Goal: Contribute content: Contribute content

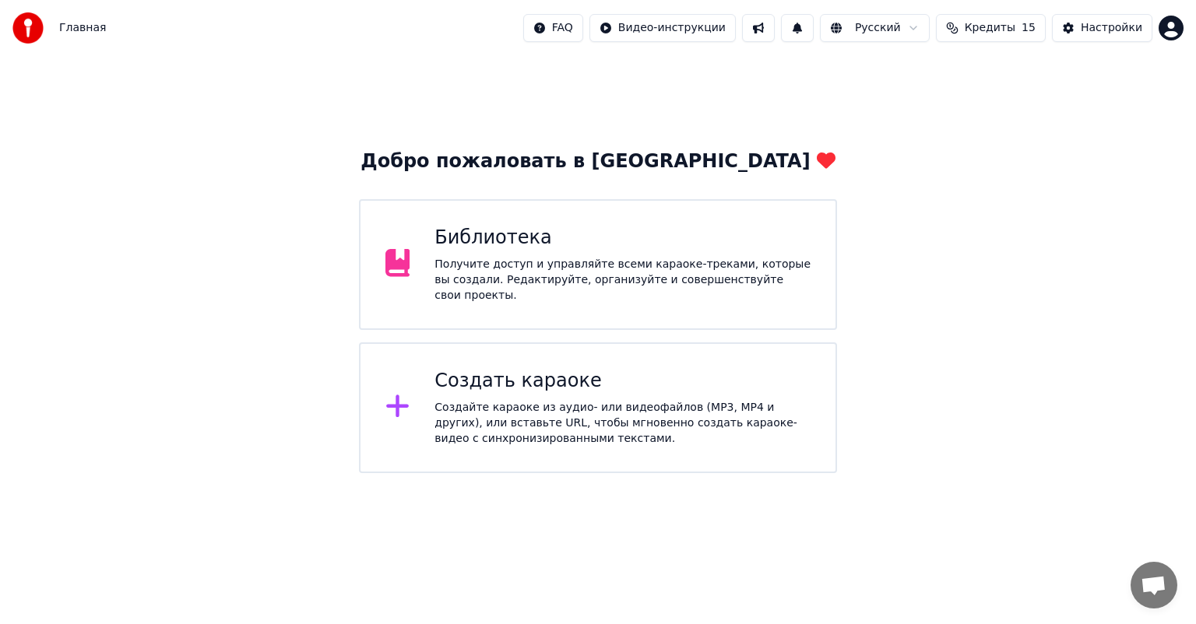
click at [565, 289] on div "Получите доступ и управляйте всеми караоке-треками, которые вы создали. Редакти…" at bounding box center [622, 280] width 376 height 47
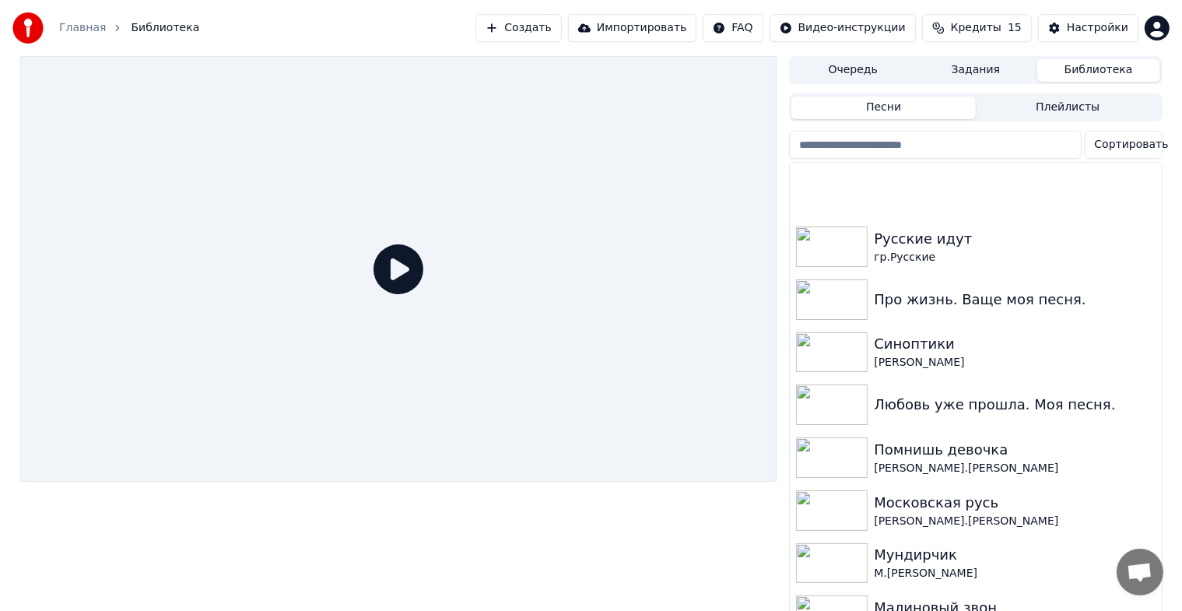
scroll to position [389, 0]
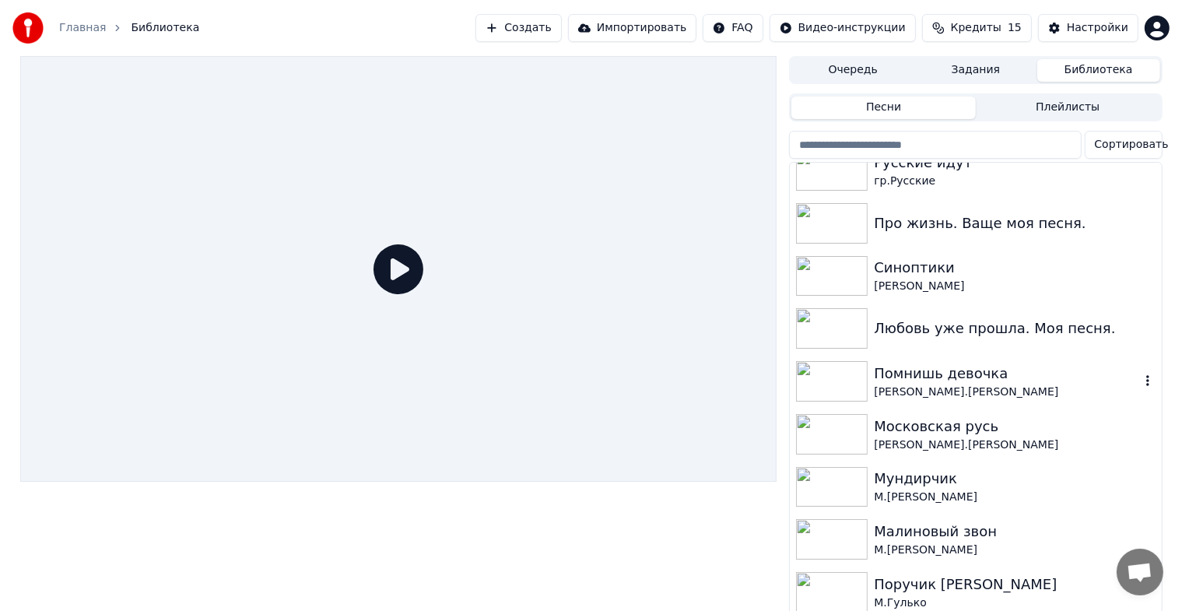
click at [826, 386] on img at bounding box center [832, 381] width 72 height 40
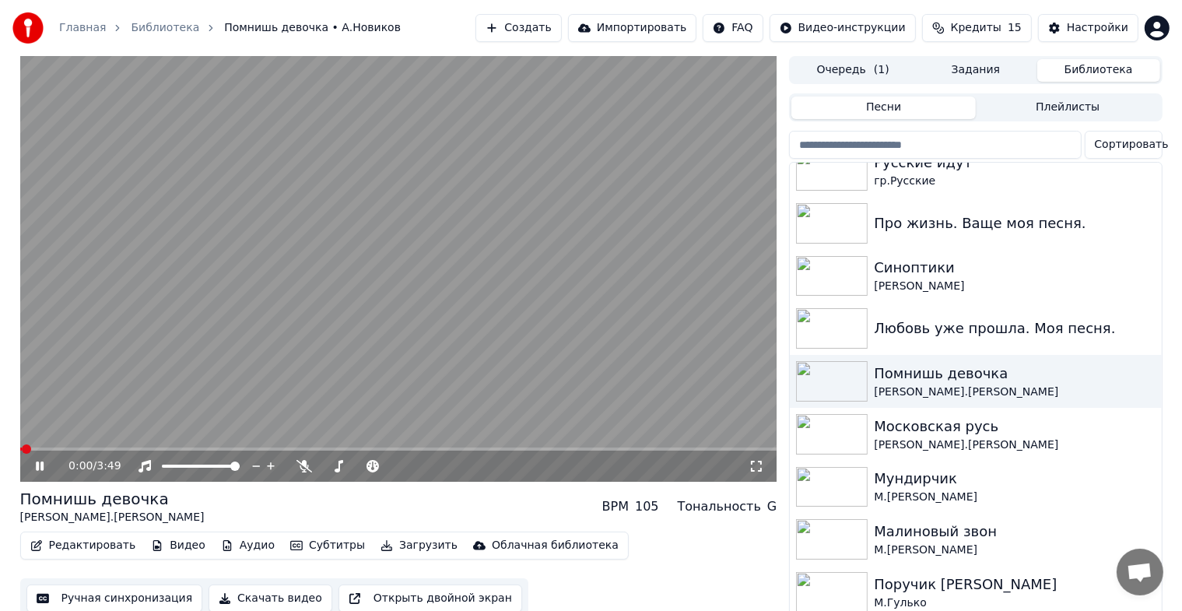
click at [40, 462] on icon at bounding box center [40, 466] width 8 height 9
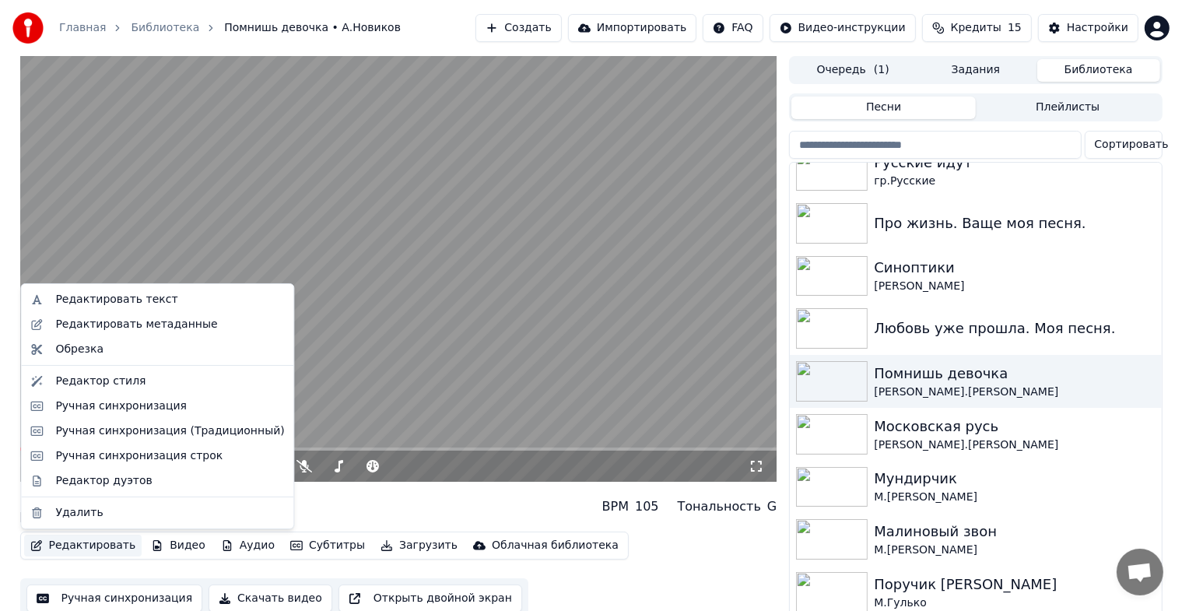
click at [83, 544] on button "Редактировать" at bounding box center [83, 546] width 118 height 22
click at [94, 325] on div "Редактировать метаданные" at bounding box center [136, 325] width 162 height 16
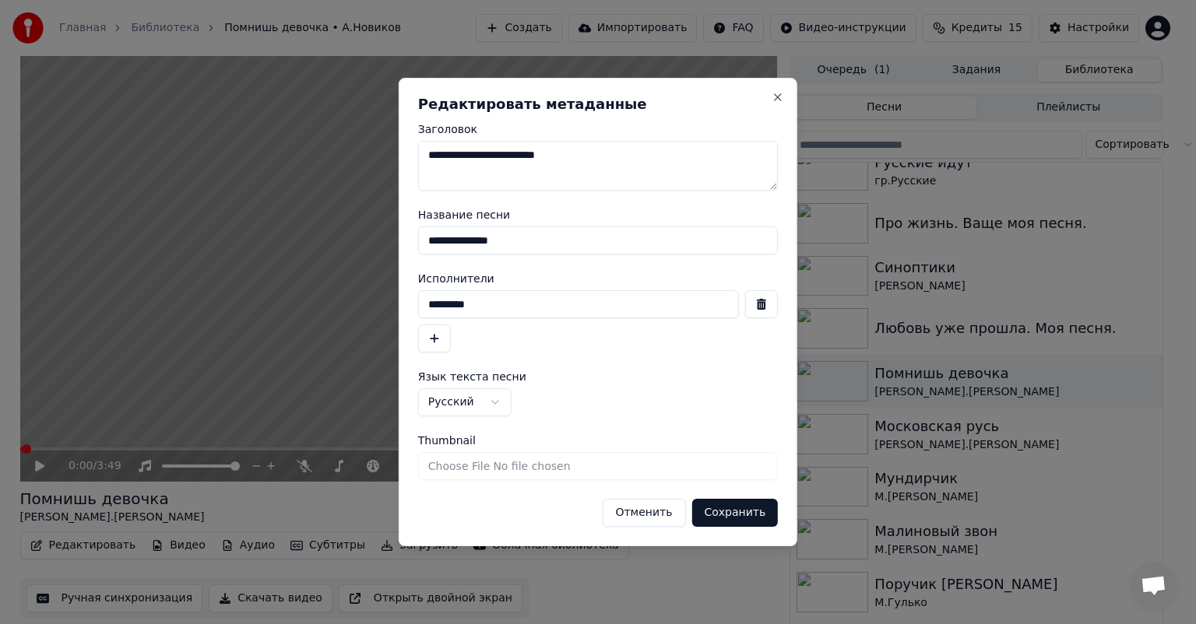
click at [581, 155] on textarea "**********" at bounding box center [598, 166] width 360 height 50
type textarea "**********"
click at [532, 461] on input "Thumbnail" at bounding box center [598, 466] width 360 height 28
type input "**********"
click at [774, 100] on button "Close" at bounding box center [777, 97] width 12 height 12
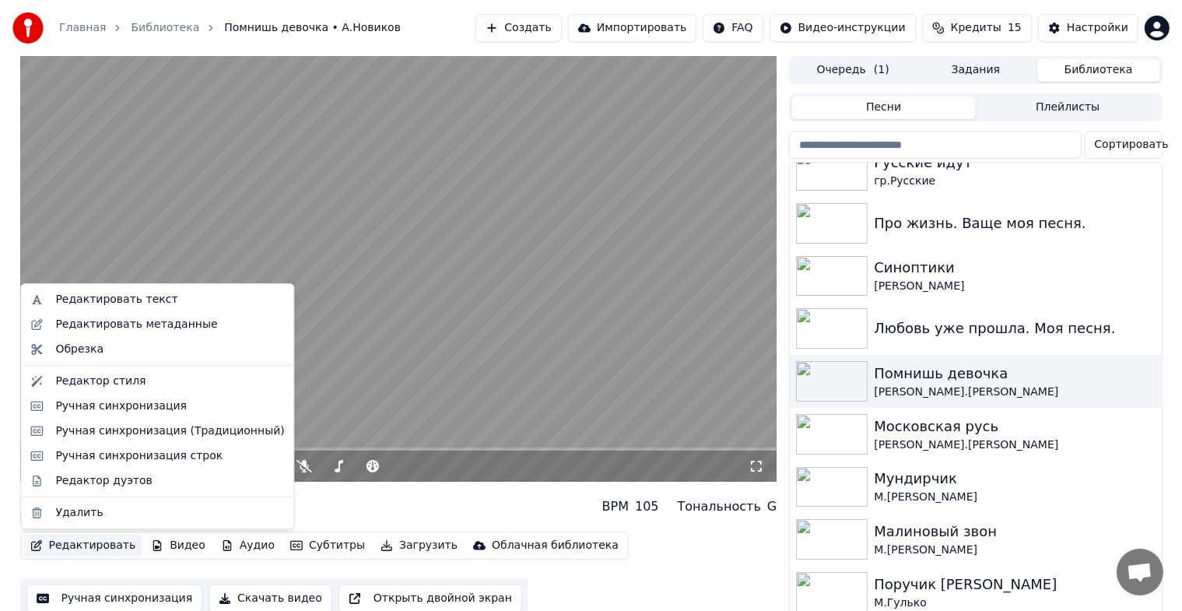
click at [74, 548] on button "Редактировать" at bounding box center [83, 546] width 118 height 22
click at [124, 382] on div "Редактор стиля" at bounding box center [100, 382] width 90 height 16
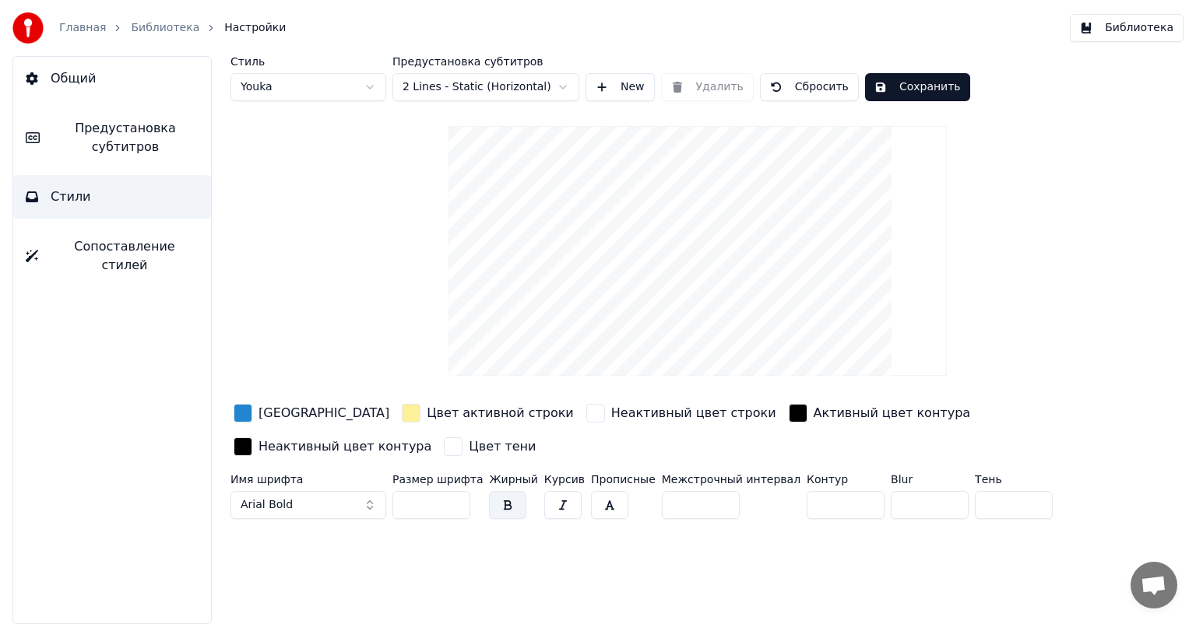
click at [1119, 25] on button "Библиотека" at bounding box center [1127, 28] width 114 height 28
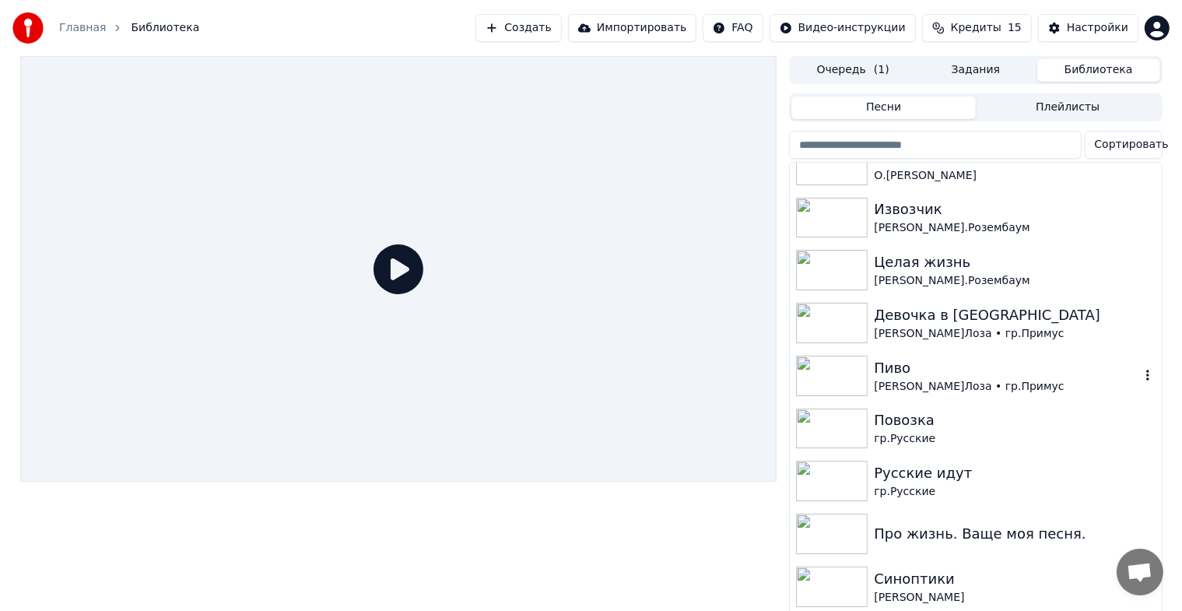
scroll to position [311, 0]
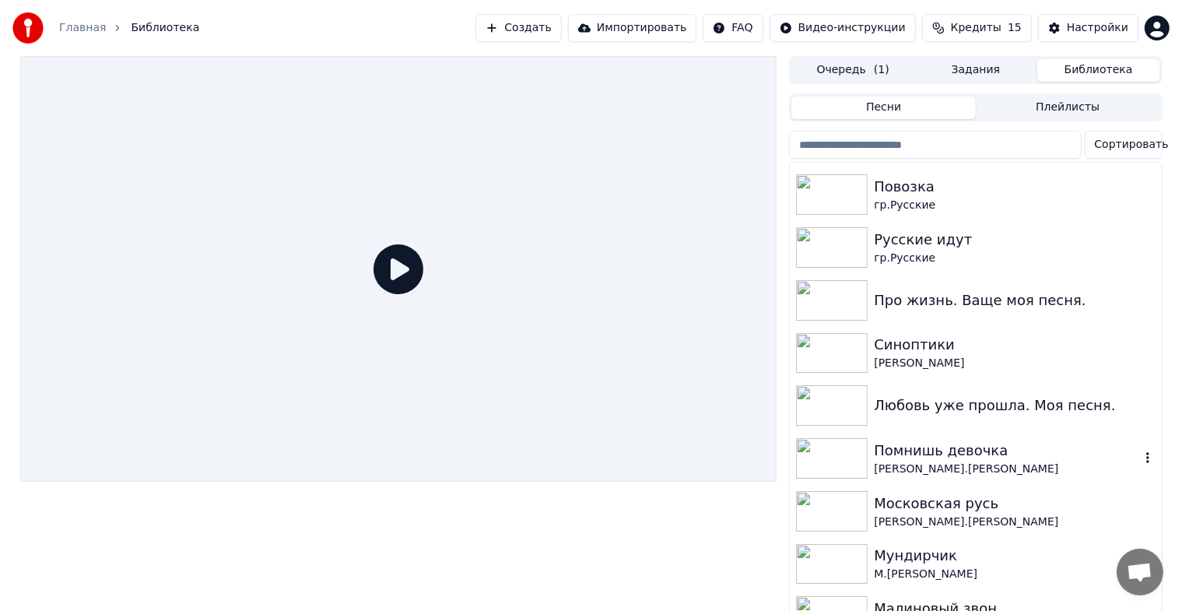
click at [847, 461] on img at bounding box center [832, 458] width 72 height 40
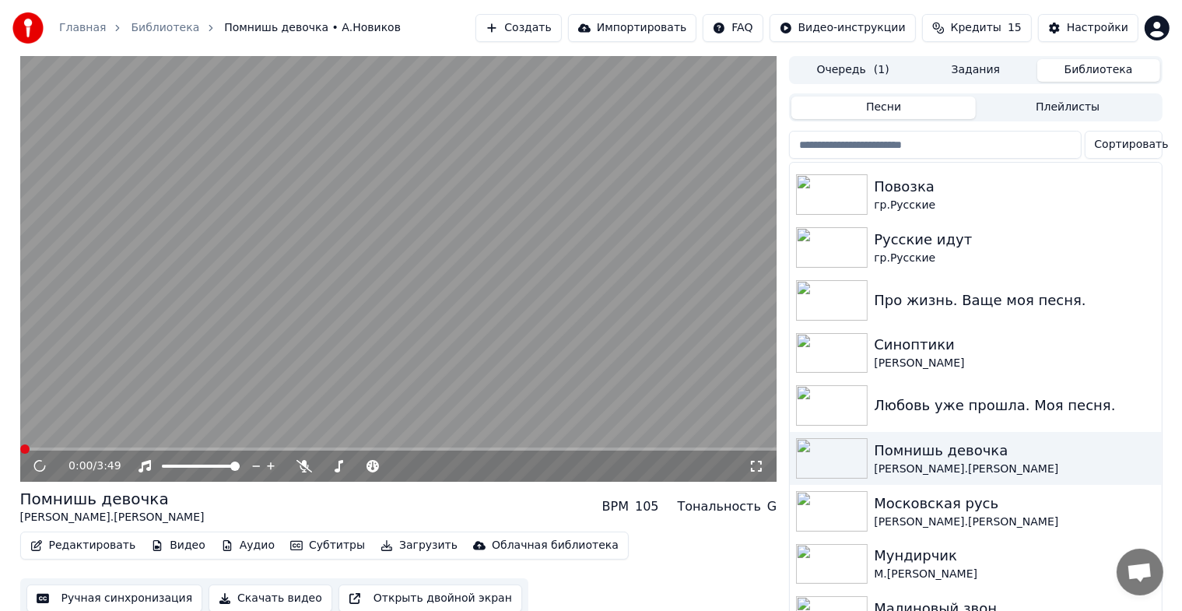
scroll to position [19, 0]
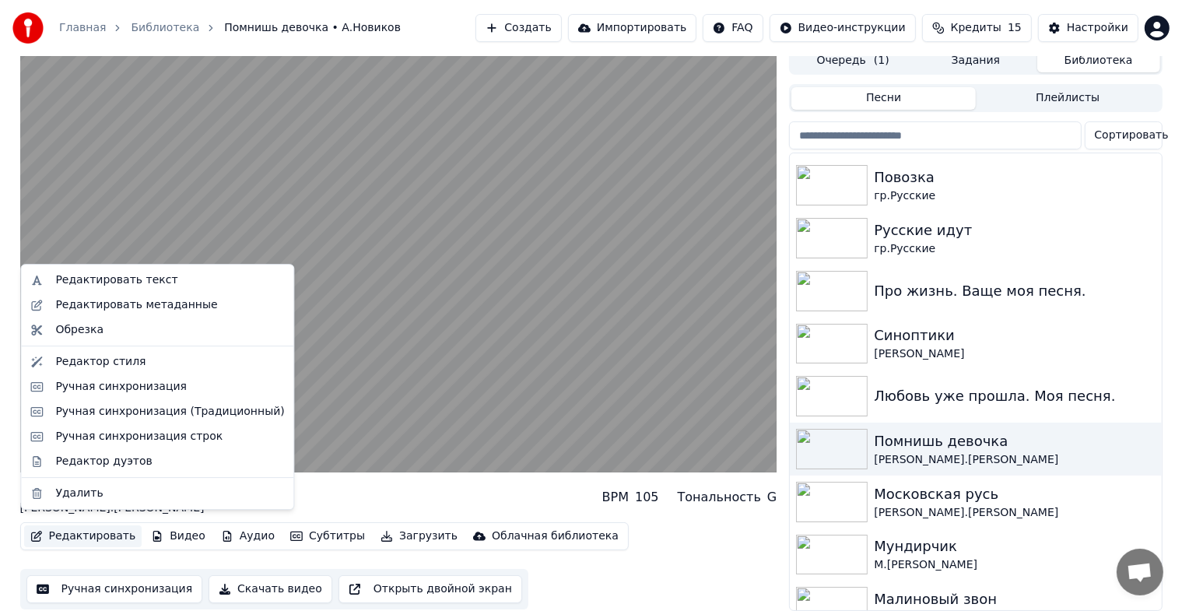
click at [71, 525] on button "Редактировать" at bounding box center [83, 536] width 118 height 22
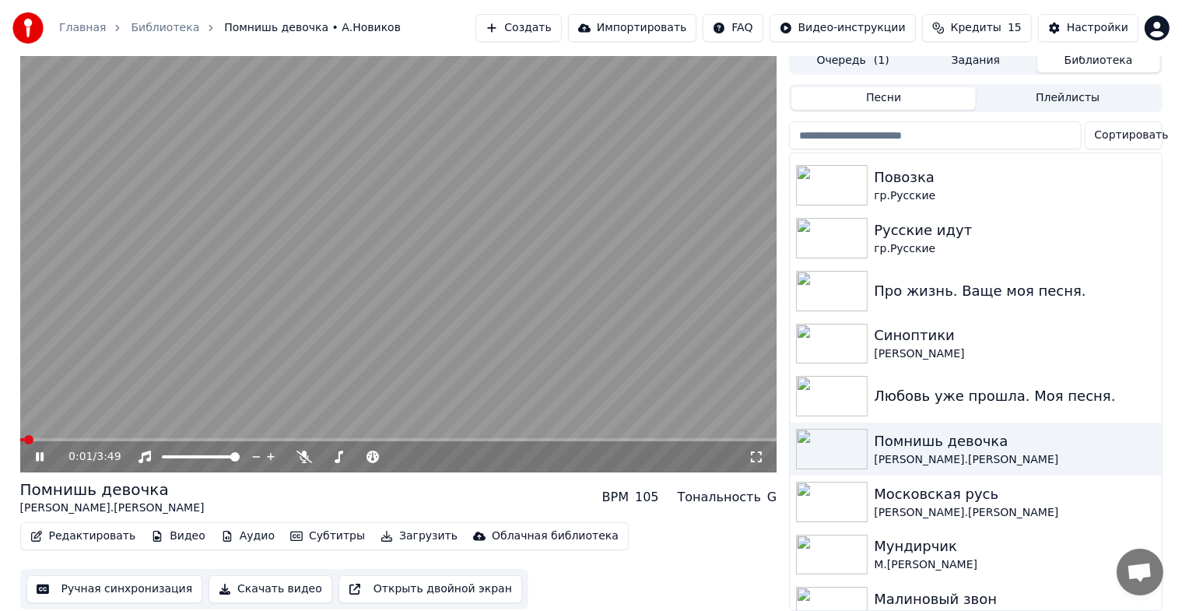
drag, startPoint x: 442, startPoint y: 209, endPoint x: 435, endPoint y: 217, distance: 10.5
click at [437, 215] on video at bounding box center [398, 260] width 757 height 426
click at [75, 525] on button "Редактировать" at bounding box center [83, 536] width 118 height 22
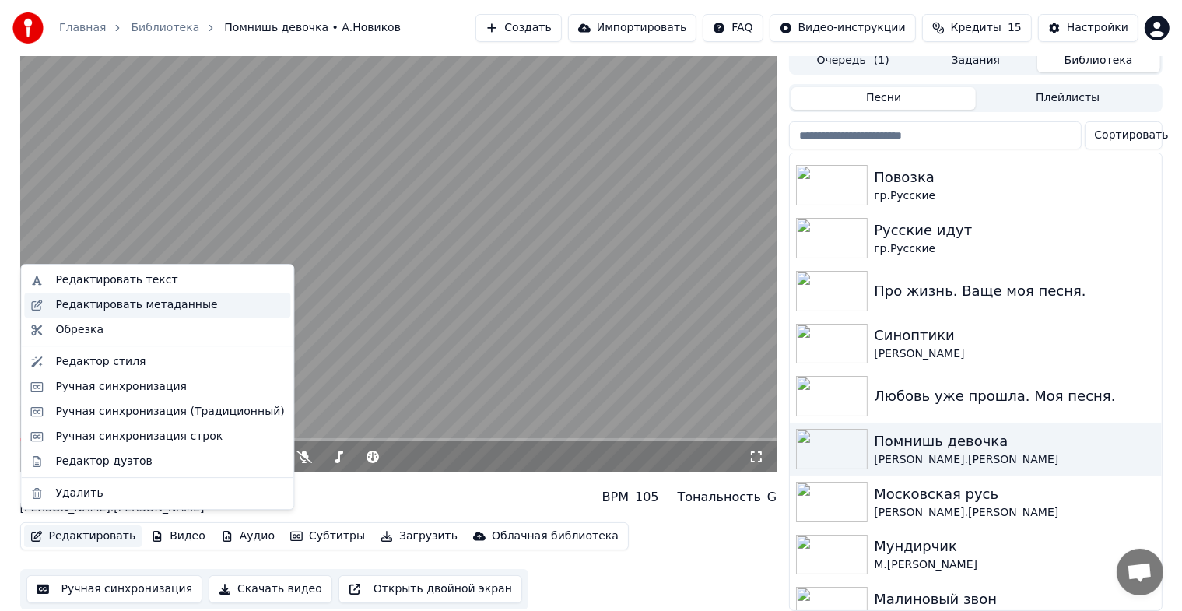
click at [111, 302] on div "Редактировать метаданные" at bounding box center [136, 305] width 162 height 16
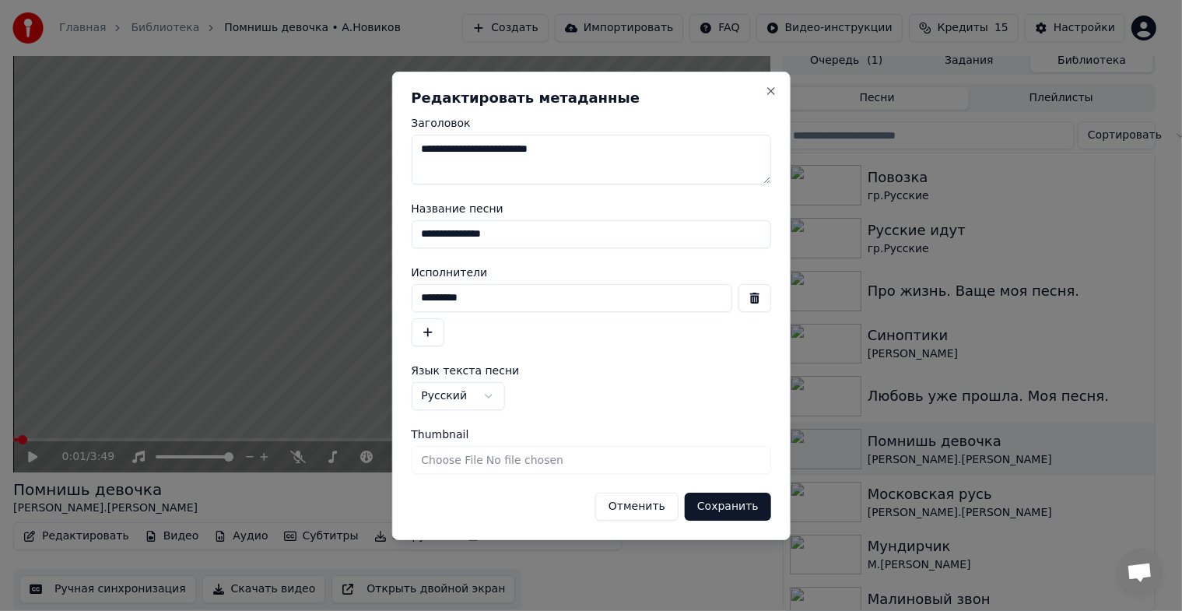
scroll to position [6, 0]
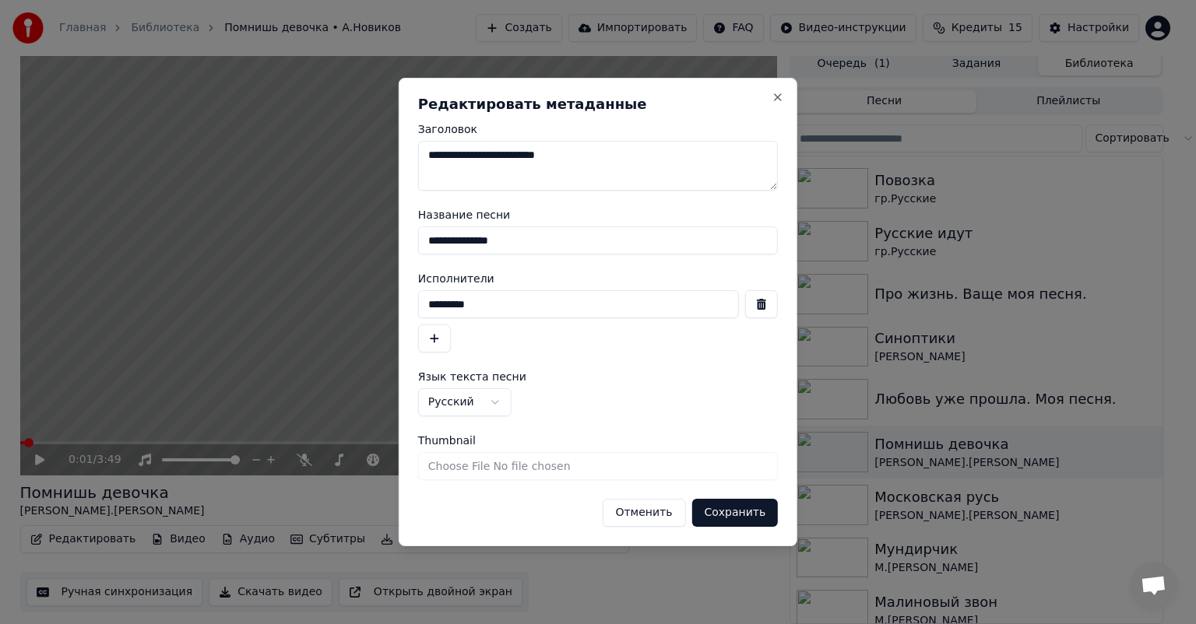
click at [593, 153] on textarea "**********" at bounding box center [598, 166] width 360 height 50
type textarea "**********"
drag, startPoint x: 738, startPoint y: 508, endPoint x: 735, endPoint y: 498, distance: 10.6
click at [737, 502] on button "Сохранить" at bounding box center [734, 513] width 86 height 28
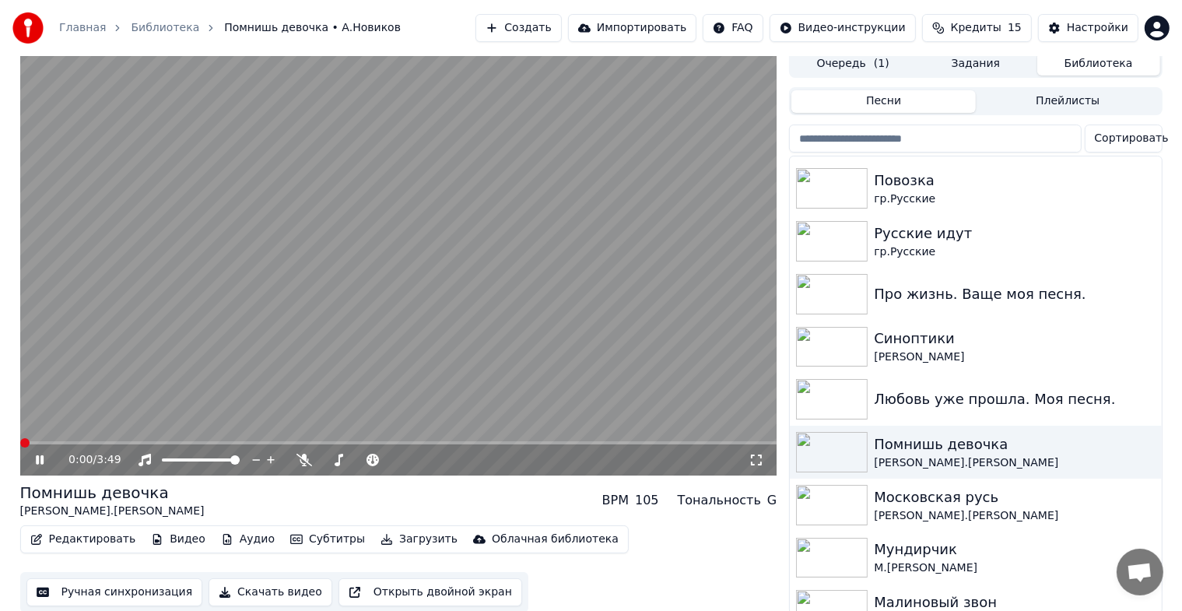
click at [36, 461] on icon at bounding box center [40, 459] width 8 height 9
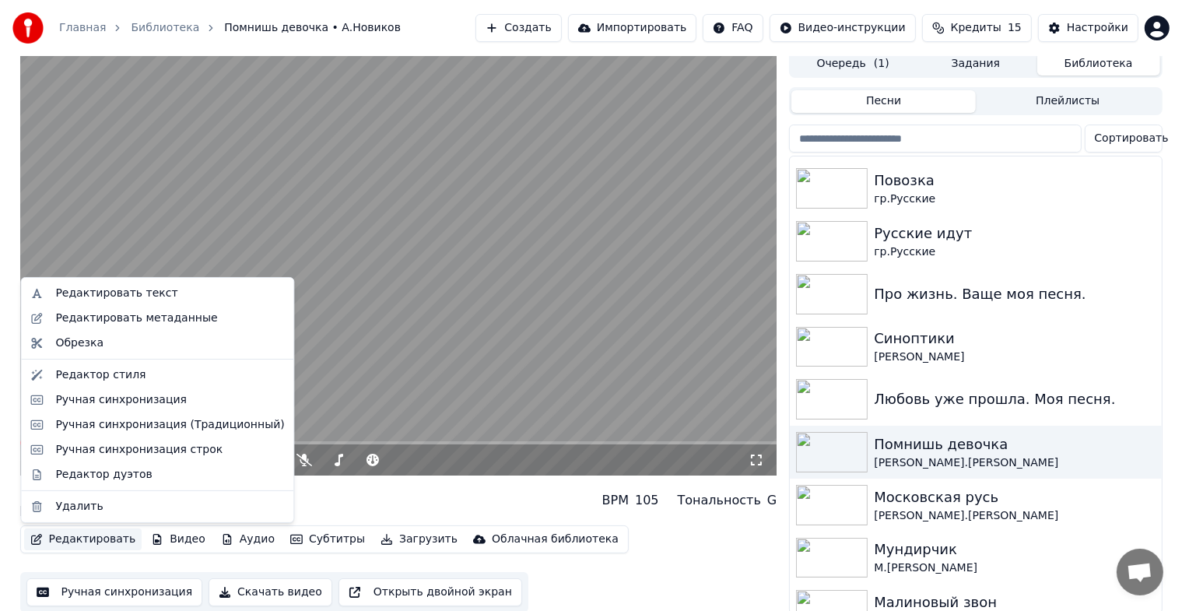
click at [92, 546] on button "Редактировать" at bounding box center [83, 540] width 118 height 22
click at [105, 316] on div "Редактировать метаданные" at bounding box center [136, 319] width 162 height 16
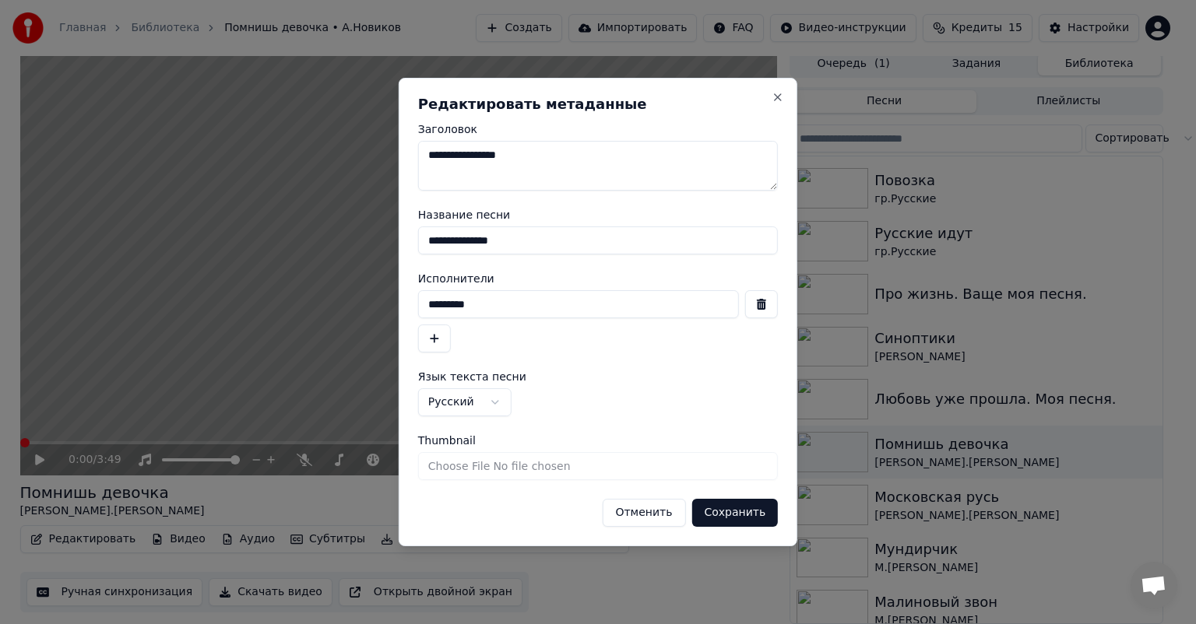
click at [519, 467] on input "Thumbnail" at bounding box center [598, 466] width 360 height 28
type input "**********"
click at [743, 517] on button "Сохранить" at bounding box center [734, 513] width 86 height 28
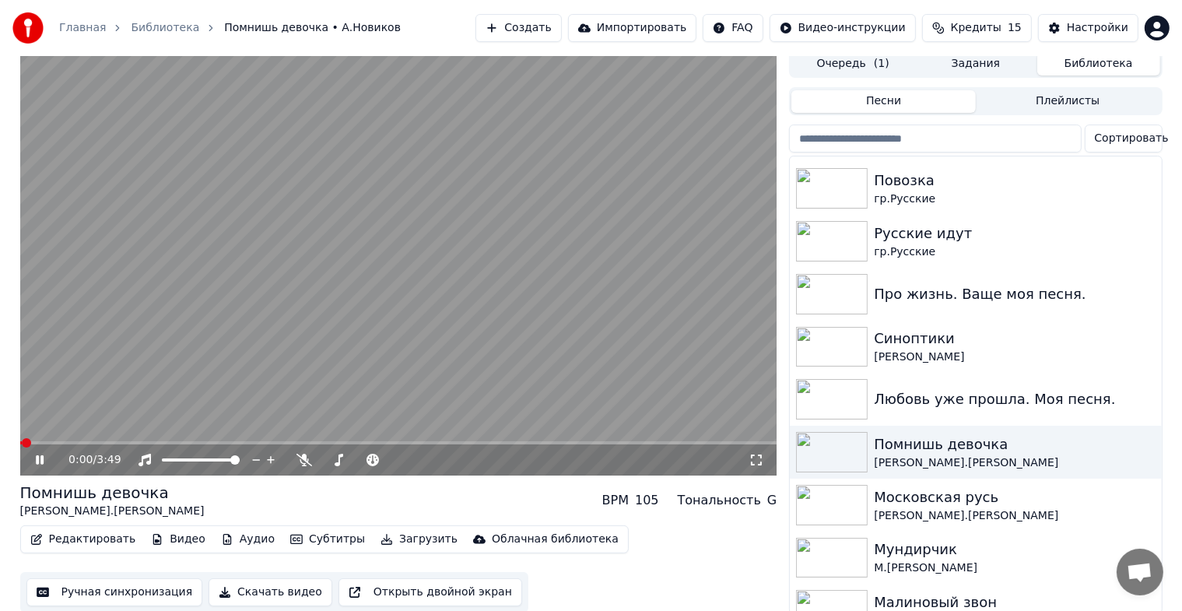
click at [38, 461] on icon at bounding box center [40, 459] width 8 height 9
click at [77, 588] on button "Ручная синхронизация" at bounding box center [114, 592] width 177 height 28
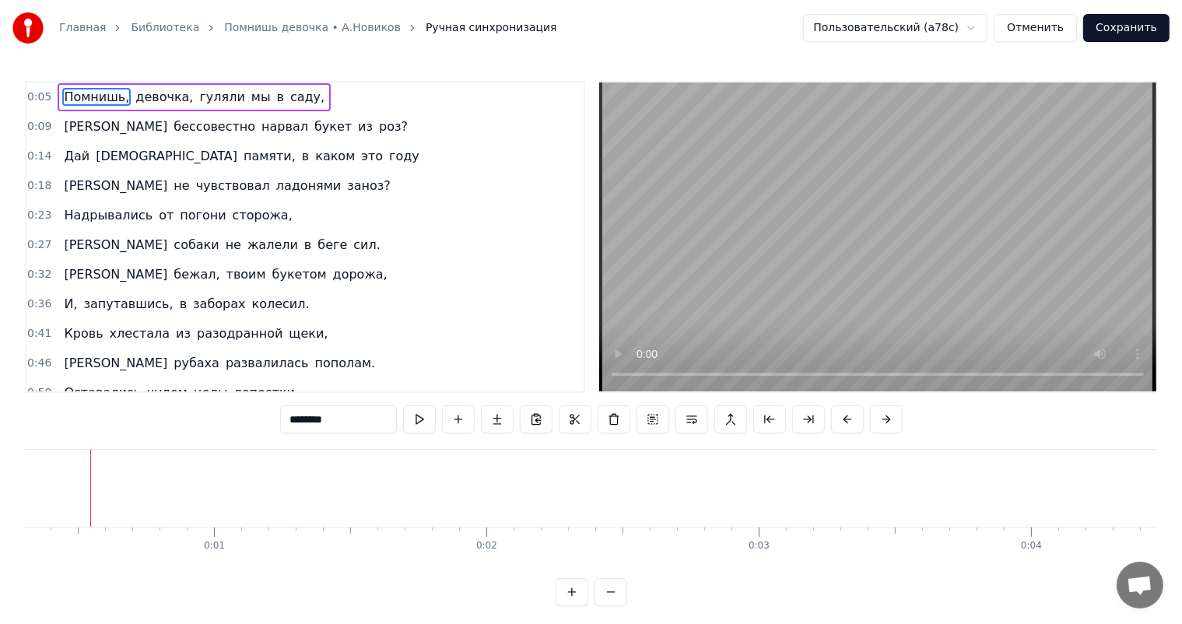
scroll to position [0, 71]
click at [1049, 29] on button "Отменить" at bounding box center [1035, 28] width 83 height 28
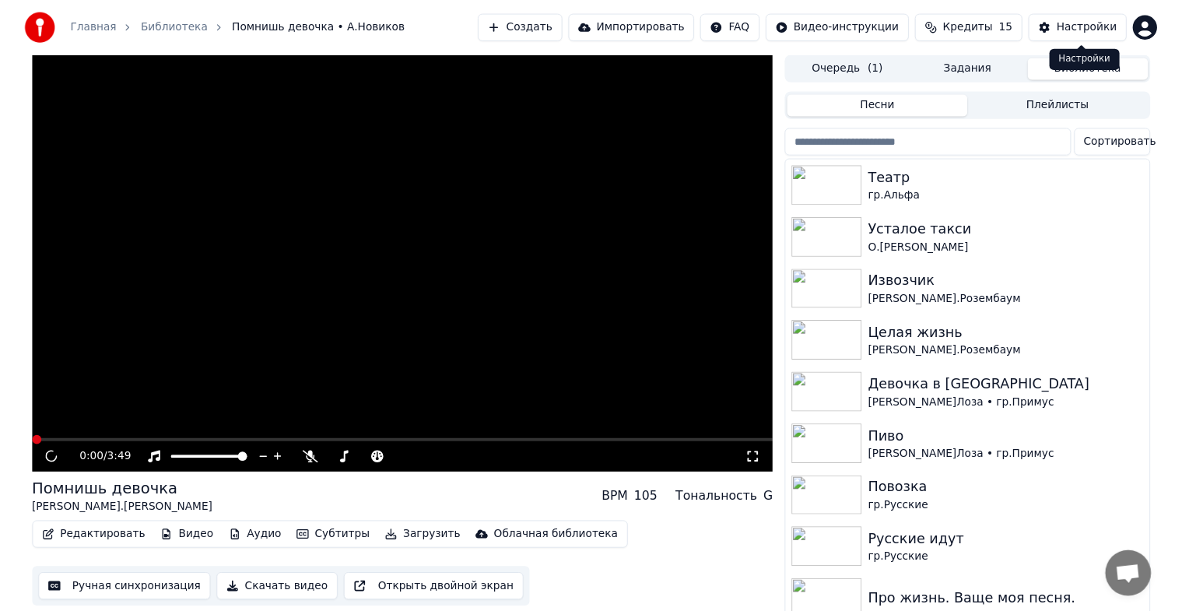
scroll to position [6, 0]
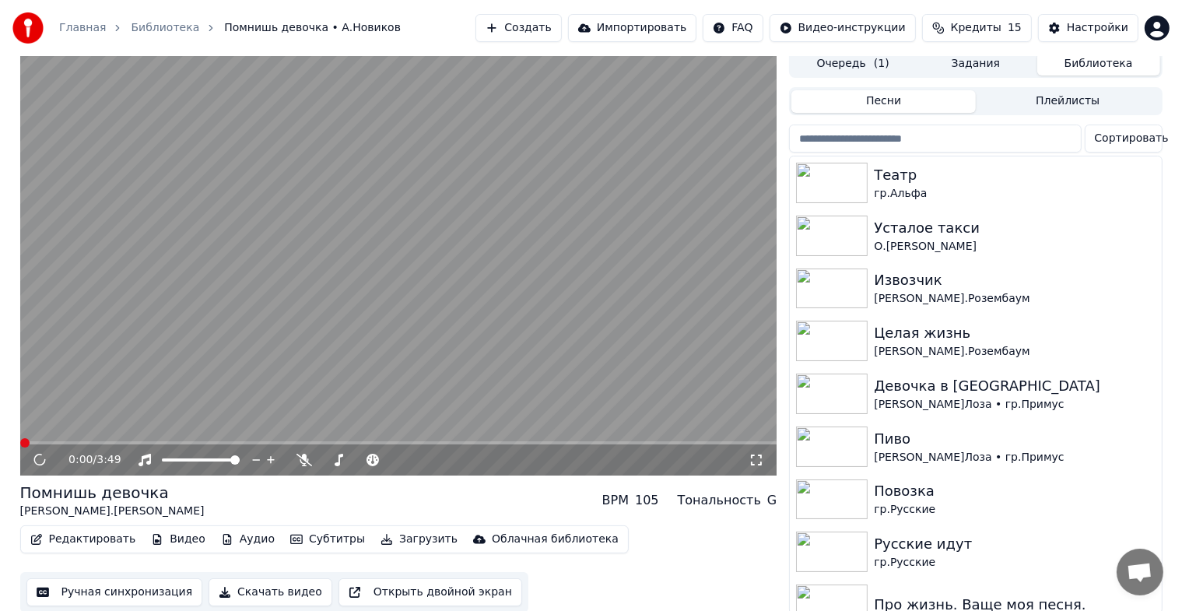
click at [83, 542] on button "Редактировать" at bounding box center [83, 540] width 118 height 22
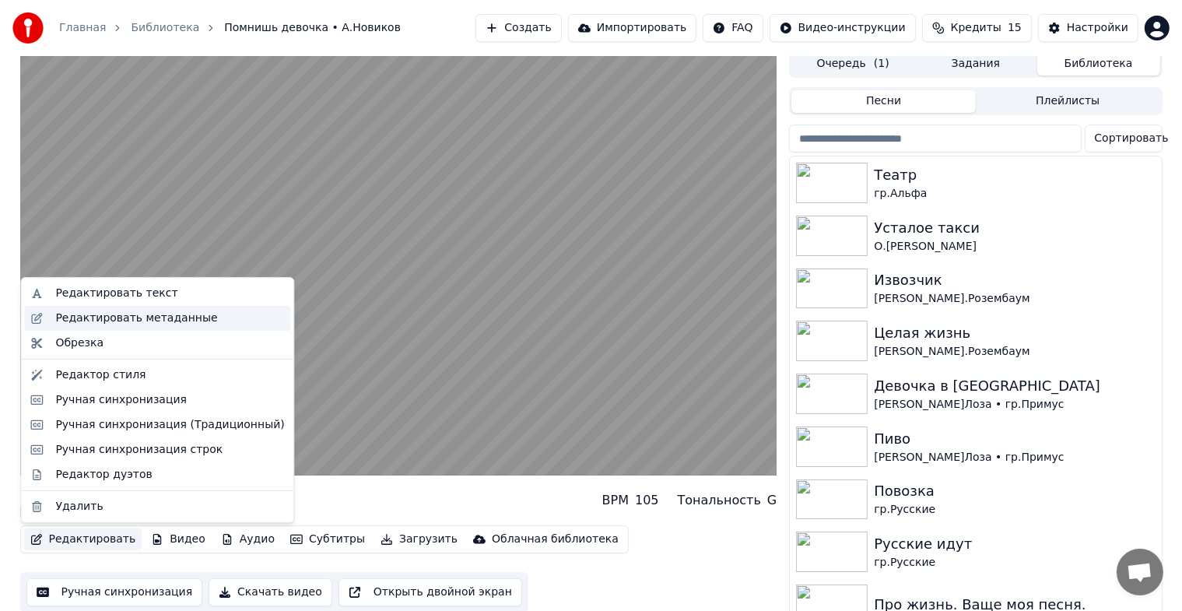
click at [78, 322] on div "Редактировать метаданные" at bounding box center [136, 319] width 162 height 16
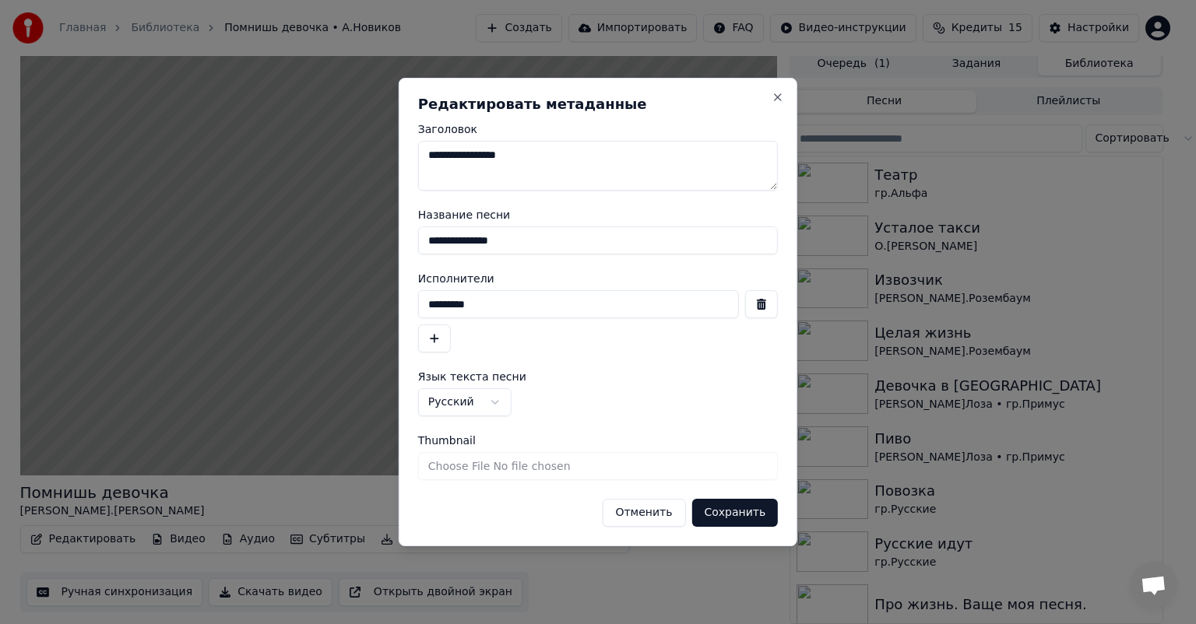
click at [480, 472] on input "Thumbnail" at bounding box center [598, 466] width 360 height 28
click at [442, 442] on span "Thumbnail" at bounding box center [447, 440] width 58 height 11
click at [442, 452] on input "Thumbnail" at bounding box center [598, 466] width 360 height 28
click at [487, 465] on input "Thumbnail" at bounding box center [598, 466] width 360 height 28
type input "**********"
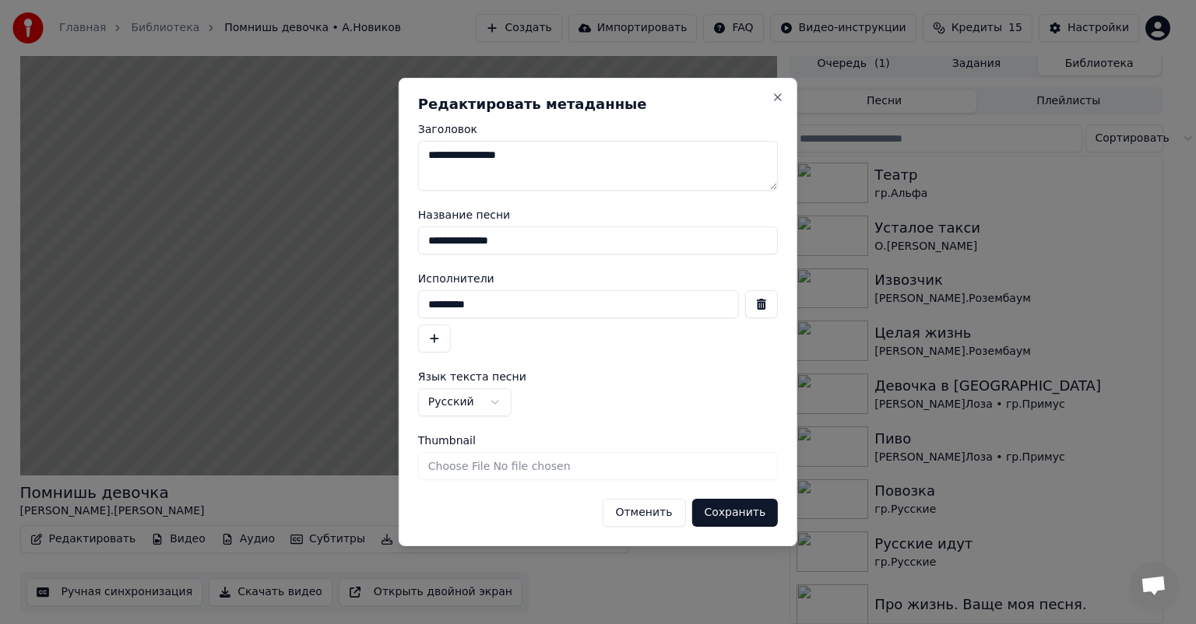
click at [704, 518] on button "Сохранить" at bounding box center [734, 513] width 86 height 28
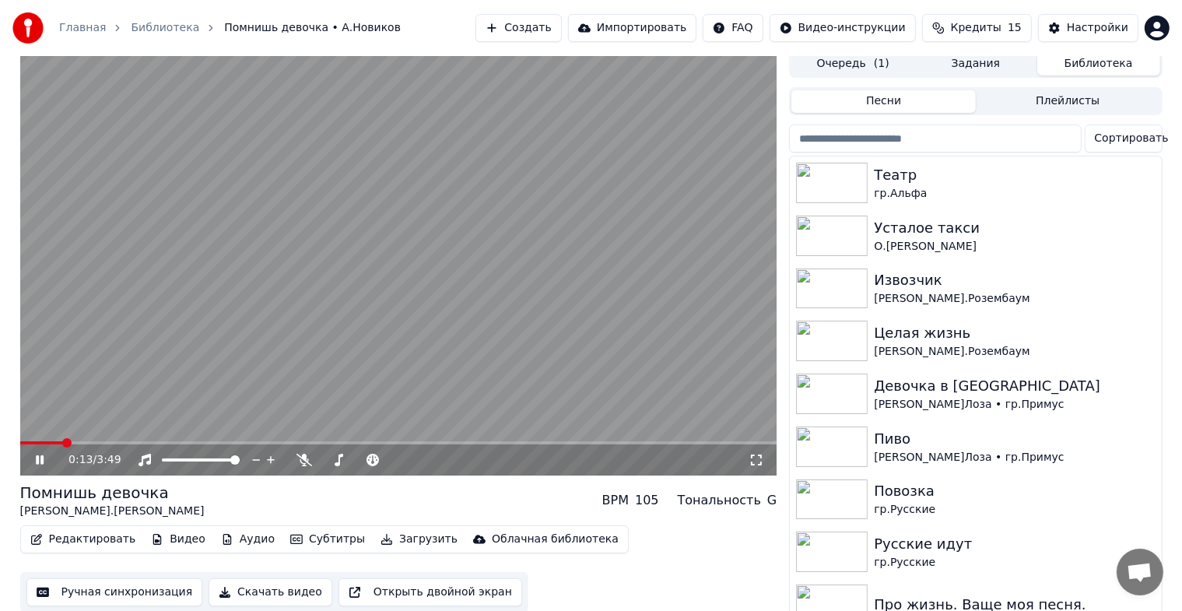
click at [39, 458] on icon at bounding box center [51, 460] width 37 height 12
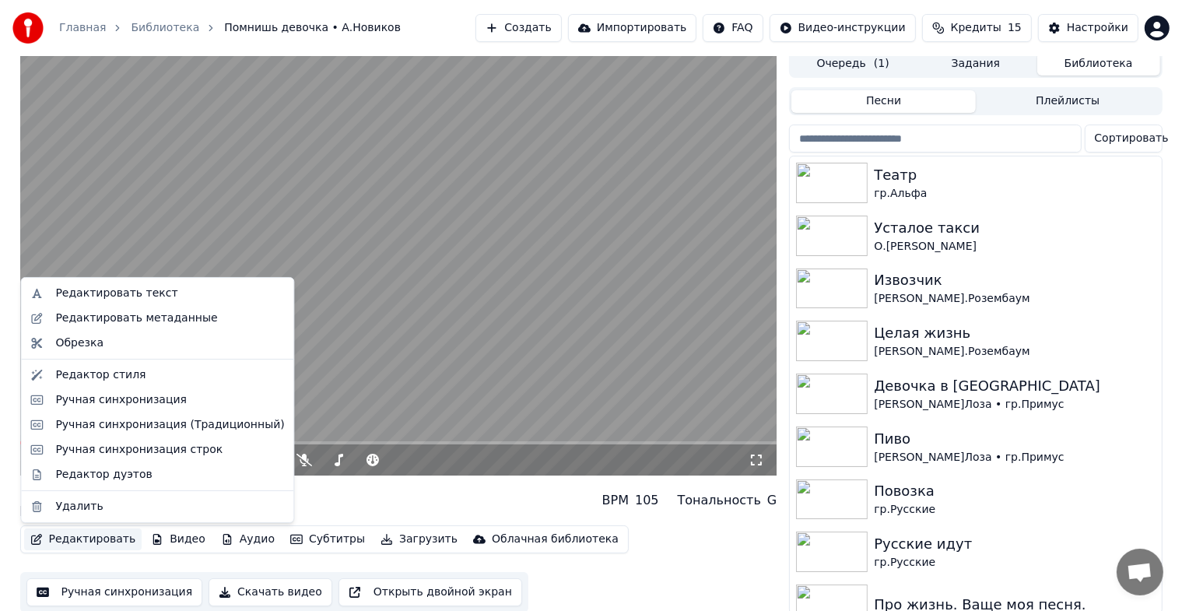
click at [79, 548] on button "Редактировать" at bounding box center [83, 540] width 118 height 22
click at [105, 311] on div "Редактировать метаданные" at bounding box center [136, 319] width 162 height 16
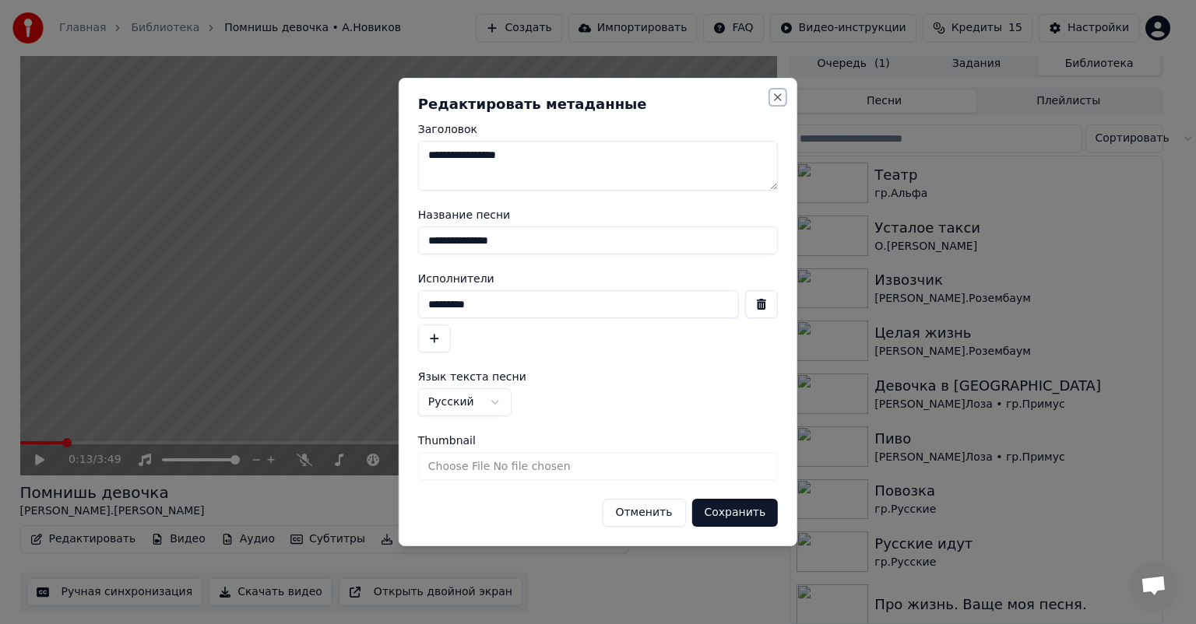
click at [780, 94] on button "Close" at bounding box center [777, 97] width 12 height 12
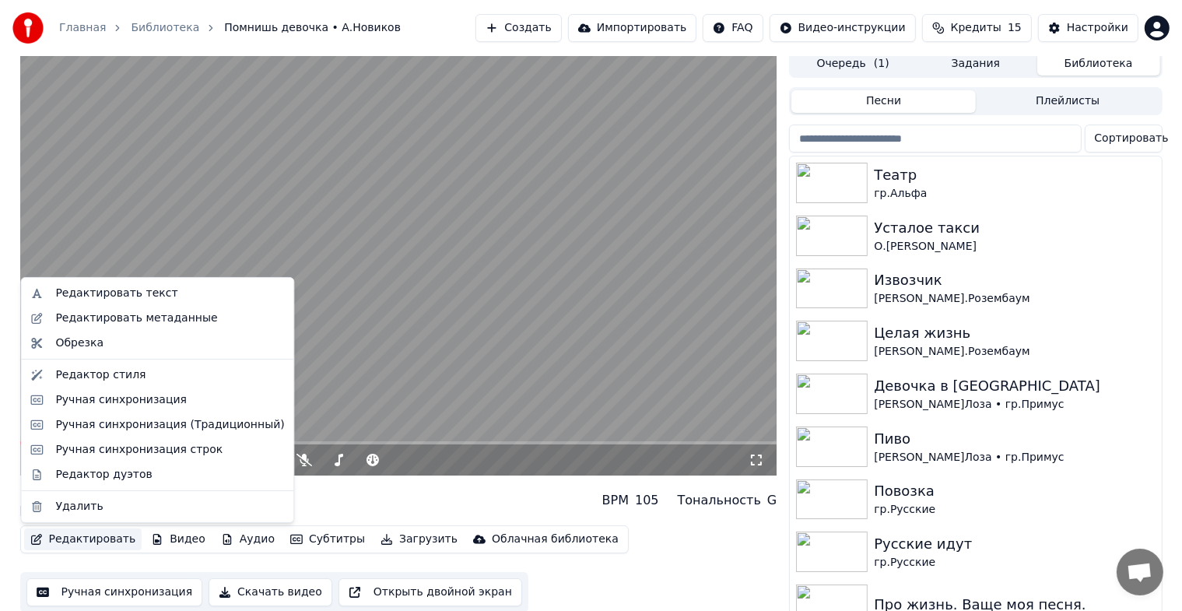
click at [74, 542] on button "Редактировать" at bounding box center [83, 540] width 118 height 22
click at [98, 383] on div "Редактор стиля" at bounding box center [157, 375] width 266 height 25
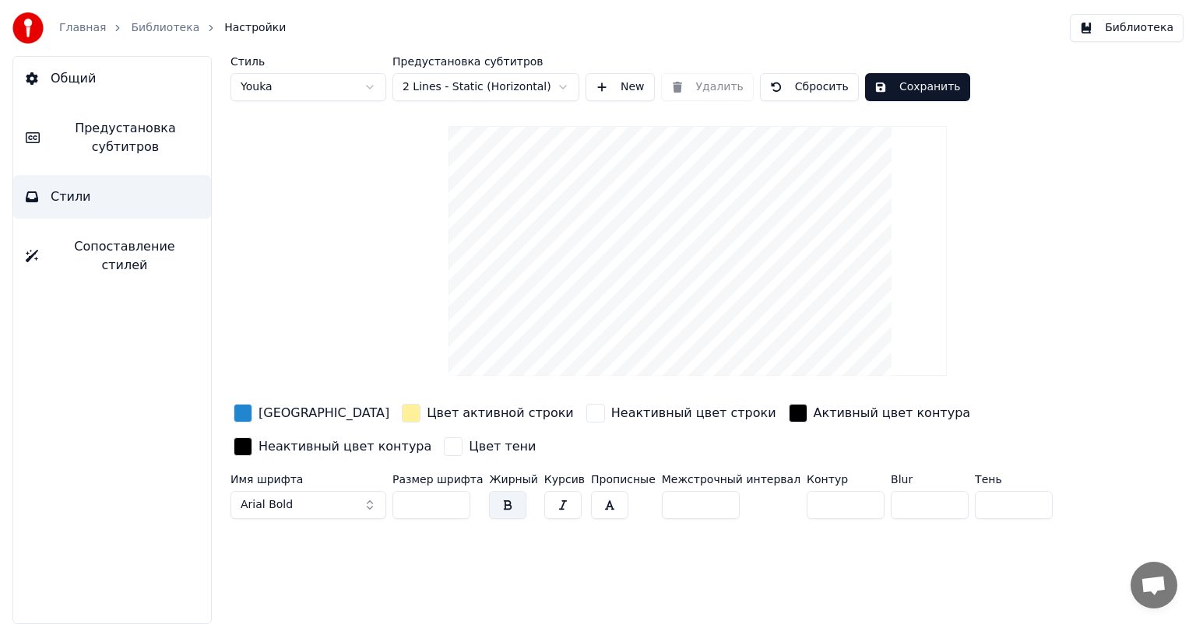
click at [99, 83] on button "Общий" at bounding box center [112, 79] width 198 height 44
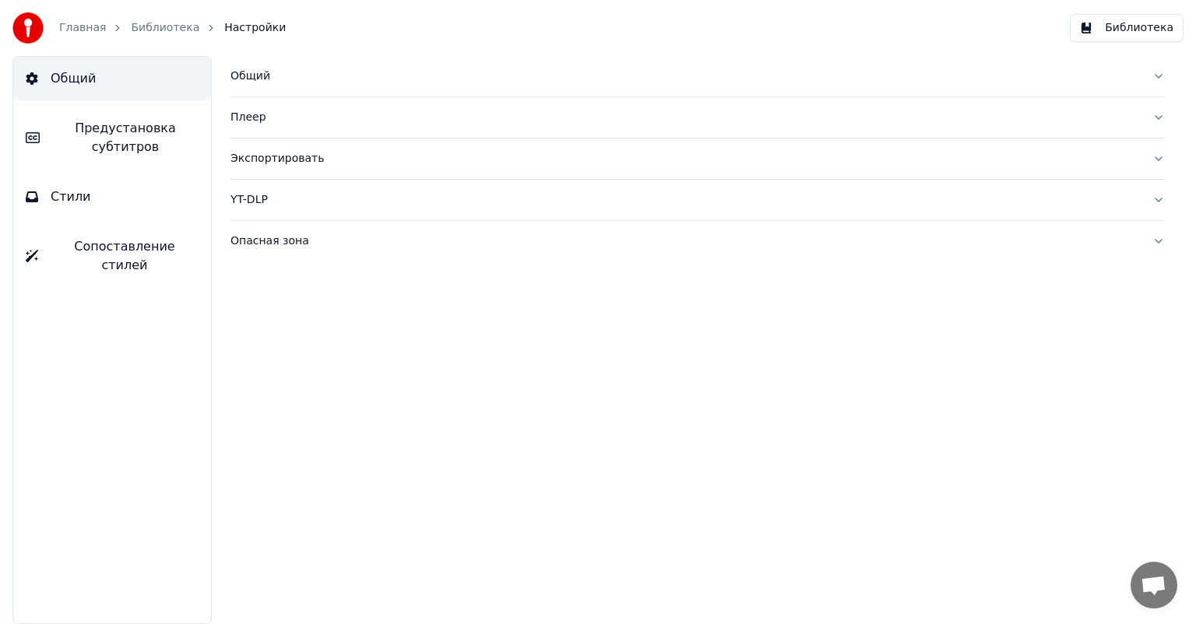
click at [1157, 22] on button "Библиотека" at bounding box center [1127, 28] width 114 height 28
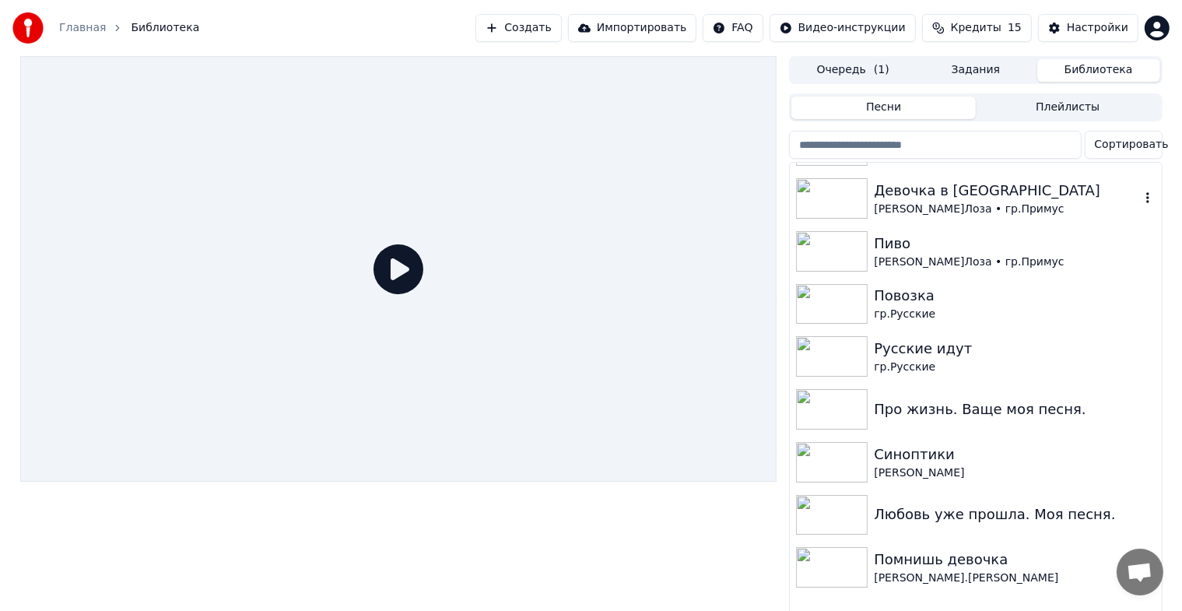
scroll to position [311, 0]
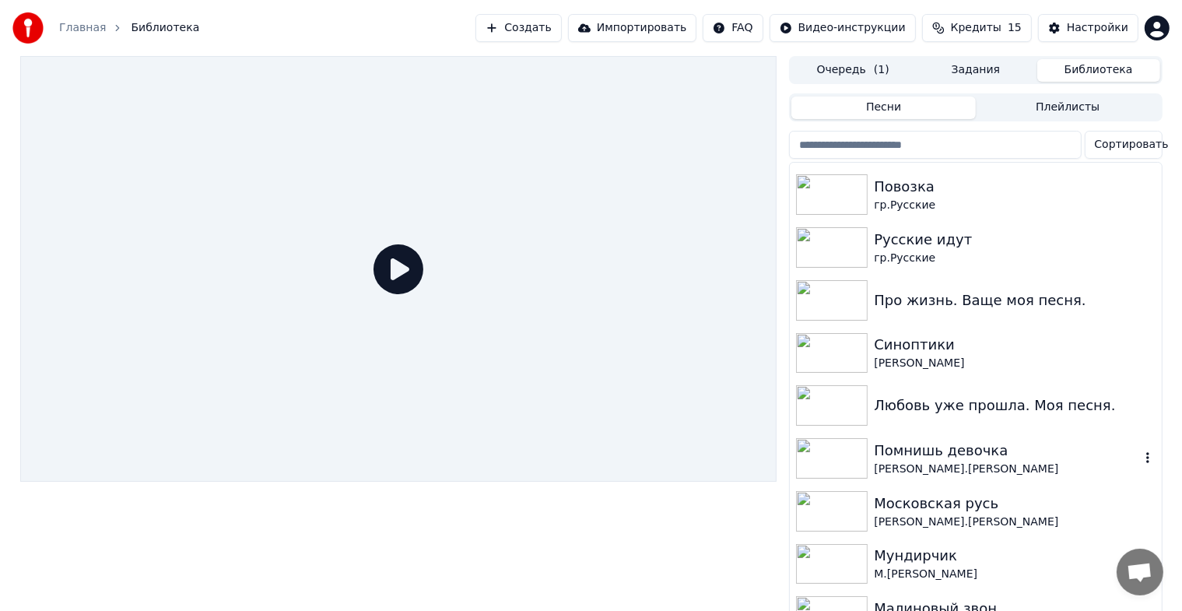
click at [825, 455] on img at bounding box center [832, 458] width 72 height 40
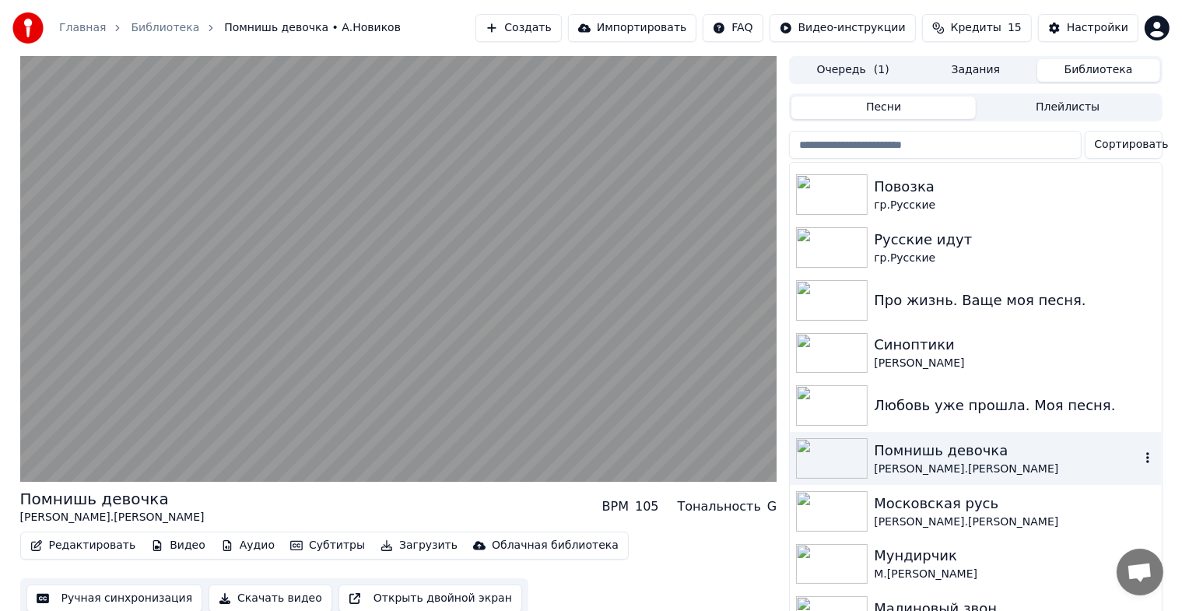
click at [933, 450] on div "Помнишь девочка" at bounding box center [1006, 451] width 265 height 22
click at [826, 447] on img at bounding box center [832, 458] width 72 height 40
click at [826, 446] on img at bounding box center [832, 458] width 72 height 40
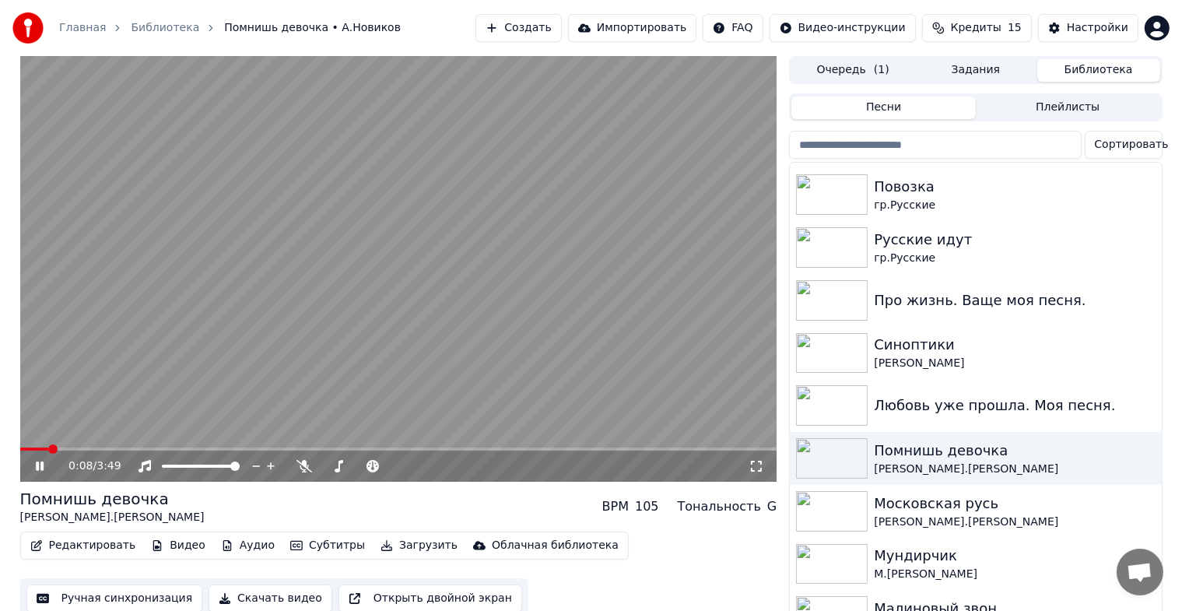
click at [40, 465] on icon at bounding box center [51, 466] width 37 height 12
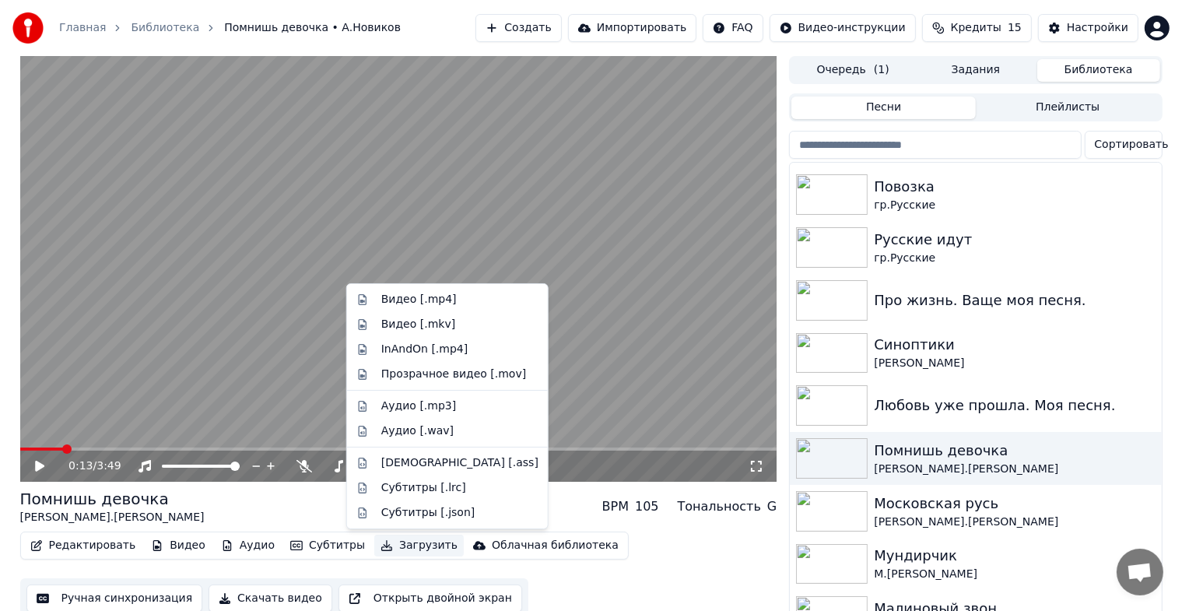
click at [392, 550] on button "Загрузить" at bounding box center [419, 546] width 90 height 22
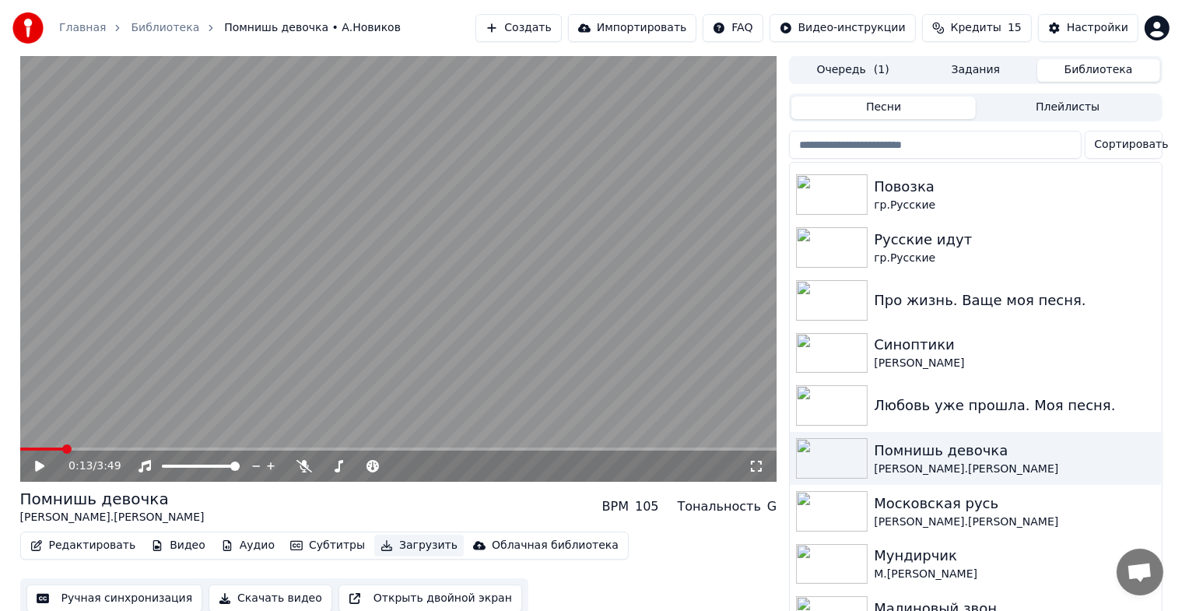
click at [396, 546] on button "Загрузить" at bounding box center [419, 546] width 90 height 22
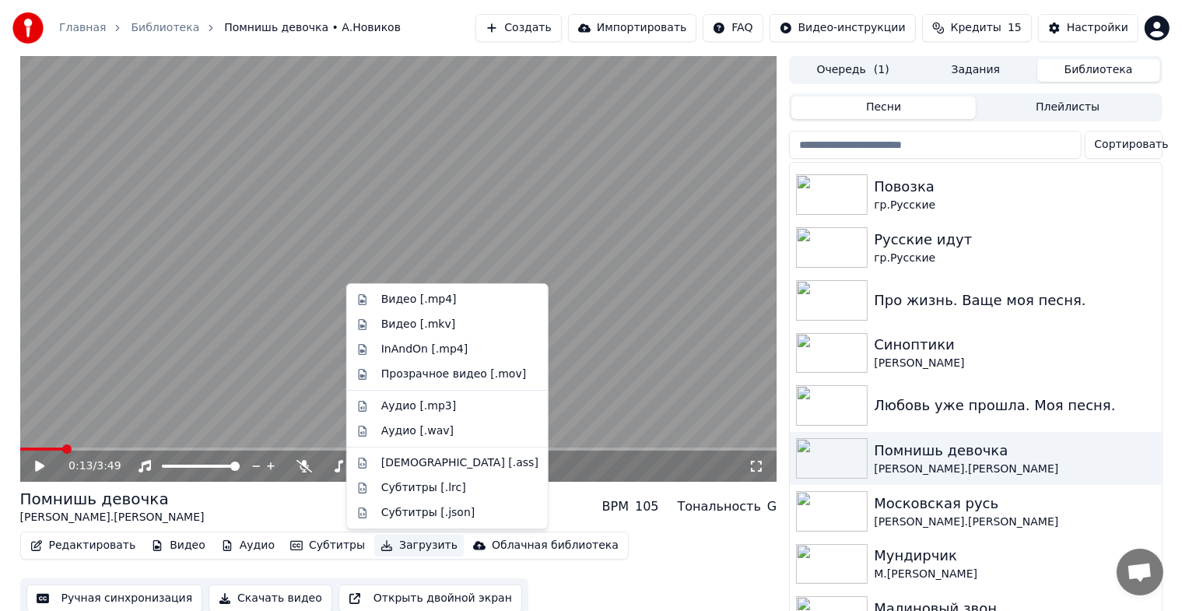
click at [393, 537] on button "Загрузить" at bounding box center [419, 546] width 90 height 22
click at [413, 297] on div "Видео [.mp4]" at bounding box center [419, 300] width 76 height 16
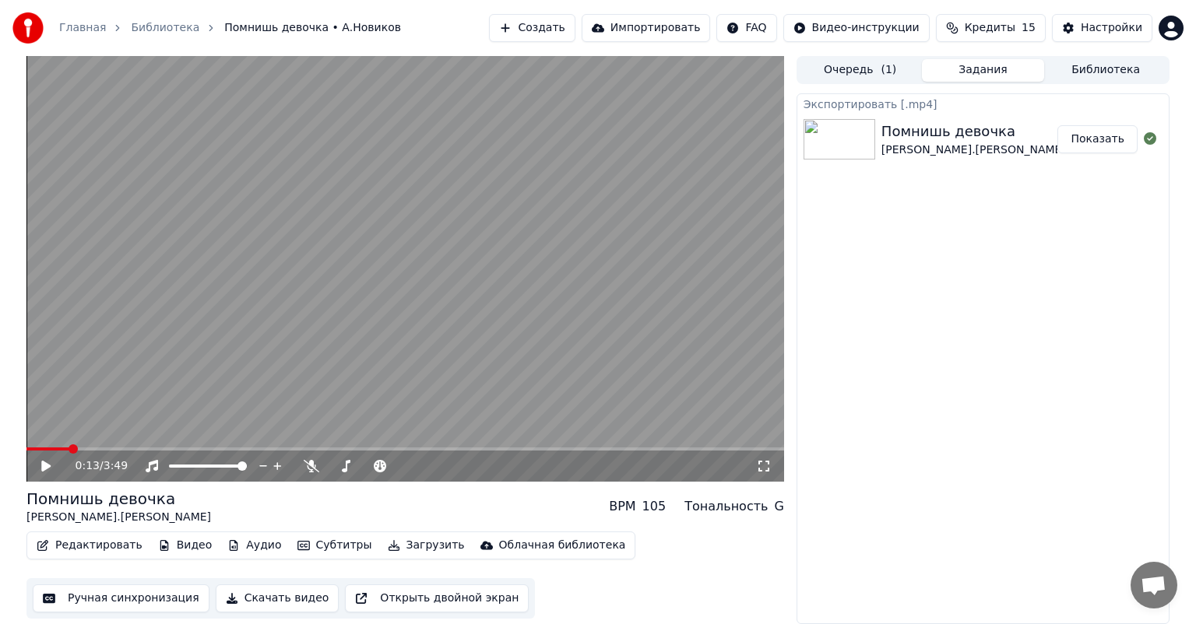
click at [1002, 204] on div "Экспортировать [.mp4] Помнишь девочка А.Новиков Показать" at bounding box center [982, 358] width 373 height 531
click at [1087, 139] on button "Показать" at bounding box center [1097, 139] width 80 height 28
click at [826, 140] on img at bounding box center [839, 139] width 72 height 40
click at [826, 137] on img at bounding box center [839, 139] width 72 height 40
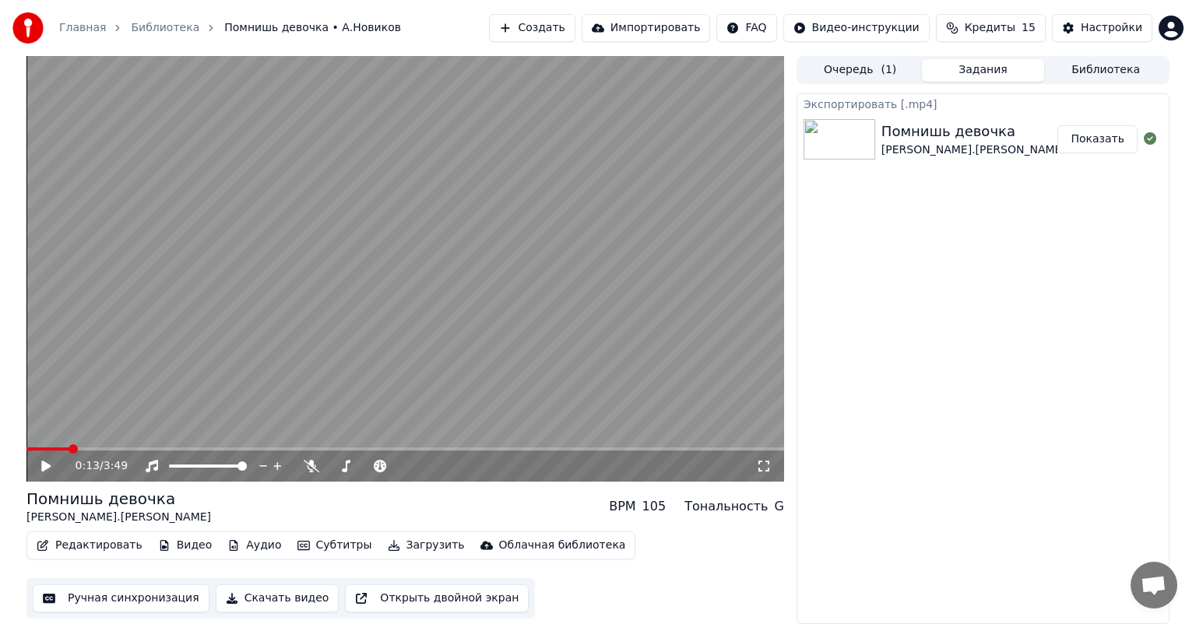
click at [1107, 61] on button "Библиотека" at bounding box center [1105, 70] width 123 height 23
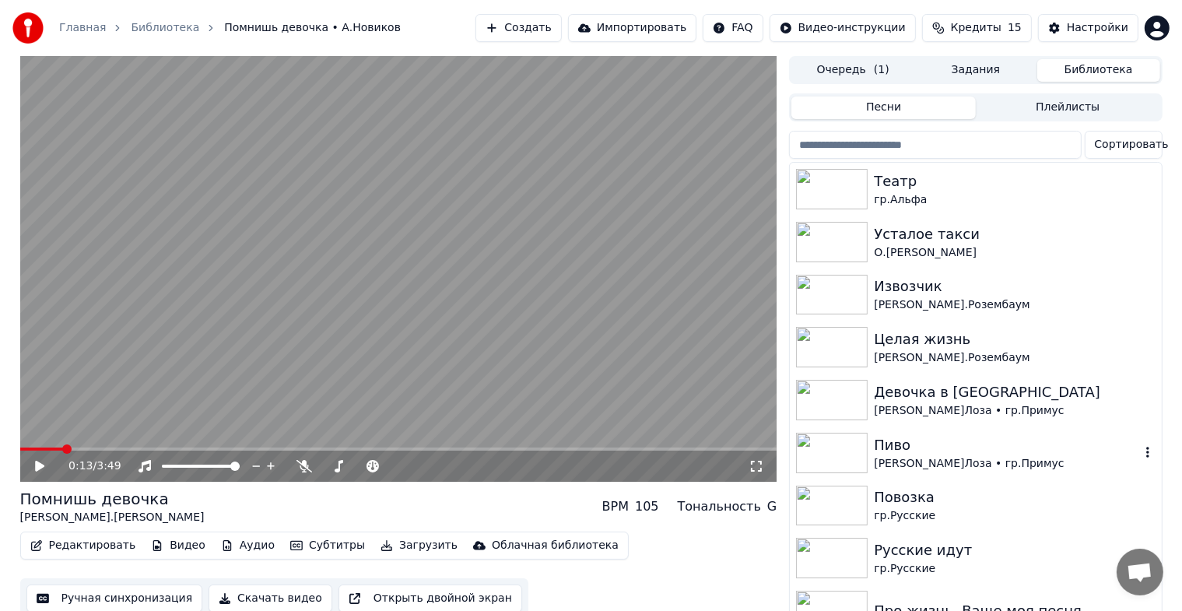
click at [856, 447] on img at bounding box center [832, 453] width 72 height 40
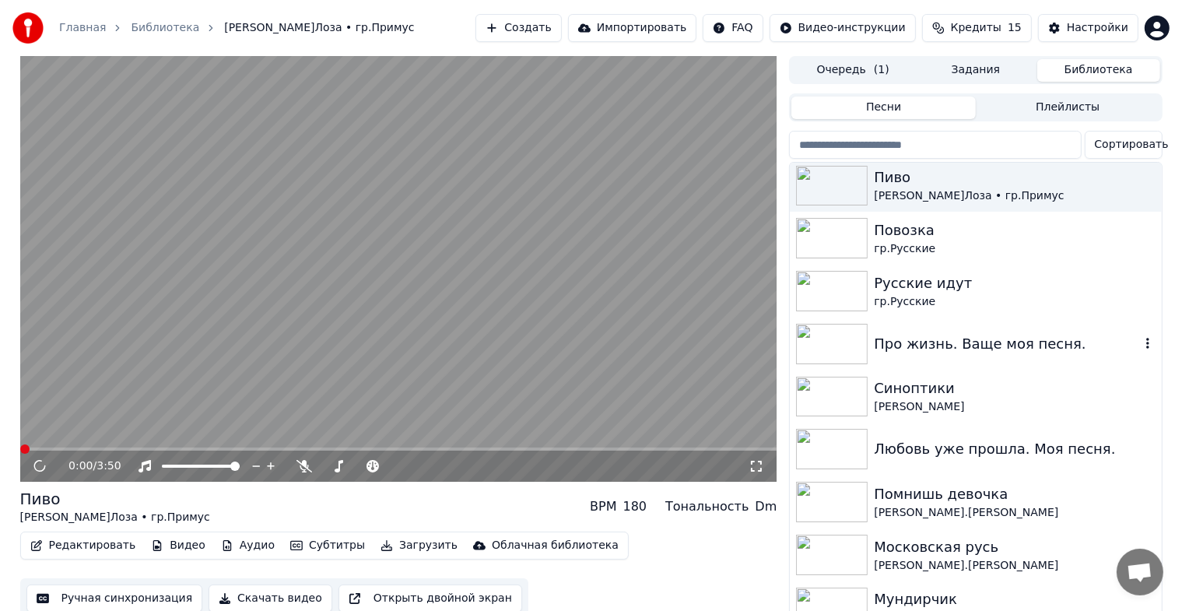
scroll to position [311, 0]
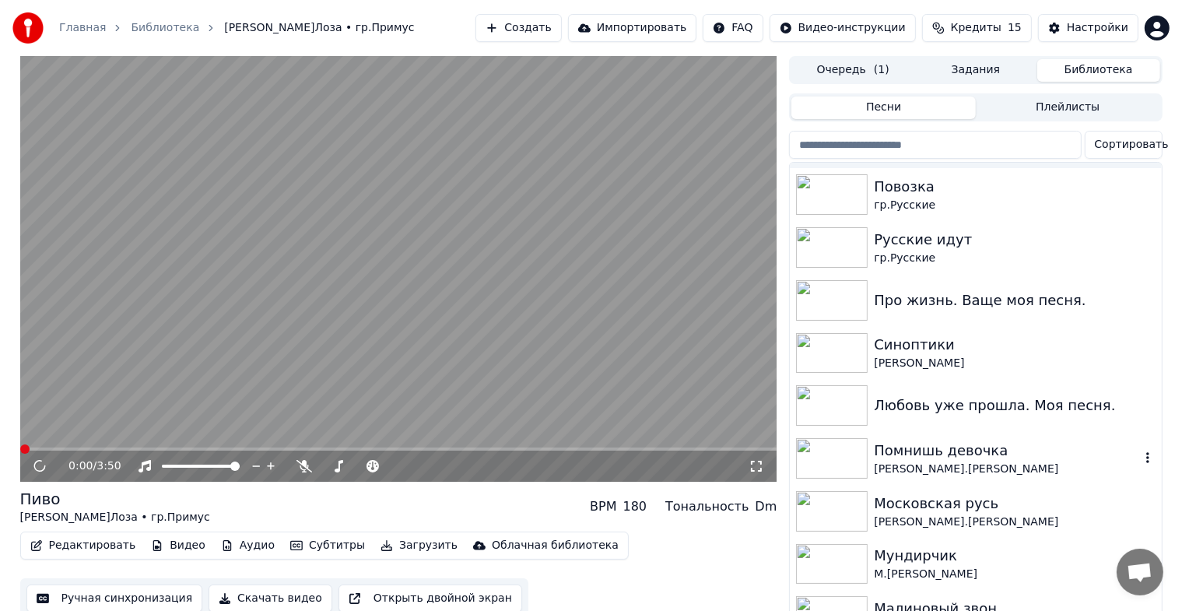
click at [834, 468] on img at bounding box center [832, 458] width 72 height 40
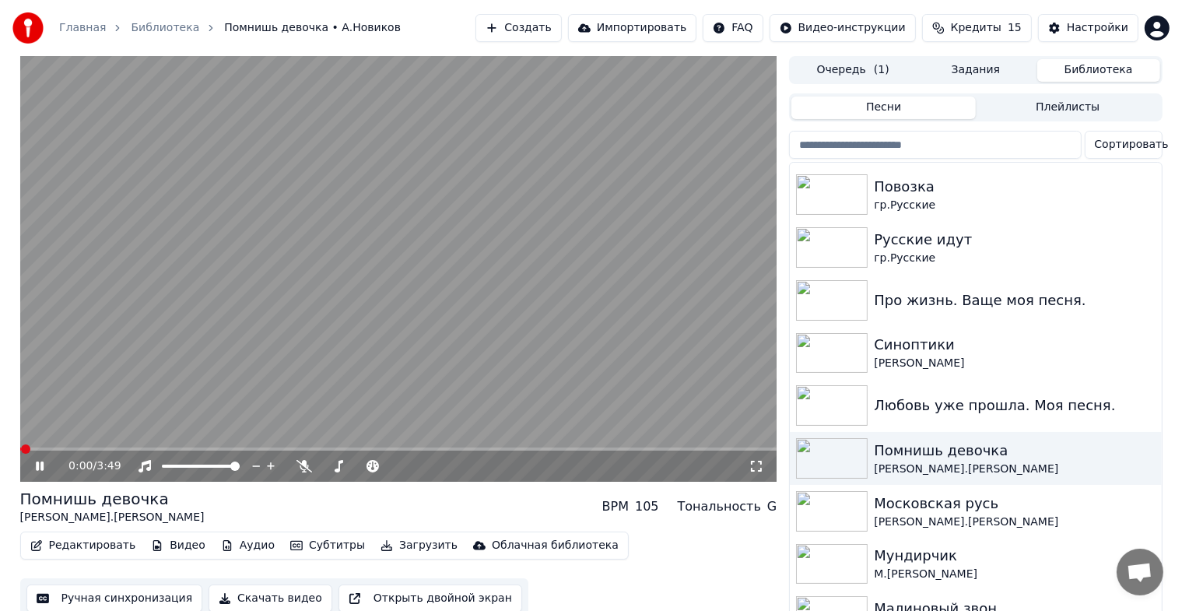
scroll to position [19, 0]
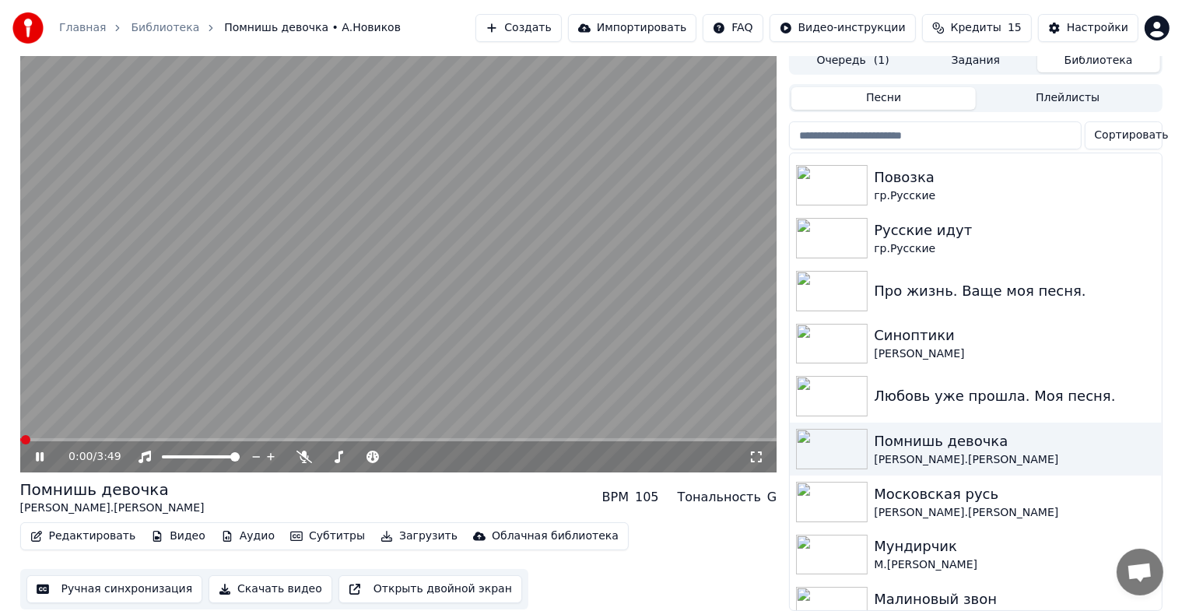
click at [39, 451] on icon at bounding box center [51, 457] width 37 height 12
click at [852, 435] on img at bounding box center [832, 449] width 72 height 40
click at [72, 539] on div "Редактировать Видео Аудио Субтитры Загрузить Облачная библиотека" at bounding box center [324, 536] width 609 height 28
click at [74, 525] on button "Редактировать" at bounding box center [83, 536] width 118 height 22
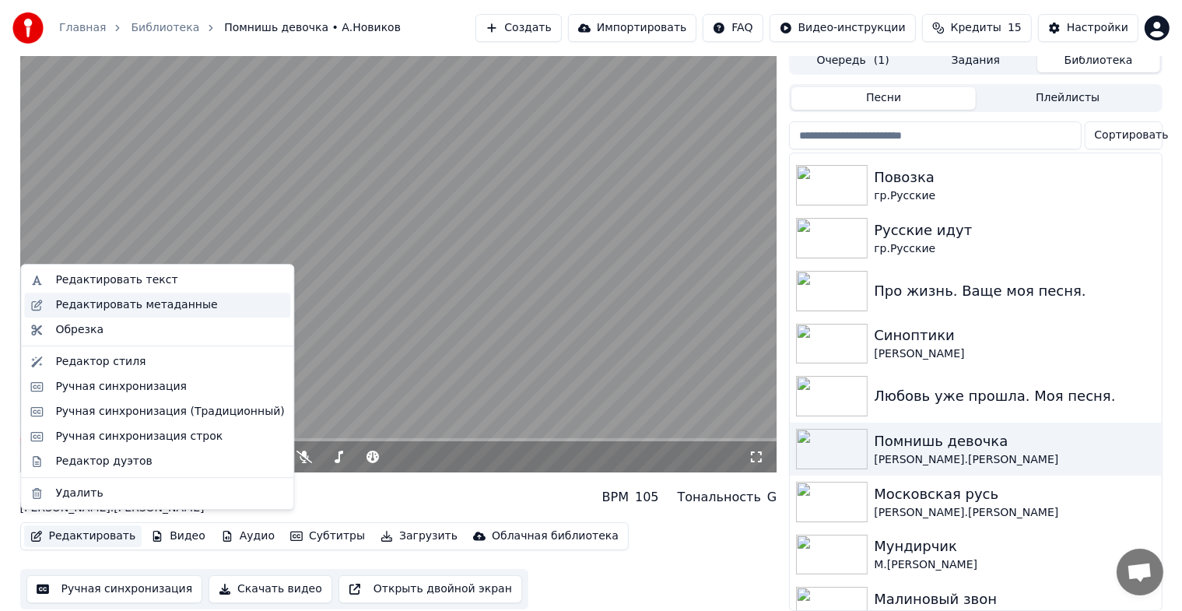
click at [153, 308] on div "Редактировать метаданные" at bounding box center [136, 305] width 162 height 16
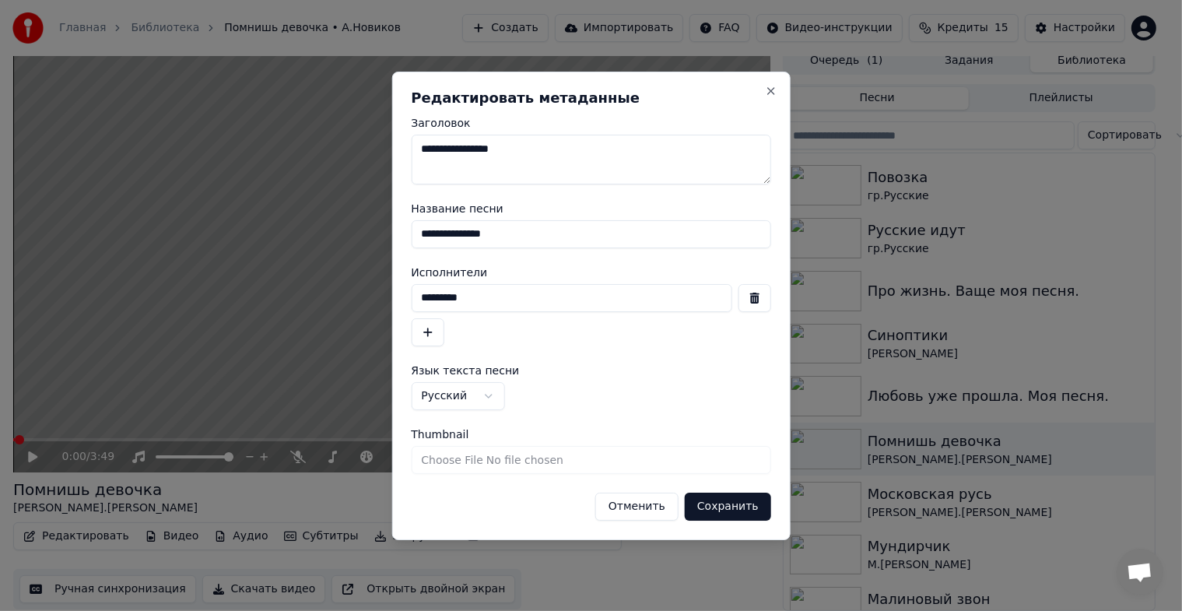
scroll to position [6, 0]
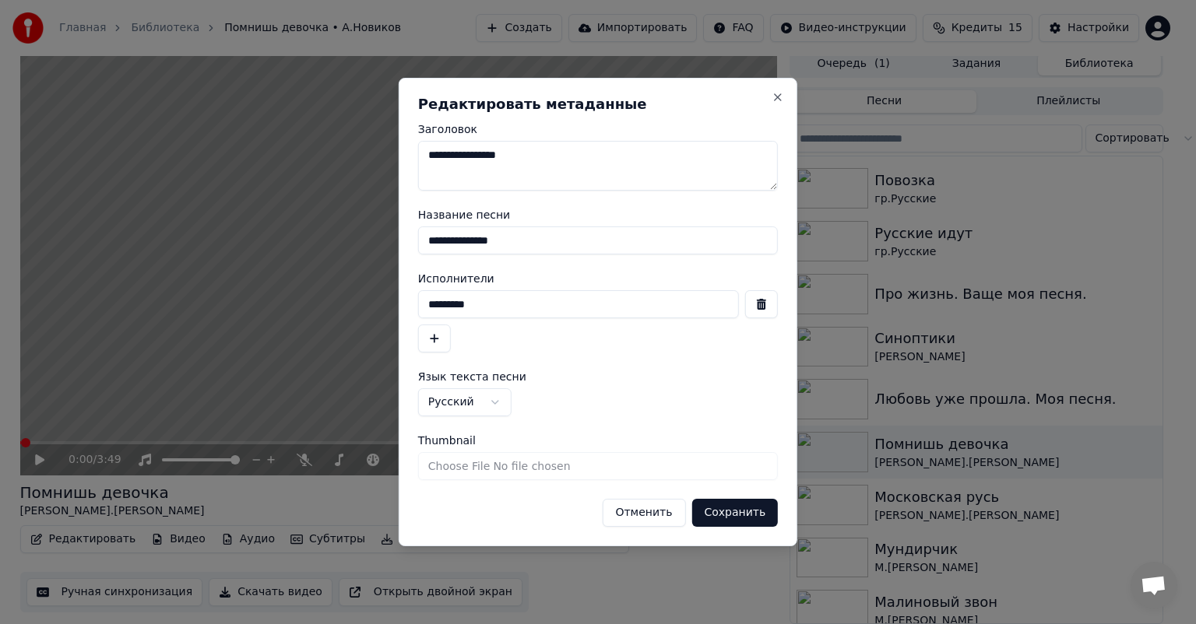
click at [531, 469] on input "Thumbnail" at bounding box center [598, 466] width 360 height 28
type input "**********"
click at [735, 511] on button "Сохранить" at bounding box center [734, 513] width 86 height 28
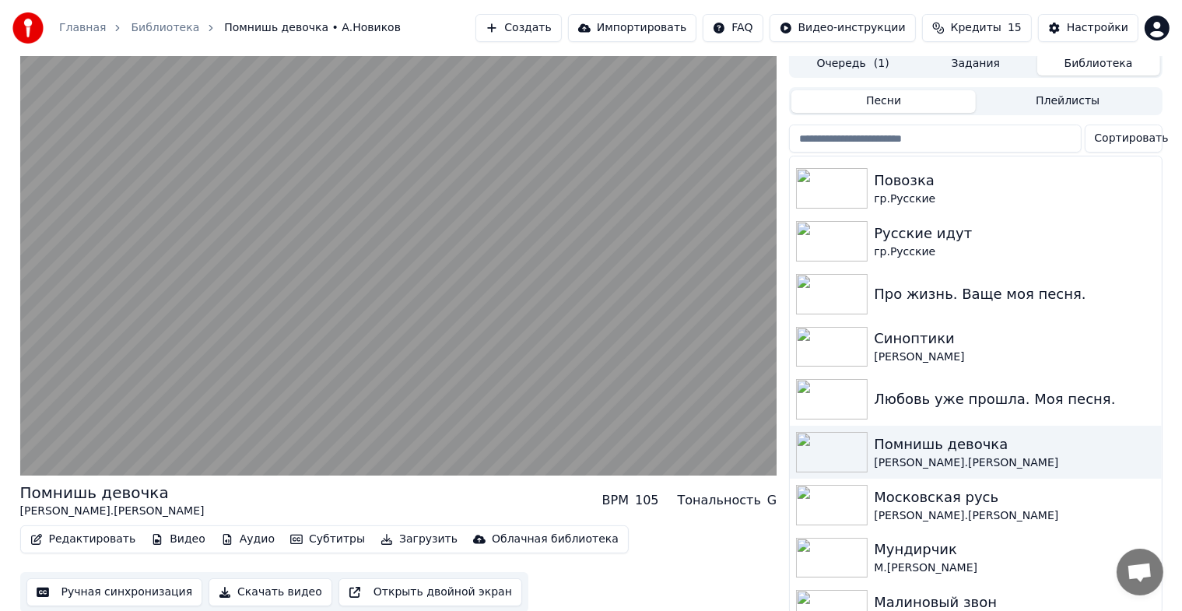
click at [106, 588] on button "Ручная синхронизация" at bounding box center [114, 592] width 177 height 28
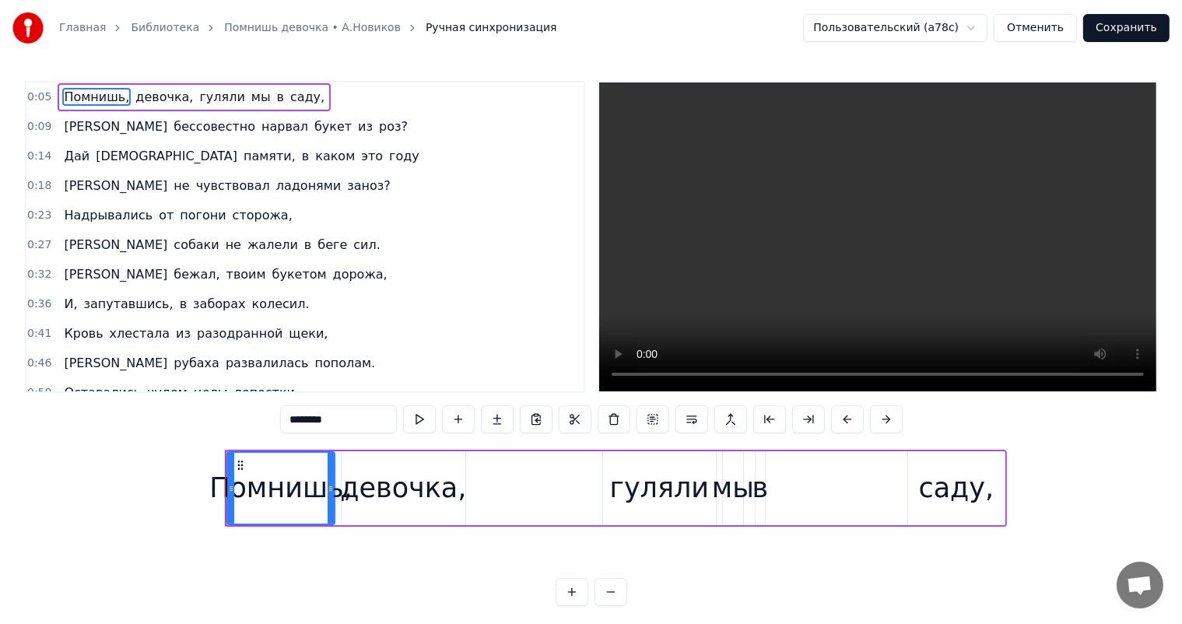
scroll to position [0, 1289]
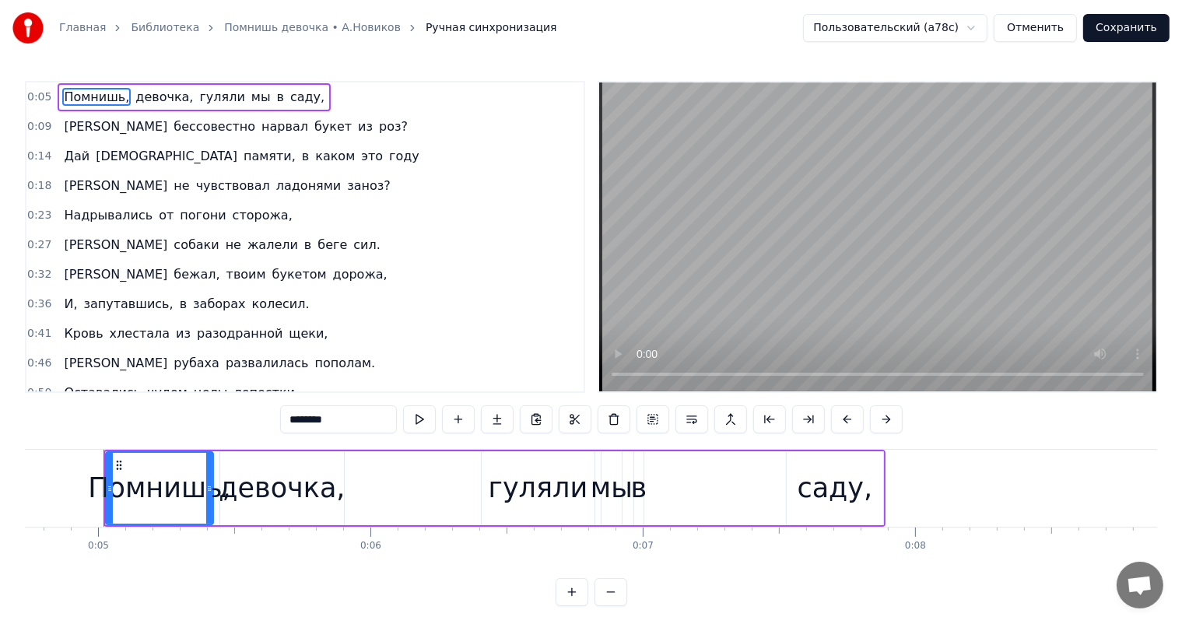
click at [1070, 24] on button "Отменить" at bounding box center [1035, 28] width 83 height 28
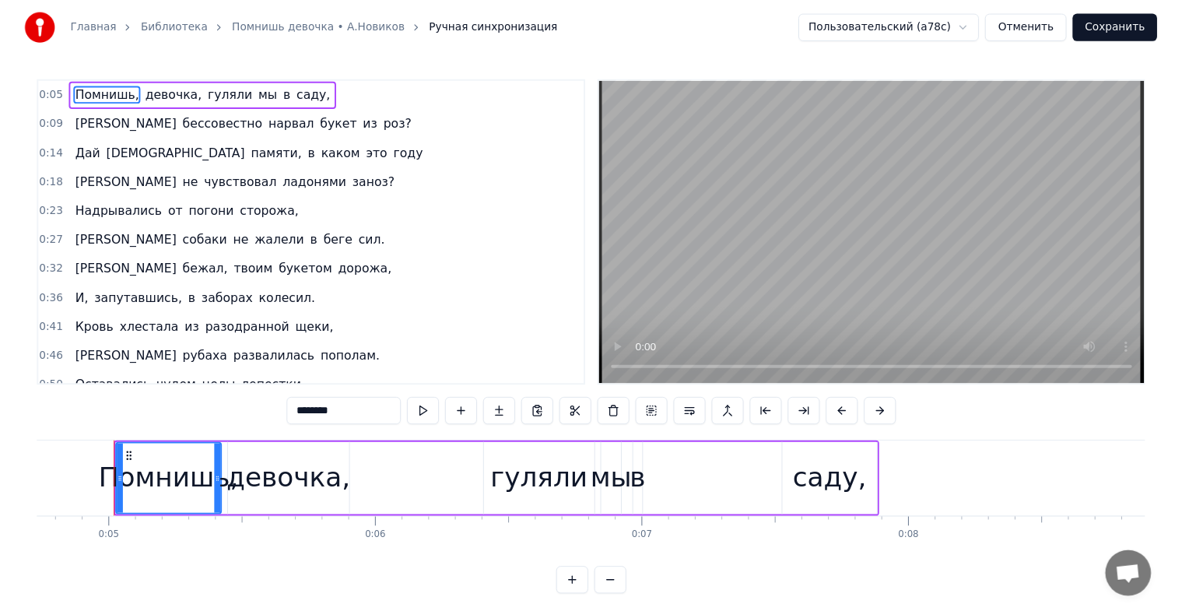
scroll to position [6, 0]
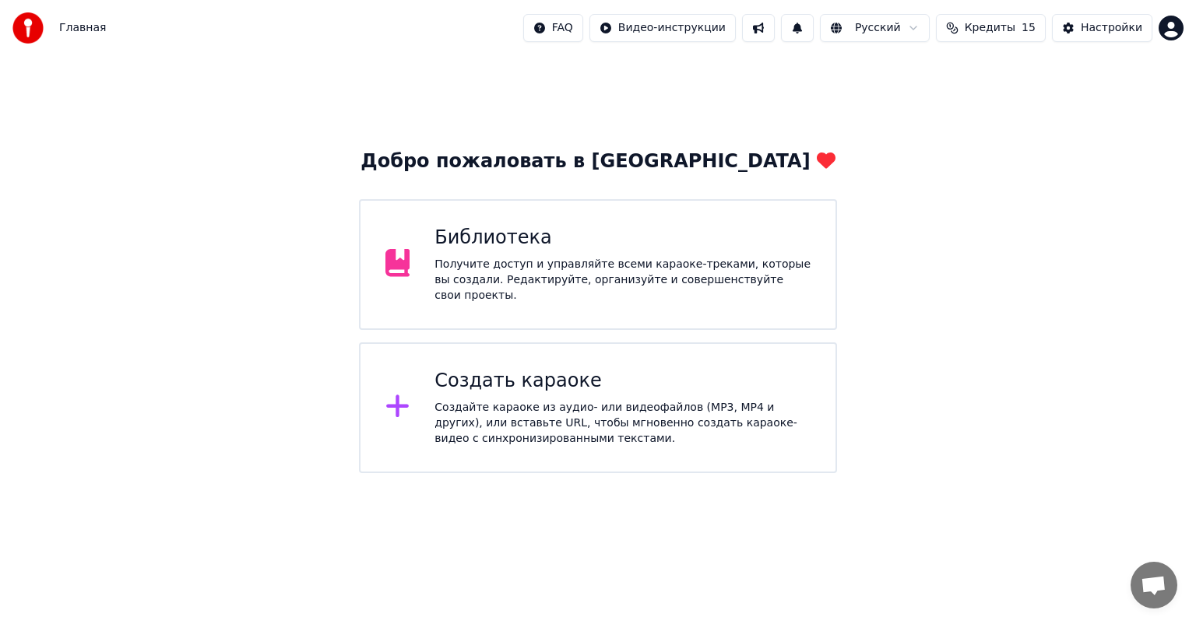
click at [644, 243] on div "Библиотека" at bounding box center [622, 238] width 376 height 25
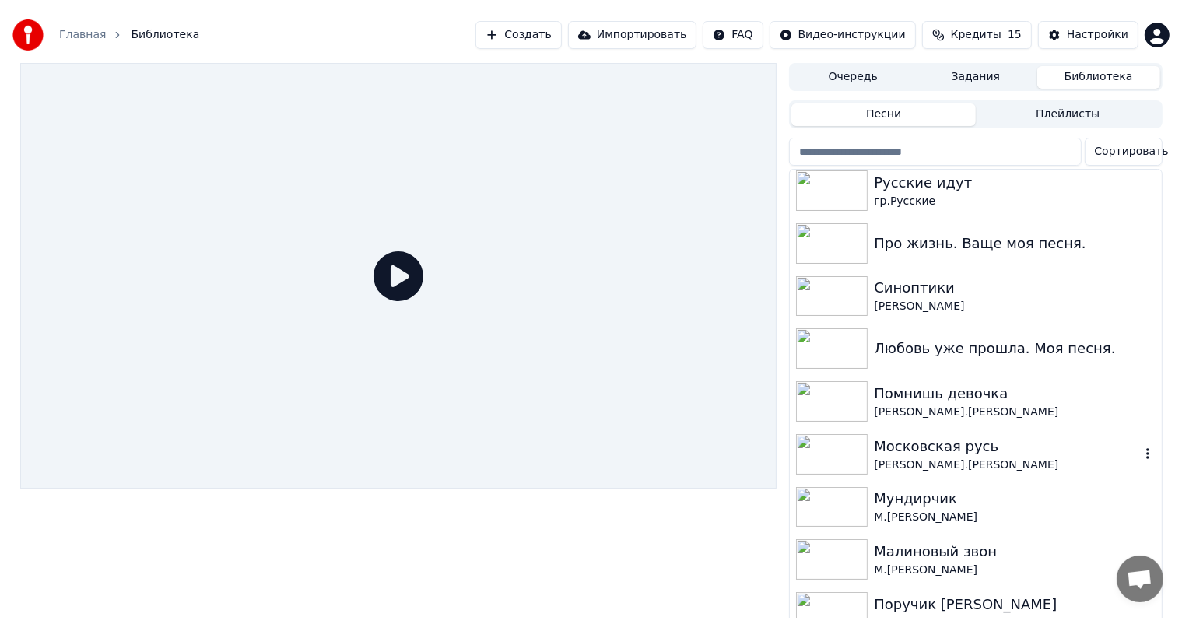
scroll to position [389, 0]
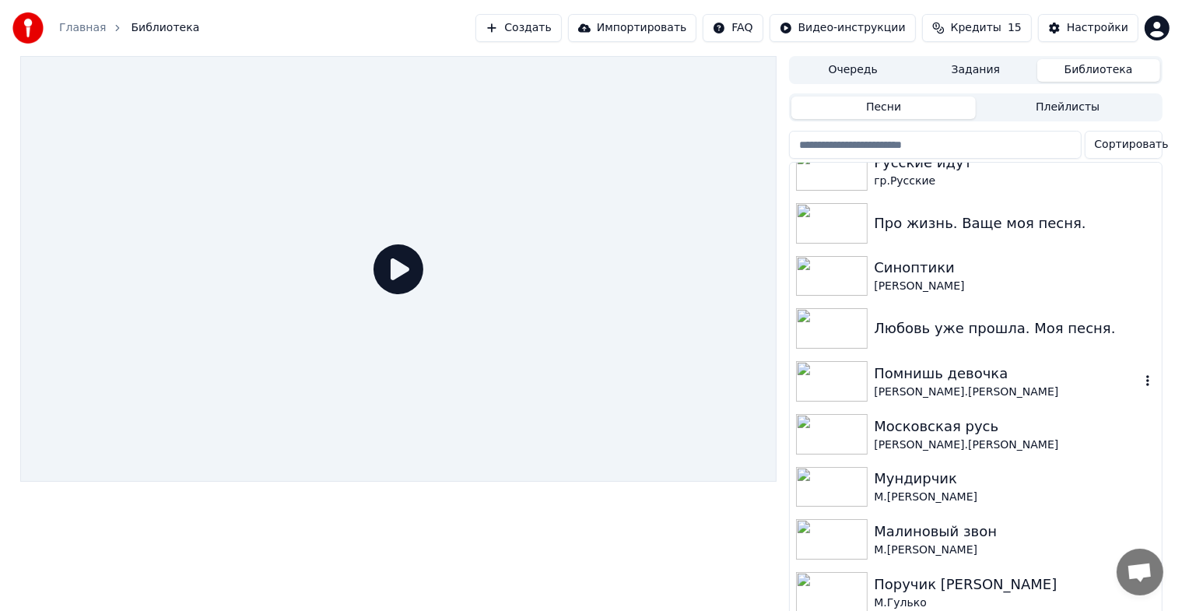
click at [849, 385] on img at bounding box center [832, 381] width 72 height 40
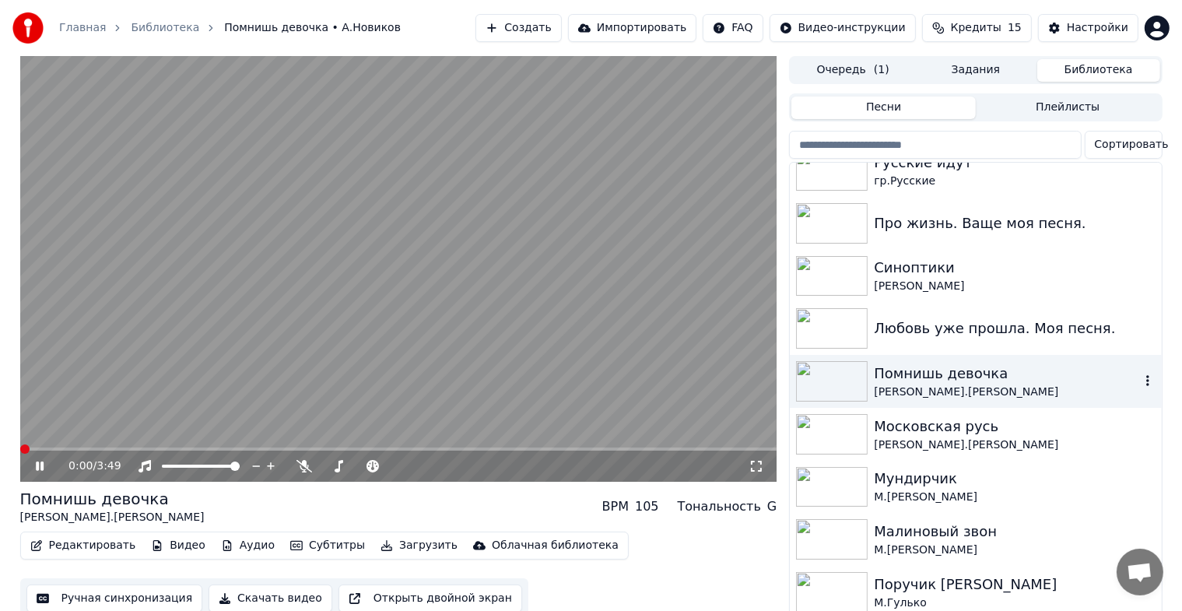
click at [1140, 386] on icon "button" at bounding box center [1148, 380] width 16 height 12
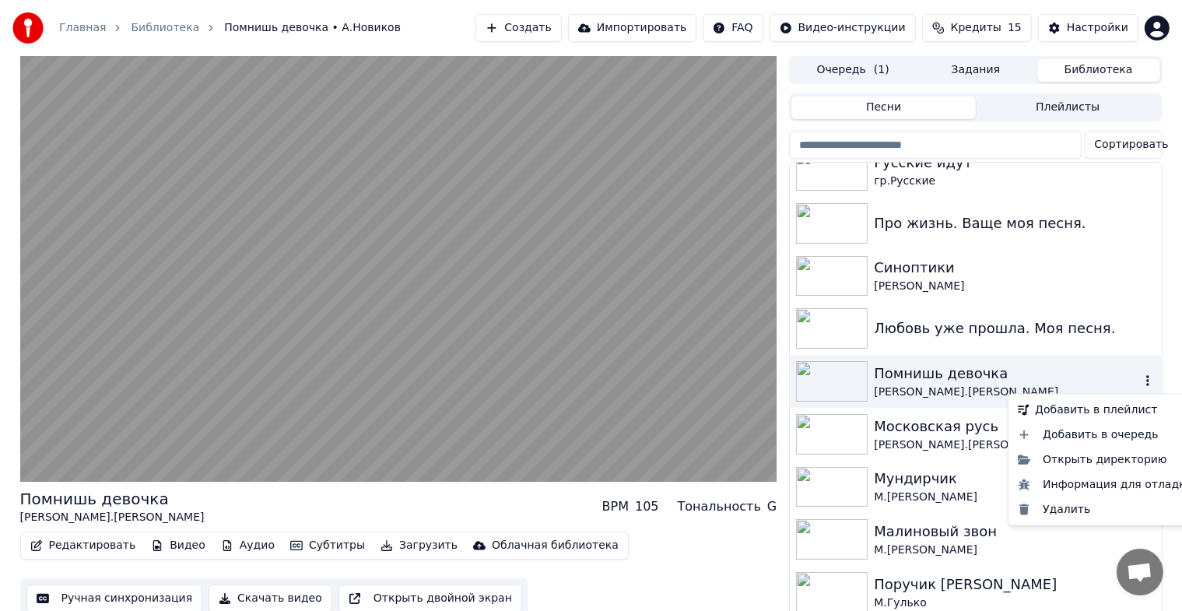
click at [1140, 386] on icon "button" at bounding box center [1148, 380] width 16 height 12
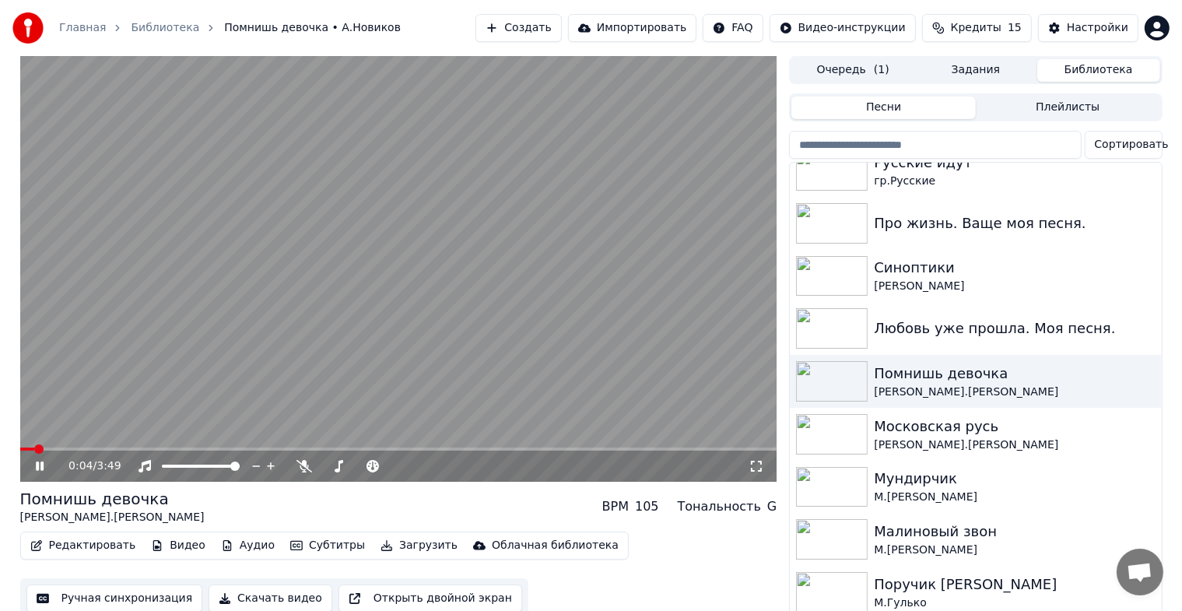
click at [336, 387] on video at bounding box center [398, 269] width 757 height 426
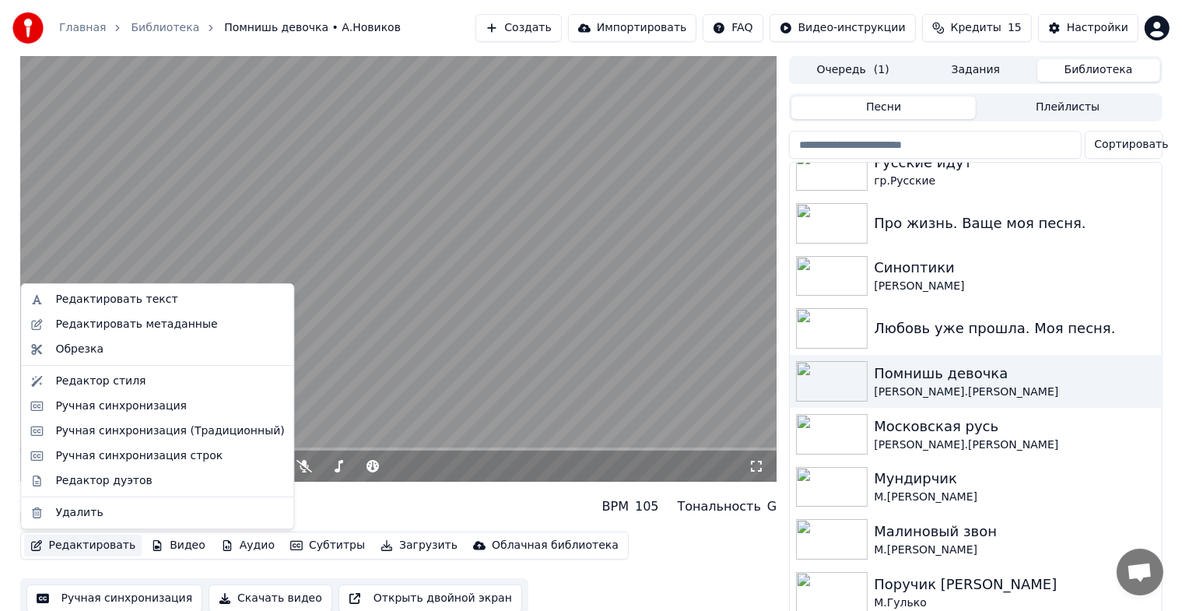
click at [84, 556] on button "Редактировать" at bounding box center [83, 546] width 118 height 22
click at [85, 328] on div "Редактировать метаданные" at bounding box center [136, 325] width 162 height 16
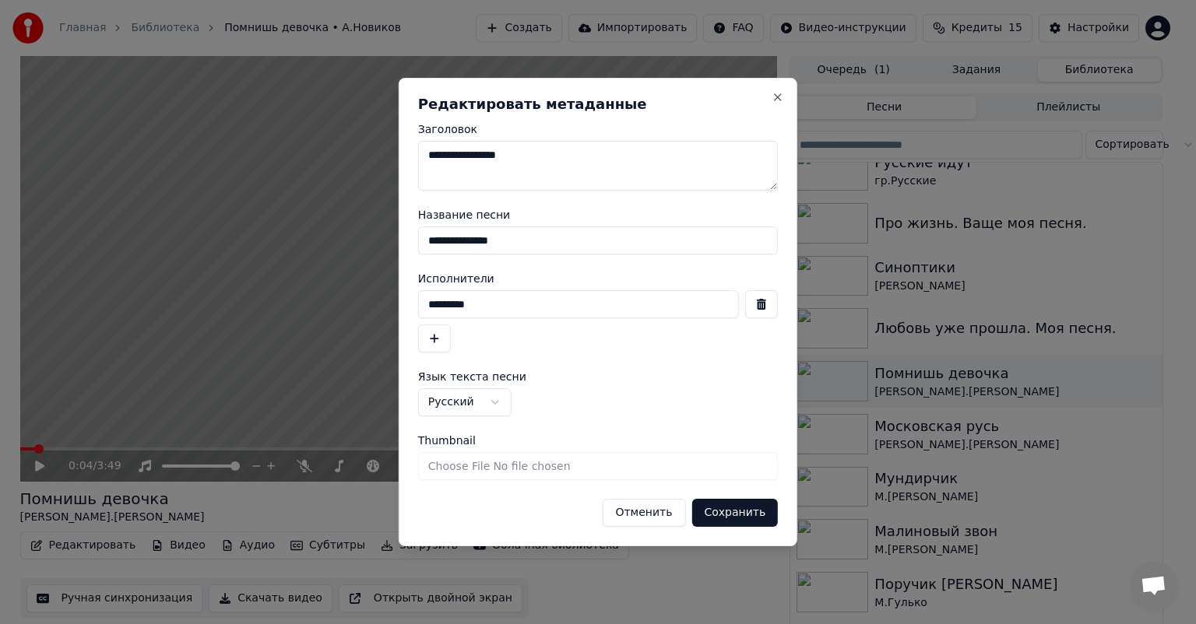
click at [591, 227] on input "**********" at bounding box center [598, 241] width 360 height 28
click at [528, 322] on div "*********" at bounding box center [598, 321] width 360 height 62
click at [534, 305] on input "*********" at bounding box center [578, 304] width 321 height 28
click at [522, 377] on label "Язык текста песни" at bounding box center [598, 376] width 360 height 11
click at [525, 406] on div "**********" at bounding box center [598, 402] width 360 height 28
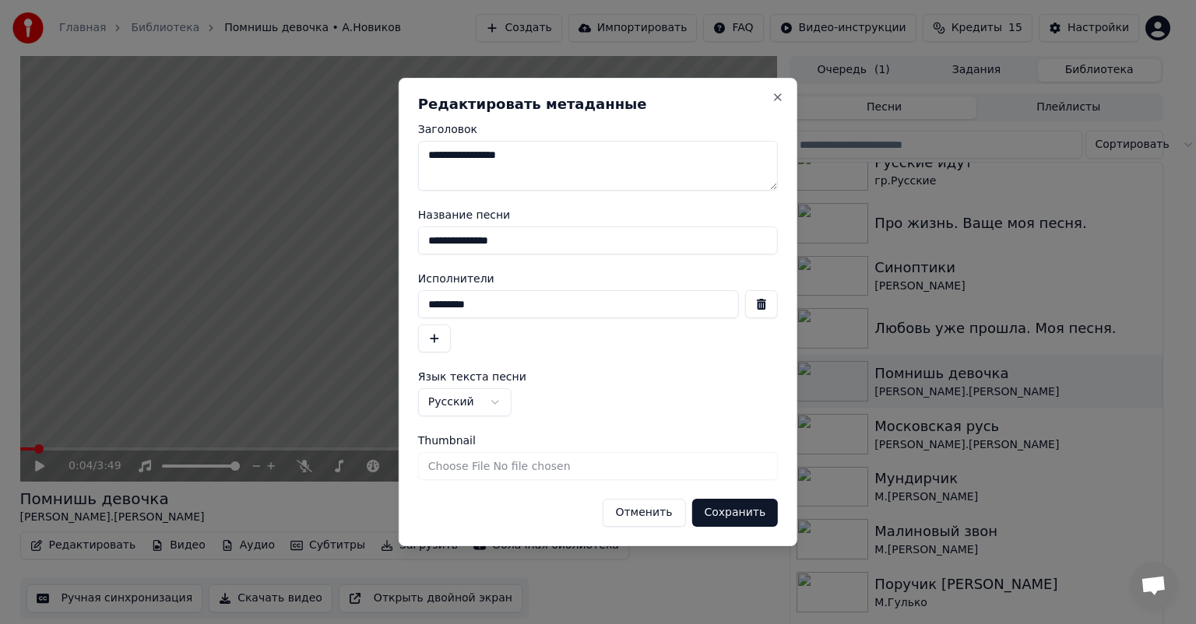
click at [604, 471] on input "Thumbnail" at bounding box center [598, 466] width 360 height 28
type input "**********"
click at [486, 427] on form "**********" at bounding box center [598, 325] width 360 height 403
click at [461, 441] on span "Thumbnail" at bounding box center [447, 440] width 58 height 11
click at [461, 452] on input "Thumbnail" at bounding box center [598, 466] width 360 height 28
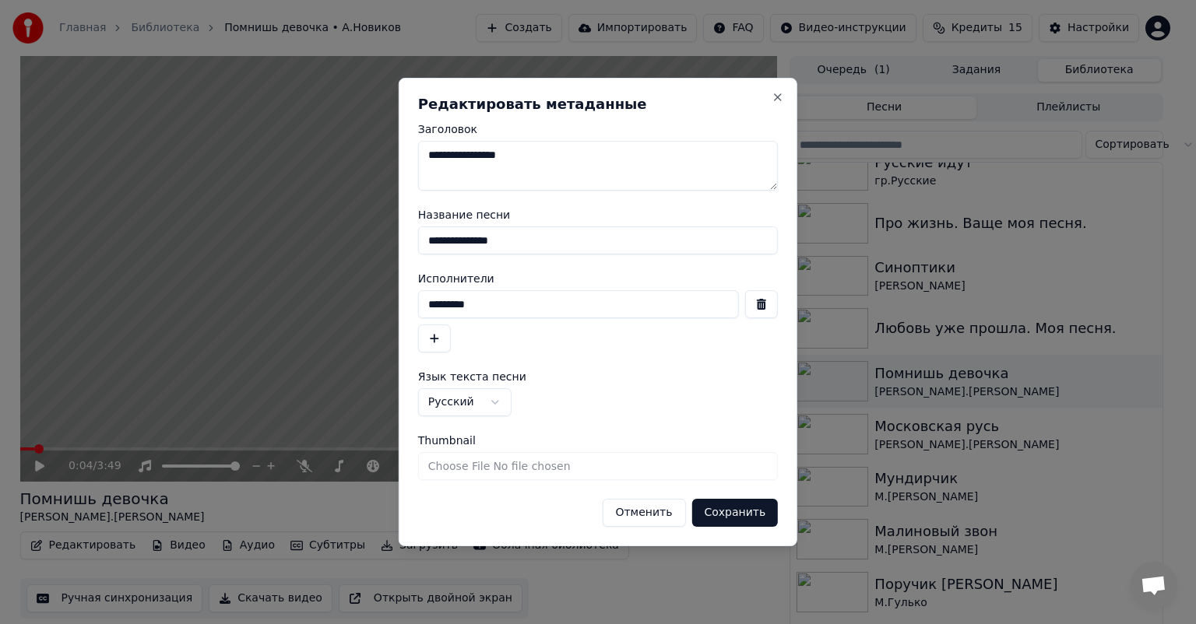
click at [451, 443] on span "Thumbnail" at bounding box center [447, 440] width 58 height 11
click at [451, 452] on input "Thumbnail" at bounding box center [598, 466] width 360 height 28
type input "**********"
click at [719, 520] on button "Сохранить" at bounding box center [734, 513] width 86 height 28
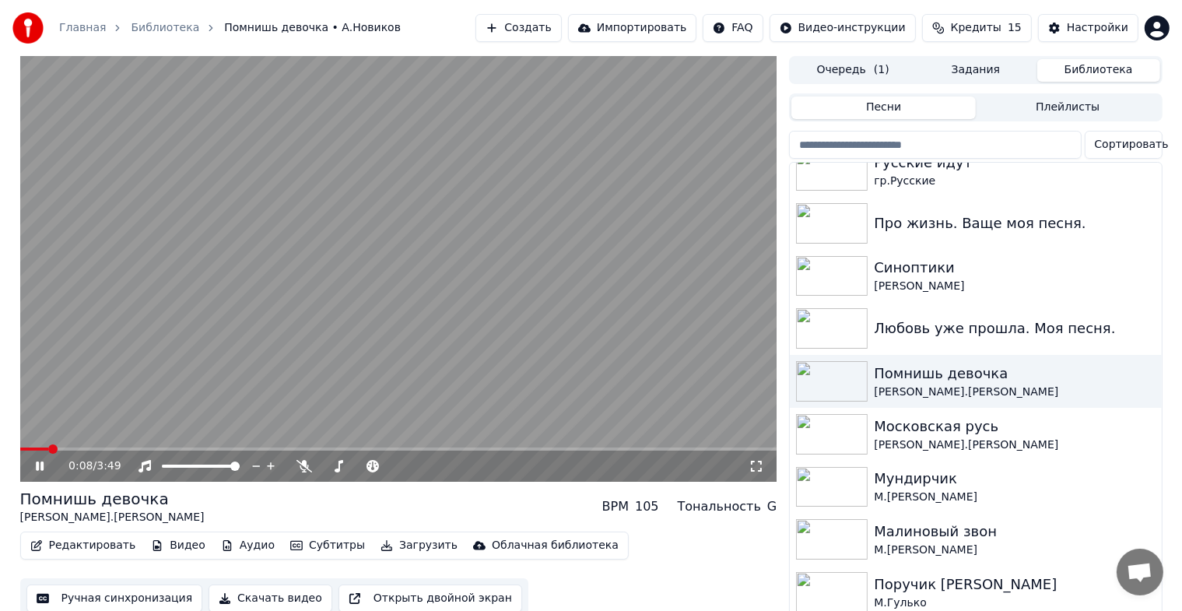
click at [37, 470] on icon at bounding box center [40, 466] width 8 height 9
click at [371, 375] on video at bounding box center [398, 269] width 757 height 426
click at [34, 469] on icon at bounding box center [51, 466] width 37 height 12
click at [119, 604] on button "Ручная синхронизация" at bounding box center [114, 599] width 177 height 28
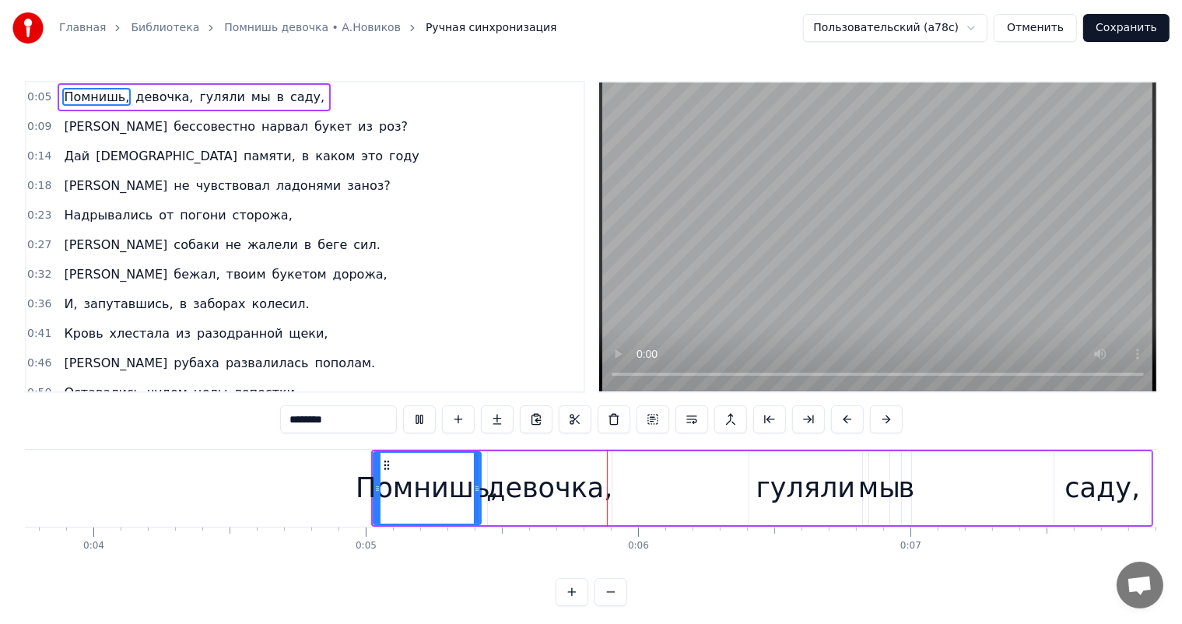
scroll to position [0, 1358]
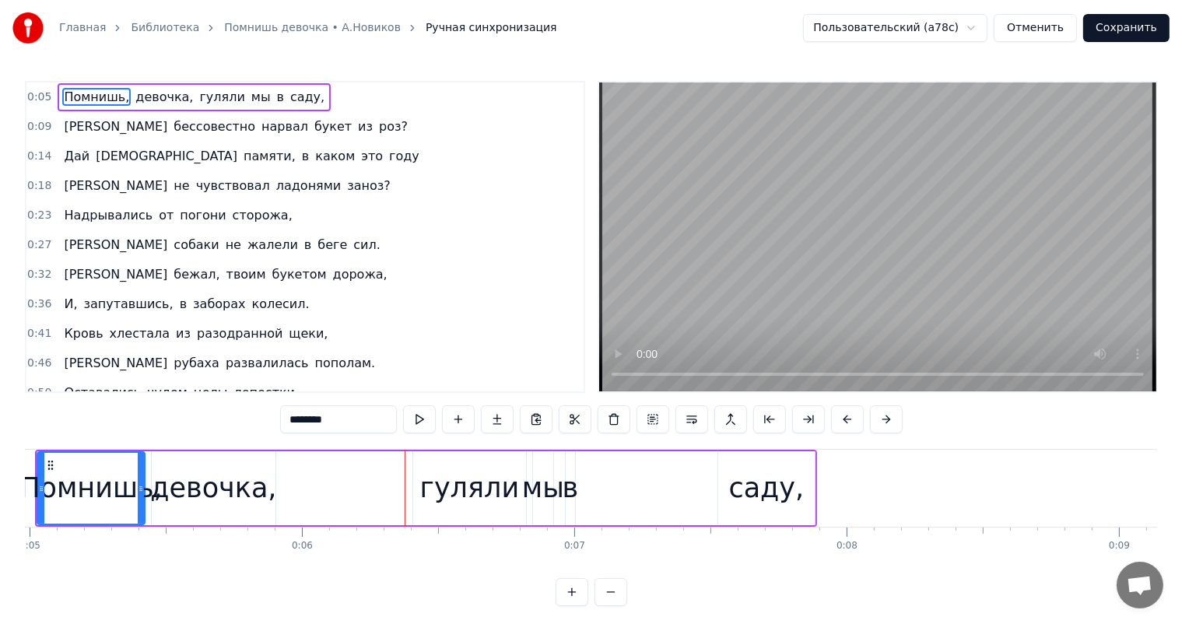
click at [215, 469] on div "девочка," at bounding box center [213, 488] width 126 height 41
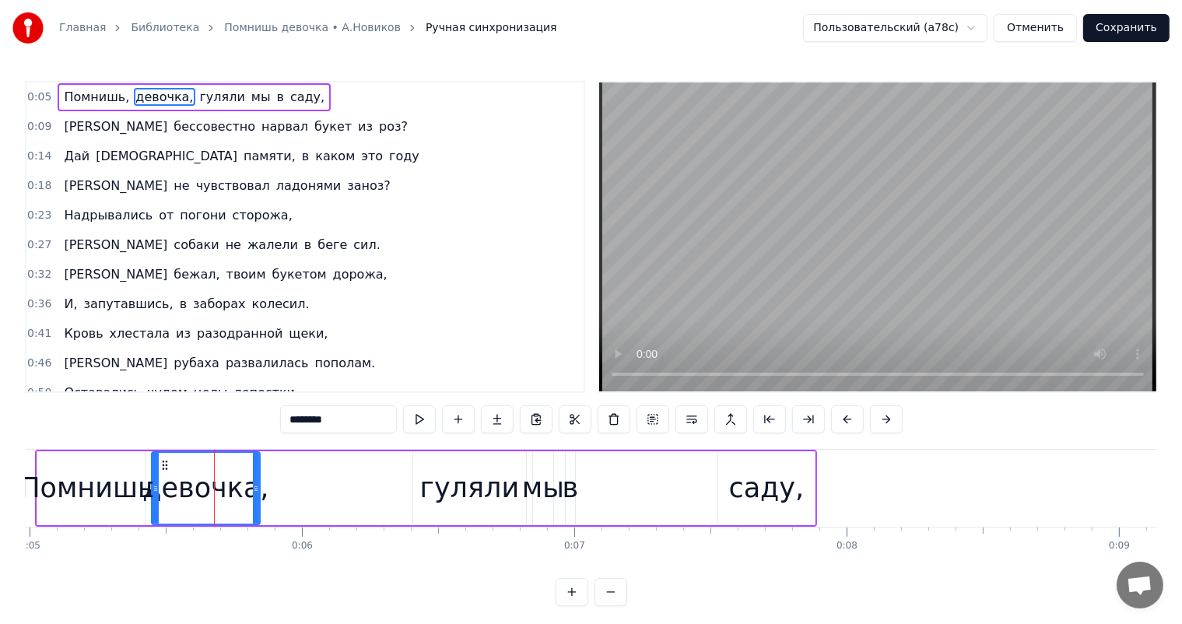
drag, startPoint x: 273, startPoint y: 487, endPoint x: 258, endPoint y: 489, distance: 15.7
click at [258, 489] on icon at bounding box center [256, 489] width 6 height 12
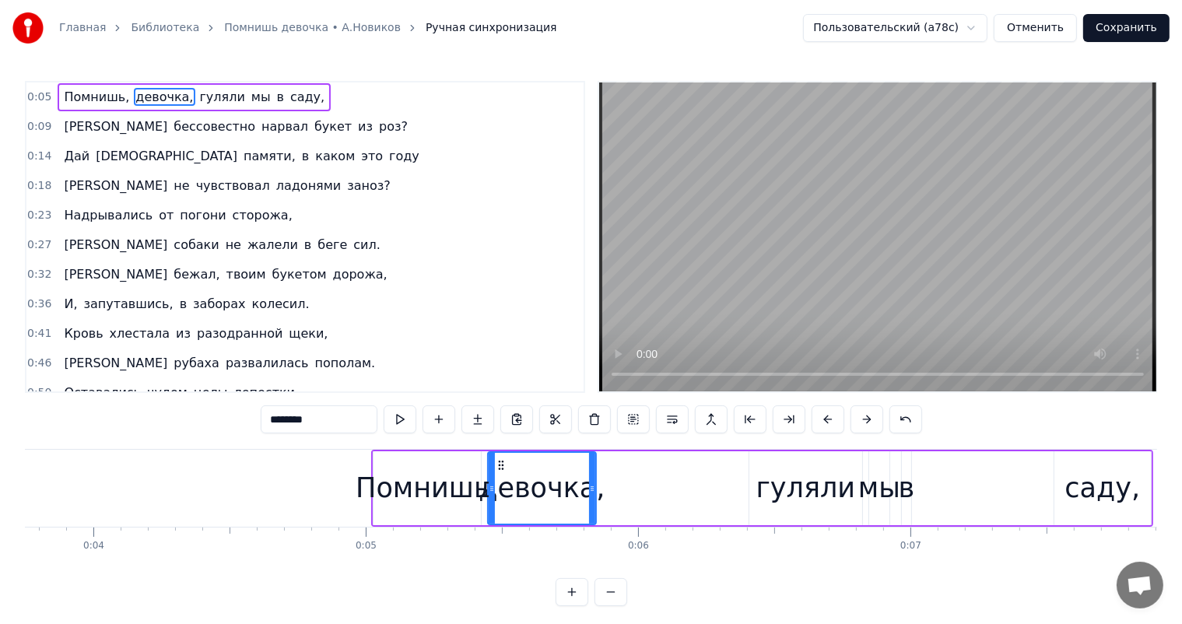
scroll to position [0, 1410]
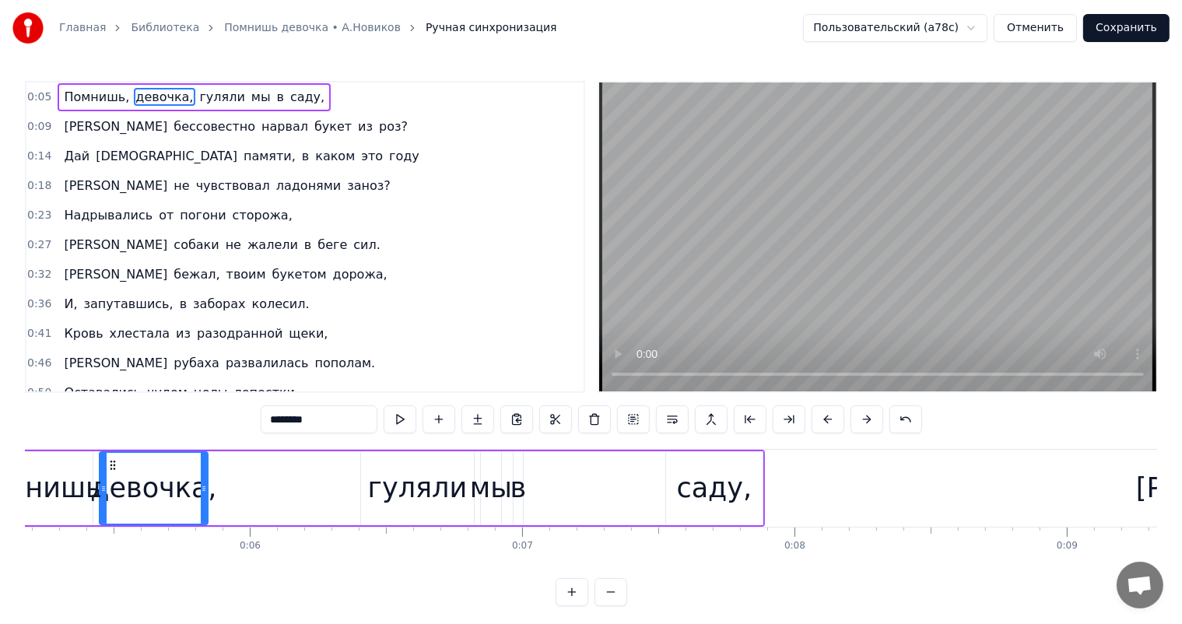
click at [25, 491] on div "Помнишь," at bounding box center [38, 488] width 143 height 41
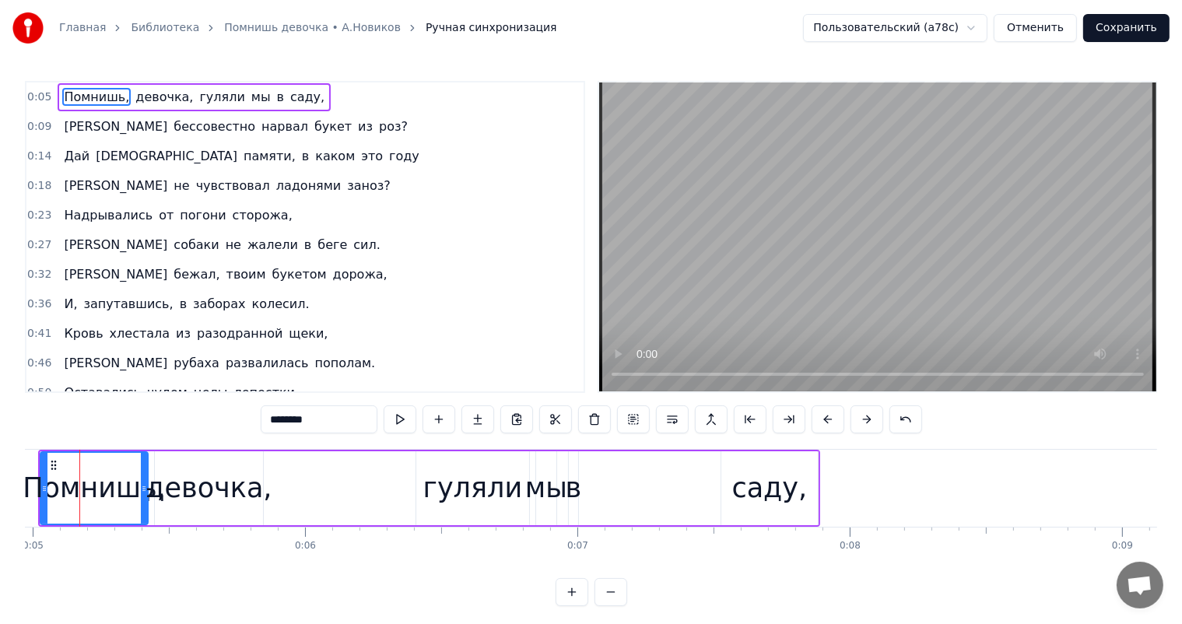
scroll to position [0, 1330]
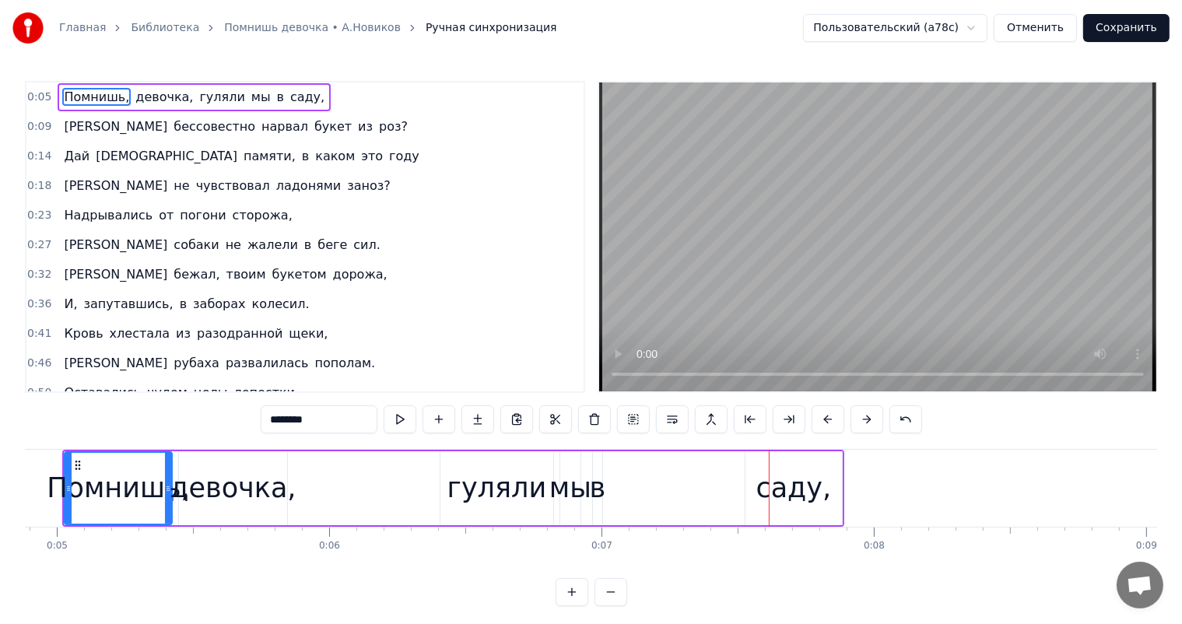
click at [525, 486] on div "гуляли" at bounding box center [498, 488] width 100 height 41
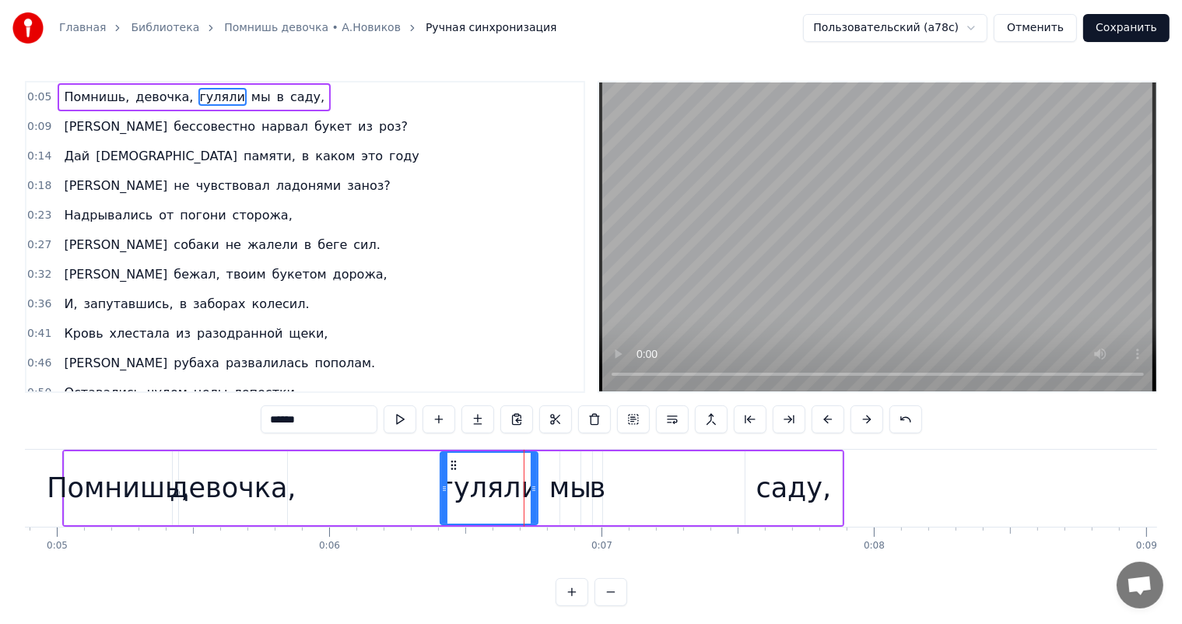
drag, startPoint x: 547, startPoint y: 482, endPoint x: 532, endPoint y: 486, distance: 16.0
click at [532, 486] on icon at bounding box center [534, 489] width 6 height 12
click at [564, 498] on div "мы" at bounding box center [571, 488] width 42 height 41
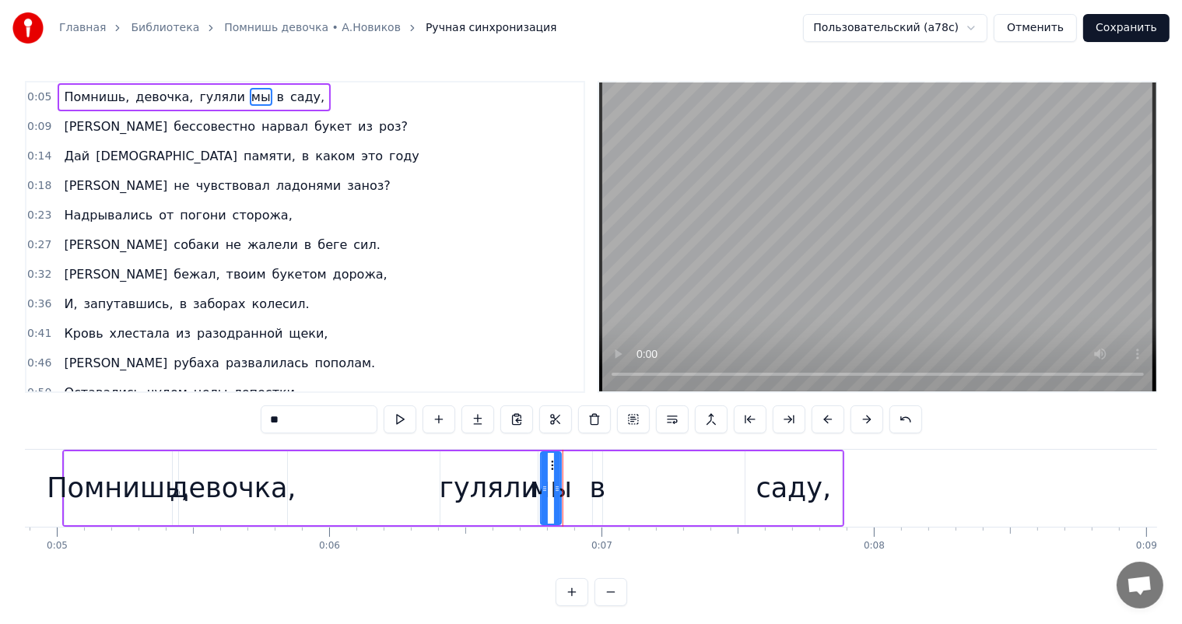
drag, startPoint x: 571, startPoint y: 460, endPoint x: 552, endPoint y: 465, distance: 20.2
click at [552, 465] on icon at bounding box center [554, 465] width 12 height 12
click at [592, 488] on div "в" at bounding box center [598, 488] width 16 height 41
type input "*"
drag, startPoint x: 592, startPoint y: 474, endPoint x: 582, endPoint y: 484, distance: 14.3
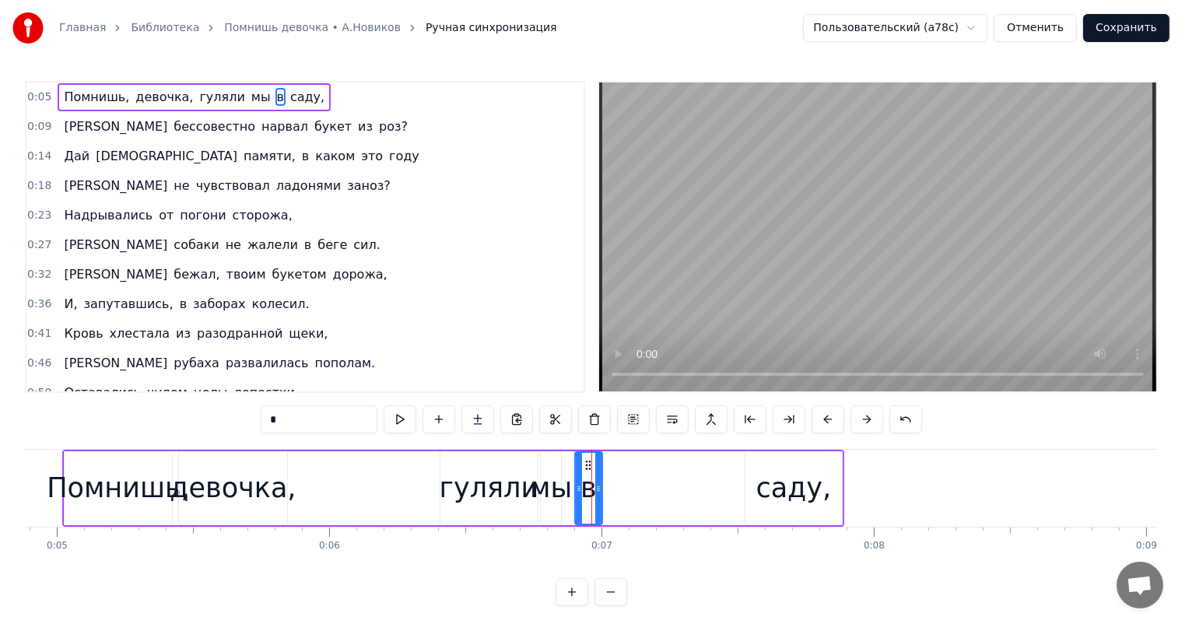
click at [576, 479] on div at bounding box center [579, 488] width 6 height 71
drag, startPoint x: 598, startPoint y: 486, endPoint x: 592, endPoint y: 491, distance: 8.3
click at [592, 491] on icon at bounding box center [592, 489] width 6 height 12
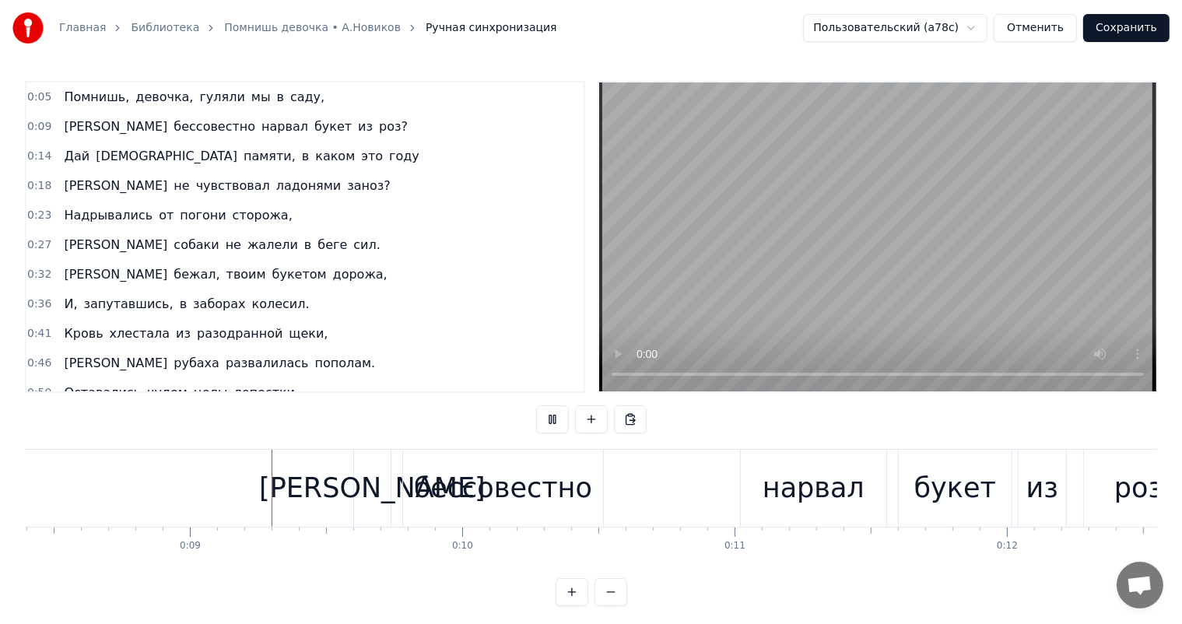
scroll to position [0, 2289]
click at [585, 485] on div "бессовестно" at bounding box center [502, 488] width 200 height 77
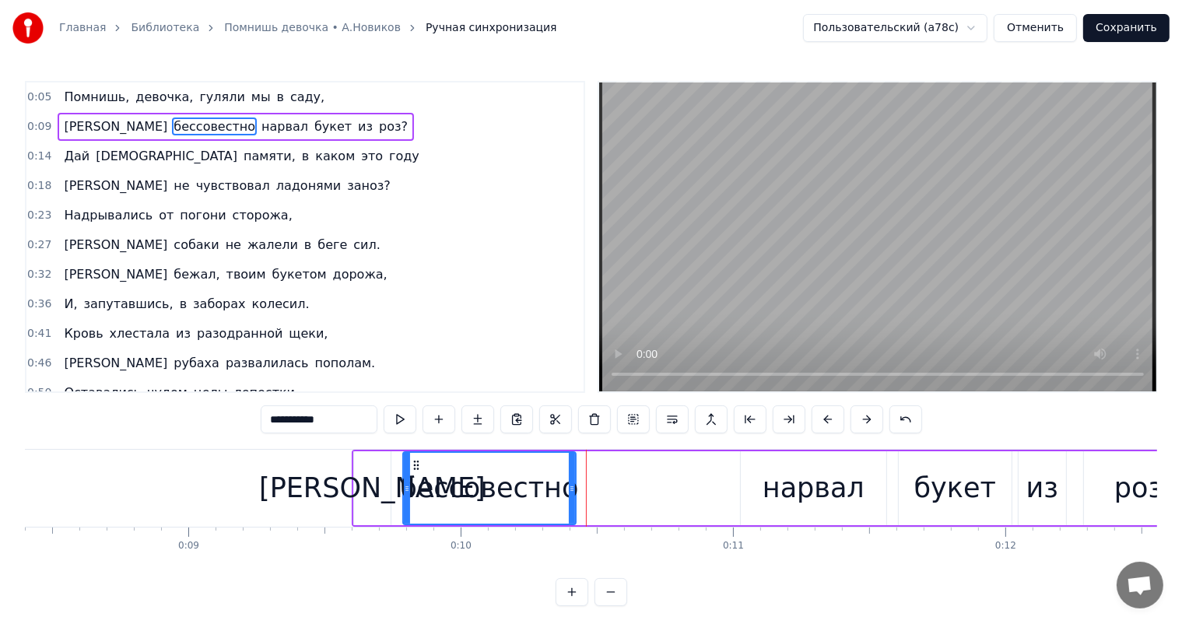
drag, startPoint x: 600, startPoint y: 486, endPoint x: 573, endPoint y: 488, distance: 27.3
click at [573, 488] on icon at bounding box center [572, 489] width 6 height 12
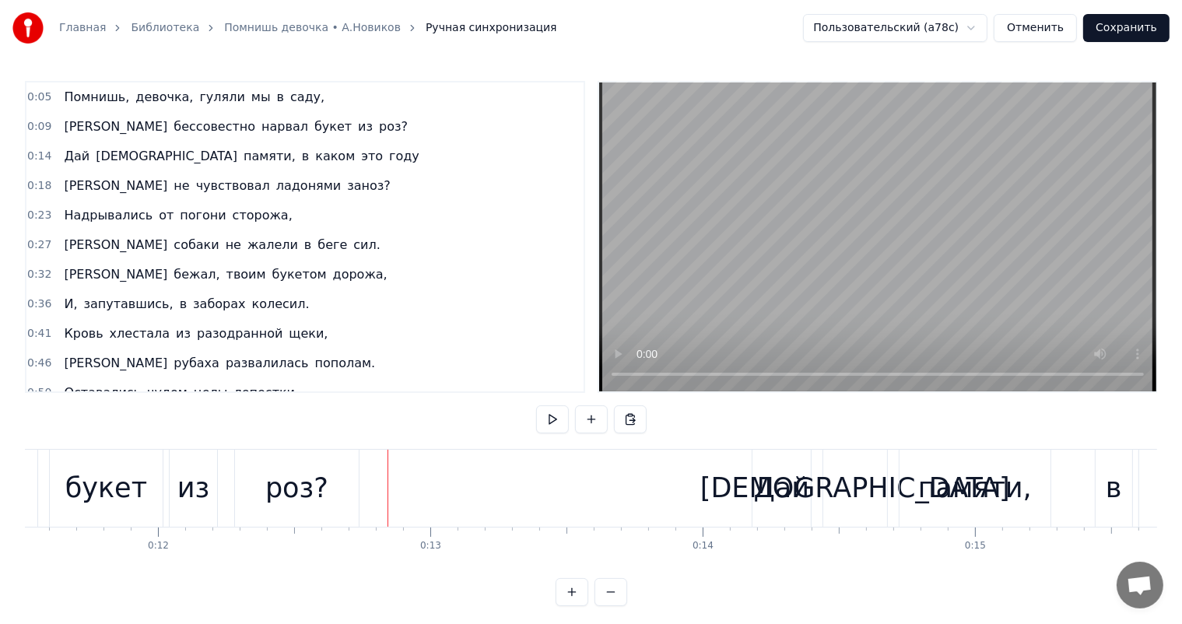
scroll to position [0, 2855]
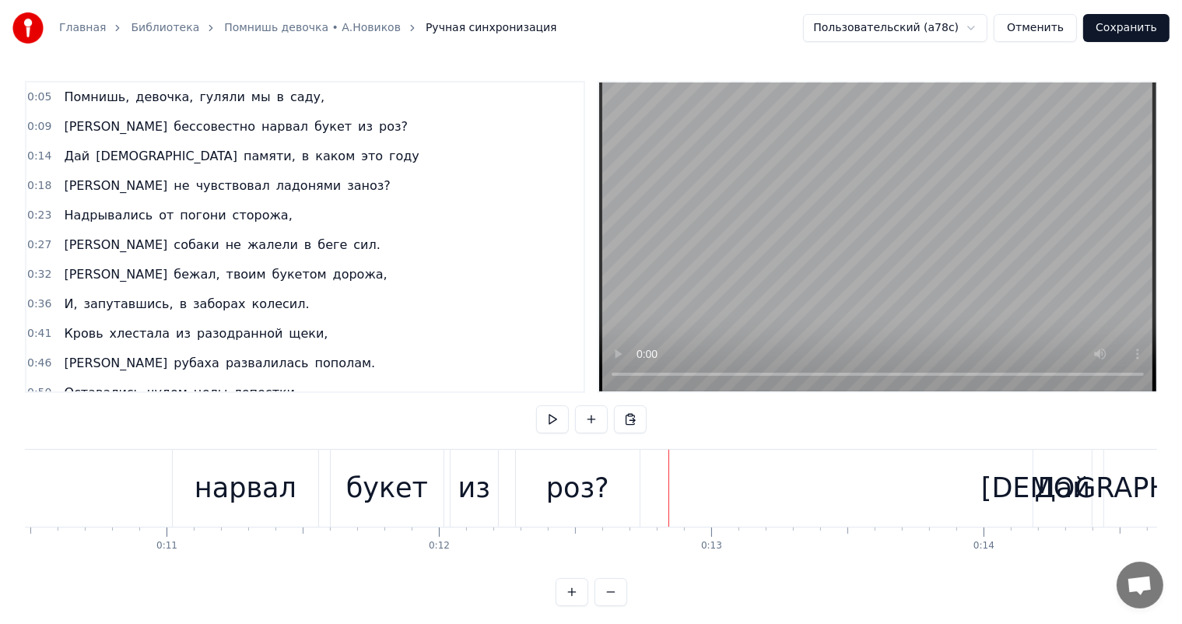
click at [258, 490] on div "нарвал" at bounding box center [246, 488] width 102 height 41
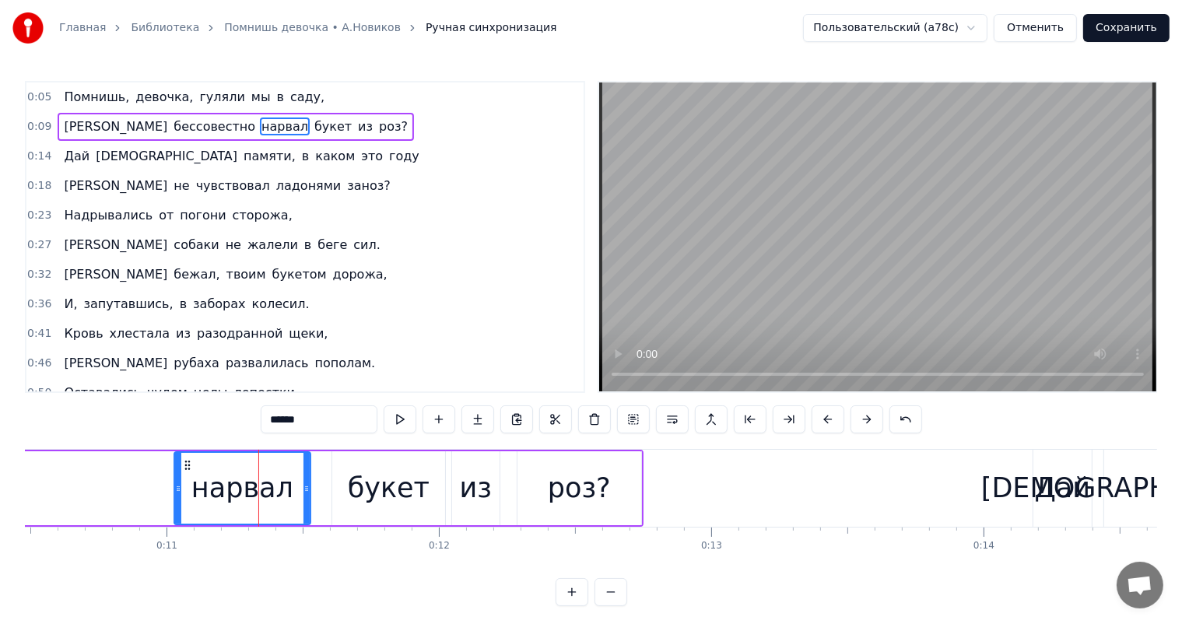
drag, startPoint x: 314, startPoint y: 486, endPoint x: 304, endPoint y: 487, distance: 9.5
click at [304, 487] on icon at bounding box center [307, 489] width 6 height 12
click at [405, 515] on div "букет" at bounding box center [388, 488] width 113 height 74
type input "*****"
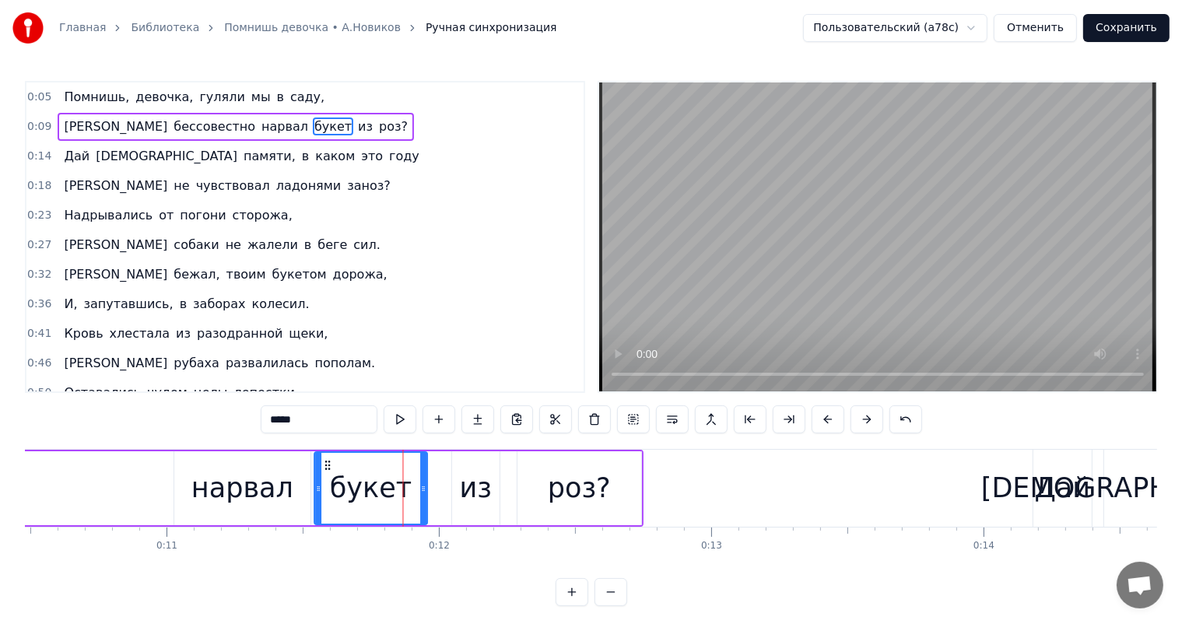
drag, startPoint x: 346, startPoint y: 464, endPoint x: 327, endPoint y: 467, distance: 18.9
click at [327, 467] on icon at bounding box center [327, 465] width 12 height 12
click at [501, 489] on div "Я бессовестно нарвал букет из роз?" at bounding box center [214, 488] width 859 height 77
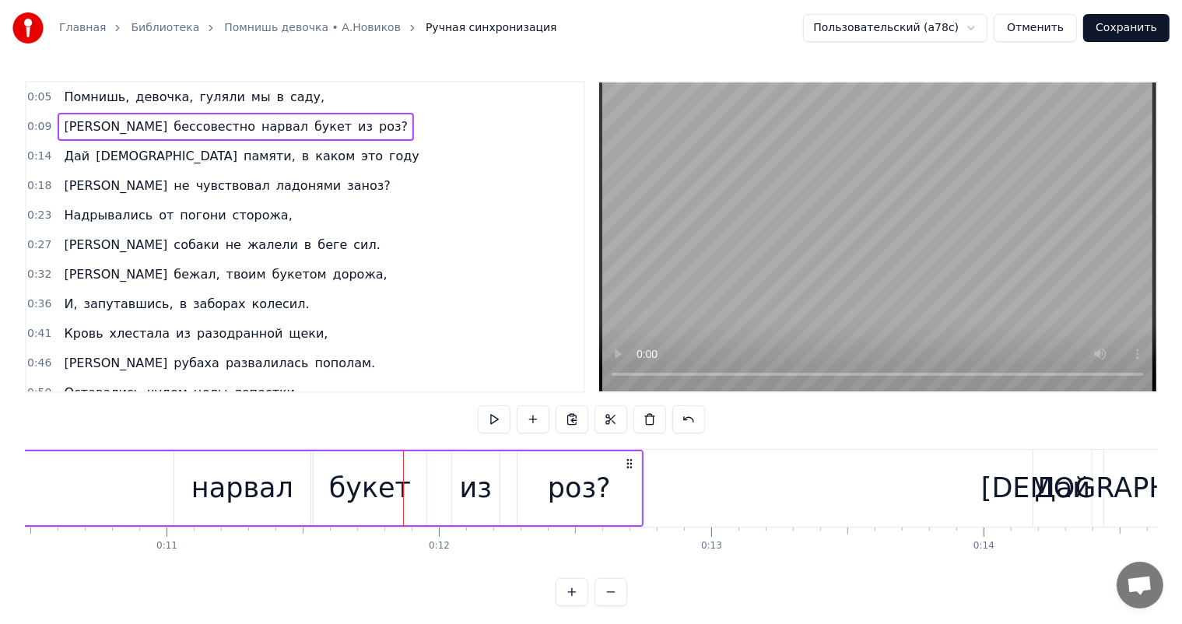
click at [501, 491] on div "Я бессовестно нарвал букет из роз?" at bounding box center [214, 488] width 859 height 77
click at [495, 491] on div "из" at bounding box center [475, 488] width 47 height 74
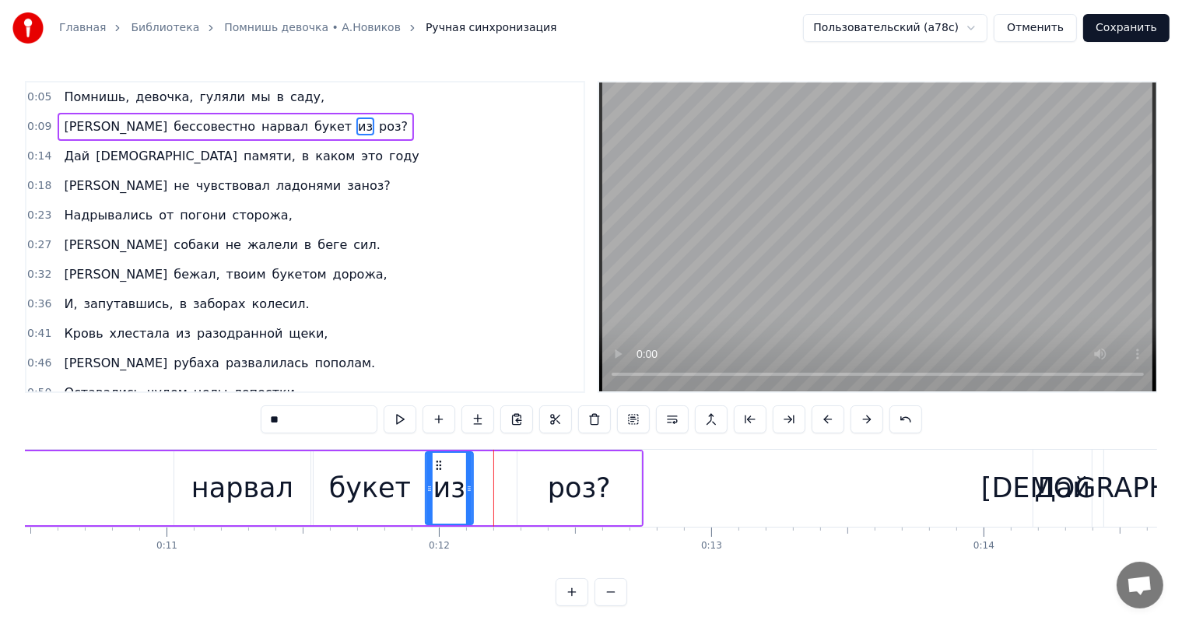
drag, startPoint x: 464, startPoint y: 467, endPoint x: 437, endPoint y: 469, distance: 26.5
click at [437, 469] on circle at bounding box center [437, 469] width 1 height 1
click at [604, 498] on div "роз?" at bounding box center [579, 488] width 63 height 41
type input "****"
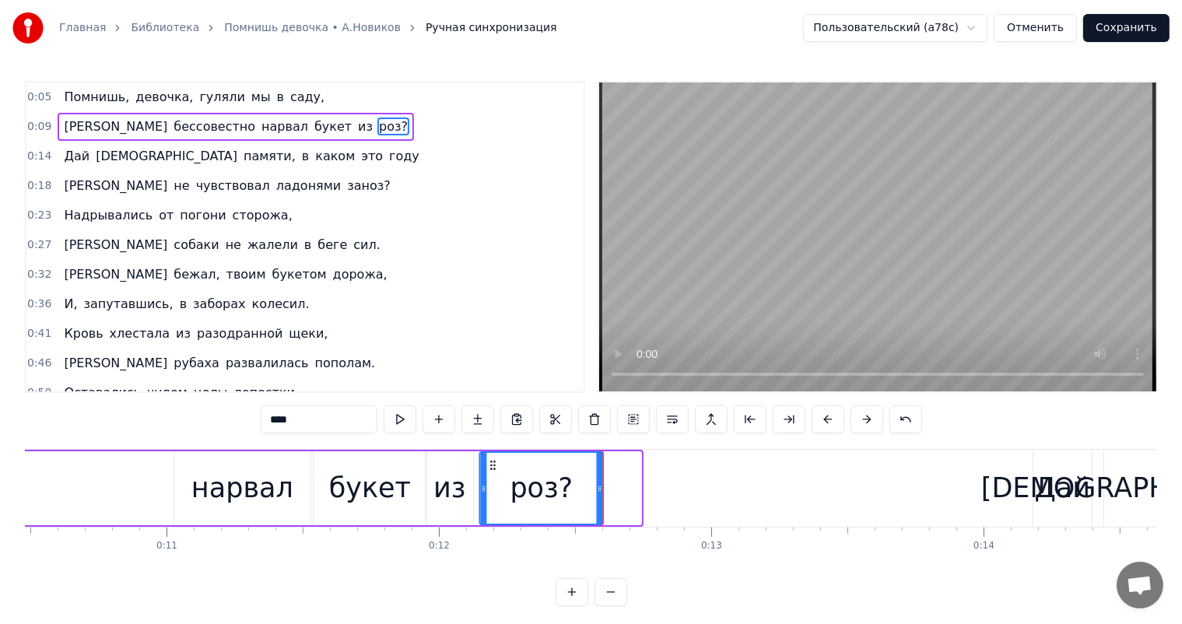
drag, startPoint x: 508, startPoint y: 464, endPoint x: 489, endPoint y: 469, distance: 19.3
click at [489, 469] on icon at bounding box center [493, 465] width 12 height 12
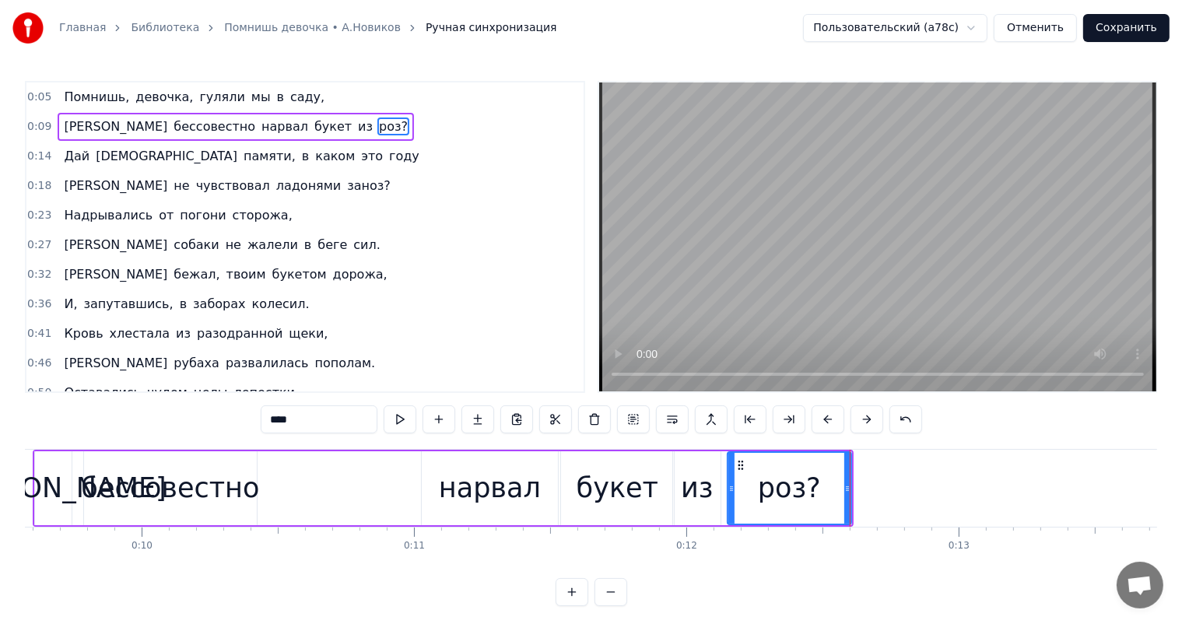
scroll to position [0, 2361]
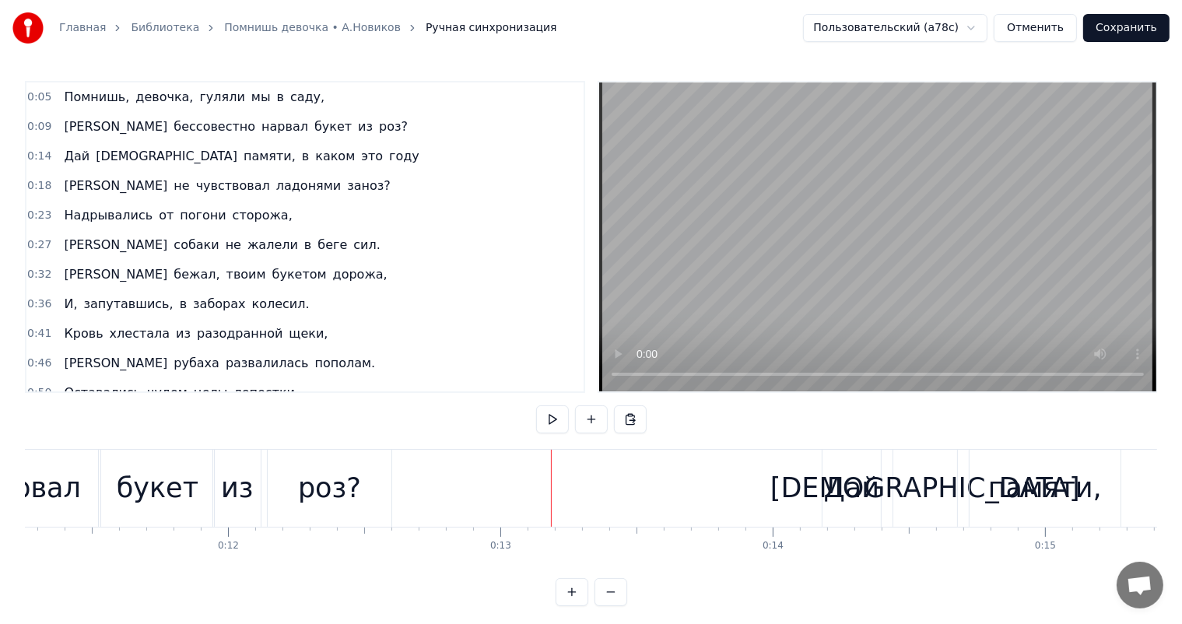
scroll to position [0, 2889]
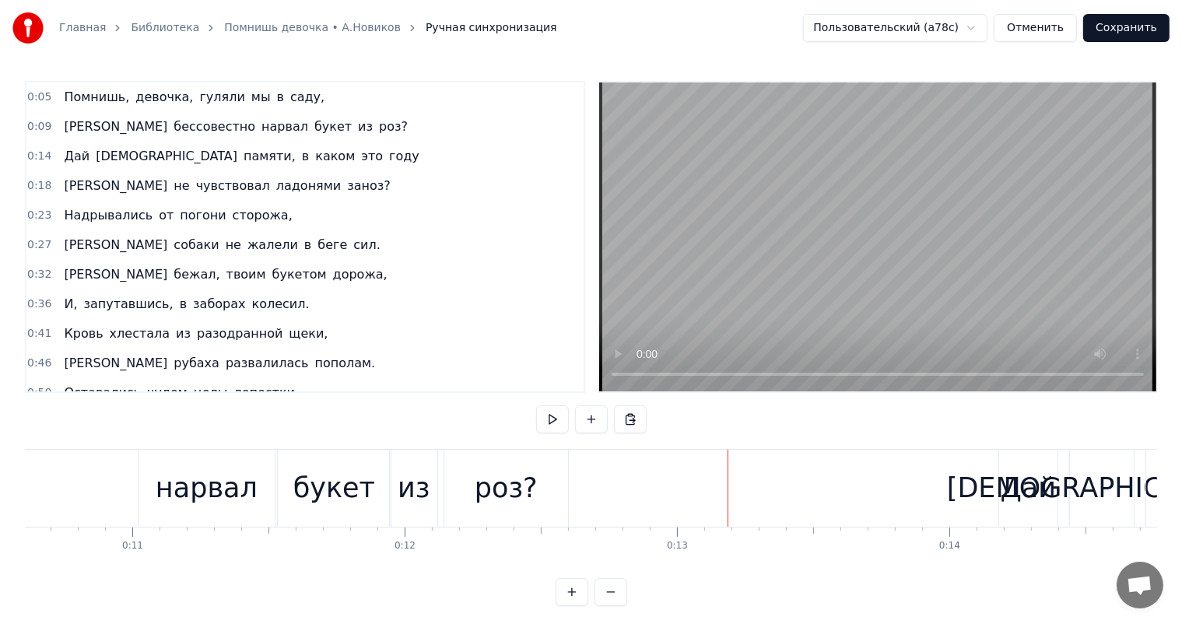
click at [414, 455] on div "из" at bounding box center [413, 488] width 47 height 77
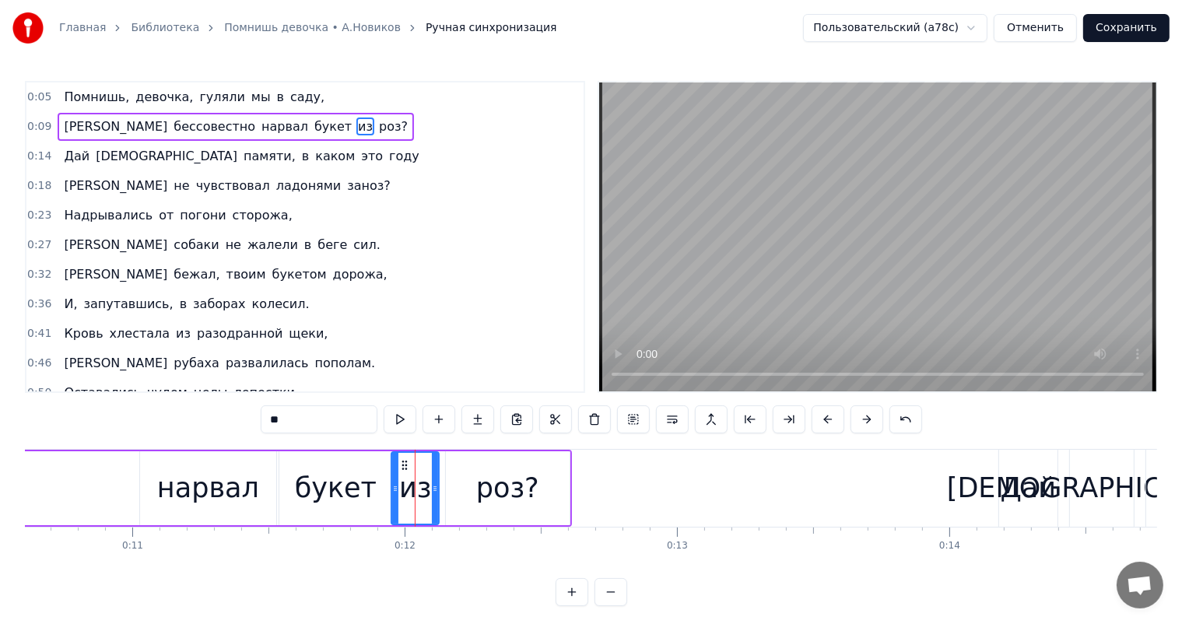
click at [501, 495] on div "роз?" at bounding box center [507, 488] width 63 height 41
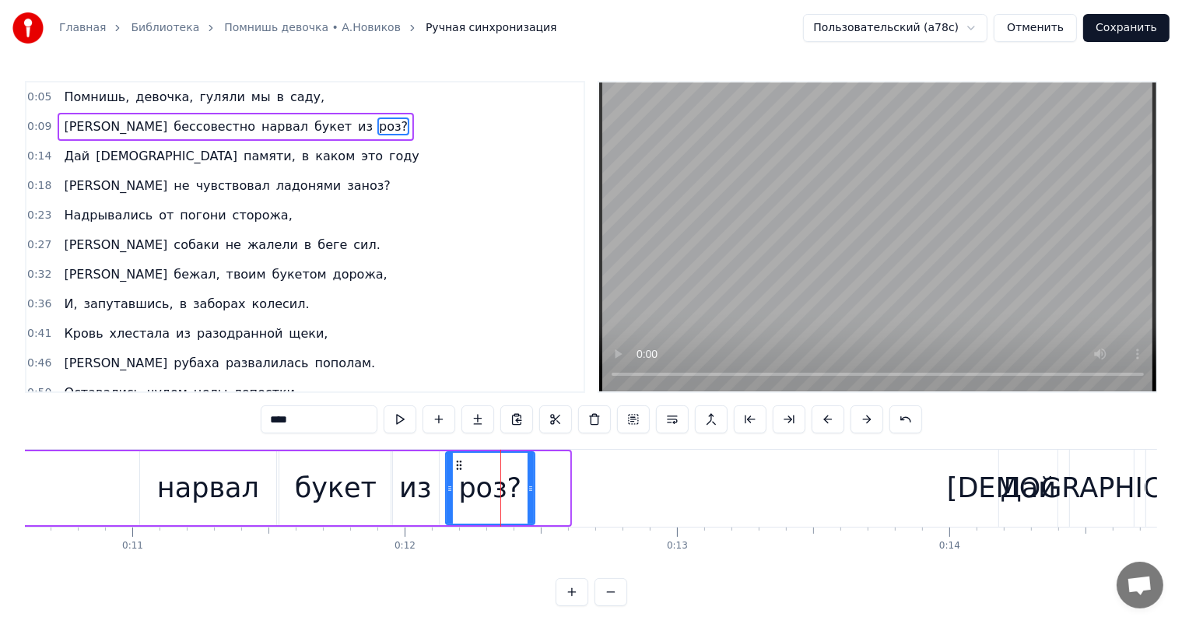
drag, startPoint x: 567, startPoint y: 487, endPoint x: 532, endPoint y: 490, distance: 35.2
click at [532, 490] on icon at bounding box center [531, 489] width 6 height 12
click at [405, 476] on div "из" at bounding box center [415, 488] width 32 height 41
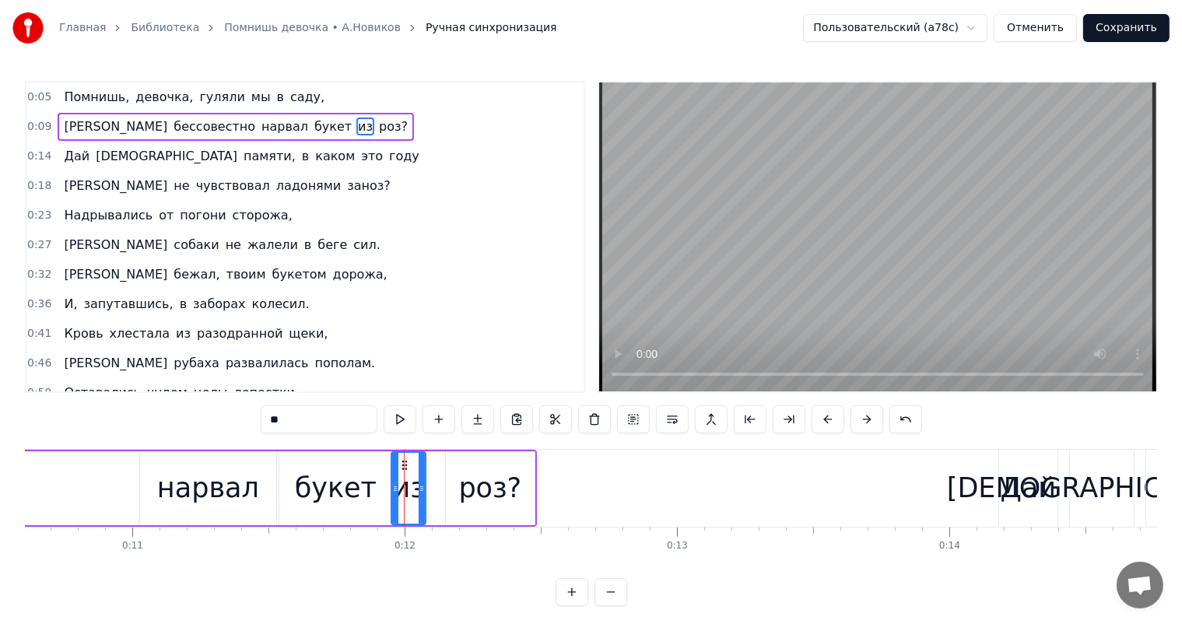
drag, startPoint x: 435, startPoint y: 479, endPoint x: 422, endPoint y: 481, distance: 13.3
click at [422, 481] on div at bounding box center [422, 488] width 6 height 71
click at [487, 487] on div "роз?" at bounding box center [489, 488] width 63 height 41
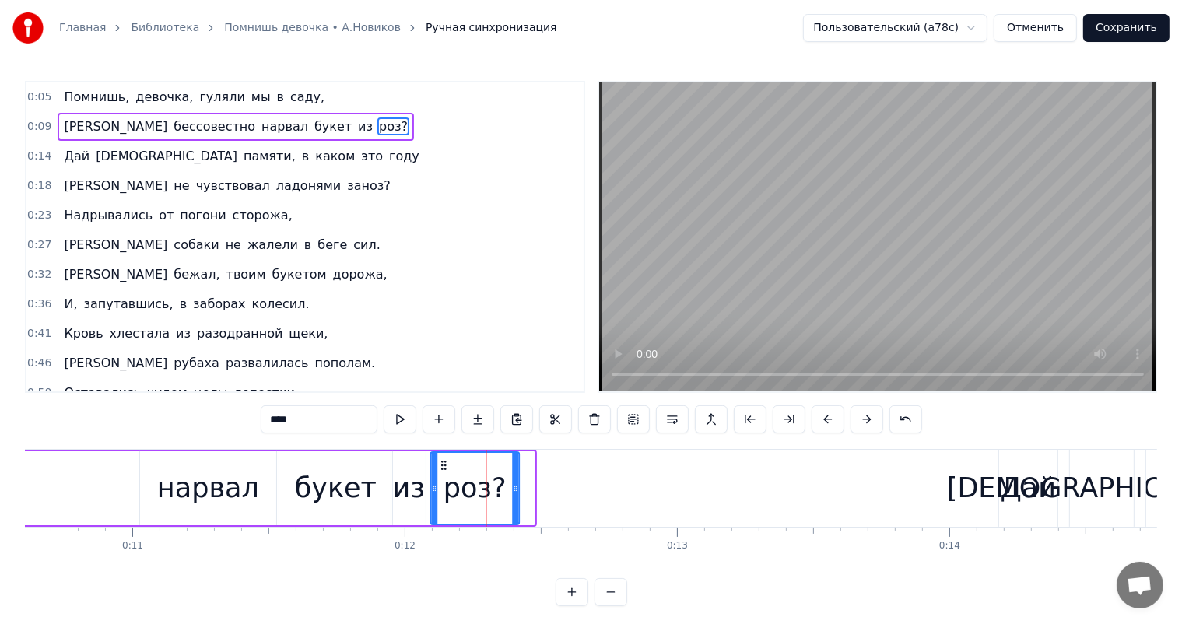
drag, startPoint x: 457, startPoint y: 463, endPoint x: 442, endPoint y: 469, distance: 16.0
click at [442, 469] on icon at bounding box center [444, 465] width 12 height 12
click at [332, 492] on div "букет" at bounding box center [336, 488] width 82 height 41
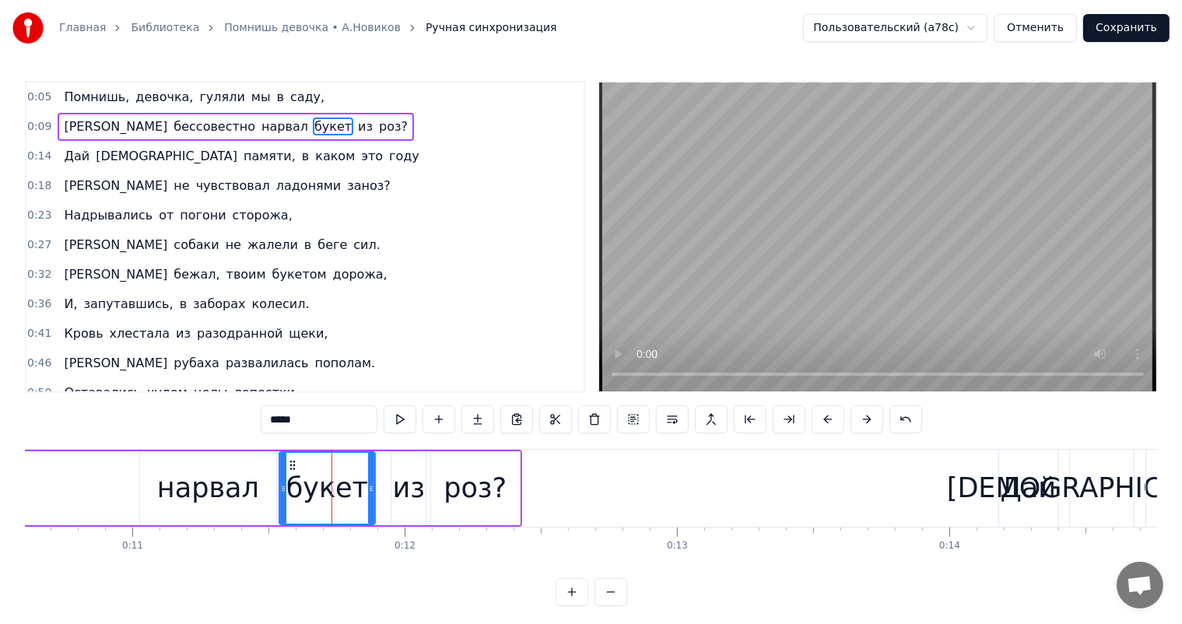
click at [369, 480] on div at bounding box center [371, 488] width 6 height 71
click at [413, 481] on div "из" at bounding box center [409, 488] width 32 height 41
type input "**"
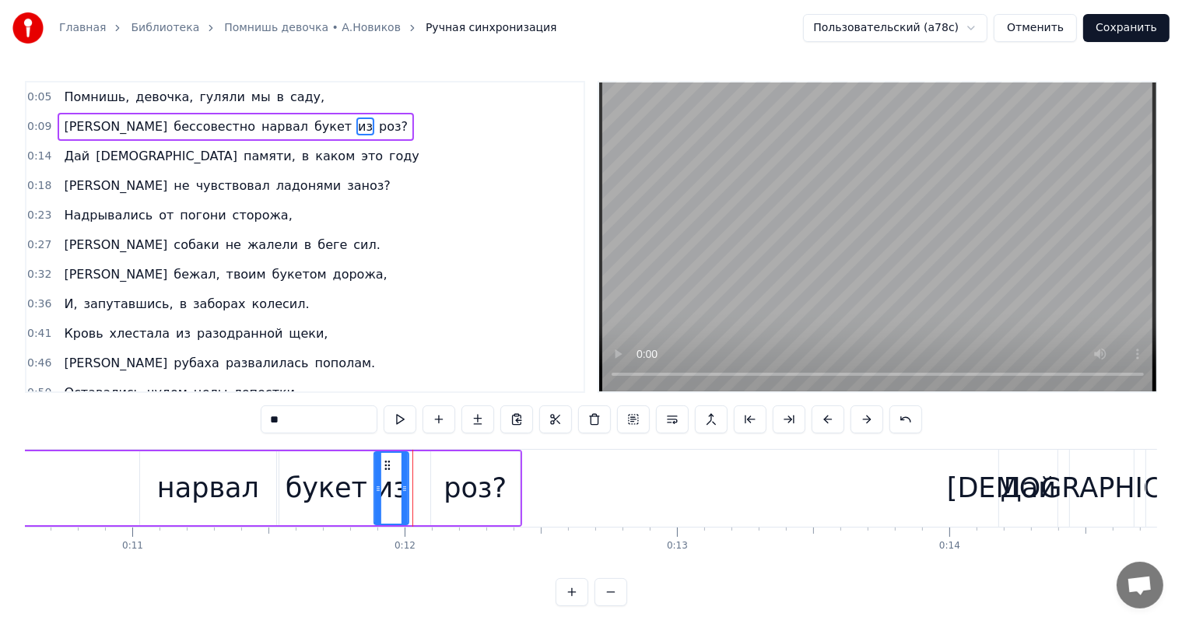
drag, startPoint x: 406, startPoint y: 458, endPoint x: 389, endPoint y: 462, distance: 16.8
click at [389, 462] on icon at bounding box center [388, 465] width 12 height 12
drag, startPoint x: 9, startPoint y: 489, endPoint x: 28, endPoint y: 489, distance: 19.5
click at [19, 489] on div "Главная Библиотека Помнишь девочка • [PERSON_NAME].[PERSON_NAME] Ручная синхрон…" at bounding box center [591, 303] width 1182 height 606
click at [28, 489] on div "Я бессовестно нарвал букет из роз?" at bounding box center [136, 488] width 771 height 77
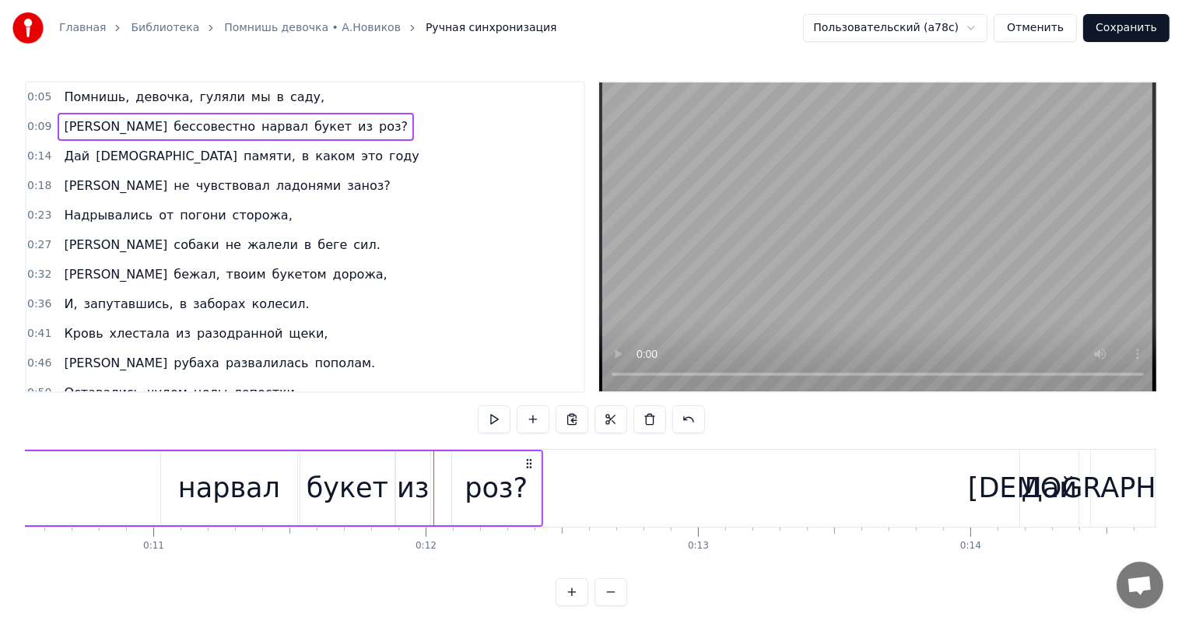
scroll to position [0, 2815]
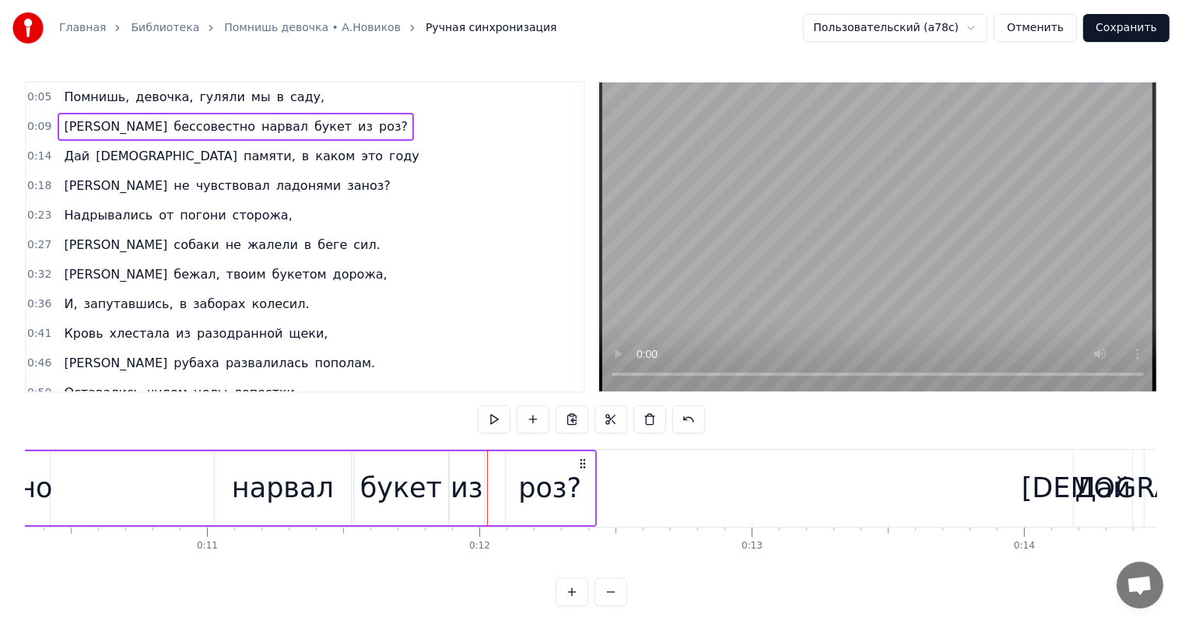
drag, startPoint x: 132, startPoint y: 491, endPoint x: 162, endPoint y: 491, distance: 29.6
click at [133, 491] on div "Я бессовестно нарвал букет из роз?" at bounding box center [211, 488] width 771 height 77
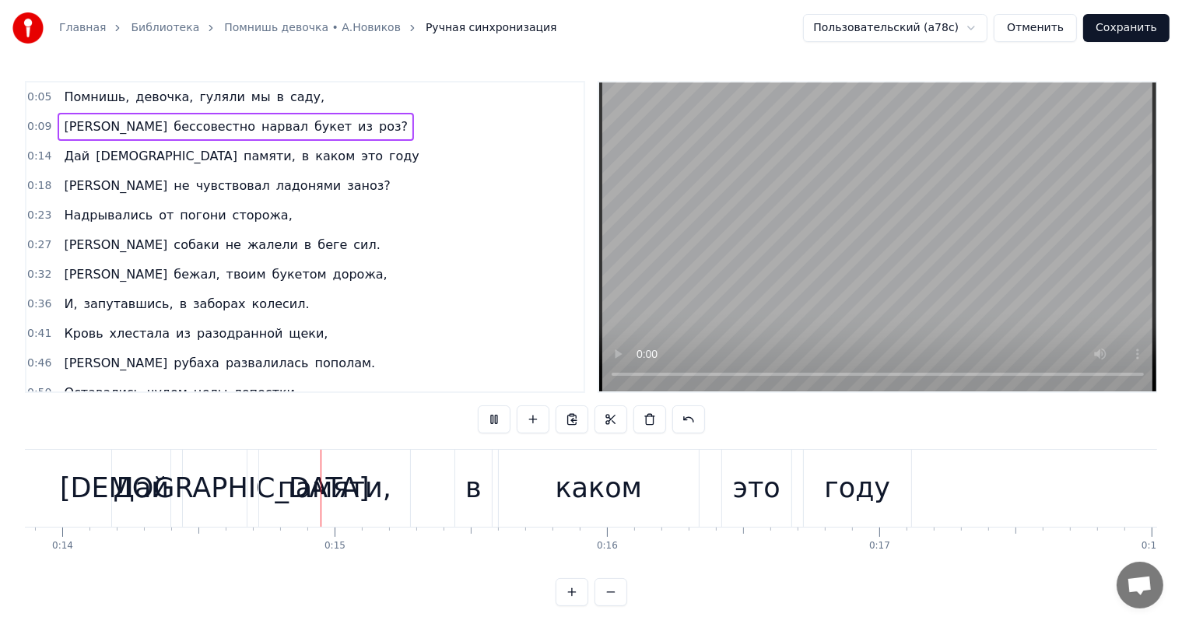
scroll to position [0, 3807]
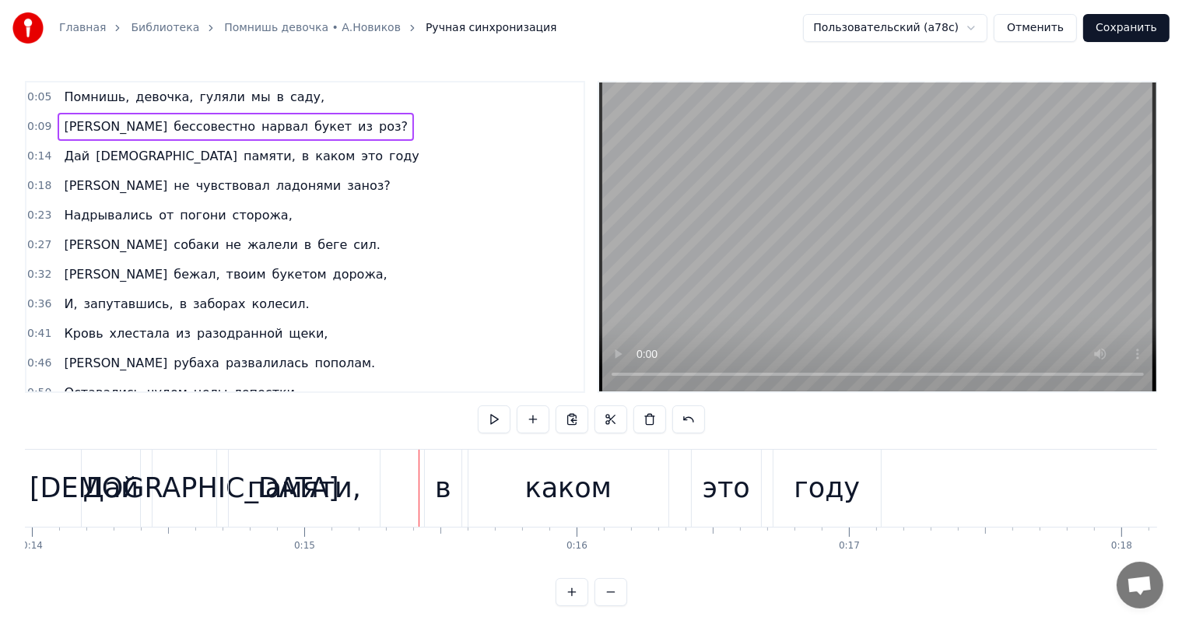
click at [322, 483] on div "памяти," at bounding box center [305, 488] width 114 height 41
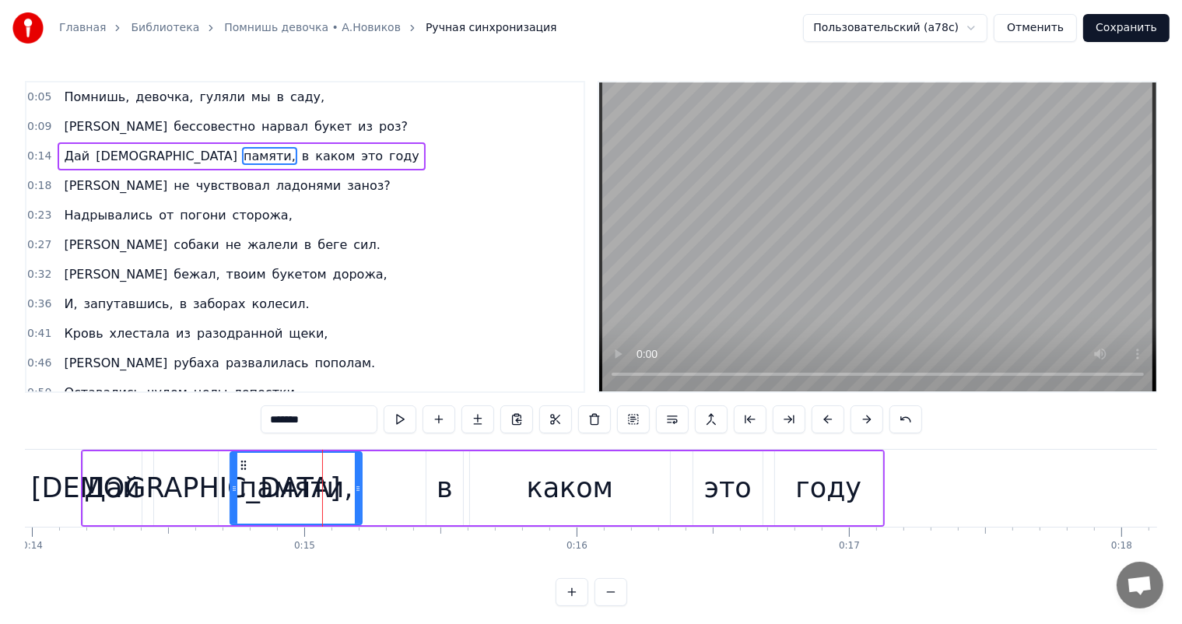
drag, startPoint x: 374, startPoint y: 496, endPoint x: 355, endPoint y: 493, distance: 19.7
click at [355, 493] on div at bounding box center [358, 488] width 6 height 71
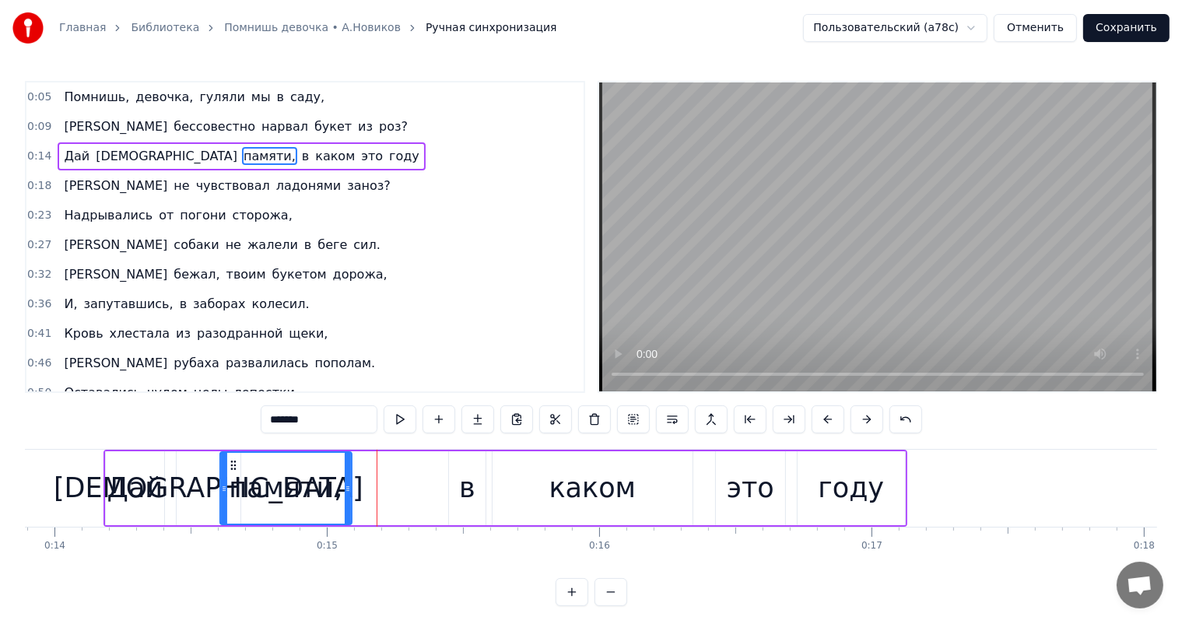
scroll to position [0, 3774]
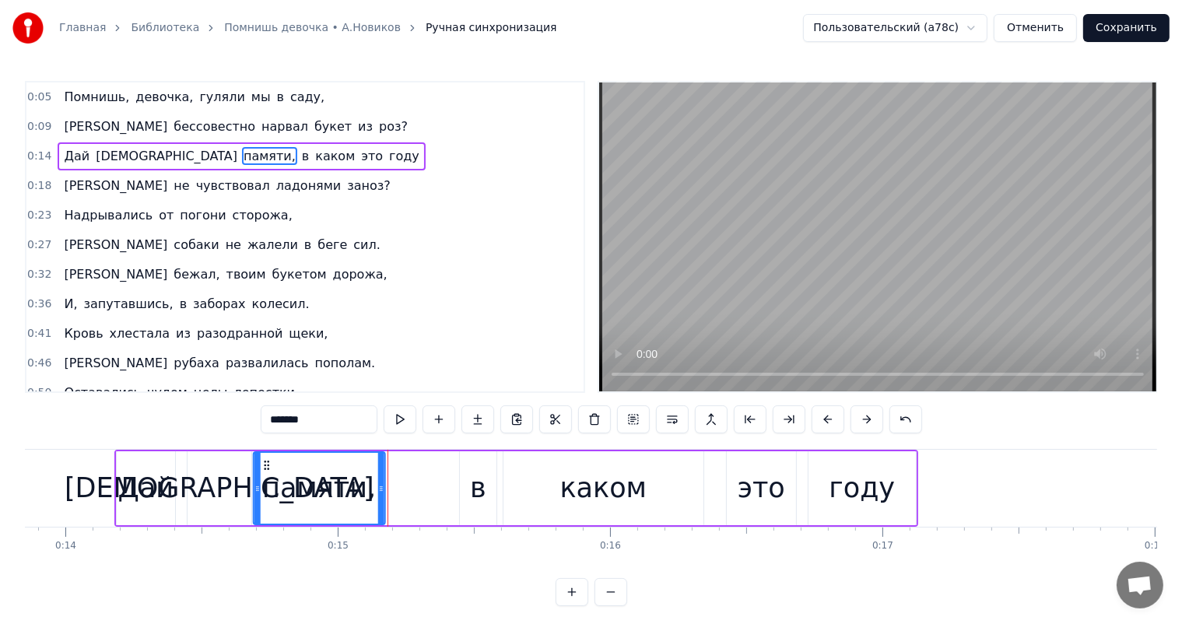
drag, startPoint x: 242, startPoint y: 461, endPoint x: 265, endPoint y: 465, distance: 22.9
click at [265, 465] on icon at bounding box center [266, 465] width 12 height 12
click at [0, 467] on div "Главная Библиотека Помнишь девочка • [PERSON_NAME].[PERSON_NAME] Ручная синхрон…" at bounding box center [591, 303] width 1182 height 606
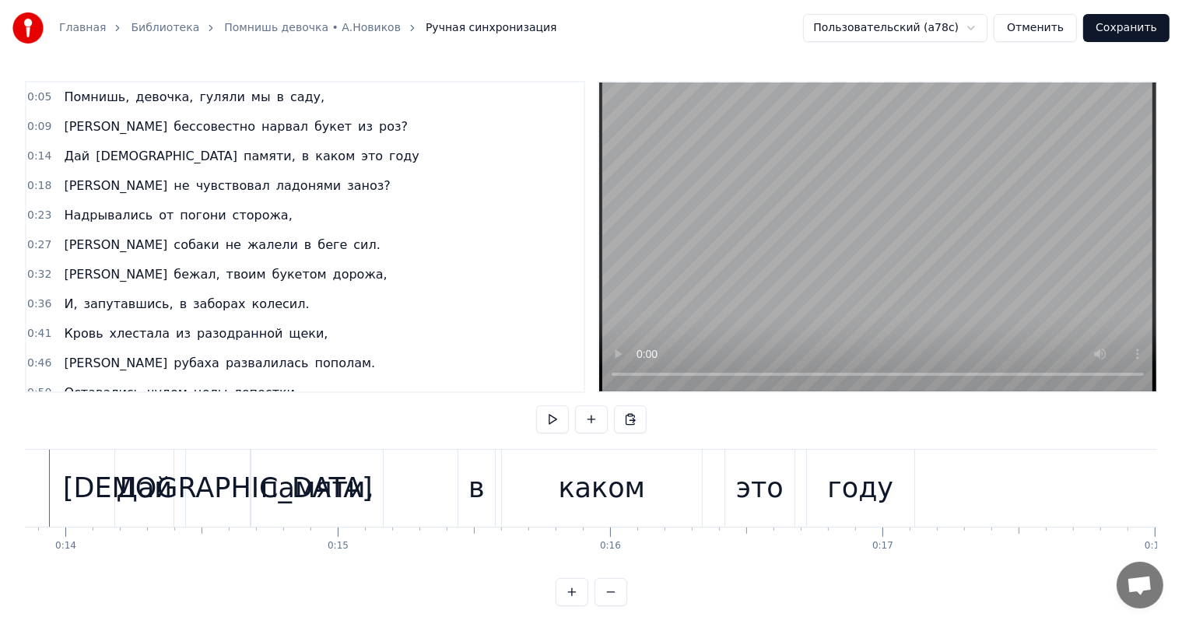
scroll to position [0, 3719]
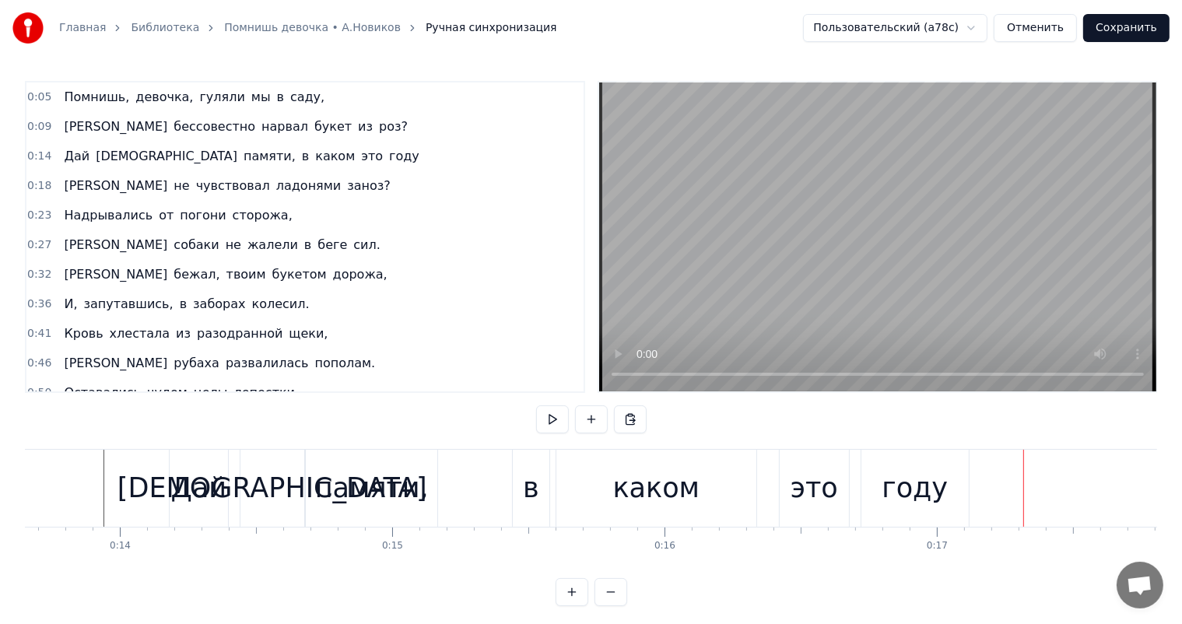
click at [773, 470] on div "[DEMOGRAPHIC_DATA] памяти, в каком это году" at bounding box center [571, 488] width 804 height 77
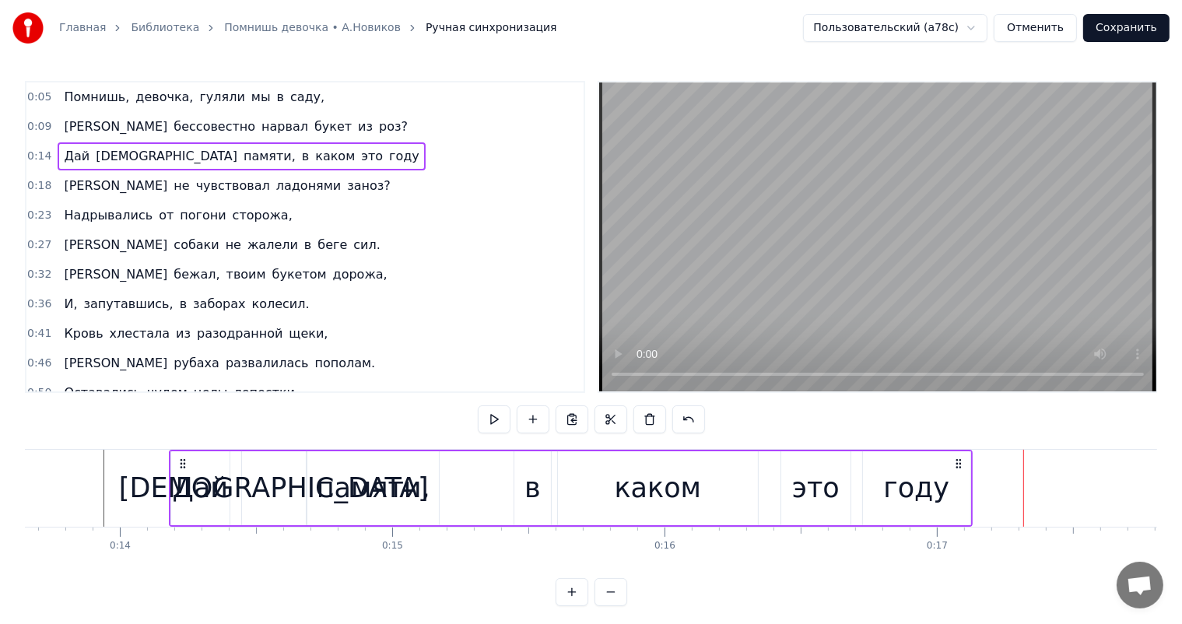
drag, startPoint x: 712, startPoint y: 487, endPoint x: 741, endPoint y: 486, distance: 28.8
click at [716, 488] on div "каком" at bounding box center [658, 488] width 200 height 74
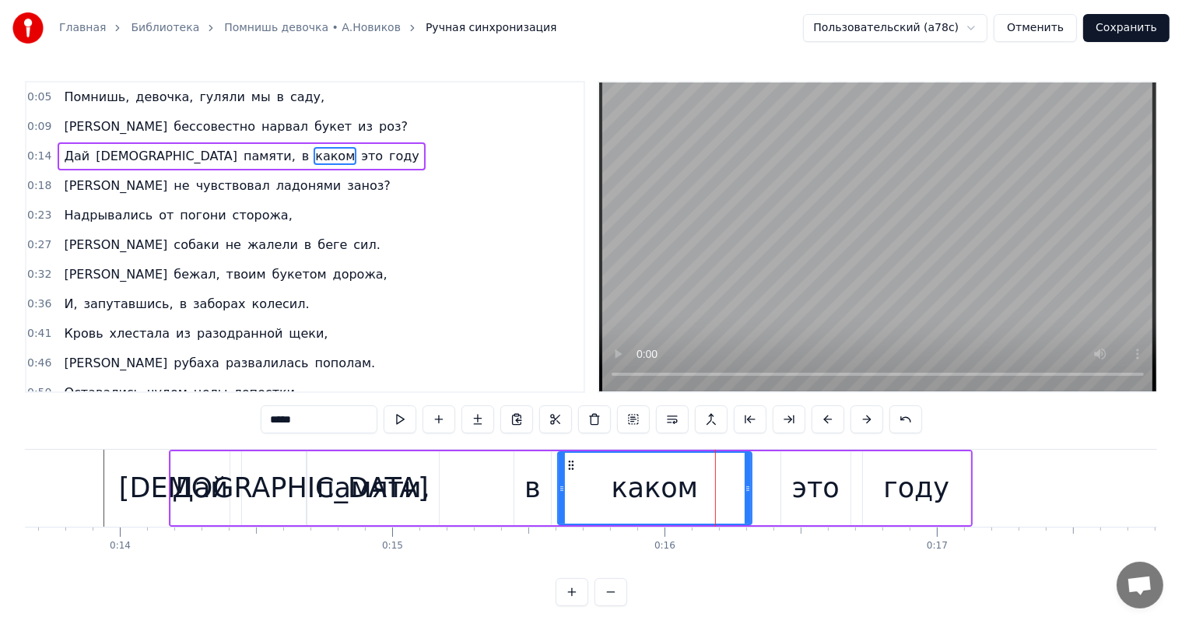
drag, startPoint x: 753, startPoint y: 476, endPoint x: 767, endPoint y: 482, distance: 14.3
click at [747, 474] on div at bounding box center [748, 488] width 6 height 71
click at [797, 486] on div "это" at bounding box center [815, 488] width 47 height 41
type input "***"
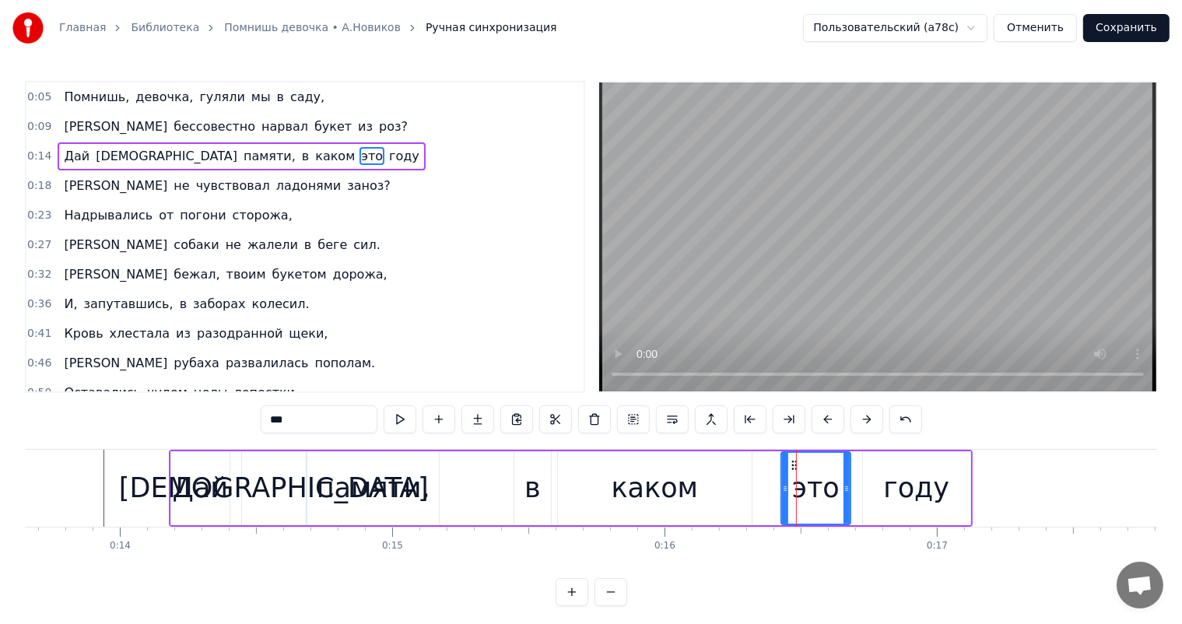
drag, startPoint x: 796, startPoint y: 462, endPoint x: 766, endPoint y: 466, distance: 29.9
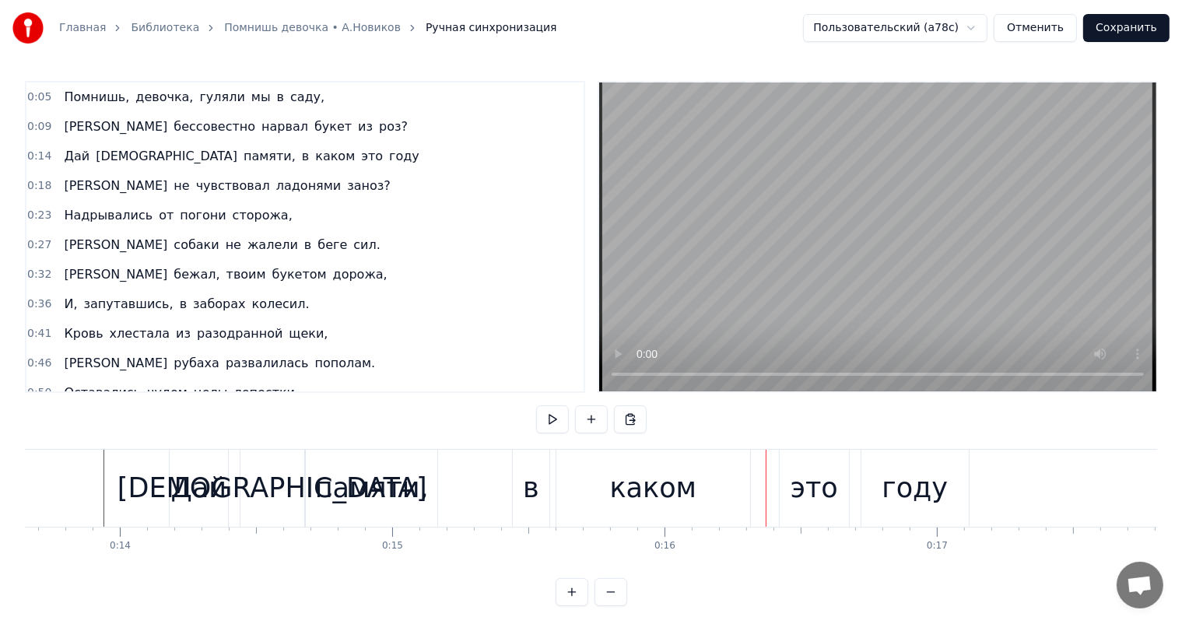
click at [791, 463] on div "это" at bounding box center [814, 488] width 69 height 77
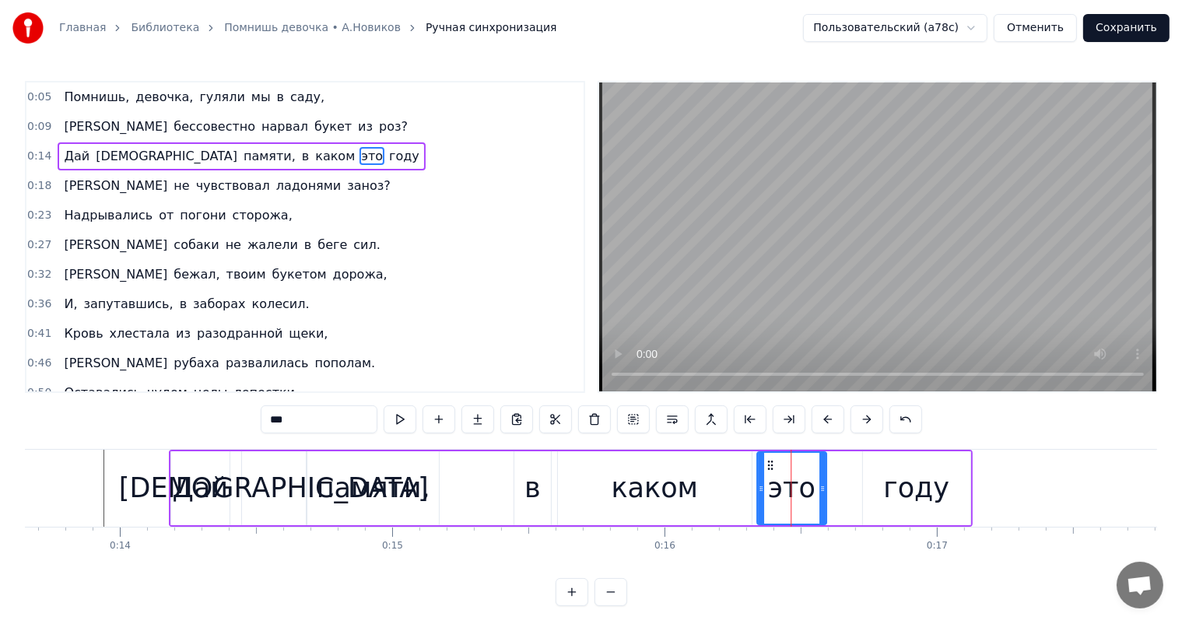
drag, startPoint x: 792, startPoint y: 464, endPoint x: 768, endPoint y: 464, distance: 24.9
click at [768, 465] on circle at bounding box center [768, 465] width 1 height 1
click at [948, 505] on div "году" at bounding box center [916, 488] width 107 height 74
type input "****"
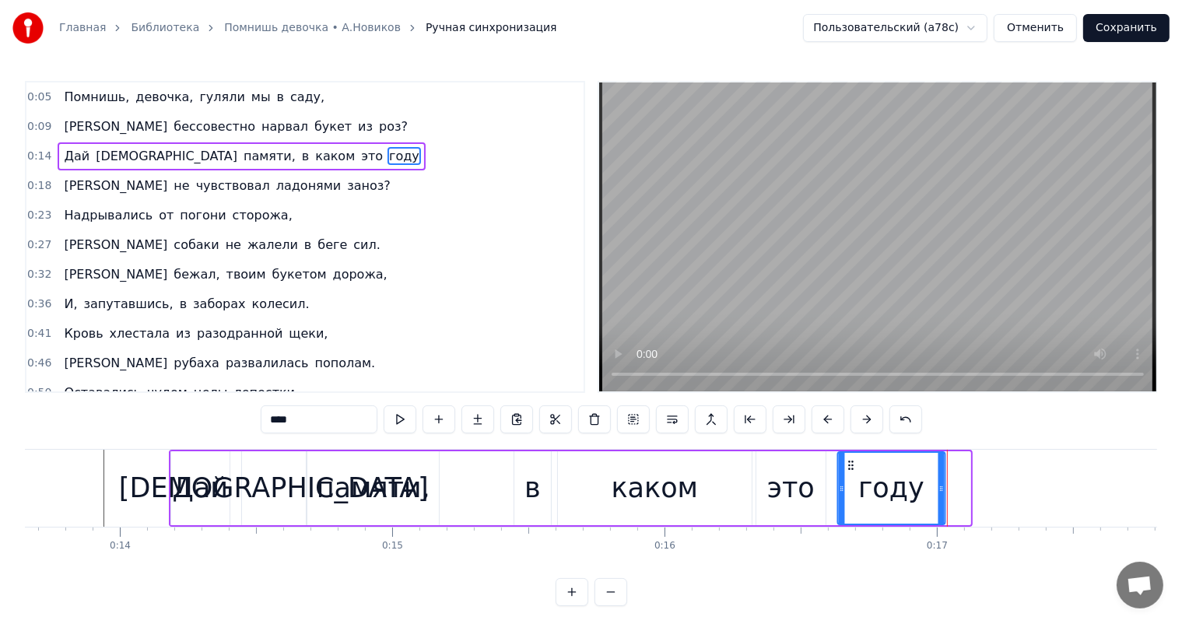
drag, startPoint x: 873, startPoint y: 464, endPoint x: 848, endPoint y: 466, distance: 25.8
click at [848, 466] on icon at bounding box center [851, 465] width 12 height 12
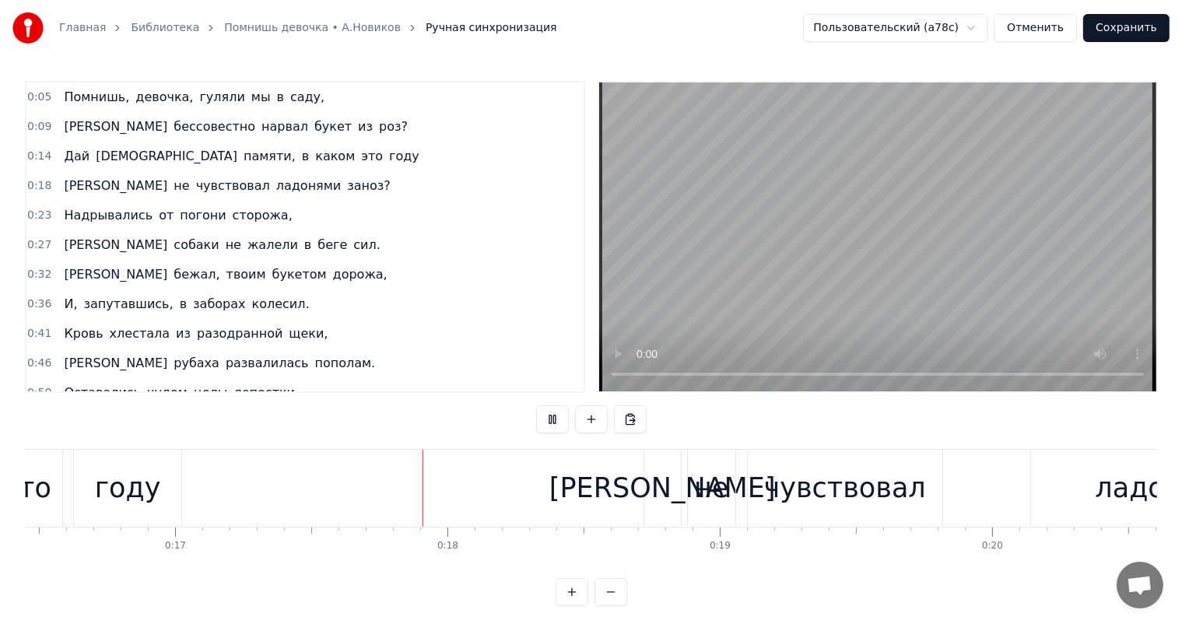
scroll to position [0, 4701]
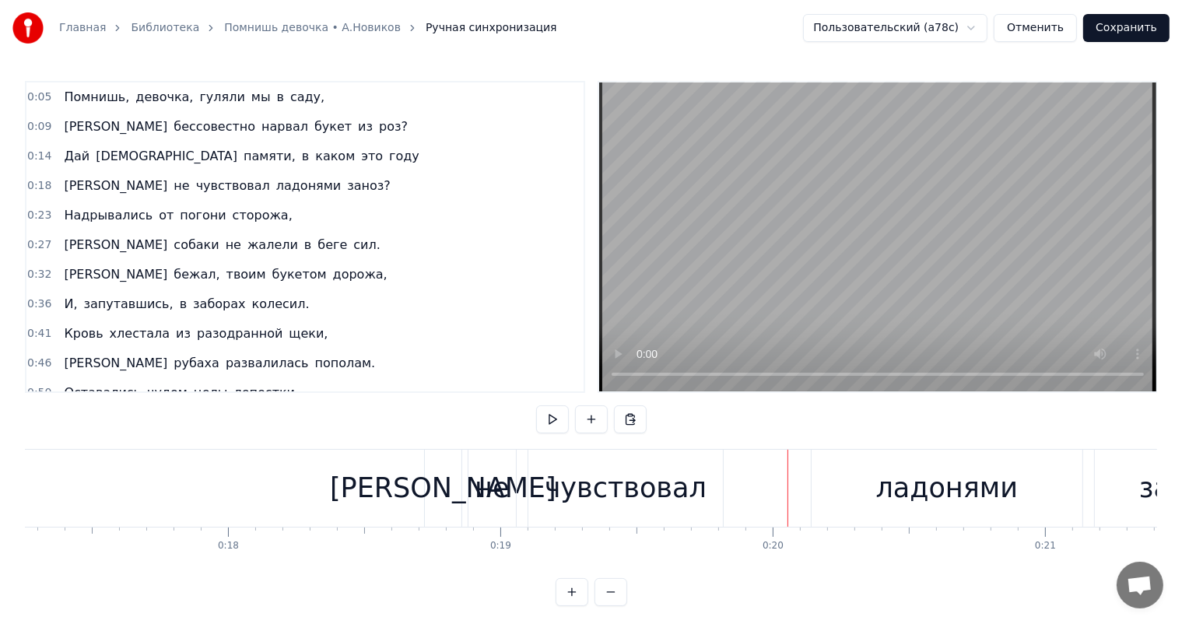
click at [623, 508] on div "чувствовал" at bounding box center [626, 488] width 162 height 41
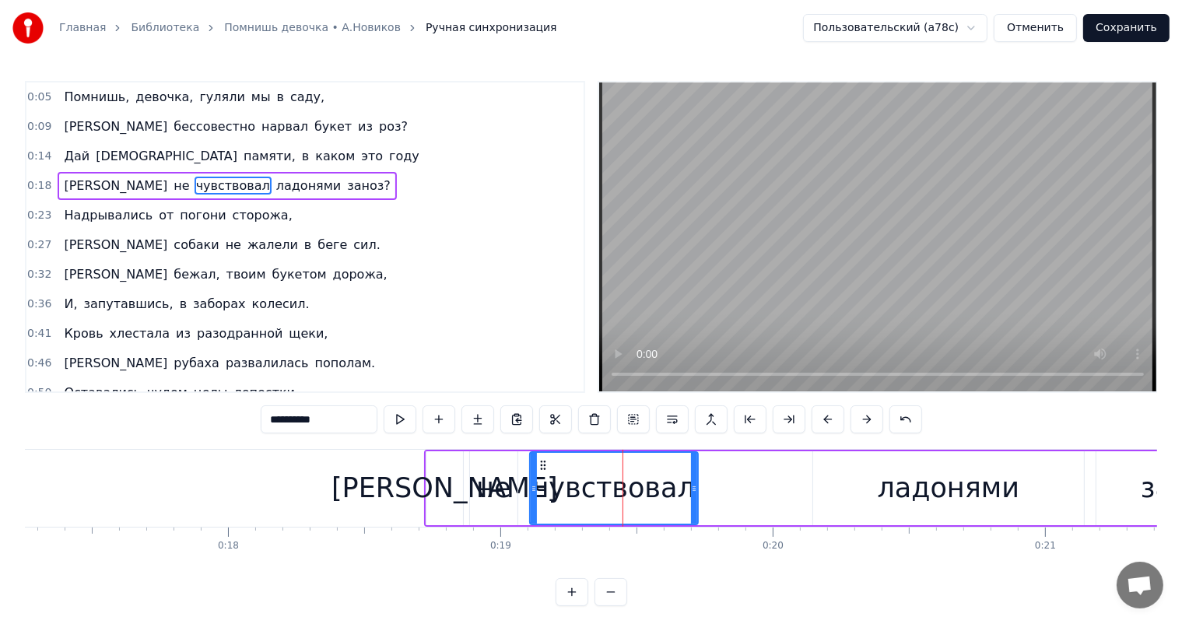
drag, startPoint x: 719, startPoint y: 490, endPoint x: 693, endPoint y: 490, distance: 26.5
click at [693, 490] on icon at bounding box center [694, 489] width 6 height 12
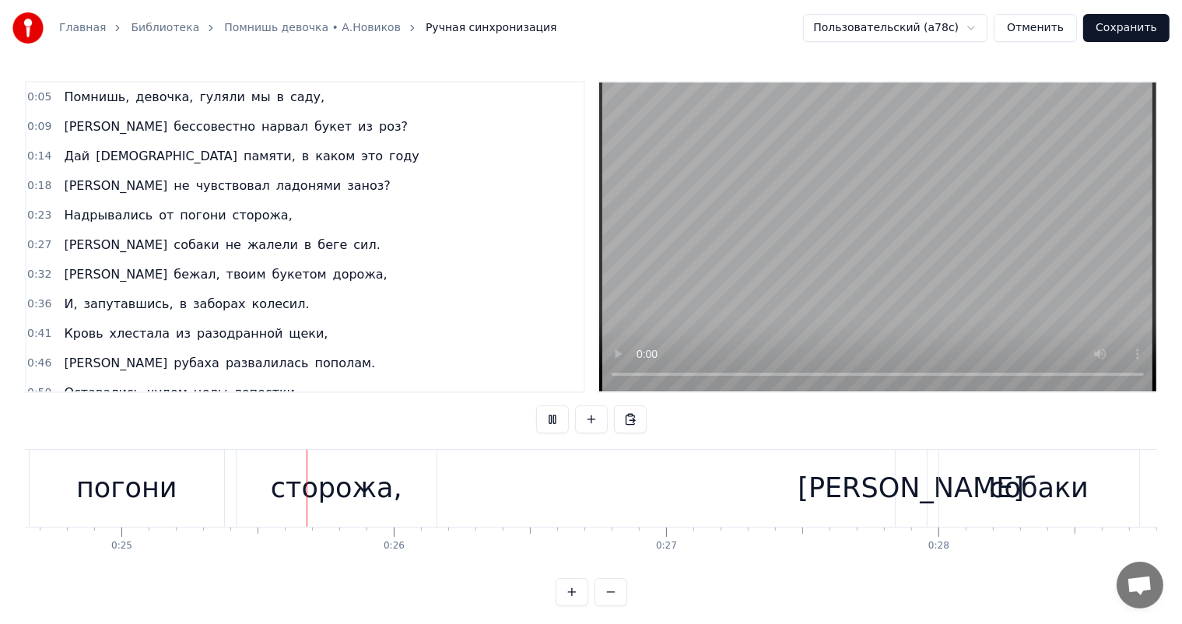
scroll to position [0, 6729]
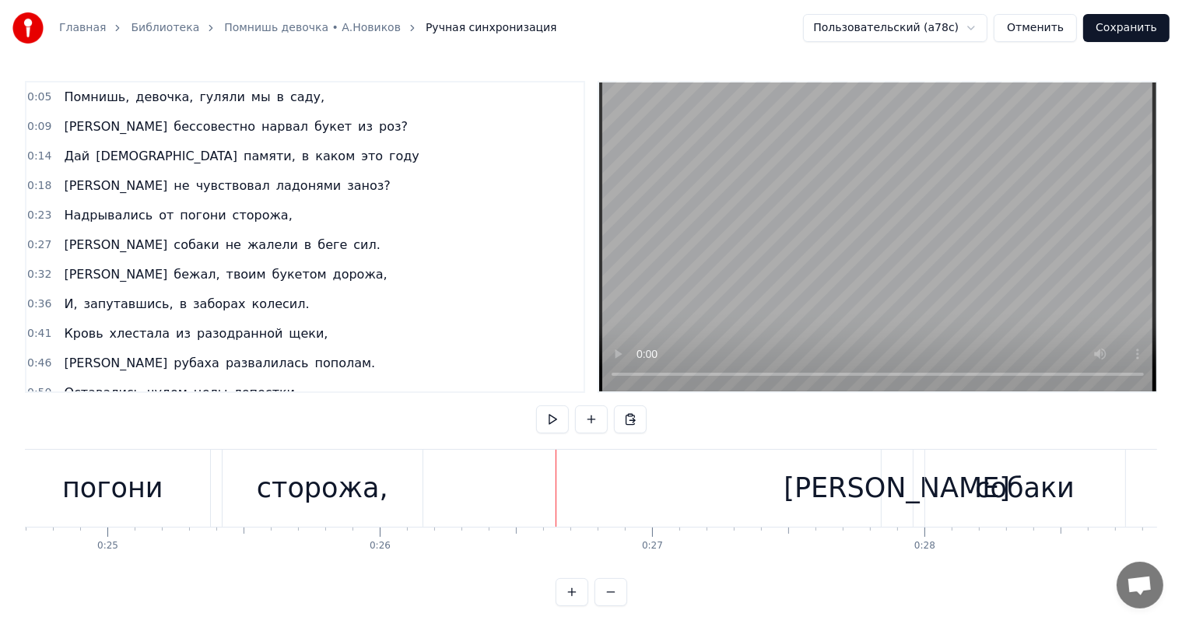
click at [366, 473] on div "сторожа," at bounding box center [323, 488] width 132 height 41
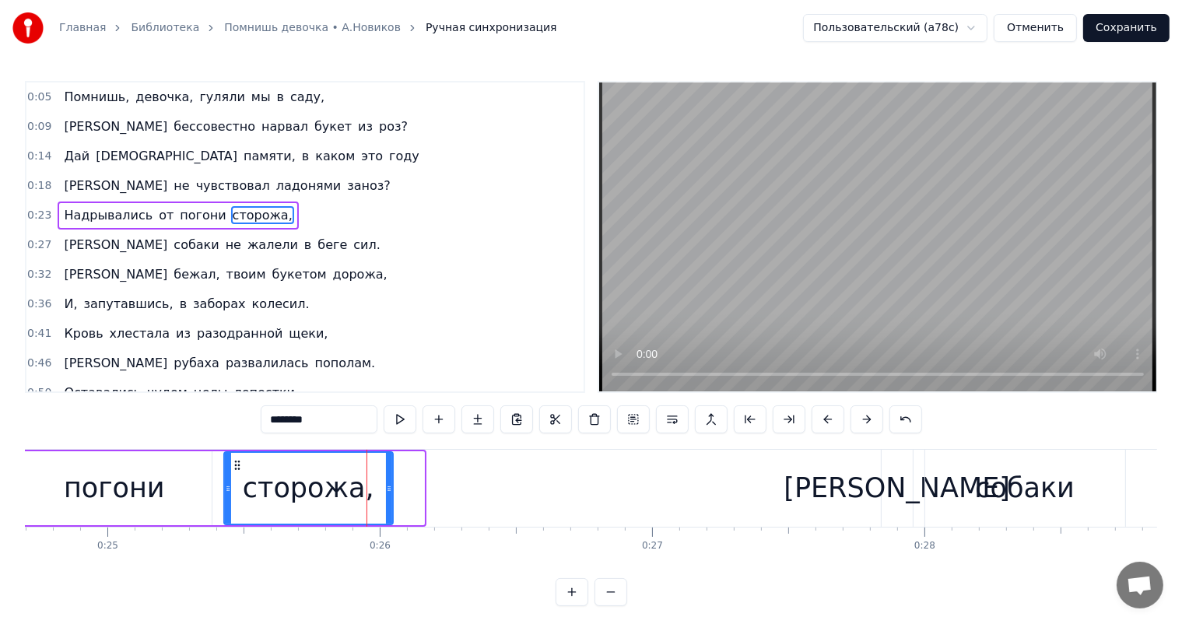
drag, startPoint x: 420, startPoint y: 488, endPoint x: 388, endPoint y: 490, distance: 31.2
click at [388, 490] on icon at bounding box center [389, 489] width 6 height 12
click at [167, 455] on div "погони" at bounding box center [114, 488] width 195 height 74
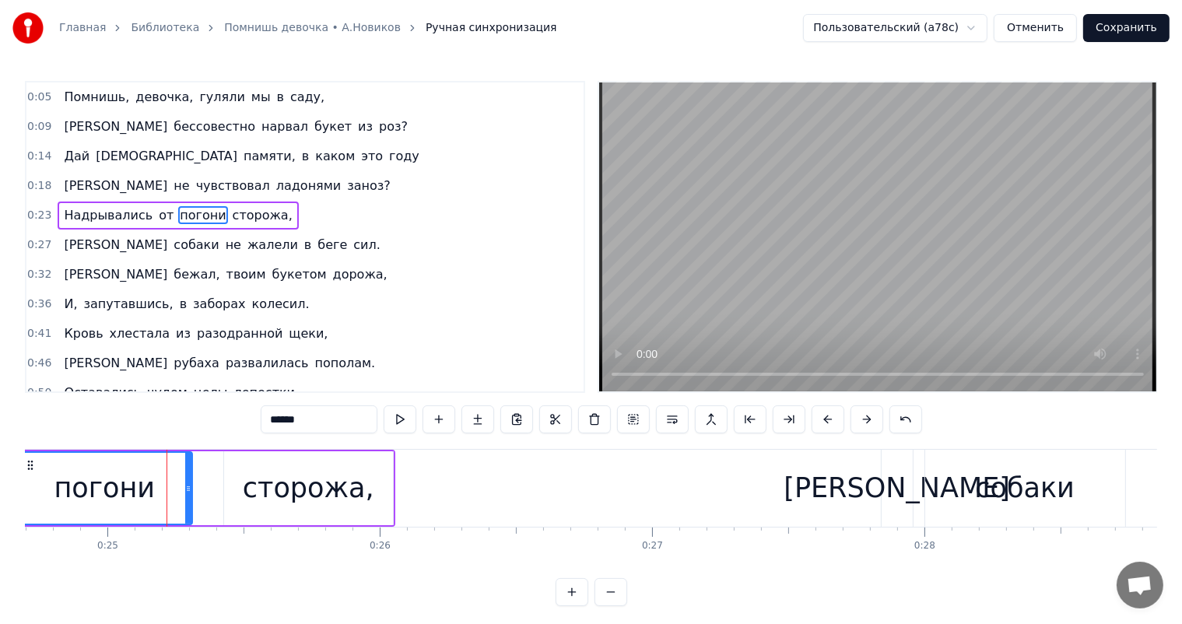
drag, startPoint x: 209, startPoint y: 478, endPoint x: 190, endPoint y: 479, distance: 19.5
click at [190, 479] on div at bounding box center [188, 488] width 6 height 71
click at [240, 467] on div "сторожа," at bounding box center [308, 488] width 169 height 74
type input "********"
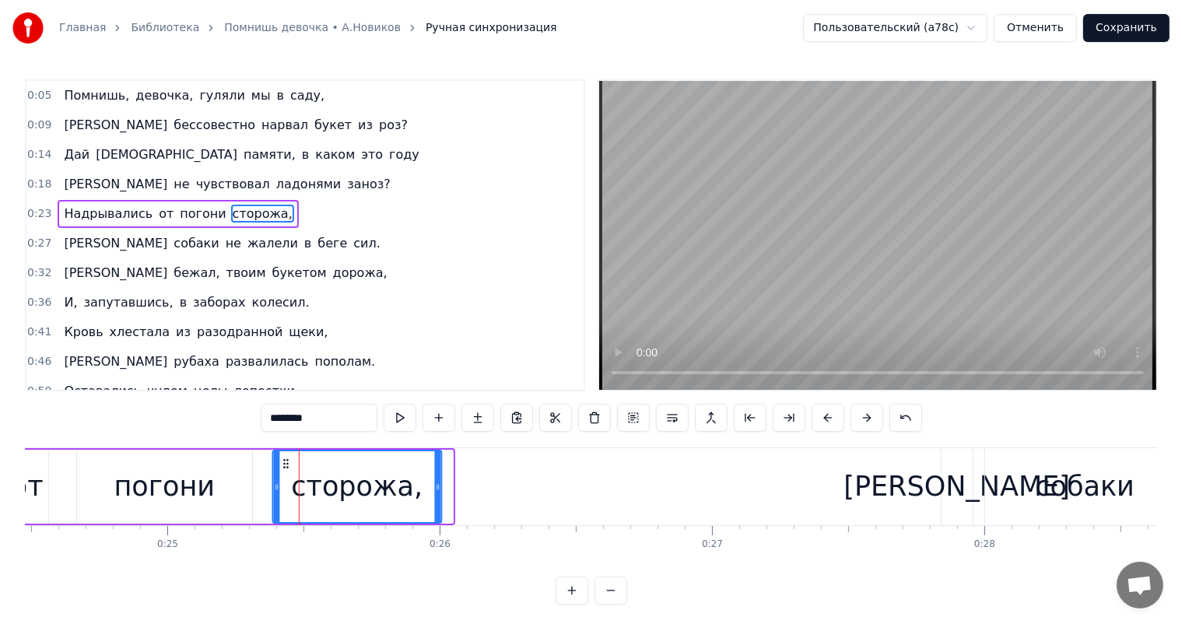
scroll to position [5, 0]
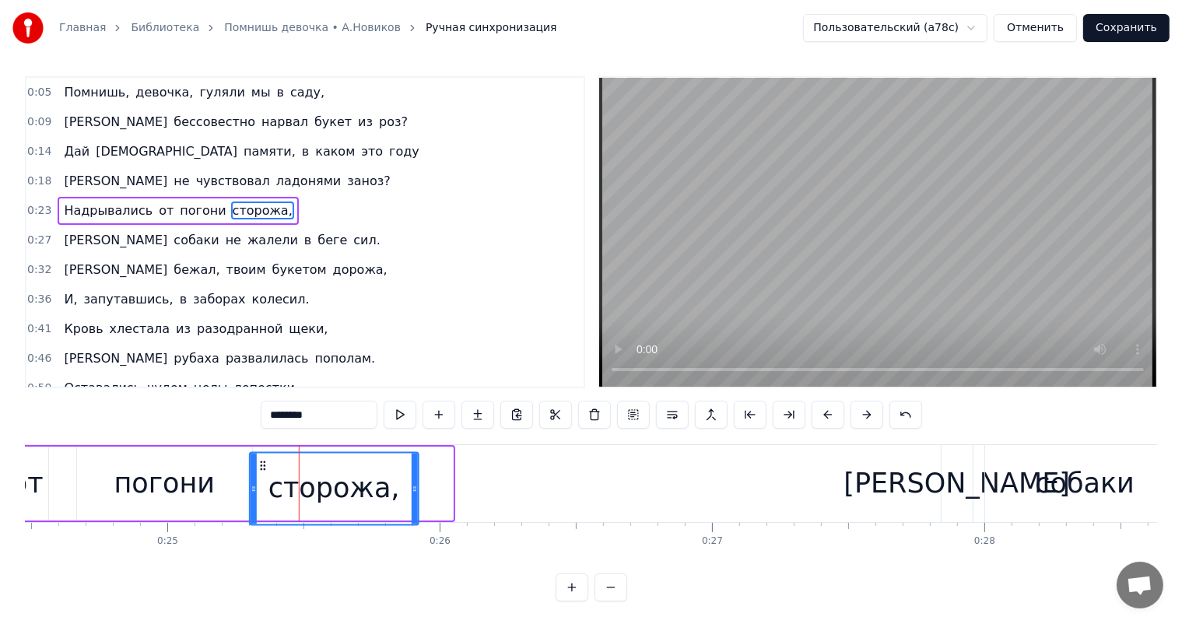
drag, startPoint x: 234, startPoint y: 462, endPoint x: 261, endPoint y: 490, distance: 39.1
click at [261, 490] on div "сторожа," at bounding box center [334, 488] width 167 height 71
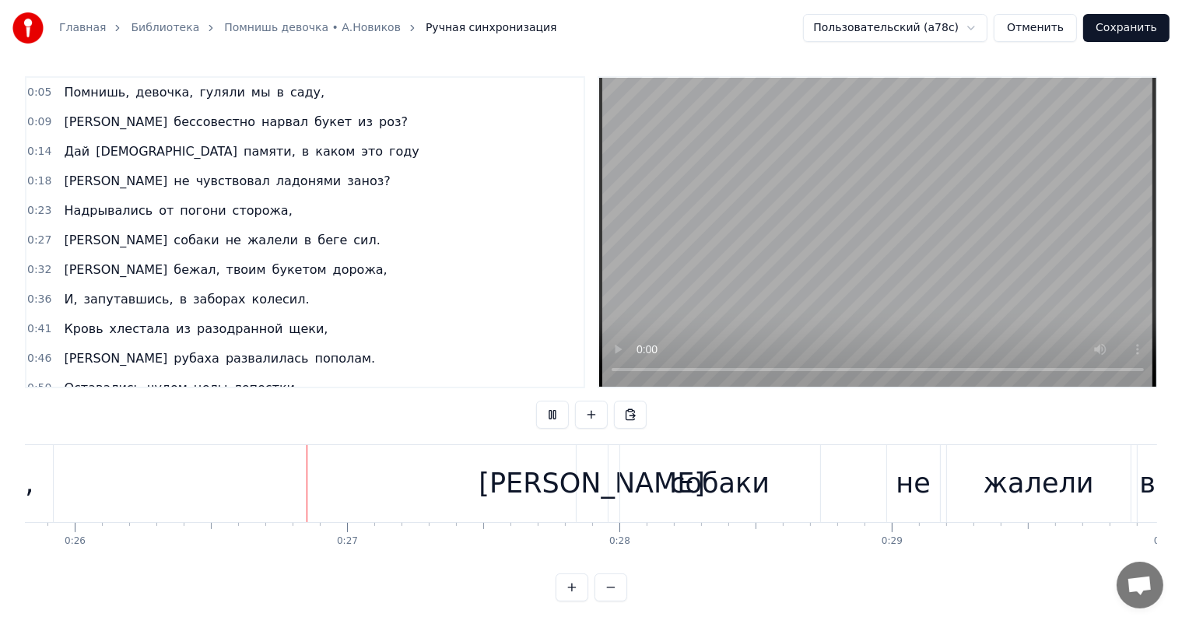
scroll to position [0, 7074]
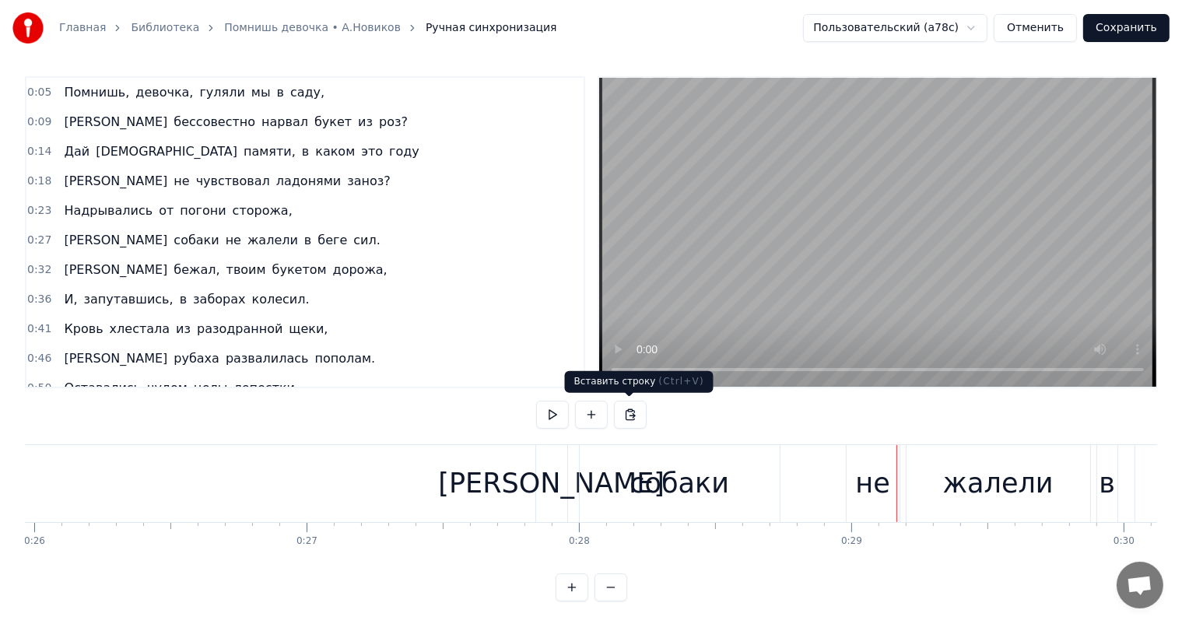
click at [703, 471] on div "собаки" at bounding box center [680, 483] width 100 height 41
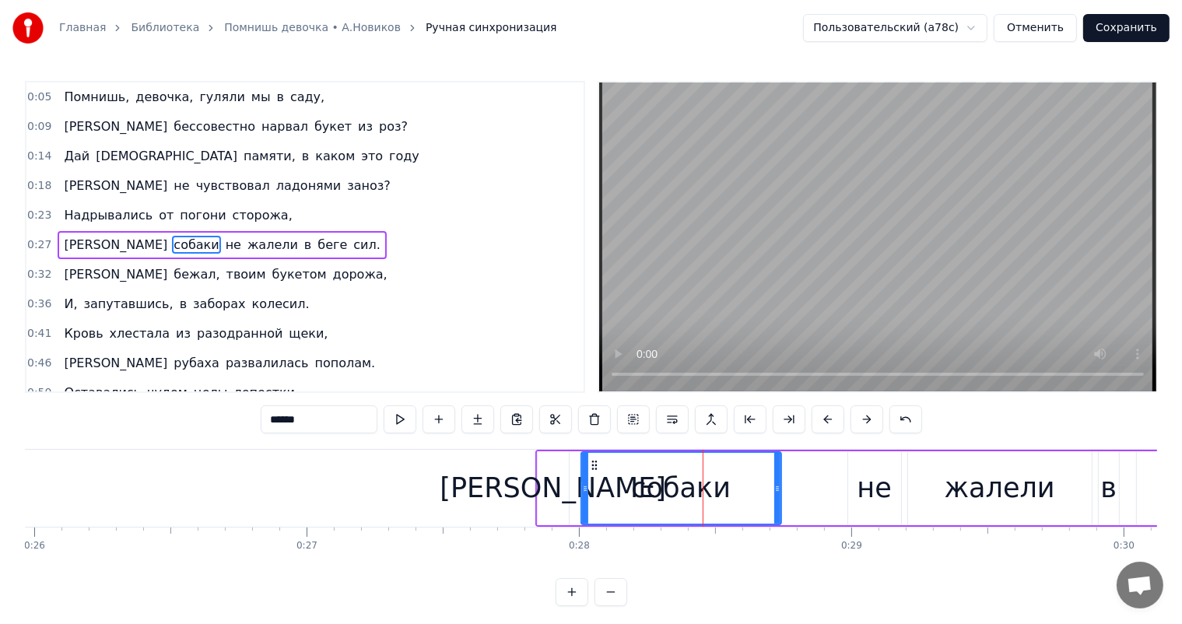
scroll to position [2, 0]
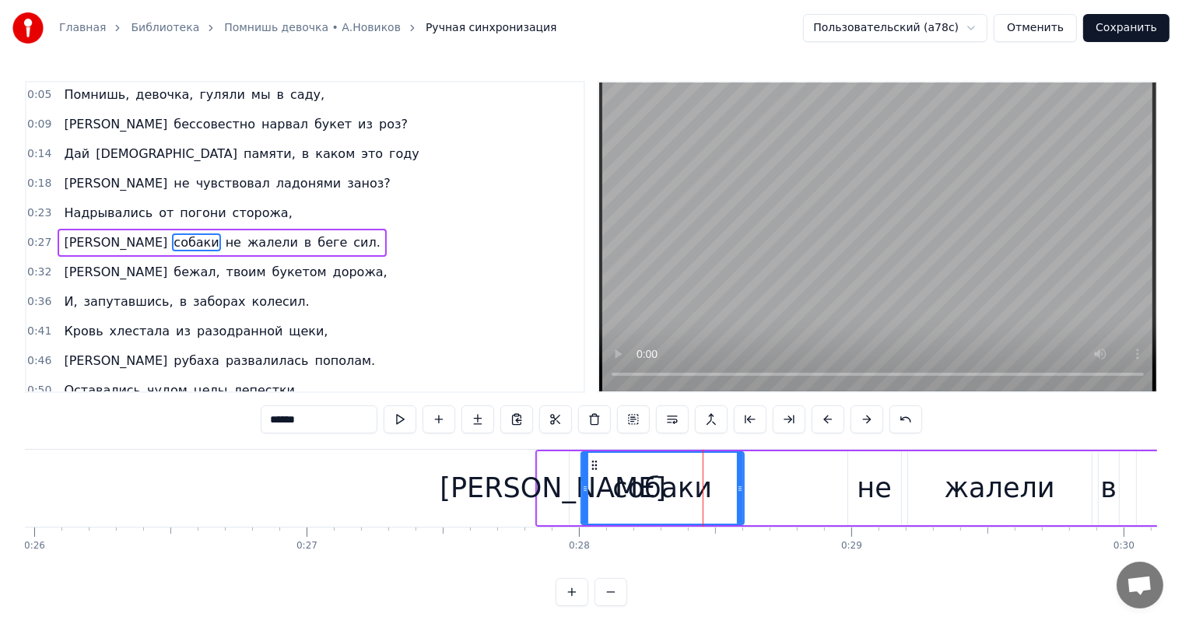
drag, startPoint x: 775, startPoint y: 487, endPoint x: 738, endPoint y: 494, distance: 37.9
click at [738, 494] on icon at bounding box center [740, 489] width 6 height 12
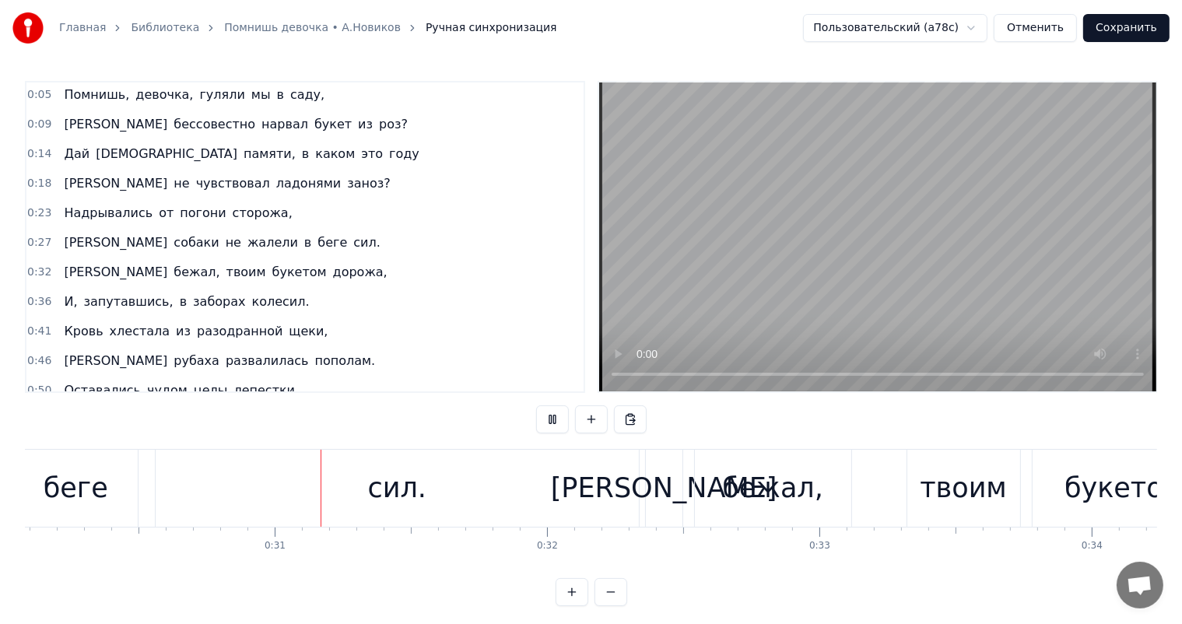
scroll to position [0, 8199]
click at [626, 489] on div "сил." at bounding box center [394, 488] width 483 height 77
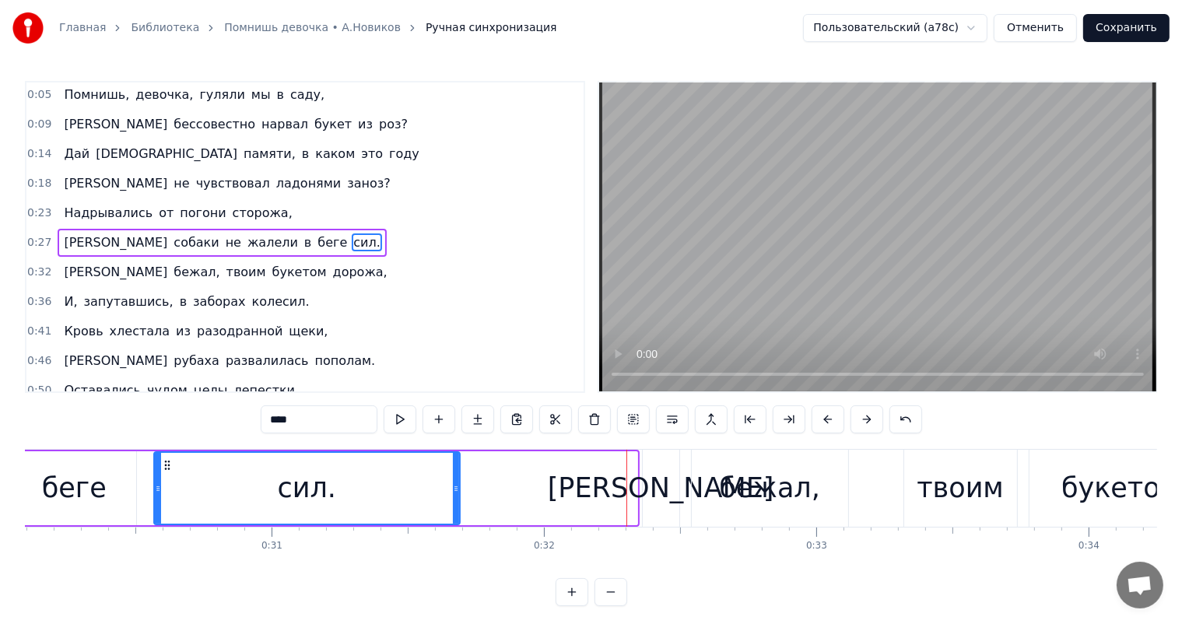
drag, startPoint x: 633, startPoint y: 485, endPoint x: 455, endPoint y: 477, distance: 177.6
click at [455, 477] on div at bounding box center [456, 488] width 6 height 71
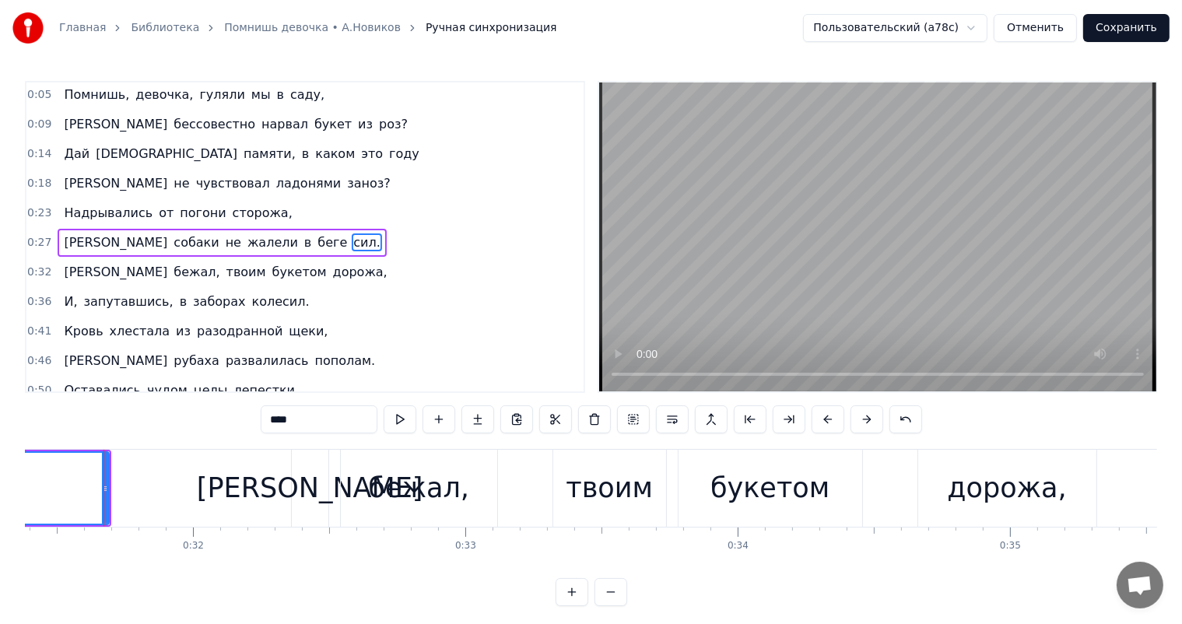
scroll to position [0, 12723]
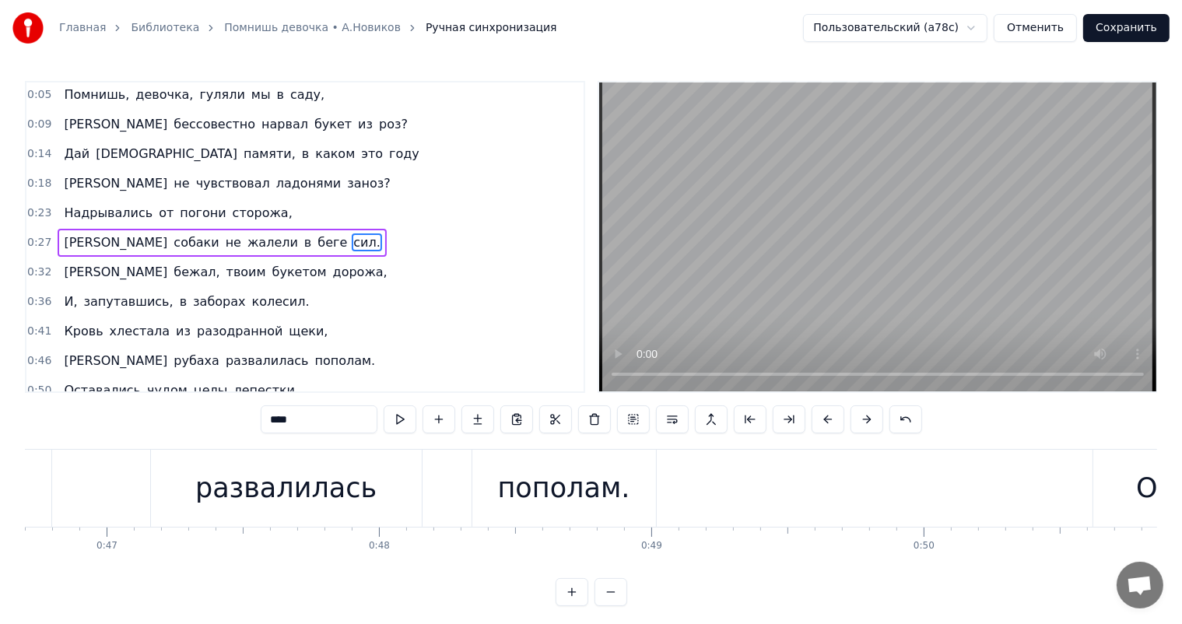
drag, startPoint x: 271, startPoint y: 579, endPoint x: 260, endPoint y: 576, distance: 11.3
click at [221, 588] on div "0:05 Помнишь, девочка, гуляли мы в саду, 0:09 Я бессовестно нарвал букет из роз…" at bounding box center [591, 343] width 1133 height 525
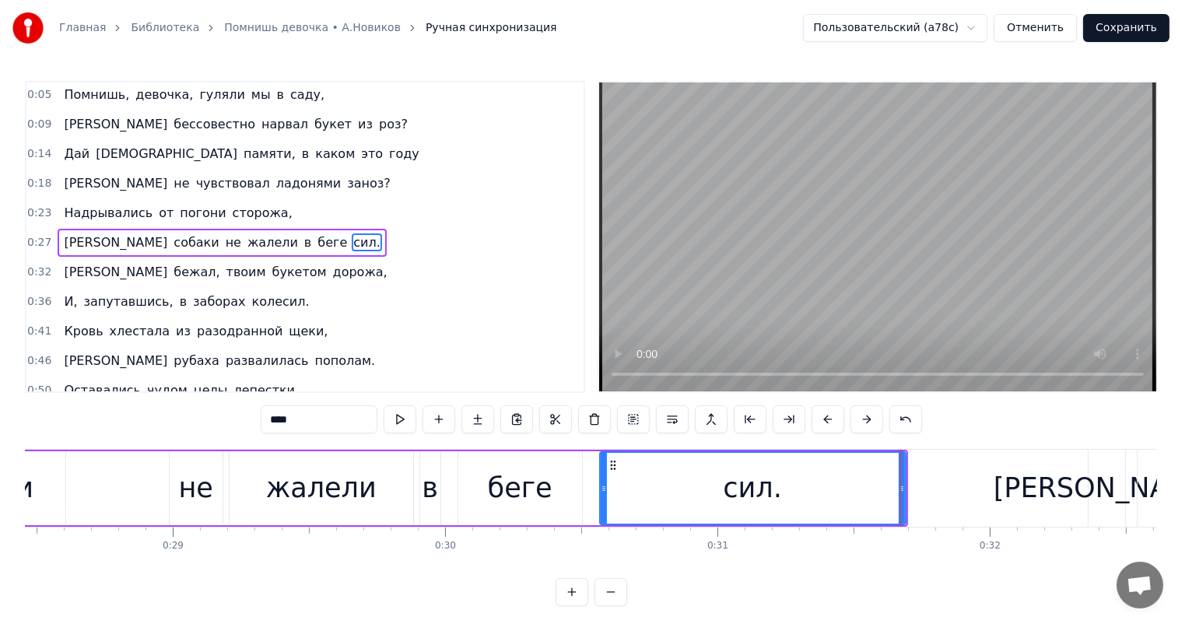
scroll to position [0, 7224]
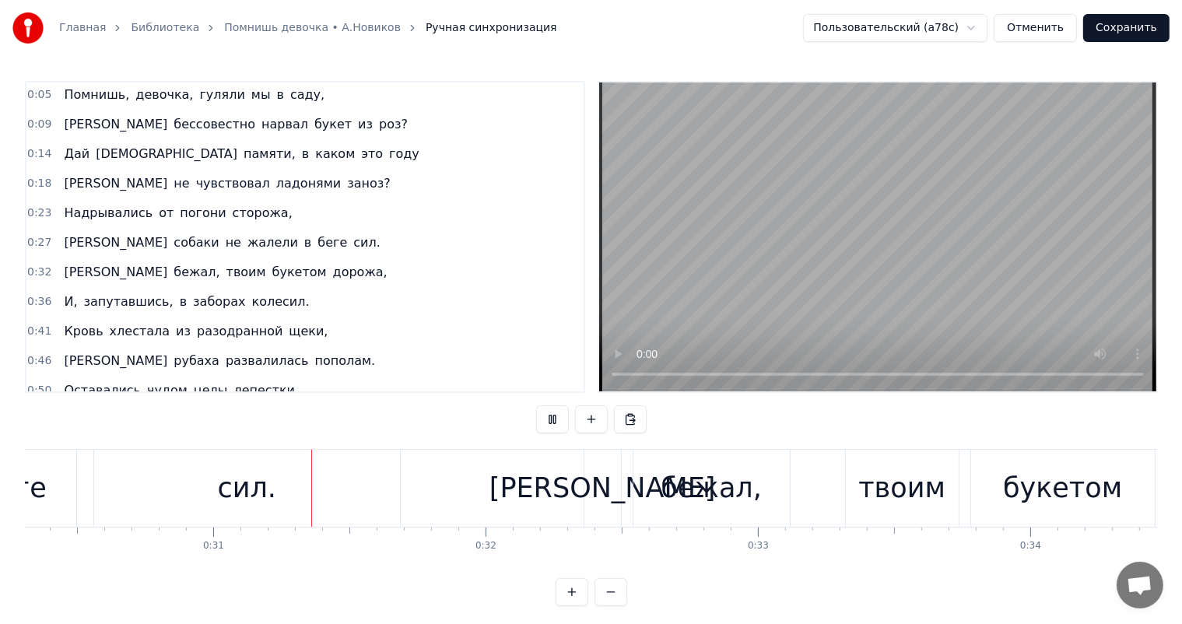
scroll to position [0, 8260]
click at [342, 496] on div "сил." at bounding box center [244, 488] width 306 height 77
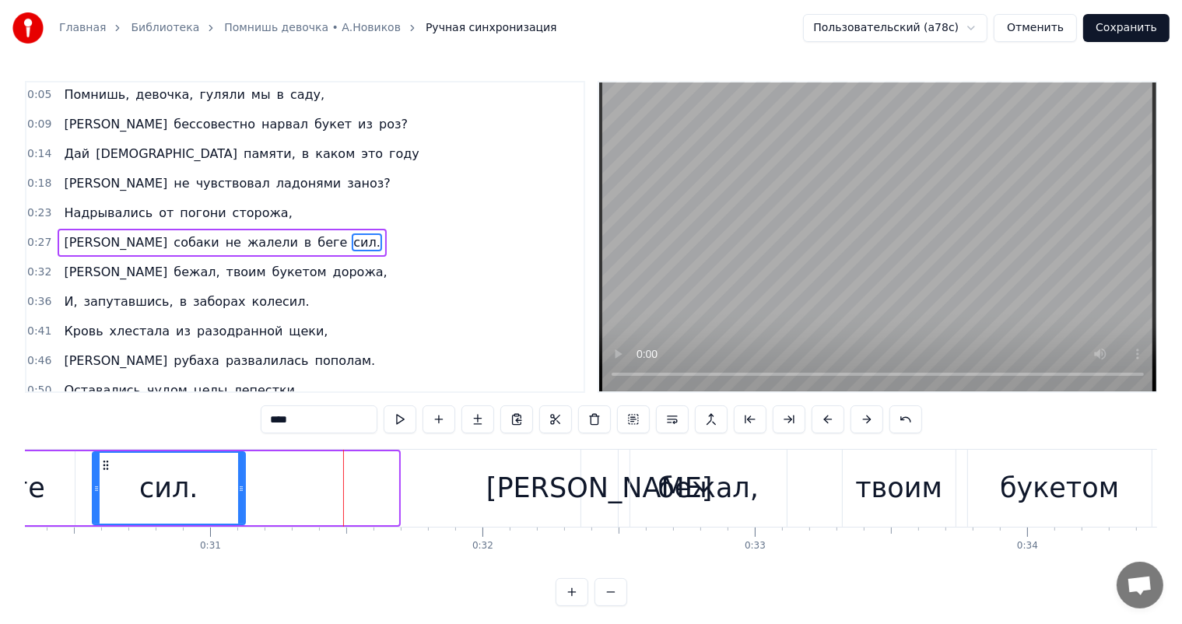
drag, startPoint x: 396, startPoint y: 490, endPoint x: 243, endPoint y: 492, distance: 153.4
click at [243, 492] on icon at bounding box center [241, 489] width 6 height 12
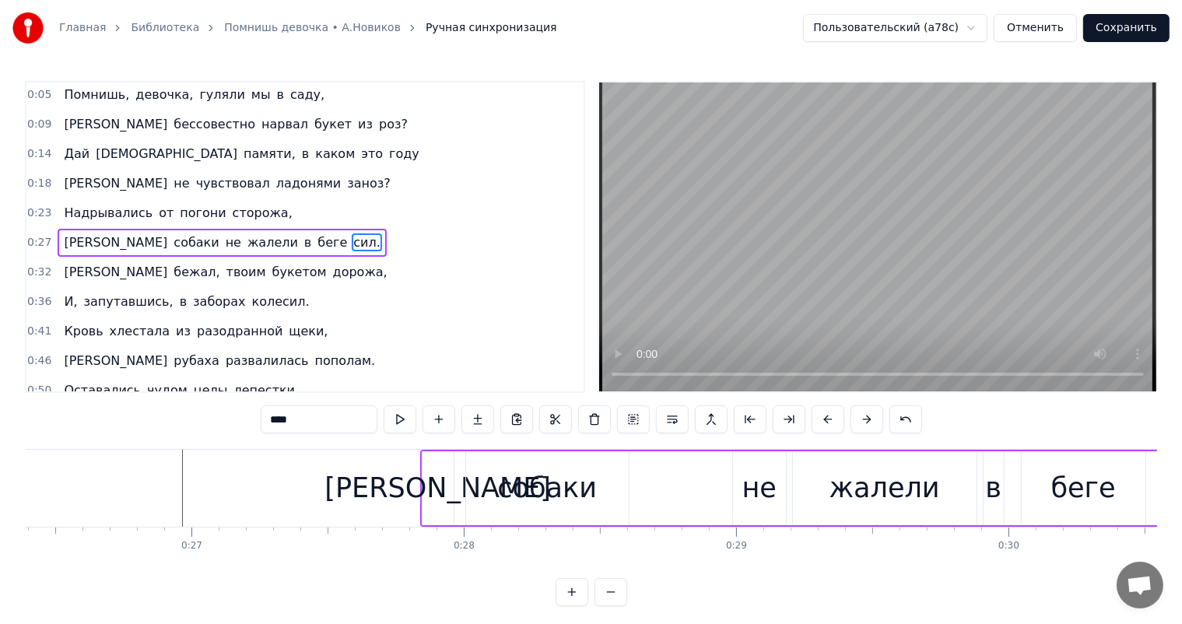
scroll to position [0, 7049]
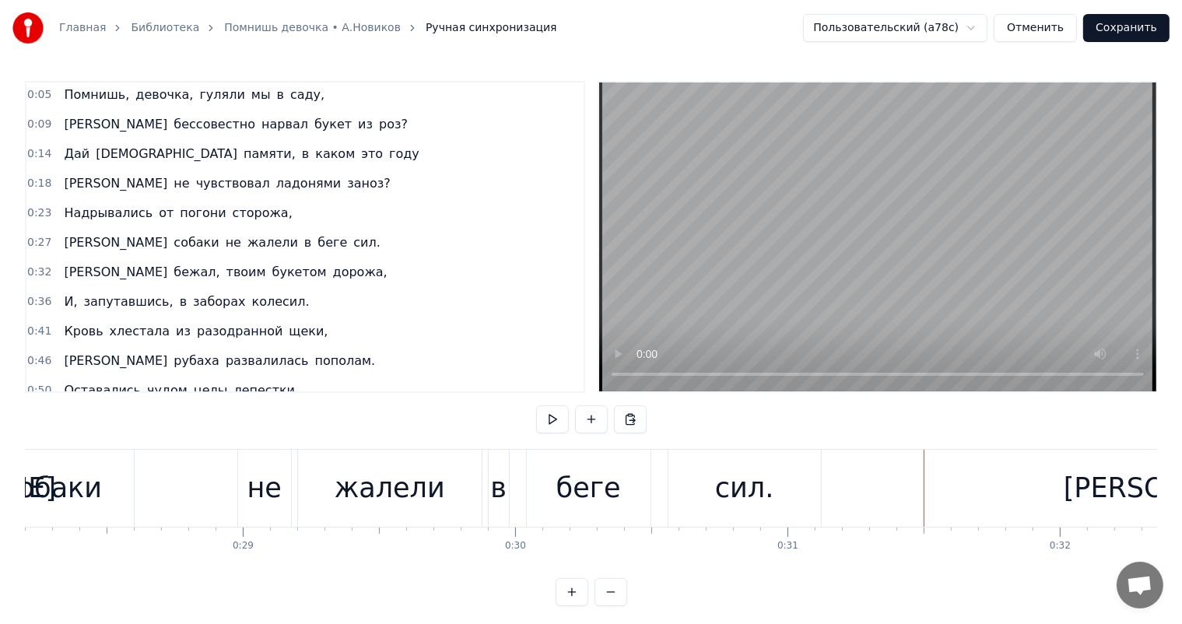
scroll to position [0, 7612]
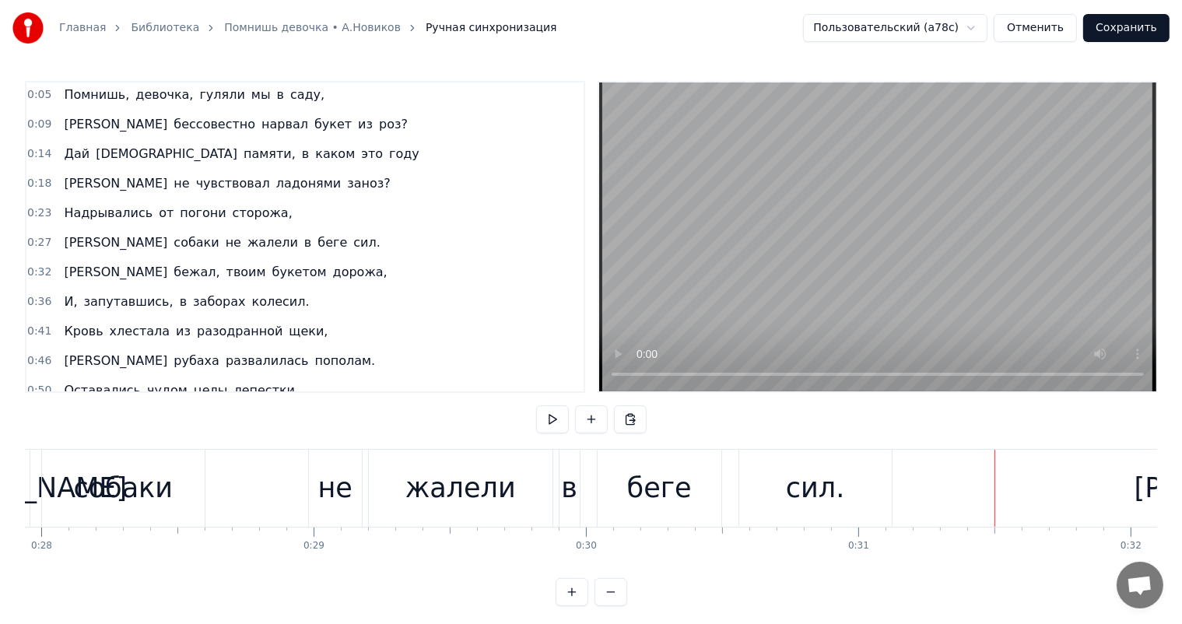
click at [19, 492] on div "Главная Библиотека Помнишь девочка • [PERSON_NAME].[PERSON_NAME] Ручная синхрон…" at bounding box center [591, 303] width 1182 height 606
click at [41, 485] on div "собаки" at bounding box center [123, 488] width 164 height 77
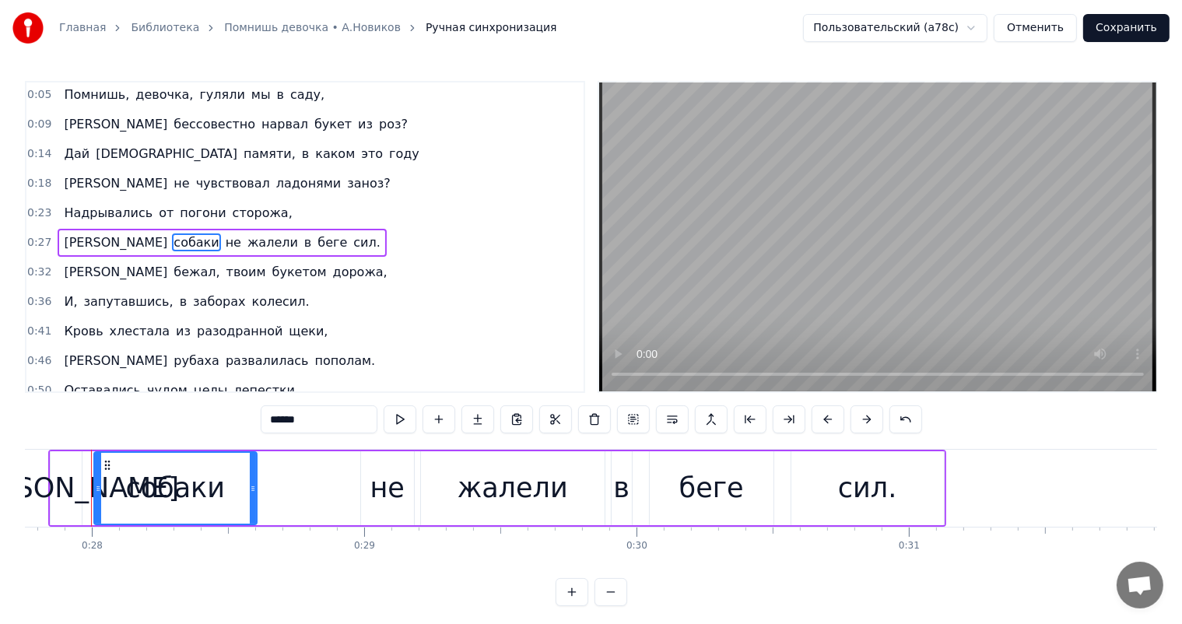
scroll to position [0, 7550]
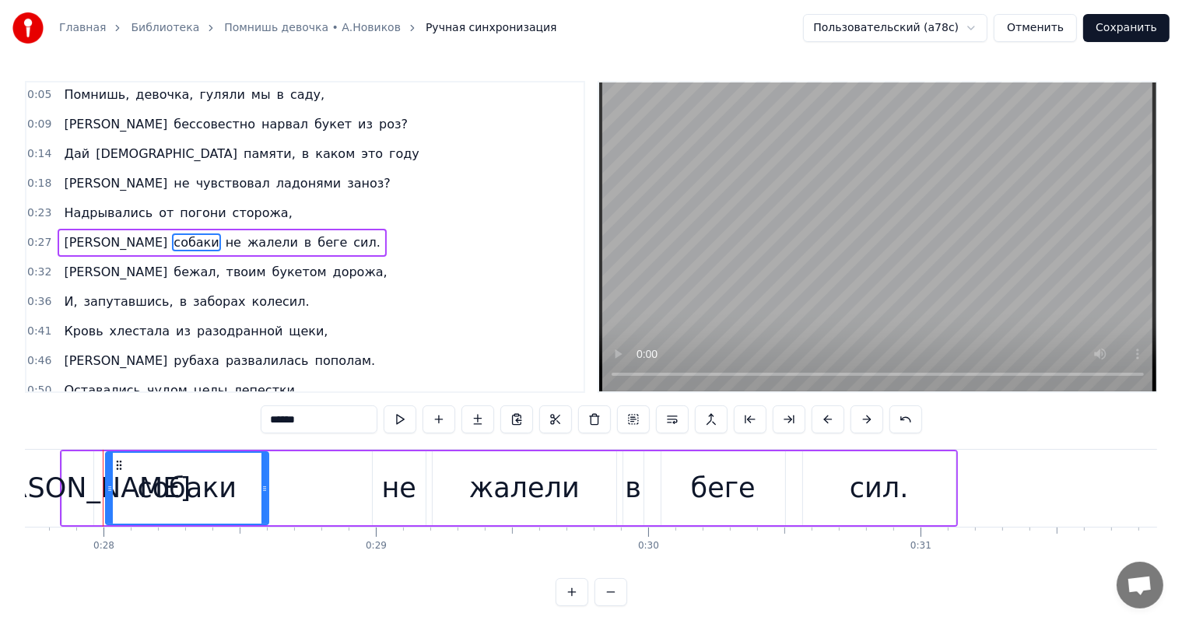
click at [87, 480] on div "[PERSON_NAME]" at bounding box center [77, 488] width 227 height 41
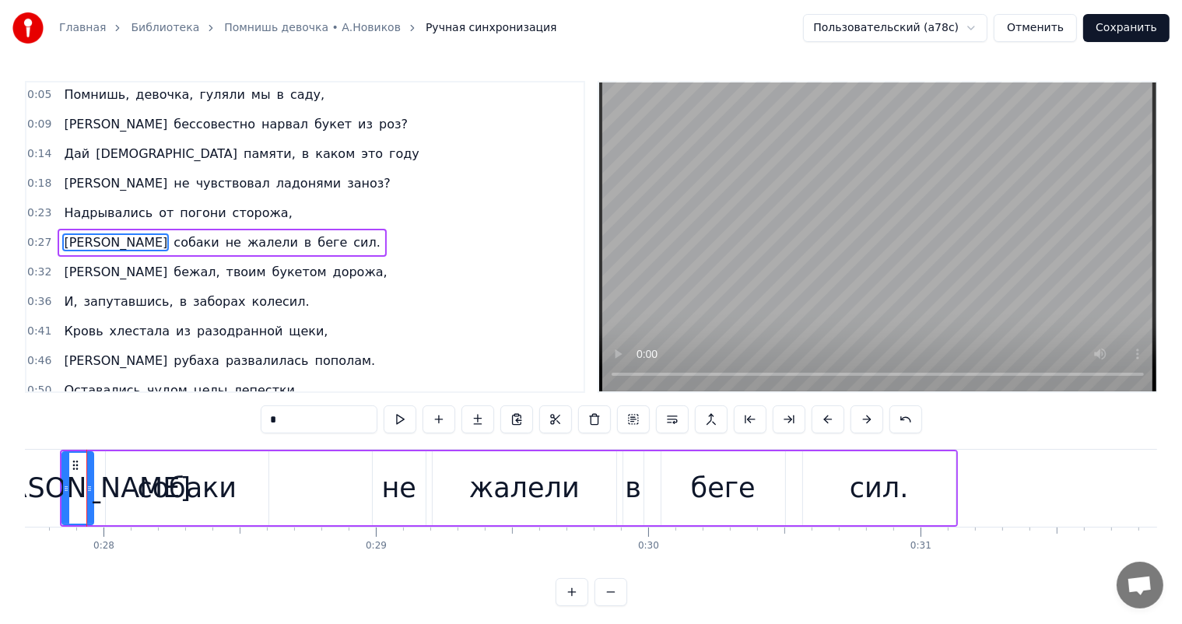
scroll to position [0, 7533]
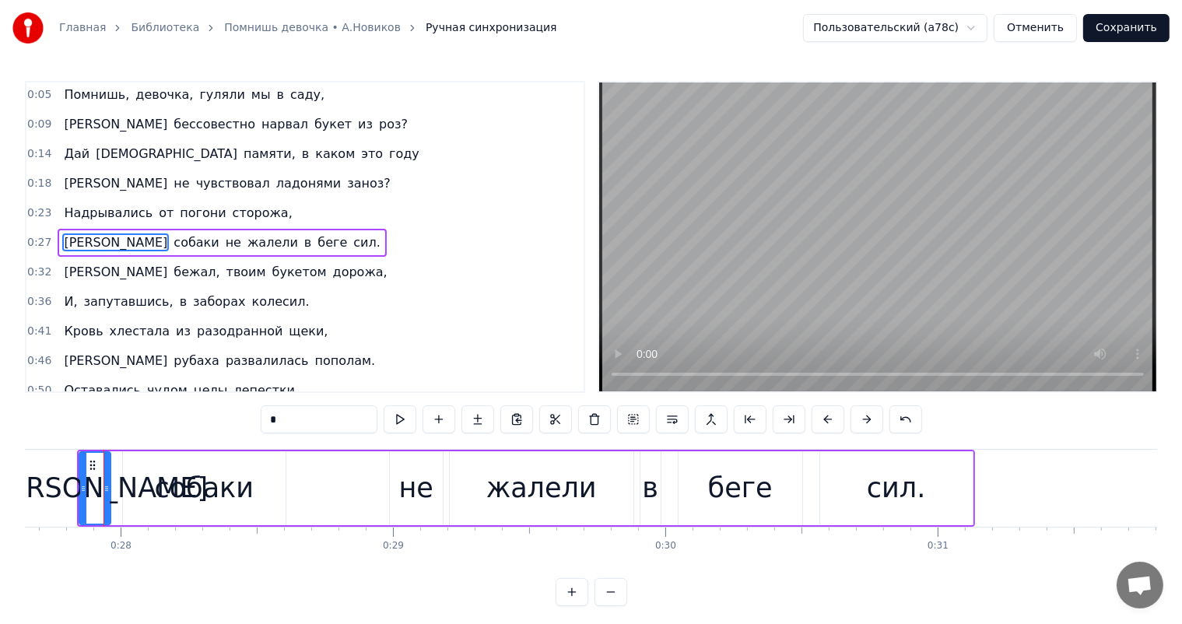
click at [194, 485] on div "собаки" at bounding box center [204, 488] width 100 height 41
type input "******"
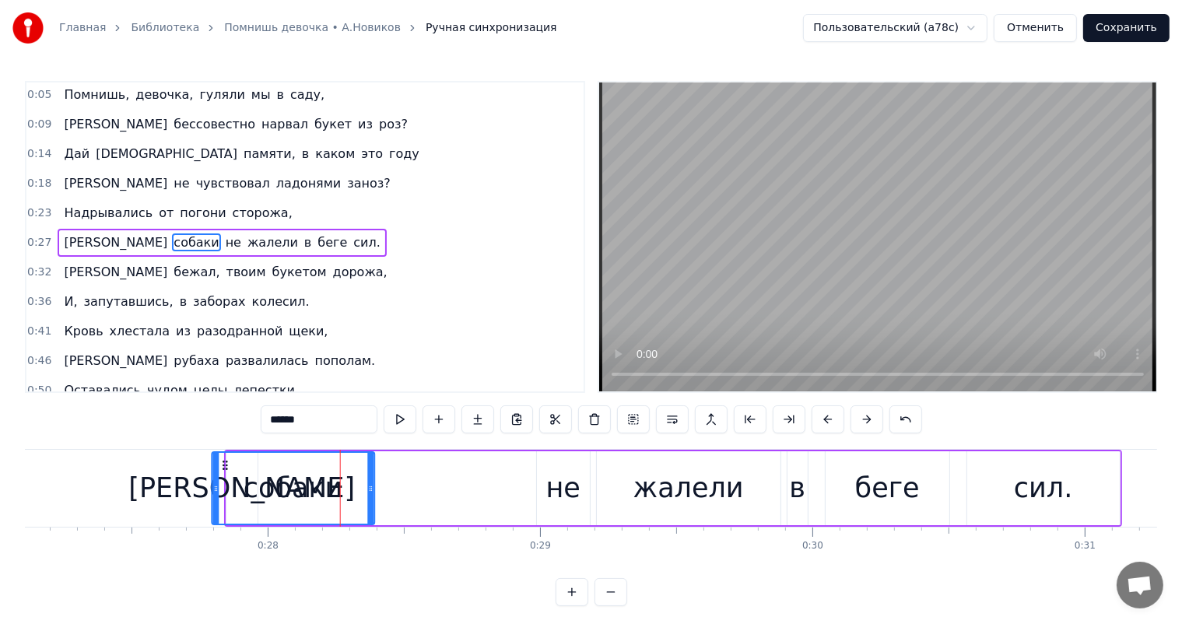
scroll to position [0, 7382]
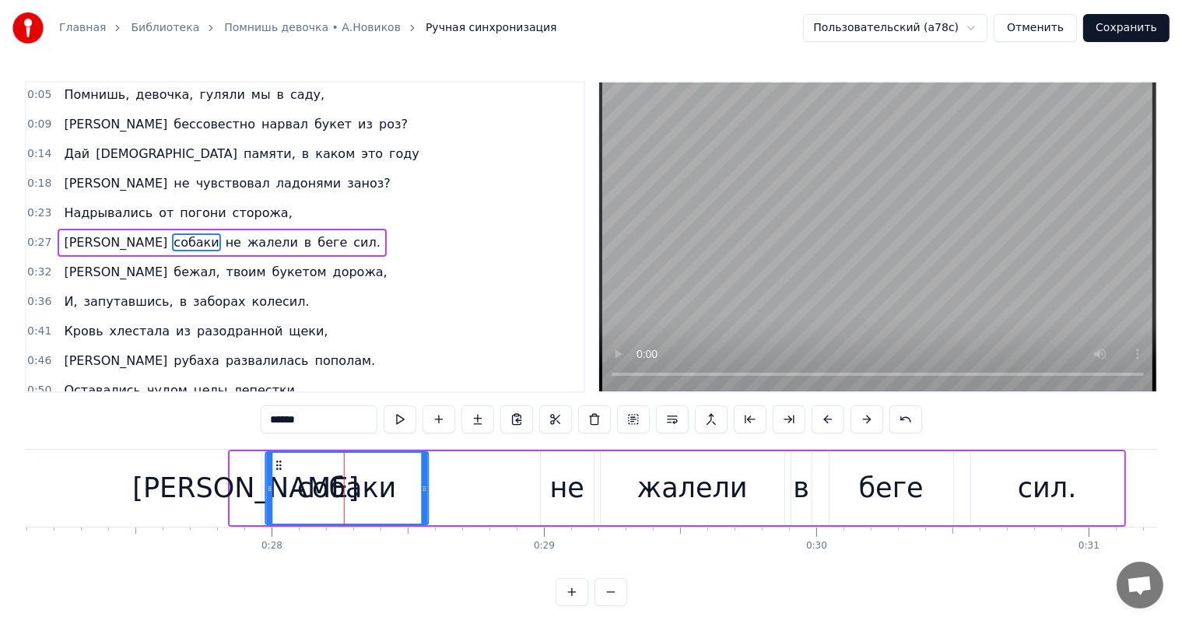
drag, startPoint x: 139, startPoint y: 461, endPoint x: 283, endPoint y: 474, distance: 143.8
click at [283, 474] on div "собаки" at bounding box center [346, 488] width 161 height 71
drag, startPoint x: 424, startPoint y: 489, endPoint x: 408, endPoint y: 492, distance: 16.6
click at [408, 492] on icon at bounding box center [408, 489] width 6 height 12
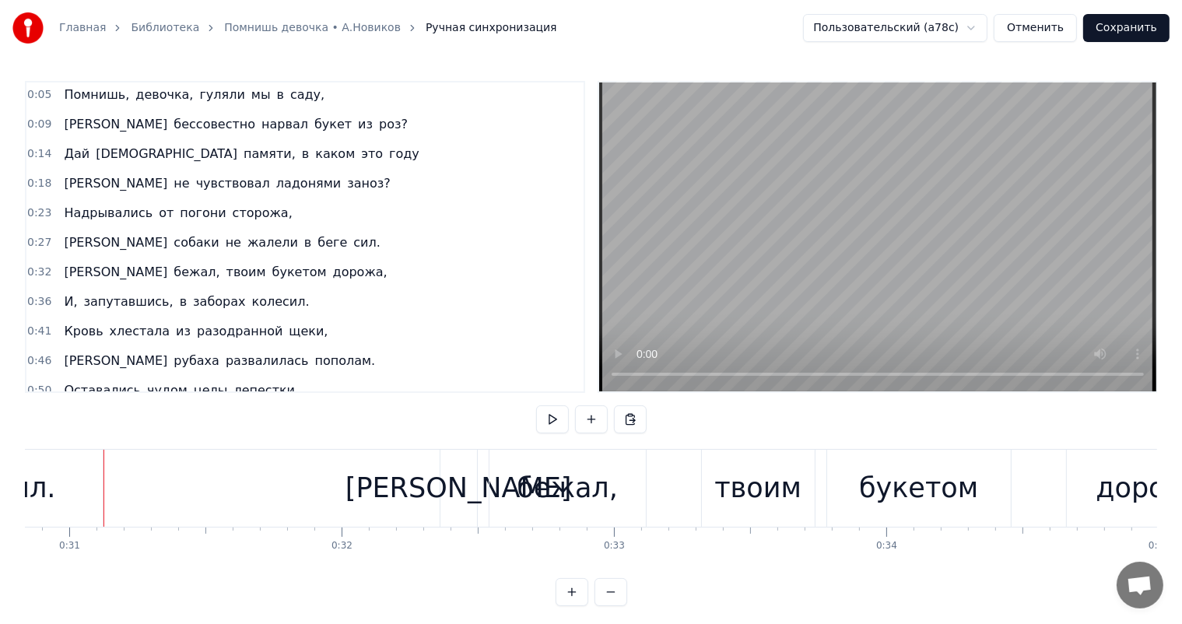
scroll to position [0, 7895]
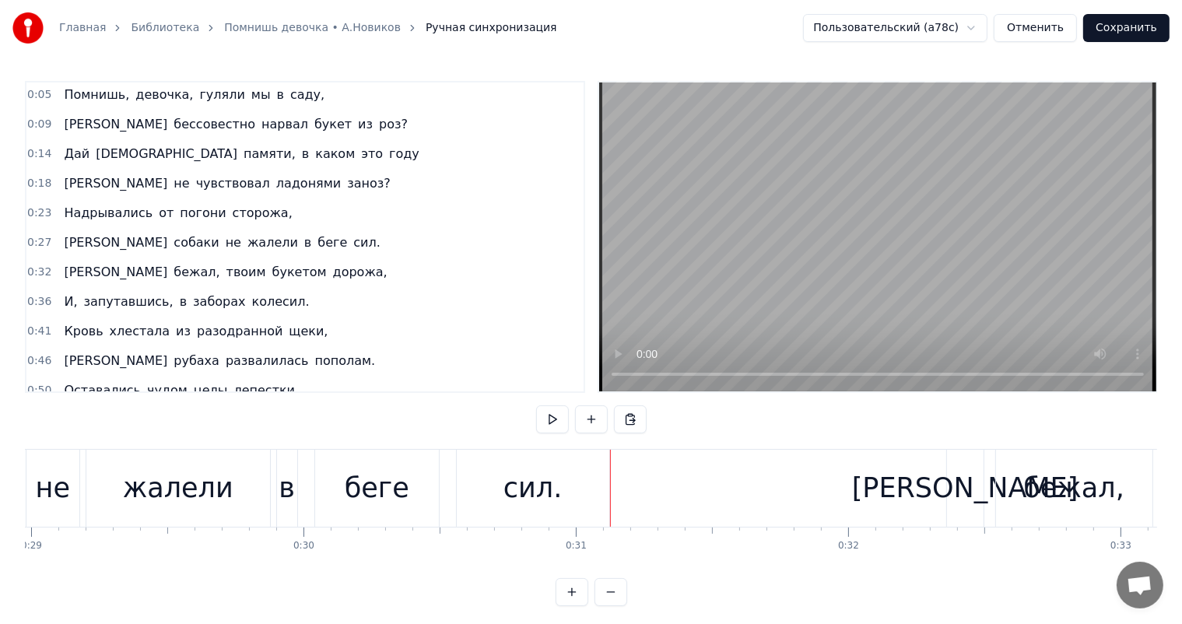
click at [388, 476] on div "беге" at bounding box center [377, 488] width 65 height 41
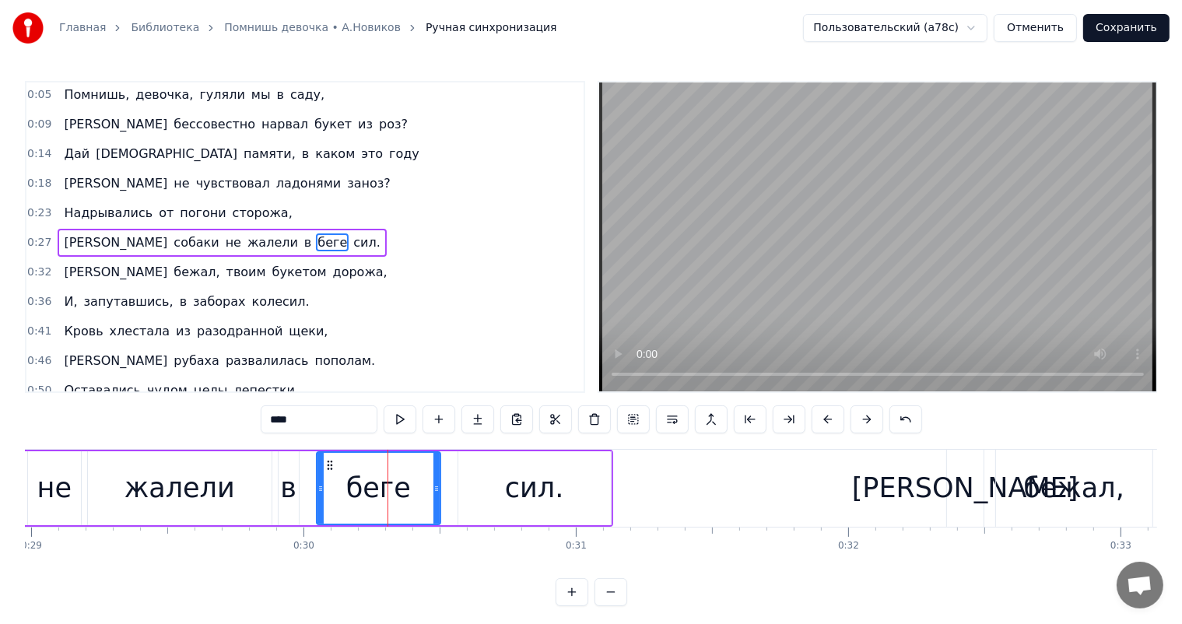
click at [526, 473] on div "сил." at bounding box center [534, 488] width 59 height 41
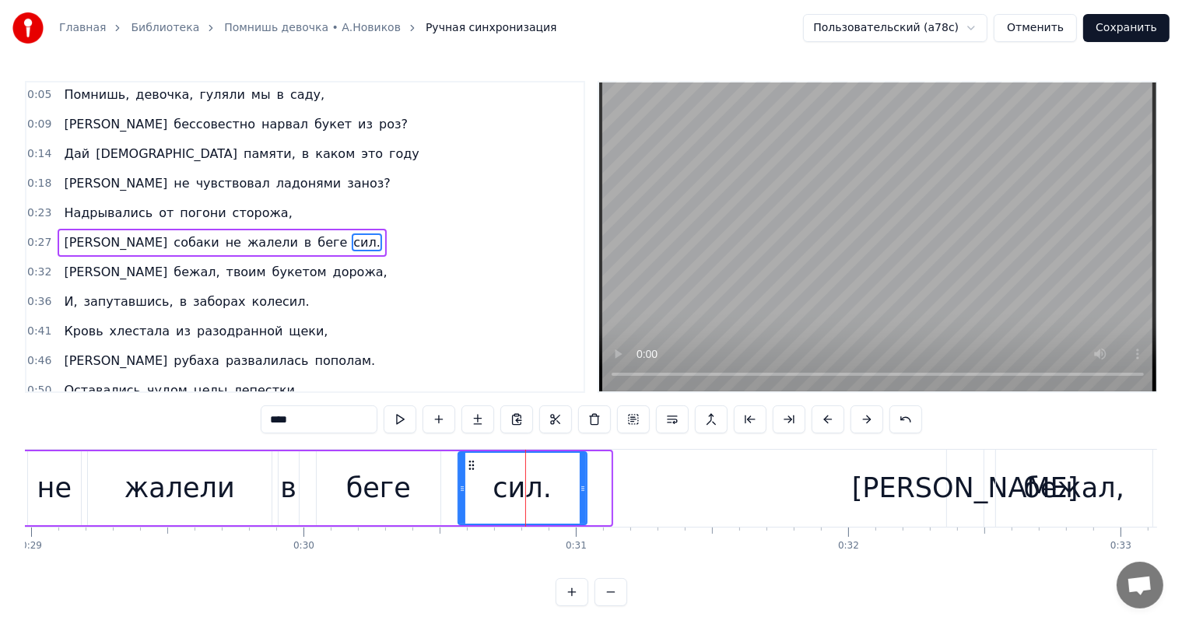
drag, startPoint x: 609, startPoint y: 483, endPoint x: 585, endPoint y: 482, distance: 24.1
click at [585, 483] on icon at bounding box center [583, 489] width 6 height 12
drag, startPoint x: 406, startPoint y: 481, endPoint x: 429, endPoint y: 472, distance: 24.1
click at [416, 476] on div "беге" at bounding box center [379, 488] width 124 height 74
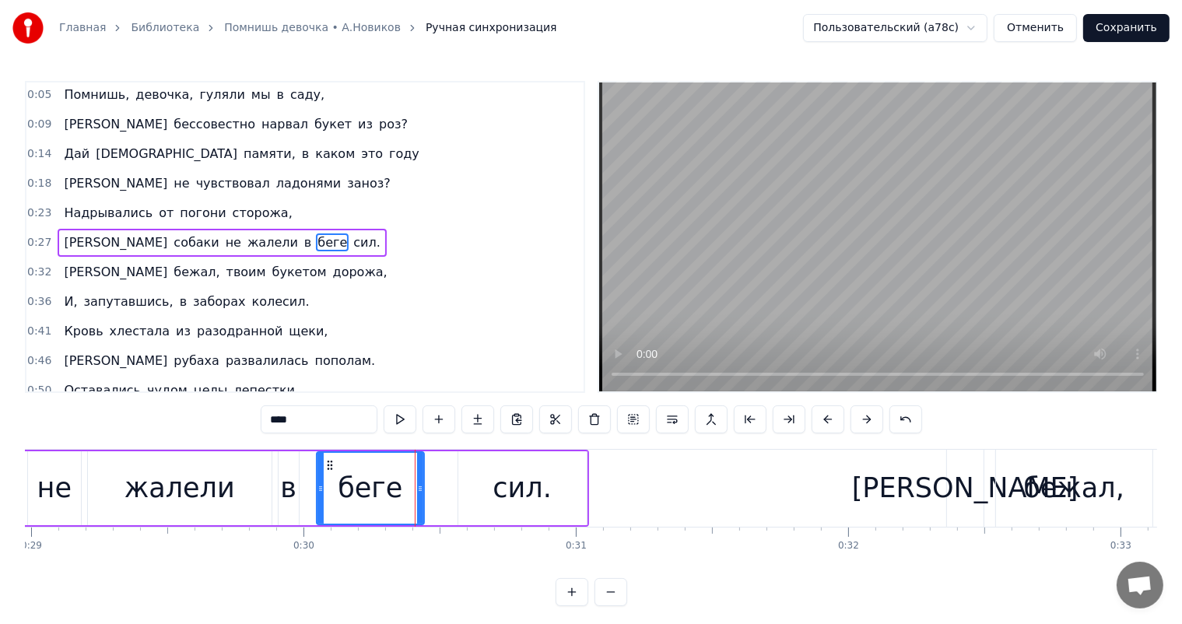
drag, startPoint x: 436, startPoint y: 484, endPoint x: 420, endPoint y: 489, distance: 17.0
click at [420, 489] on icon at bounding box center [420, 489] width 6 height 12
drag, startPoint x: 487, startPoint y: 472, endPoint x: 476, endPoint y: 464, distance: 13.4
click at [487, 472] on div "сил." at bounding box center [522, 488] width 128 height 74
type input "****"
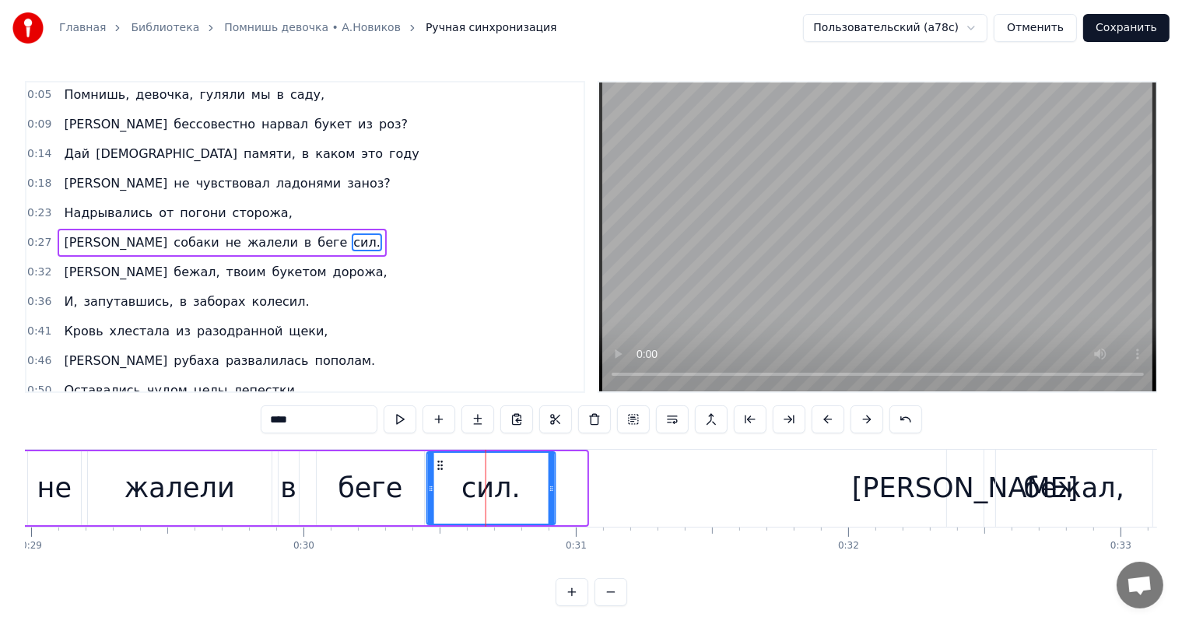
drag, startPoint x: 468, startPoint y: 465, endPoint x: 438, endPoint y: 467, distance: 29.6
click at [438, 467] on icon at bounding box center [440, 465] width 12 height 12
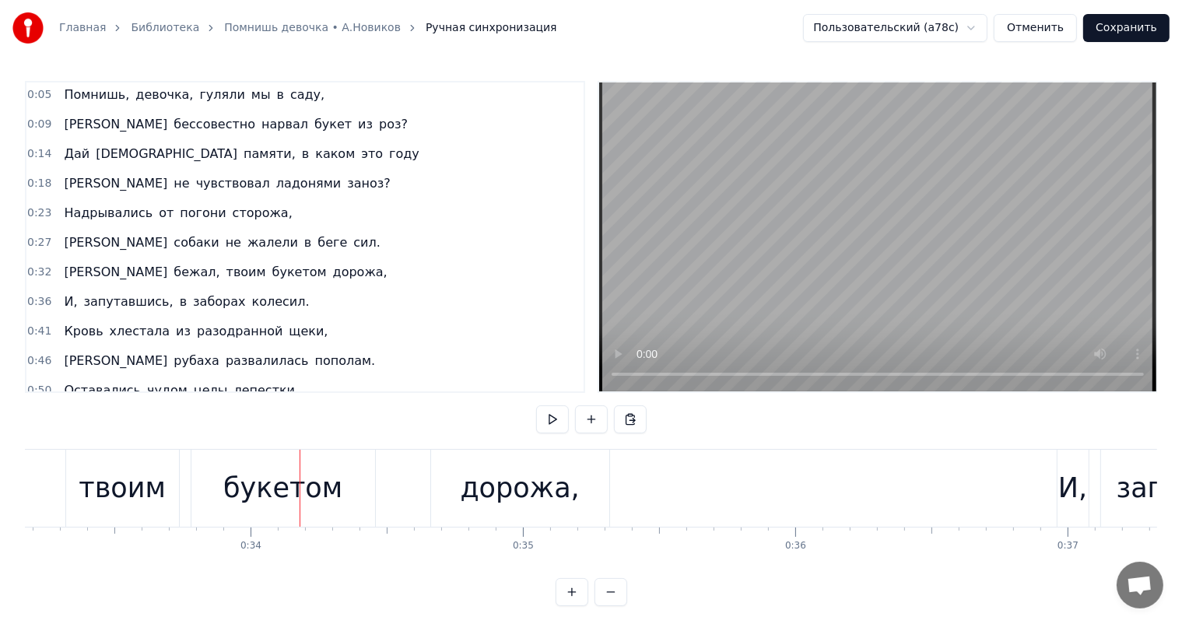
scroll to position [0, 9222]
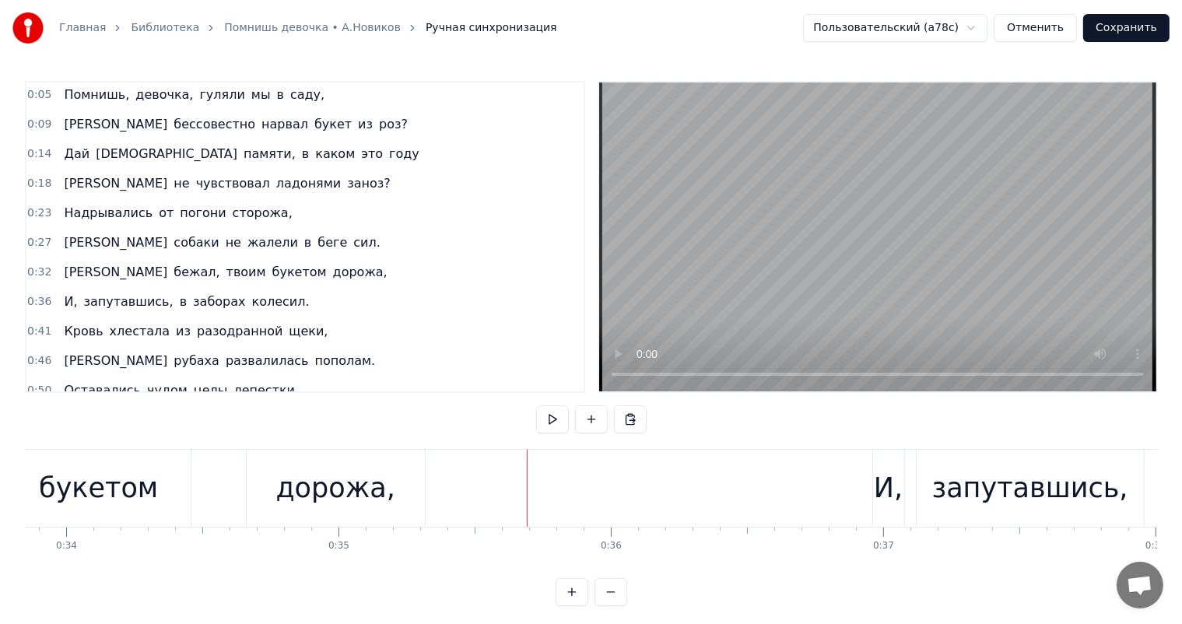
click at [377, 496] on div "дорожа," at bounding box center [335, 488] width 119 height 41
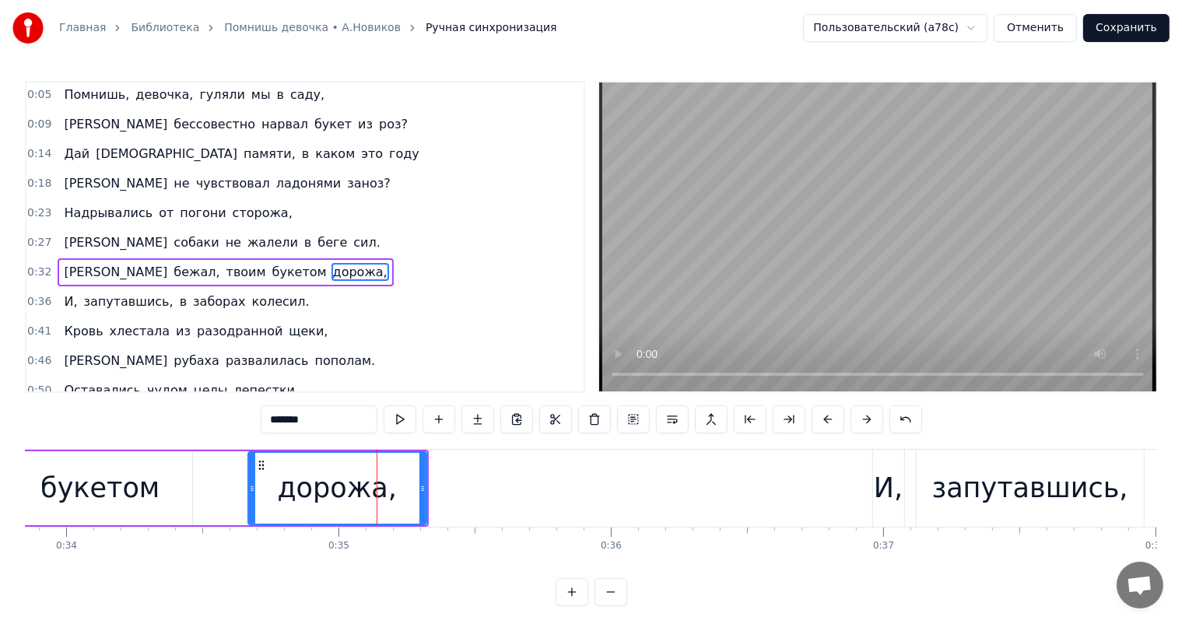
scroll to position [31, 0]
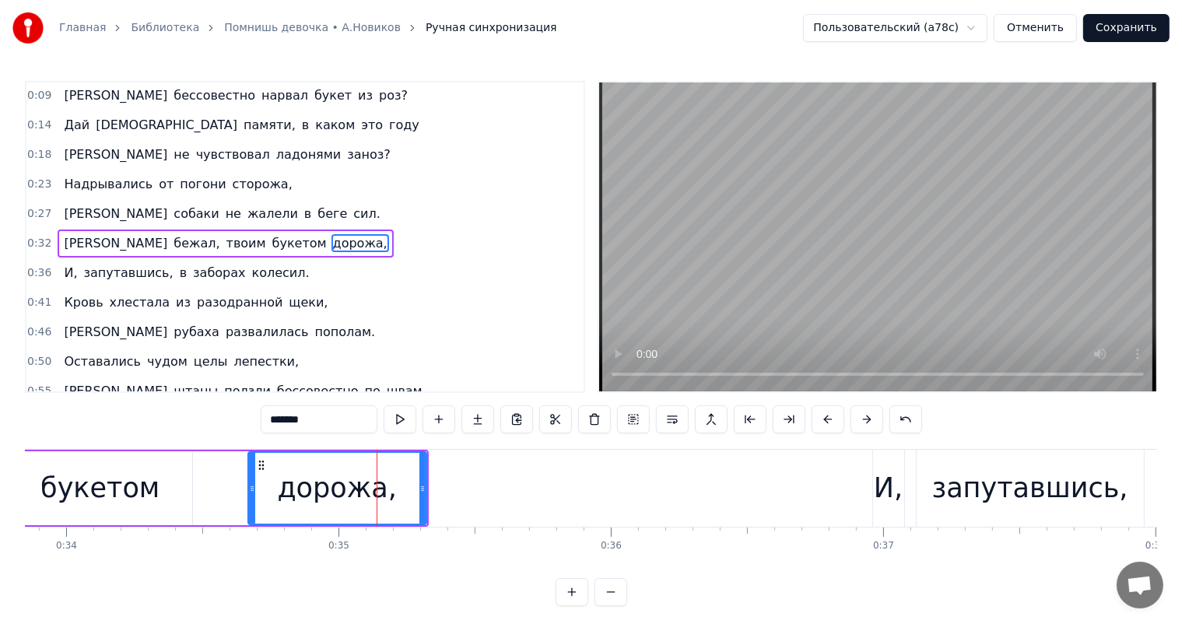
click at [153, 469] on div "букетом" at bounding box center [101, 488] width 184 height 74
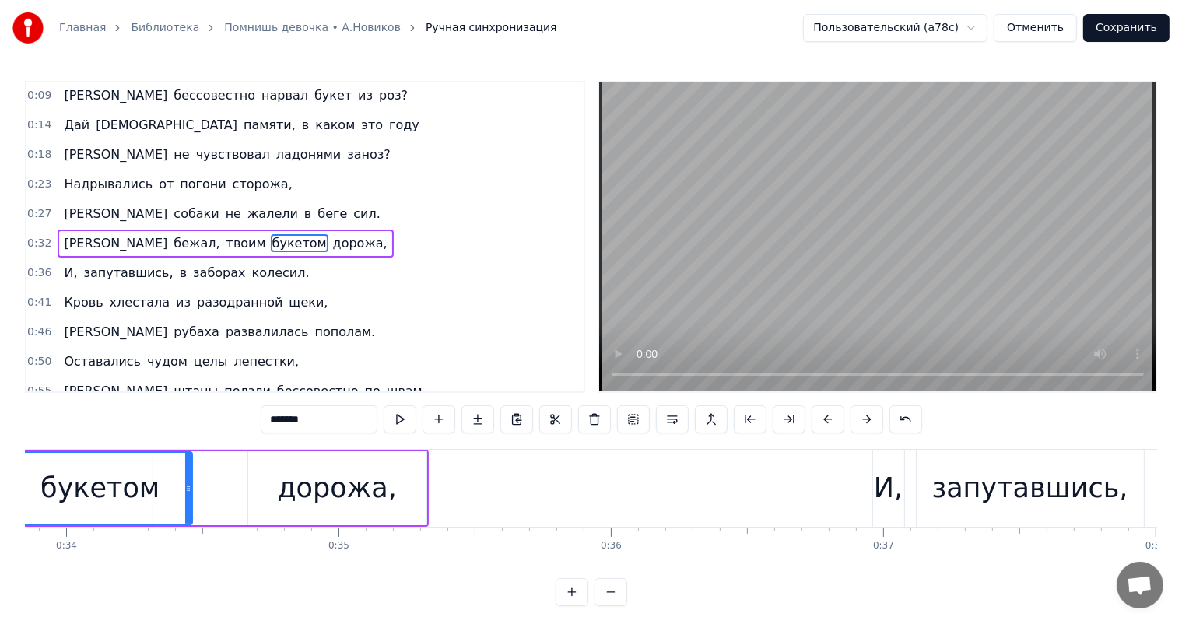
drag, startPoint x: 283, startPoint y: 475, endPoint x: 269, endPoint y: 465, distance: 16.8
click at [283, 474] on div "дорожа," at bounding box center [337, 488] width 178 height 74
type input "*******"
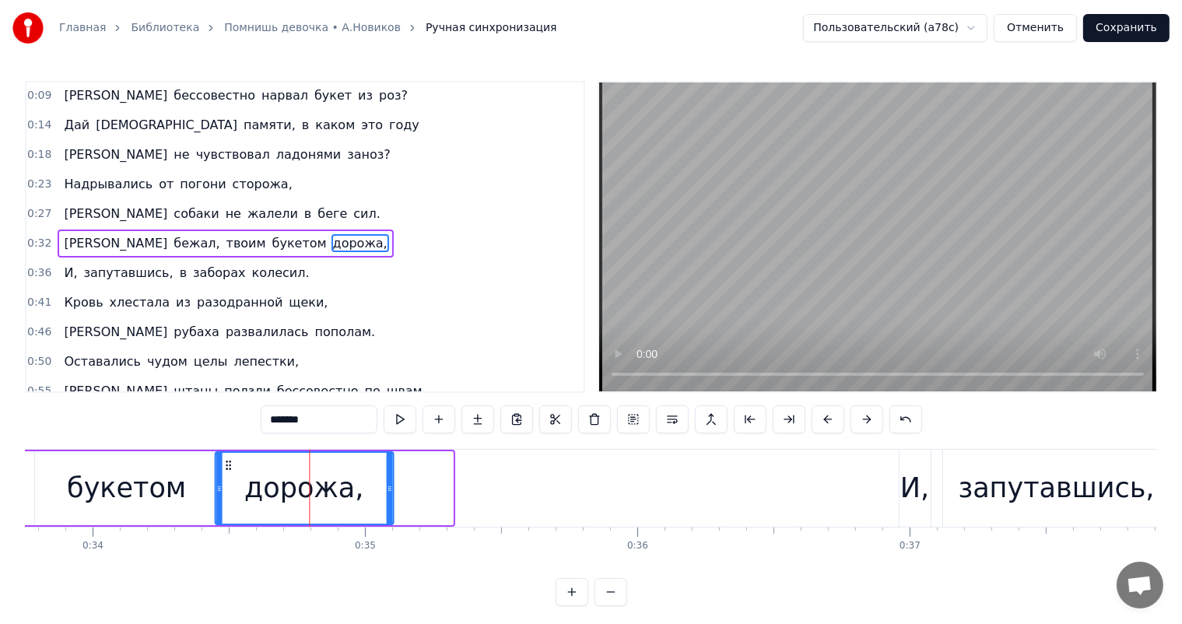
drag, startPoint x: 262, startPoint y: 461, endPoint x: 410, endPoint y: 545, distance: 170.1
click at [231, 465] on icon at bounding box center [228, 465] width 12 height 12
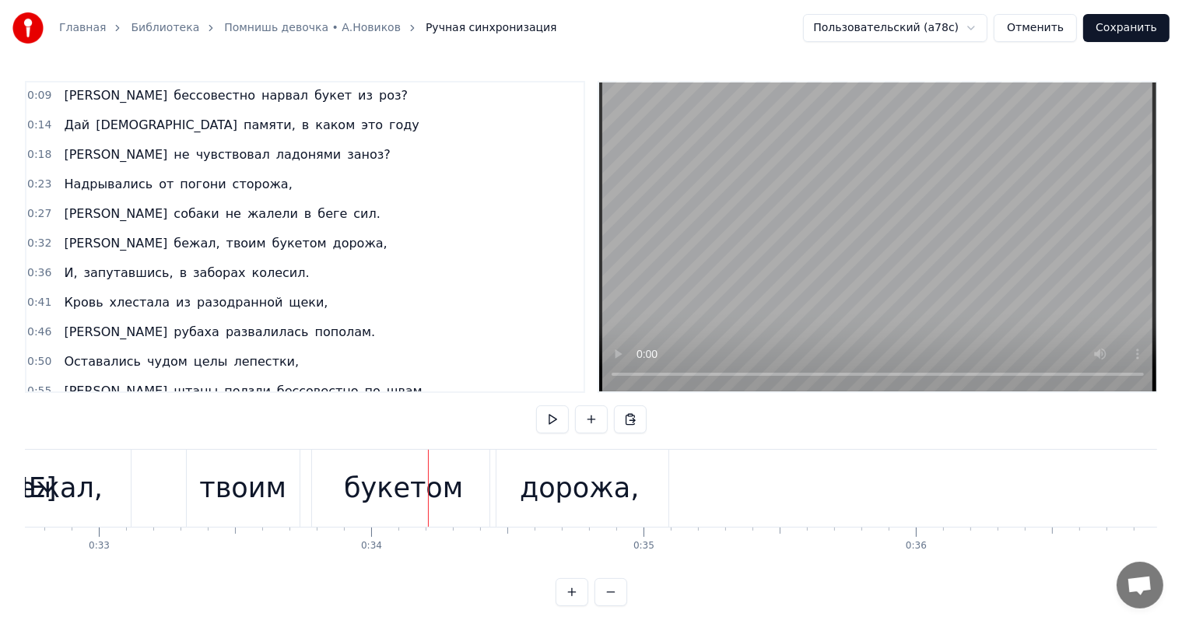
scroll to position [0, 8776]
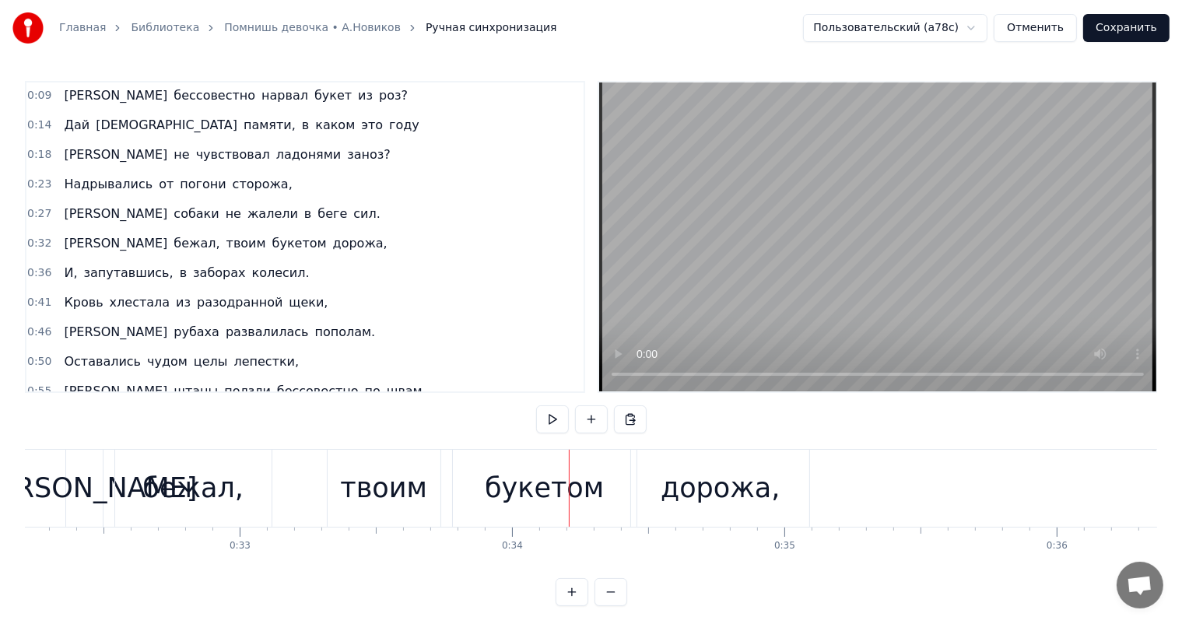
click at [232, 499] on div "бежал," at bounding box center [192, 488] width 101 height 41
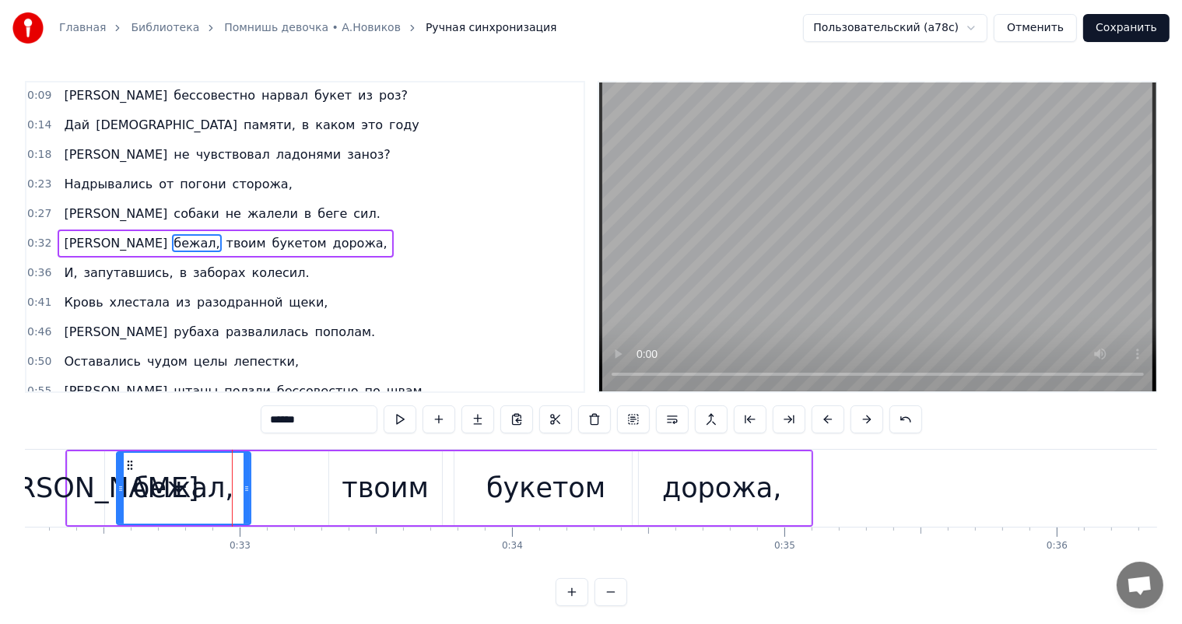
drag, startPoint x: 271, startPoint y: 484, endPoint x: 248, endPoint y: 497, distance: 25.8
click at [248, 497] on div at bounding box center [247, 488] width 6 height 71
drag, startPoint x: 451, startPoint y: 457, endPoint x: 402, endPoint y: 479, distance: 54.0
click at [451, 458] on div "Я бежал, твоим букетом дорожа," at bounding box center [439, 488] width 749 height 77
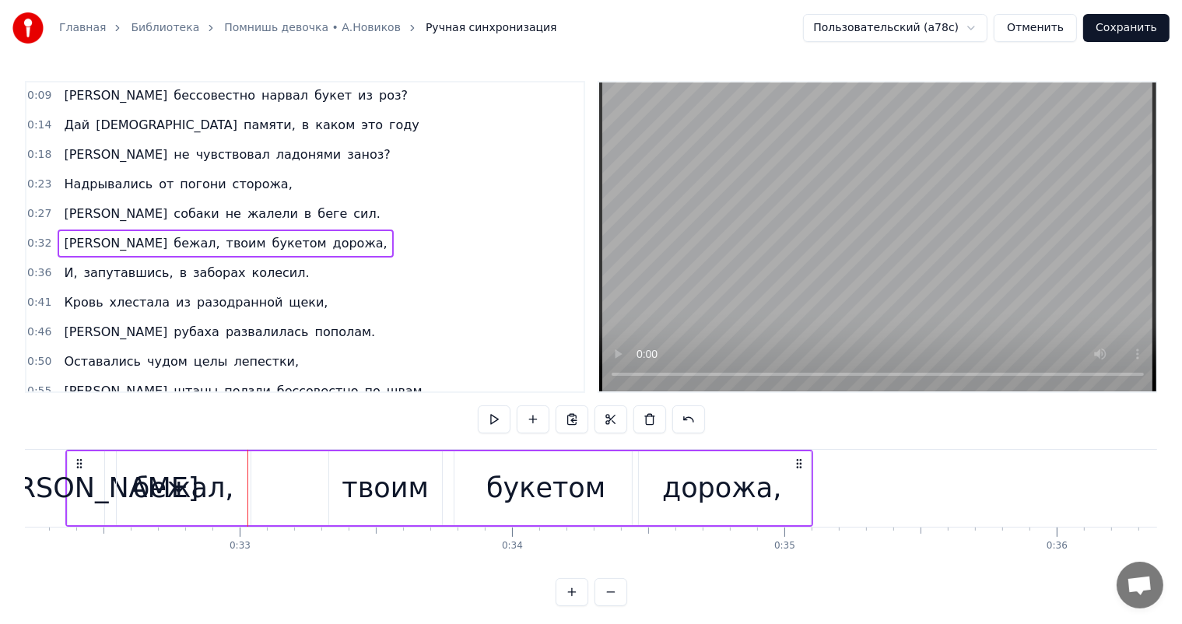
click at [402, 480] on div "твоим" at bounding box center [385, 488] width 87 height 41
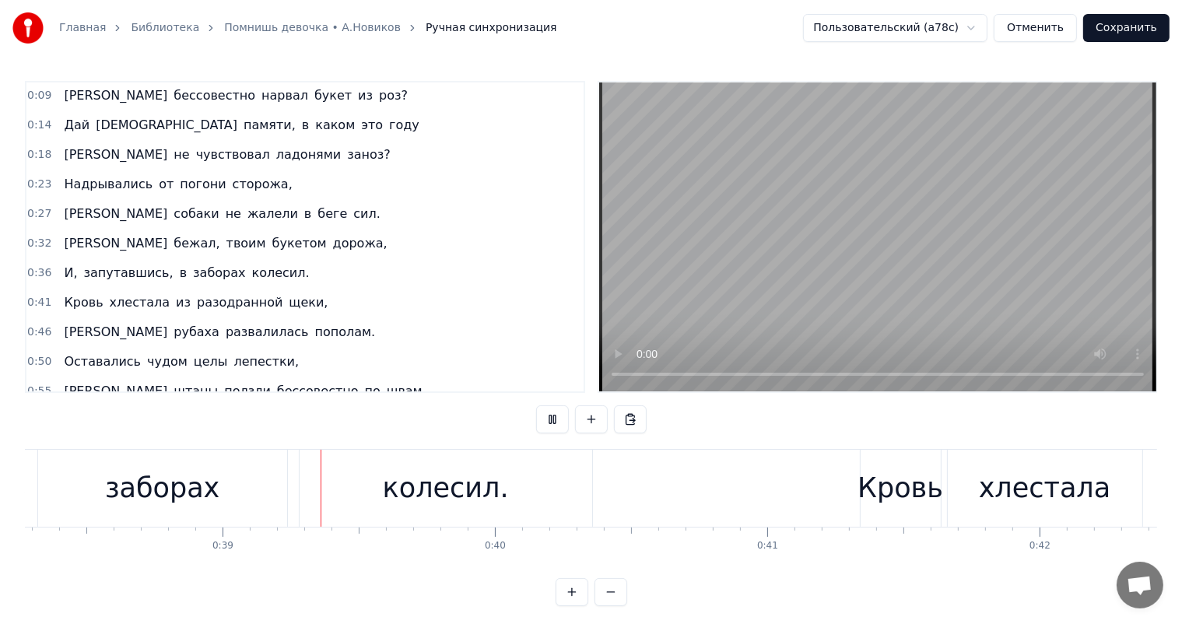
scroll to position [0, 10503]
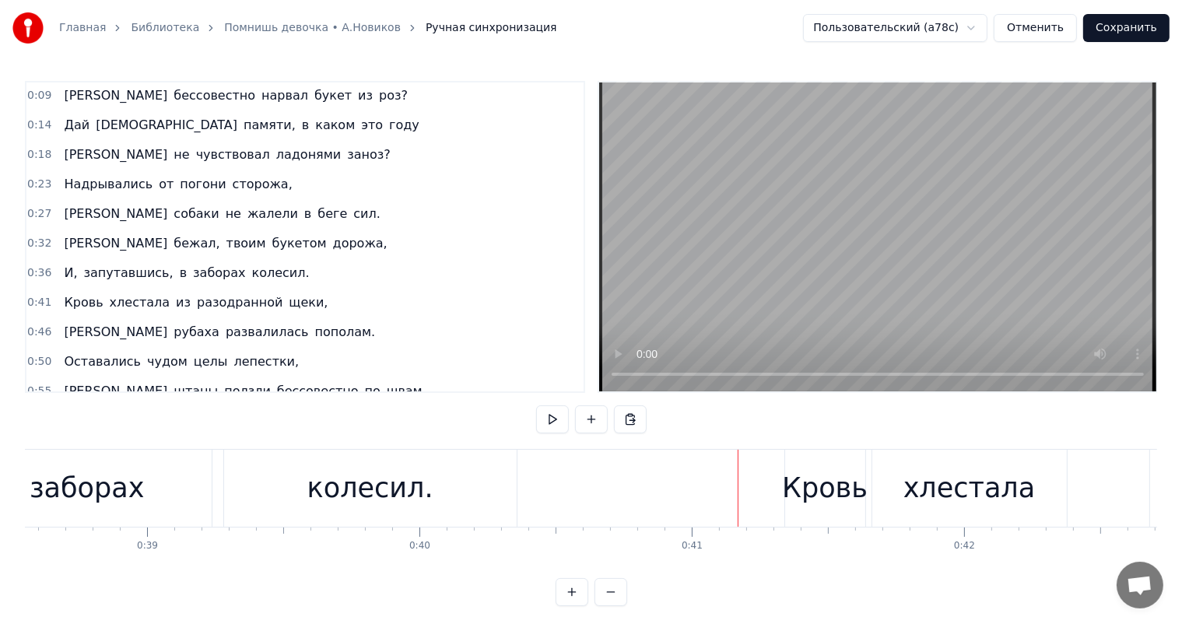
click at [350, 493] on div "колесил." at bounding box center [370, 488] width 126 height 41
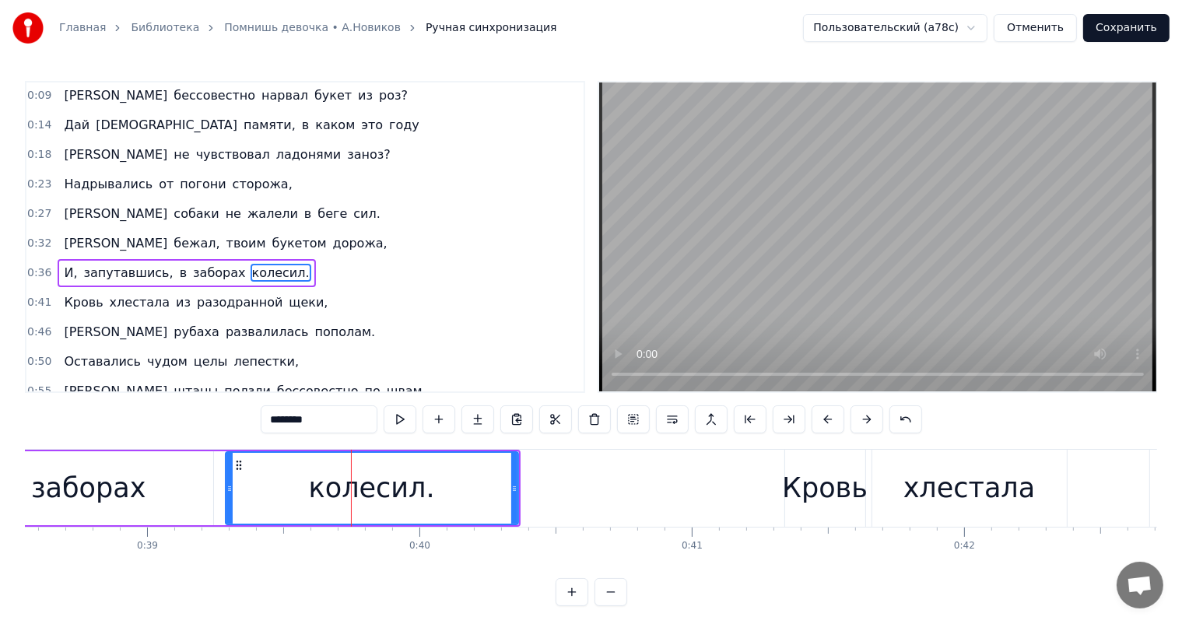
scroll to position [59, 0]
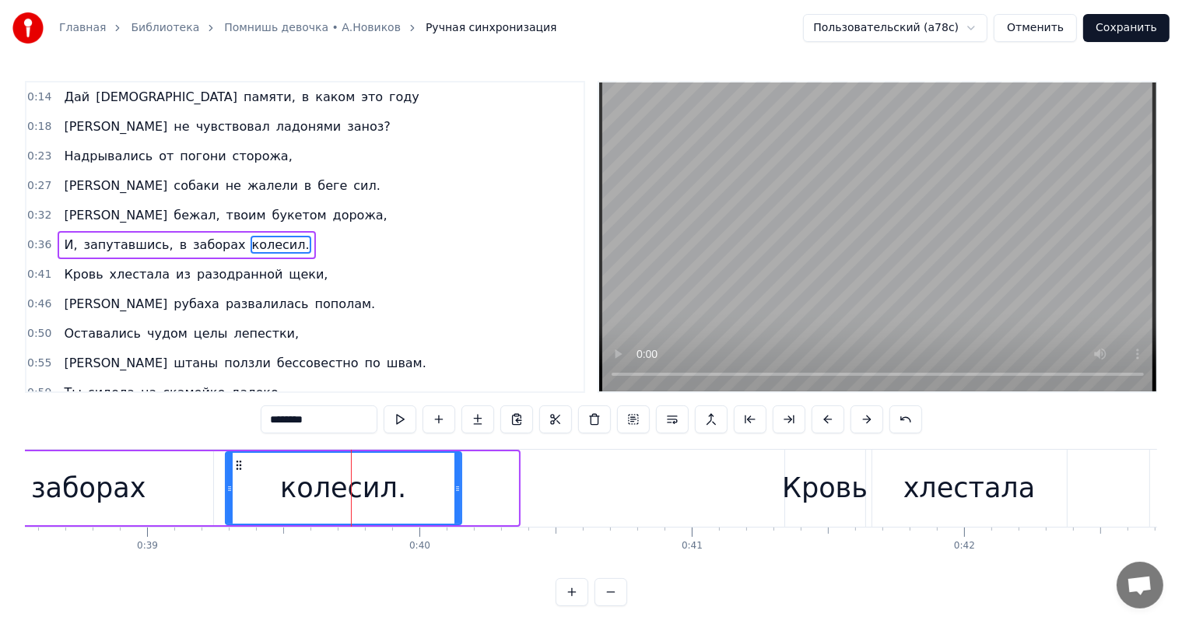
drag, startPoint x: 514, startPoint y: 481, endPoint x: 455, endPoint y: 498, distance: 61.6
click at [455, 498] on div at bounding box center [458, 488] width 6 height 71
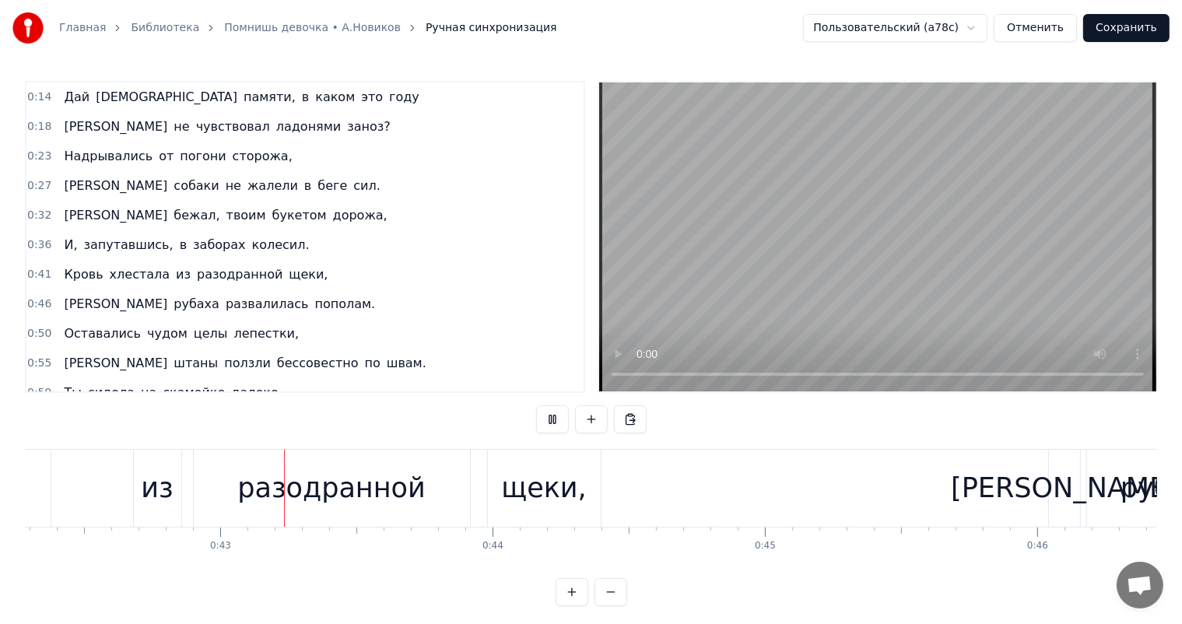
scroll to position [0, 11527]
click at [352, 486] on div "разодранной" at bounding box center [324, 488] width 188 height 41
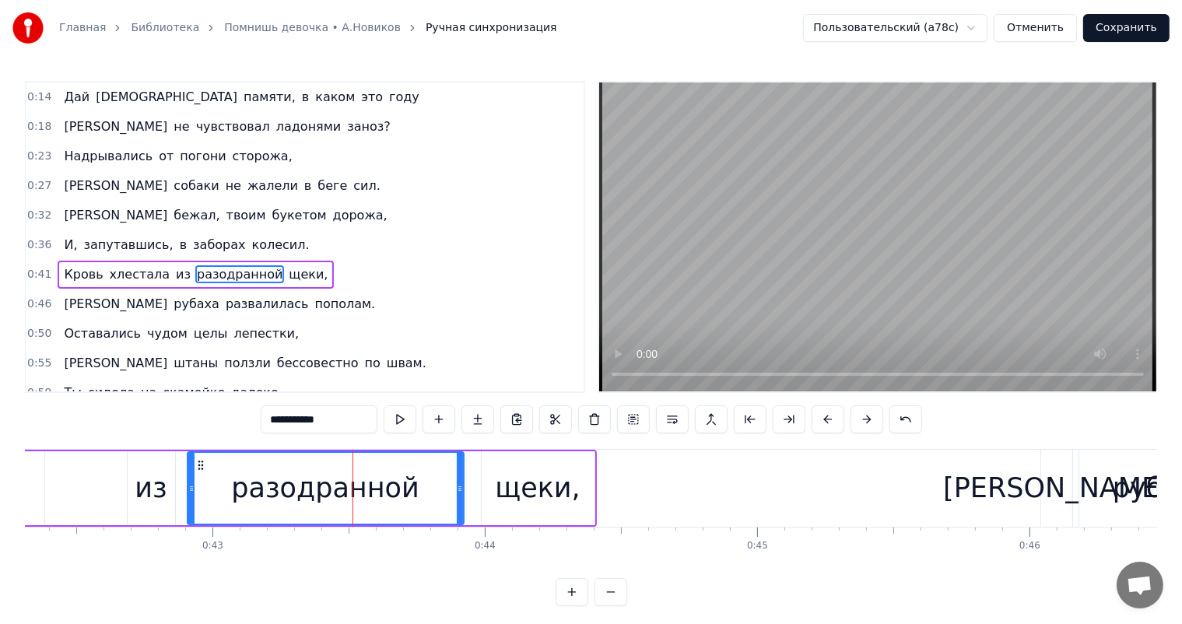
scroll to position [88, 0]
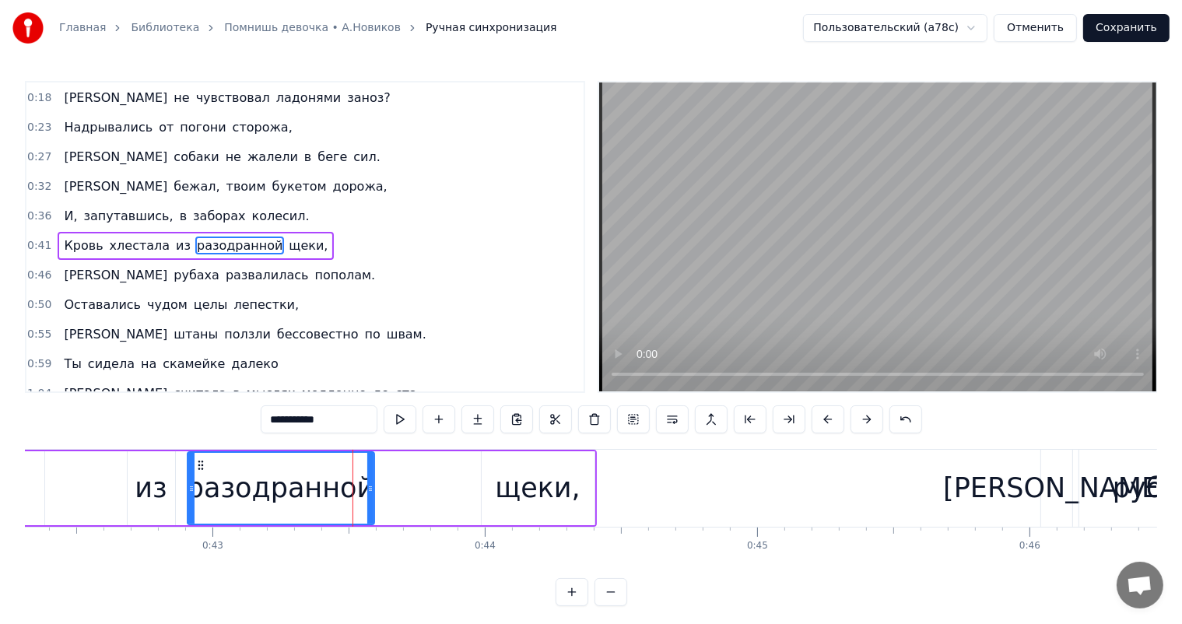
drag, startPoint x: 457, startPoint y: 486, endPoint x: 367, endPoint y: 490, distance: 89.6
click at [367, 490] on icon at bounding box center [370, 489] width 6 height 12
click at [539, 469] on div "щеки," at bounding box center [538, 488] width 86 height 41
type input "*****"
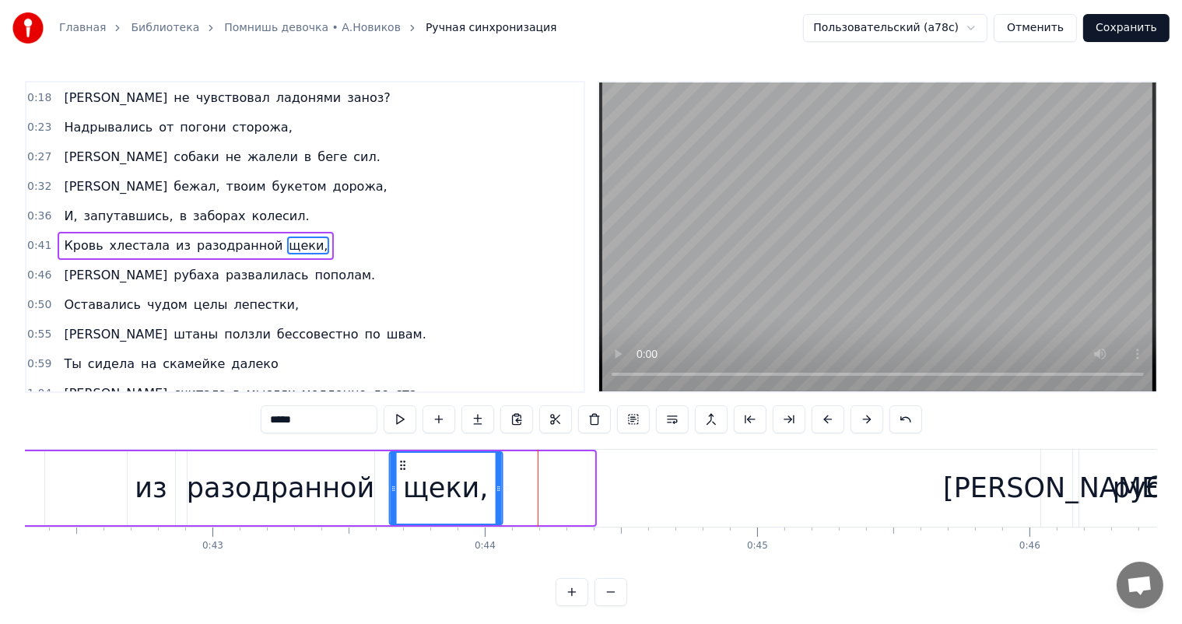
drag, startPoint x: 494, startPoint y: 461, endPoint x: 402, endPoint y: 477, distance: 94.1
click at [402, 477] on div "щеки," at bounding box center [445, 488] width 111 height 71
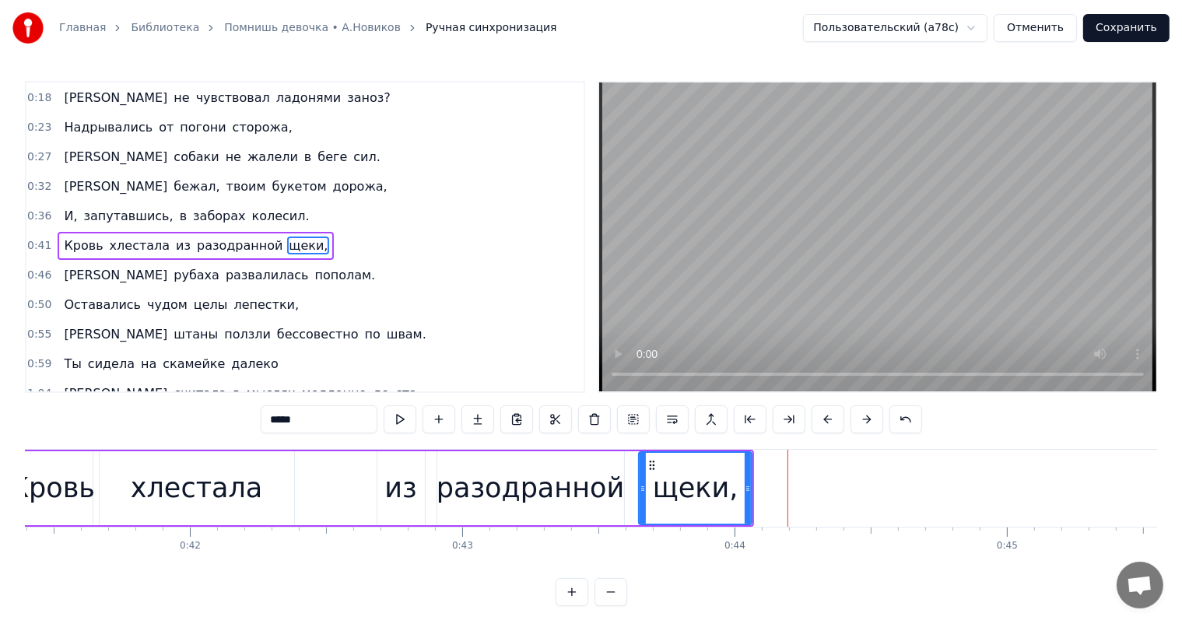
scroll to position [0, 11172]
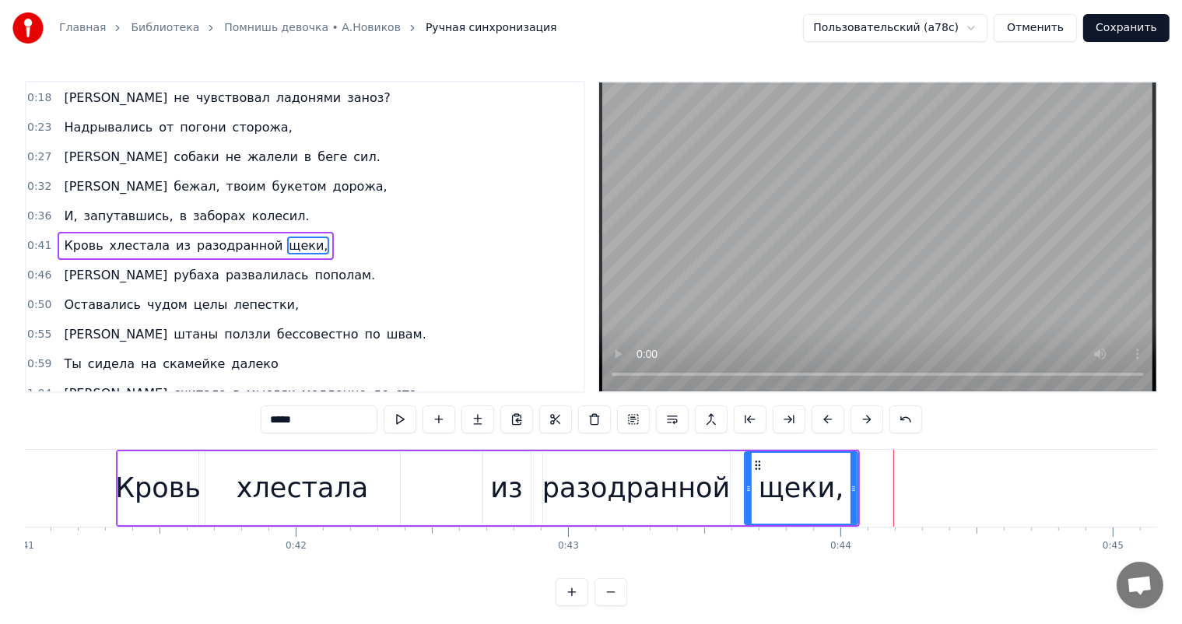
click at [21, 492] on div "Главная Библиотека Помнишь девочка • [PERSON_NAME].[PERSON_NAME] Ручная синхрон…" at bounding box center [591, 303] width 1182 height 606
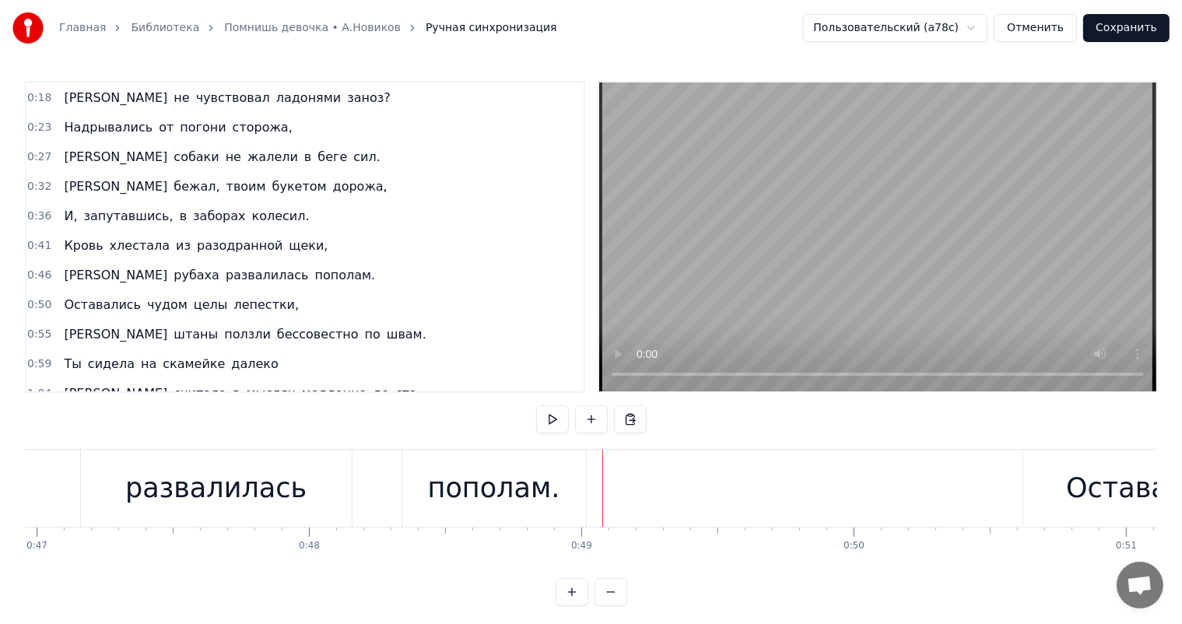
scroll to position [0, 12723]
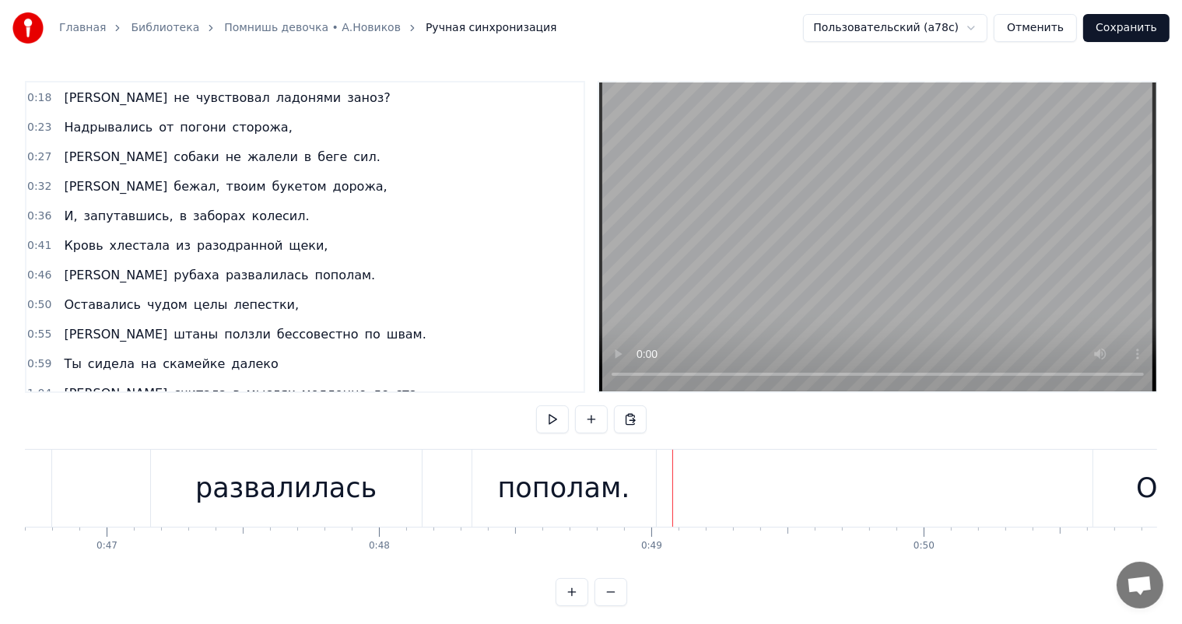
click at [269, 514] on div "развалилась" at bounding box center [286, 488] width 271 height 77
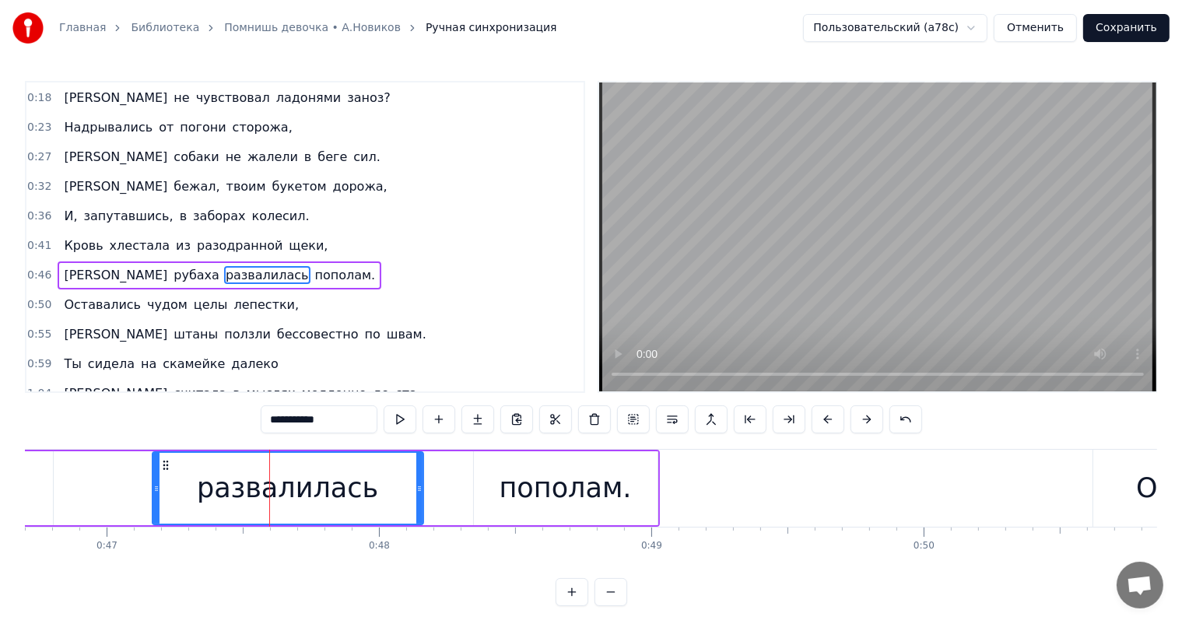
scroll to position [117, 0]
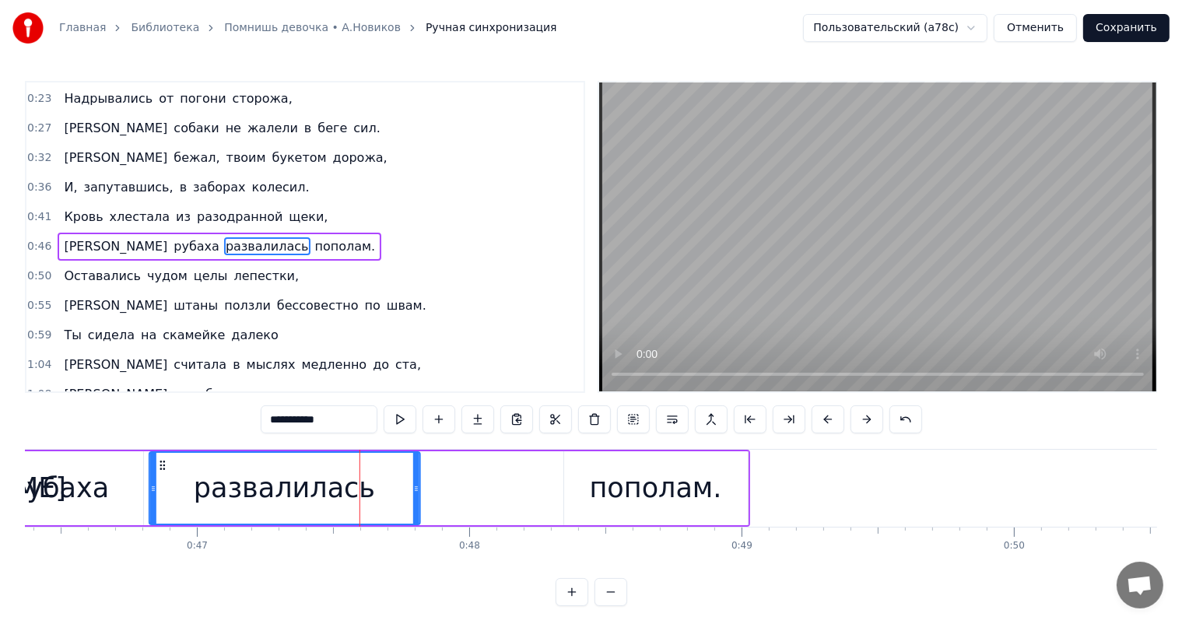
drag, startPoint x: 153, startPoint y: 465, endPoint x: 238, endPoint y: 468, distance: 84.9
click at [160, 465] on div "развалилась" at bounding box center [284, 488] width 269 height 71
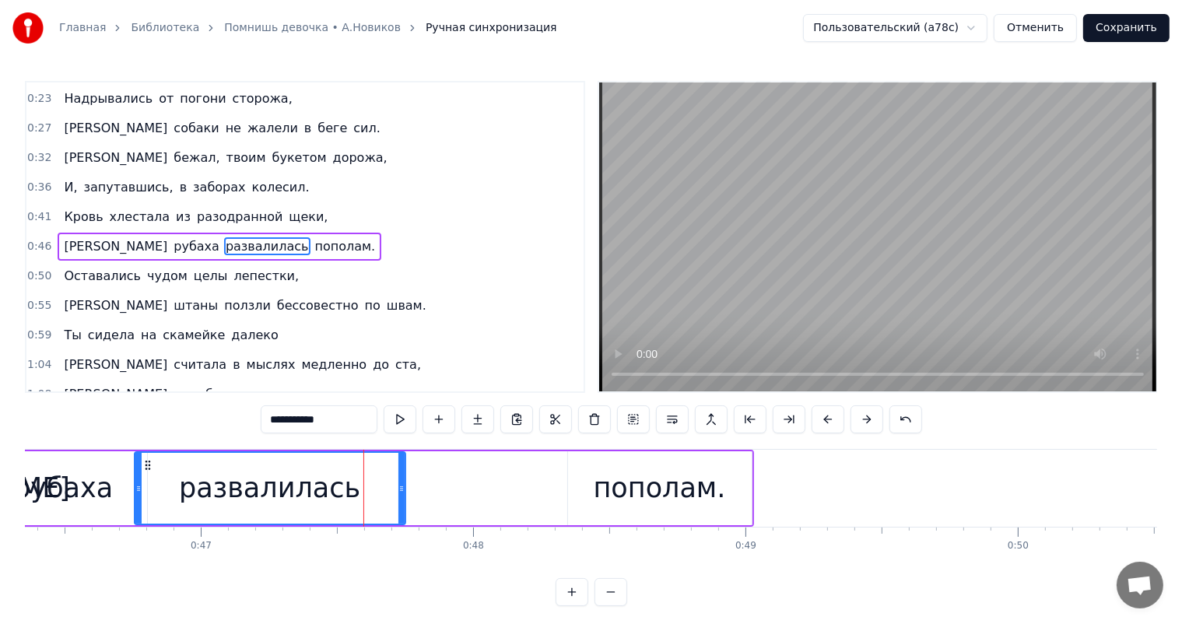
click at [241, 468] on div "развалилась" at bounding box center [269, 488] width 181 height 41
click at [613, 490] on div "пополам." at bounding box center [660, 488] width 132 height 41
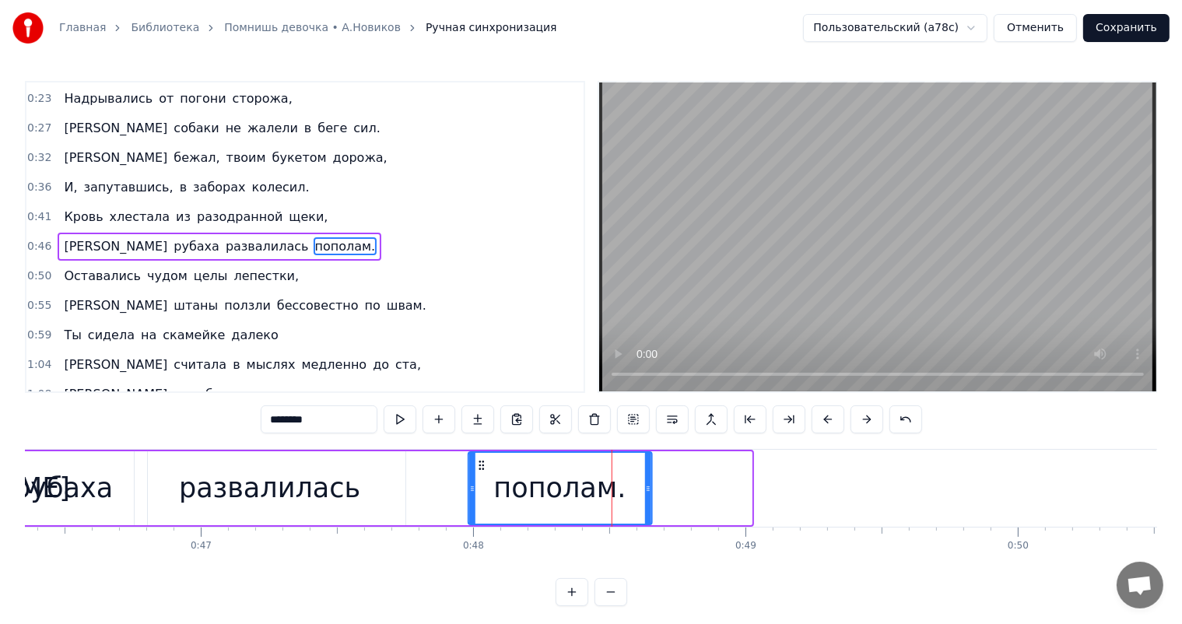
drag, startPoint x: 579, startPoint y: 465, endPoint x: 241, endPoint y: 489, distance: 338.6
click at [478, 483] on div "пополам." at bounding box center [560, 488] width 182 height 71
click at [241, 489] on div "развалилась" at bounding box center [269, 488] width 181 height 41
type input "**********"
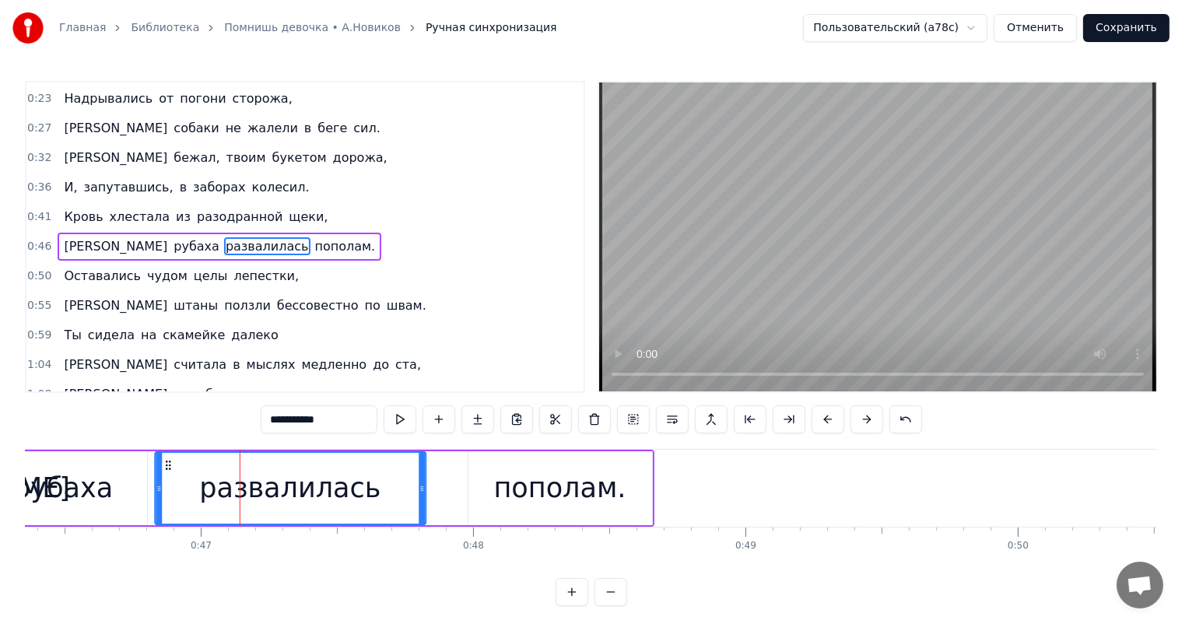
drag, startPoint x: 145, startPoint y: 464, endPoint x: 165, endPoint y: 457, distance: 21.4
click at [165, 457] on div "развалилась" at bounding box center [290, 488] width 269 height 71
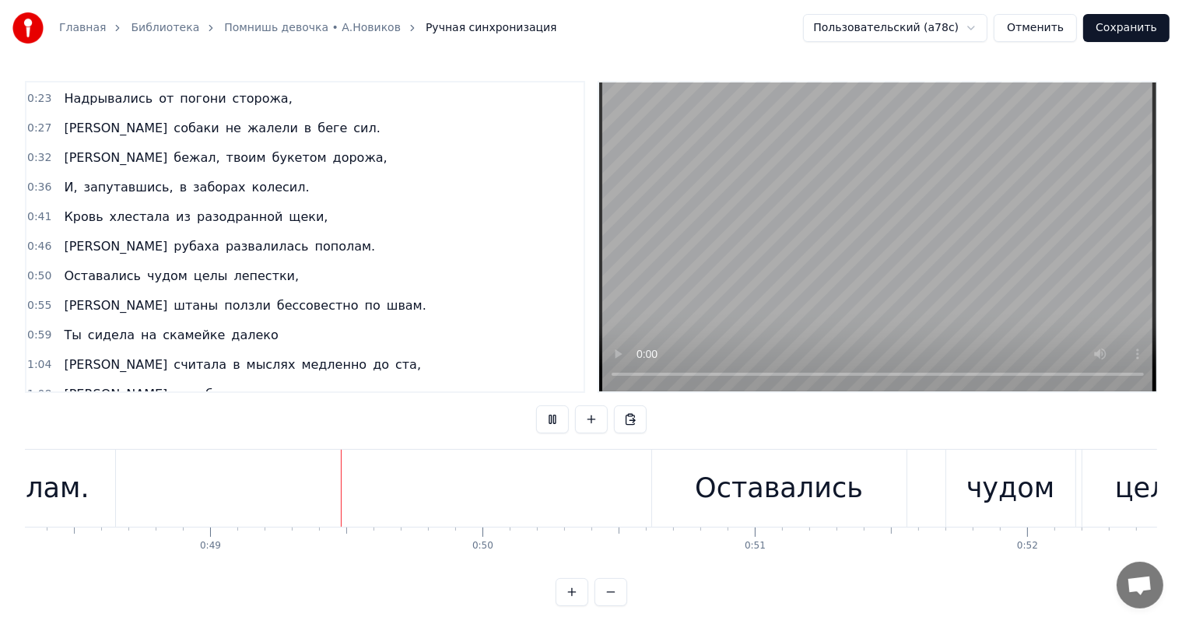
scroll to position [0, 13263]
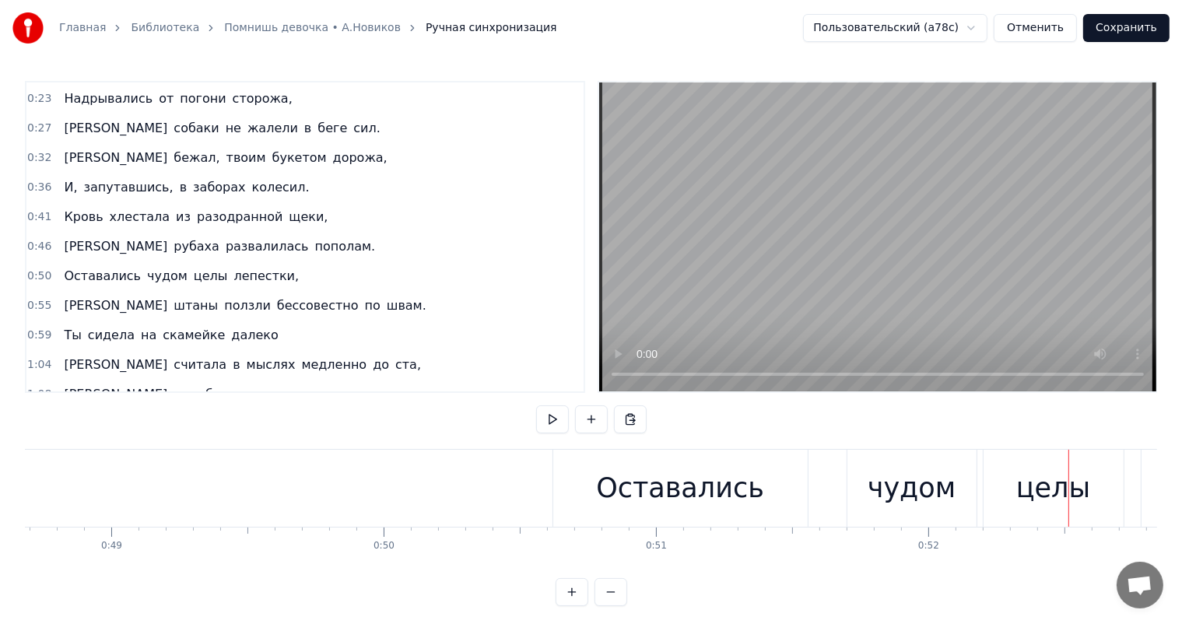
click at [878, 482] on div "чудом" at bounding box center [912, 488] width 88 height 41
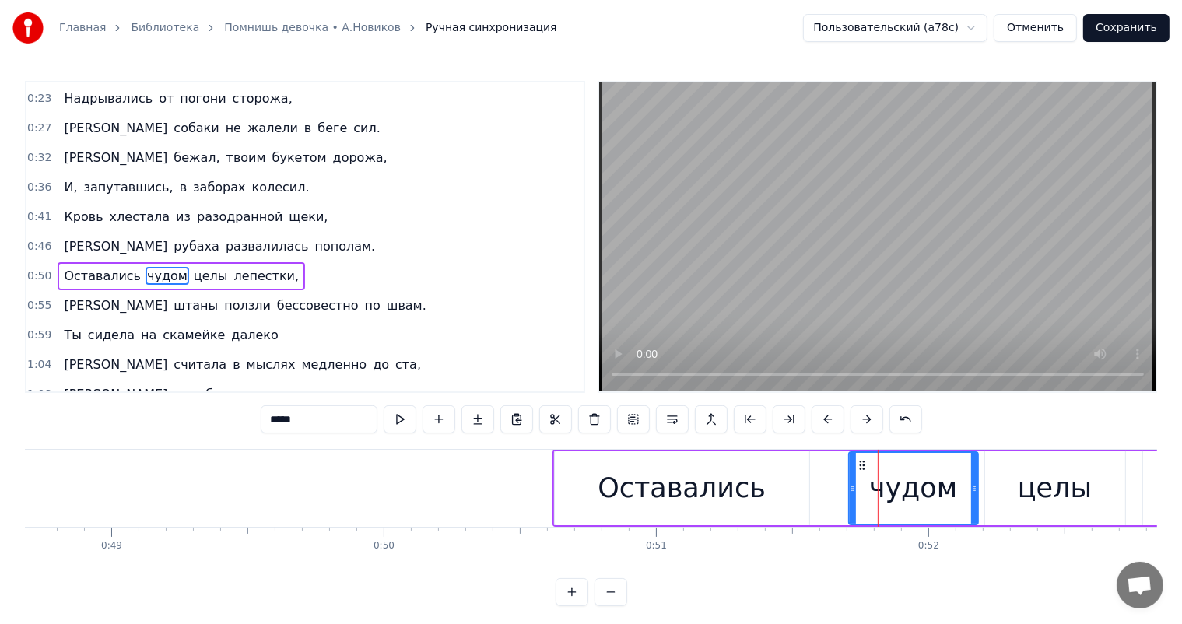
scroll to position [146, 0]
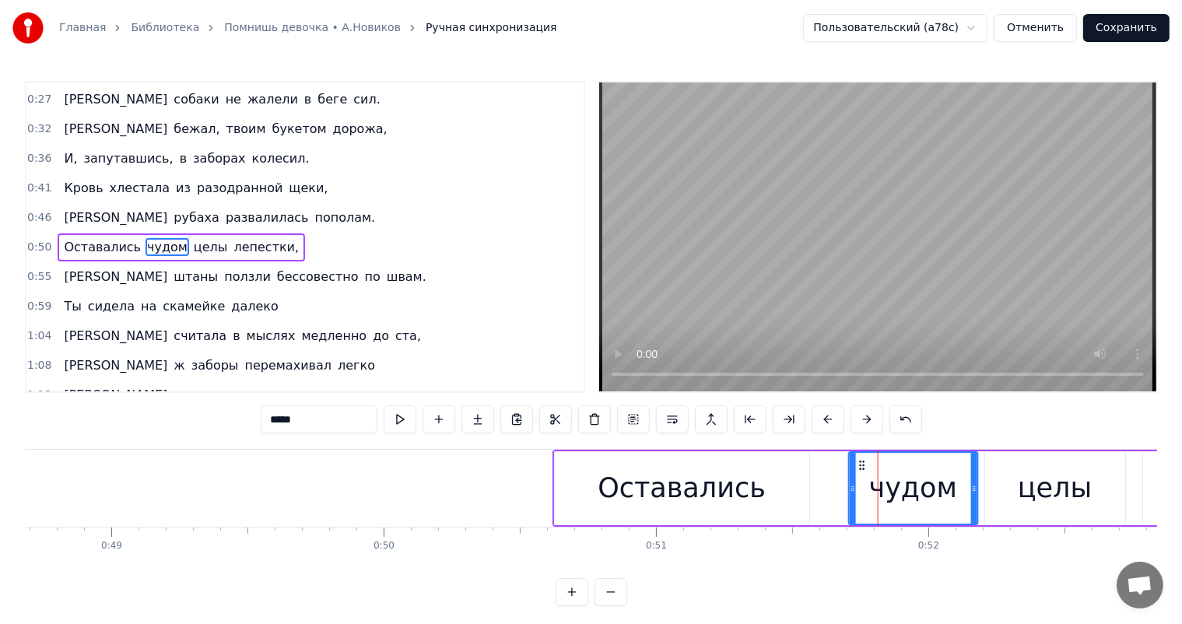
click at [860, 462] on circle at bounding box center [860, 462] width 1 height 1
click at [717, 494] on div "Оставались" at bounding box center [682, 488] width 168 height 41
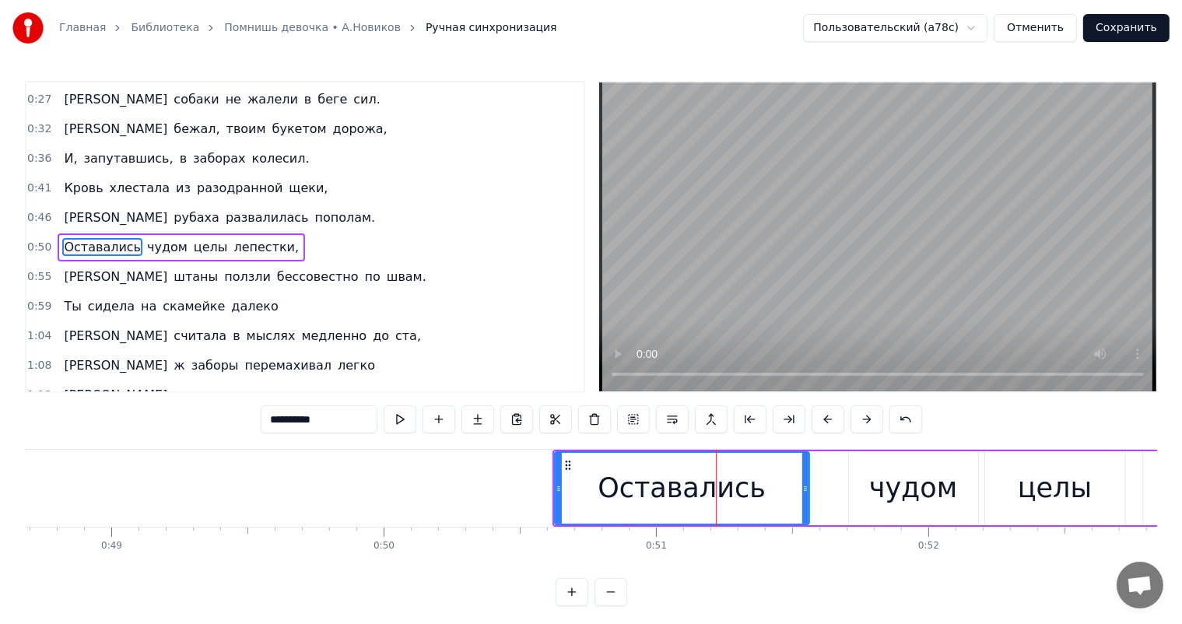
click at [878, 456] on div "чудом" at bounding box center [913, 488] width 129 height 74
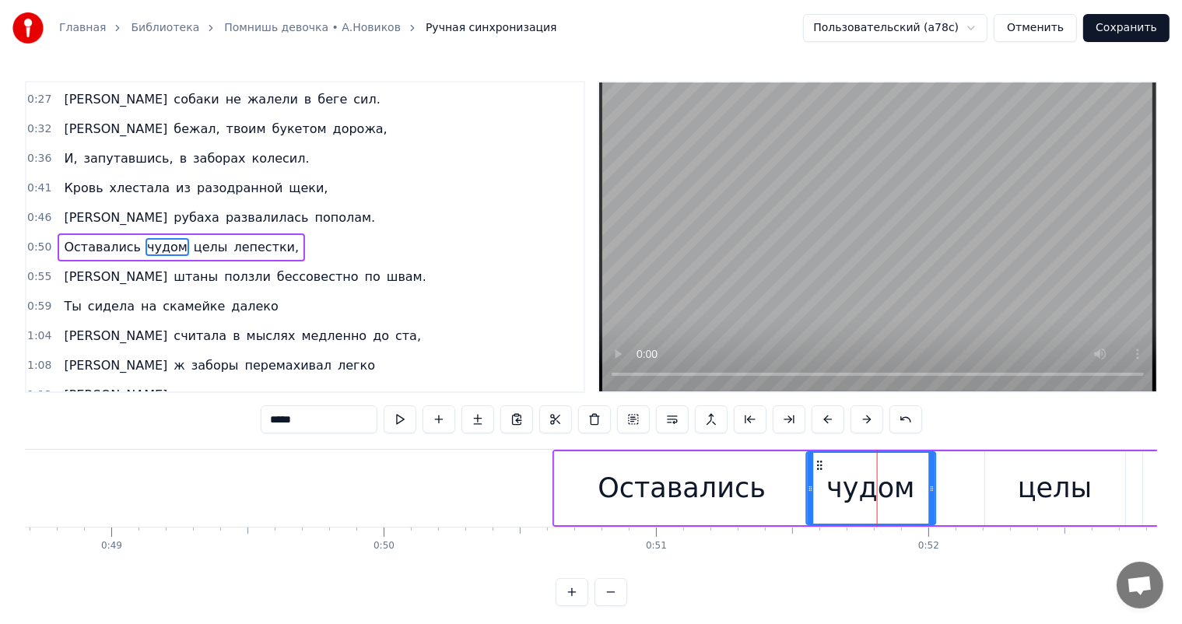
drag, startPoint x: 857, startPoint y: 467, endPoint x: 815, endPoint y: 477, distance: 43.2
click at [815, 477] on div "чудом" at bounding box center [871, 488] width 128 height 71
click at [1017, 467] on div "целы" at bounding box center [1055, 488] width 140 height 74
type input "****"
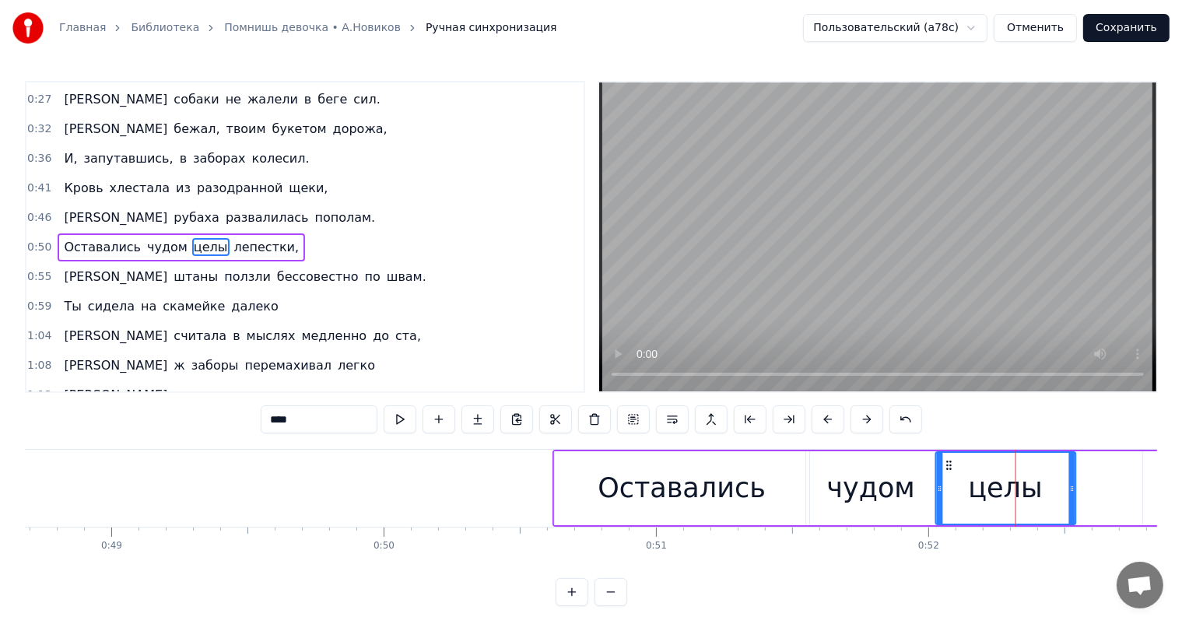
drag, startPoint x: 996, startPoint y: 464, endPoint x: 947, endPoint y: 472, distance: 49.7
click at [947, 472] on div "целы" at bounding box center [1005, 488] width 139 height 71
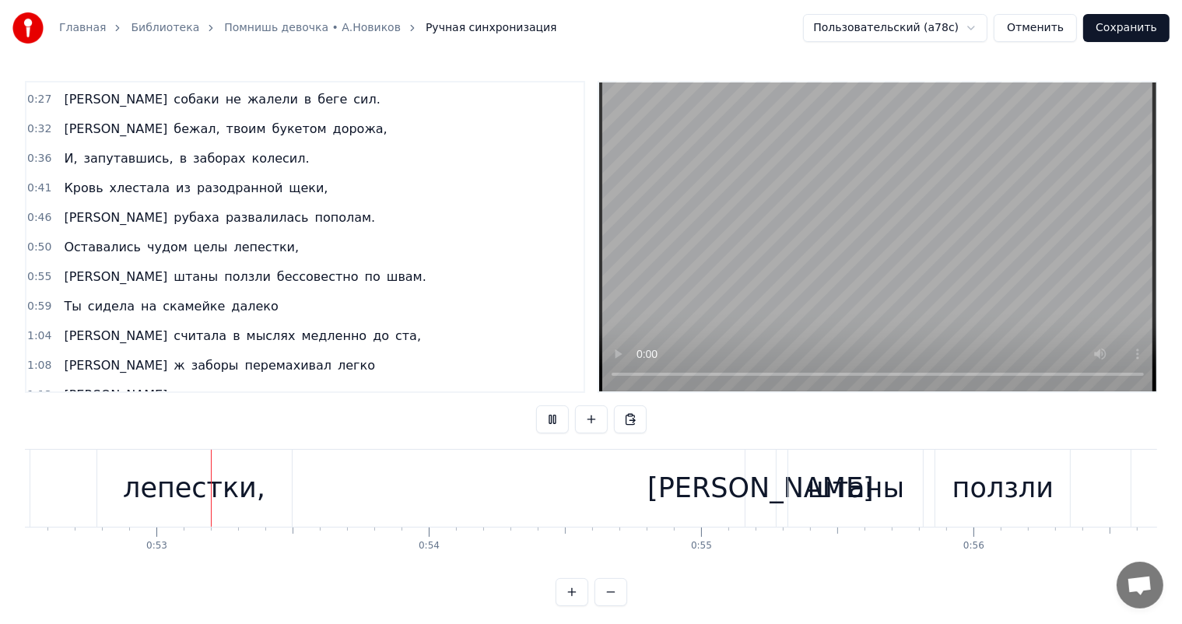
scroll to position [0, 14332]
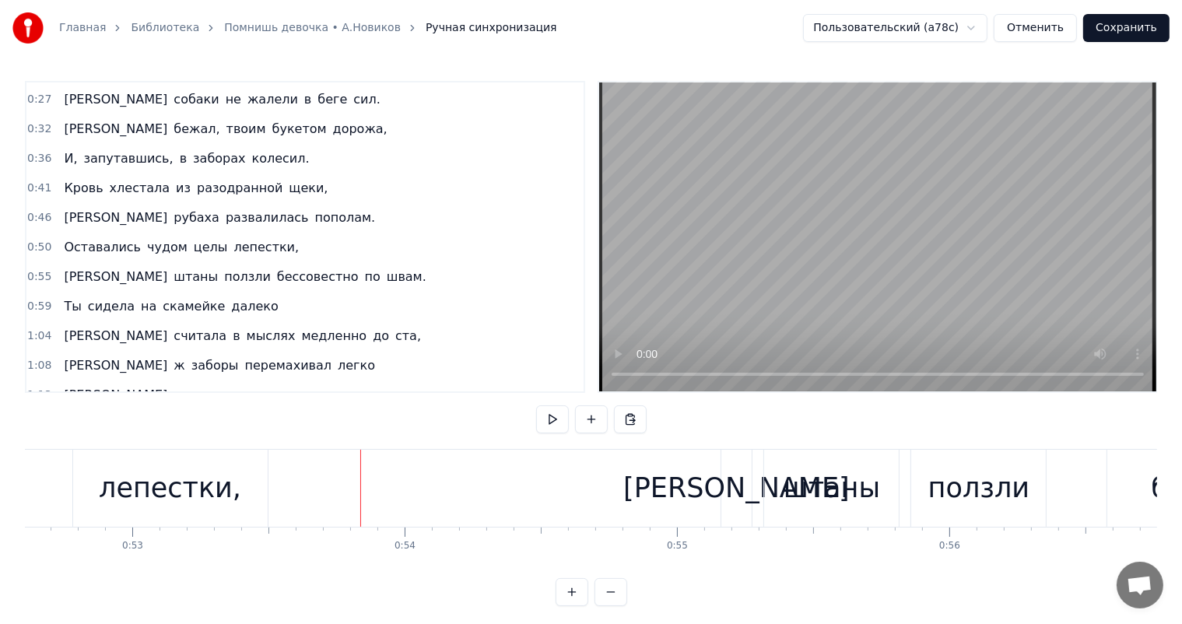
click at [219, 487] on div "лепестки," at bounding box center [170, 488] width 142 height 41
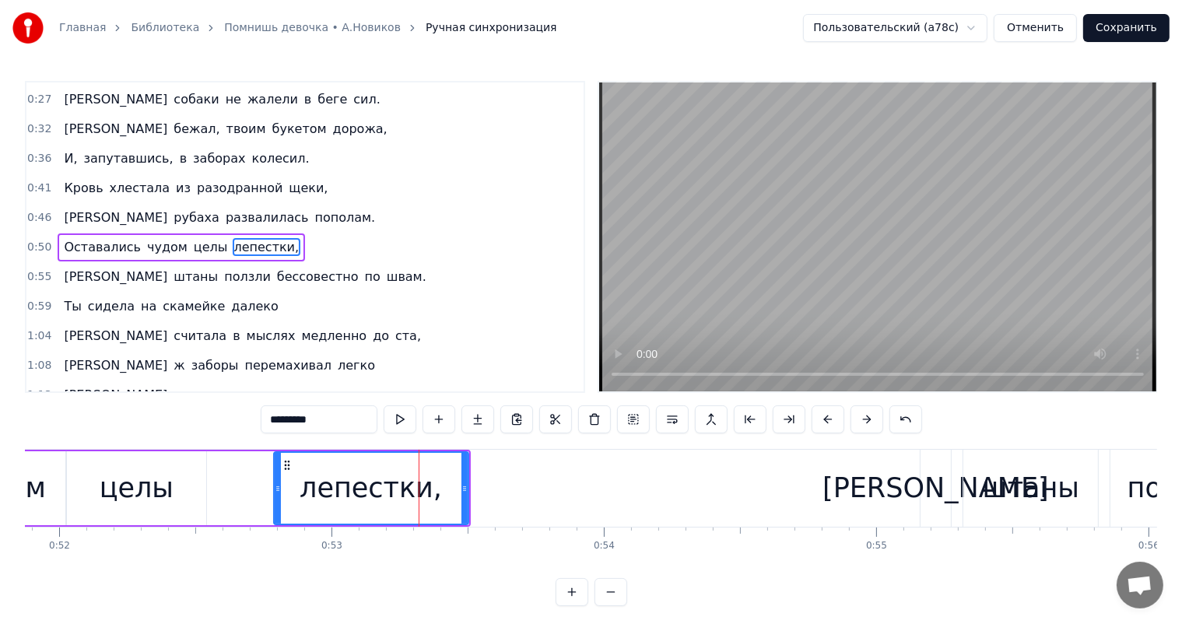
scroll to position [0, 13992]
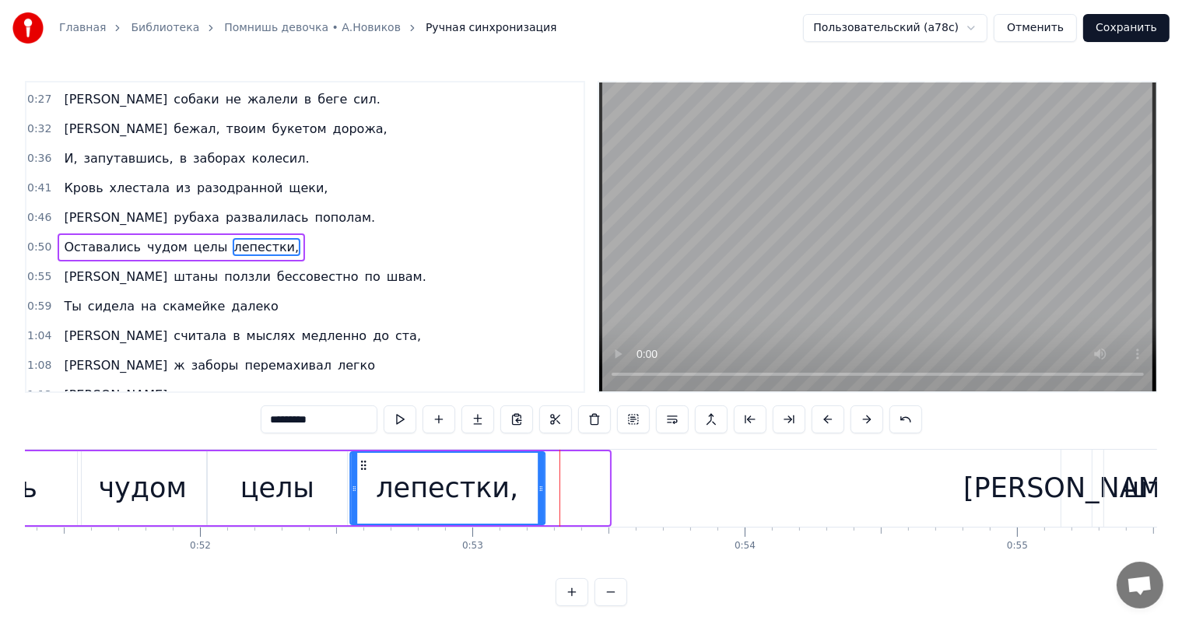
drag, startPoint x: 430, startPoint y: 466, endPoint x: 365, endPoint y: 477, distance: 65.5
click at [365, 477] on div "лепестки," at bounding box center [447, 488] width 193 height 71
drag, startPoint x: 542, startPoint y: 486, endPoint x: 511, endPoint y: 498, distance: 33.5
click at [511, 498] on div at bounding box center [510, 488] width 6 height 71
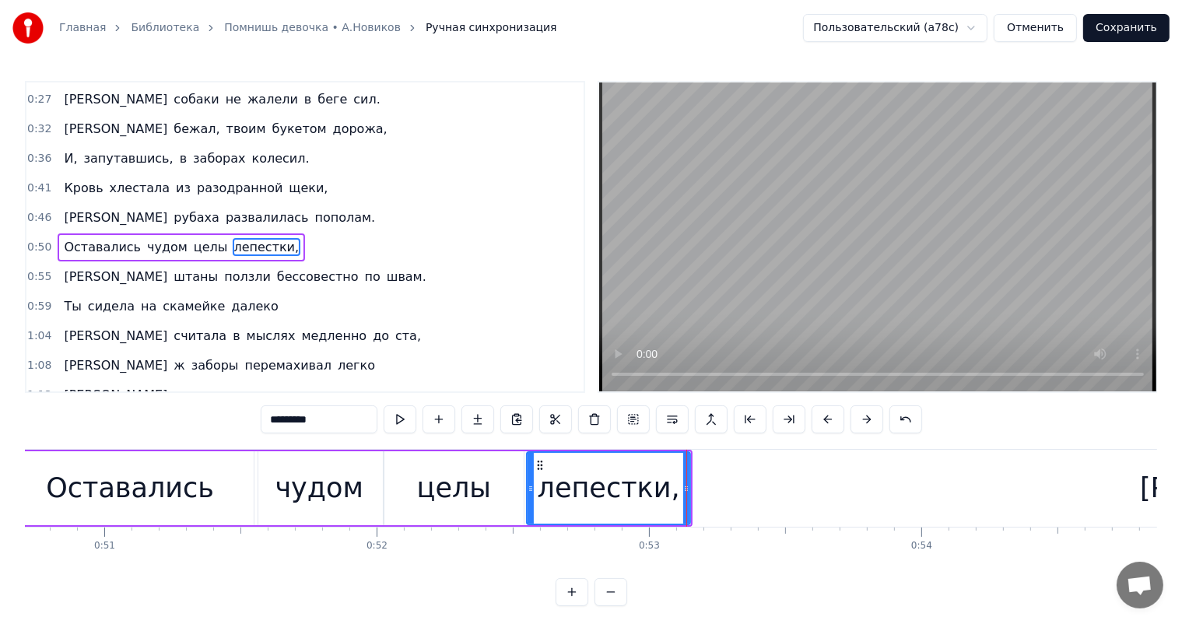
scroll to position [0, 13075]
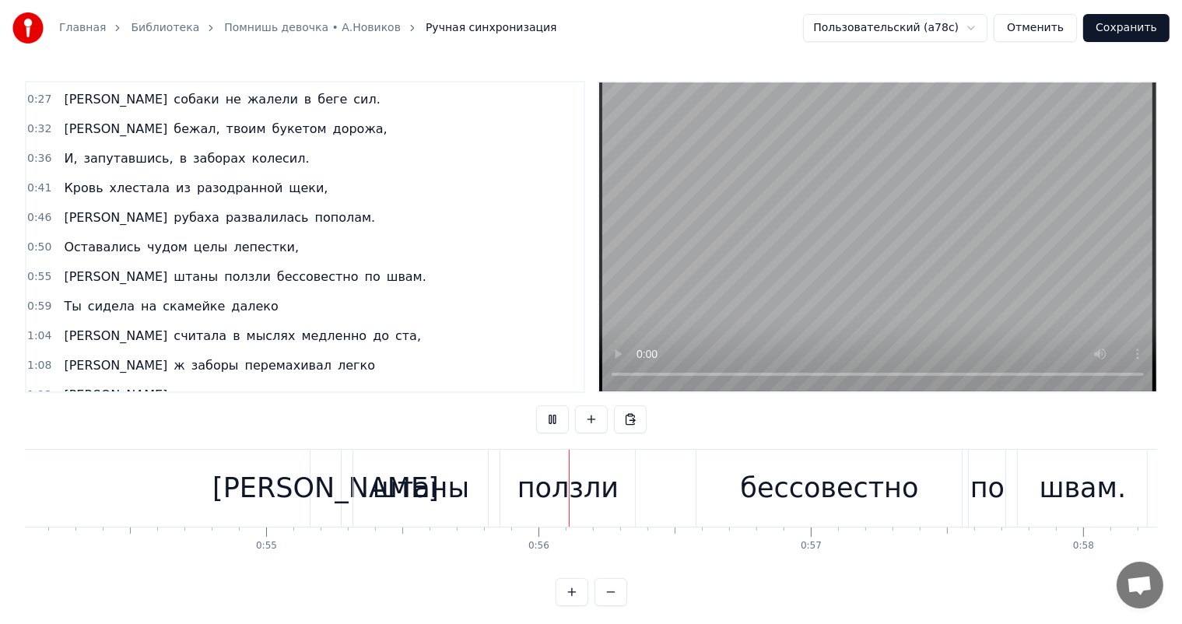
scroll to position [0, 15068]
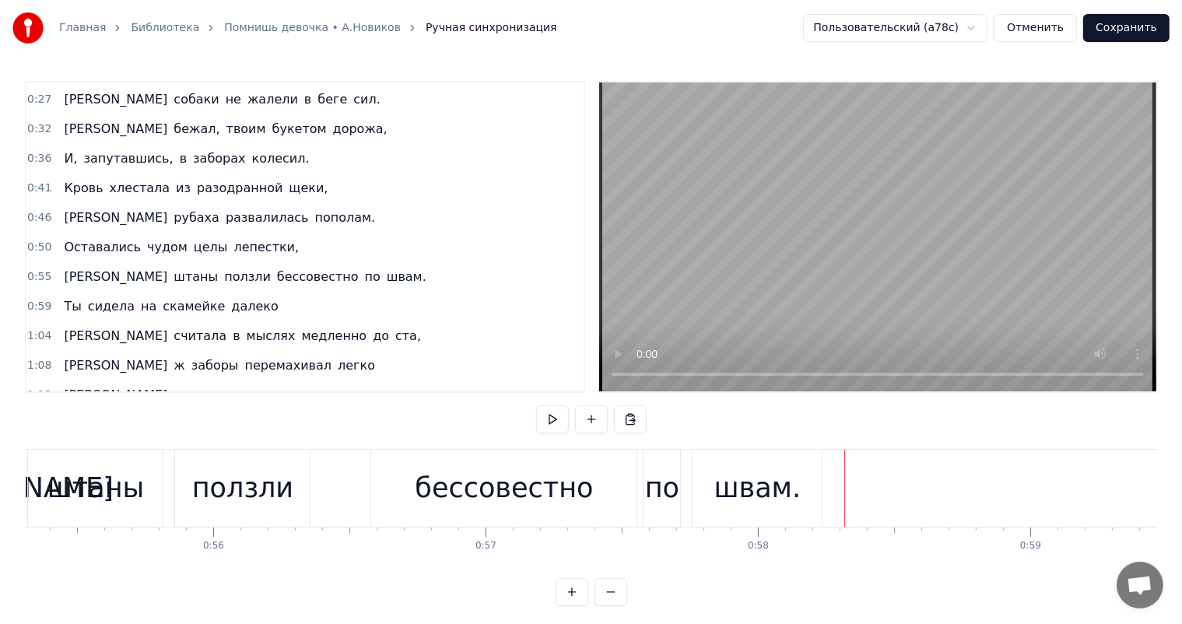
click at [227, 495] on div "ползли" at bounding box center [242, 488] width 101 height 41
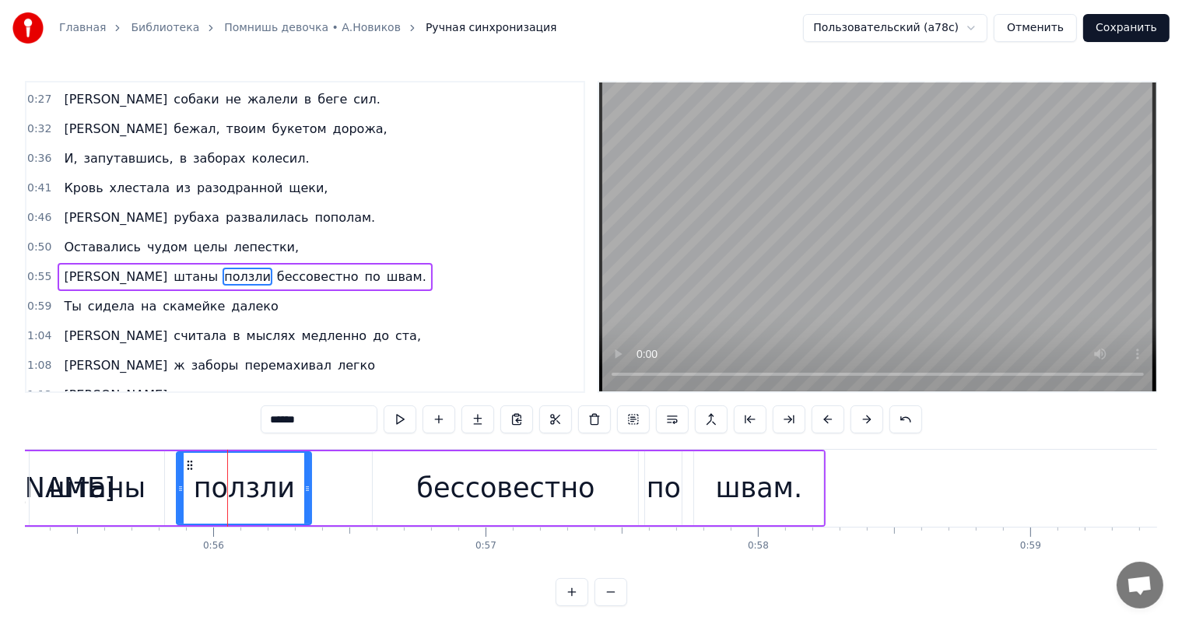
scroll to position [174, 0]
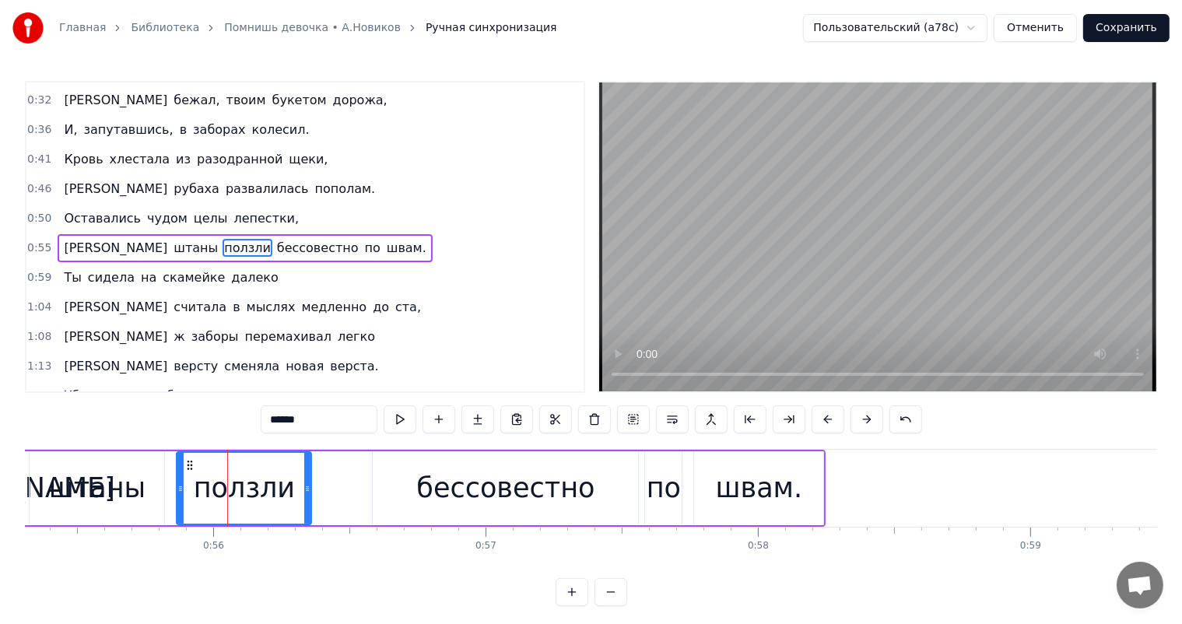
click at [138, 492] on div "штаны" at bounding box center [97, 488] width 135 height 74
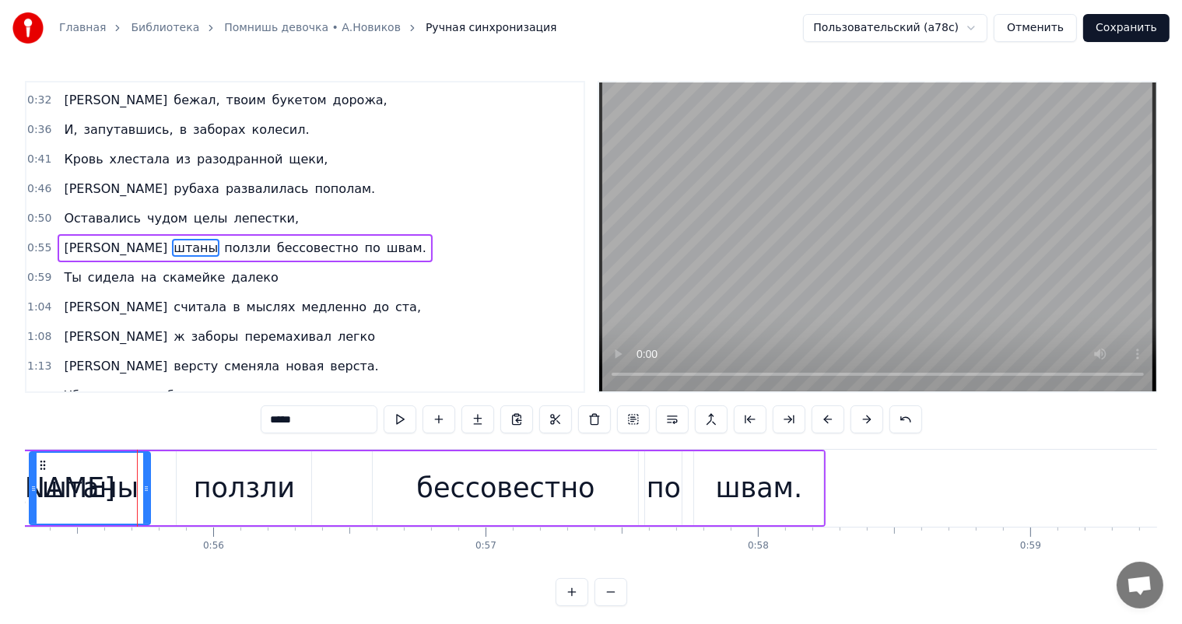
drag, startPoint x: 160, startPoint y: 486, endPoint x: 228, endPoint y: 491, distance: 67.9
click at [147, 491] on icon at bounding box center [146, 489] width 6 height 12
click at [234, 491] on div "ползли" at bounding box center [244, 488] width 101 height 41
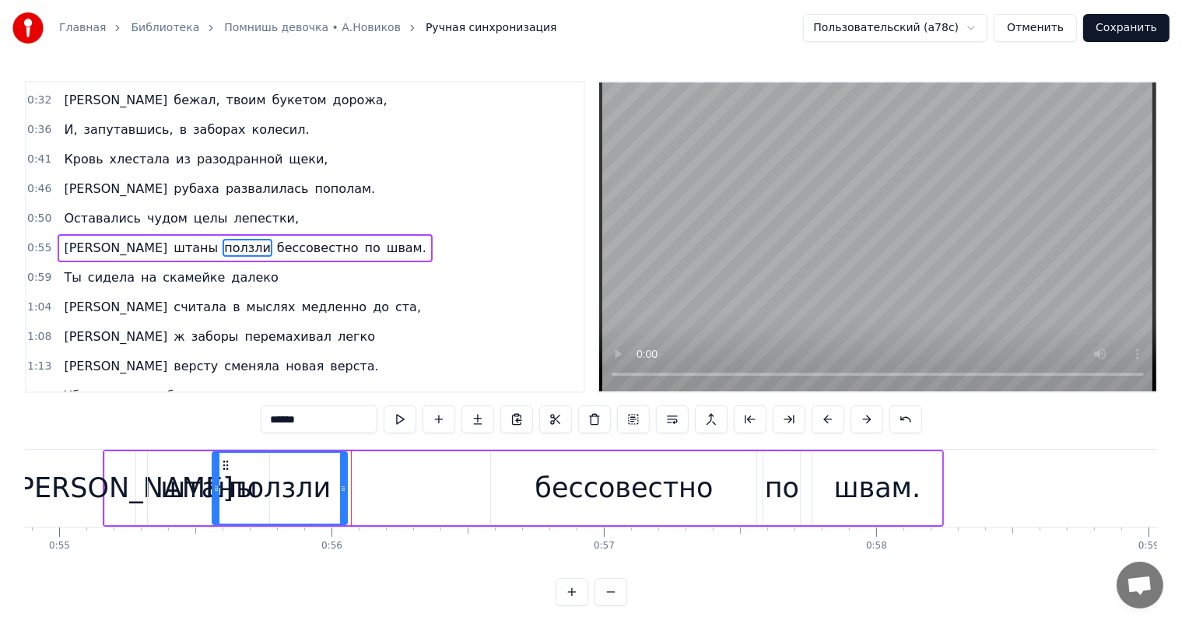
scroll to position [0, 14934]
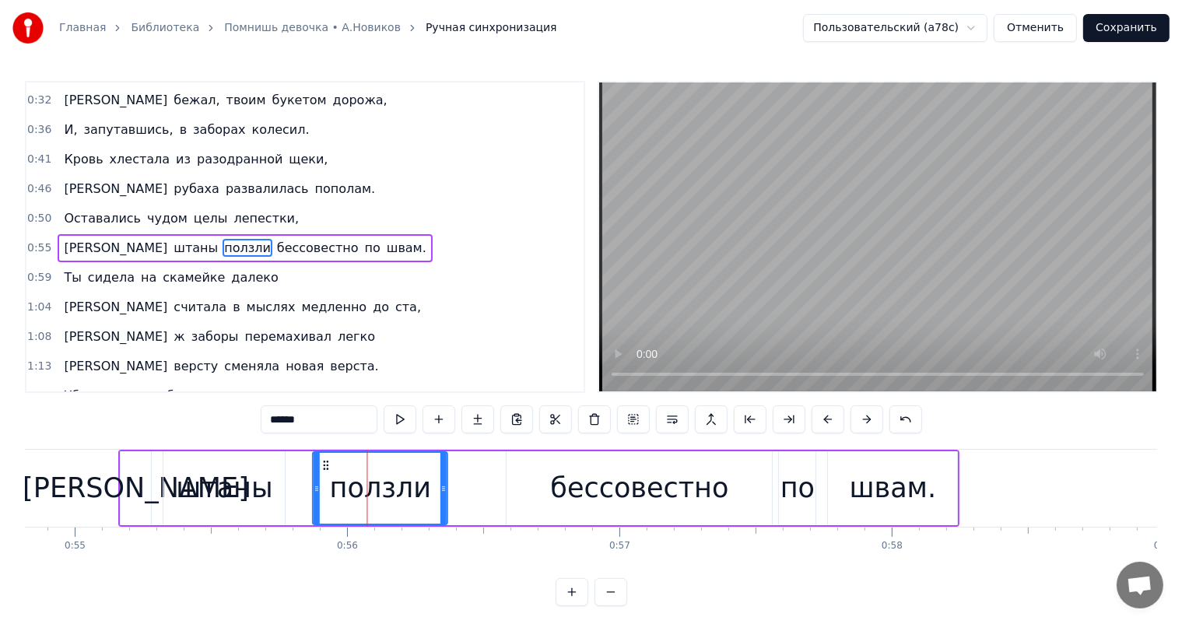
drag, startPoint x: 180, startPoint y: 464, endPoint x: 327, endPoint y: 478, distance: 147.8
click at [327, 478] on div "ползли" at bounding box center [380, 488] width 133 height 71
drag, startPoint x: 441, startPoint y: 486, endPoint x: 430, endPoint y: 490, distance: 11.9
click at [430, 490] on icon at bounding box center [433, 489] width 6 height 12
click at [684, 517] on div "бессовестно" at bounding box center [639, 488] width 265 height 74
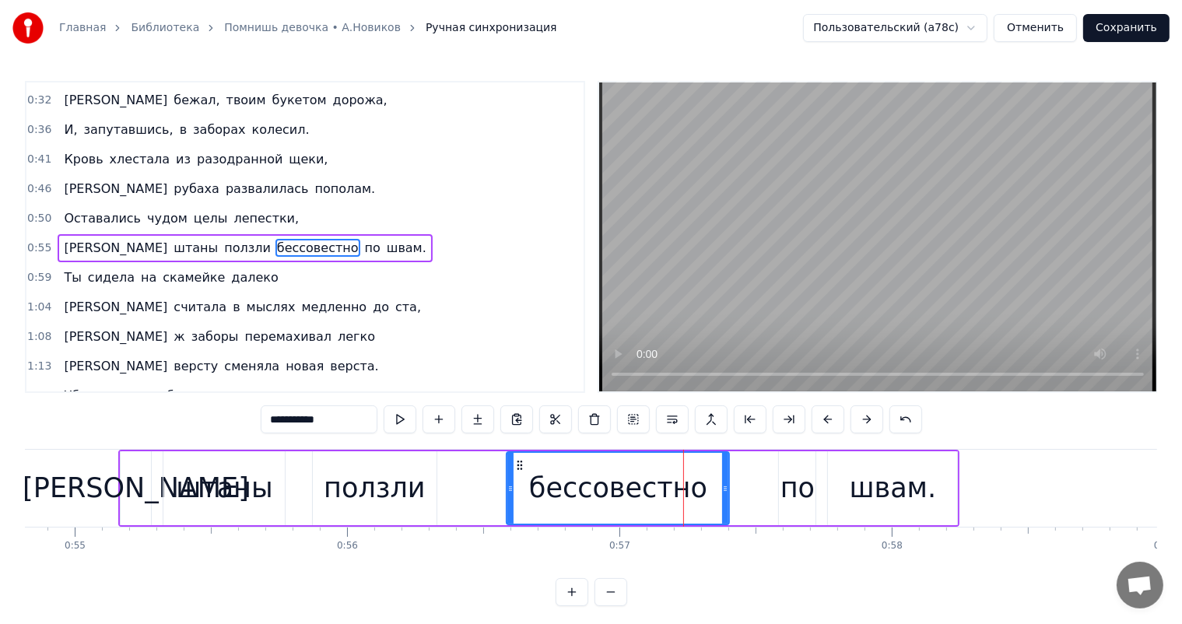
drag, startPoint x: 768, startPoint y: 488, endPoint x: 725, endPoint y: 498, distance: 44.0
click at [725, 498] on div at bounding box center [725, 488] width 6 height 71
click at [797, 494] on div "по" at bounding box center [798, 488] width 34 height 41
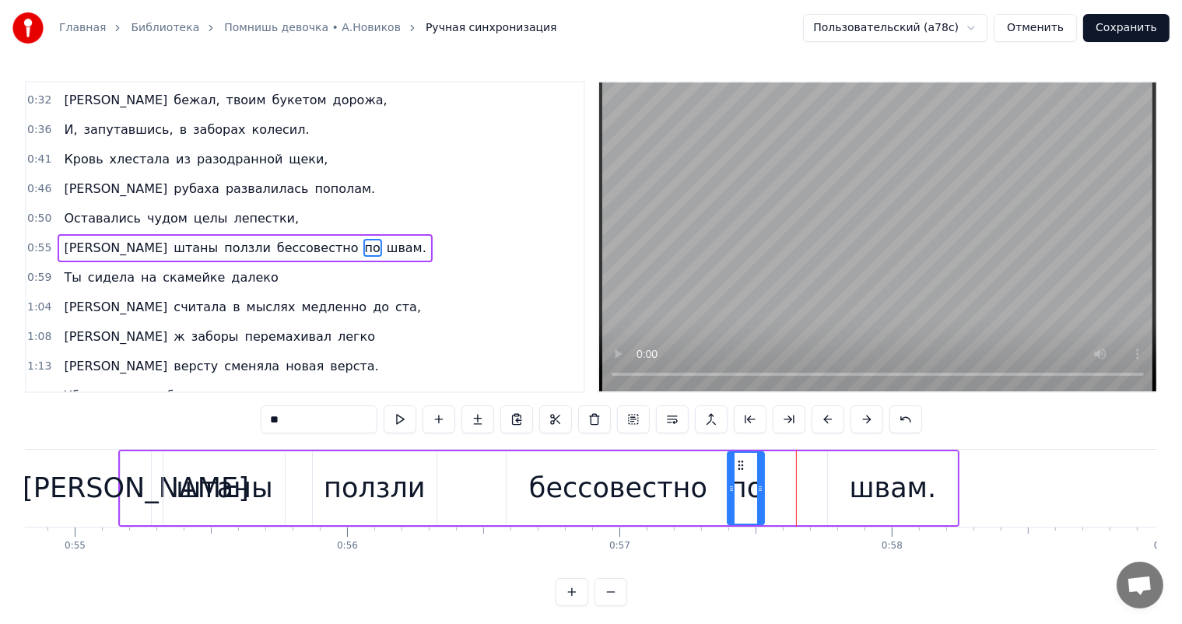
drag, startPoint x: 794, startPoint y: 464, endPoint x: 742, endPoint y: 472, distance: 52.7
click at [742, 472] on div "по" at bounding box center [746, 488] width 35 height 71
click at [867, 465] on div "швам." at bounding box center [892, 488] width 129 height 74
type input "*****"
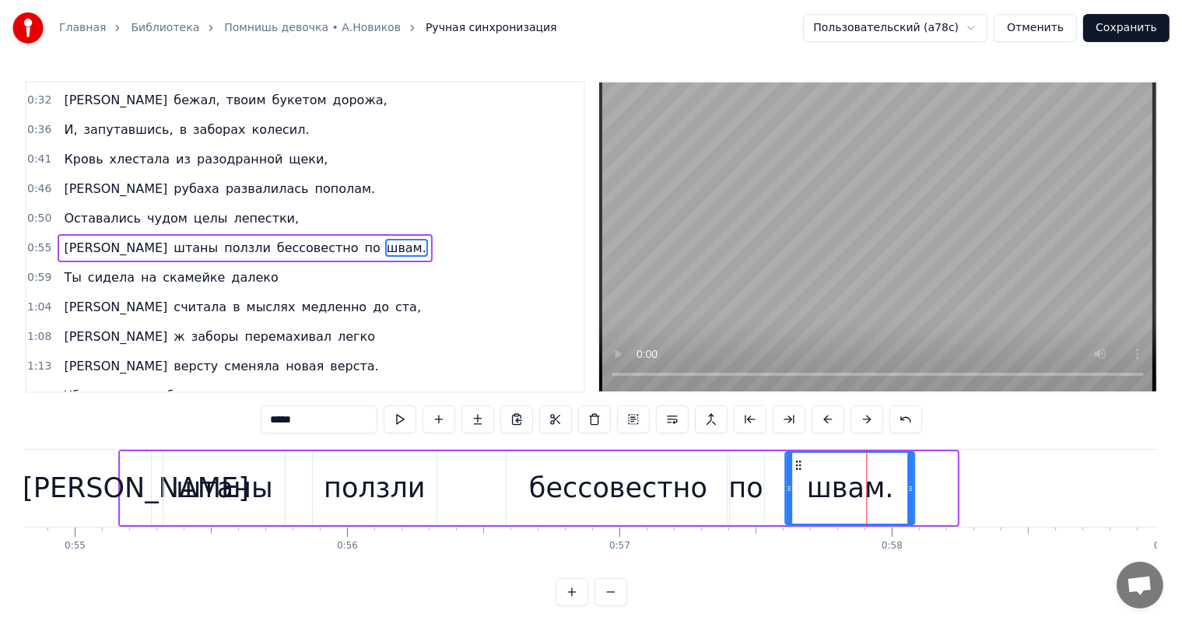
drag, startPoint x: 839, startPoint y: 461, endPoint x: 796, endPoint y: 471, distance: 44.0
click at [796, 471] on div "швам." at bounding box center [850, 488] width 128 height 71
drag, startPoint x: 908, startPoint y: 484, endPoint x: 894, endPoint y: 490, distance: 15.8
click at [894, 490] on icon at bounding box center [896, 489] width 6 height 12
click at [19, 484] on div "Главная Библиотека Помнишь девочка • [PERSON_NAME].[PERSON_NAME] Ручная синхрон…" at bounding box center [591, 303] width 1182 height 606
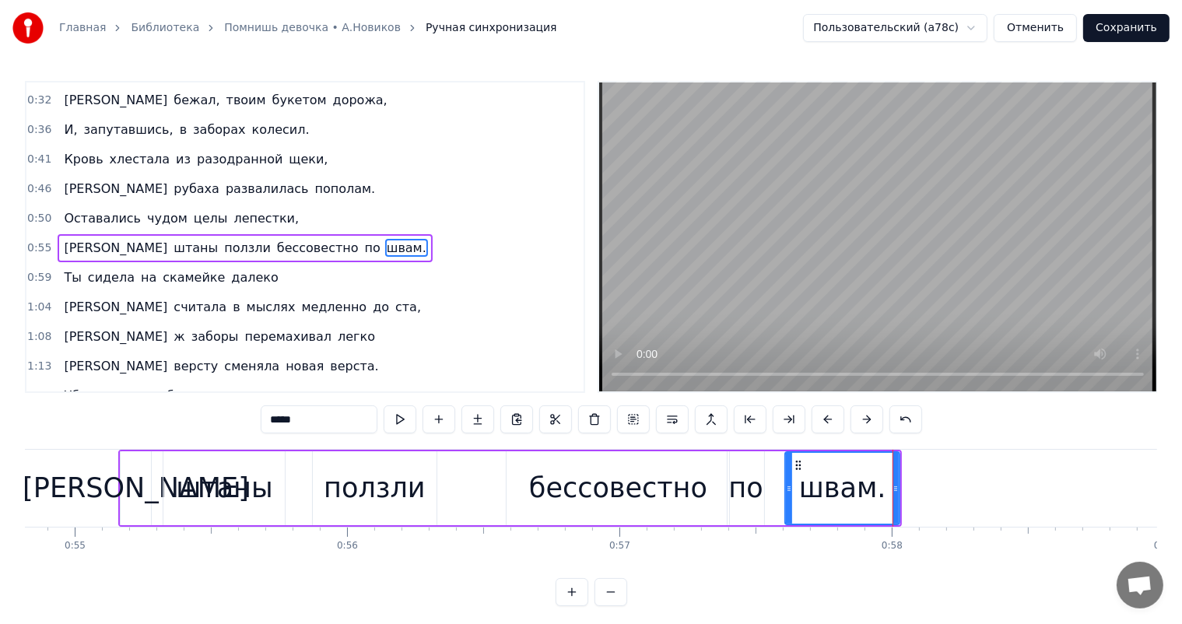
click at [24, 494] on div "Главная Библиотека Помнишь девочка • [PERSON_NAME].[PERSON_NAME] Ручная синхрон…" at bounding box center [591, 303] width 1182 height 606
click at [23, 480] on div "Главная Библиотека Помнишь девочка • [PERSON_NAME].[PERSON_NAME] Ручная синхрон…" at bounding box center [591, 303] width 1182 height 606
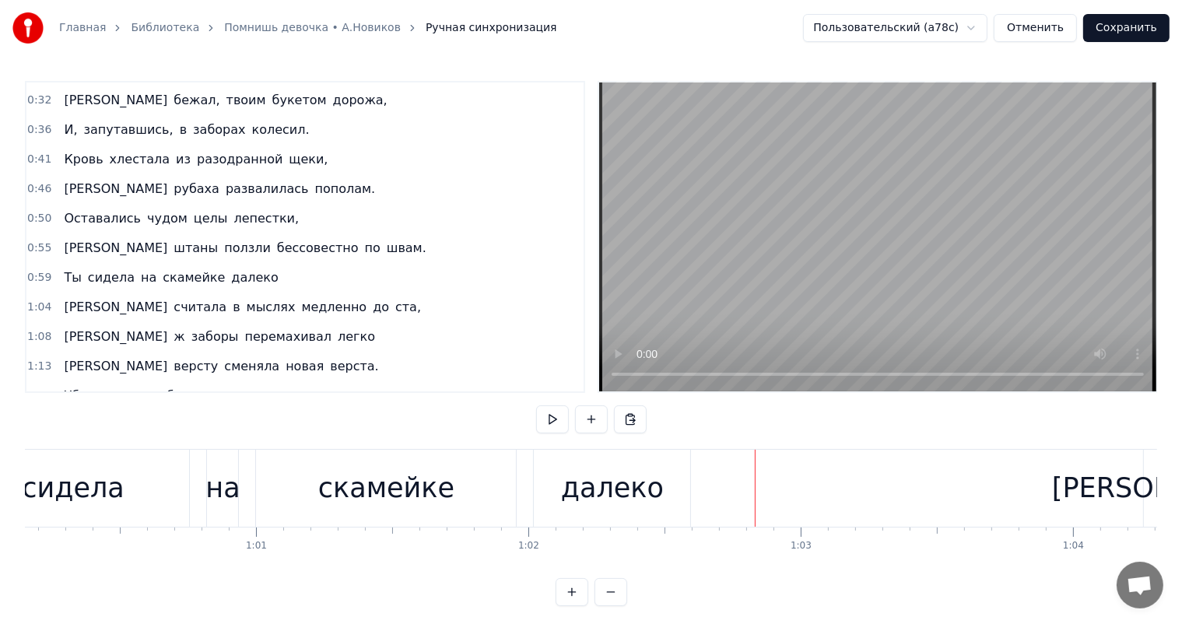
scroll to position [0, 16213]
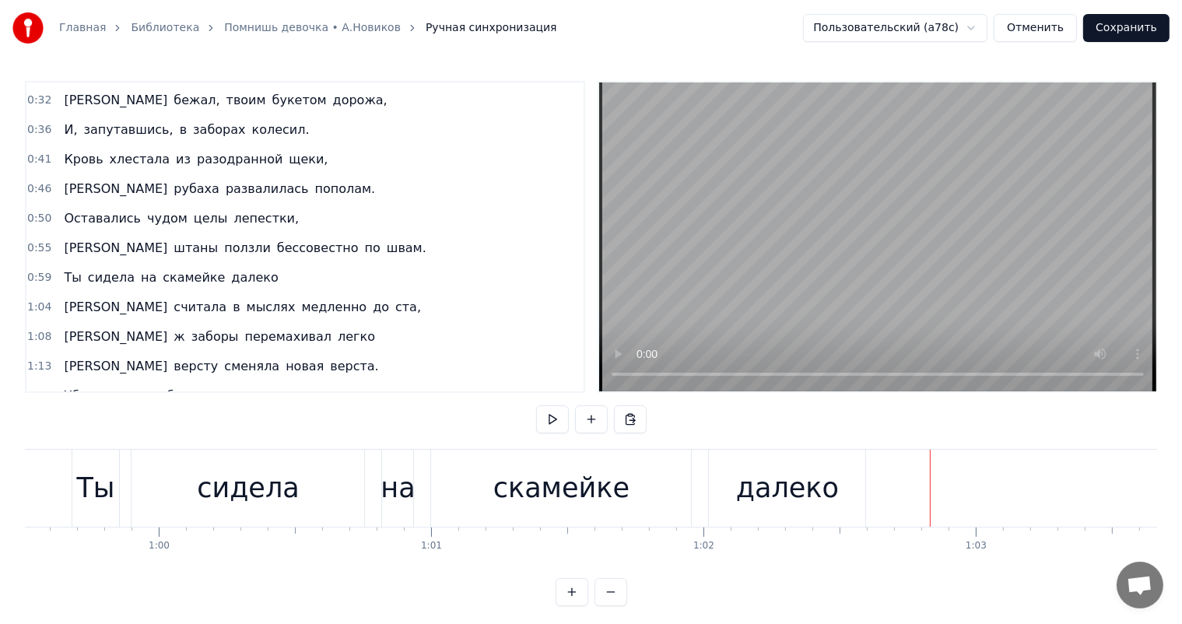
click at [110, 486] on div "Ты" at bounding box center [95, 488] width 38 height 41
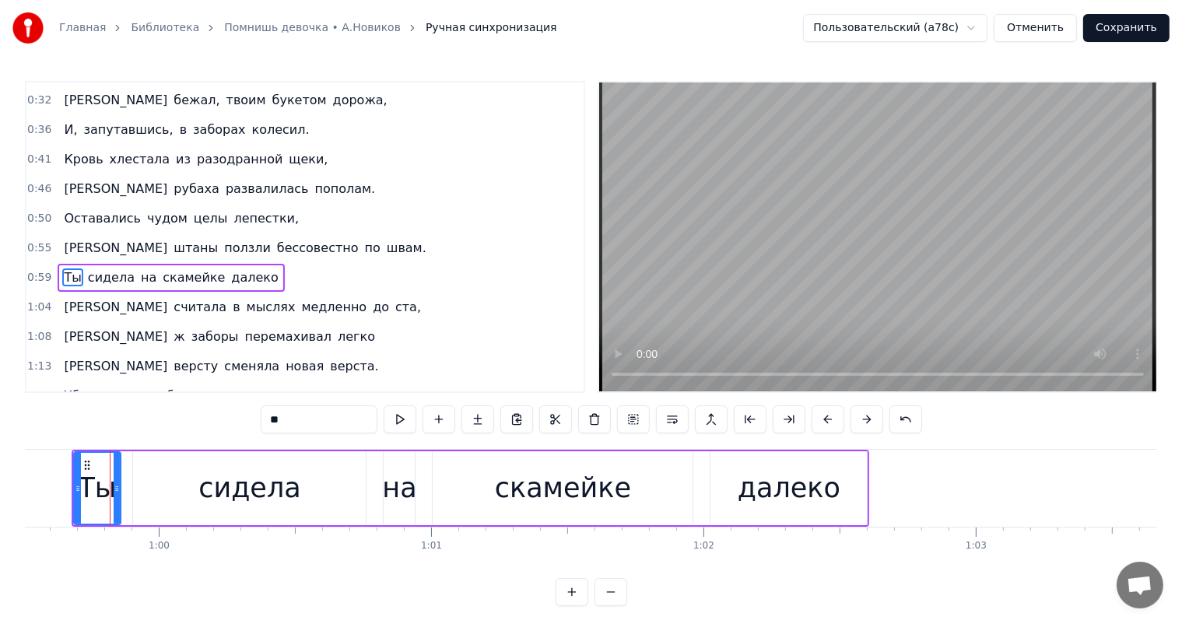
scroll to position [202, 0]
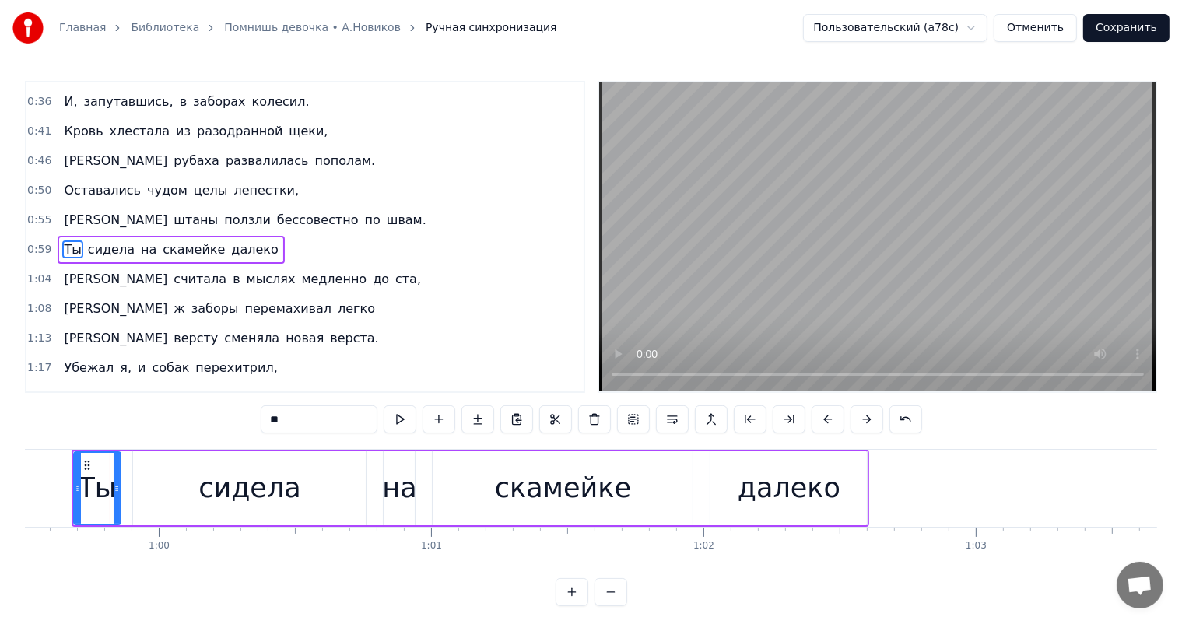
click at [215, 504] on div "сидела" at bounding box center [249, 488] width 103 height 41
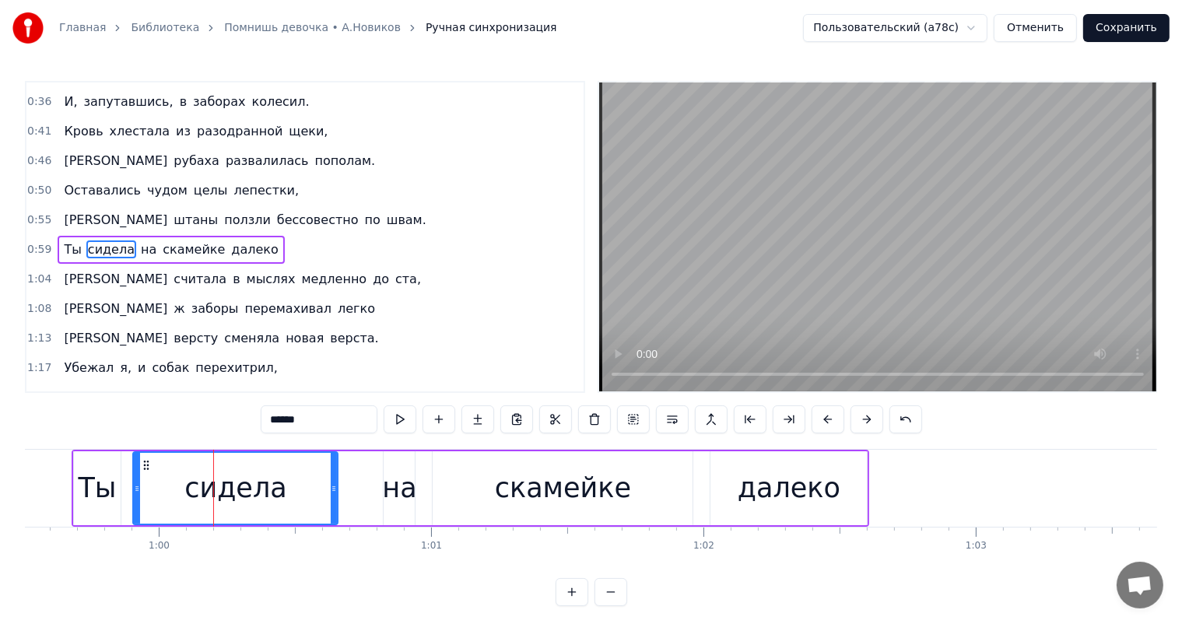
drag, startPoint x: 361, startPoint y: 489, endPoint x: 333, endPoint y: 494, distance: 28.4
click at [333, 494] on icon at bounding box center [334, 489] width 6 height 12
click at [390, 491] on div "на" at bounding box center [399, 488] width 34 height 41
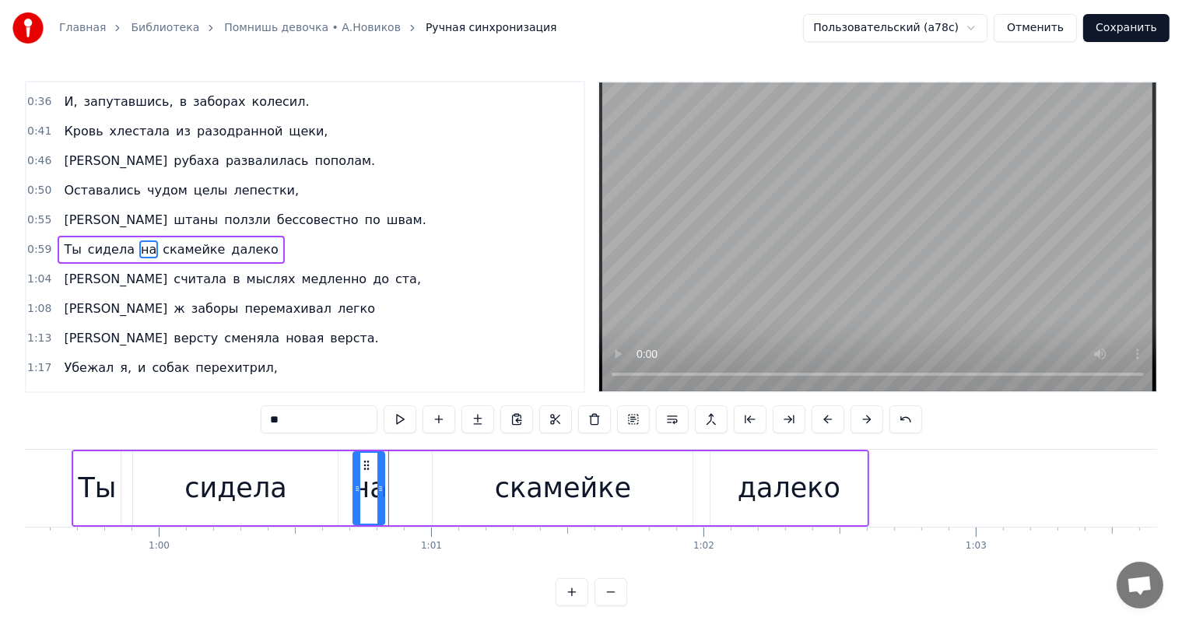
drag, startPoint x: 394, startPoint y: 461, endPoint x: 364, endPoint y: 468, distance: 31.2
click at [364, 468] on icon at bounding box center [366, 465] width 12 height 12
click at [523, 483] on div "скамейке" at bounding box center [563, 488] width 136 height 41
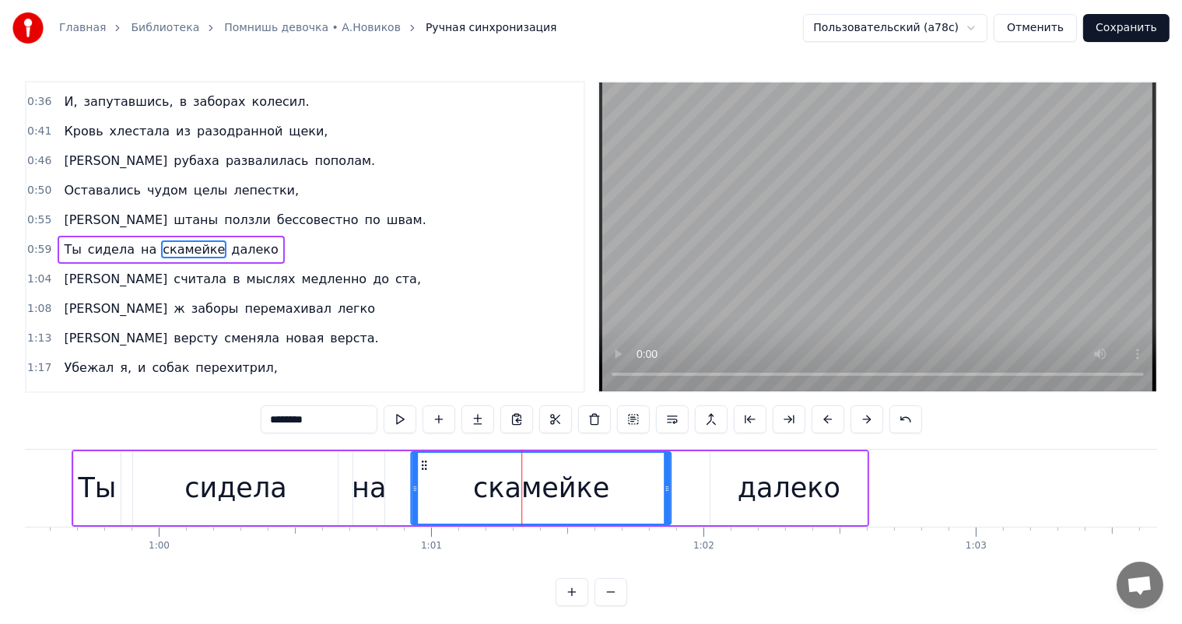
drag, startPoint x: 445, startPoint y: 467, endPoint x: 423, endPoint y: 469, distance: 21.9
click at [423, 469] on icon at bounding box center [424, 465] width 12 height 12
drag, startPoint x: 668, startPoint y: 483, endPoint x: 624, endPoint y: 484, distance: 43.6
click at [624, 484] on icon at bounding box center [623, 489] width 6 height 12
click at [778, 485] on div "далеко" at bounding box center [789, 488] width 103 height 41
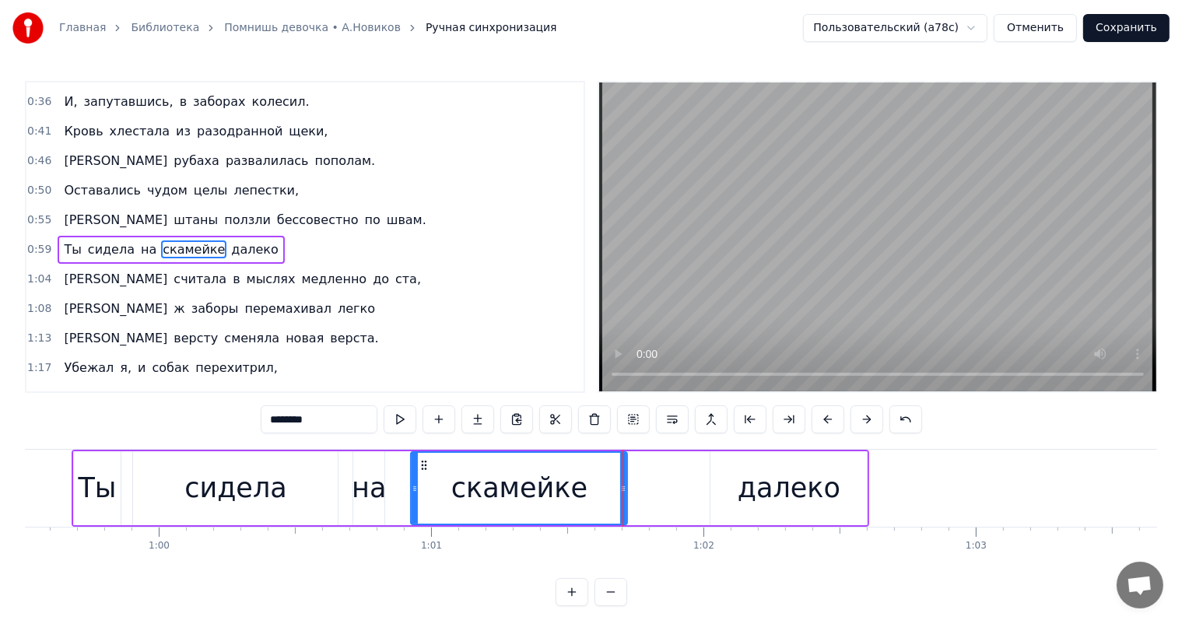
type input "******"
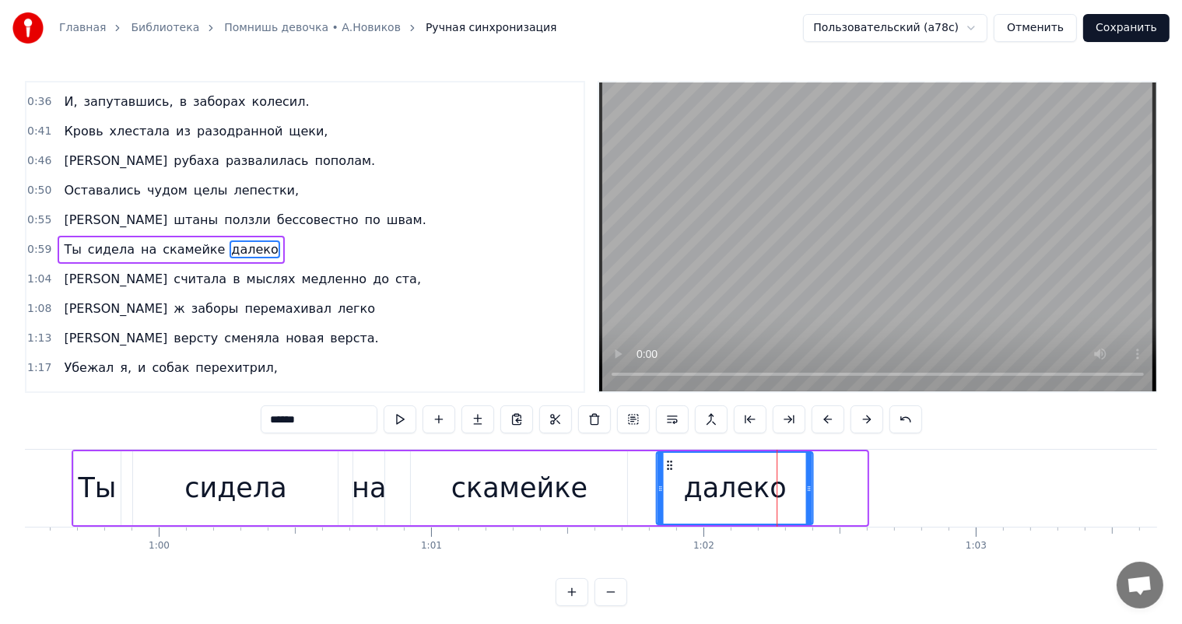
drag, startPoint x: 724, startPoint y: 467, endPoint x: 541, endPoint y: 621, distance: 239.2
click at [670, 478] on div "далеко" at bounding box center [735, 488] width 155 height 71
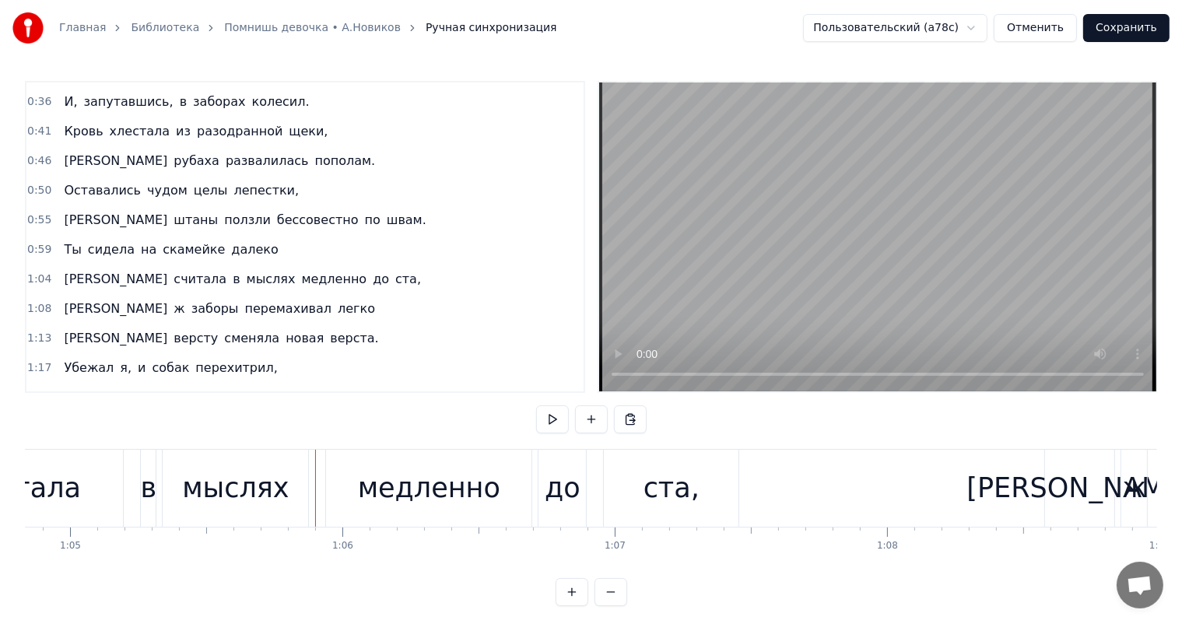
scroll to position [0, 17707]
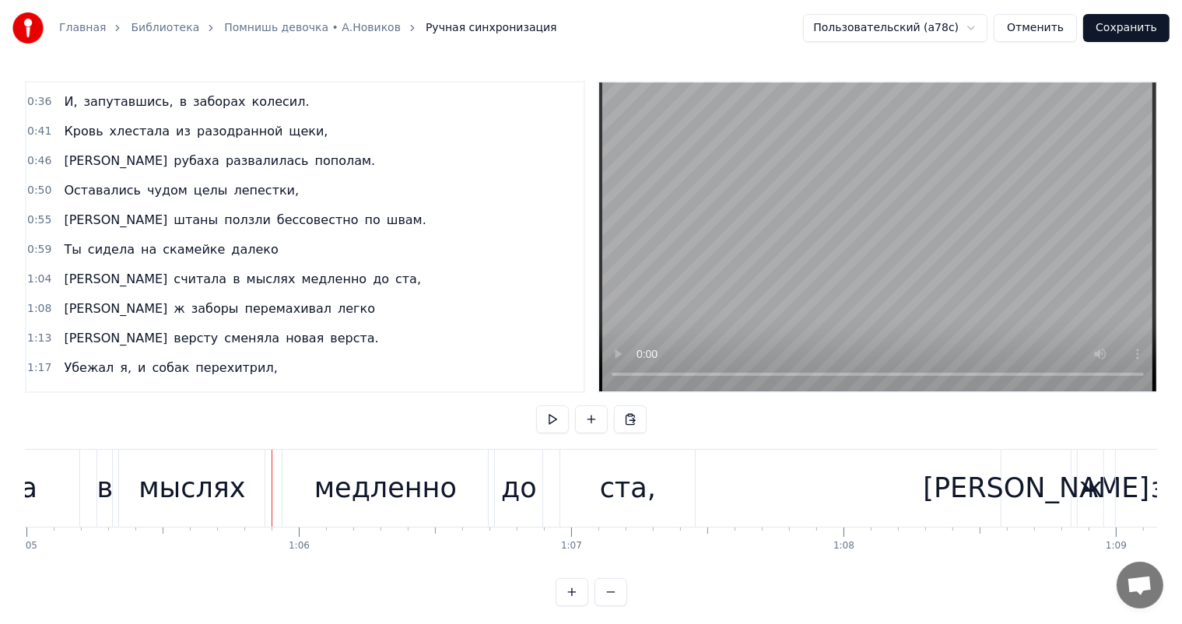
click at [222, 486] on div "мыслях" at bounding box center [192, 488] width 107 height 41
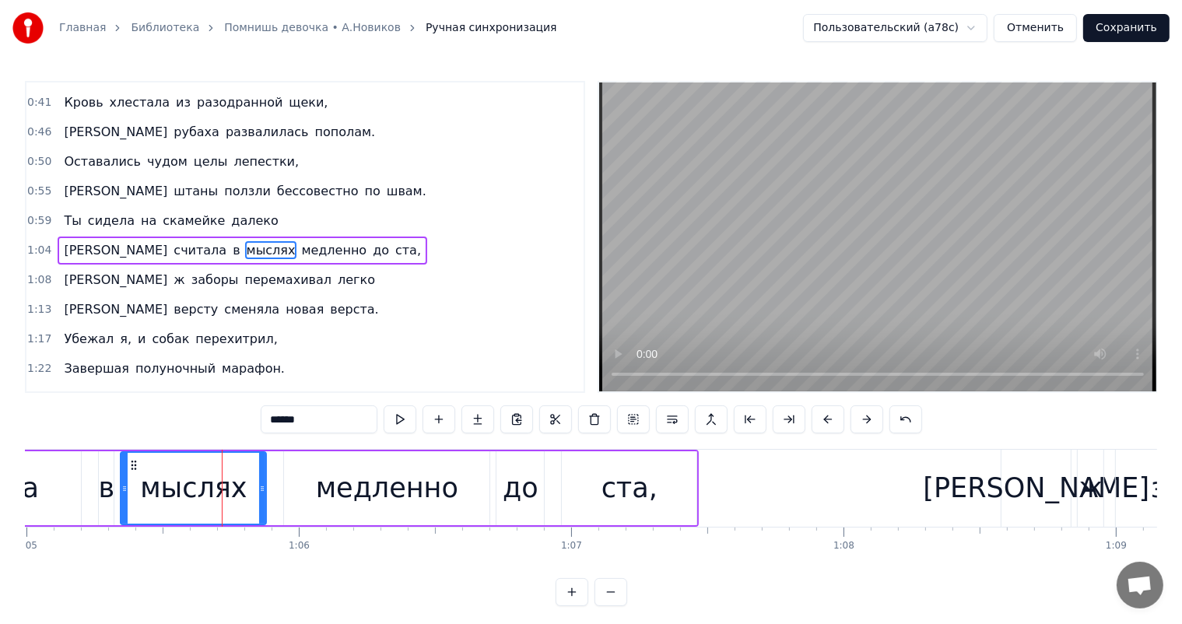
scroll to position [0, 17481]
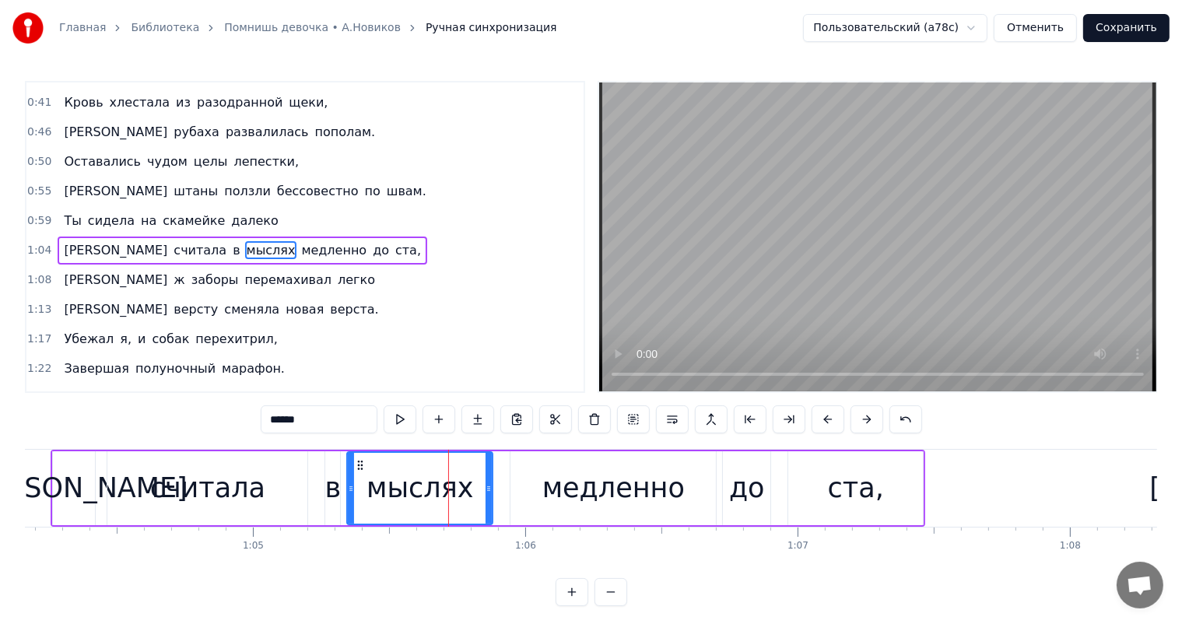
click at [204, 497] on div "считала" at bounding box center [207, 488] width 115 height 41
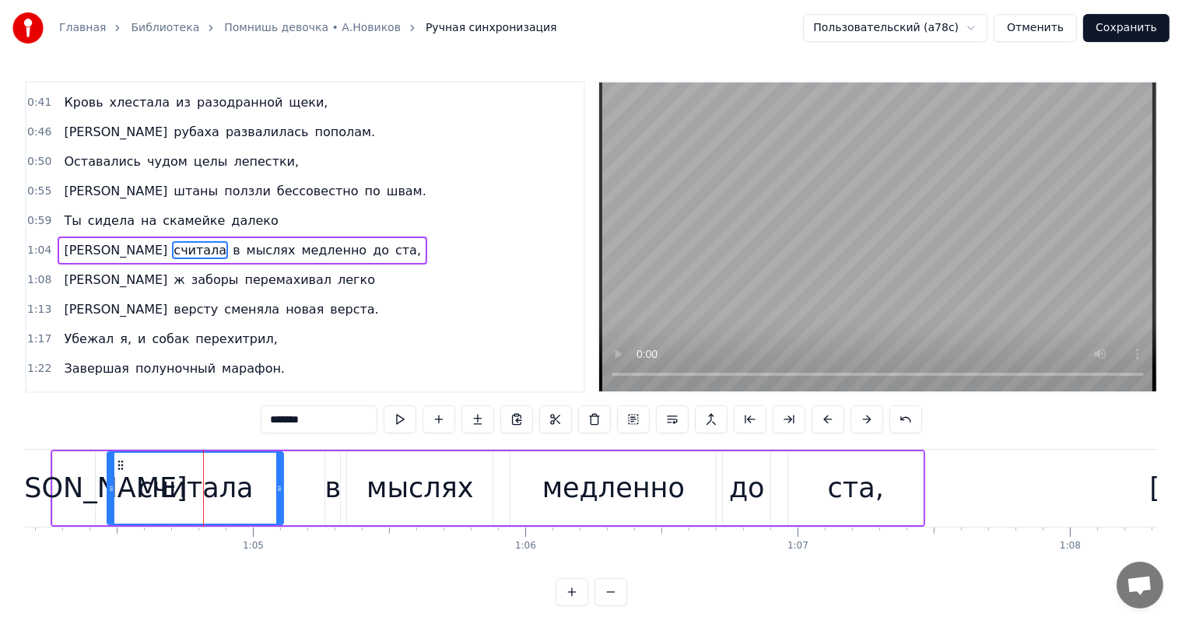
drag, startPoint x: 301, startPoint y: 488, endPoint x: 277, endPoint y: 497, distance: 25.6
click at [277, 497] on div at bounding box center [279, 488] width 6 height 71
click at [332, 490] on div "в" at bounding box center [333, 488] width 16 height 41
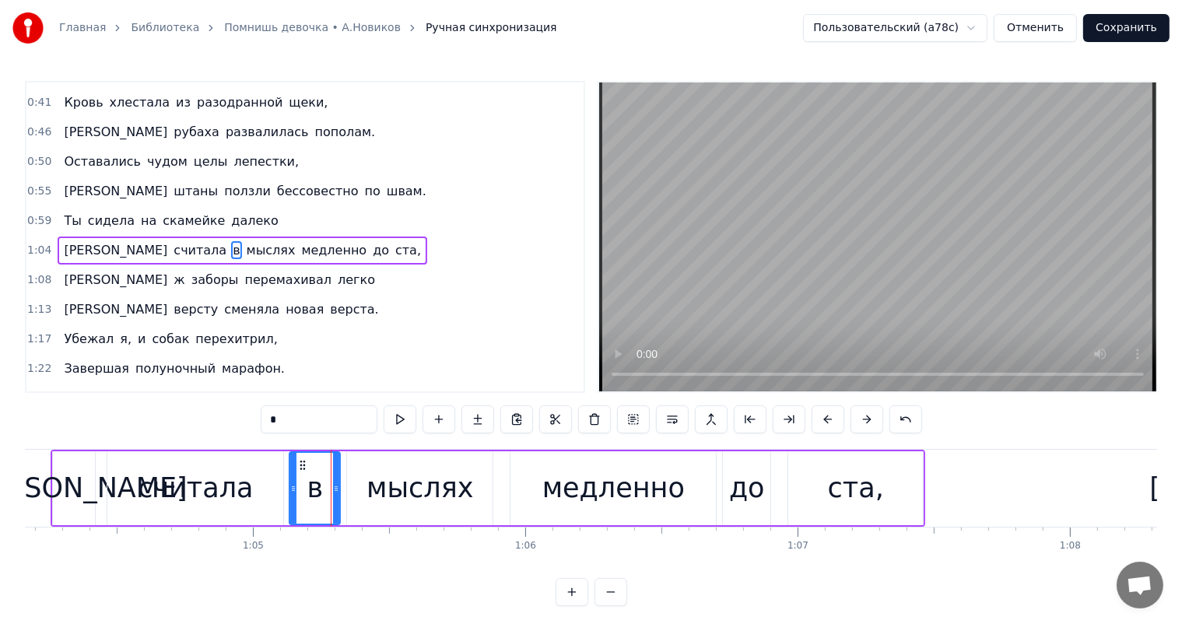
drag, startPoint x: 326, startPoint y: 467, endPoint x: 290, endPoint y: 473, distance: 36.3
click at [290, 473] on div at bounding box center [293, 488] width 6 height 71
drag, startPoint x: 339, startPoint y: 479, endPoint x: 318, endPoint y: 488, distance: 22.0
click at [318, 488] on div at bounding box center [316, 488] width 6 height 71
click at [414, 511] on div "мыслях" at bounding box center [420, 488] width 146 height 74
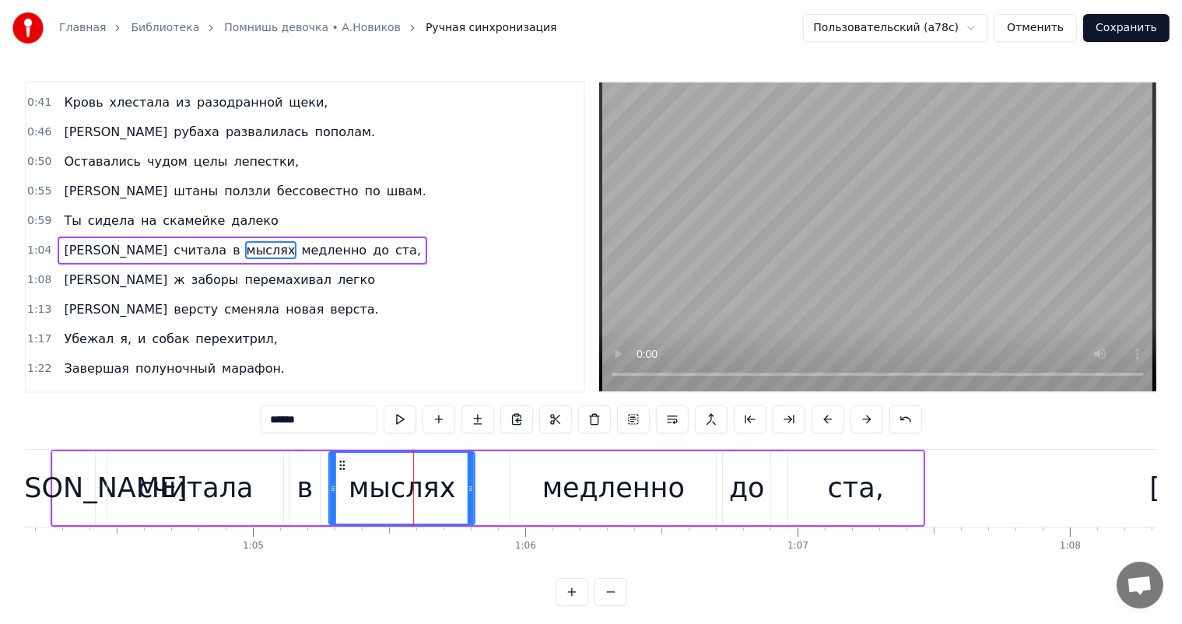
drag, startPoint x: 361, startPoint y: 467, endPoint x: 412, endPoint y: 485, distance: 53.7
click at [343, 472] on div "мыслях" at bounding box center [402, 488] width 144 height 71
drag, startPoint x: 469, startPoint y: 487, endPoint x: 449, endPoint y: 494, distance: 21.4
click at [449, 494] on div at bounding box center [451, 488] width 6 height 71
click at [652, 504] on div "медленно" at bounding box center [614, 488] width 142 height 41
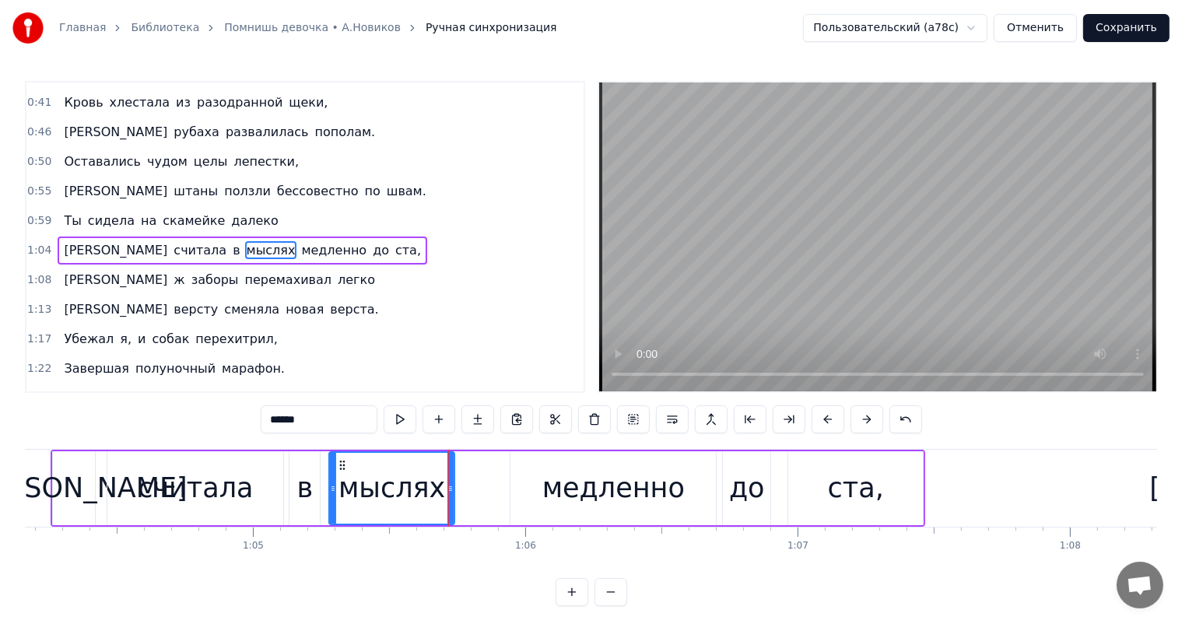
type input "********"
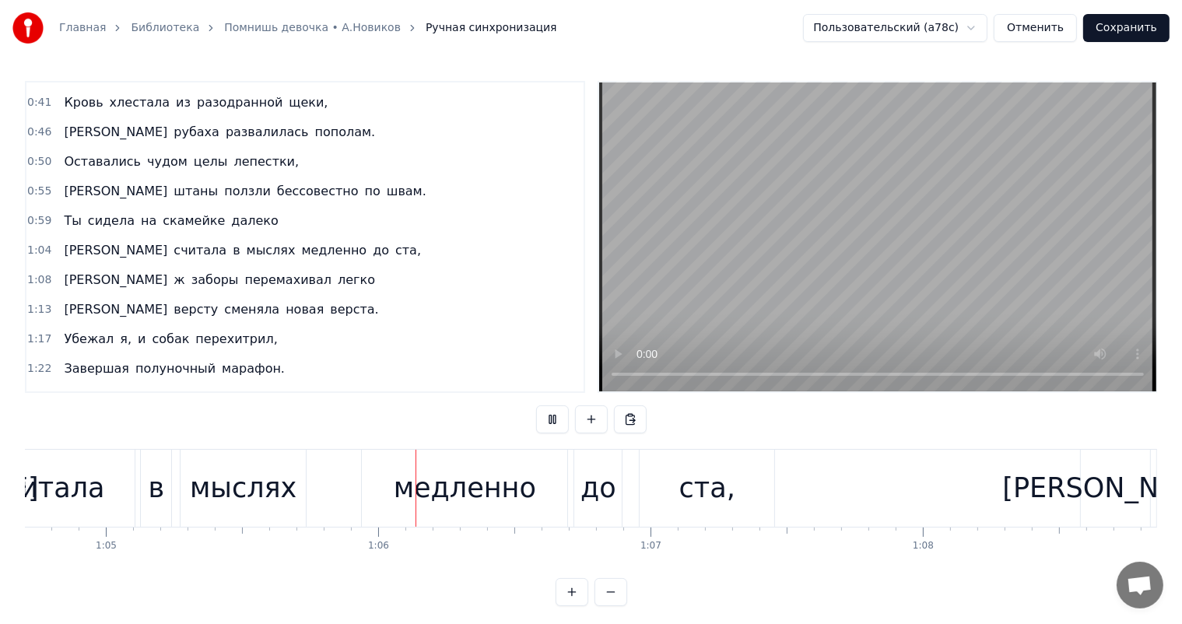
scroll to position [0, 17781]
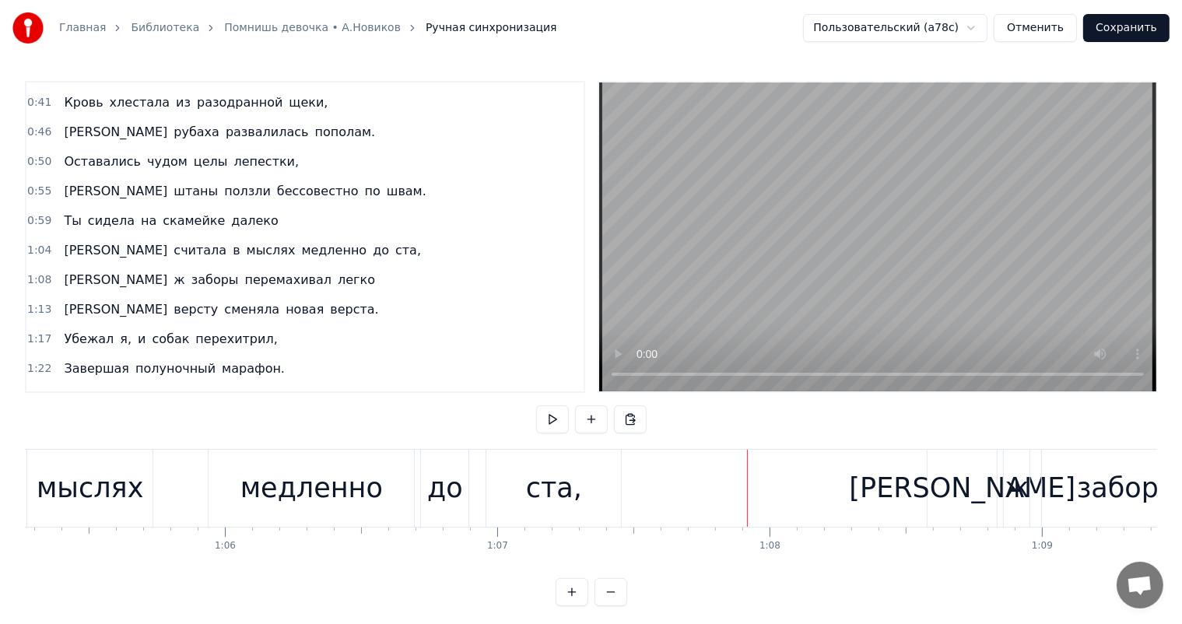
click at [536, 491] on div "ста," at bounding box center [554, 488] width 56 height 41
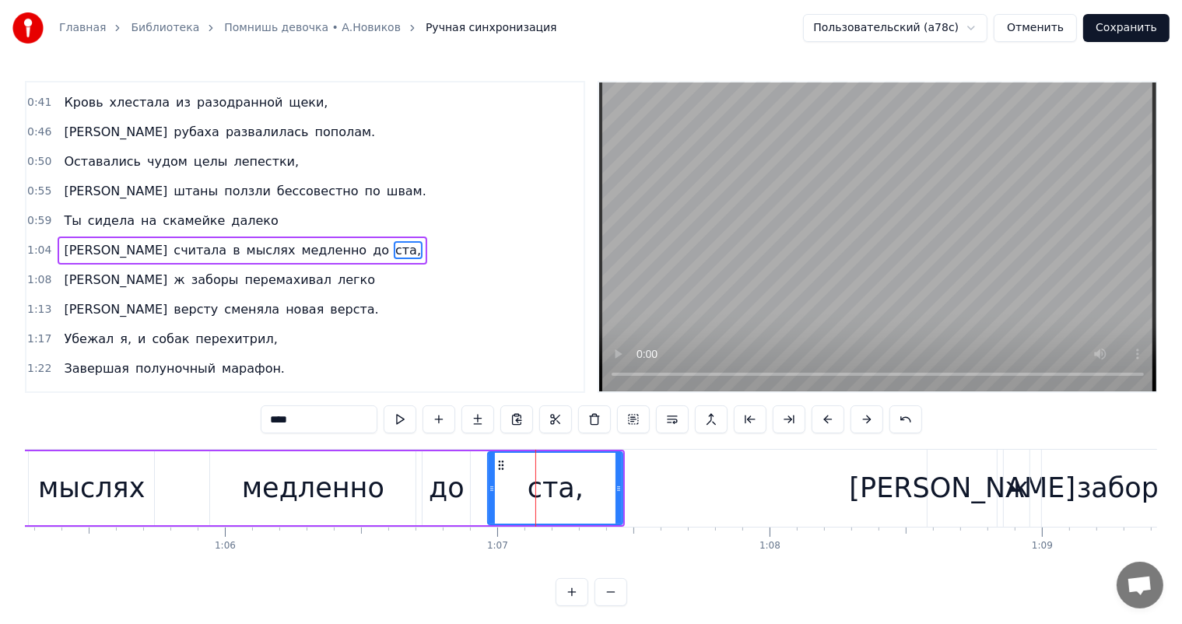
click at [442, 501] on div "до" at bounding box center [447, 488] width 36 height 41
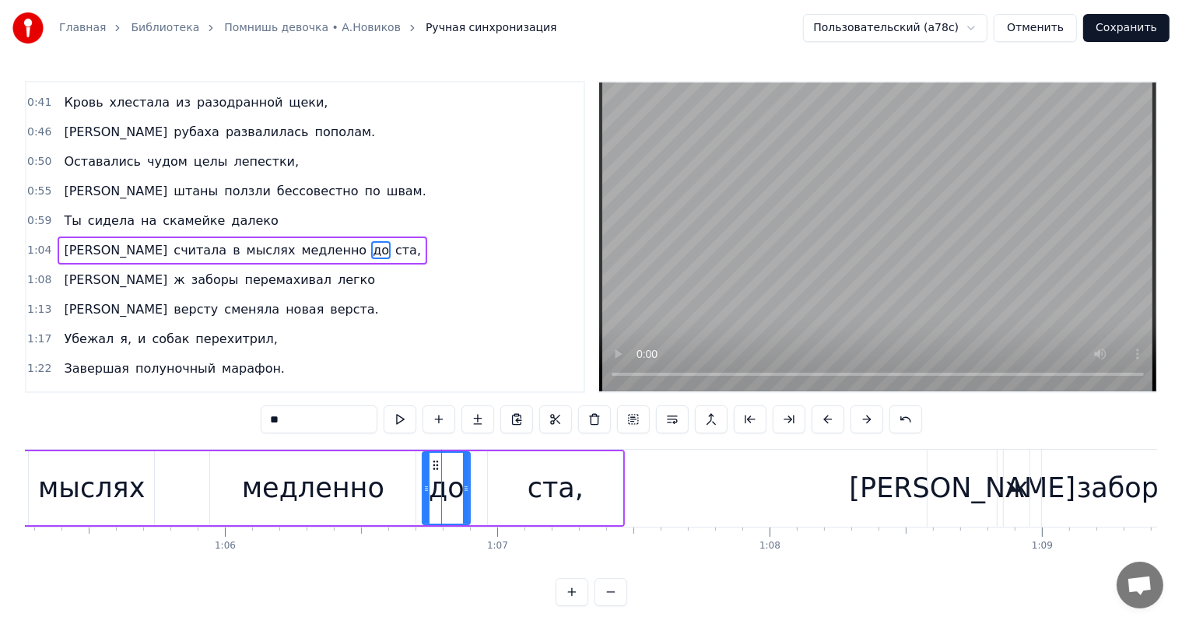
click at [330, 476] on div "медленно" at bounding box center [313, 488] width 142 height 41
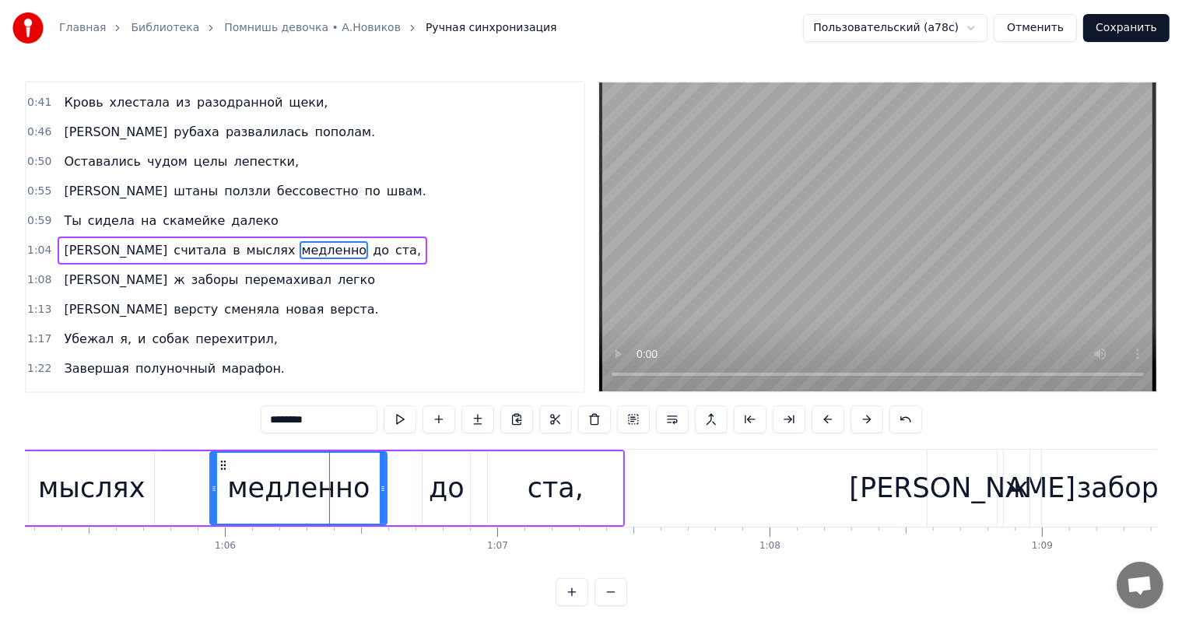
drag, startPoint x: 414, startPoint y: 488, endPoint x: 385, endPoint y: 492, distance: 29.1
click at [385, 492] on icon at bounding box center [383, 489] width 6 height 12
click at [452, 483] on div "до" at bounding box center [447, 488] width 36 height 41
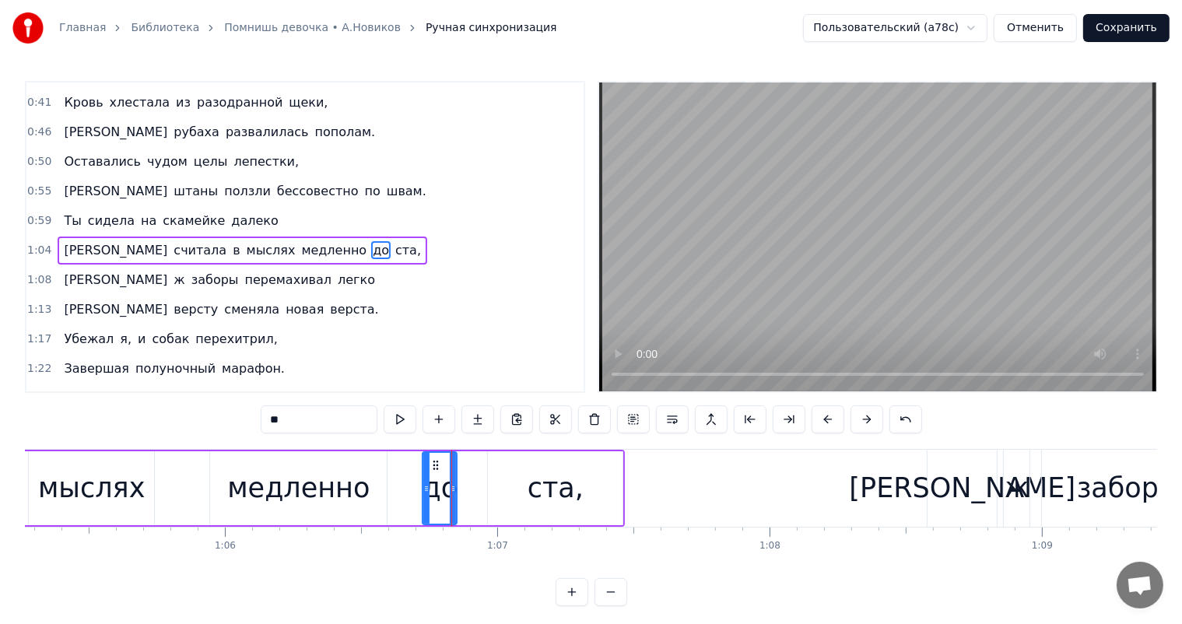
drag, startPoint x: 467, startPoint y: 471, endPoint x: 454, endPoint y: 473, distance: 13.4
click at [454, 473] on div at bounding box center [453, 488] width 6 height 71
drag, startPoint x: 436, startPoint y: 462, endPoint x: 402, endPoint y: 466, distance: 34.6
click at [402, 466] on icon at bounding box center [401, 465] width 12 height 12
click at [529, 497] on div "ста," at bounding box center [555, 488] width 135 height 74
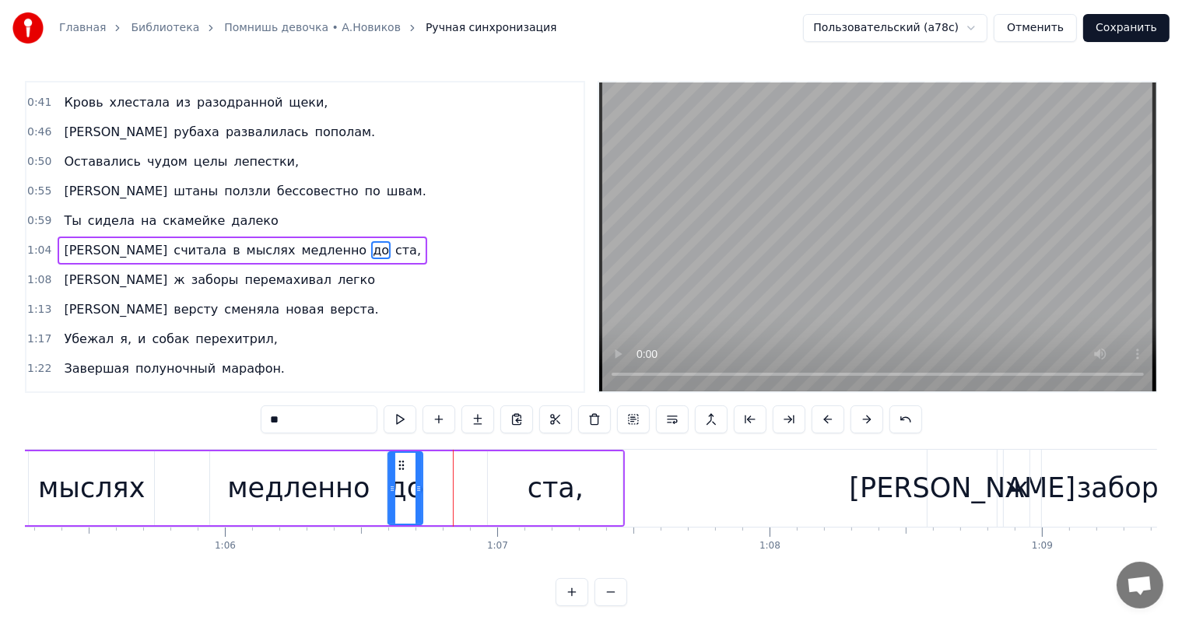
type input "****"
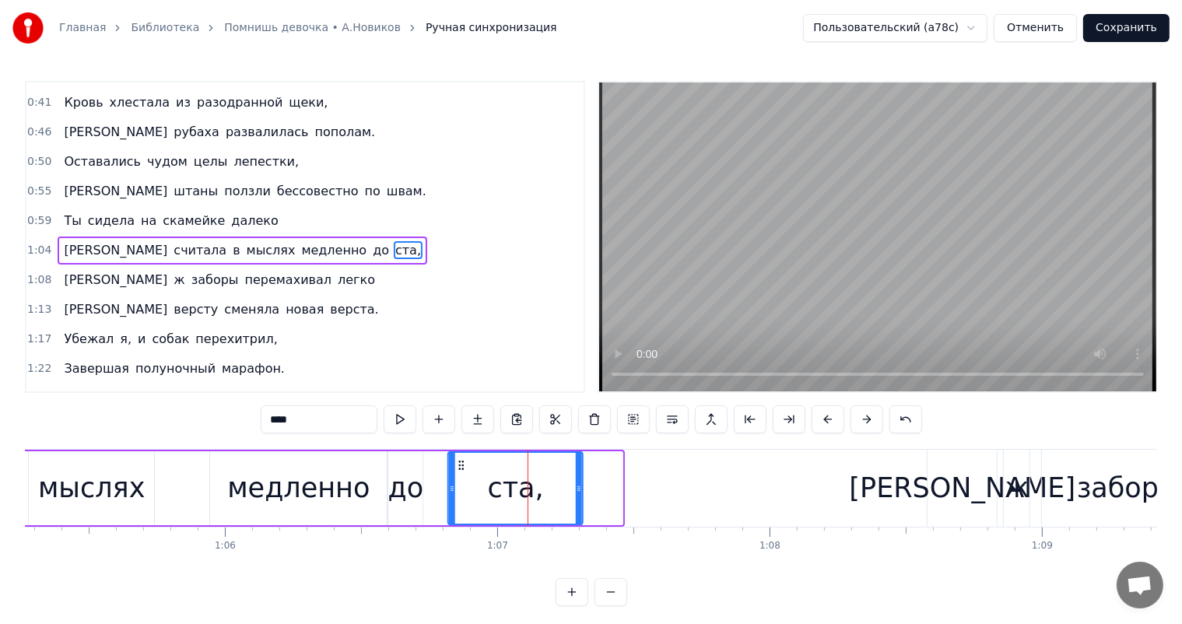
drag, startPoint x: 501, startPoint y: 460, endPoint x: 472, endPoint y: 498, distance: 47.3
click at [461, 469] on icon at bounding box center [461, 465] width 12 height 12
drag, startPoint x: 578, startPoint y: 479, endPoint x: 546, endPoint y: 490, distance: 34.0
click at [546, 490] on div at bounding box center [547, 488] width 6 height 71
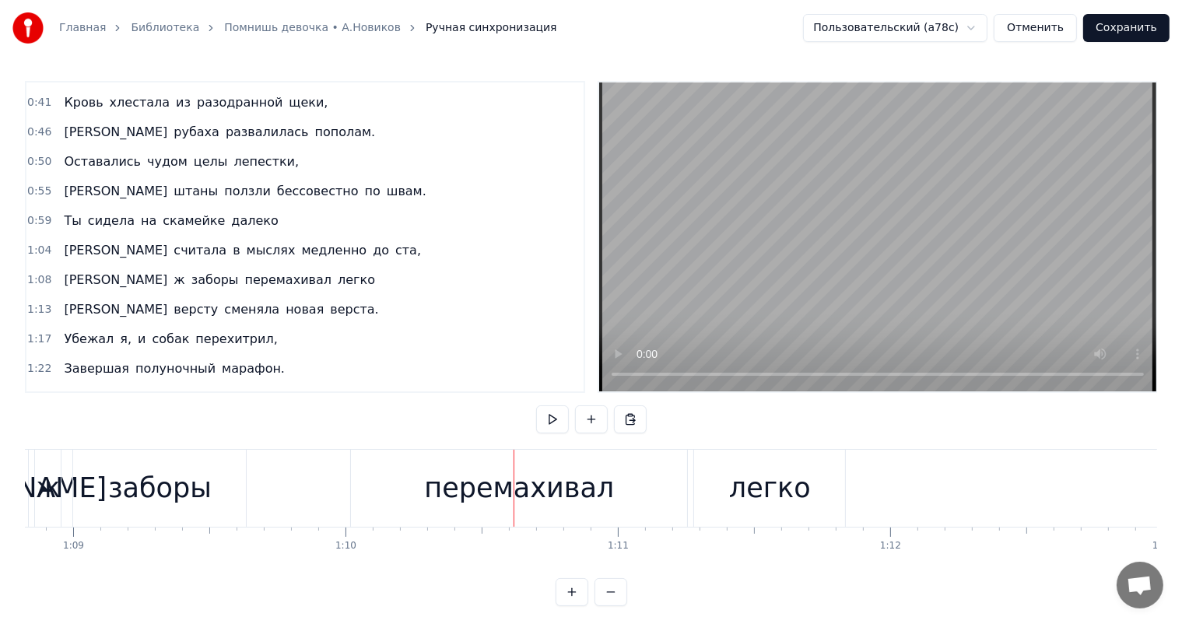
scroll to position [0, 18433]
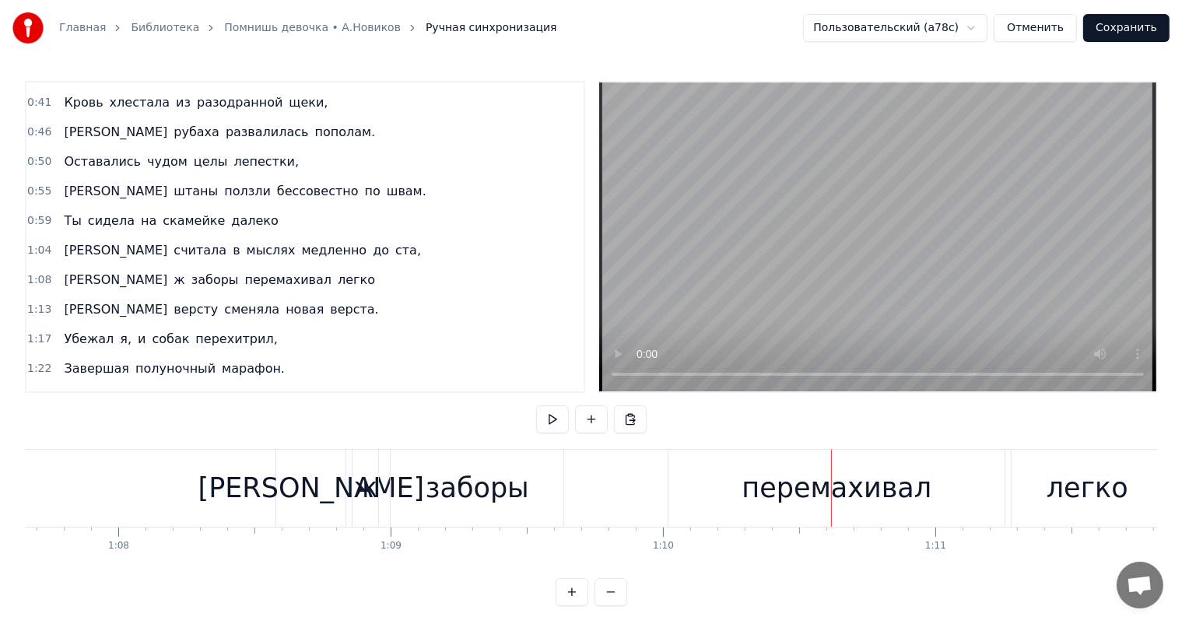
click at [359, 492] on div "ж" at bounding box center [365, 488] width 25 height 41
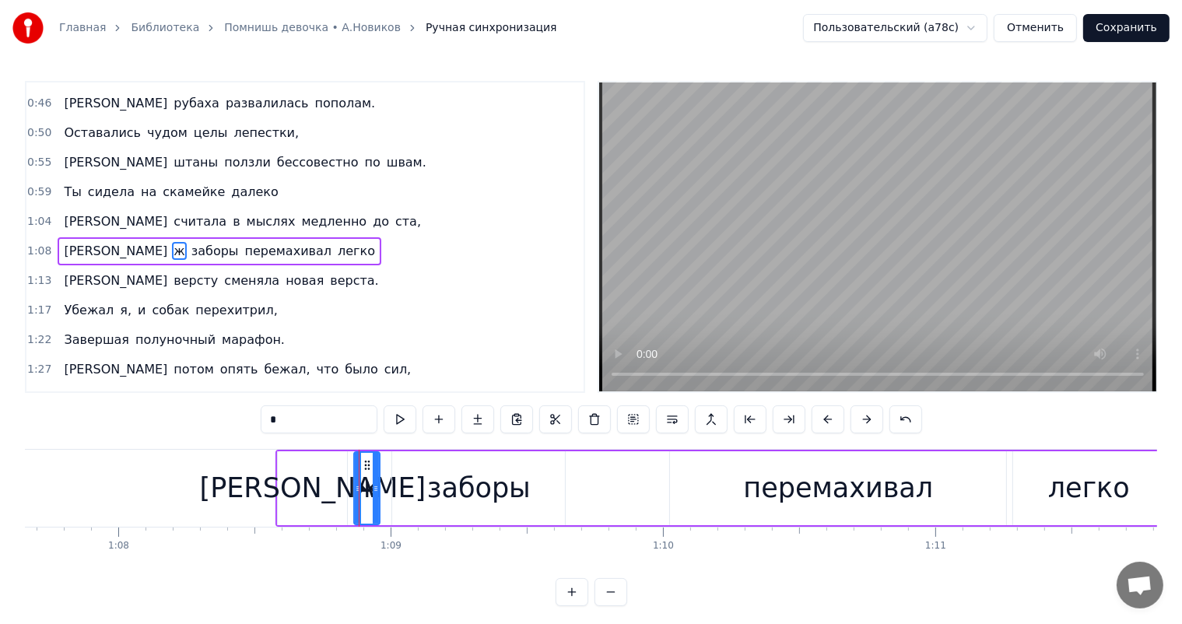
click at [311, 491] on div "[PERSON_NAME]" at bounding box center [313, 488] width 227 height 41
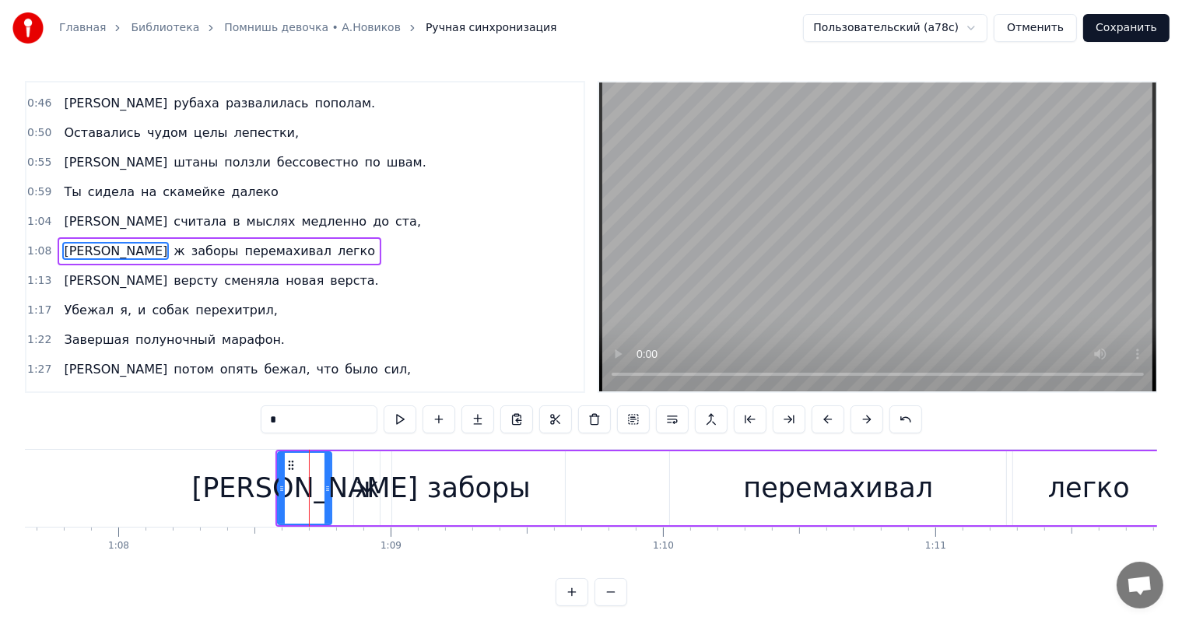
drag, startPoint x: 342, startPoint y: 487, endPoint x: 327, endPoint y: 494, distance: 17.4
click at [327, 494] on div at bounding box center [328, 488] width 6 height 71
click at [371, 489] on div "ж" at bounding box center [367, 488] width 25 height 41
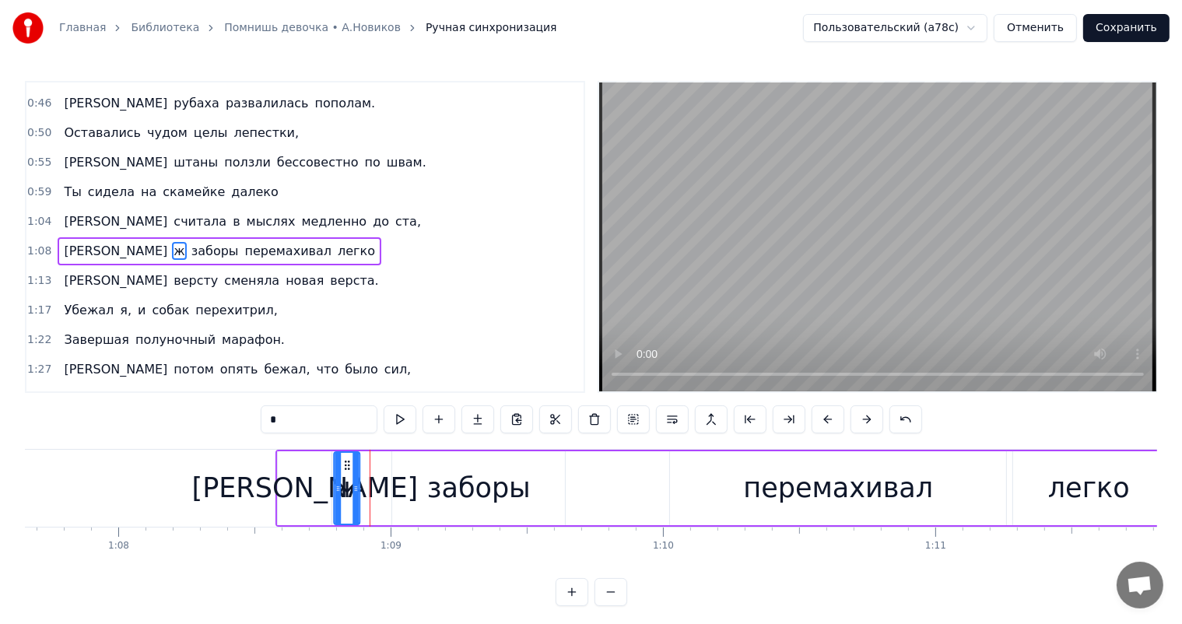
drag, startPoint x: 367, startPoint y: 460, endPoint x: 347, endPoint y: 470, distance: 22.6
click at [347, 470] on div "ж" at bounding box center [347, 488] width 24 height 71
click at [451, 484] on div "заборы" at bounding box center [479, 488] width 104 height 41
type input "******"
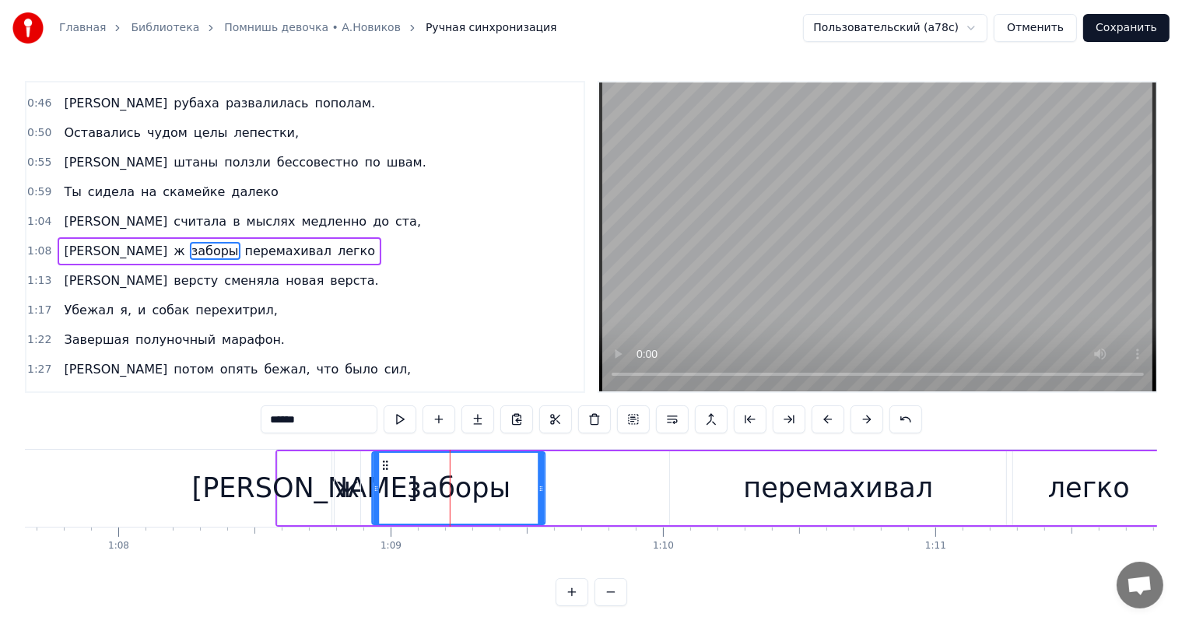
drag, startPoint x: 394, startPoint y: 470, endPoint x: 383, endPoint y: 479, distance: 14.4
click at [383, 479] on div "заборы" at bounding box center [459, 488] width 171 height 71
drag, startPoint x: 543, startPoint y: 487, endPoint x: 514, endPoint y: 497, distance: 31.0
click at [514, 497] on div at bounding box center [512, 488] width 6 height 71
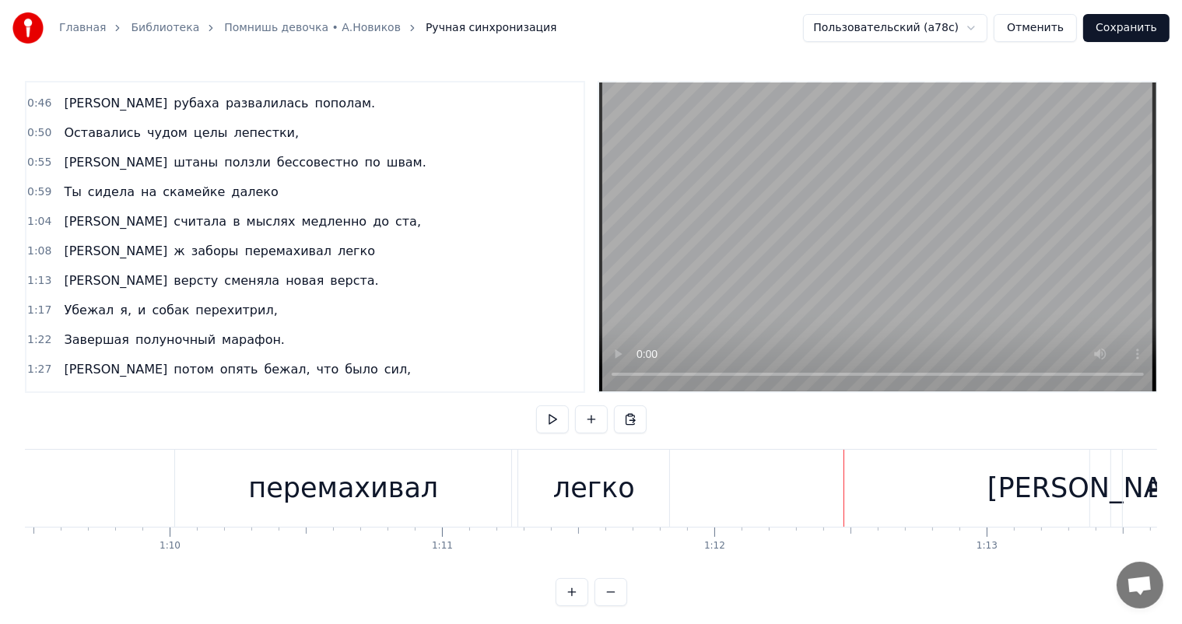
scroll to position [0, 18784]
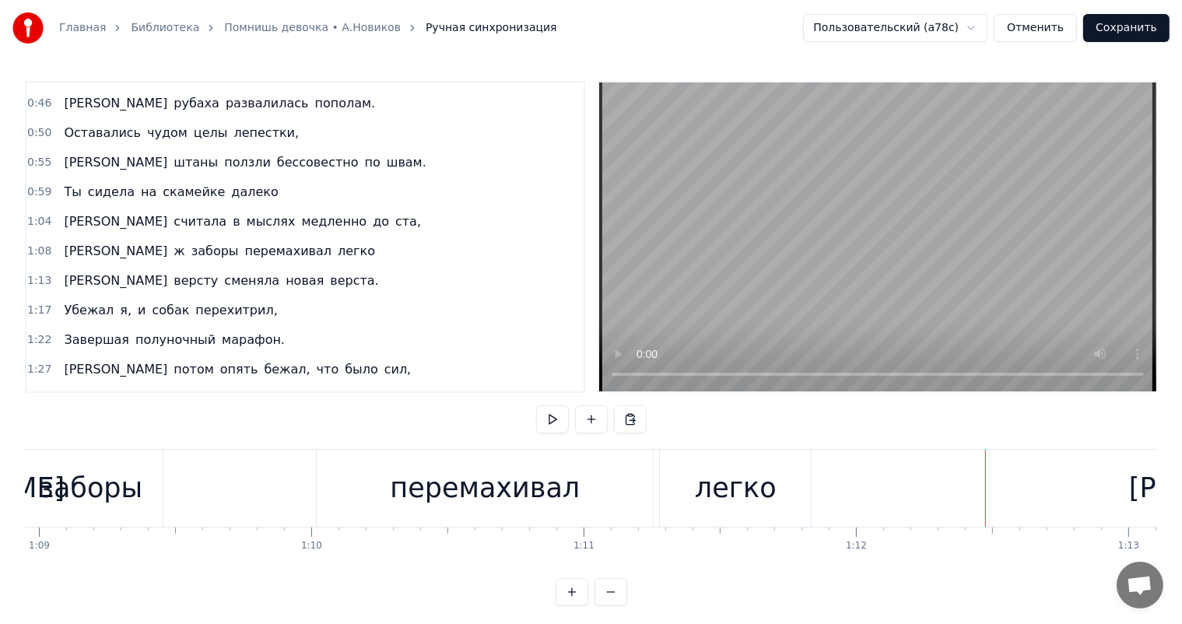
click at [489, 495] on div "перемахивал" at bounding box center [485, 488] width 190 height 41
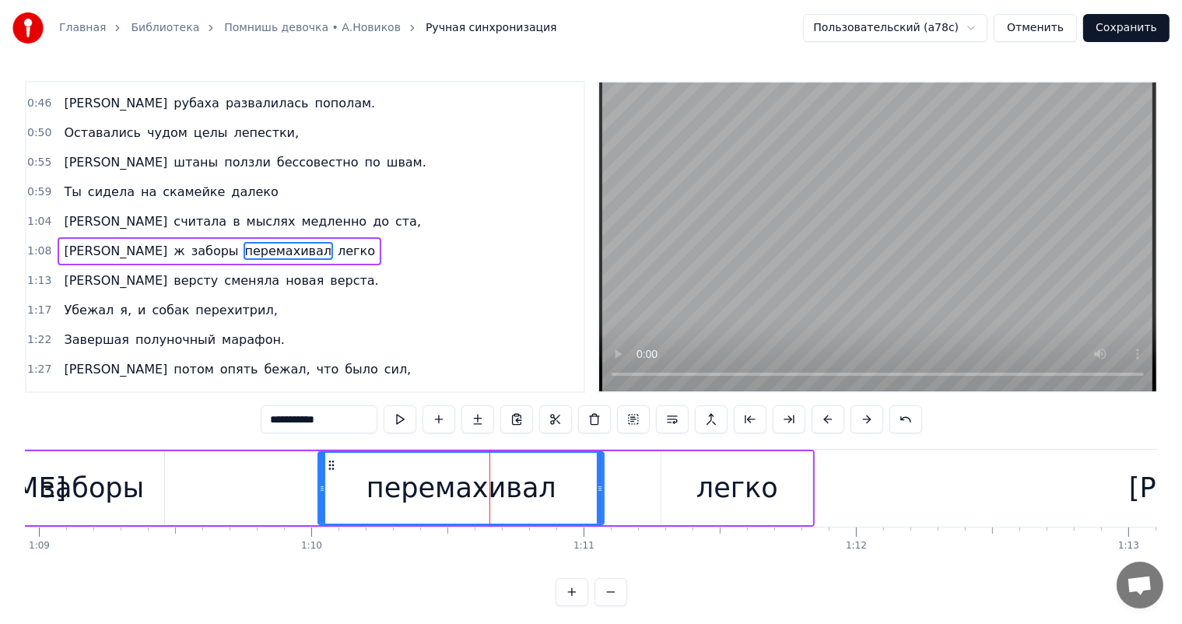
drag, startPoint x: 652, startPoint y: 484, endPoint x: 602, endPoint y: 500, distance: 52.9
click at [602, 500] on div at bounding box center [600, 488] width 6 height 71
click at [710, 497] on div "легко" at bounding box center [738, 488] width 82 height 41
type input "*****"
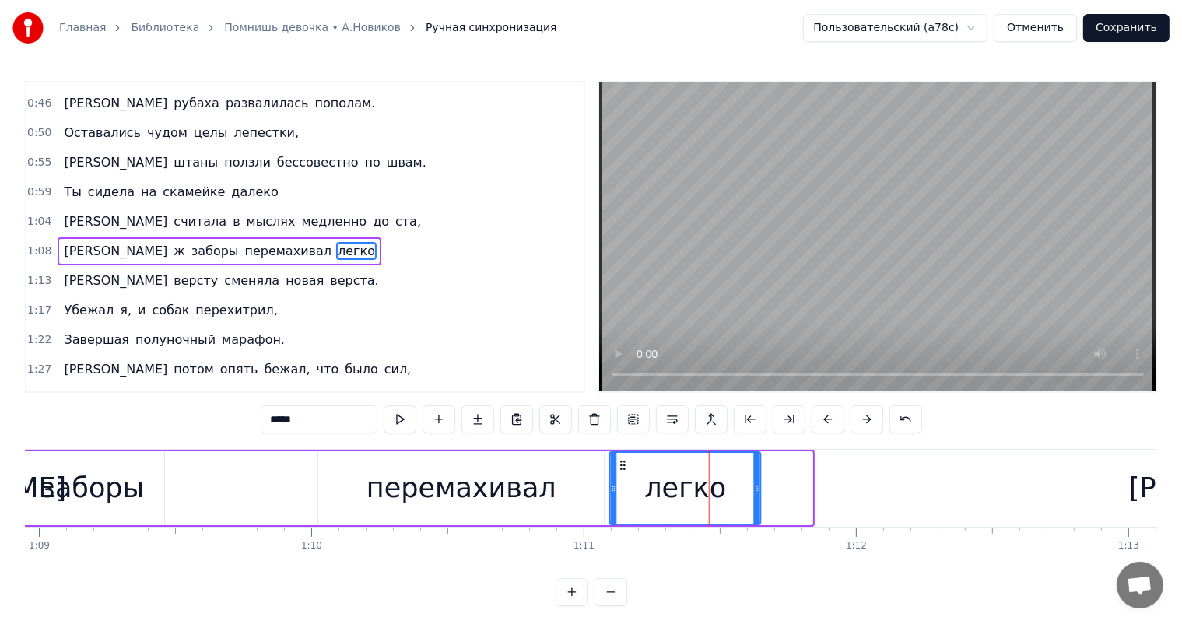
drag, startPoint x: 676, startPoint y: 462, endPoint x: 623, endPoint y: 477, distance: 54.4
click at [623, 477] on div "легко" at bounding box center [685, 488] width 149 height 71
drag, startPoint x: 757, startPoint y: 487, endPoint x: 719, endPoint y: 497, distance: 38.7
click at [719, 497] on div at bounding box center [720, 488] width 6 height 71
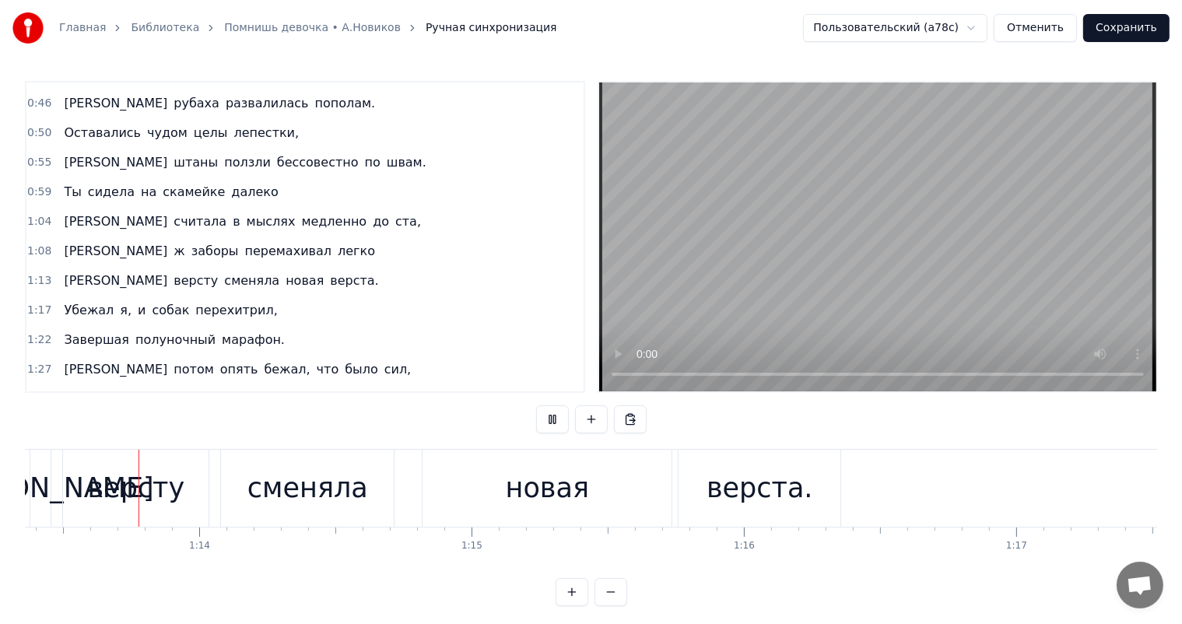
scroll to position [0, 19989]
click at [143, 498] on div "версту" at bounding box center [133, 488] width 97 height 41
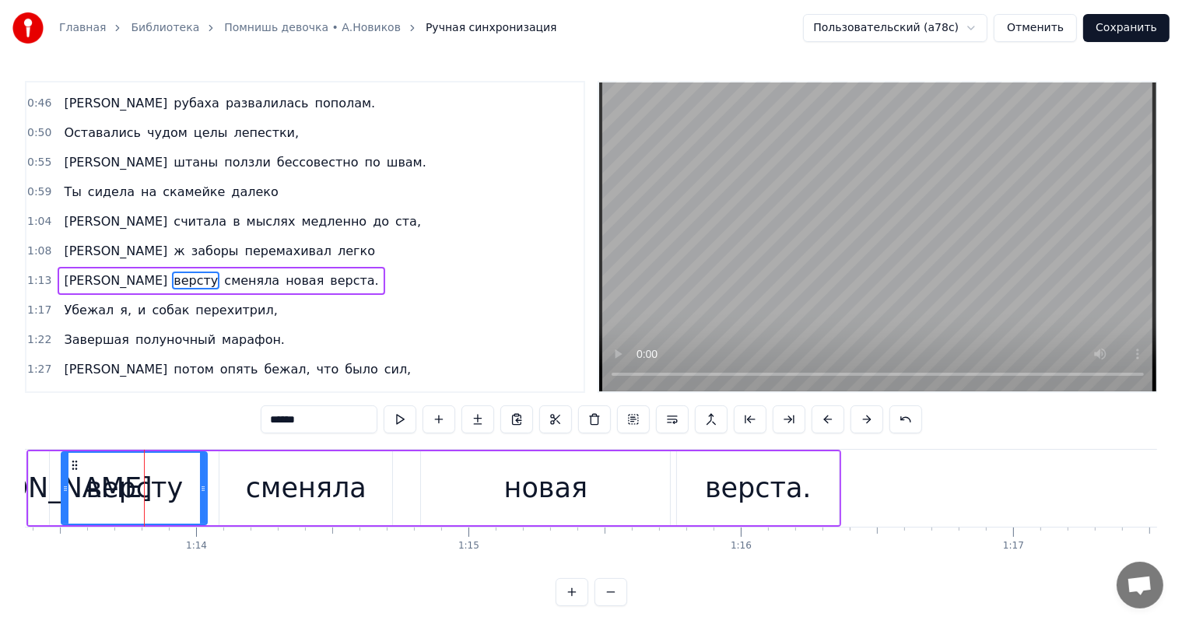
scroll to position [289, 0]
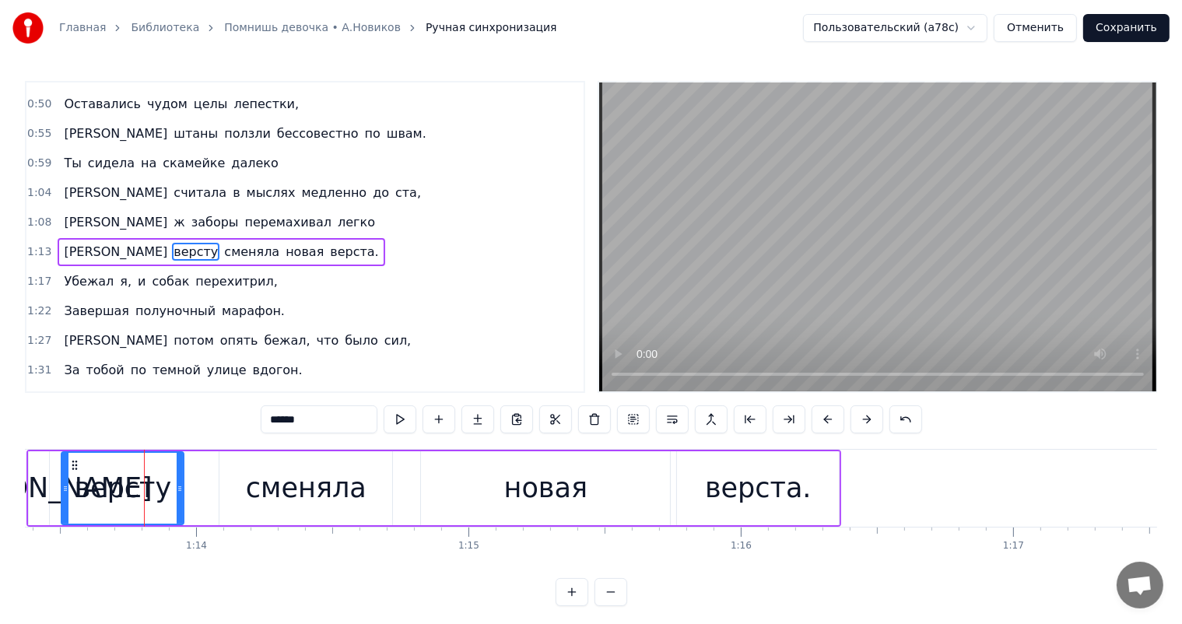
drag, startPoint x: 205, startPoint y: 486, endPoint x: 182, endPoint y: 497, distance: 25.8
click at [182, 497] on div at bounding box center [180, 488] width 6 height 71
click at [324, 498] on div "сменяла" at bounding box center [306, 488] width 121 height 41
type input "*******"
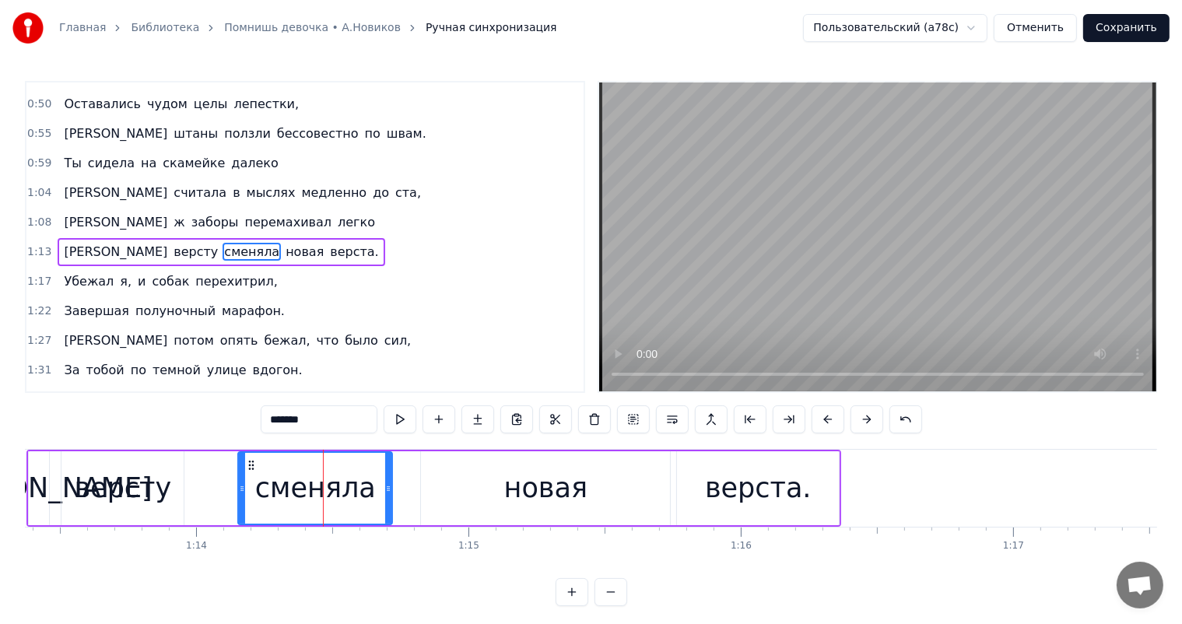
drag, startPoint x: 222, startPoint y: 484, endPoint x: 255, endPoint y: 462, distance: 40.4
click at [243, 487] on icon at bounding box center [242, 489] width 6 height 12
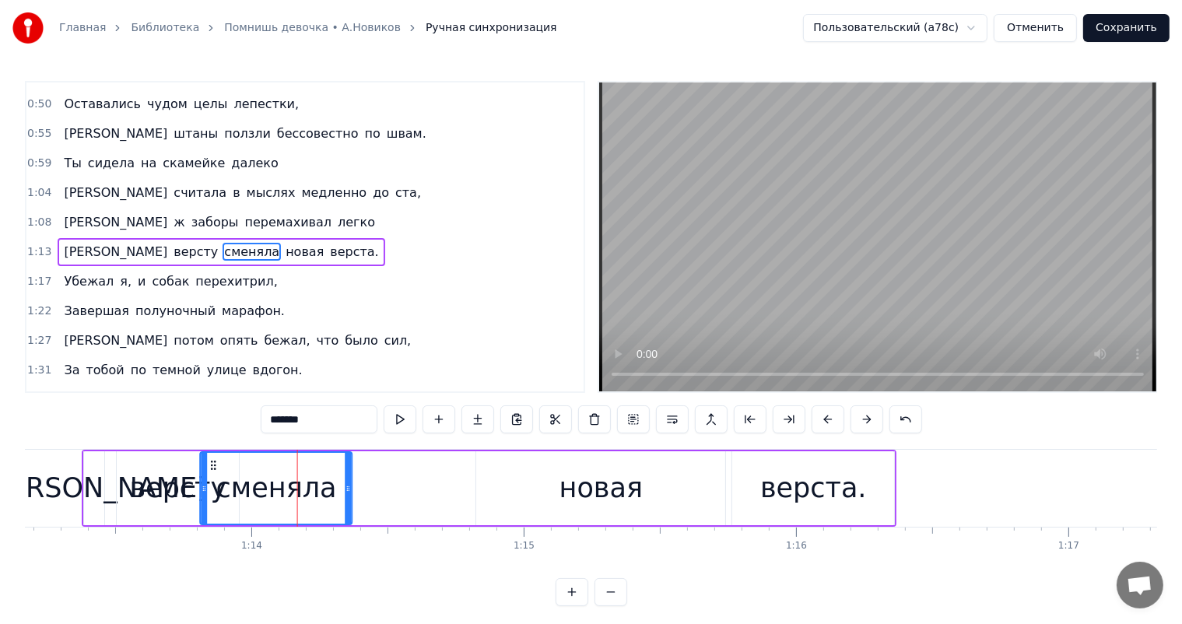
scroll to position [0, 19925]
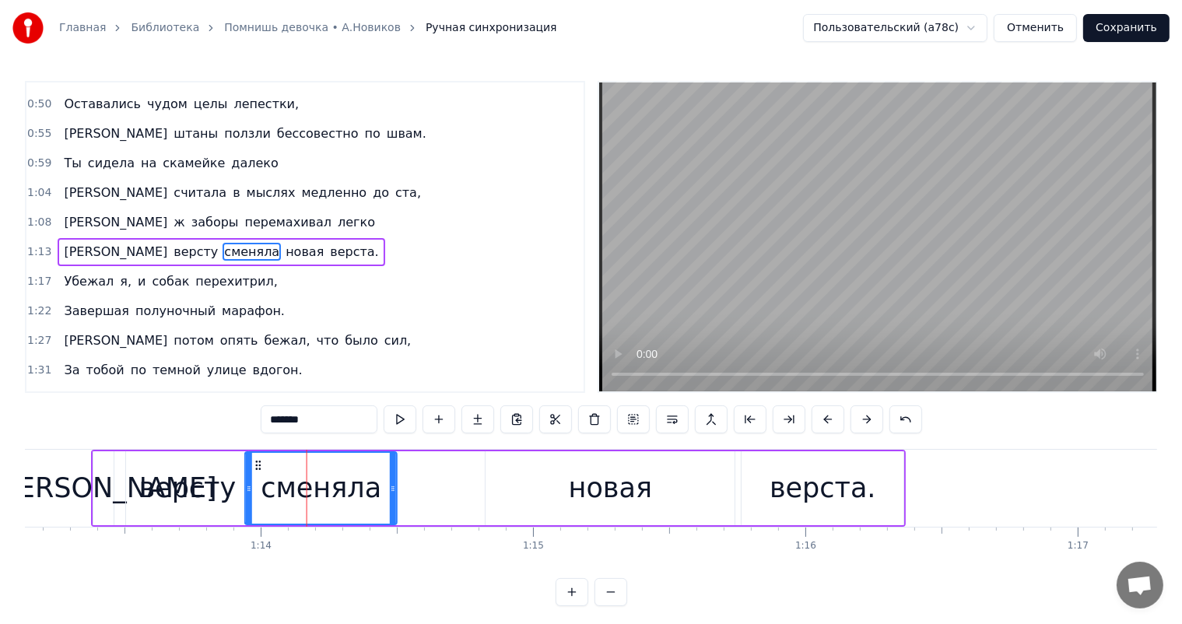
drag, startPoint x: 251, startPoint y: 467, endPoint x: 255, endPoint y: 508, distance: 40.7
click at [255, 508] on div "сменяла" at bounding box center [322, 488] width 150 height 71
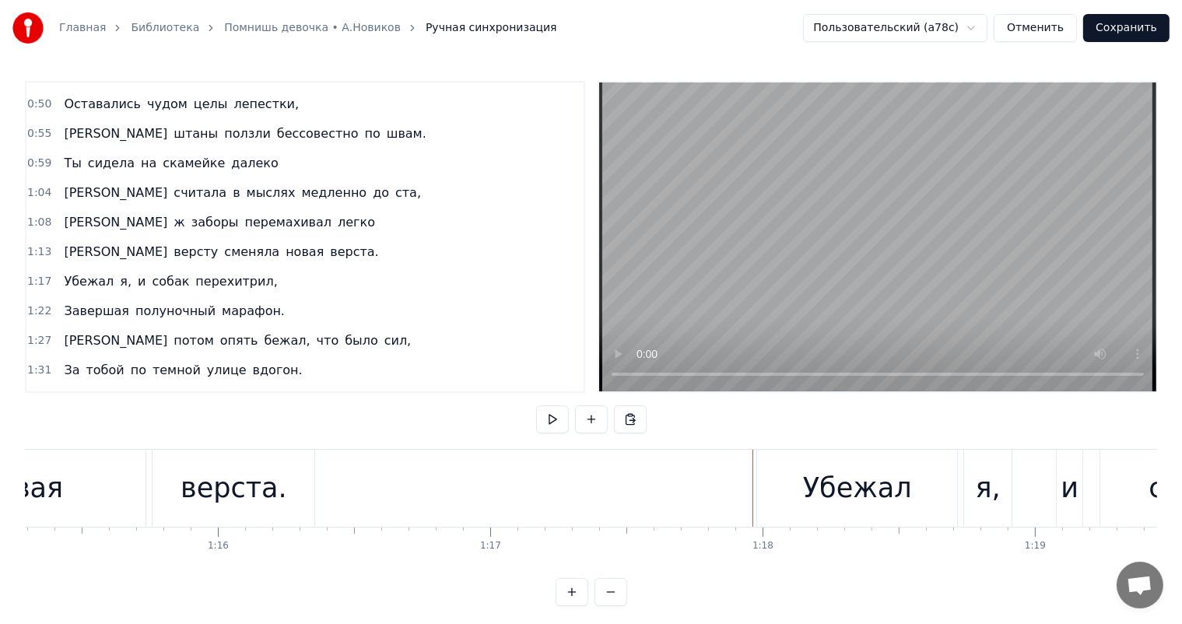
scroll to position [0, 20301]
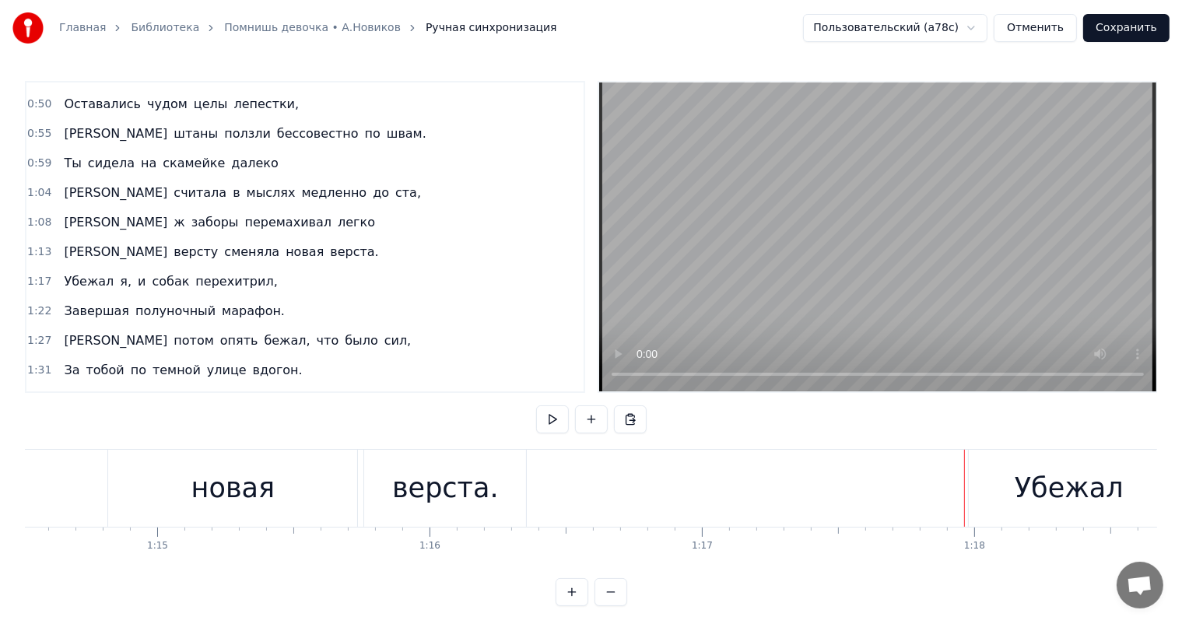
click at [476, 487] on div "верста." at bounding box center [445, 488] width 107 height 41
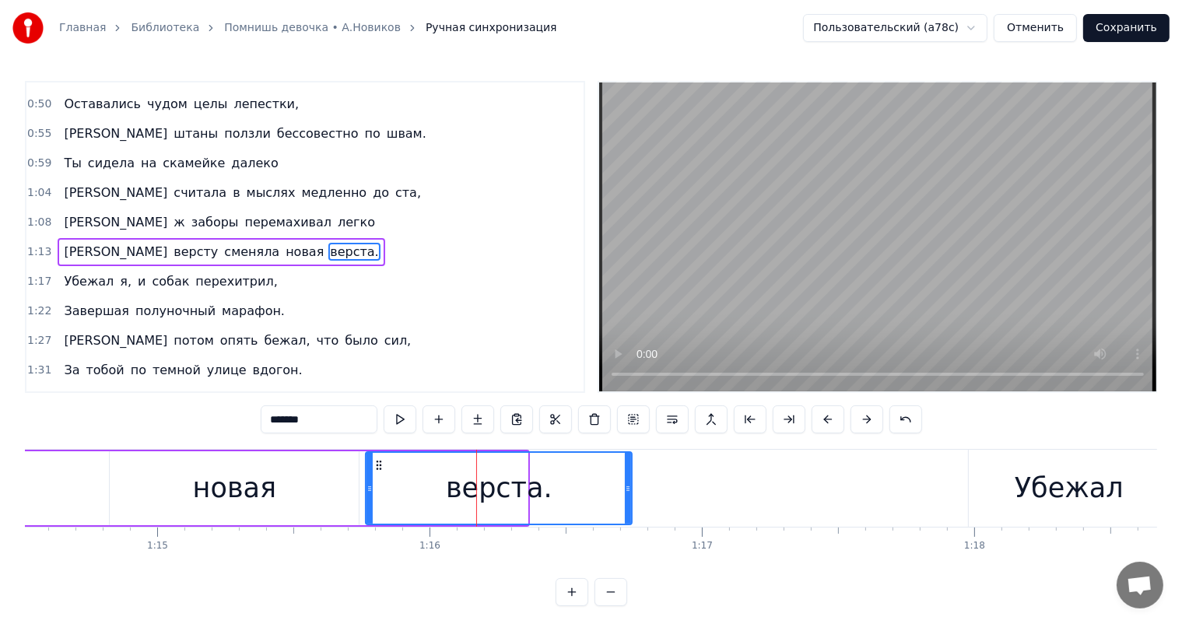
drag, startPoint x: 523, startPoint y: 486, endPoint x: 627, endPoint y: 497, distance: 105.0
click at [627, 497] on div at bounding box center [628, 488] width 6 height 71
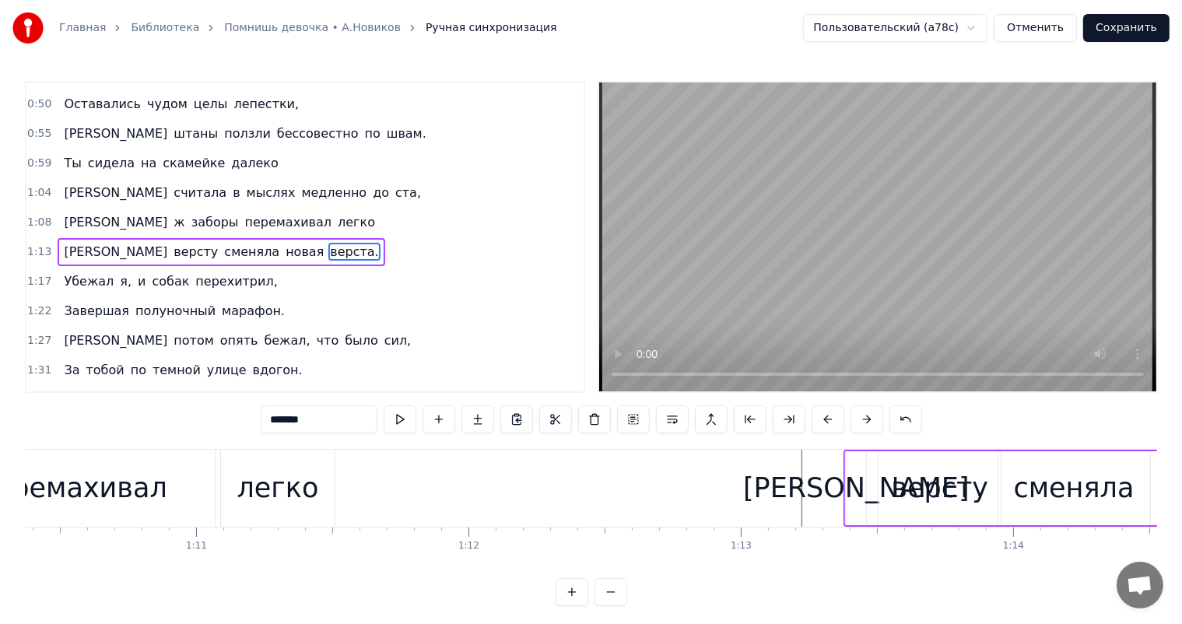
scroll to position [0, 18962]
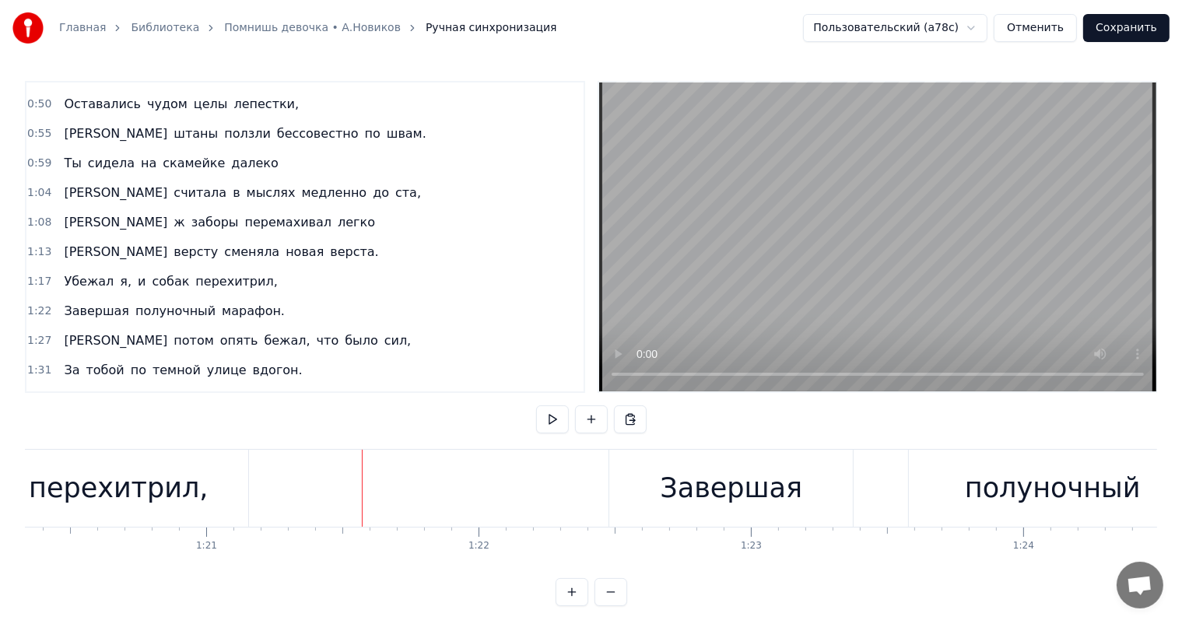
scroll to position [0, 21182]
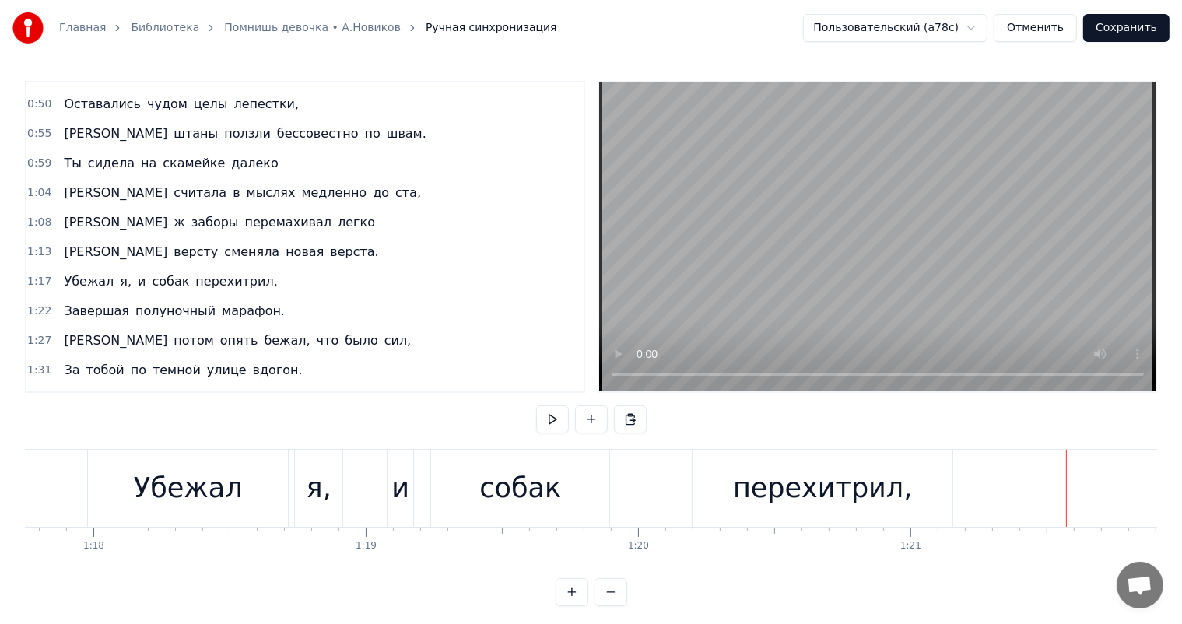
click at [198, 480] on div "Убежал" at bounding box center [188, 488] width 109 height 41
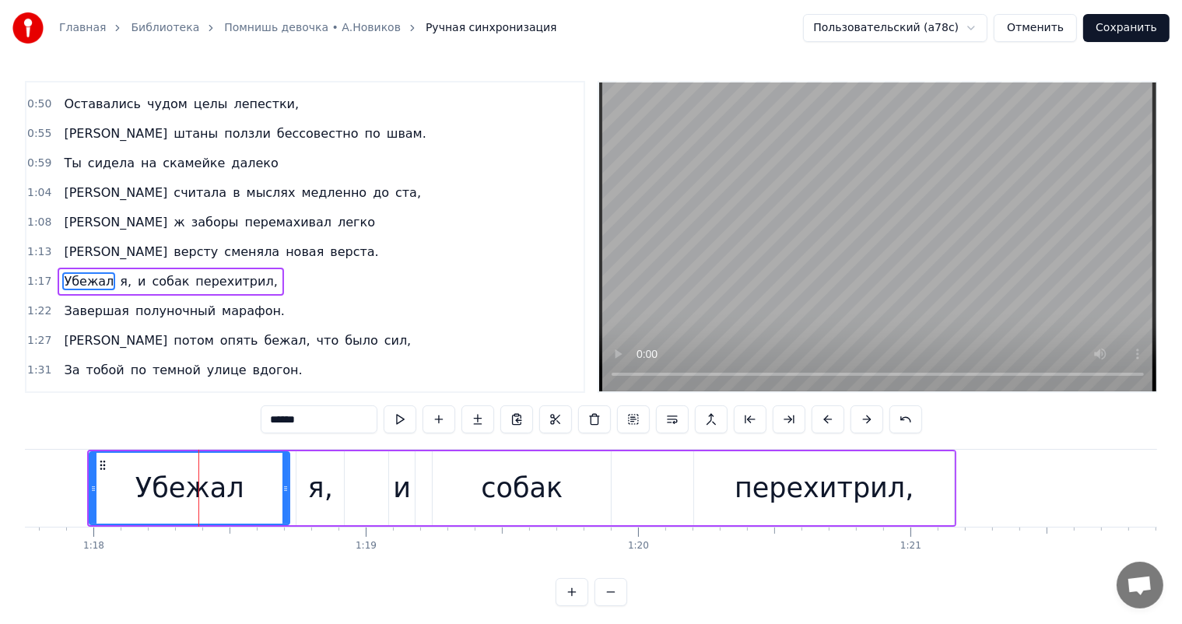
scroll to position [318, 0]
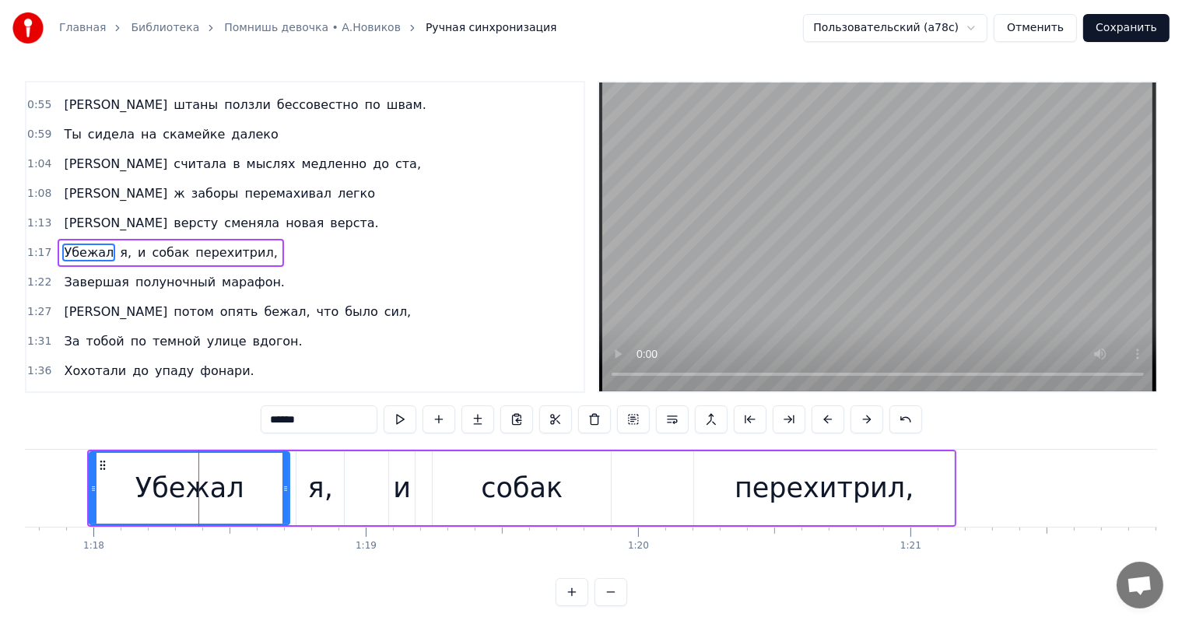
click at [321, 482] on div "я," at bounding box center [320, 488] width 25 height 41
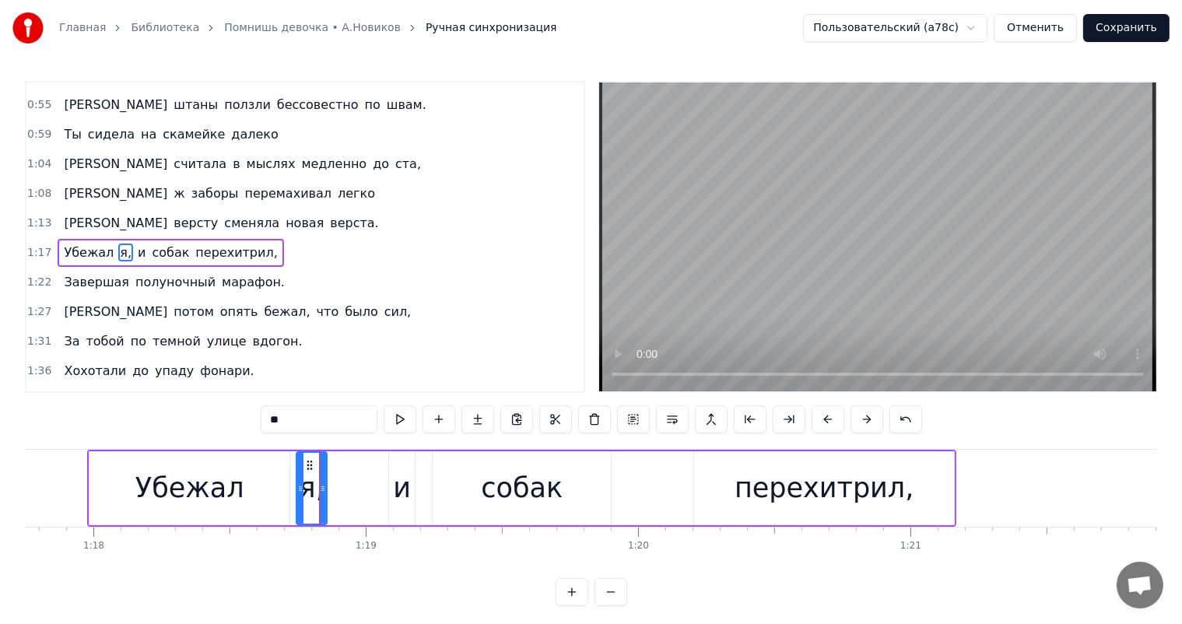
click at [321, 491] on icon at bounding box center [323, 489] width 6 height 12
click at [411, 491] on div "и" at bounding box center [402, 488] width 26 height 74
click at [406, 467] on icon at bounding box center [401, 465] width 12 height 12
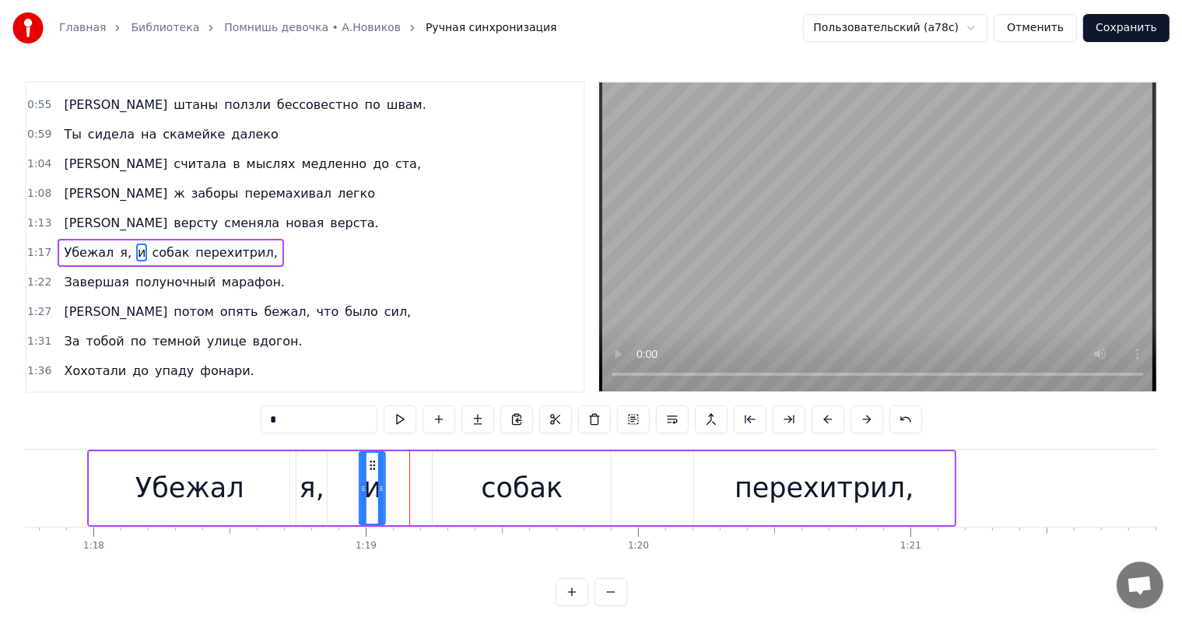
drag, startPoint x: 402, startPoint y: 467, endPoint x: 374, endPoint y: 468, distance: 28.8
click at [374, 469] on circle at bounding box center [374, 469] width 1 height 1
click at [497, 484] on div "собак" at bounding box center [522, 488] width 82 height 41
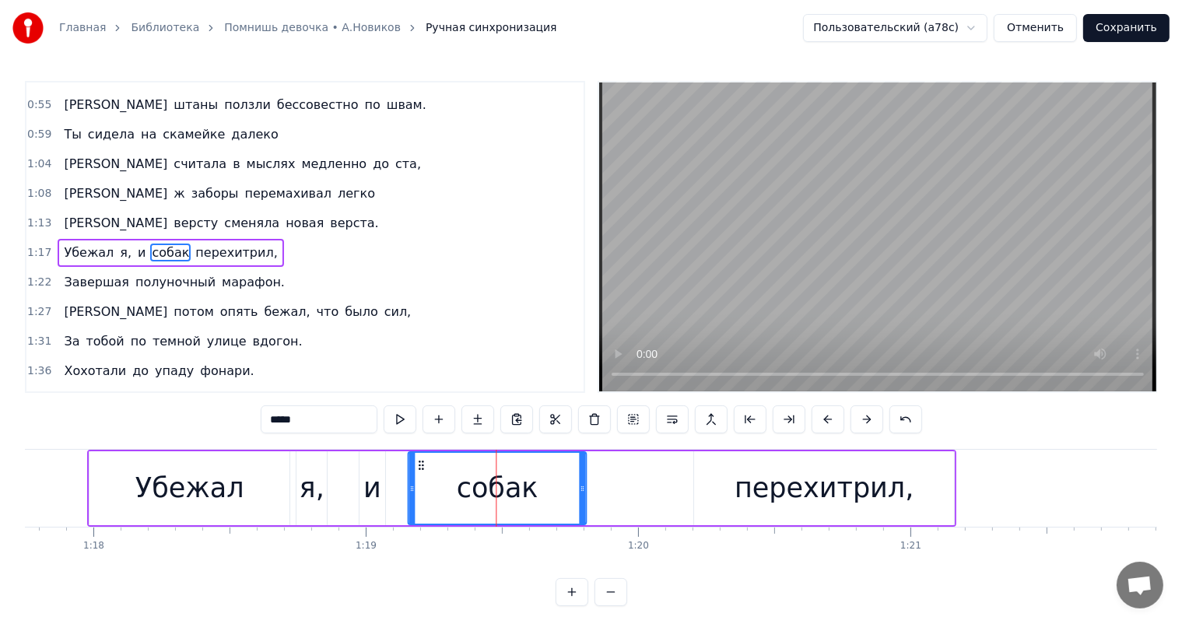
drag, startPoint x: 445, startPoint y: 469, endPoint x: 420, endPoint y: 472, distance: 25.0
click at [420, 472] on div "собак" at bounding box center [497, 488] width 177 height 71
drag, startPoint x: 585, startPoint y: 480, endPoint x: 615, endPoint y: 501, distance: 36.9
click at [571, 486] on div at bounding box center [568, 488] width 6 height 71
click at [806, 504] on div "перехитрил," at bounding box center [824, 488] width 179 height 41
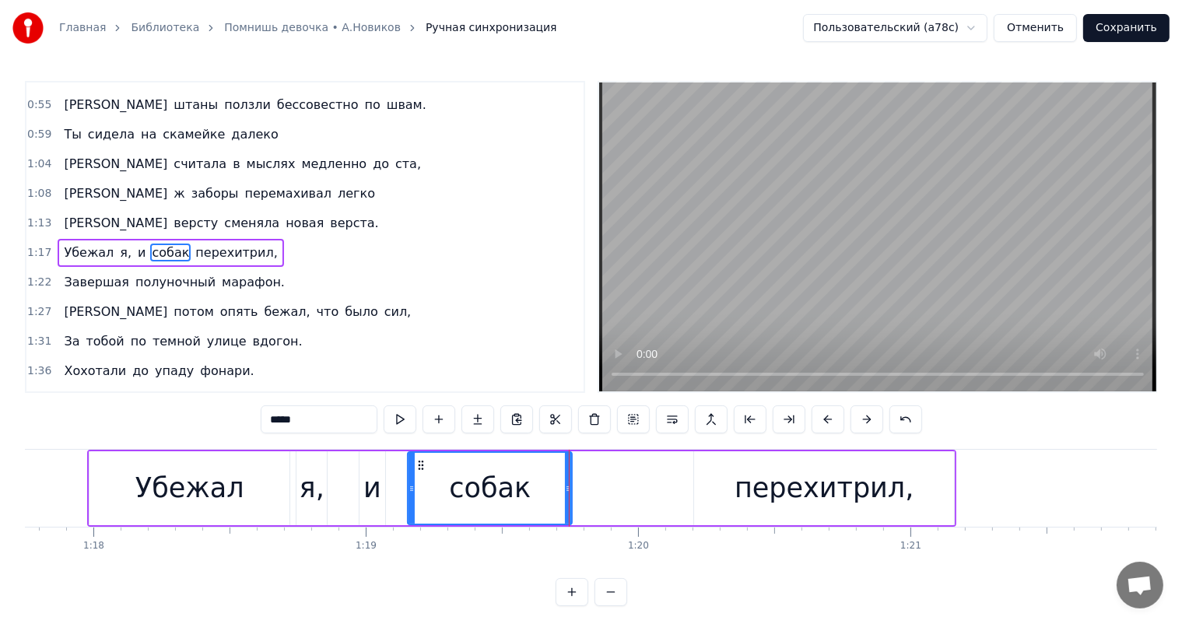
type input "**********"
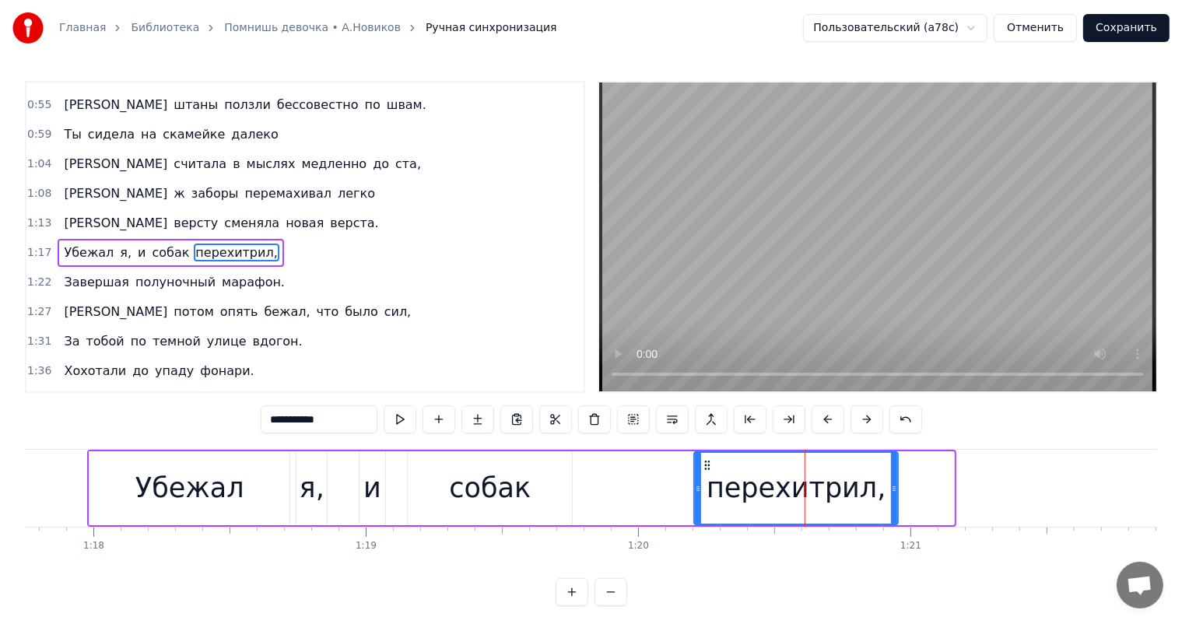
drag, startPoint x: 951, startPoint y: 489, endPoint x: 890, endPoint y: 495, distance: 61.0
click at [891, 495] on div at bounding box center [894, 488] width 6 height 71
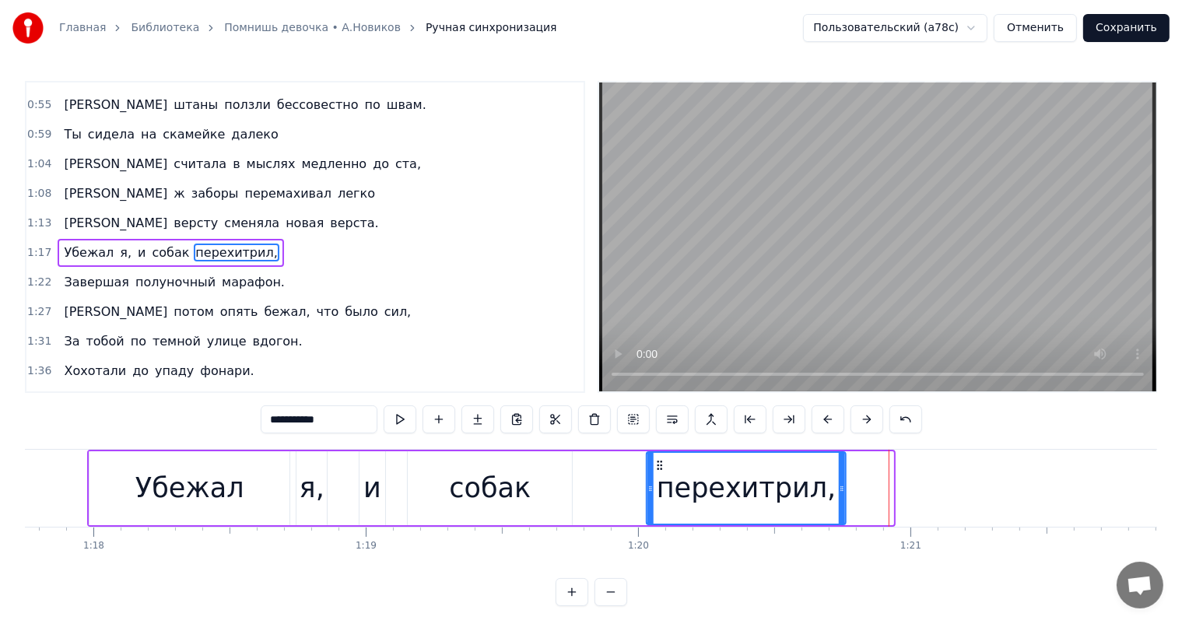
drag, startPoint x: 710, startPoint y: 461, endPoint x: 263, endPoint y: 486, distance: 447.5
click at [654, 475] on div "перехитрил," at bounding box center [747, 488] width 198 height 71
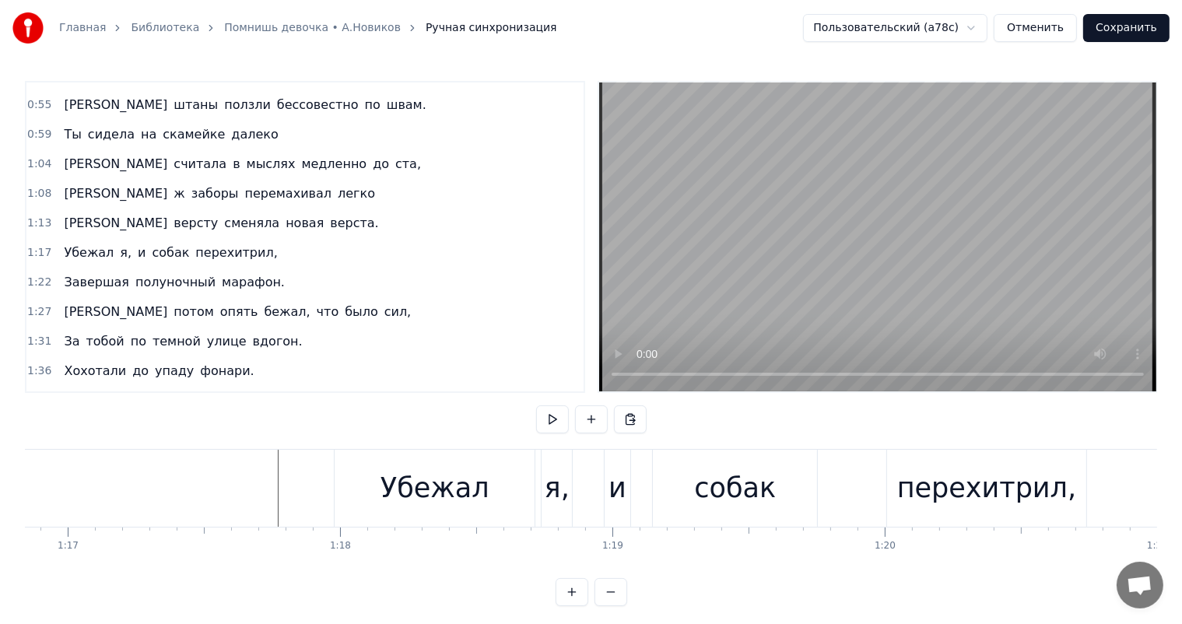
scroll to position [0, 20160]
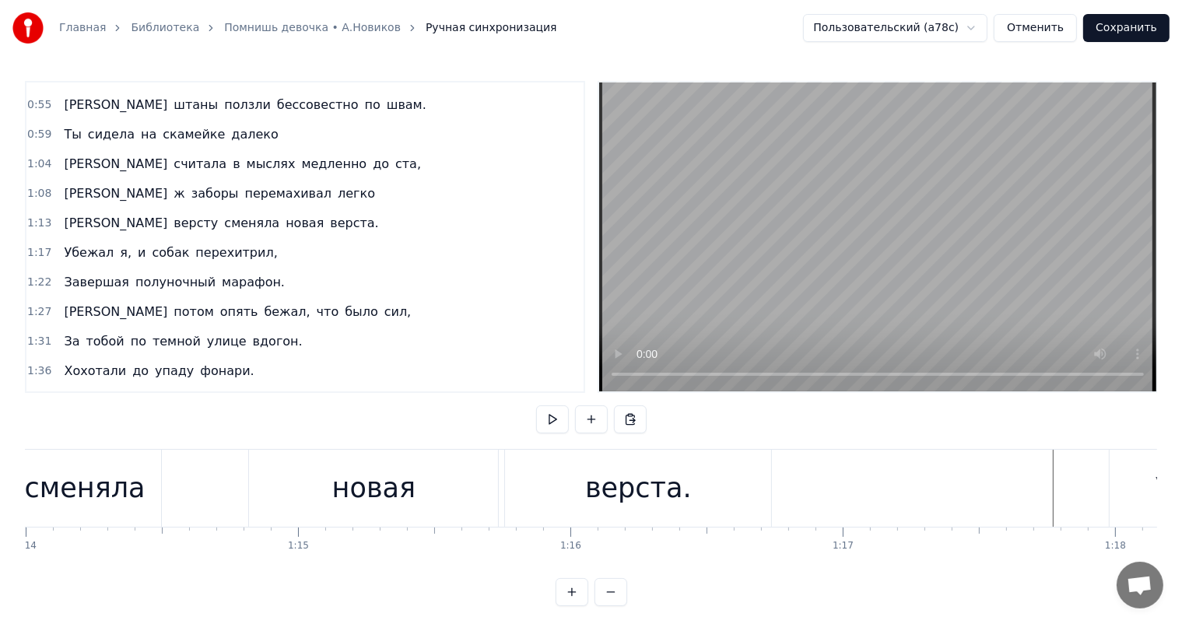
click at [602, 498] on div "верста." at bounding box center [638, 488] width 107 height 41
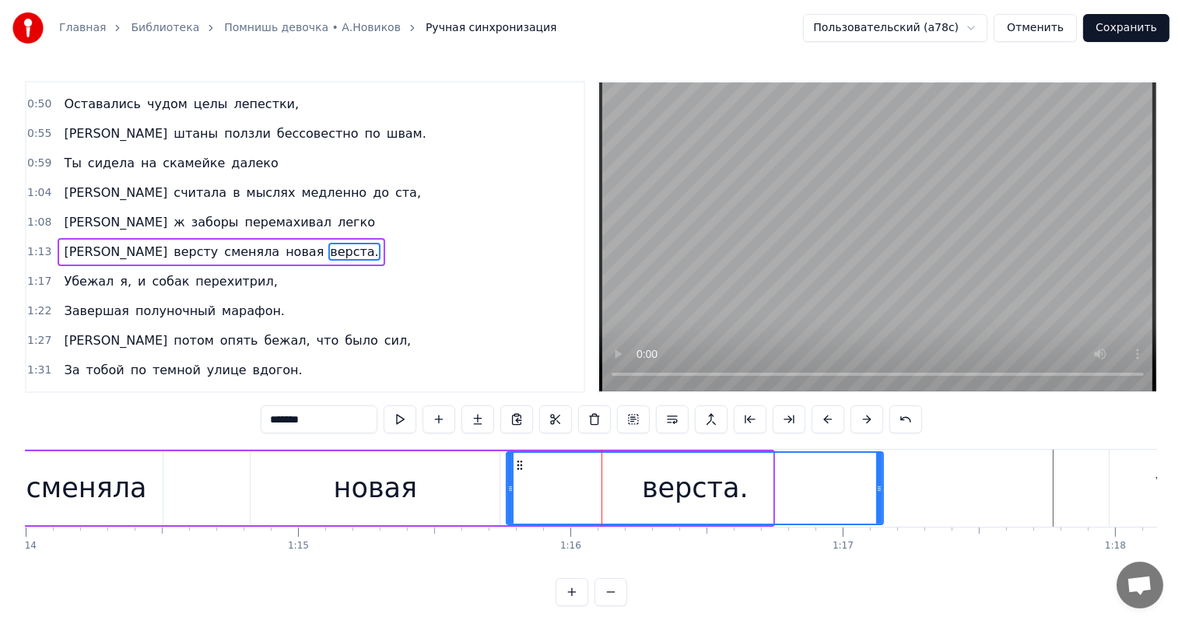
drag, startPoint x: 768, startPoint y: 487, endPoint x: 878, endPoint y: 504, distance: 111.9
click at [878, 504] on div at bounding box center [879, 488] width 6 height 71
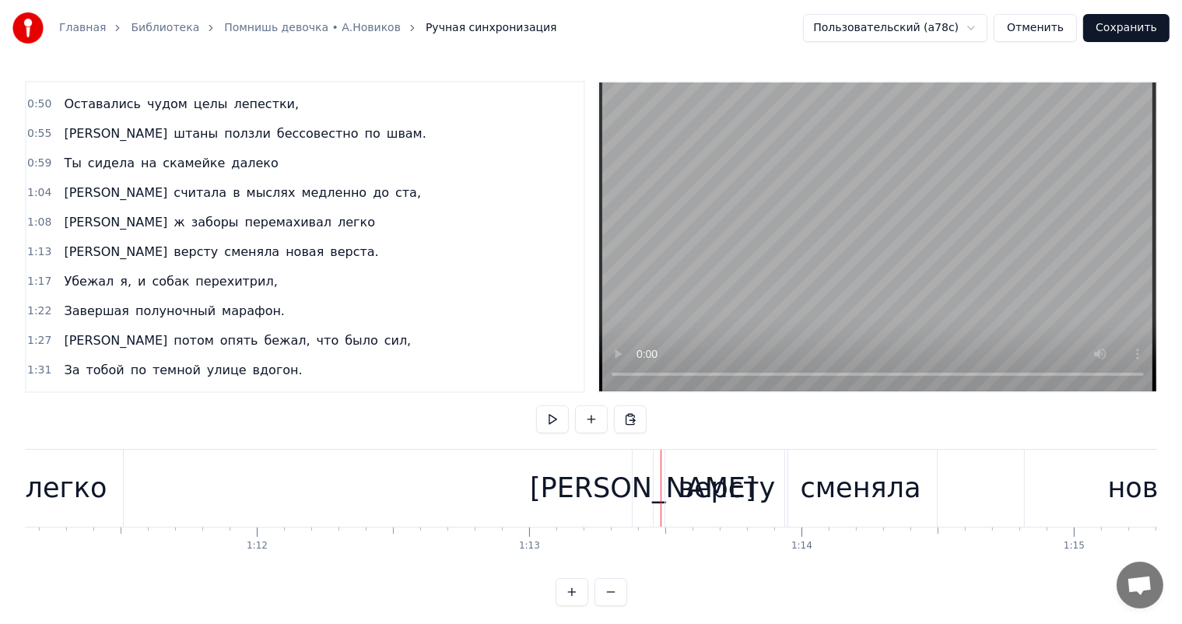
scroll to position [0, 19243]
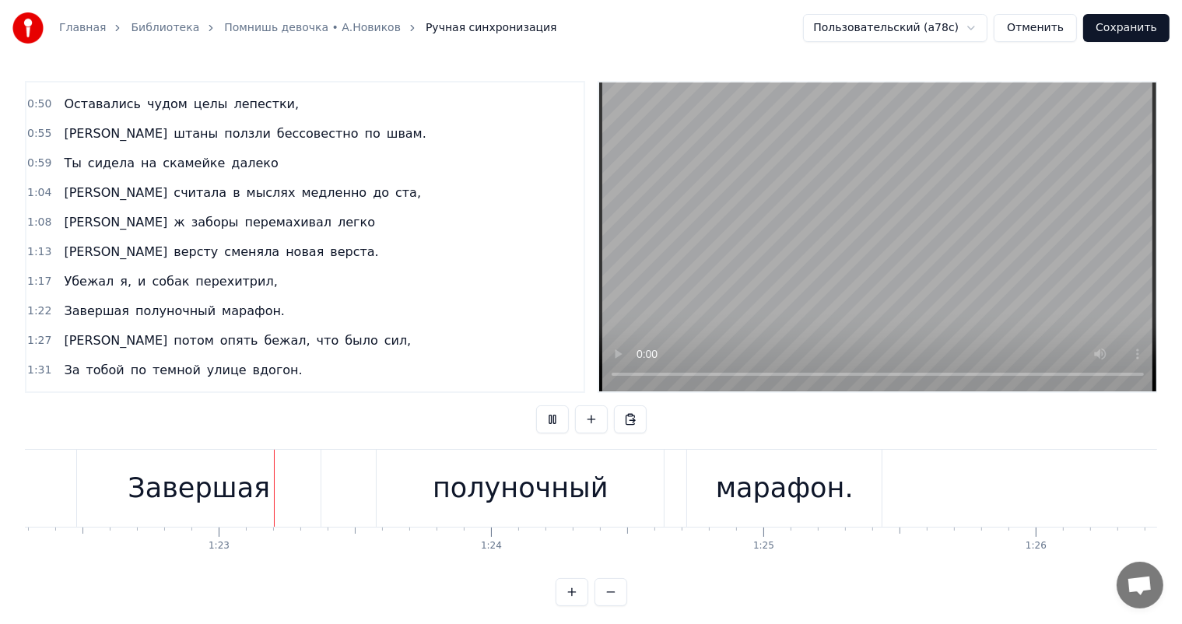
scroll to position [0, 22449]
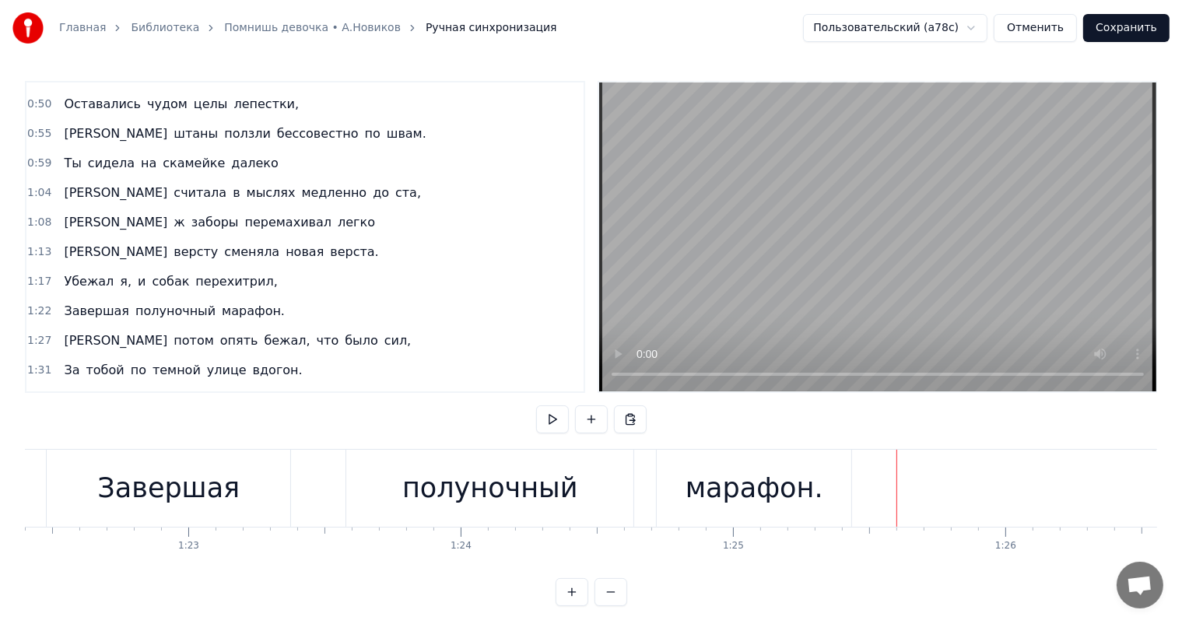
click at [202, 502] on div "Завершая" at bounding box center [168, 488] width 142 height 41
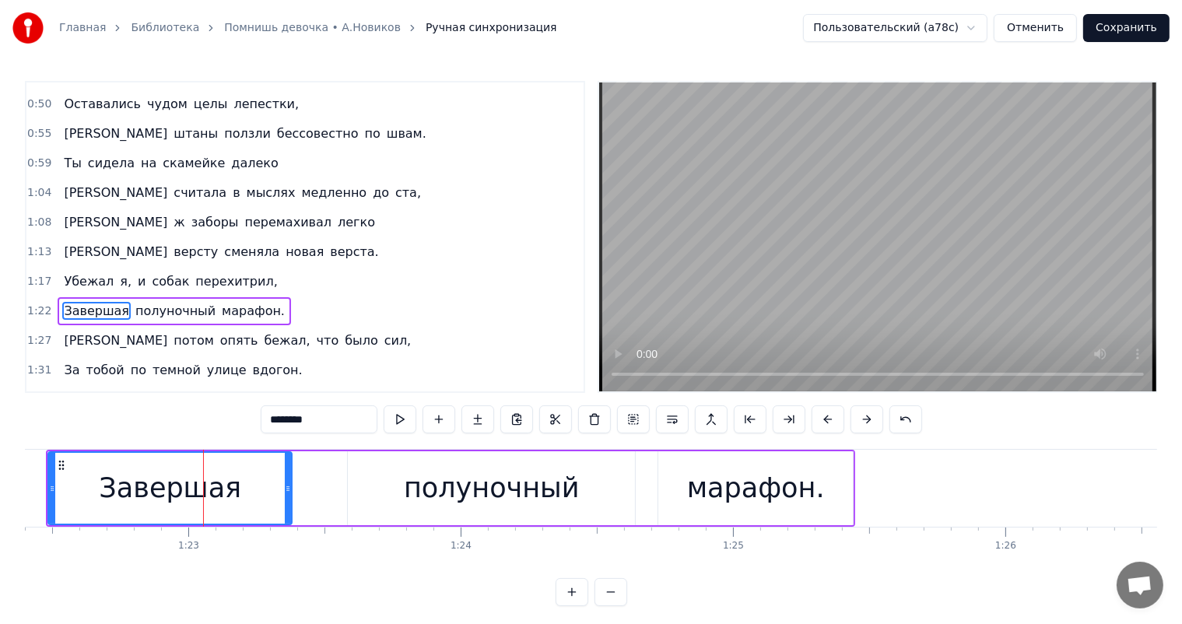
scroll to position [346, 0]
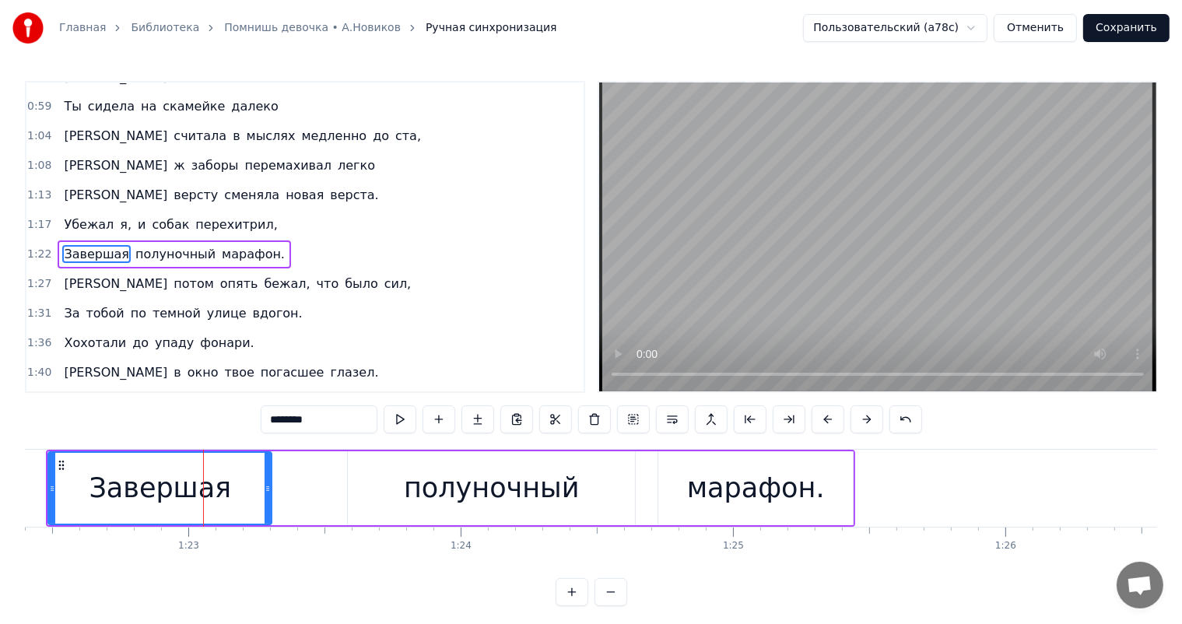
drag, startPoint x: 289, startPoint y: 483, endPoint x: 372, endPoint y: 501, distance: 85.4
click at [269, 489] on icon at bounding box center [268, 489] width 6 height 12
click at [372, 501] on div "полуночный" at bounding box center [491, 488] width 287 height 74
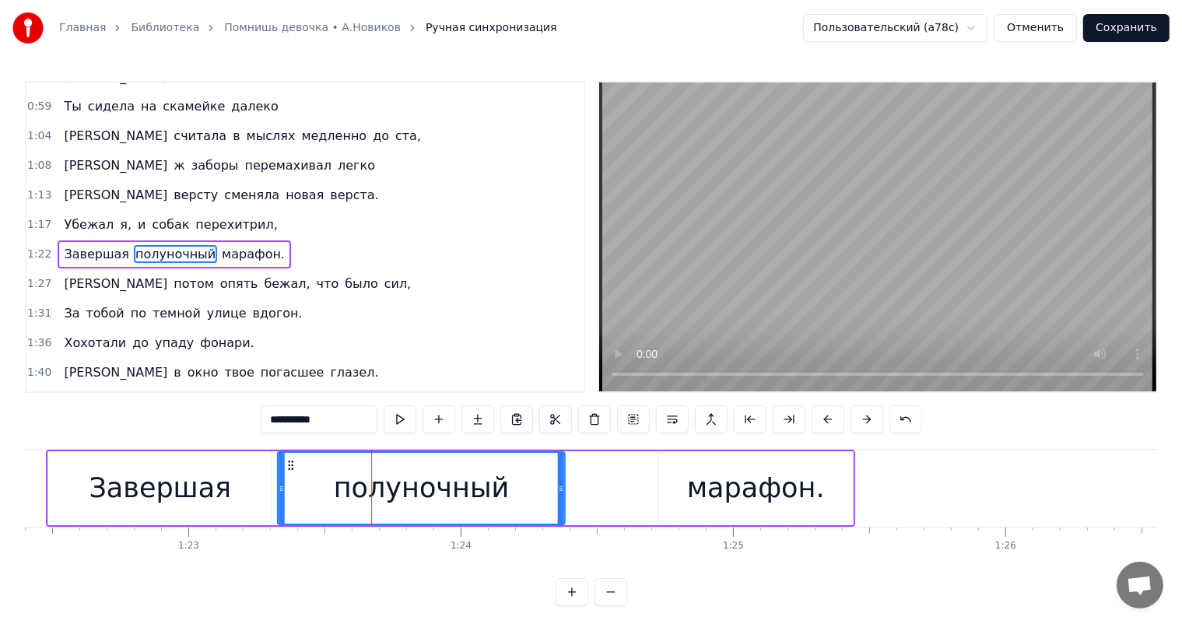
drag, startPoint x: 358, startPoint y: 463, endPoint x: 288, endPoint y: 476, distance: 71.3
click at [288, 476] on div "полуночный" at bounding box center [422, 488] width 286 height 71
click at [694, 475] on div "марафон." at bounding box center [756, 488] width 138 height 41
type input "********"
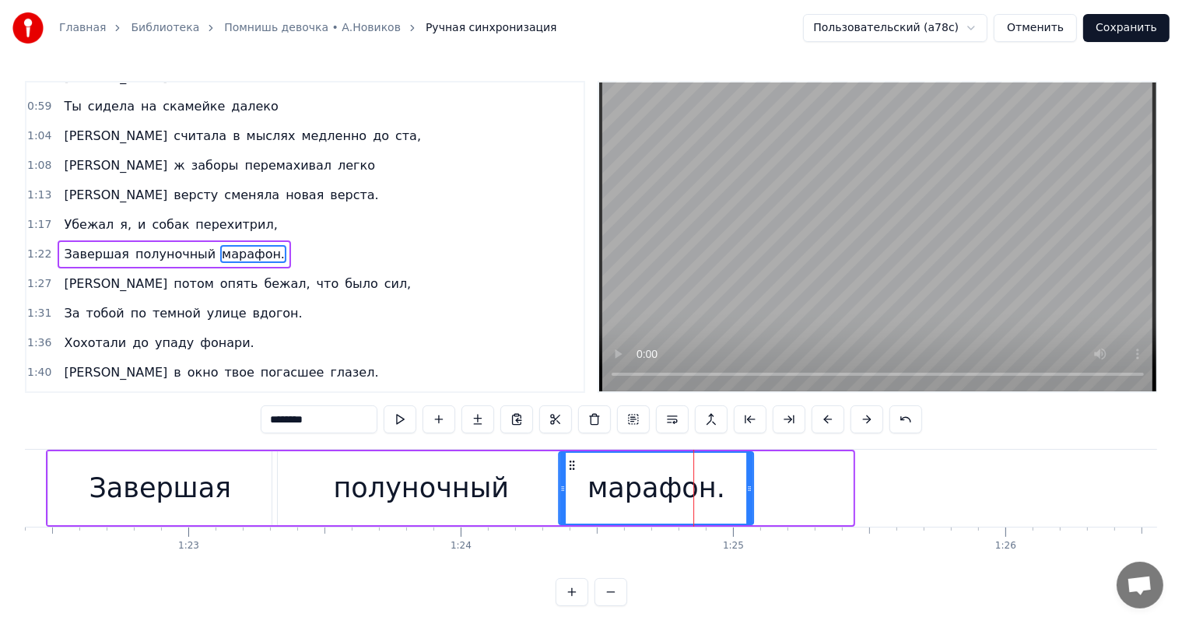
drag, startPoint x: 673, startPoint y: 464, endPoint x: 574, endPoint y: 478, distance: 100.6
click at [574, 478] on div "марафон." at bounding box center [656, 488] width 193 height 71
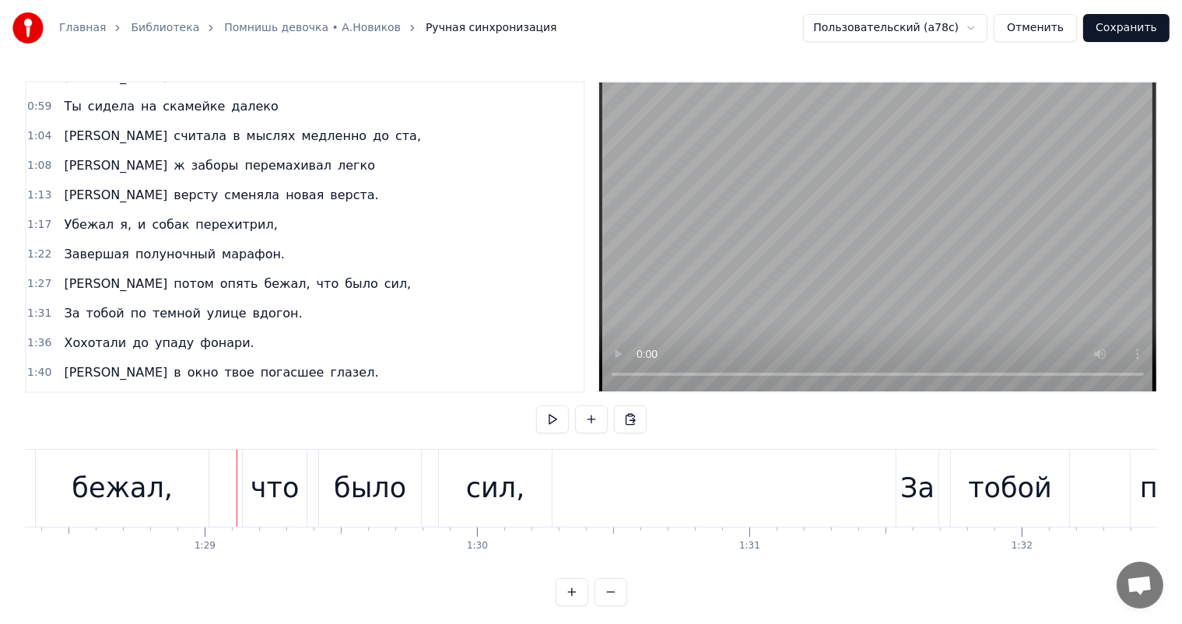
scroll to position [0, 23437]
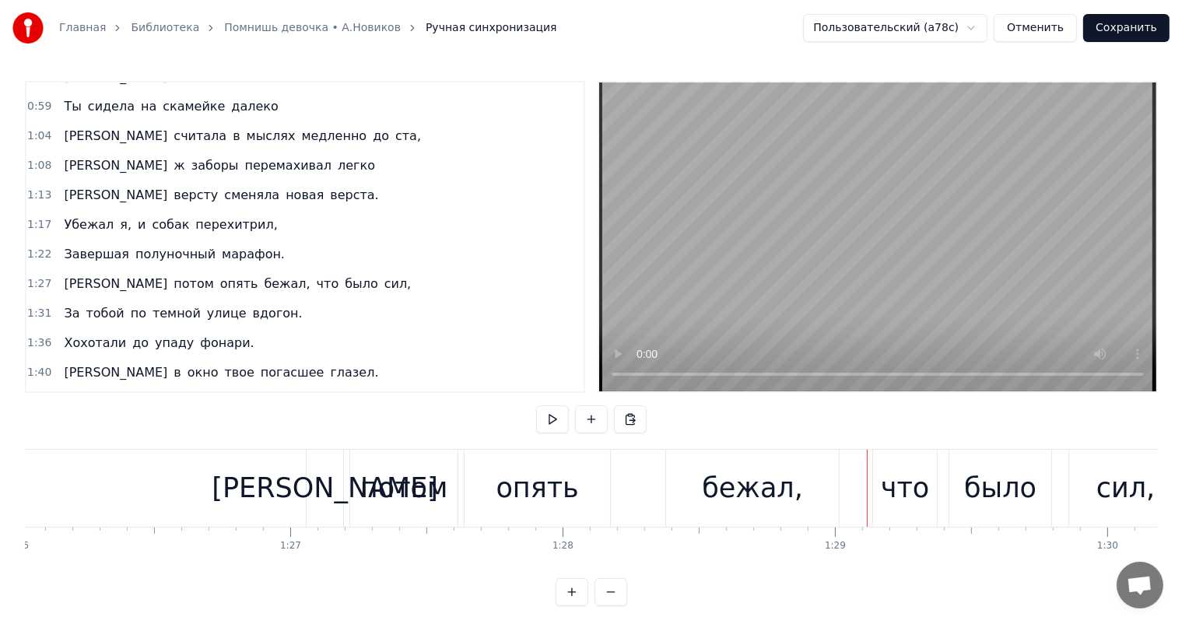
click at [523, 480] on div "опять" at bounding box center [537, 488] width 83 height 41
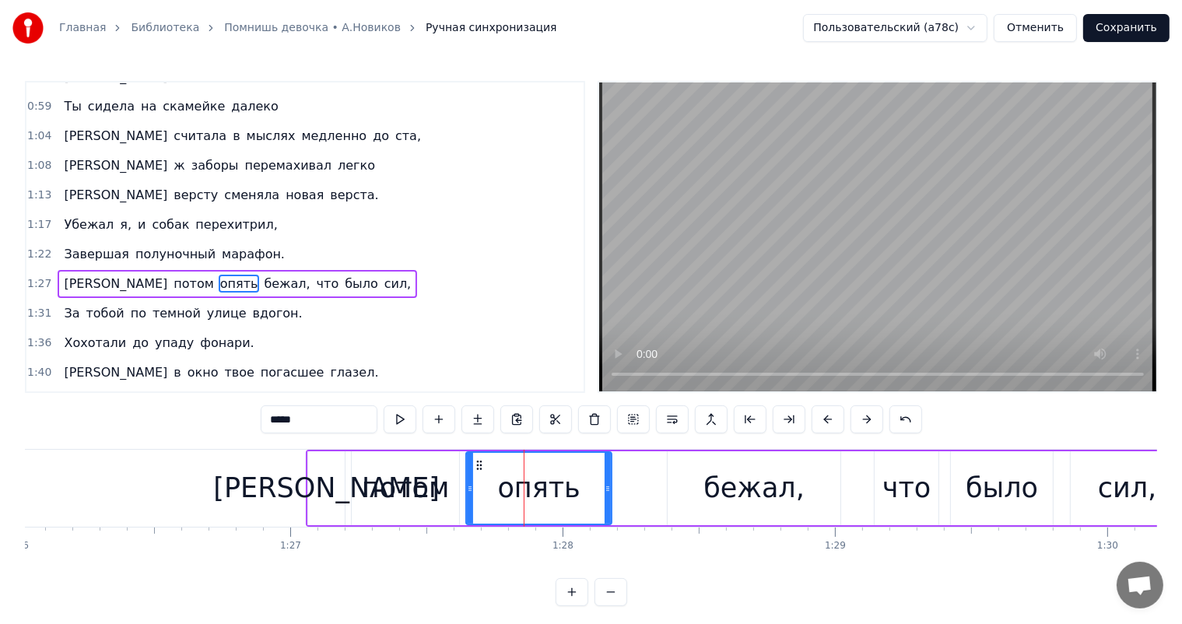
scroll to position [374, 0]
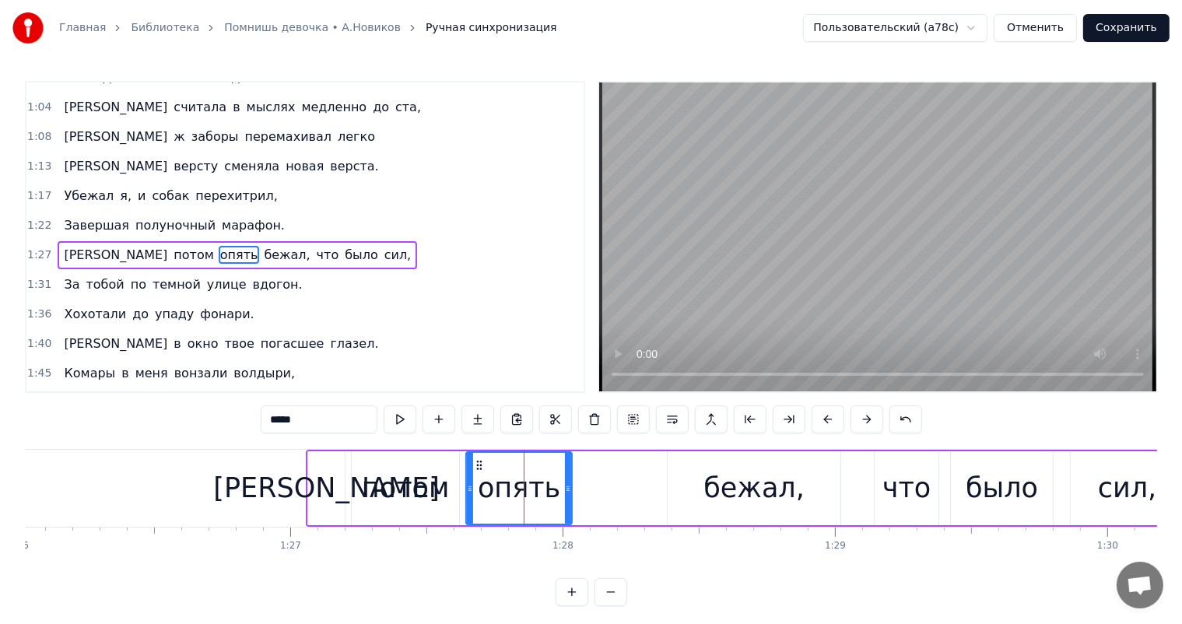
drag, startPoint x: 606, startPoint y: 484, endPoint x: 743, endPoint y: 486, distance: 137.0
click at [567, 496] on div at bounding box center [568, 488] width 6 height 71
click at [749, 479] on div "бежал," at bounding box center [754, 488] width 101 height 41
type input "******"
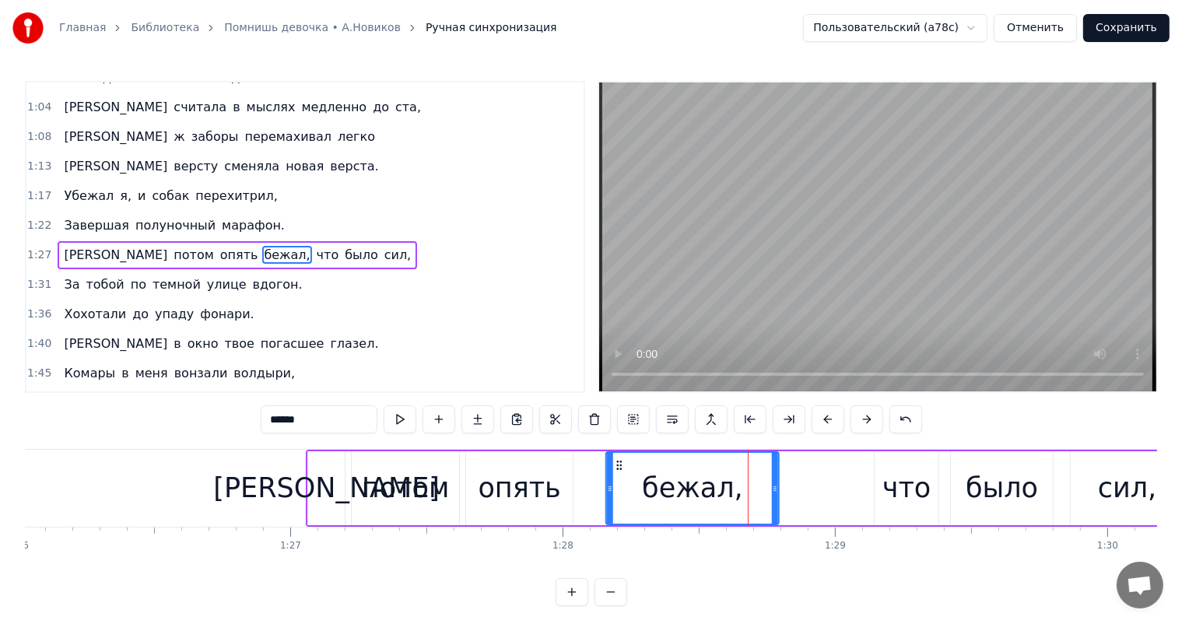
drag, startPoint x: 680, startPoint y: 462, endPoint x: 619, endPoint y: 472, distance: 62.3
click at [619, 472] on div "бежал," at bounding box center [692, 488] width 171 height 71
drag, startPoint x: 775, startPoint y: 488, endPoint x: 747, endPoint y: 494, distance: 27.8
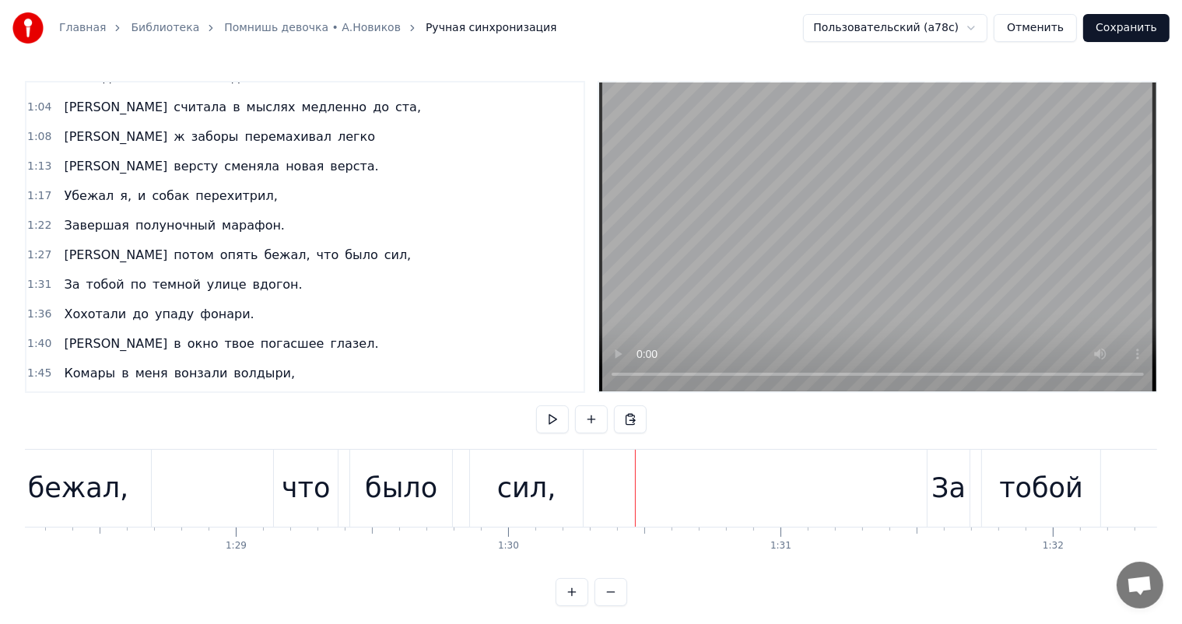
scroll to position [0, 23790]
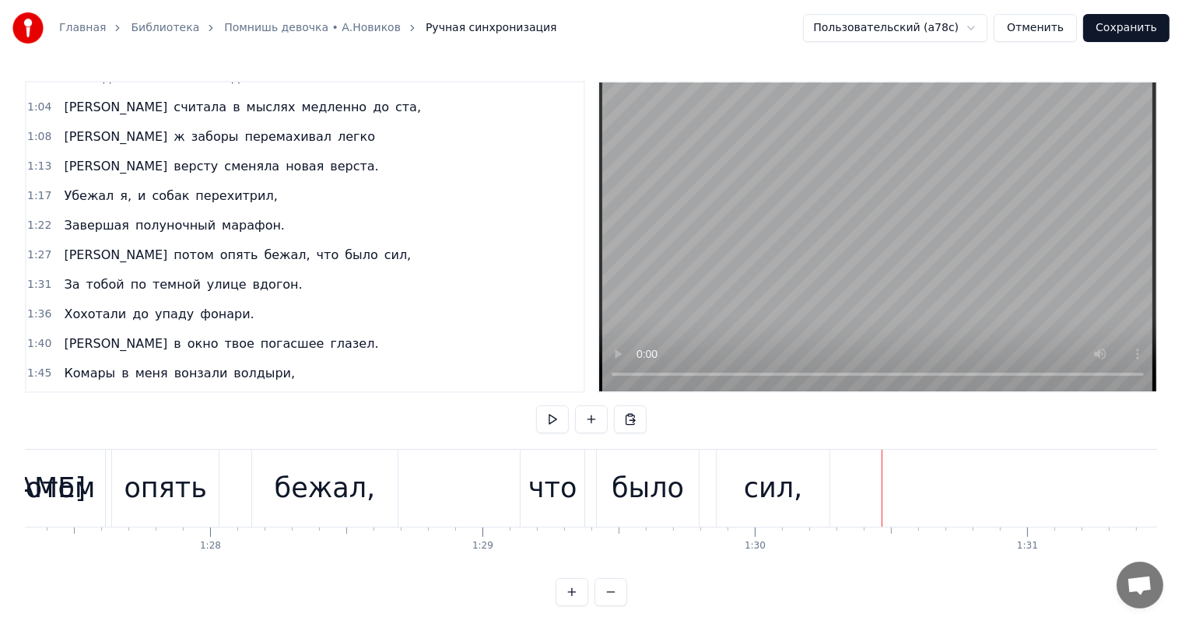
click at [666, 479] on div "было" at bounding box center [648, 488] width 72 height 41
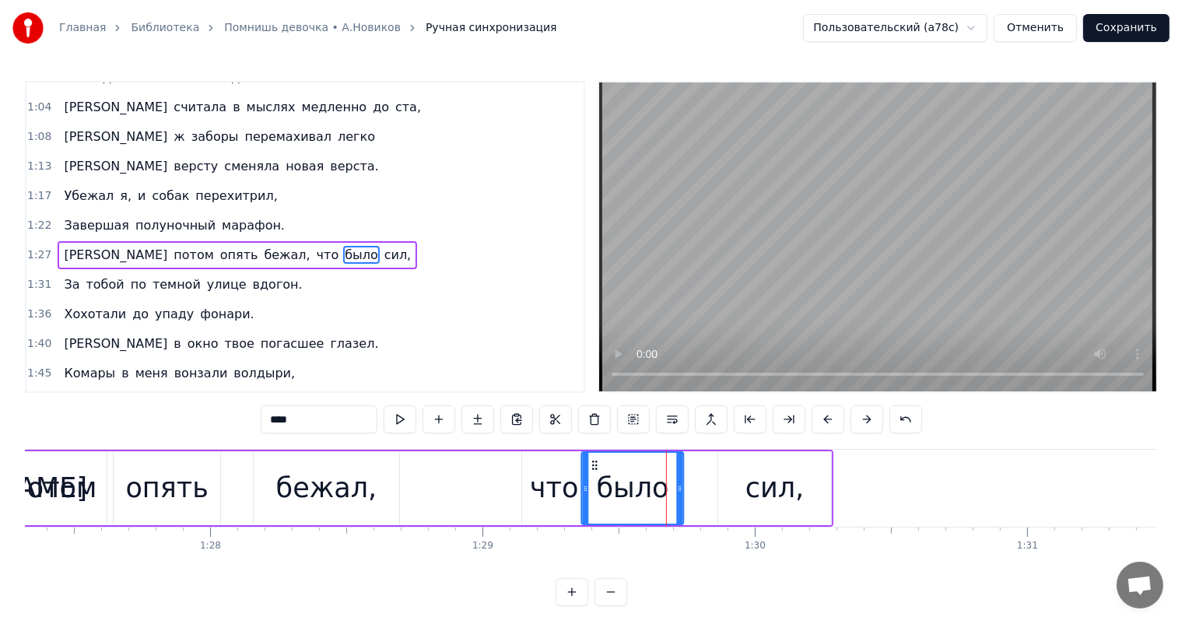
drag, startPoint x: 609, startPoint y: 464, endPoint x: 592, endPoint y: 472, distance: 19.1
click at [592, 472] on div "было" at bounding box center [633, 488] width 100 height 71
drag, startPoint x: 682, startPoint y: 477, endPoint x: 667, endPoint y: 483, distance: 15.8
click at [667, 483] on div at bounding box center [665, 488] width 6 height 71
click at [766, 480] on div "сил," at bounding box center [775, 488] width 59 height 41
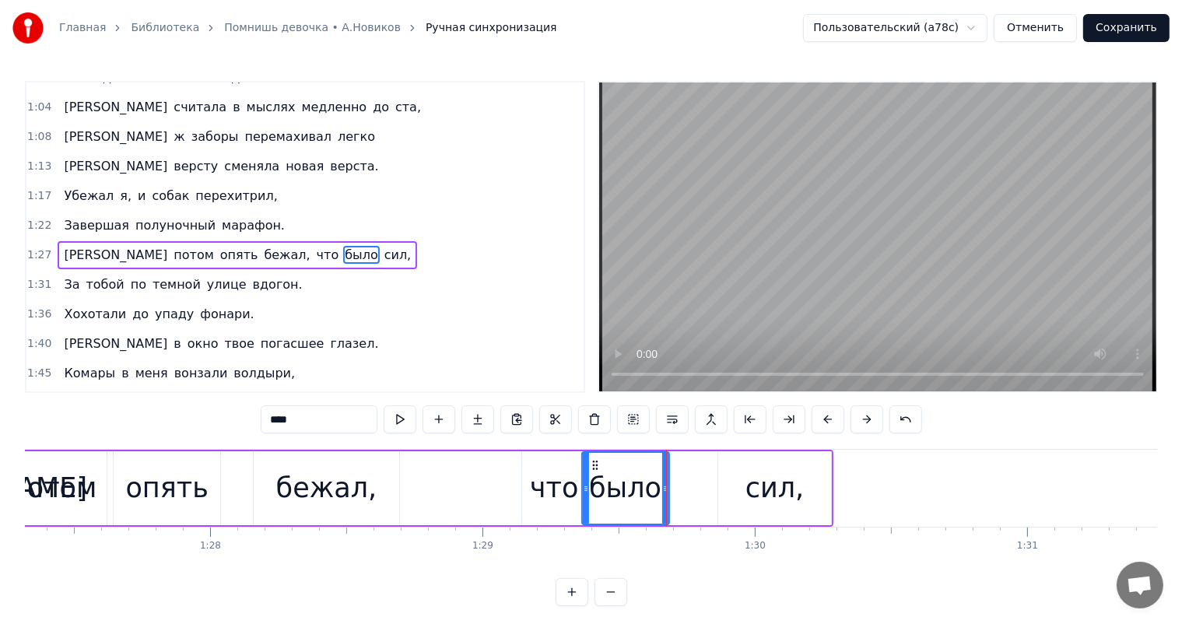
type input "****"
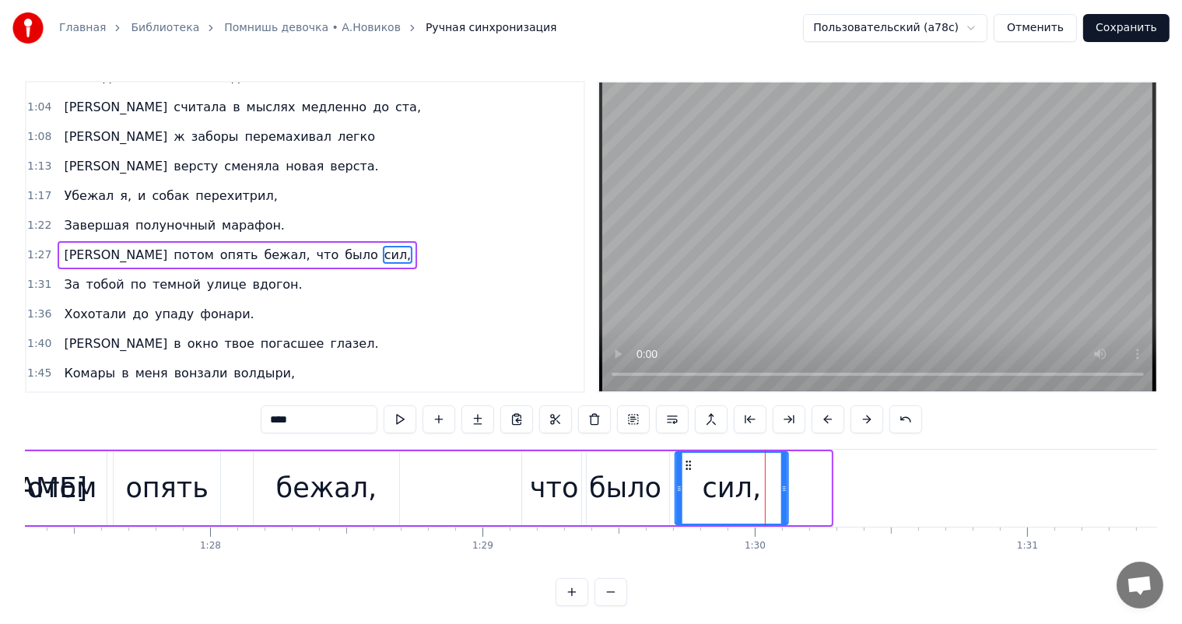
drag, startPoint x: 729, startPoint y: 464, endPoint x: 687, endPoint y: 467, distance: 42.9
click at [687, 467] on icon at bounding box center [689, 465] width 12 height 12
drag, startPoint x: 784, startPoint y: 479, endPoint x: 754, endPoint y: 499, distance: 35.4
click at [754, 499] on div at bounding box center [755, 488] width 6 height 71
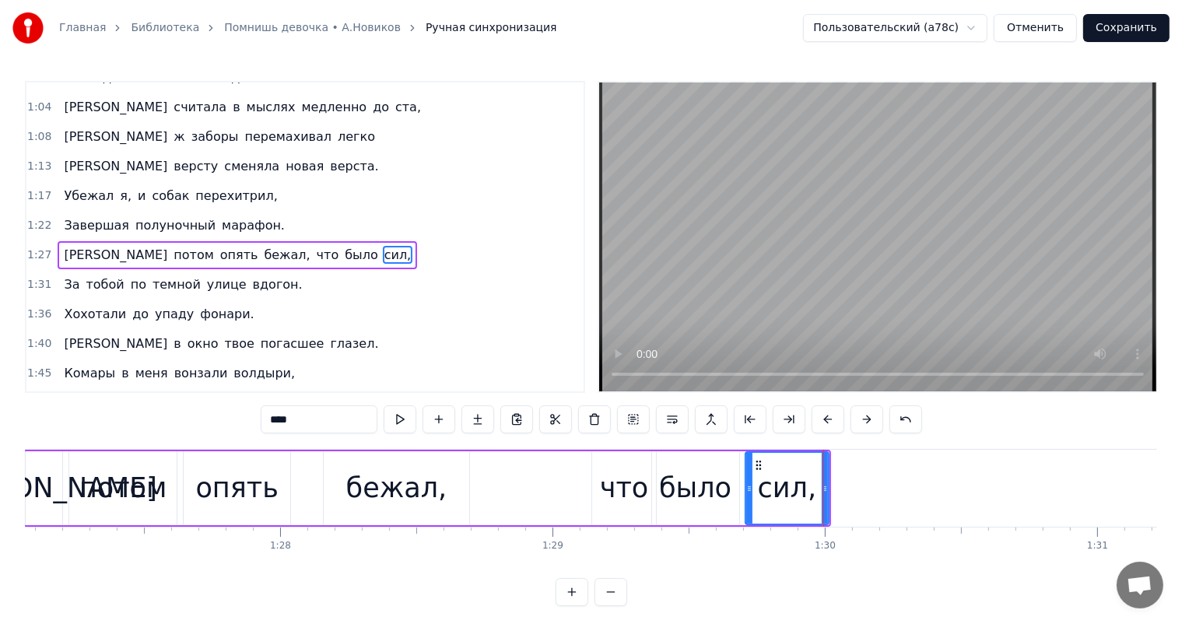
scroll to position [0, 23437]
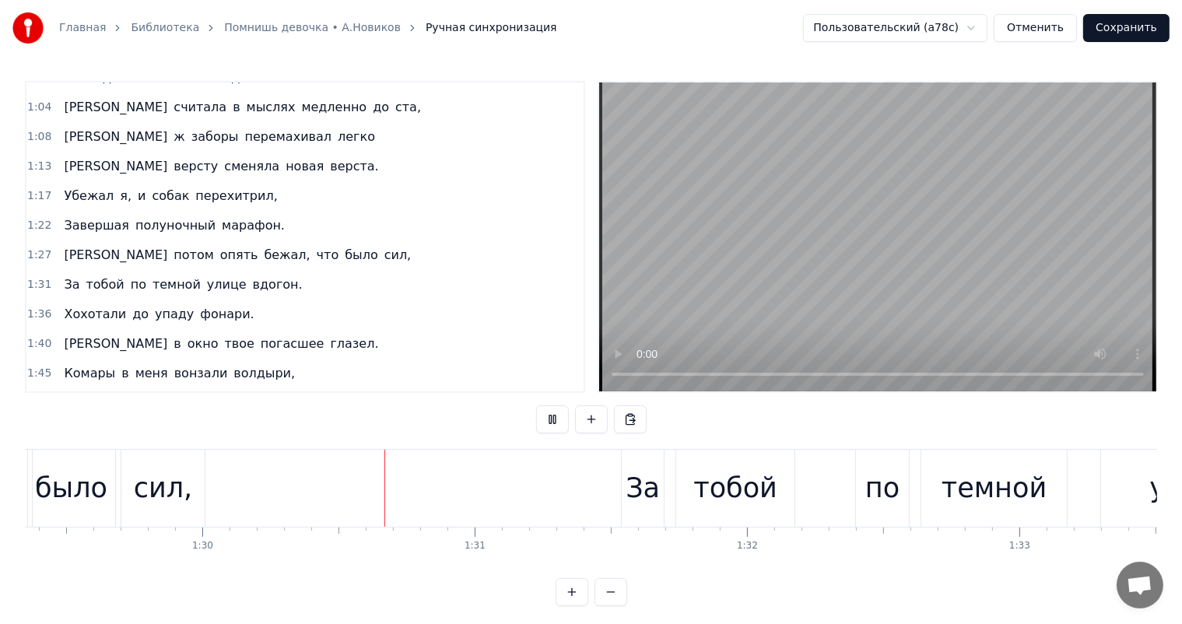
scroll to position [0, 24460]
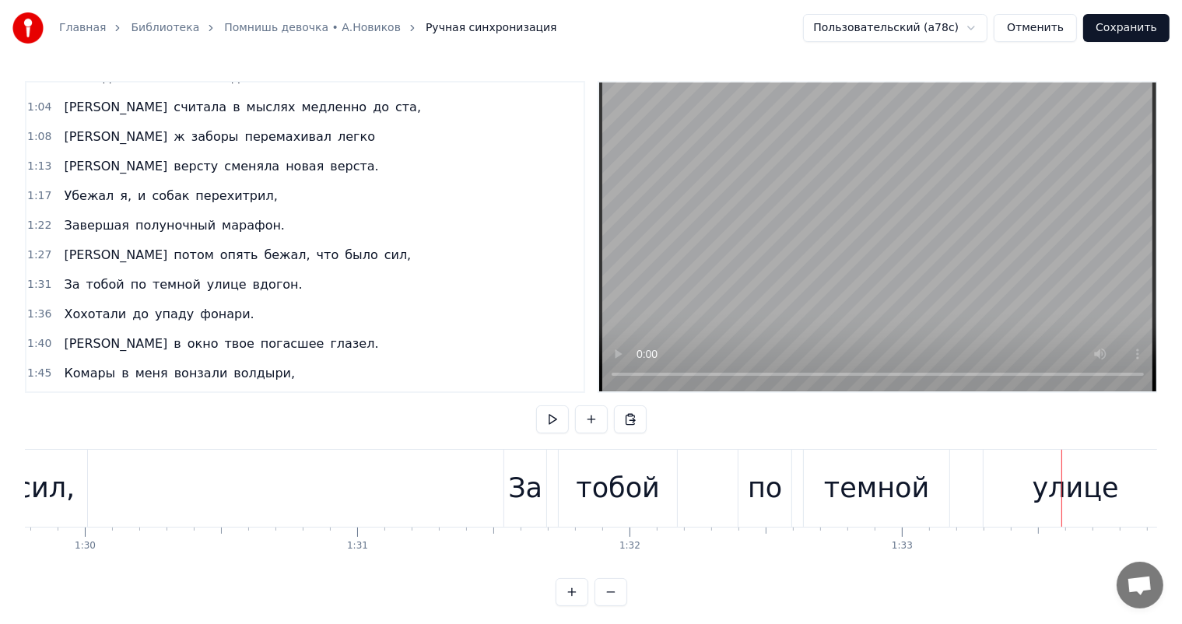
click at [529, 483] on div "За" at bounding box center [525, 488] width 34 height 41
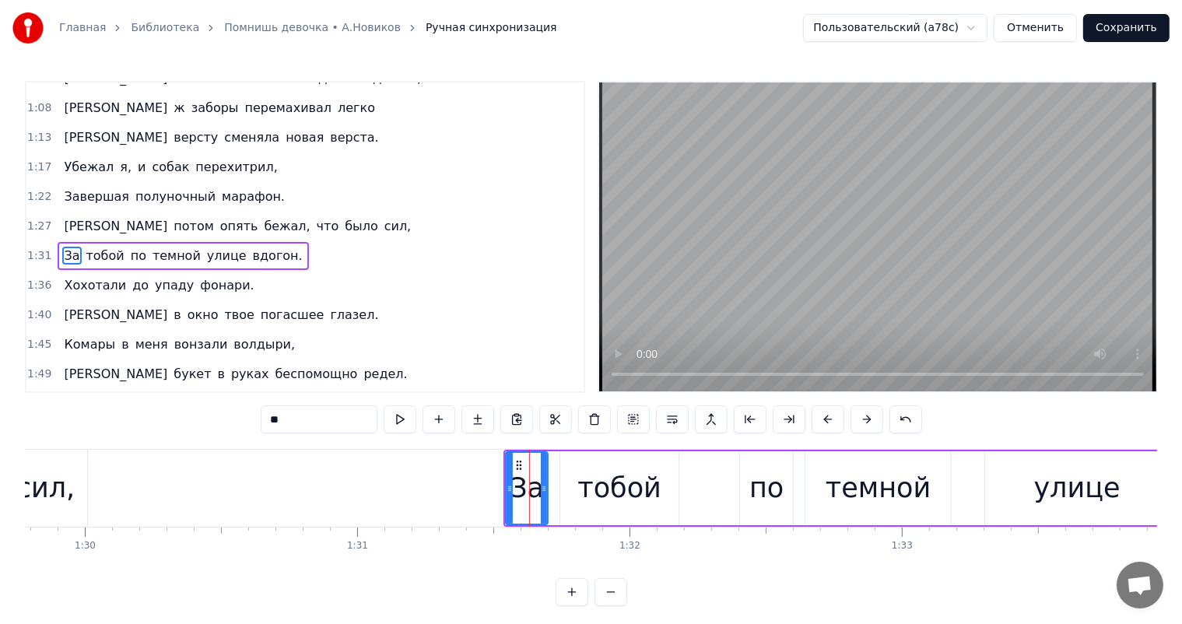
click at [596, 493] on div "тобой" at bounding box center [620, 488] width 84 height 41
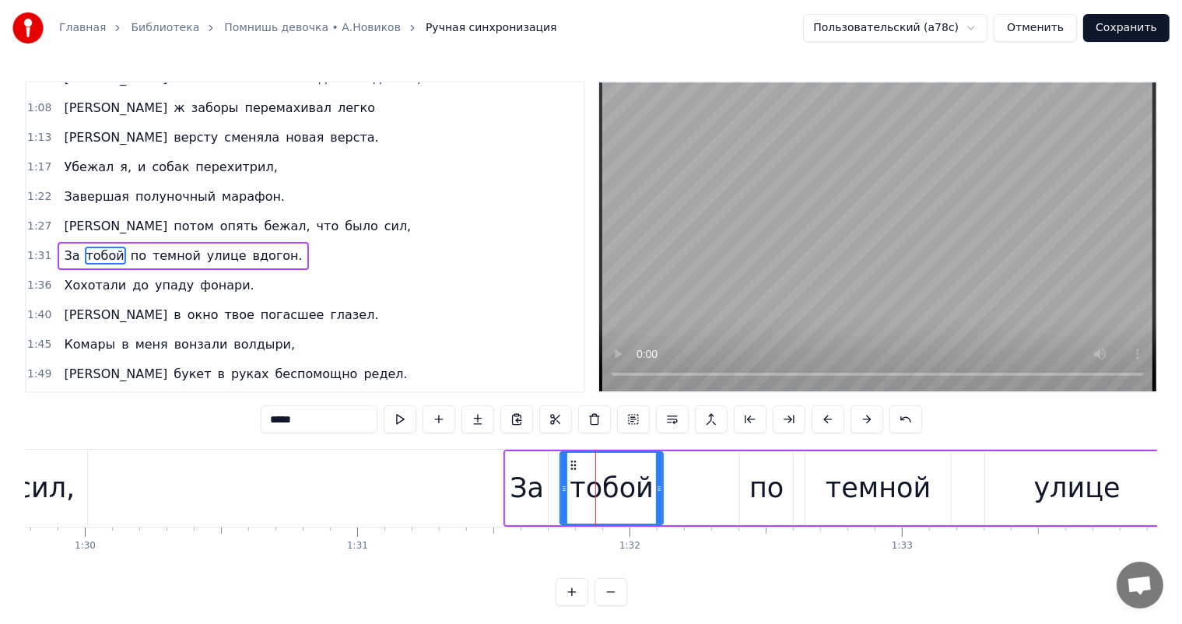
drag, startPoint x: 676, startPoint y: 488, endPoint x: 660, endPoint y: 490, distance: 15.7
click at [660, 490] on icon at bounding box center [659, 489] width 6 height 12
click at [769, 490] on div "по" at bounding box center [767, 488] width 34 height 41
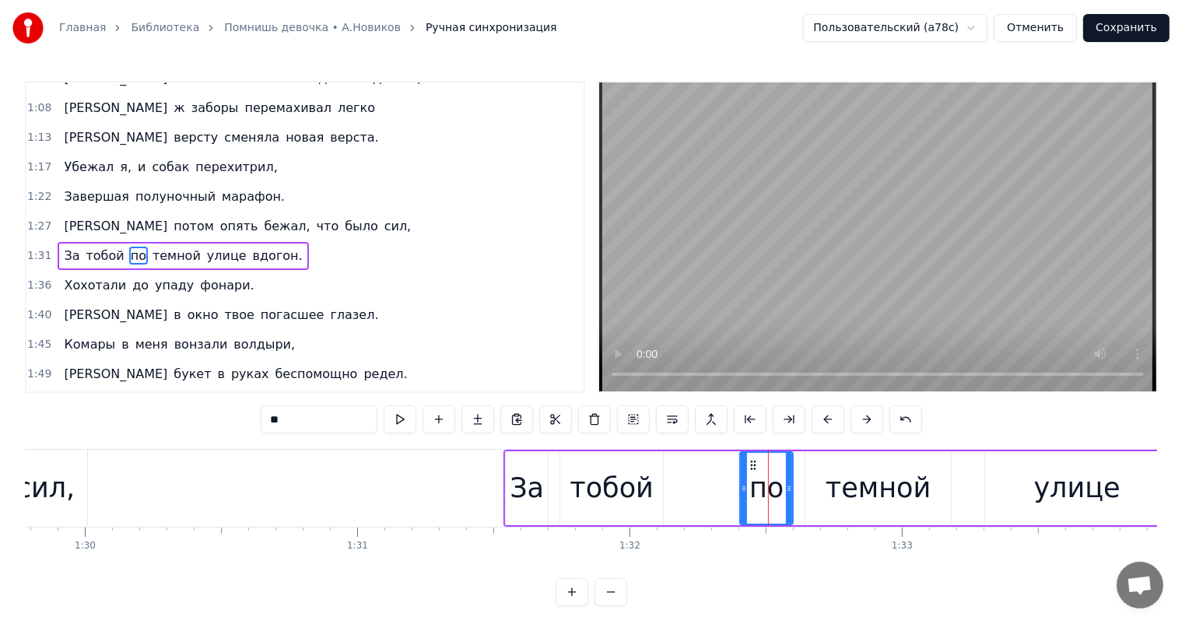
click at [873, 504] on div "темной" at bounding box center [878, 488] width 105 height 41
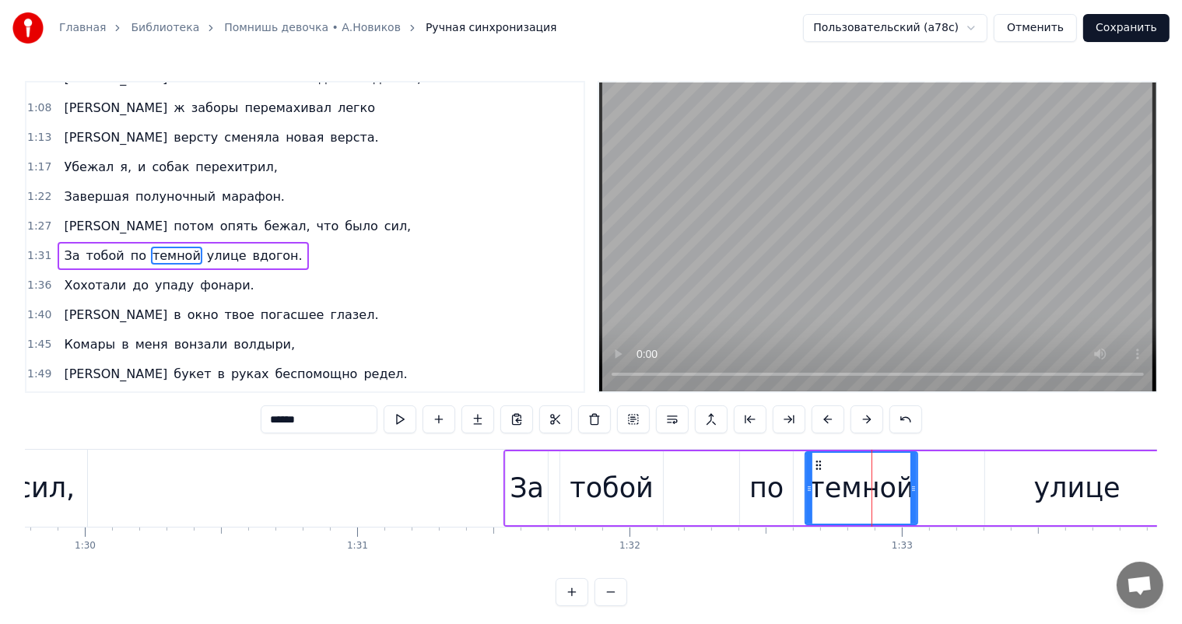
drag, startPoint x: 938, startPoint y: 492, endPoint x: 913, endPoint y: 500, distance: 26.1
click at [913, 500] on div at bounding box center [914, 488] width 6 height 71
click at [1065, 476] on div "улице" at bounding box center [1077, 488] width 86 height 41
type input "*****"
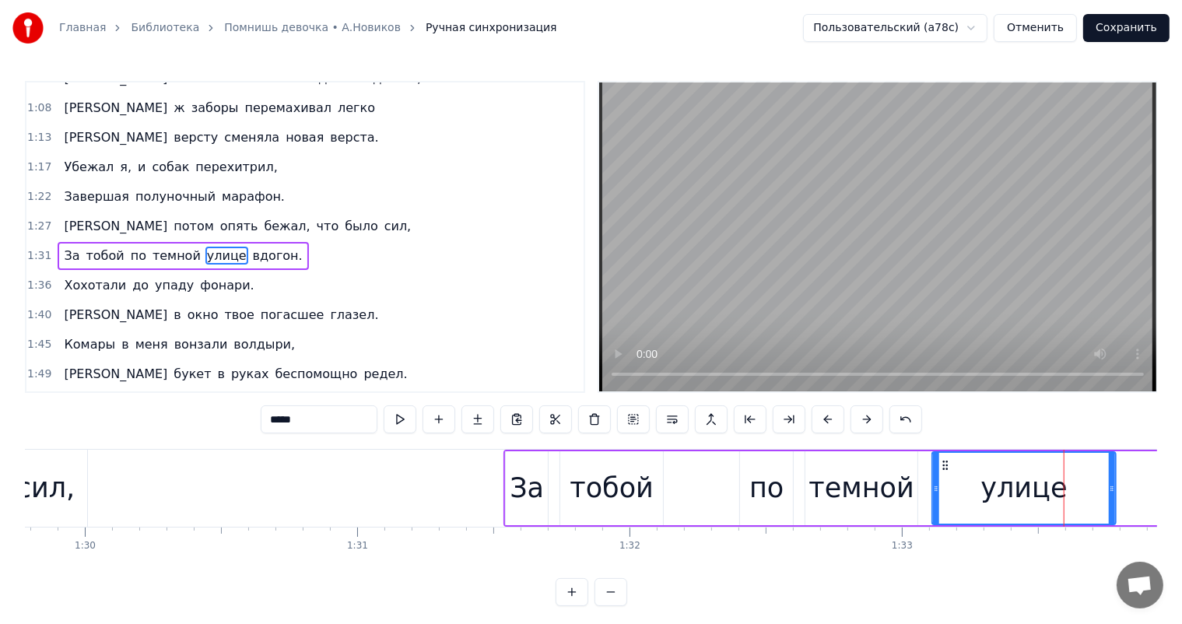
drag, startPoint x: 983, startPoint y: 465, endPoint x: 946, endPoint y: 470, distance: 37.8
click at [946, 470] on div "улице" at bounding box center [1024, 488] width 182 height 71
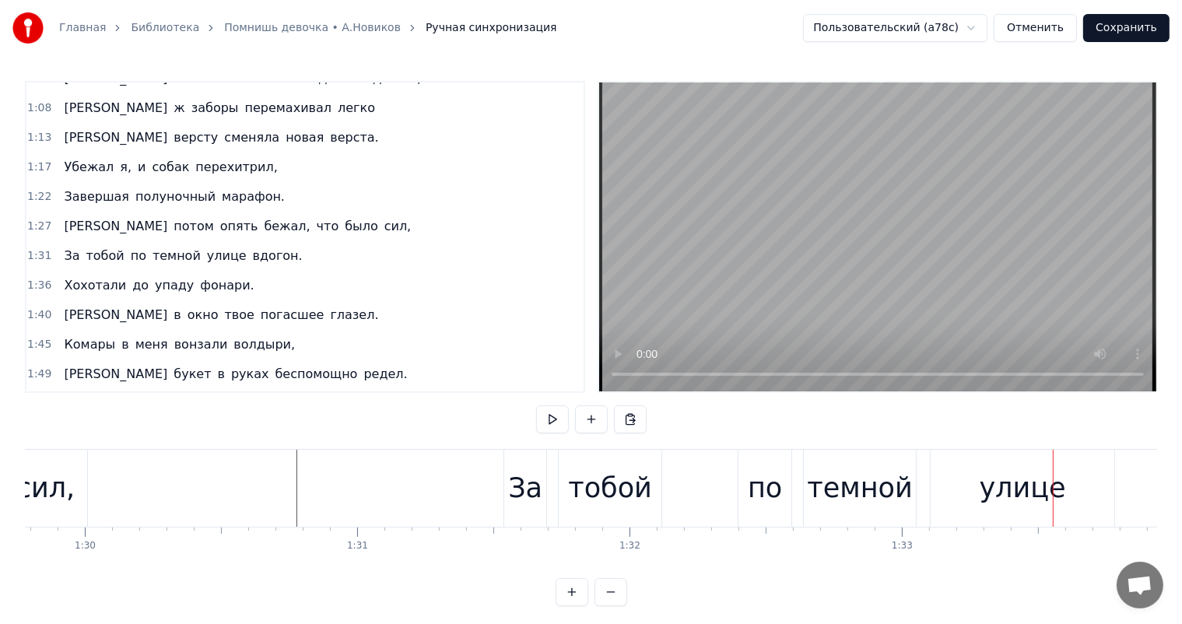
click at [772, 501] on div "по" at bounding box center [765, 488] width 34 height 41
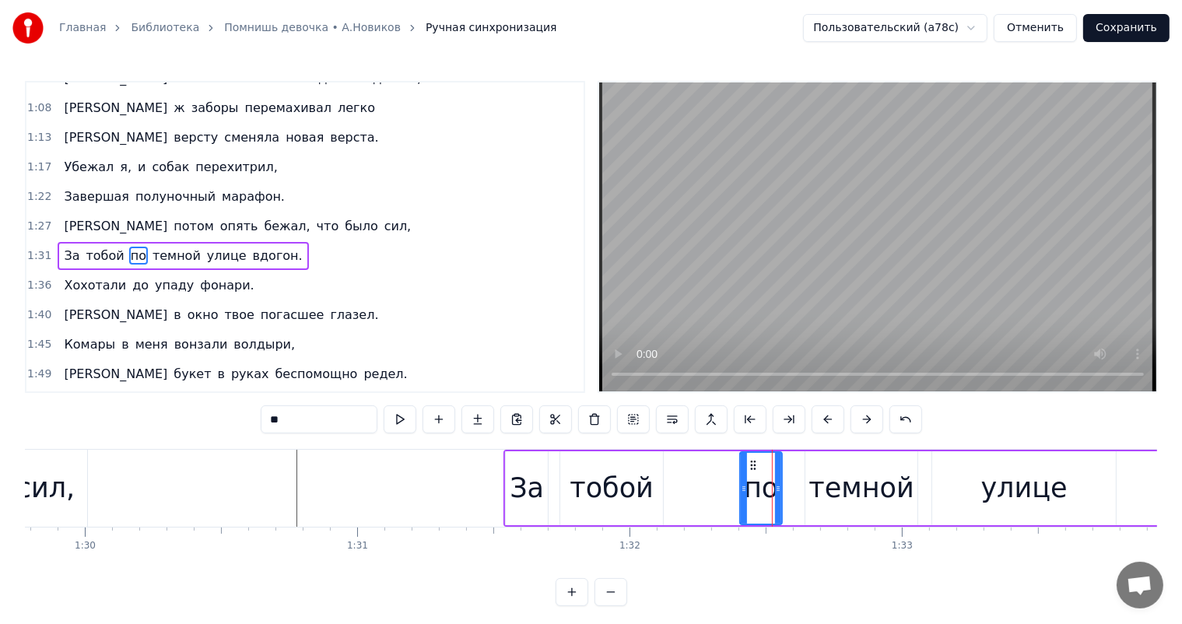
drag, startPoint x: 792, startPoint y: 487, endPoint x: 781, endPoint y: 489, distance: 11.1
click at [781, 489] on icon at bounding box center [778, 489] width 6 height 12
click at [855, 494] on div "темной" at bounding box center [861, 488] width 105 height 41
type input "******"
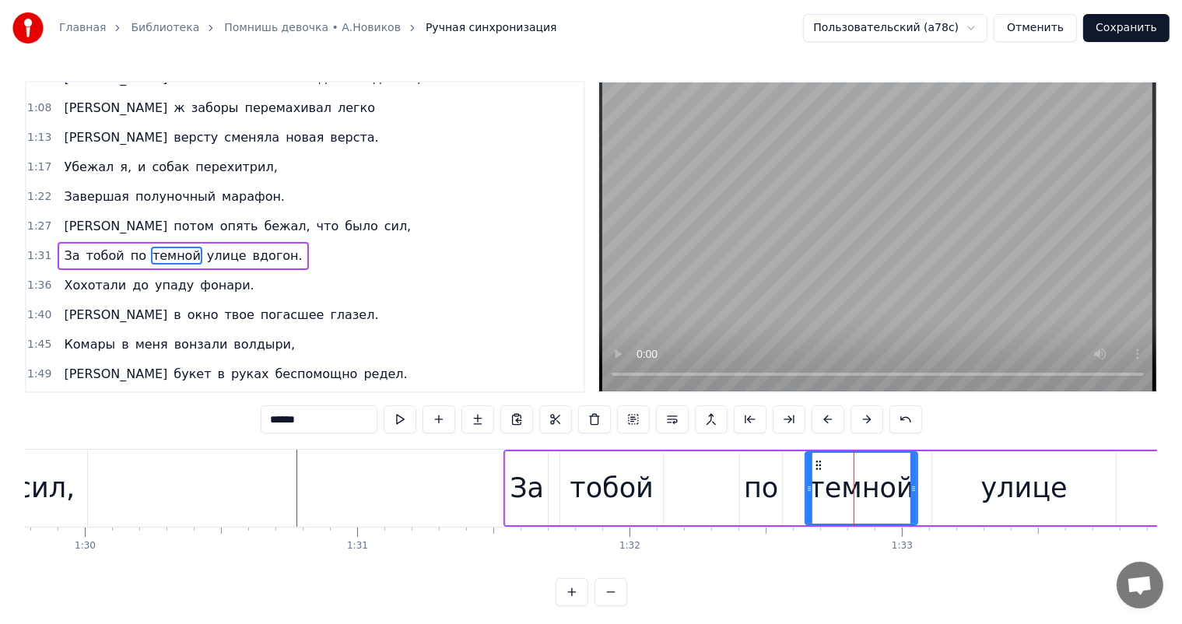
drag, startPoint x: 820, startPoint y: 458, endPoint x: 804, endPoint y: 465, distance: 17.1
click at [800, 465] on div "За тобой по темной улице вдогон." at bounding box center [928, 488] width 848 height 77
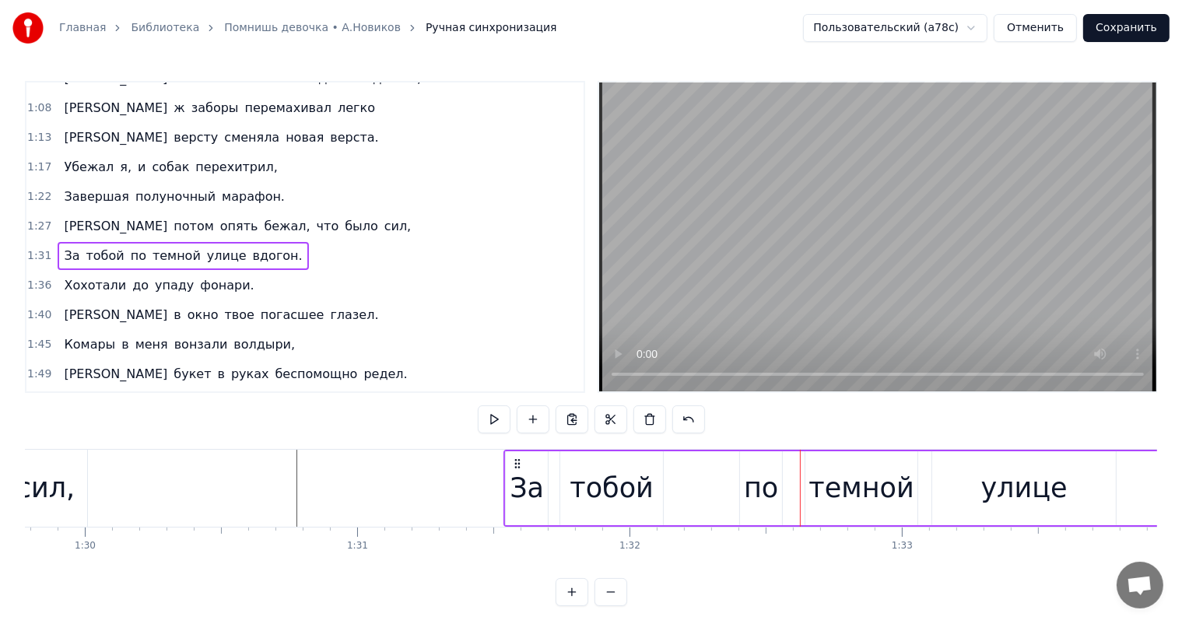
click at [813, 465] on div "темной" at bounding box center [862, 488] width 112 height 74
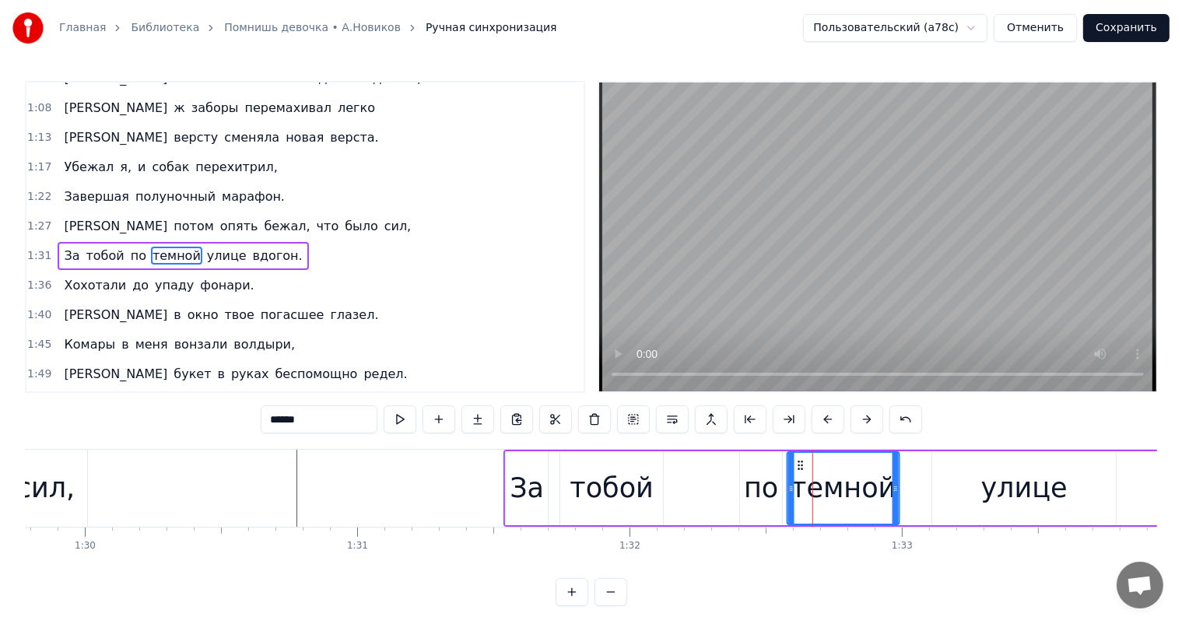
drag, startPoint x: 820, startPoint y: 464, endPoint x: 803, endPoint y: 469, distance: 18.7
click at [803, 469] on icon at bounding box center [801, 465] width 12 height 12
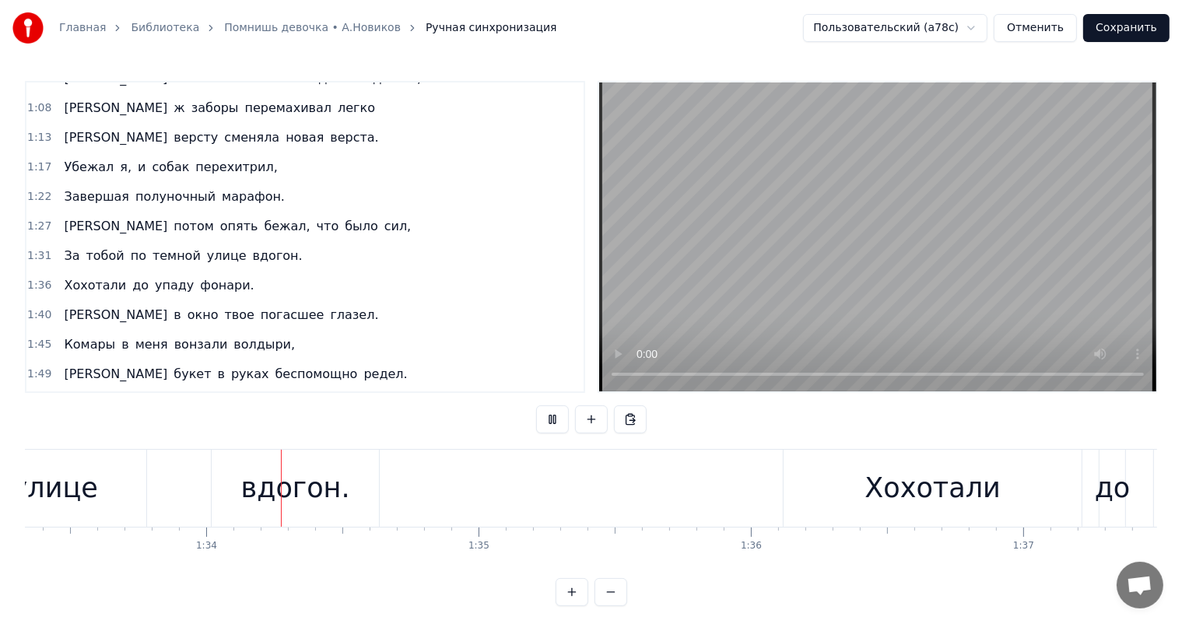
scroll to position [0, 25460]
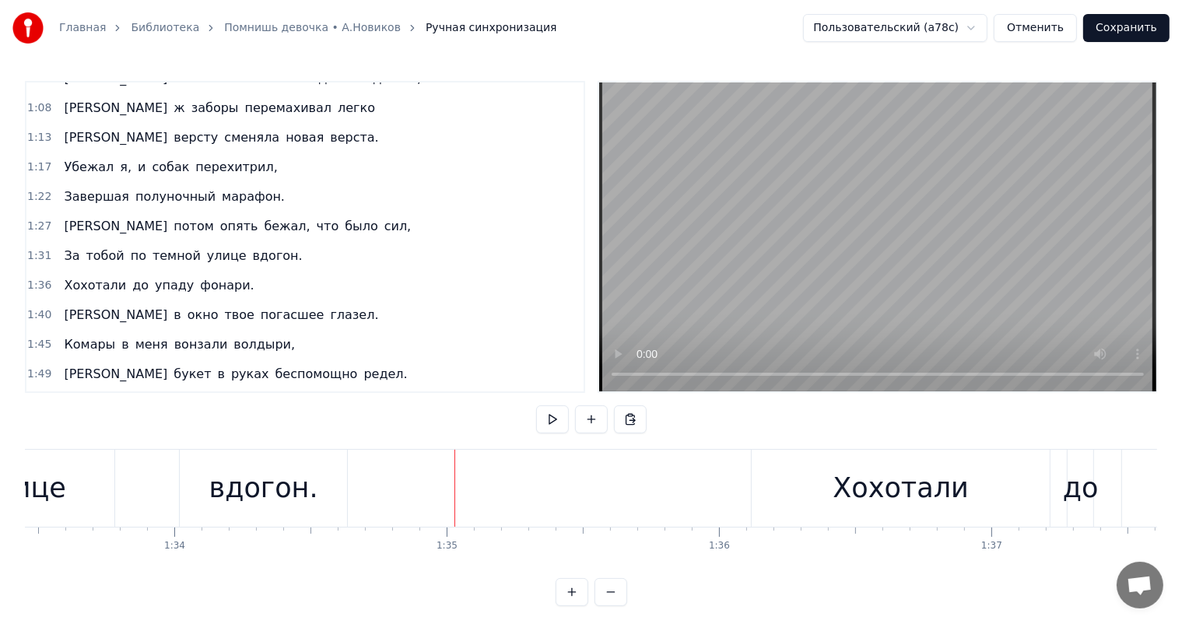
click at [267, 495] on div "вдогон." at bounding box center [263, 488] width 109 height 41
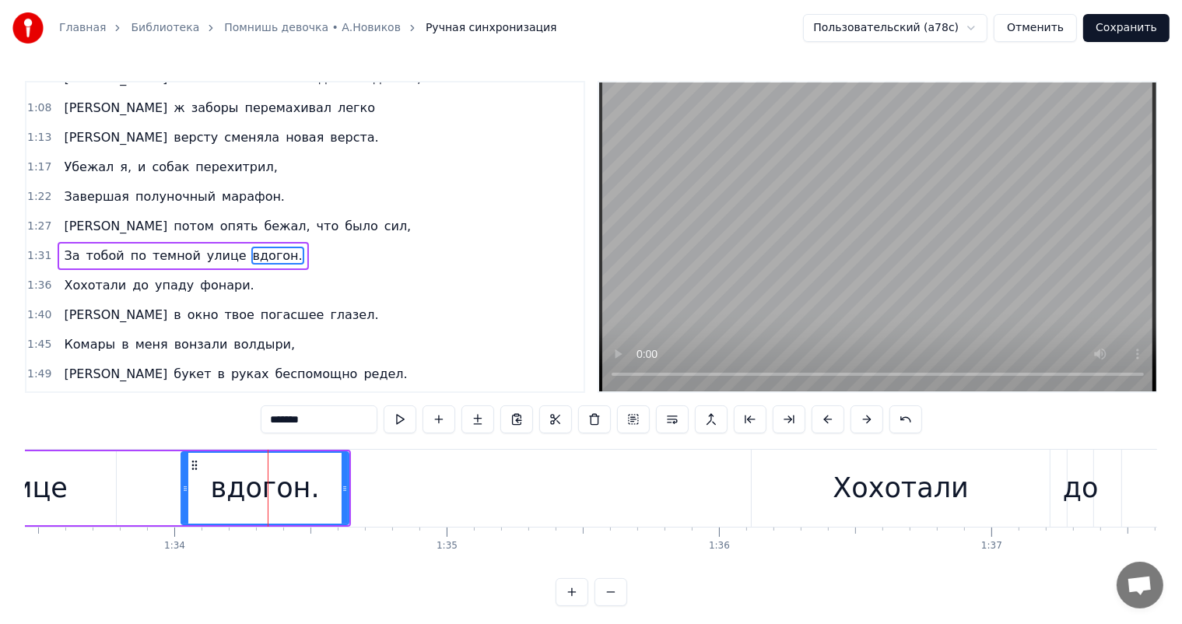
click at [76, 479] on div "улице" at bounding box center [24, 488] width 184 height 74
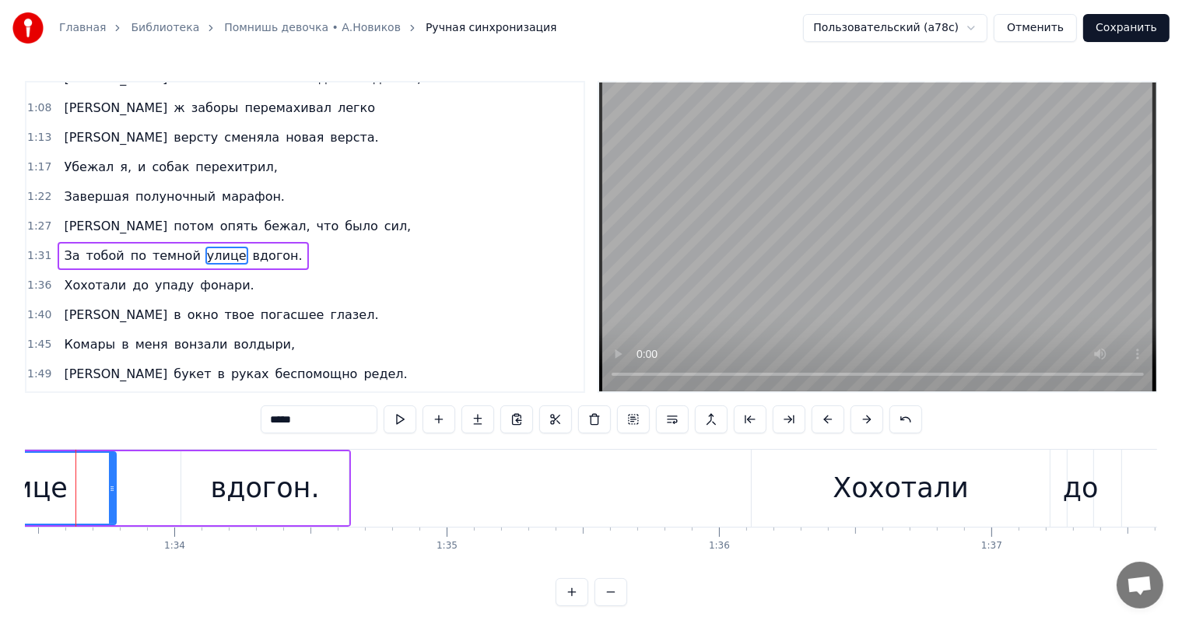
drag, startPoint x: 270, startPoint y: 465, endPoint x: 231, endPoint y: 466, distance: 38.9
click at [265, 466] on div "вдогон." at bounding box center [264, 488] width 167 height 74
type input "*******"
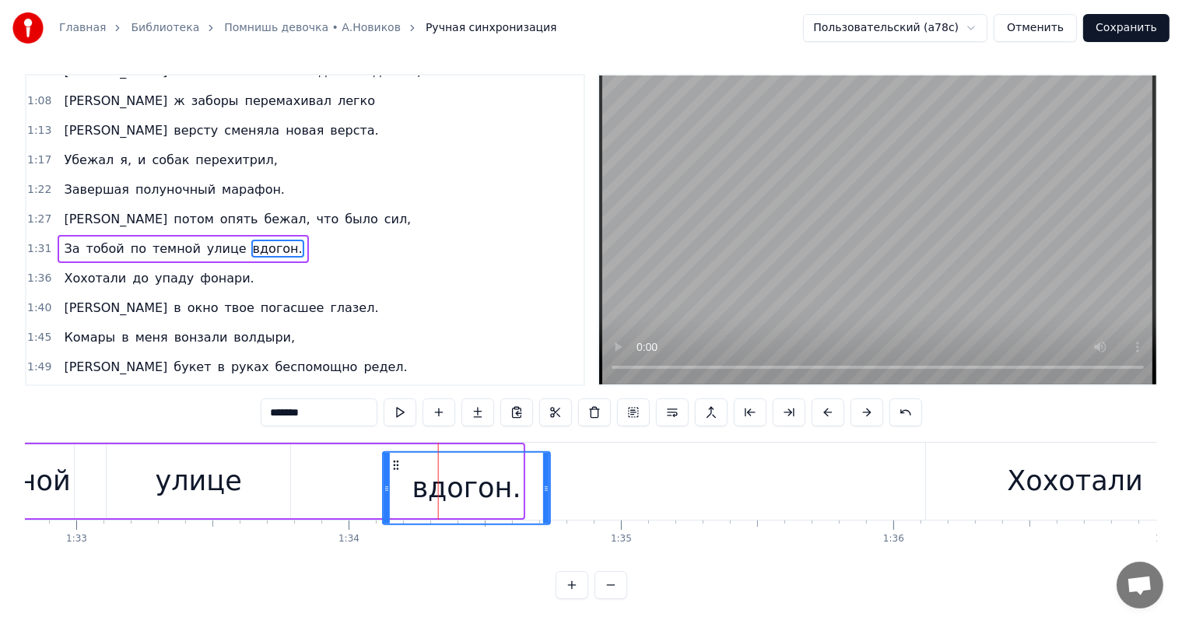
scroll to position [20, 0]
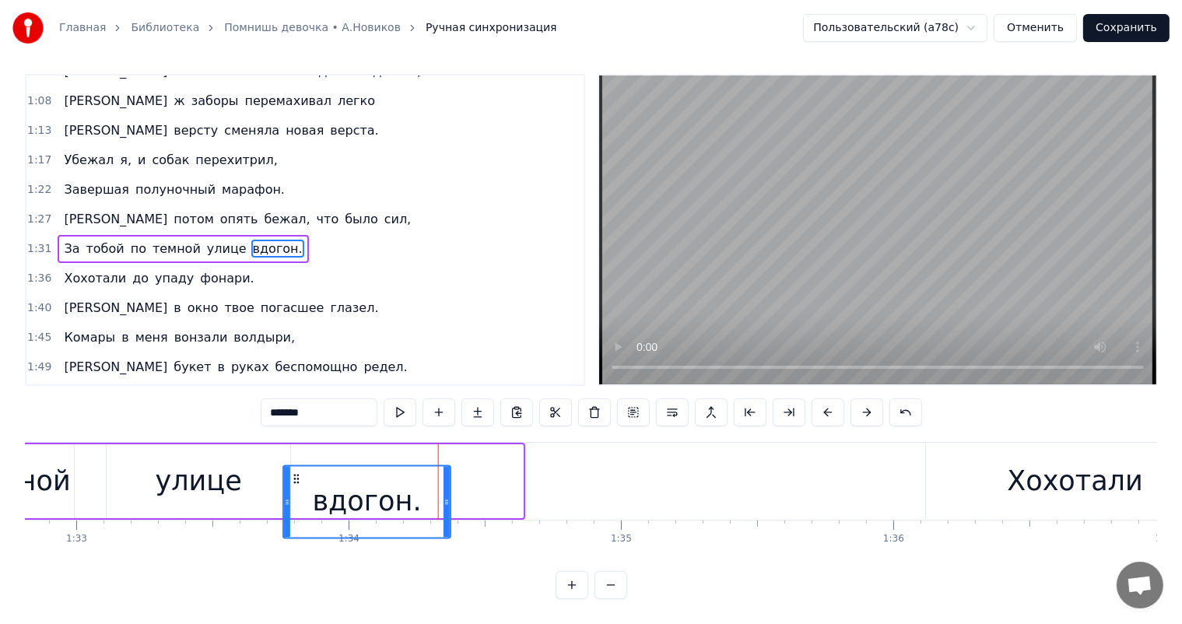
drag, startPoint x: 192, startPoint y: 463, endPoint x: 295, endPoint y: 492, distance: 106.7
click at [295, 492] on div "вдогон." at bounding box center [367, 501] width 166 height 71
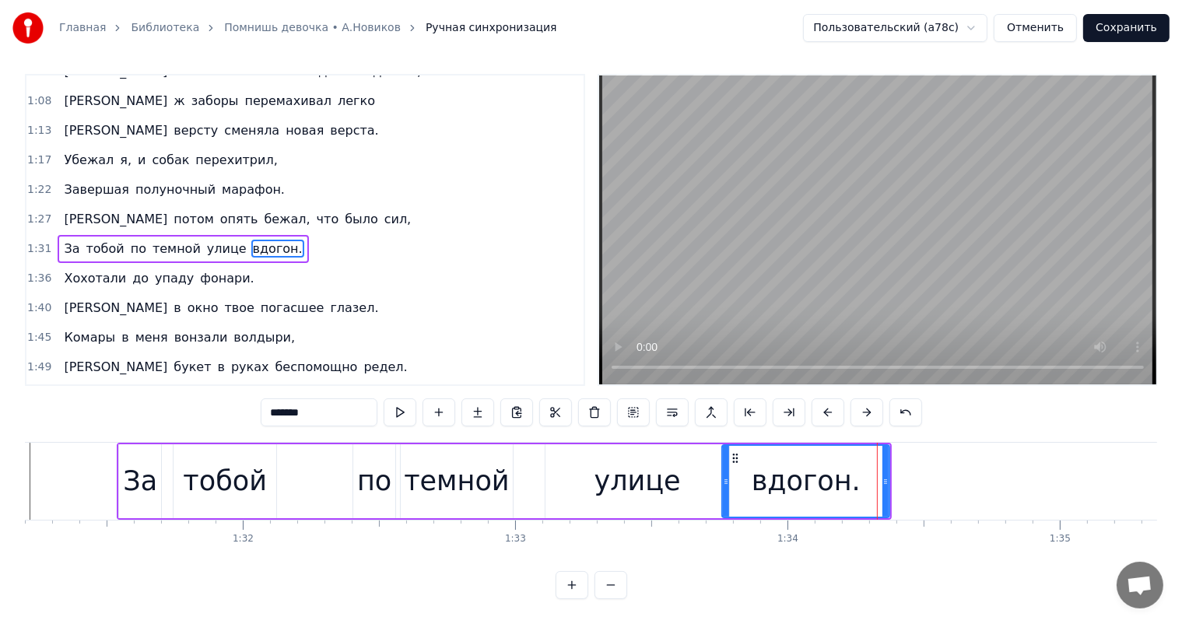
scroll to position [0, 24565]
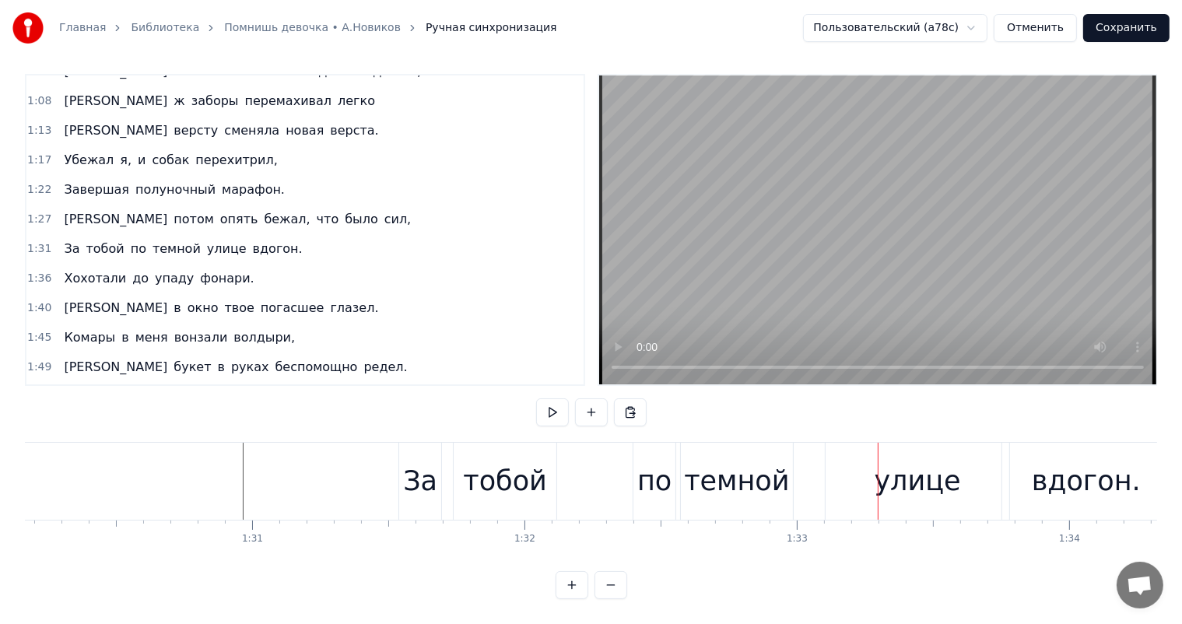
click at [736, 483] on div "темной" at bounding box center [736, 481] width 105 height 41
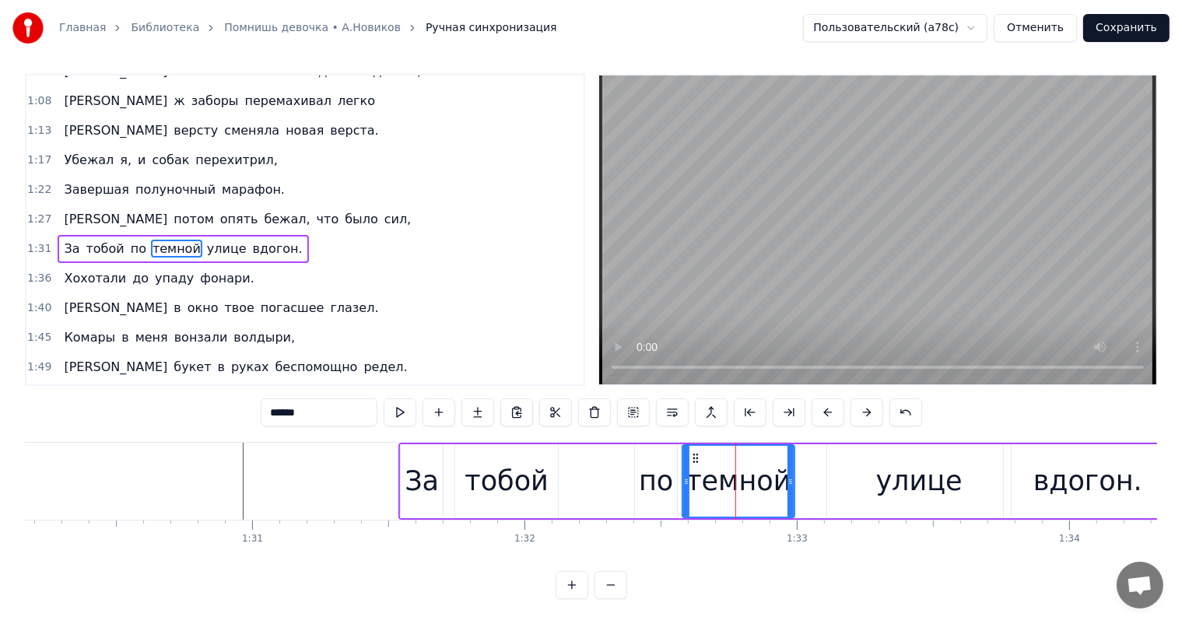
scroll to position [0, 0]
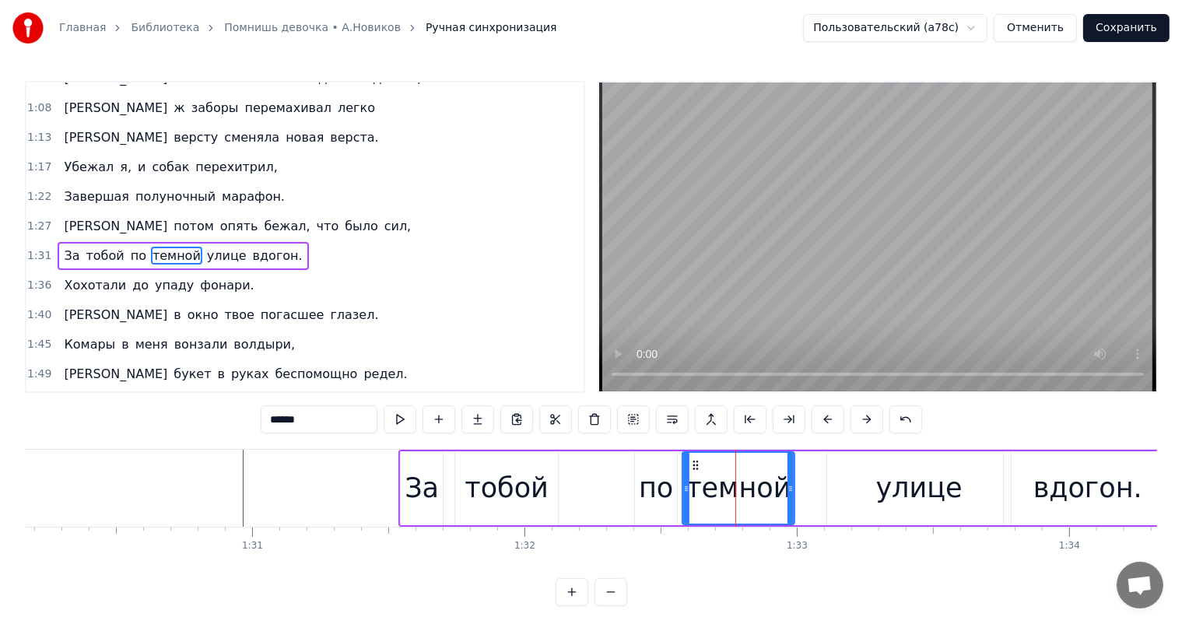
click at [654, 479] on div "по" at bounding box center [656, 488] width 34 height 41
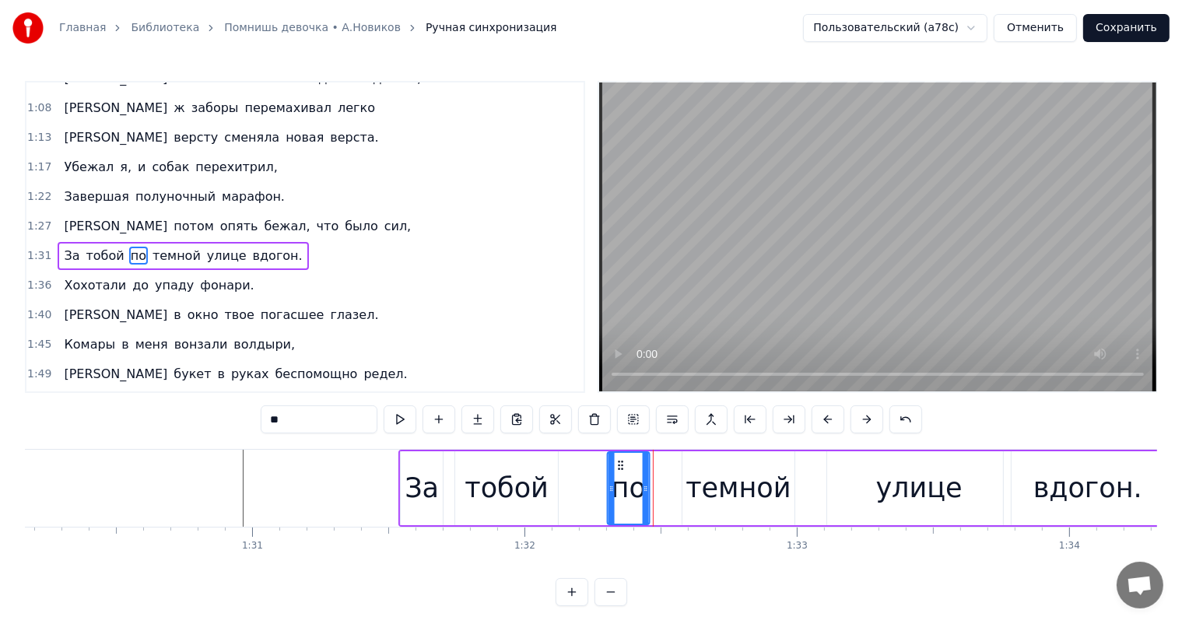
drag, startPoint x: 648, startPoint y: 459, endPoint x: 621, endPoint y: 469, distance: 29.1
click at [621, 469] on icon at bounding box center [621, 465] width 12 height 12
click at [713, 485] on div "темной" at bounding box center [738, 488] width 105 height 41
type input "******"
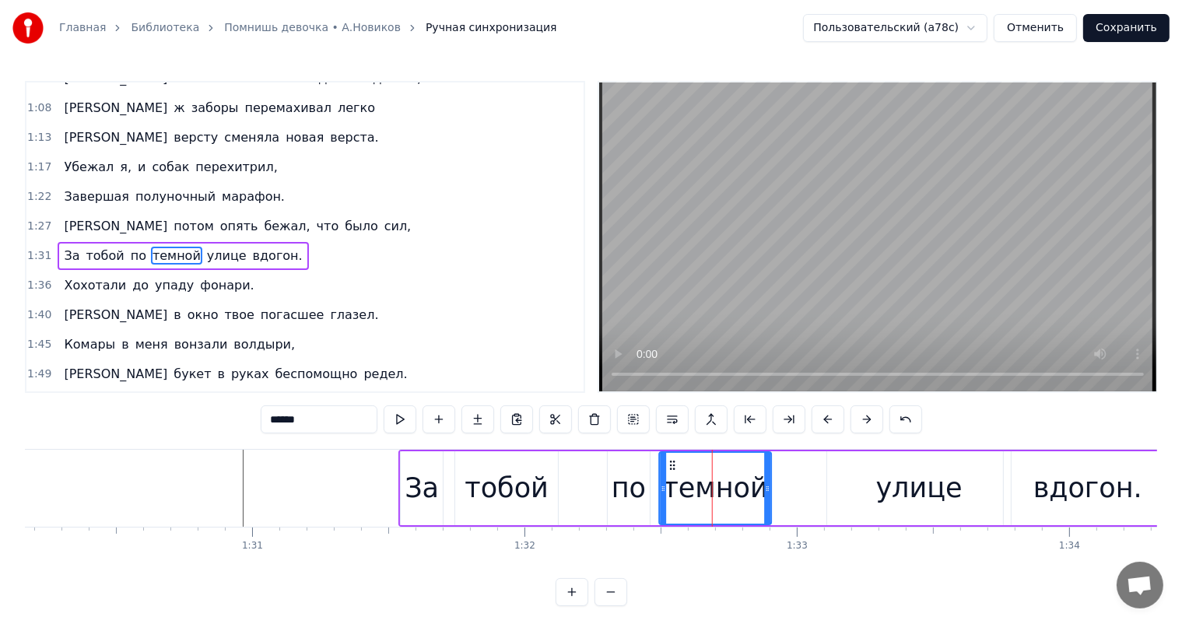
drag, startPoint x: 694, startPoint y: 462, endPoint x: 673, endPoint y: 473, distance: 23.7
click at [673, 473] on div "темной" at bounding box center [715, 488] width 111 height 71
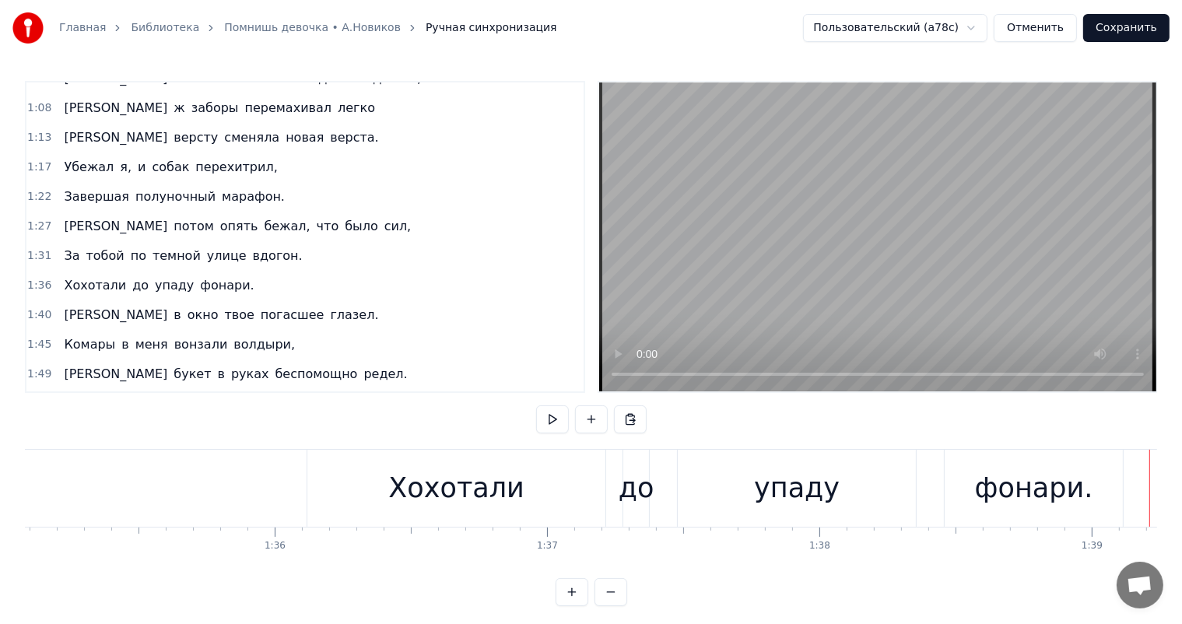
scroll to position [0, 25869]
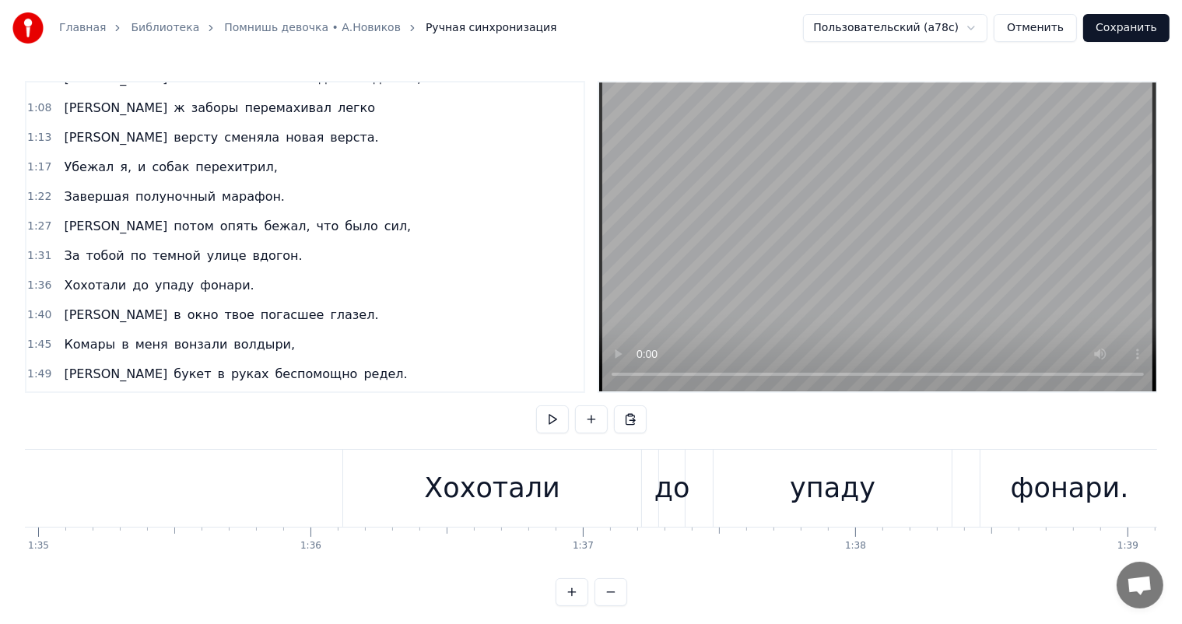
click at [383, 501] on div "Хохотали" at bounding box center [492, 488] width 298 height 77
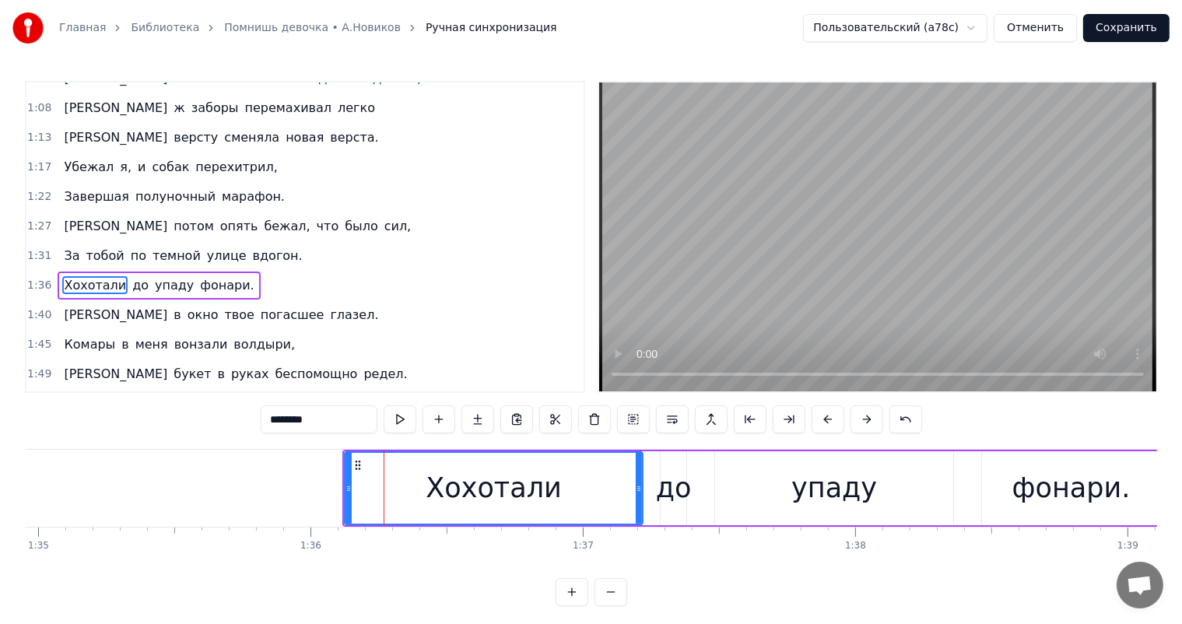
scroll to position [432, 0]
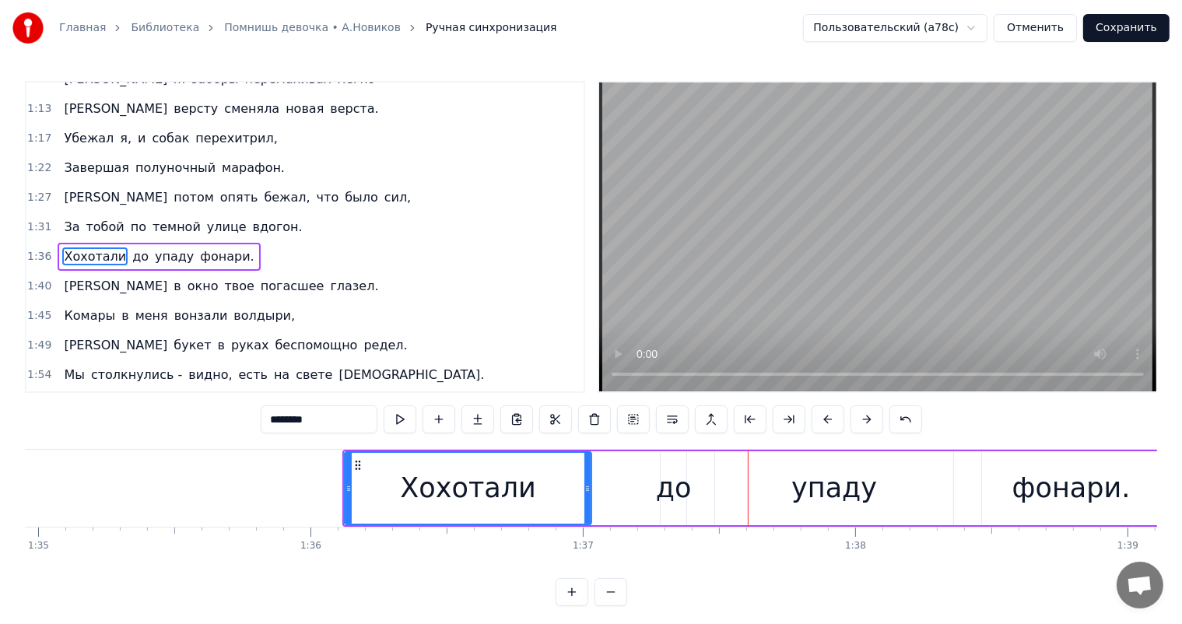
drag, startPoint x: 638, startPoint y: 486, endPoint x: 654, endPoint y: 472, distance: 21.5
click at [588, 501] on div at bounding box center [588, 488] width 6 height 71
click at [679, 483] on div "до" at bounding box center [674, 488] width 36 height 41
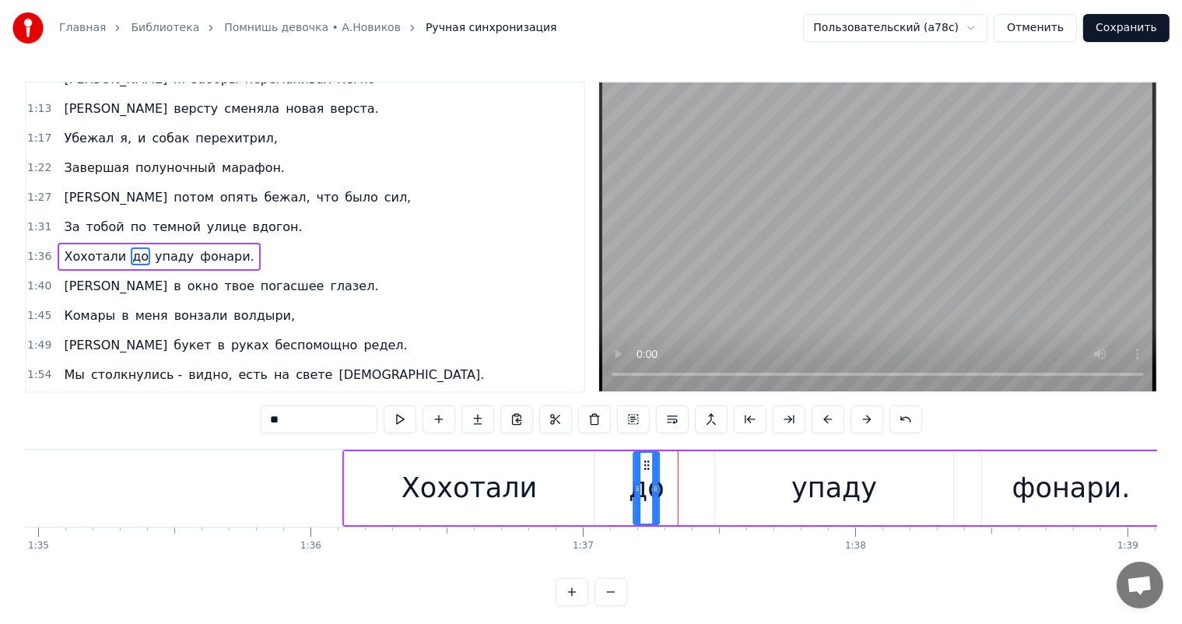
drag, startPoint x: 669, startPoint y: 464, endPoint x: 643, endPoint y: 469, distance: 27.0
click at [643, 469] on icon at bounding box center [647, 465] width 12 height 12
click at [796, 494] on div "упаду" at bounding box center [834, 488] width 238 height 74
type input "*****"
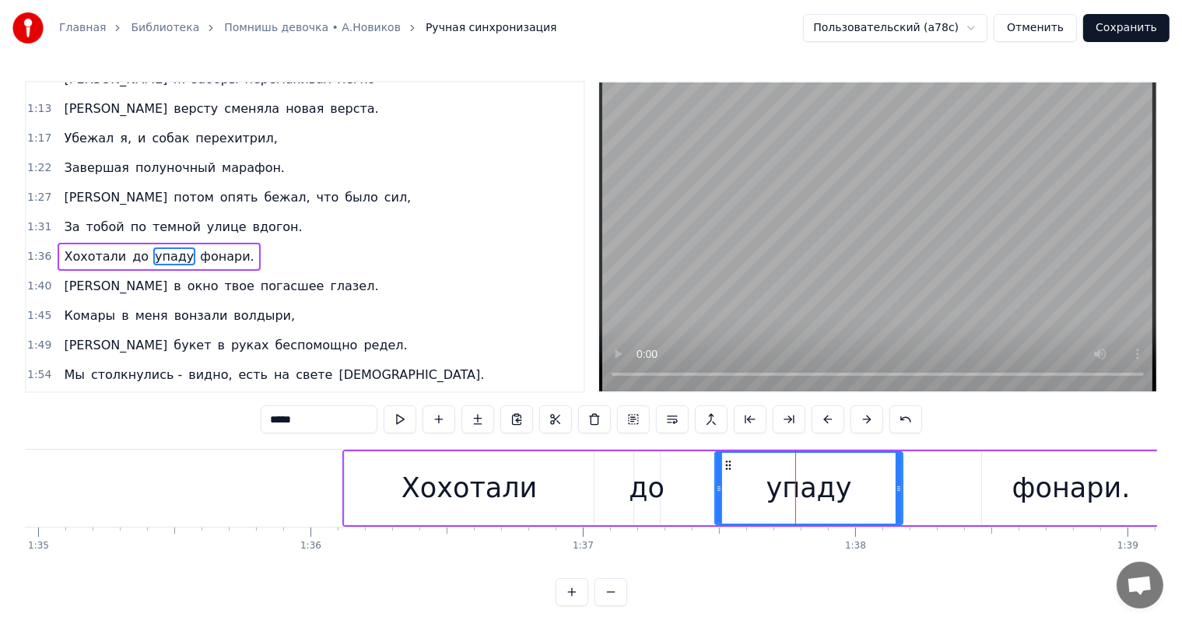
drag, startPoint x: 950, startPoint y: 490, endPoint x: 900, endPoint y: 501, distance: 51.8
click at [900, 501] on div at bounding box center [899, 488] width 6 height 71
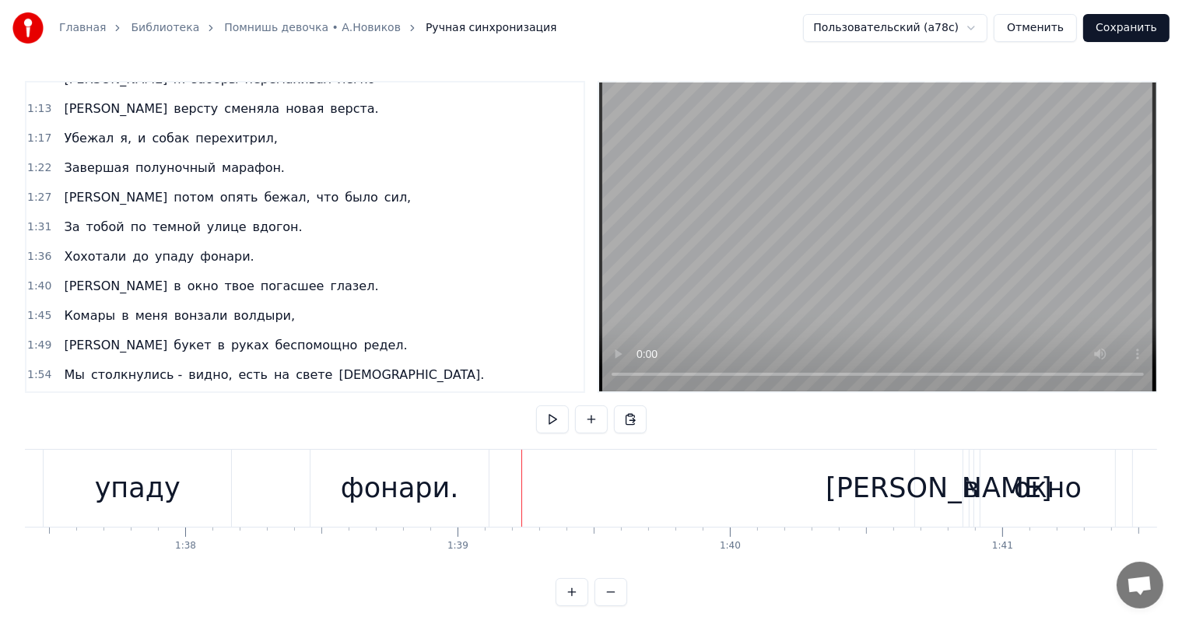
scroll to position [0, 26363]
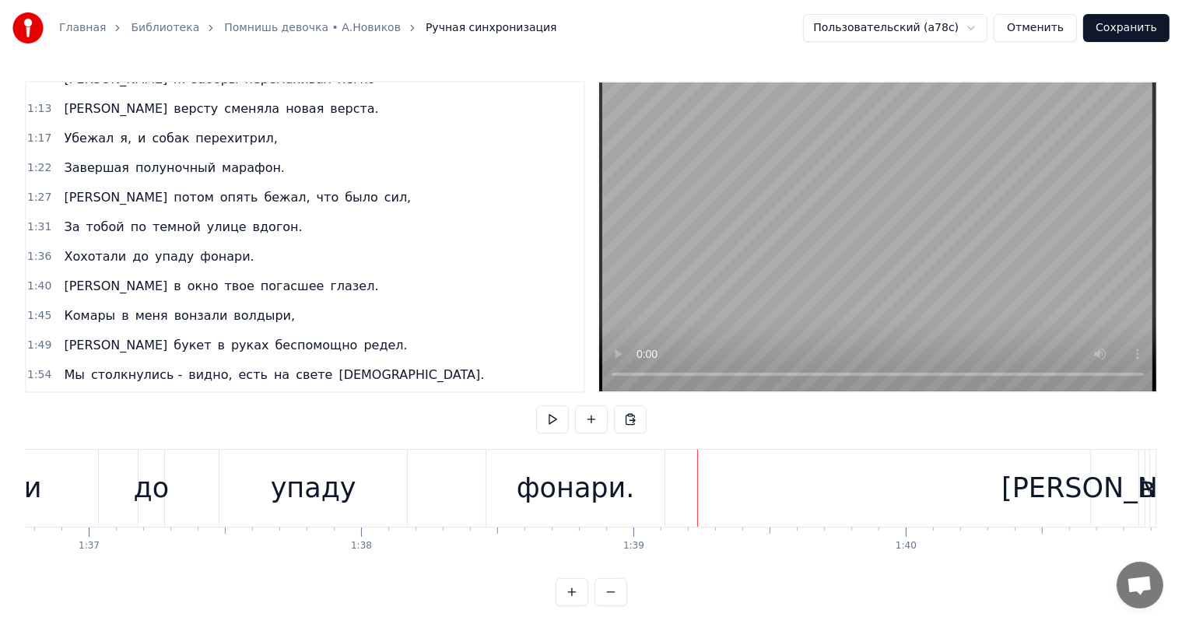
click at [550, 514] on div "фонари." at bounding box center [576, 488] width 178 height 77
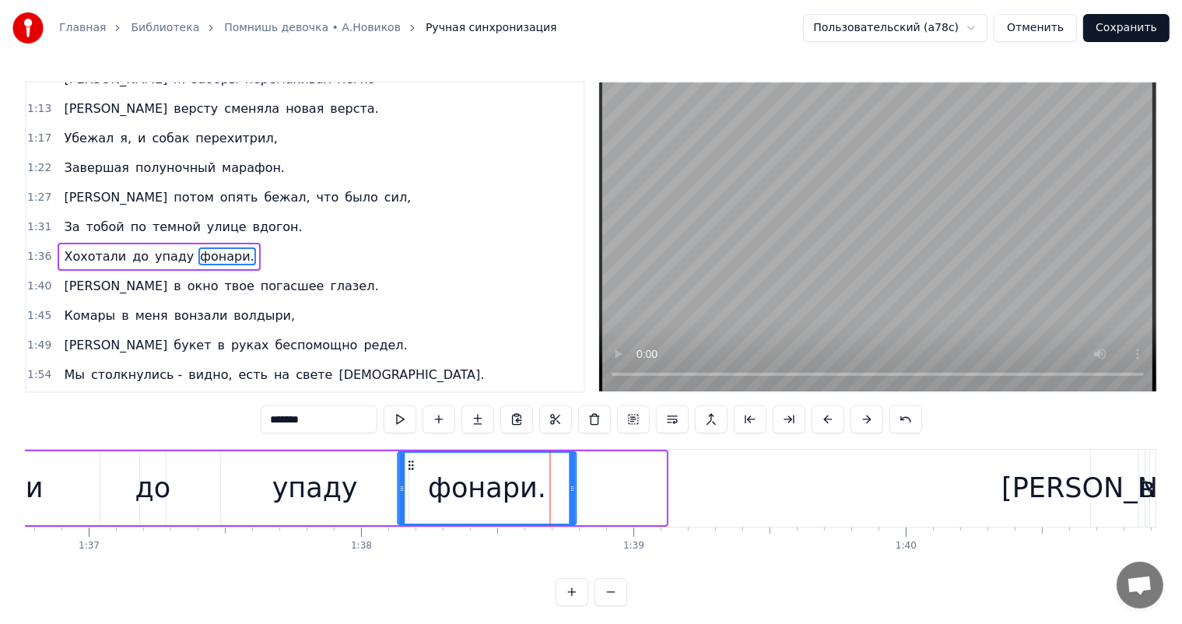
drag, startPoint x: 498, startPoint y: 462, endPoint x: 408, endPoint y: 483, distance: 92.5
click at [408, 483] on div "фонари." at bounding box center [487, 488] width 177 height 71
click at [321, 492] on div "упаду" at bounding box center [315, 488] width 86 height 41
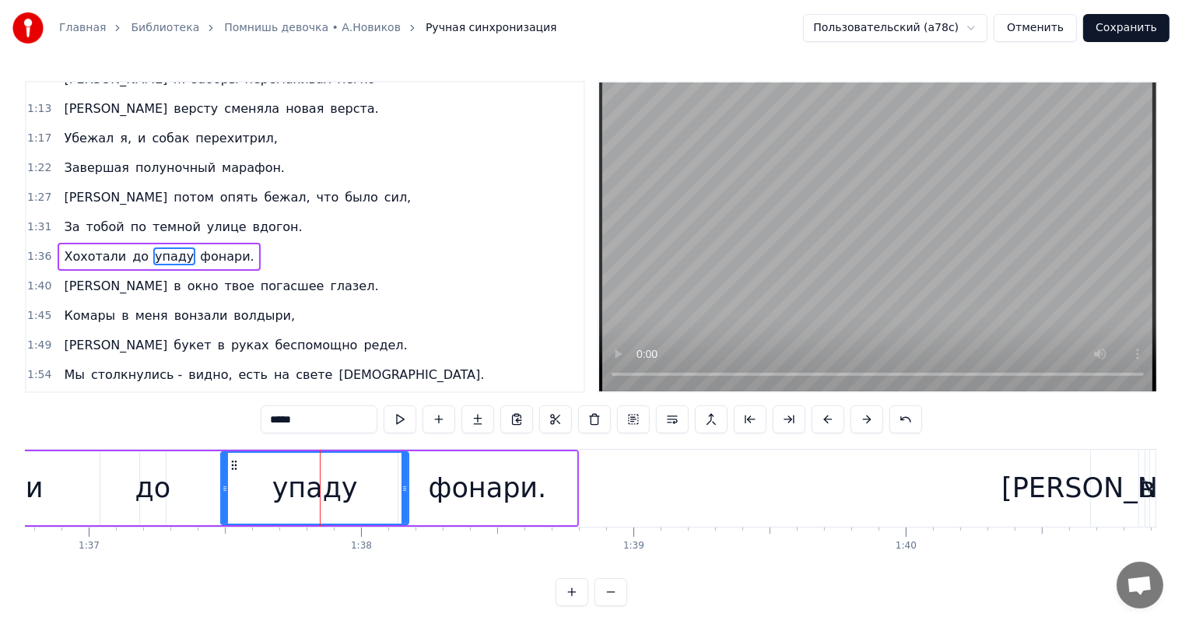
click at [498, 491] on div "фонари." at bounding box center [488, 488] width 118 height 41
type input "*******"
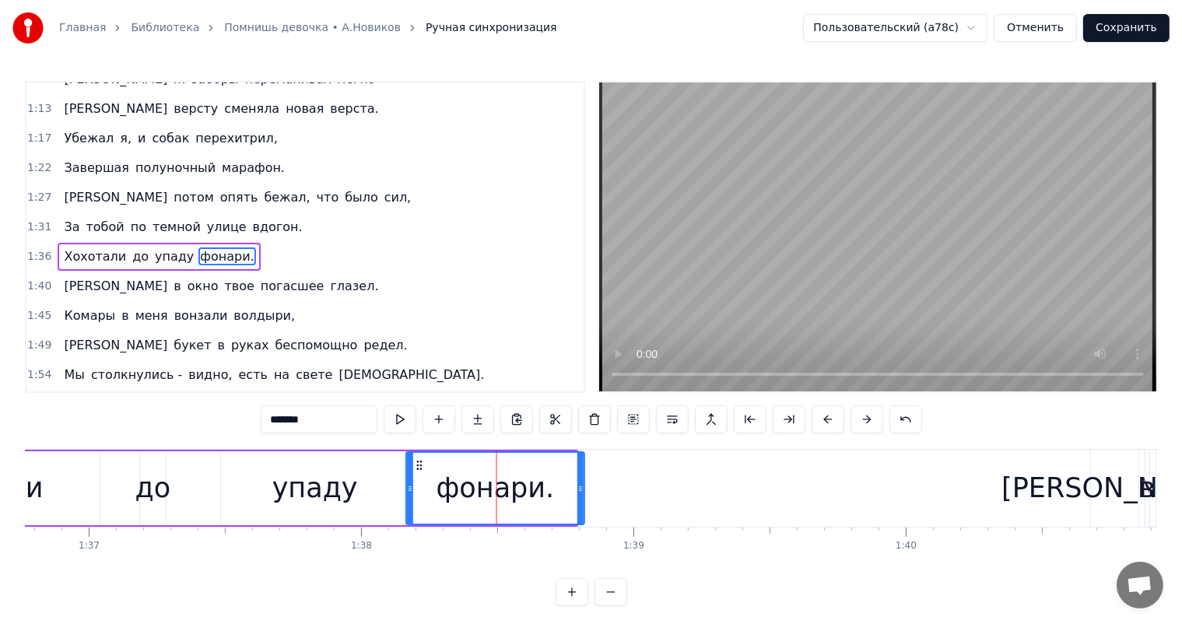
click at [418, 463] on icon at bounding box center [419, 465] width 12 height 12
drag, startPoint x: 583, startPoint y: 486, endPoint x: 551, endPoint y: 489, distance: 32.1
click at [551, 489] on icon at bounding box center [549, 489] width 6 height 12
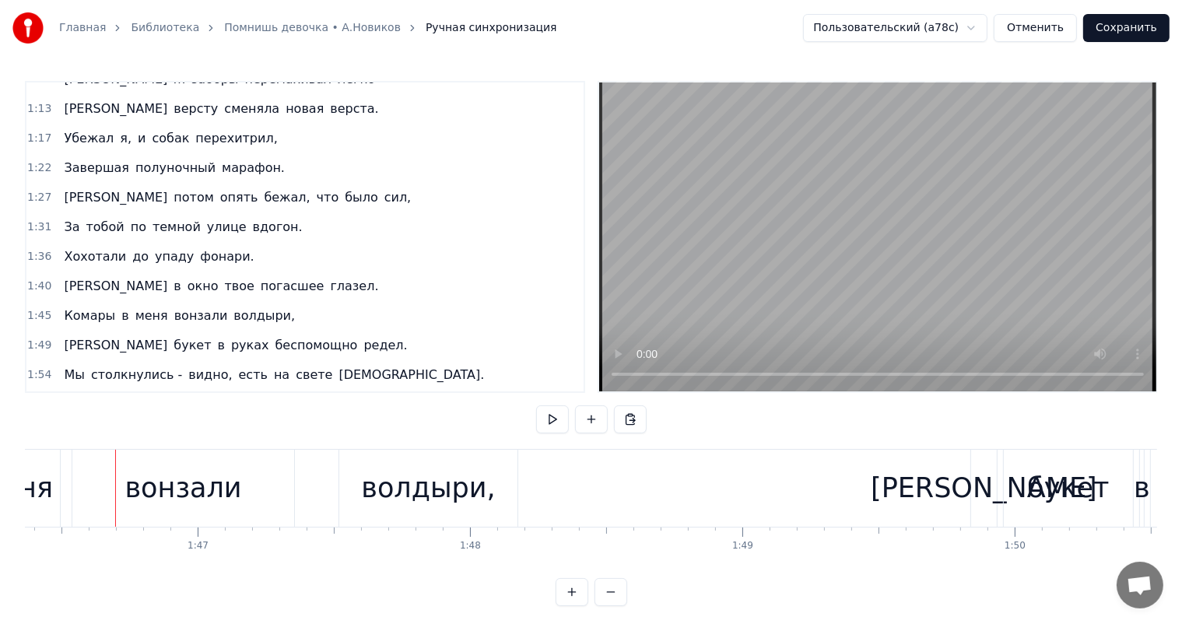
scroll to position [0, 28442]
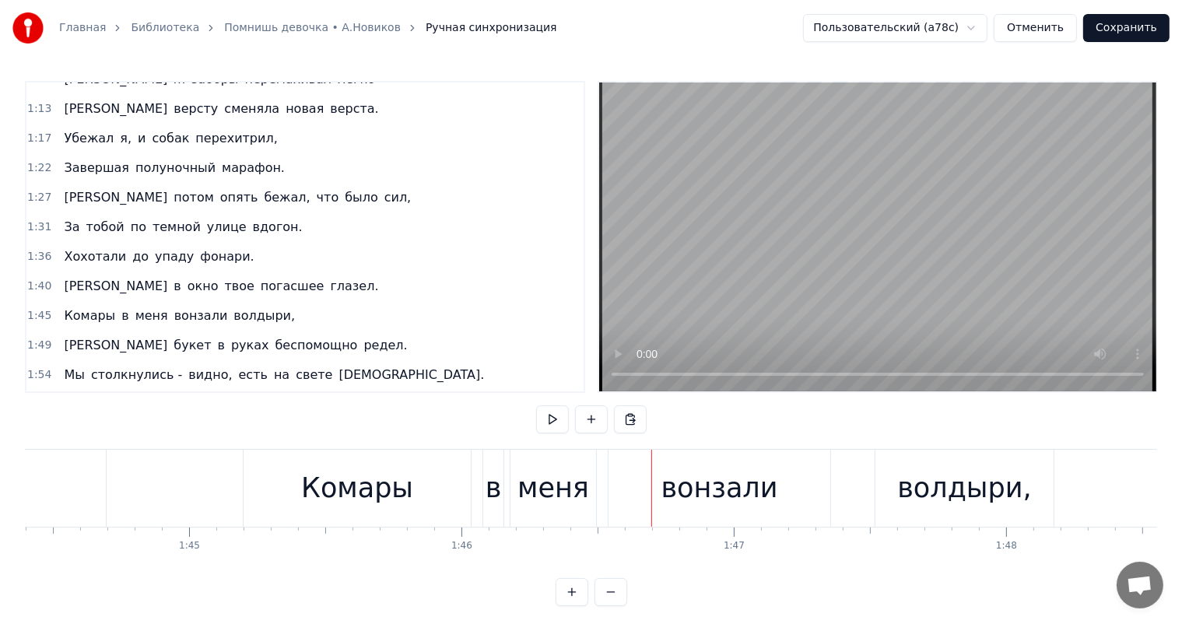
click at [478, 487] on div "[PERSON_NAME] в меня вонзали волдыри," at bounding box center [650, 488] width 815 height 77
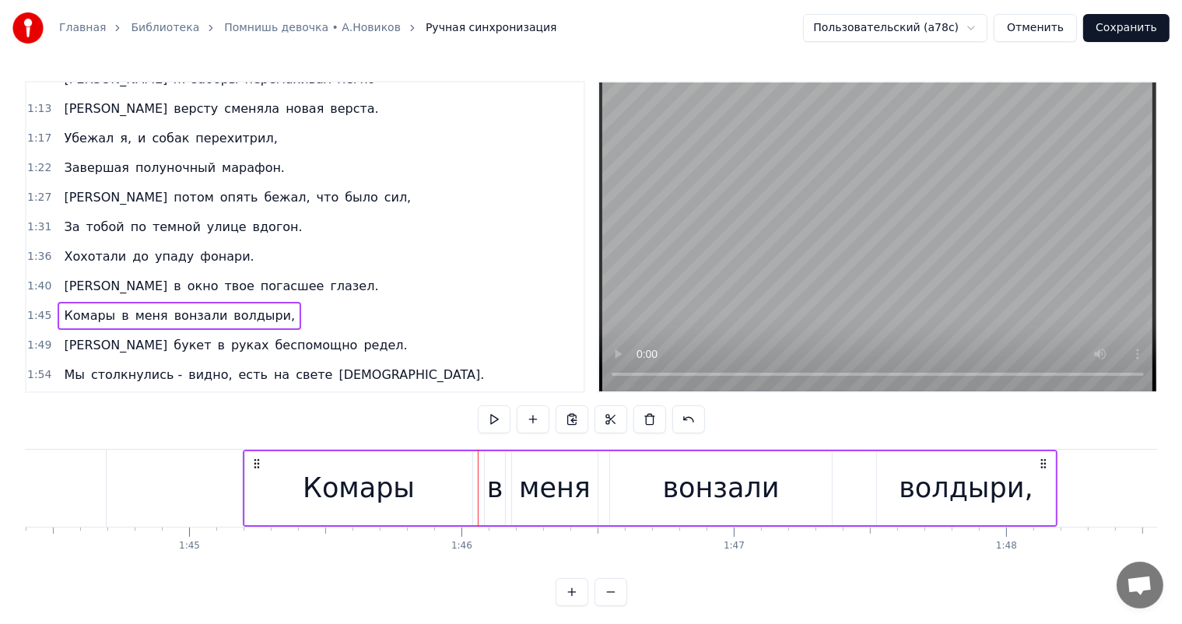
click at [374, 487] on div "Комары" at bounding box center [359, 488] width 112 height 41
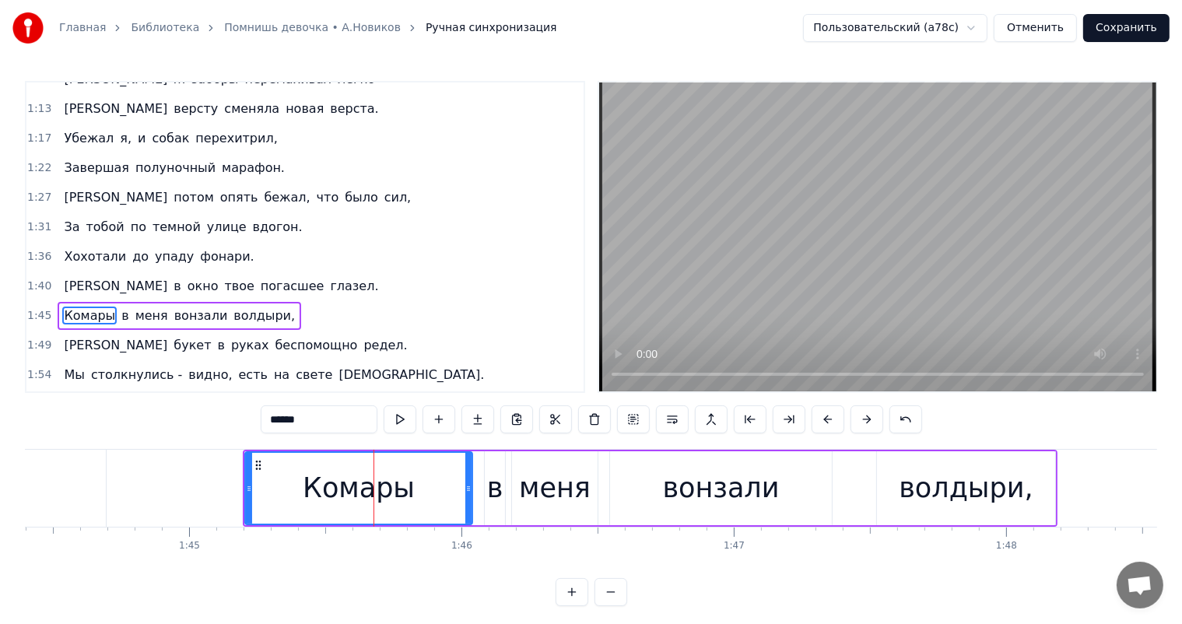
scroll to position [489, 0]
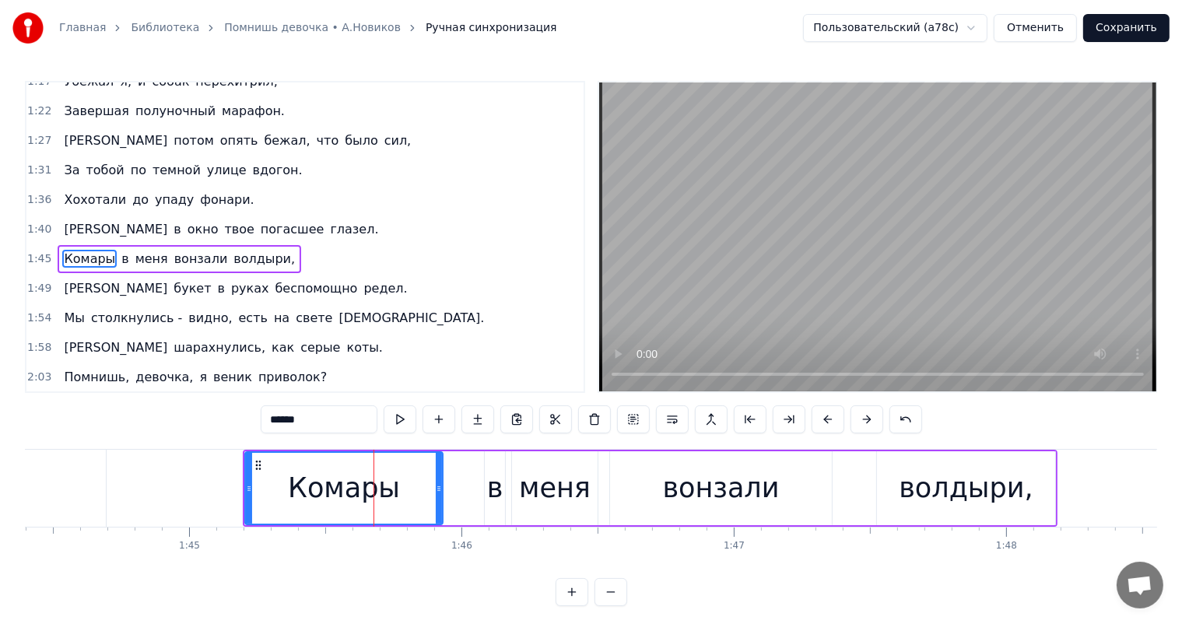
drag, startPoint x: 466, startPoint y: 484, endPoint x: 437, endPoint y: 492, distance: 30.6
click at [437, 492] on icon at bounding box center [439, 489] width 6 height 12
click at [496, 508] on div "в" at bounding box center [495, 488] width 16 height 41
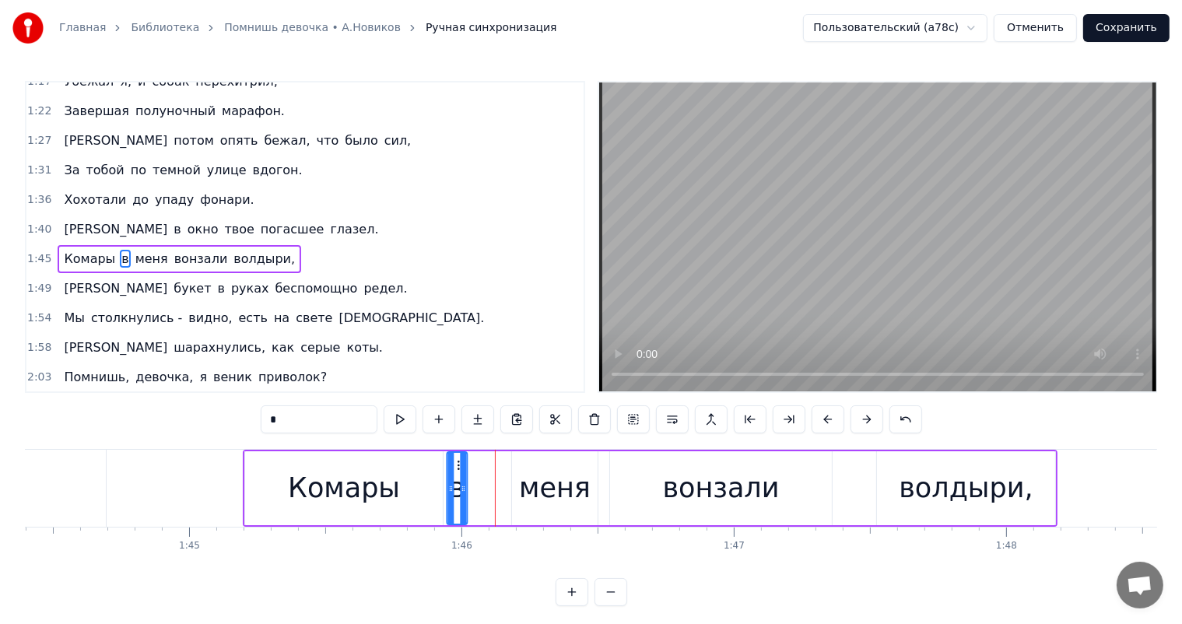
drag, startPoint x: 496, startPoint y: 464, endPoint x: 458, endPoint y: 467, distance: 38.3
click at [458, 467] on icon at bounding box center [460, 465] width 12 height 12
click at [539, 482] on div "меня" at bounding box center [555, 488] width 72 height 41
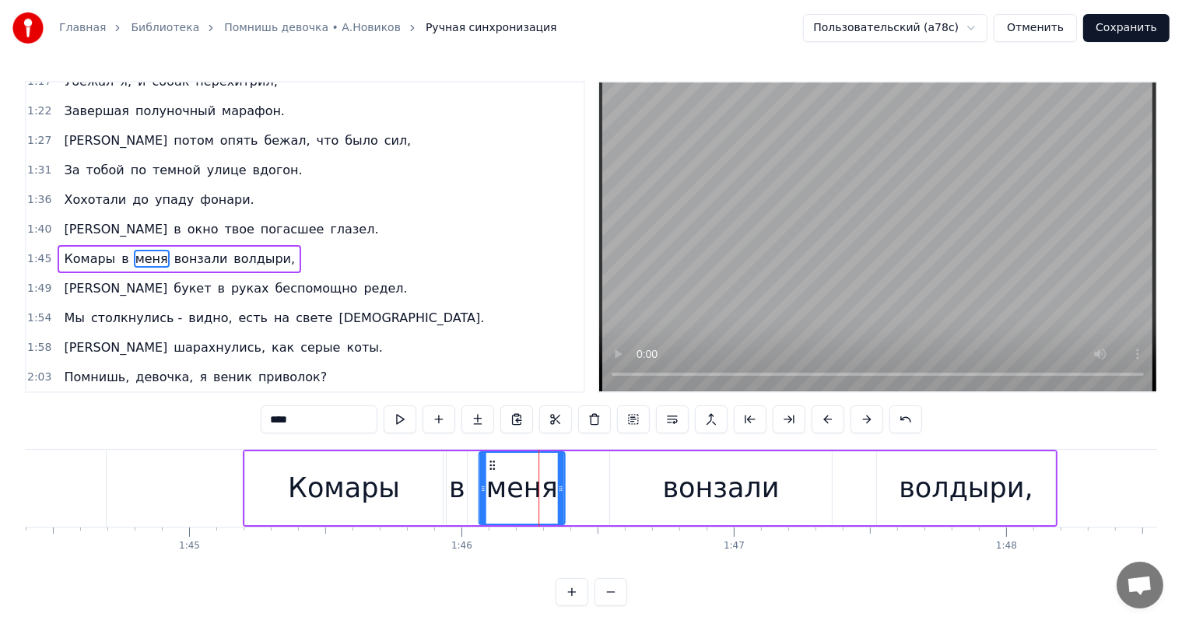
drag, startPoint x: 526, startPoint y: 464, endPoint x: 494, endPoint y: 470, distance: 33.3
click at [494, 470] on div "меня" at bounding box center [522, 488] width 84 height 71
drag, startPoint x: 65, startPoint y: 477, endPoint x: 80, endPoint y: 479, distance: 15.0
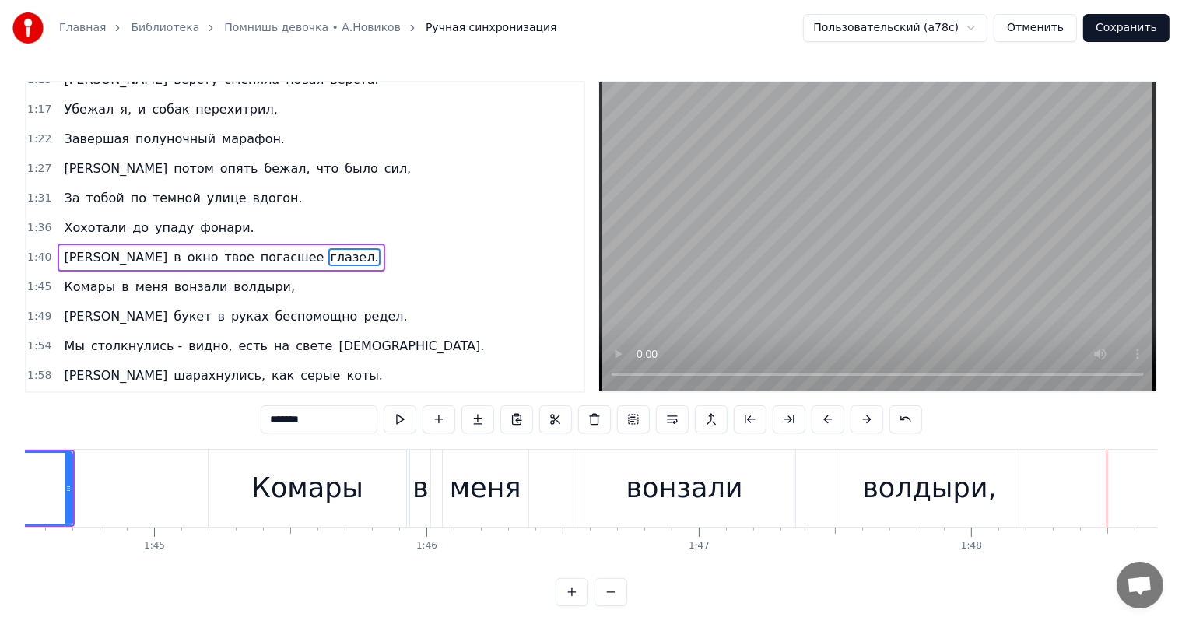
scroll to position [0, 28371]
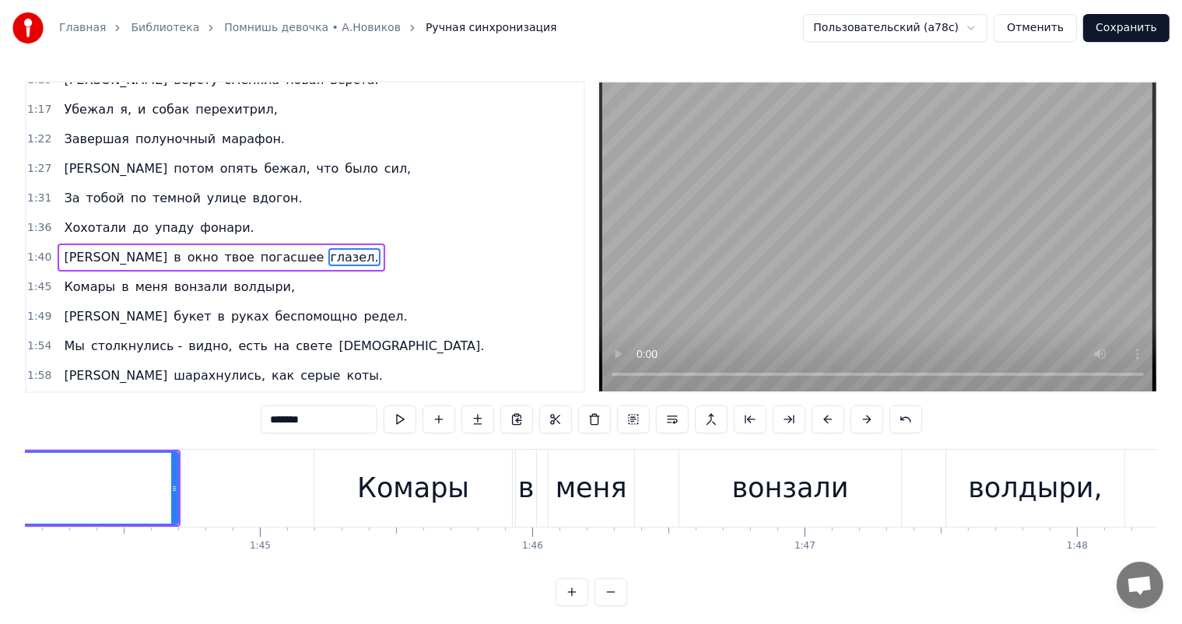
click at [713, 515] on div "вонзали" at bounding box center [791, 488] width 222 height 77
type input "*******"
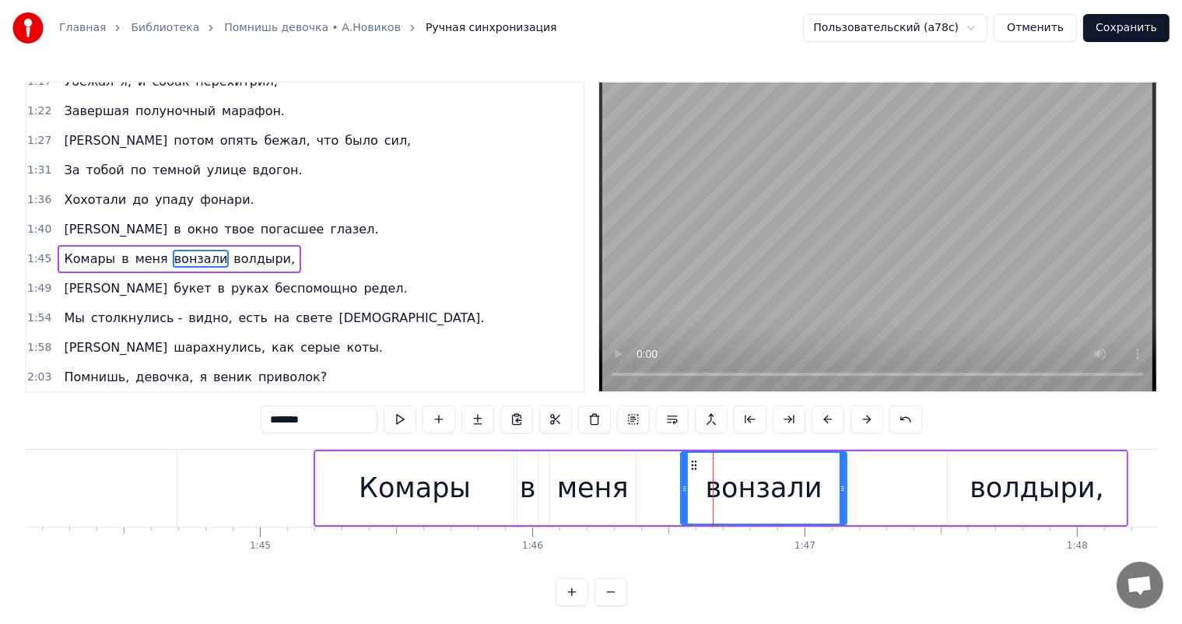
drag, startPoint x: 899, startPoint y: 486, endPoint x: 843, endPoint y: 498, distance: 57.4
click at [843, 498] on div at bounding box center [843, 488] width 6 height 71
click at [939, 487] on div "[PERSON_NAME] в меня вонзали волдыри," at bounding box center [721, 488] width 815 height 77
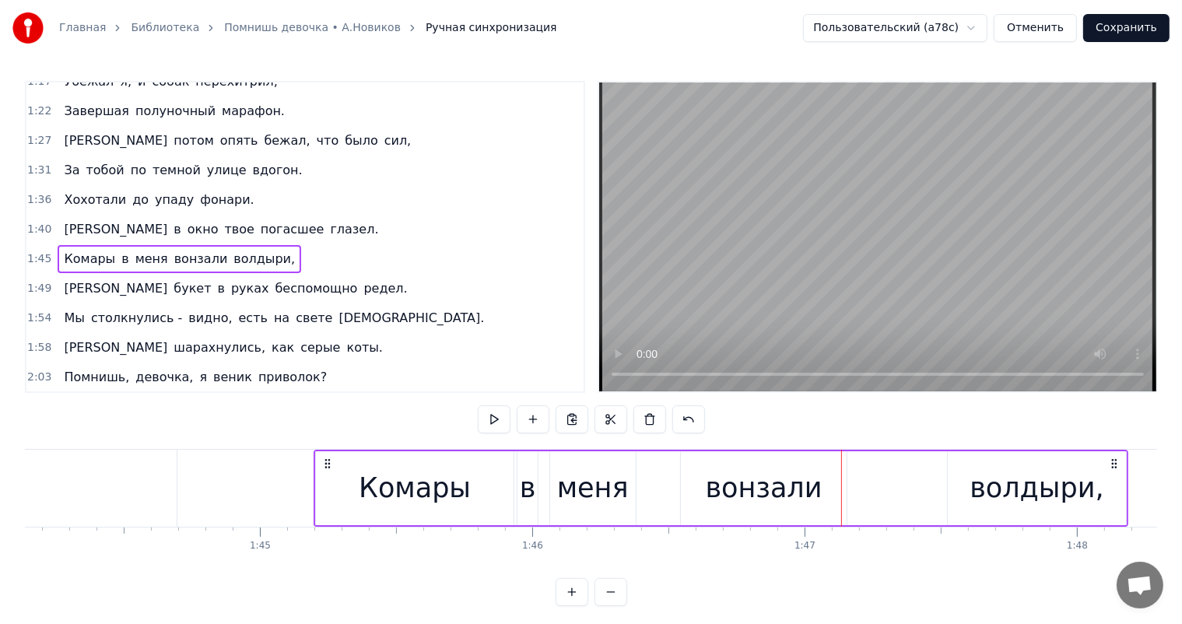
click at [984, 481] on div "волдыри," at bounding box center [1037, 488] width 134 height 41
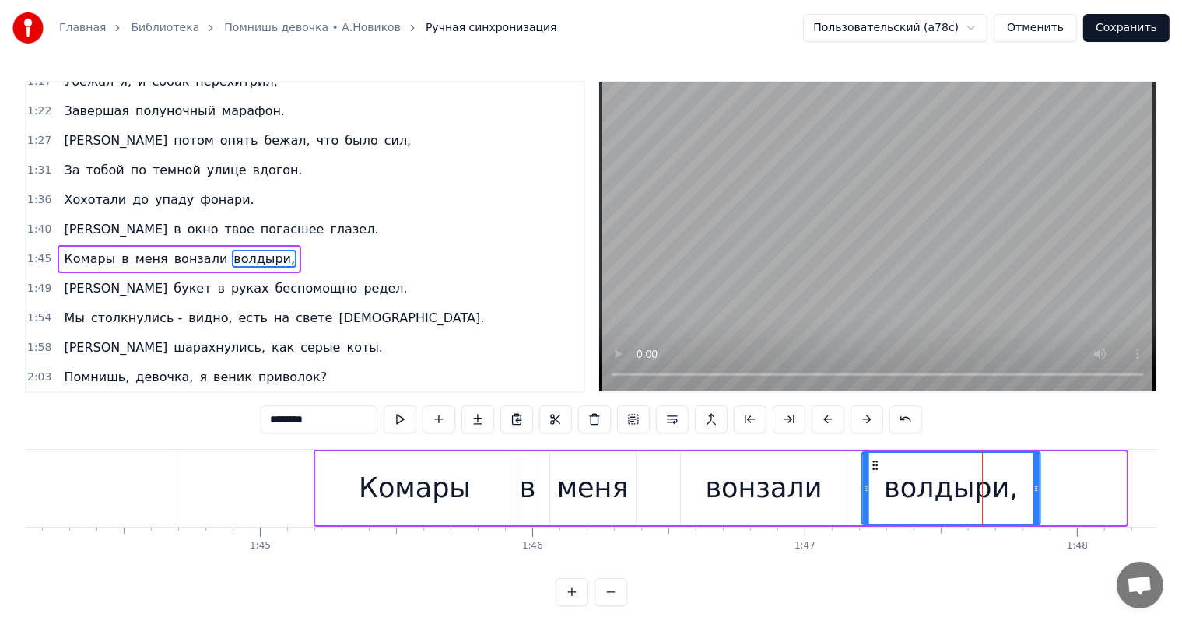
drag, startPoint x: 960, startPoint y: 465, endPoint x: 452, endPoint y: 513, distance: 509.7
click at [873, 479] on div "волдыри," at bounding box center [951, 488] width 177 height 71
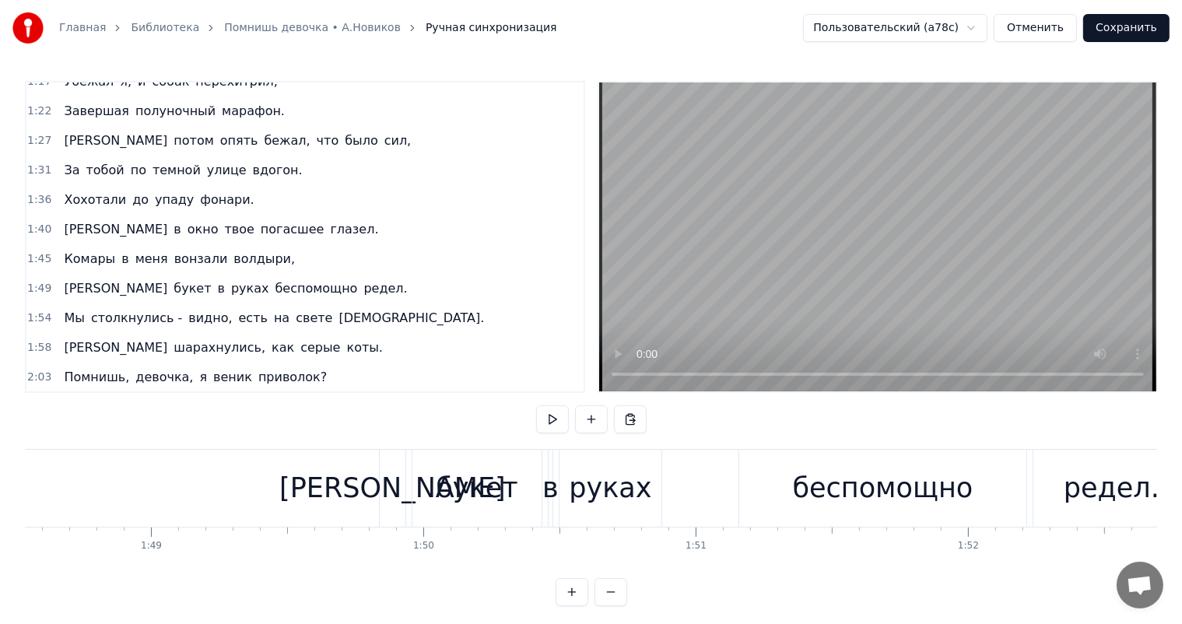
scroll to position [0, 29464]
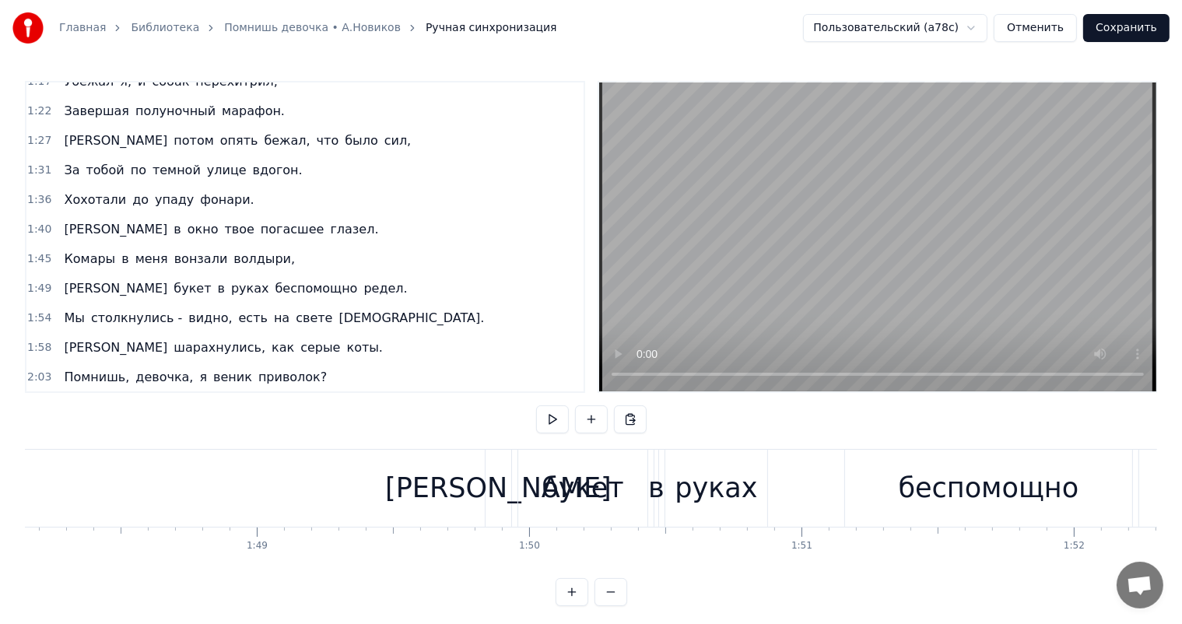
click at [601, 493] on div "букет" at bounding box center [583, 488] width 82 height 41
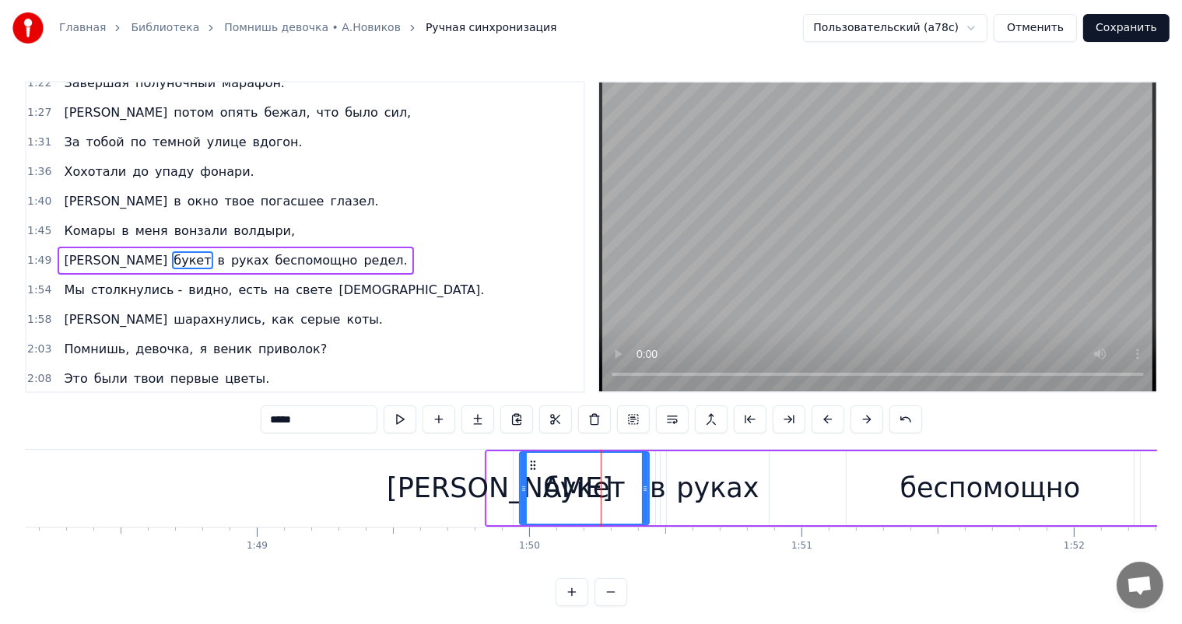
scroll to position [518, 0]
drag, startPoint x: 645, startPoint y: 479, endPoint x: 632, endPoint y: 487, distance: 15.0
click at [632, 487] on div at bounding box center [632, 488] width 6 height 71
click at [656, 479] on div "в" at bounding box center [658, 488] width 16 height 41
type input "*"
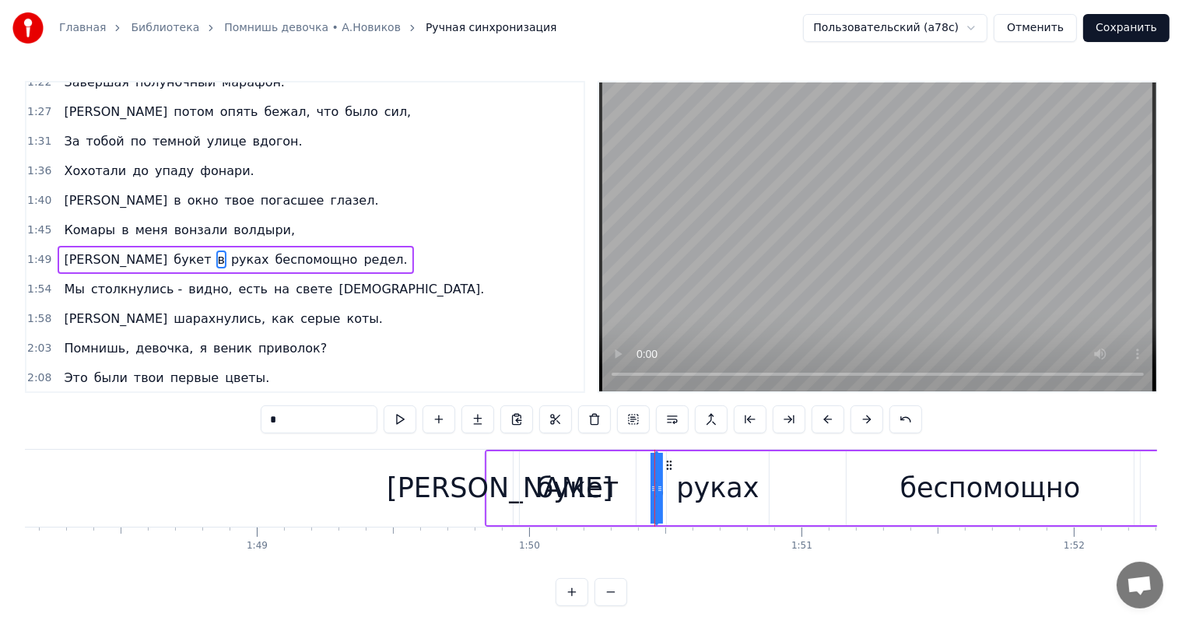
drag, startPoint x: 657, startPoint y: 469, endPoint x: 641, endPoint y: 472, distance: 16.0
click at [641, 472] on div "А букет в руках беспомощно редел." at bounding box center [892, 488] width 815 height 77
click at [655, 468] on div at bounding box center [655, 488] width 1 height 77
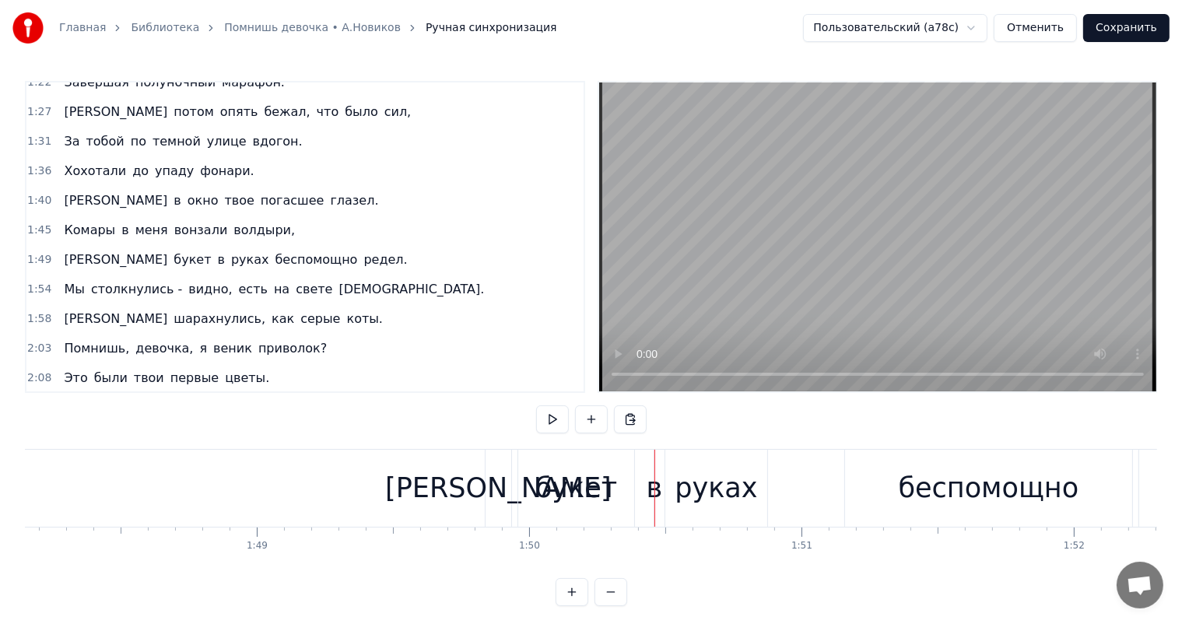
click at [660, 471] on div "в" at bounding box center [655, 488] width 16 height 41
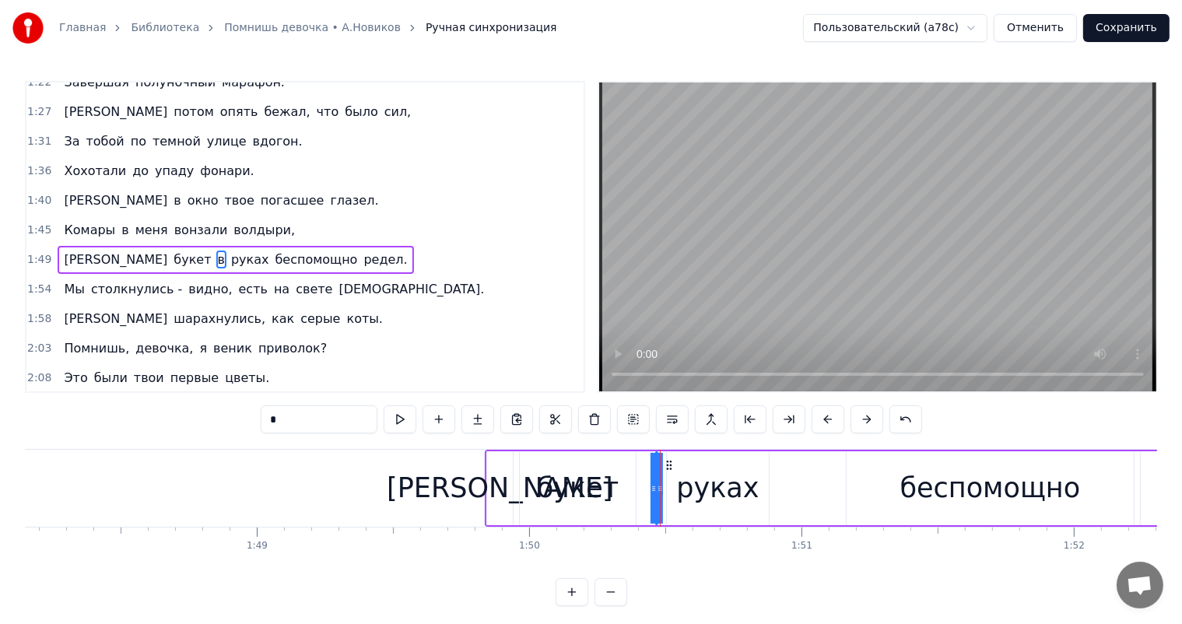
drag, startPoint x: 655, startPoint y: 476, endPoint x: 646, endPoint y: 477, distance: 9.5
click at [646, 477] on div "А букет в руках беспомощно редел." at bounding box center [892, 488] width 815 height 77
click at [661, 471] on div "в" at bounding box center [656, 488] width 16 height 41
click at [660, 475] on div at bounding box center [659, 488] width 1 height 77
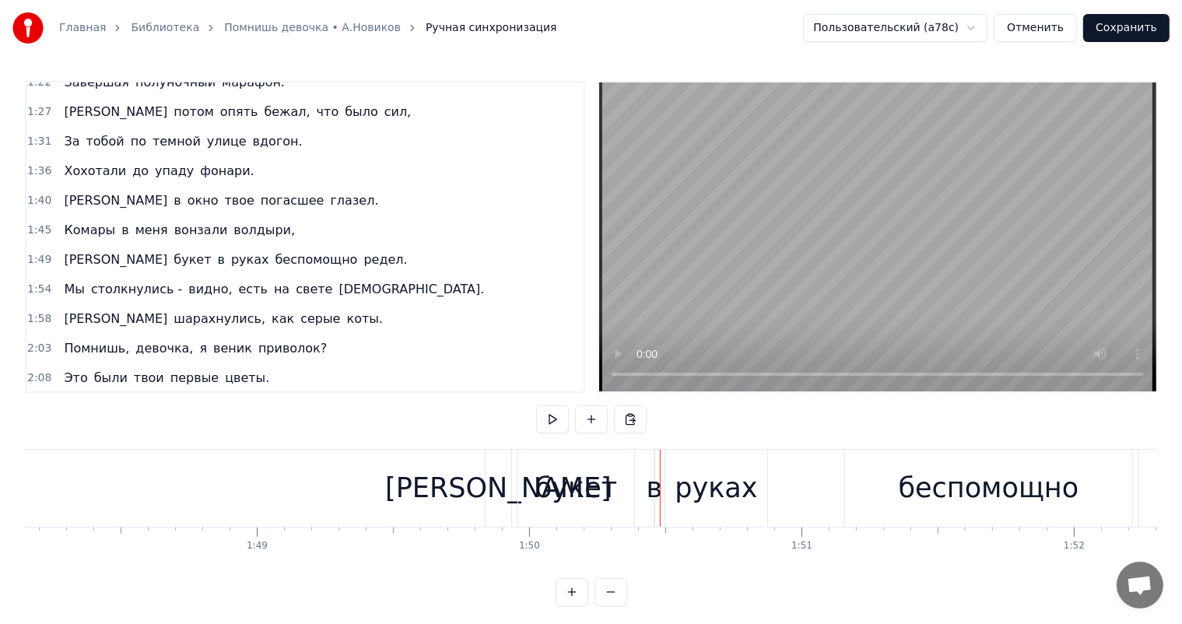
drag, startPoint x: 658, startPoint y: 475, endPoint x: 642, endPoint y: 481, distance: 16.8
click at [645, 479] on div "А букет в руках беспомощно редел." at bounding box center [892, 488] width 815 height 77
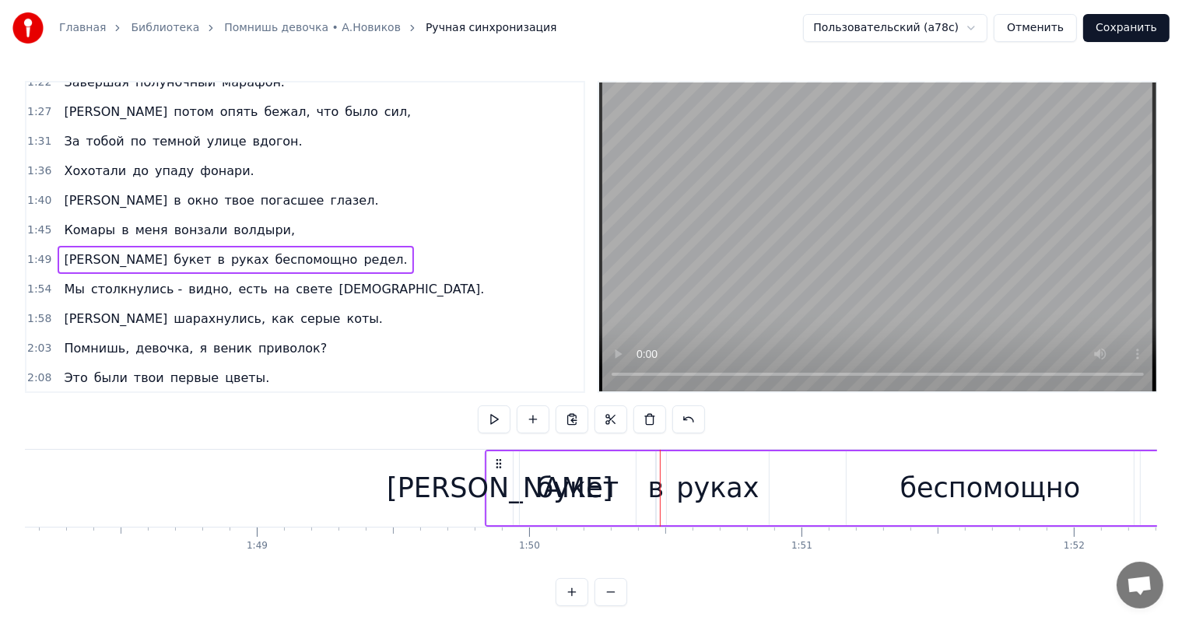
click at [653, 483] on div "в" at bounding box center [656, 488] width 16 height 41
drag, startPoint x: 653, startPoint y: 476, endPoint x: 637, endPoint y: 476, distance: 16.3
click at [637, 476] on div "А букет в руках беспомощно редел." at bounding box center [892, 488] width 815 height 77
click at [662, 470] on div "в" at bounding box center [656, 488] width 16 height 41
click at [659, 472] on div at bounding box center [660, 488] width 6 height 71
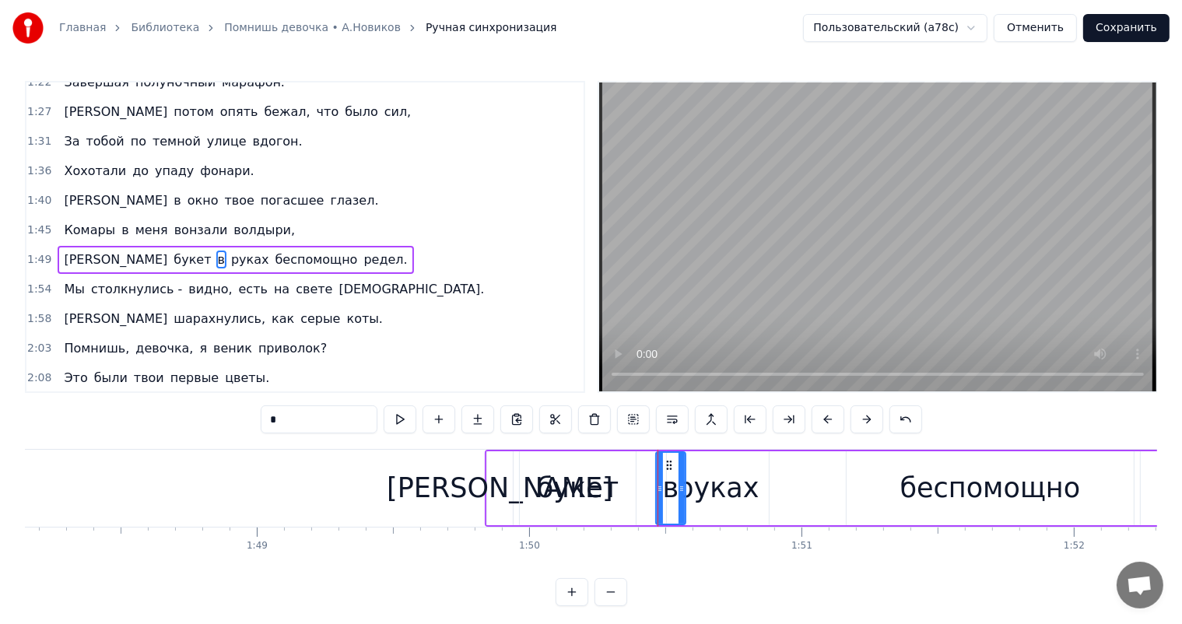
drag, startPoint x: 654, startPoint y: 470, endPoint x: 685, endPoint y: 473, distance: 31.3
click at [685, 473] on div "в" at bounding box center [670, 488] width 31 height 74
drag, startPoint x: 669, startPoint y: 461, endPoint x: 637, endPoint y: 465, distance: 32.3
click at [637, 465] on icon at bounding box center [637, 465] width 12 height 12
click at [645, 473] on div at bounding box center [644, 488] width 6 height 71
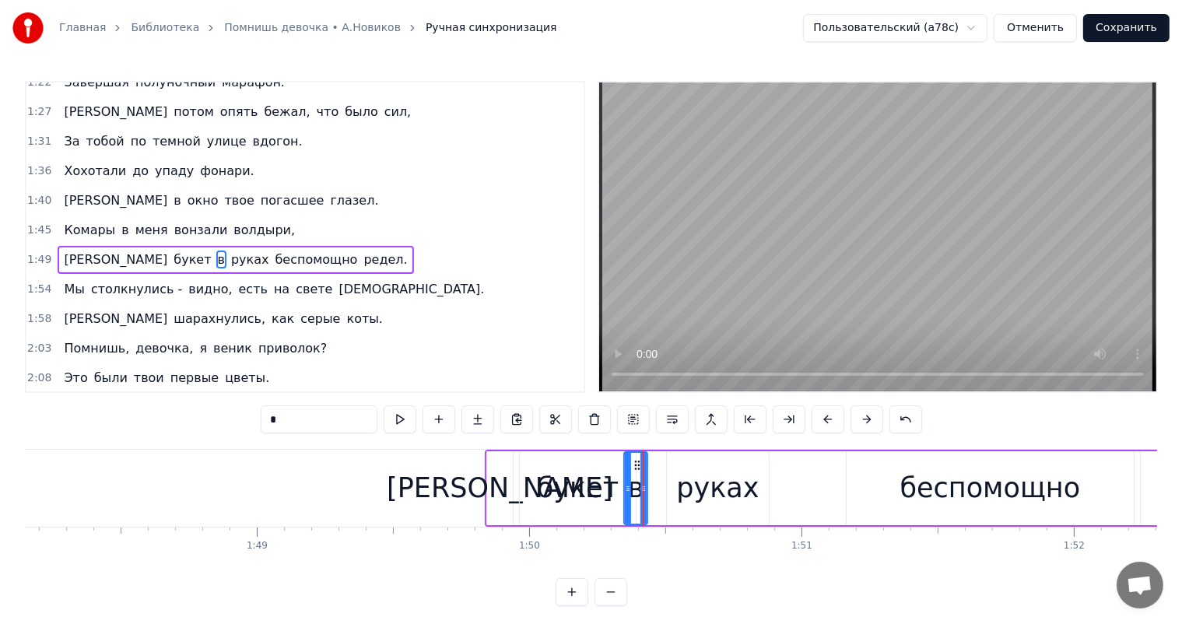
click at [704, 480] on div "руках" at bounding box center [717, 488] width 83 height 41
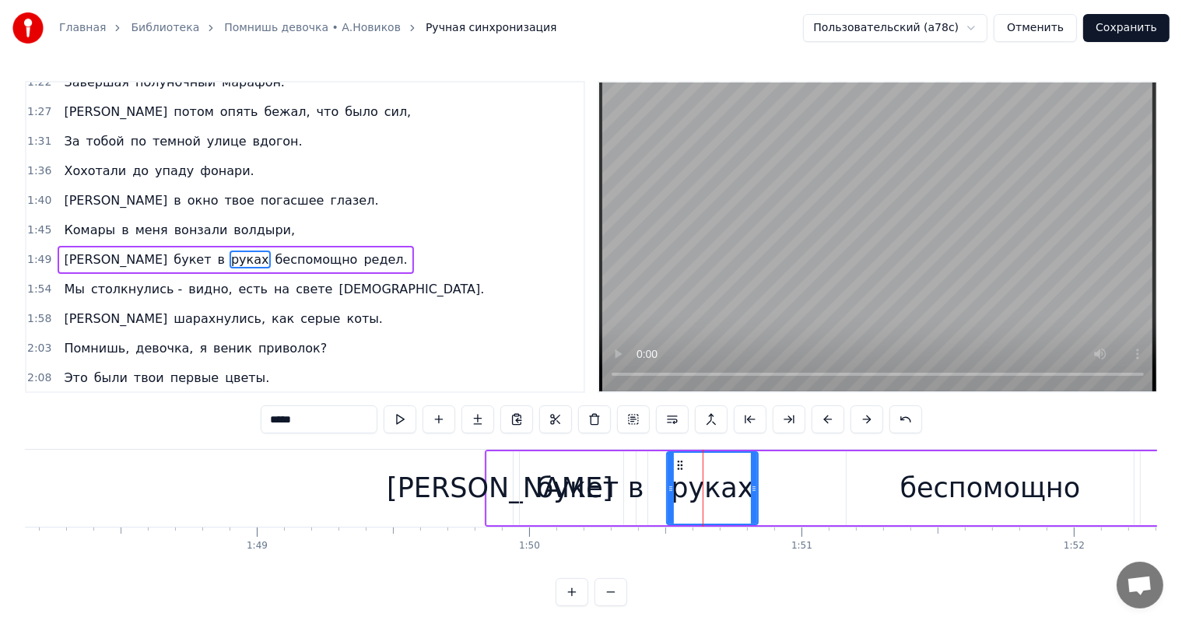
drag, startPoint x: 761, startPoint y: 484, endPoint x: 750, endPoint y: 489, distance: 11.9
click at [751, 489] on icon at bounding box center [754, 489] width 6 height 12
drag, startPoint x: 680, startPoint y: 463, endPoint x: 669, endPoint y: 469, distance: 12.6
click at [669, 469] on icon at bounding box center [669, 465] width 12 height 12
click at [990, 495] on div "беспомощно" at bounding box center [991, 488] width 181 height 41
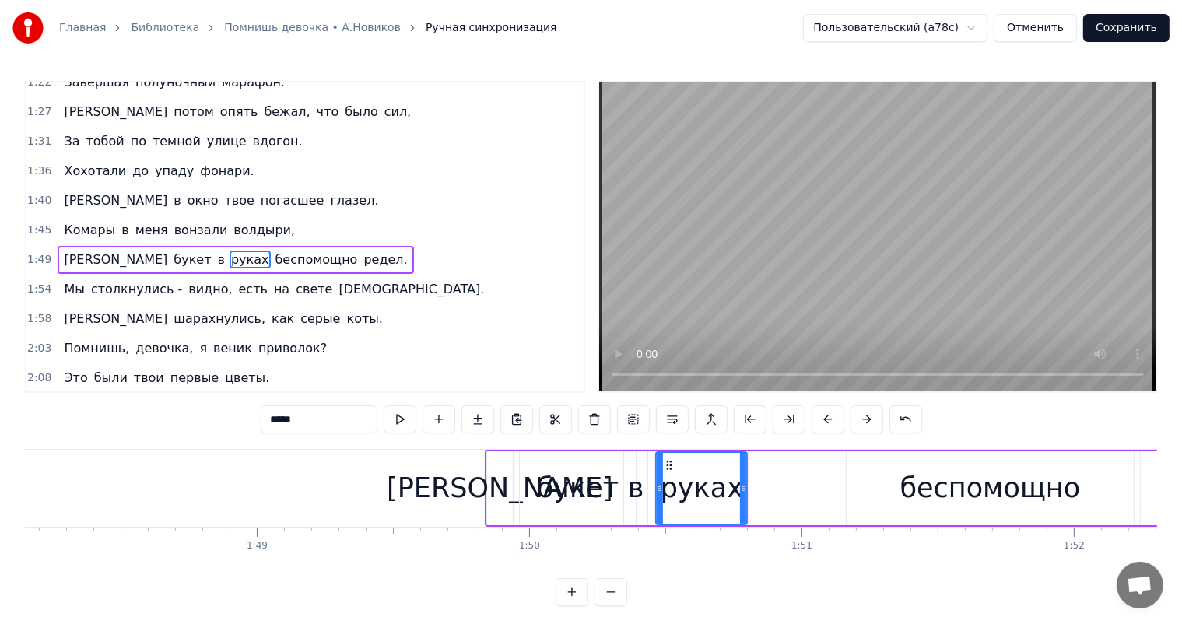
type input "**********"
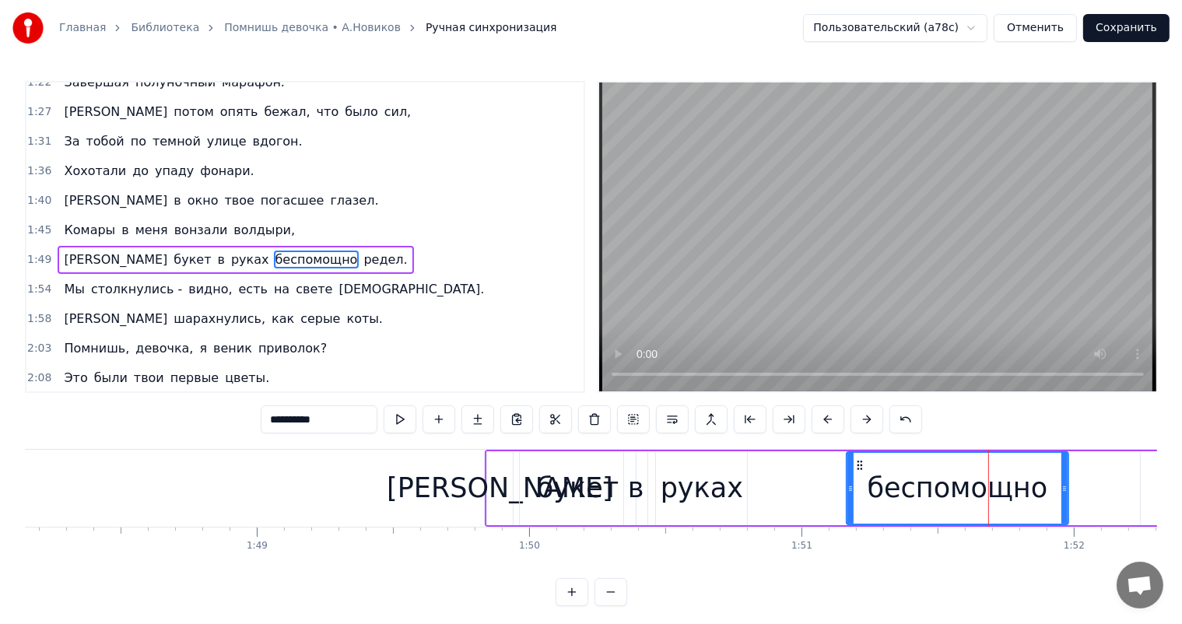
drag, startPoint x: 1129, startPoint y: 483, endPoint x: 923, endPoint y: 454, distance: 207.6
click at [1062, 487] on icon at bounding box center [1065, 489] width 6 height 12
drag, startPoint x: 863, startPoint y: 461, endPoint x: 851, endPoint y: 468, distance: 14.3
click at [851, 468] on icon at bounding box center [847, 465] width 12 height 12
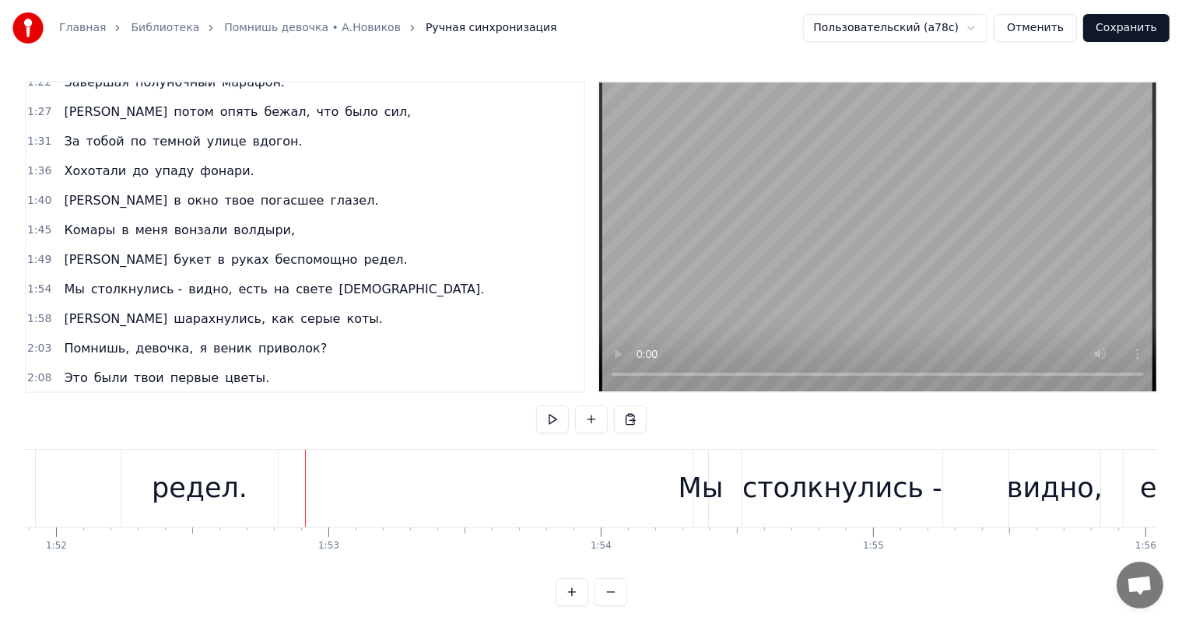
scroll to position [0, 30063]
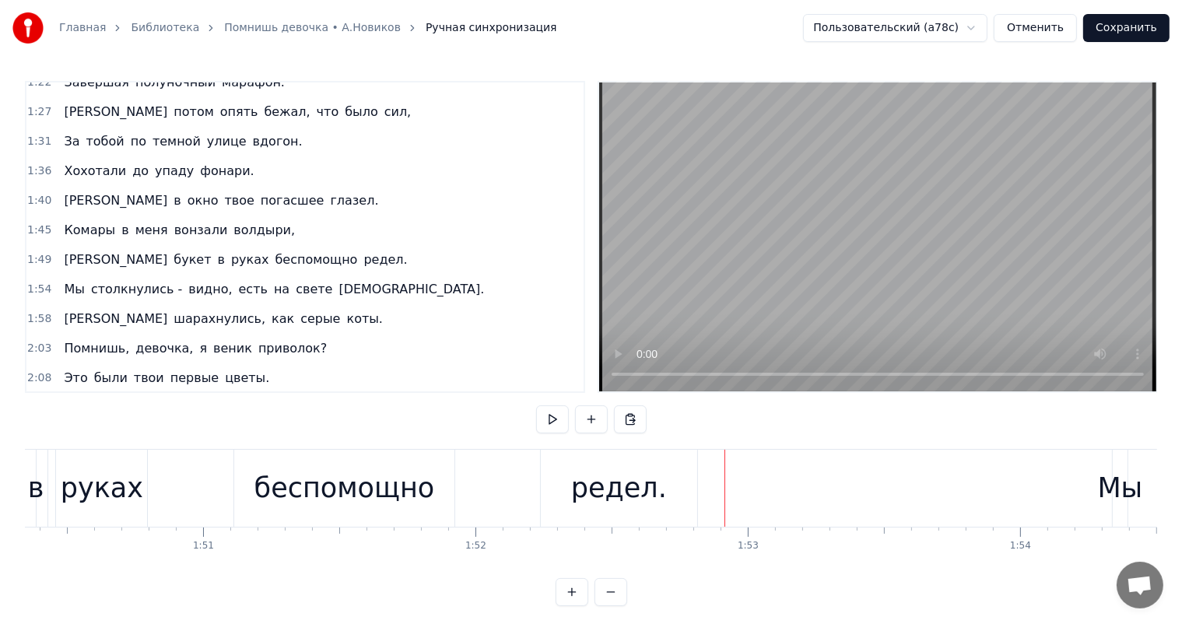
click at [591, 487] on div "редел." at bounding box center [619, 488] width 96 height 41
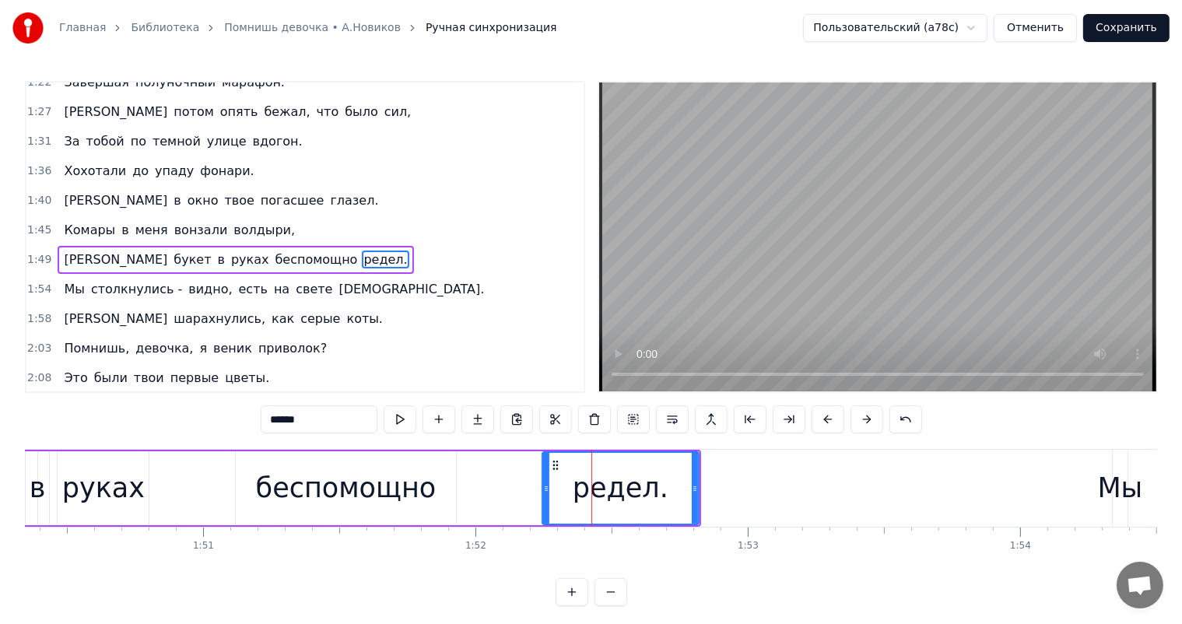
click at [415, 492] on div "беспомощно" at bounding box center [346, 488] width 181 height 41
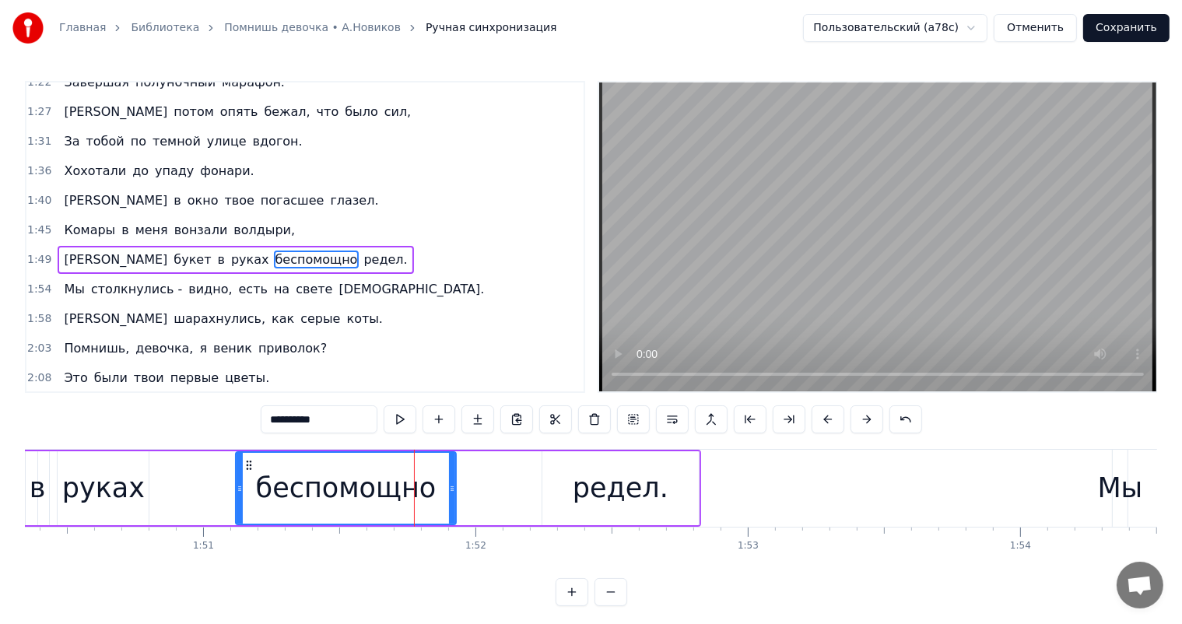
click at [582, 476] on div "редел." at bounding box center [621, 488] width 96 height 41
type input "******"
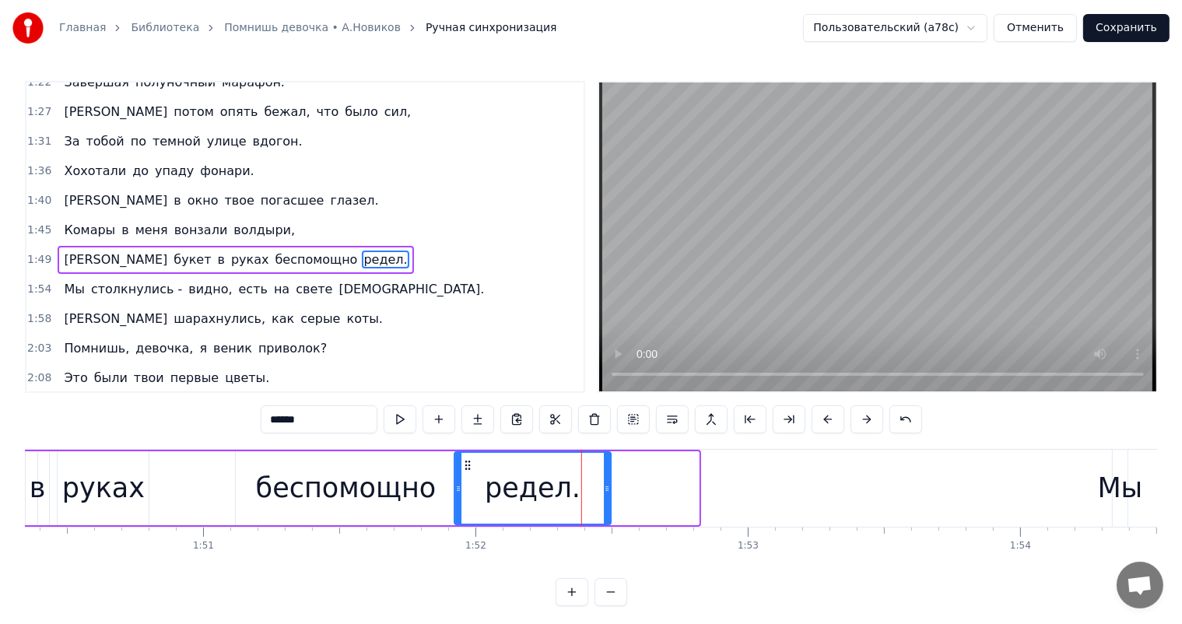
drag, startPoint x: 550, startPoint y: 468, endPoint x: 462, endPoint y: 483, distance: 89.3
click at [462, 483] on div "редел." at bounding box center [532, 488] width 155 height 71
click at [602, 480] on div "редел." at bounding box center [532, 488] width 155 height 71
drag, startPoint x: 608, startPoint y: 489, endPoint x: 585, endPoint y: 497, distance: 24.9
click at [585, 497] on div at bounding box center [584, 488] width 6 height 71
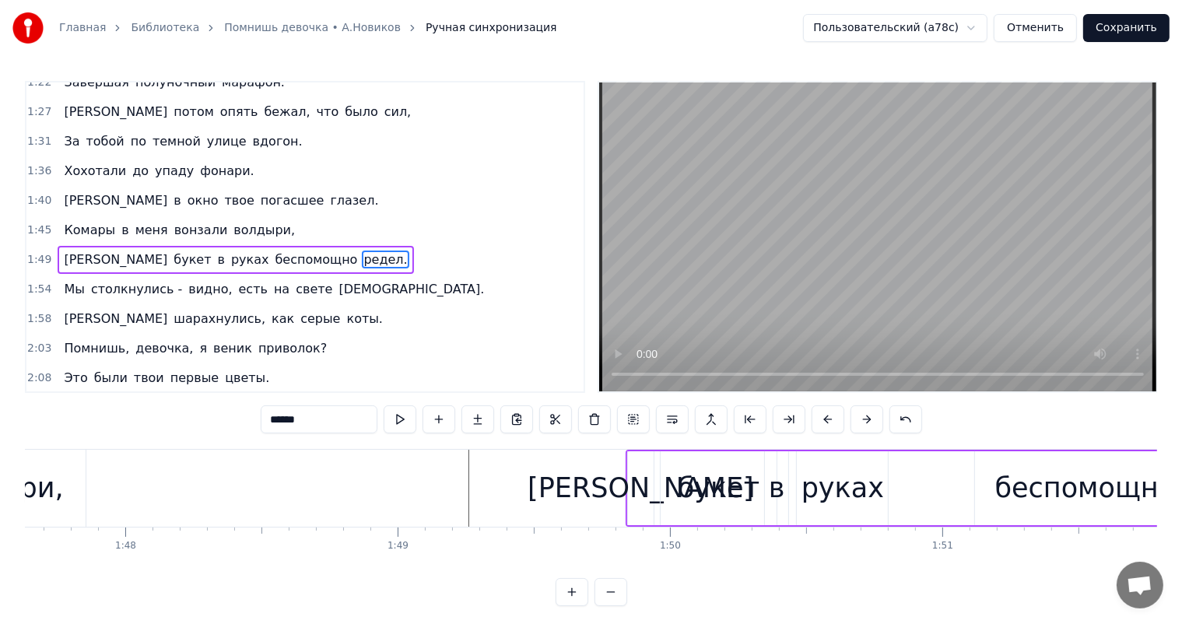
scroll to position [0, 29076]
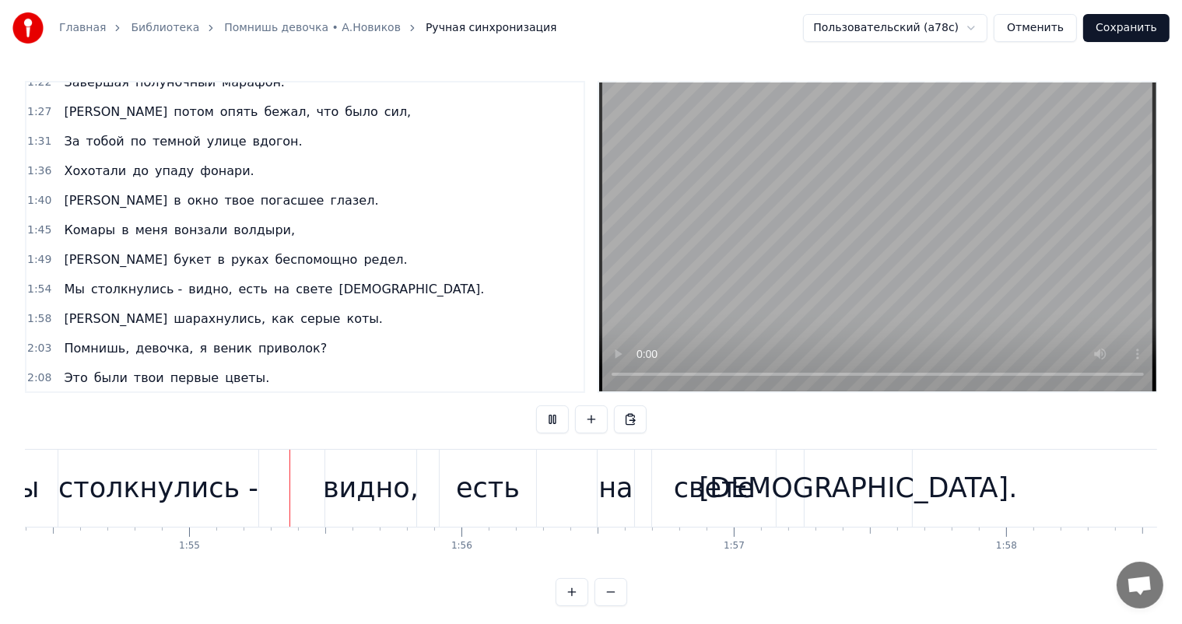
scroll to position [0, 31207]
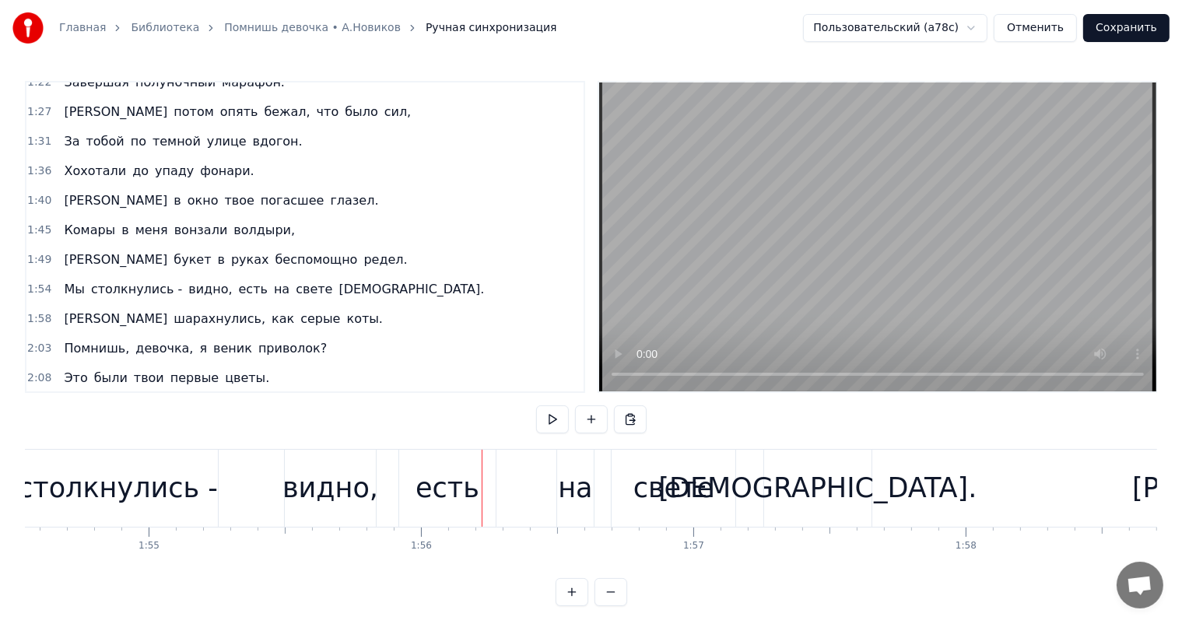
click at [130, 495] on div "столкнулись -" at bounding box center [118, 488] width 200 height 41
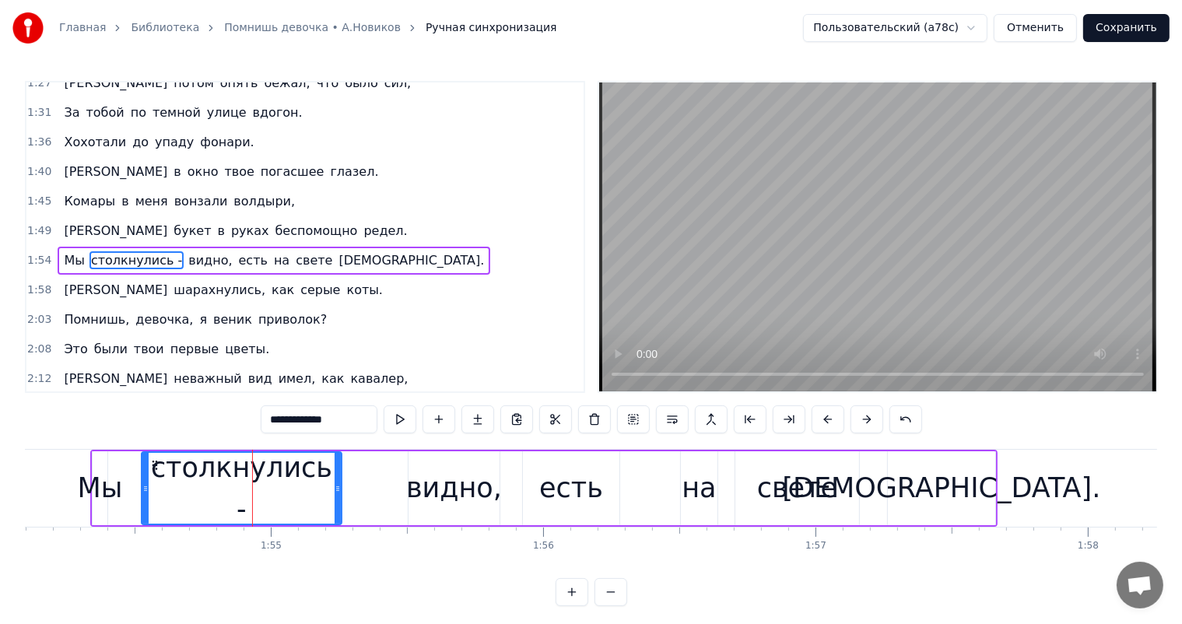
scroll to position [0, 30980]
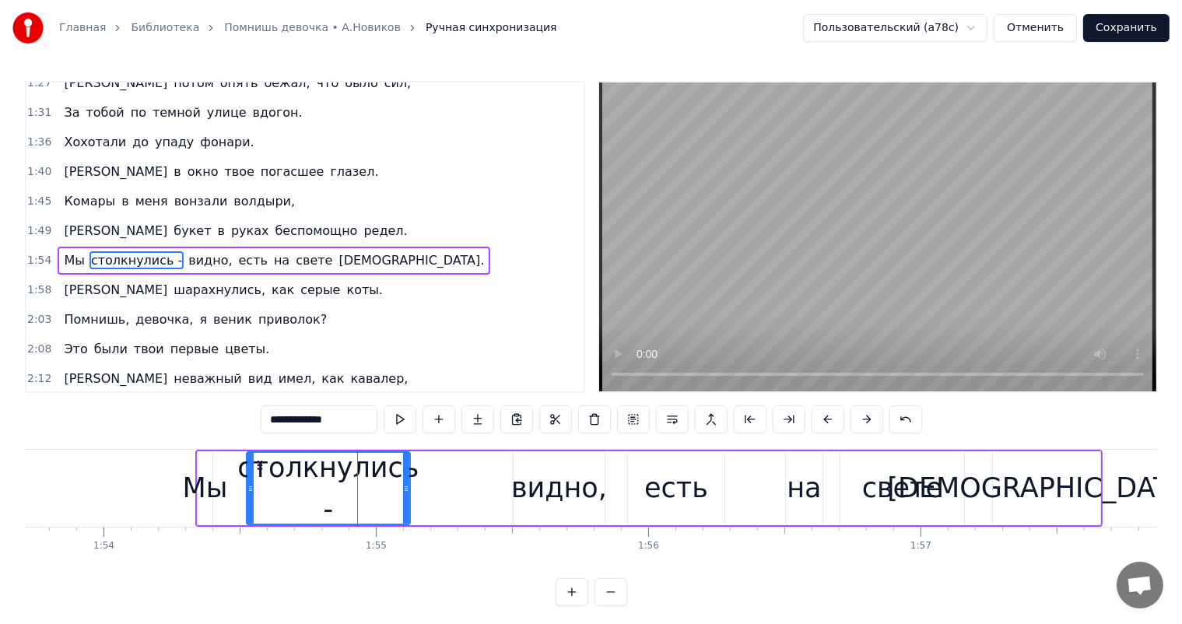
drag, startPoint x: 441, startPoint y: 491, endPoint x: 405, endPoint y: 501, distance: 38.0
click at [405, 501] on div at bounding box center [406, 488] width 6 height 71
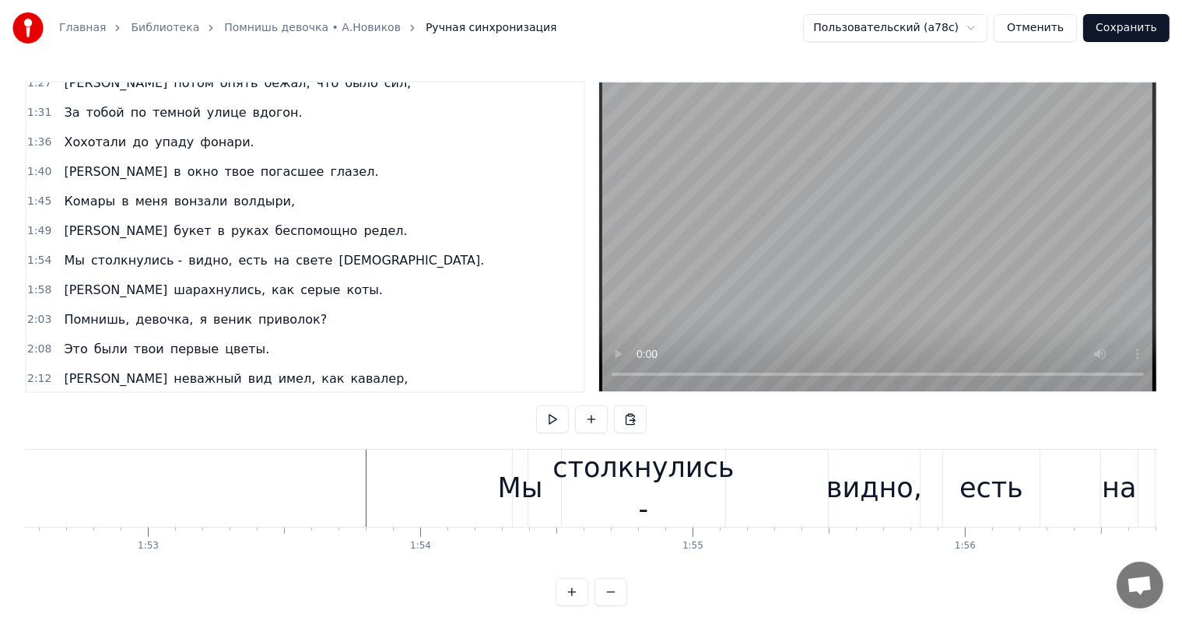
scroll to position [0, 30627]
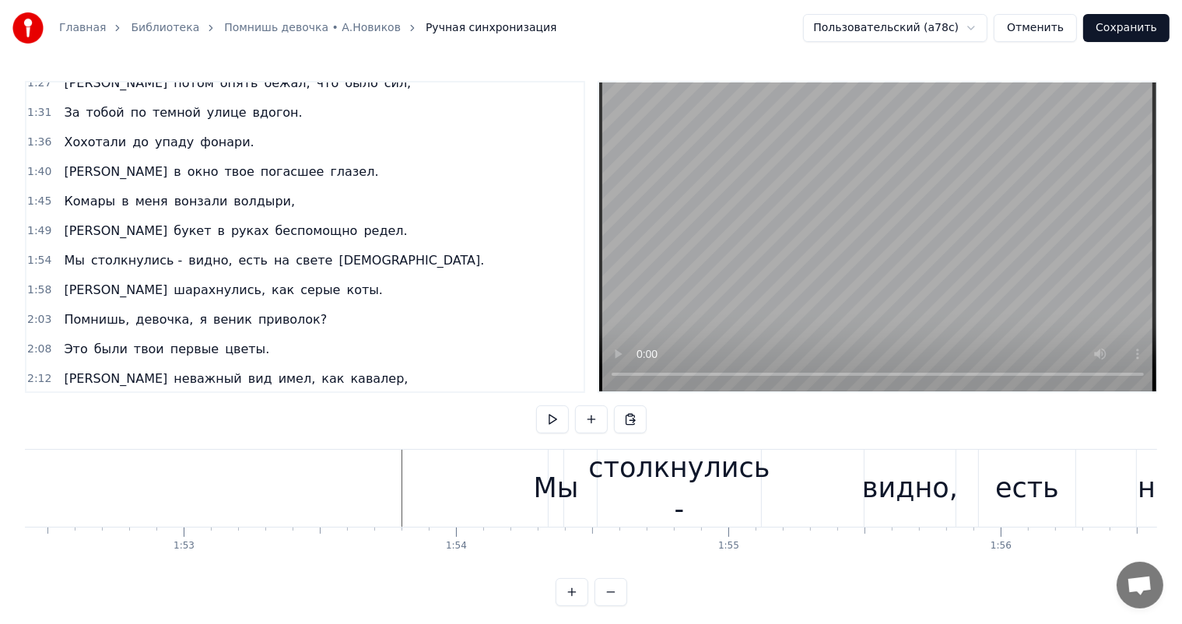
click at [642, 465] on div "столкнулись -" at bounding box center [678, 489] width 181 height 82
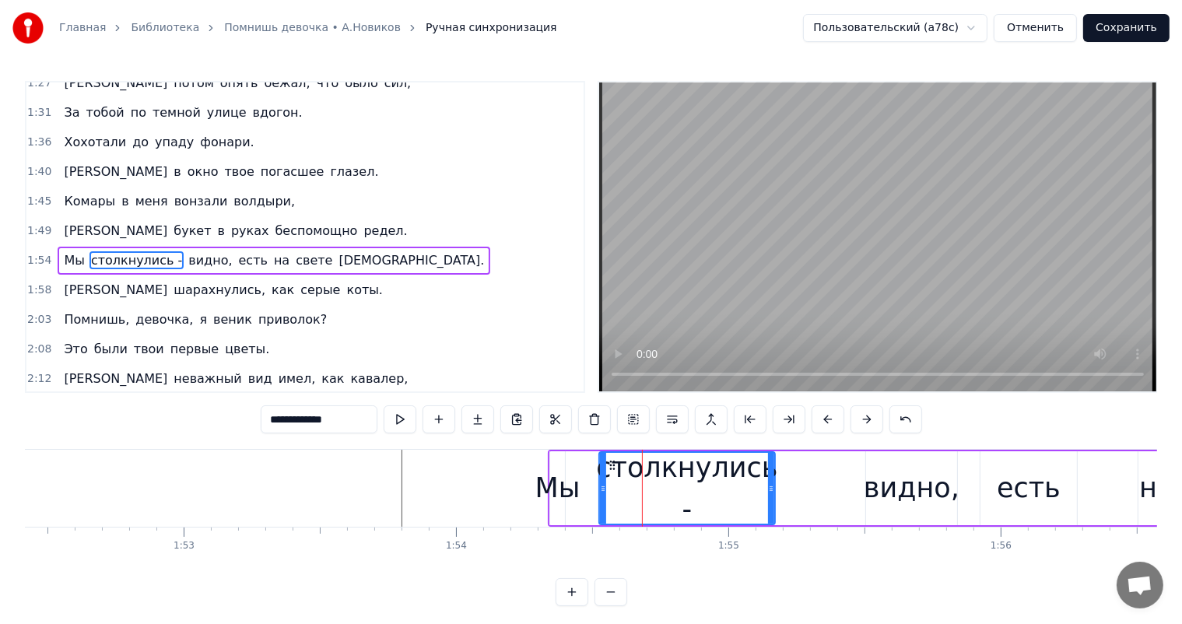
drag, startPoint x: 758, startPoint y: 490, endPoint x: 769, endPoint y: 497, distance: 13.4
click at [769, 497] on div at bounding box center [771, 488] width 6 height 71
click at [399, 494] on div at bounding box center [715, 488] width 62634 height 77
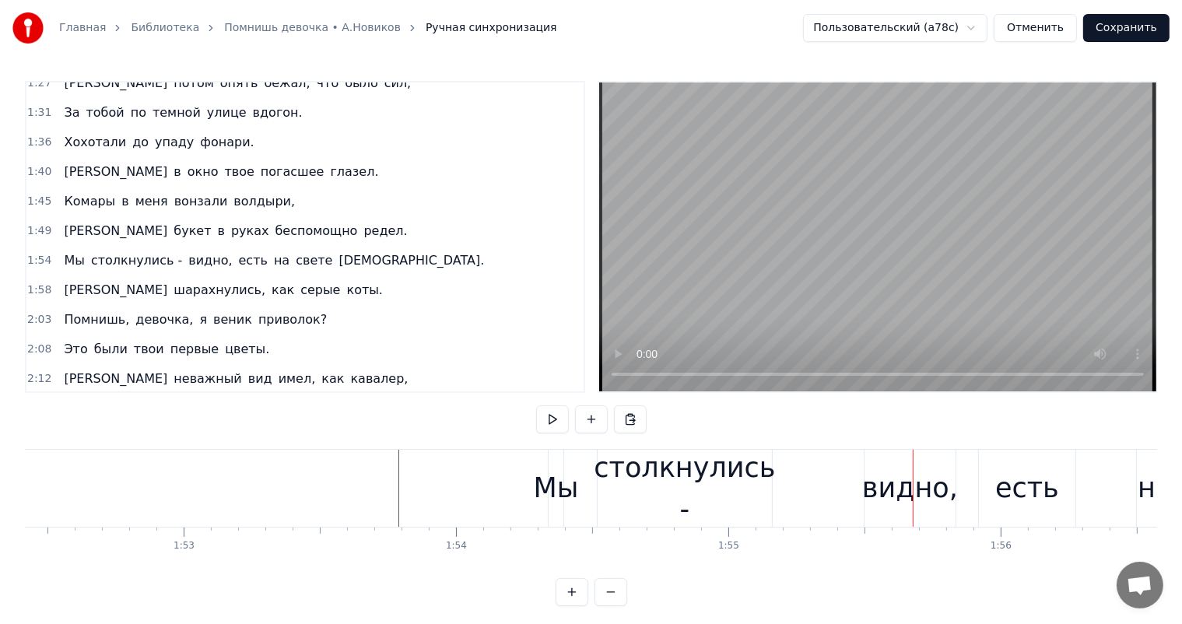
click at [100, 477] on div at bounding box center [715, 488] width 62634 height 77
click at [550, 489] on div "Мы" at bounding box center [559, 488] width 45 height 41
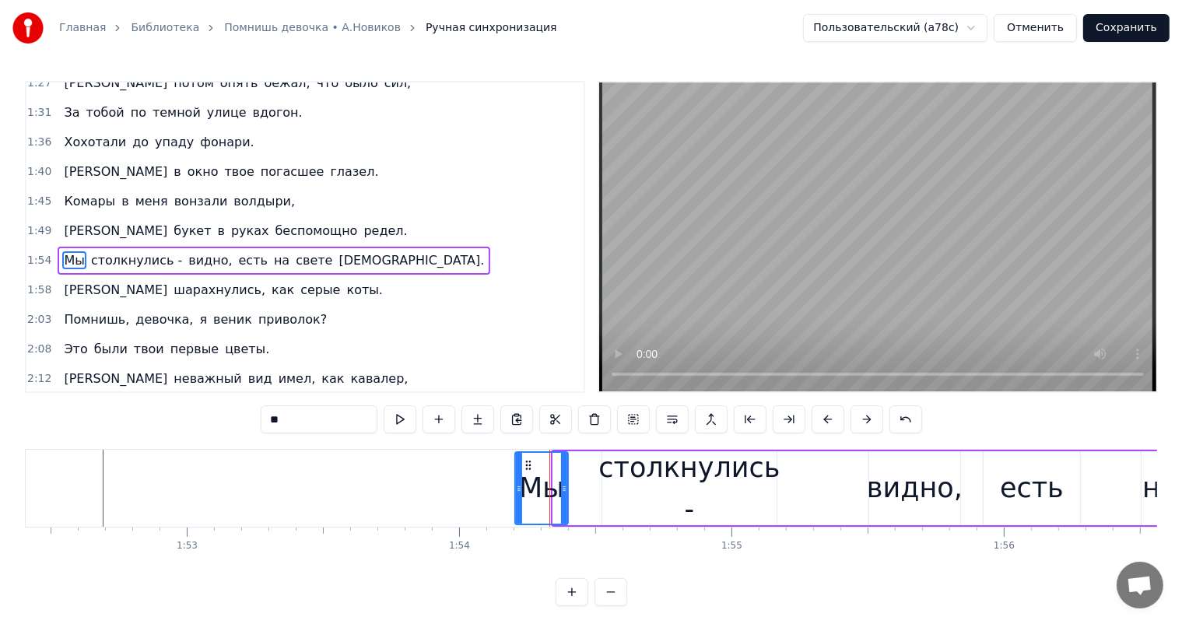
drag, startPoint x: 555, startPoint y: 462, endPoint x: 517, endPoint y: 469, distance: 38.9
click at [517, 469] on div at bounding box center [519, 488] width 6 height 71
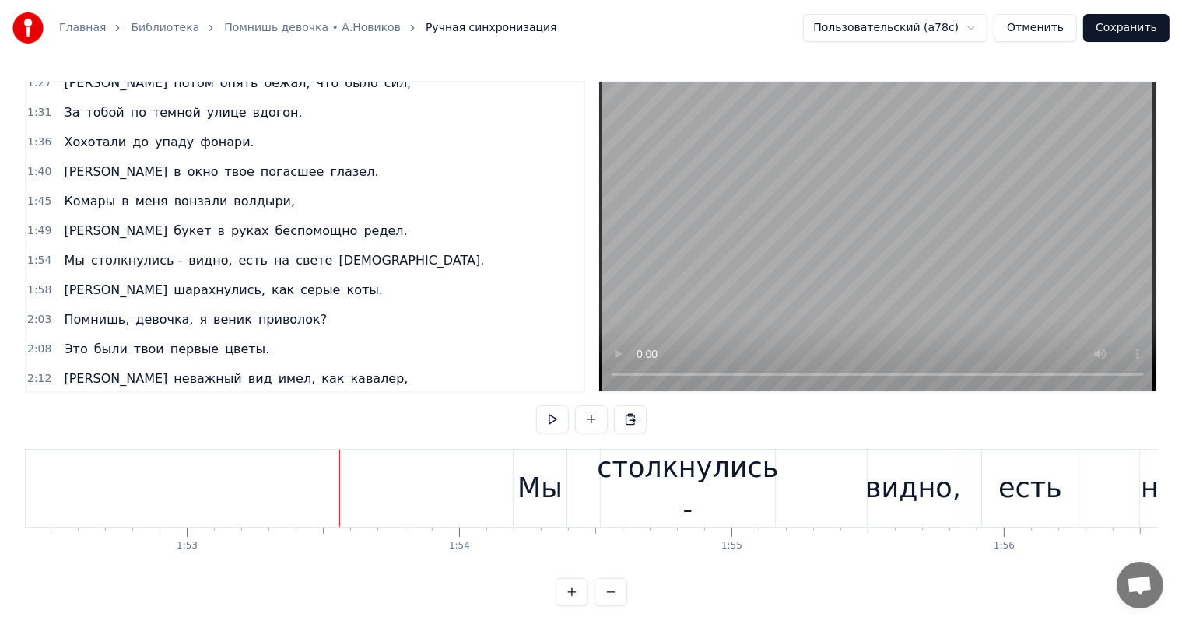
click at [161, 472] on div at bounding box center [718, 488] width 62634 height 77
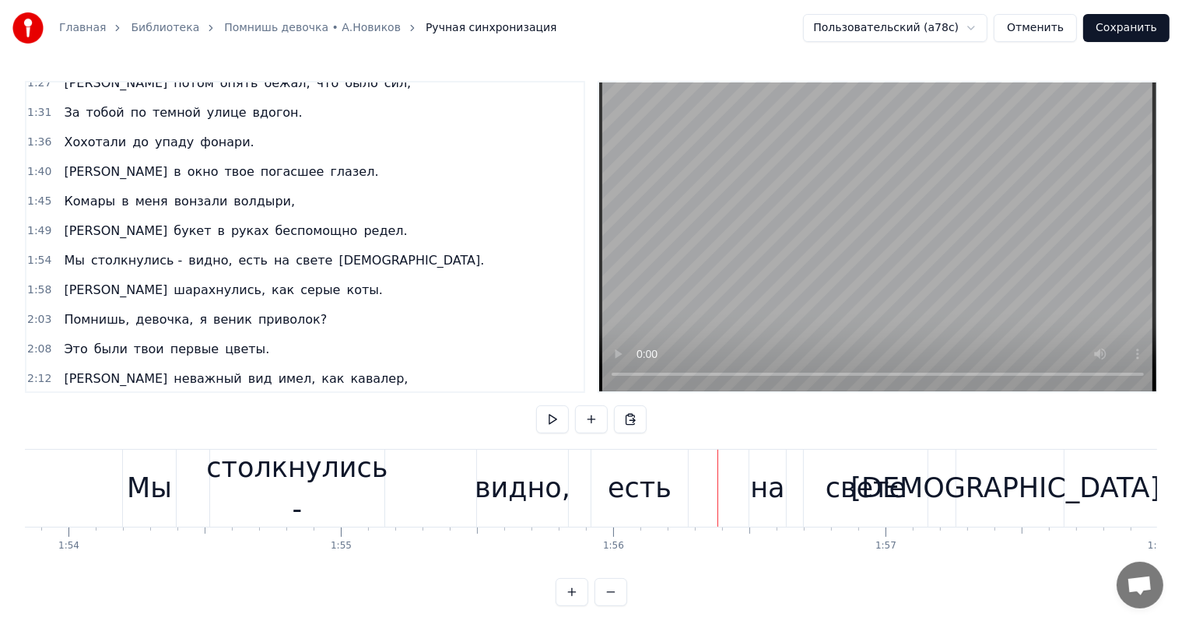
scroll to position [0, 30944]
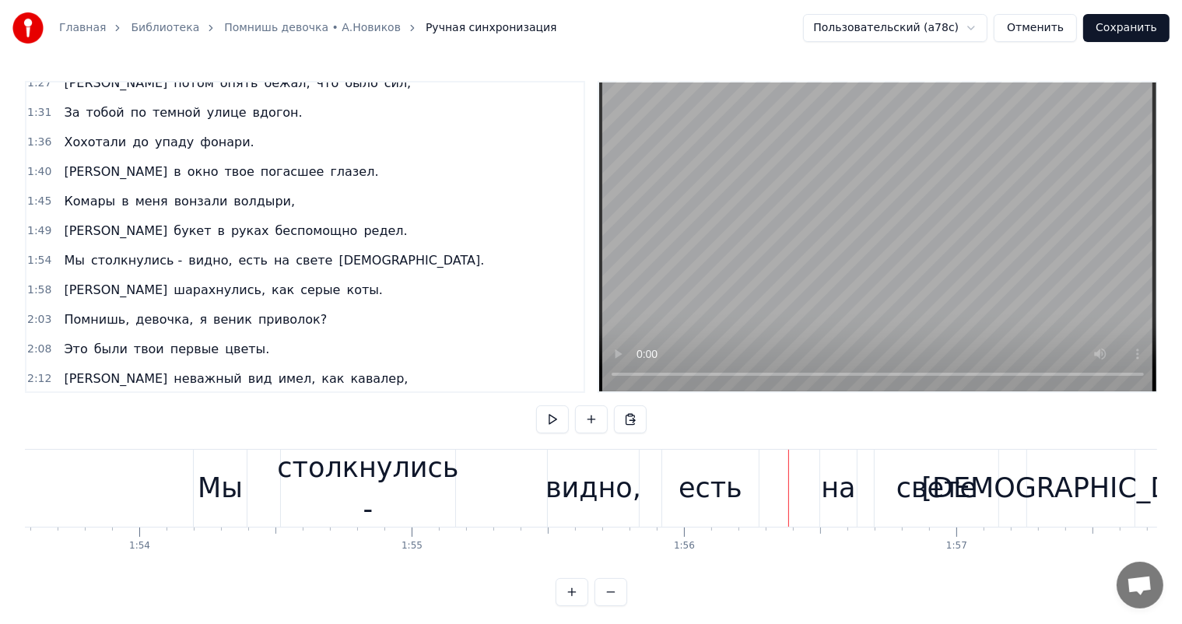
click at [602, 496] on div "видно," at bounding box center [594, 488] width 96 height 41
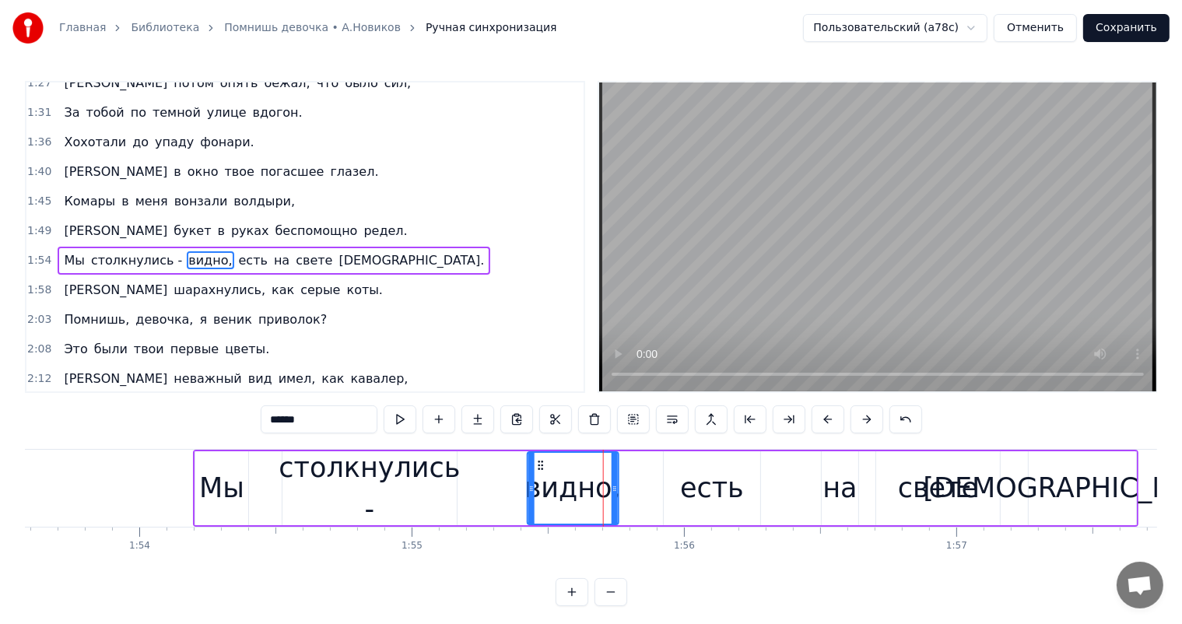
drag, startPoint x: 560, startPoint y: 464, endPoint x: 539, endPoint y: 466, distance: 21.9
click at [539, 466] on icon at bounding box center [541, 465] width 12 height 12
click at [539, 466] on div "видно," at bounding box center [573, 488] width 93 height 74
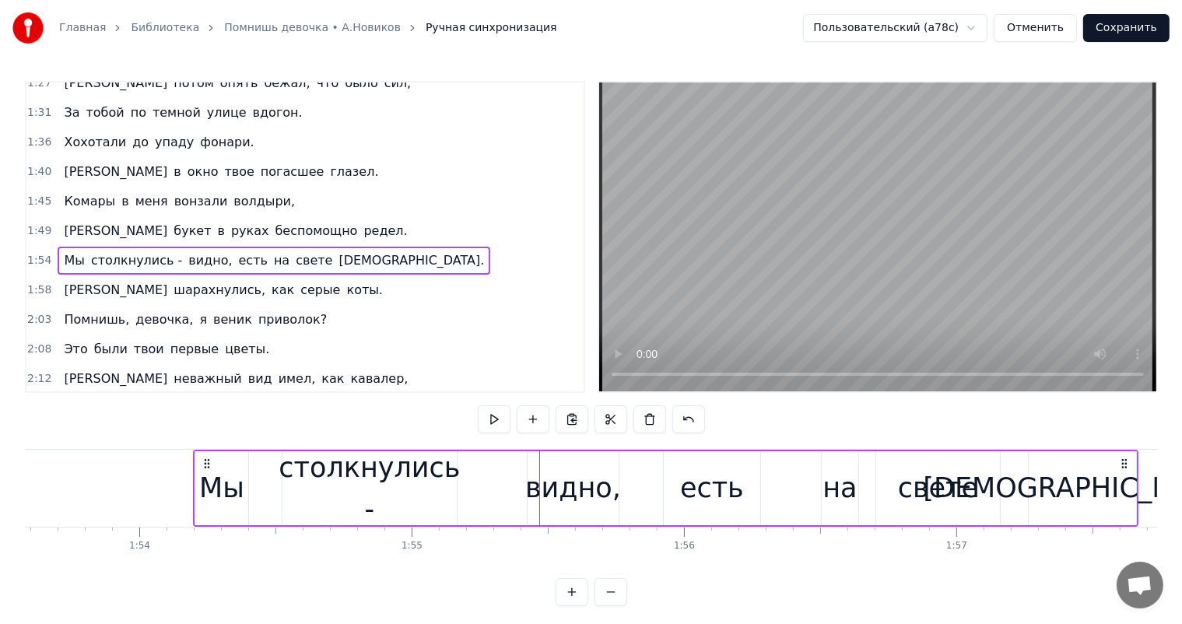
click at [691, 495] on div "есть" at bounding box center [712, 488] width 64 height 41
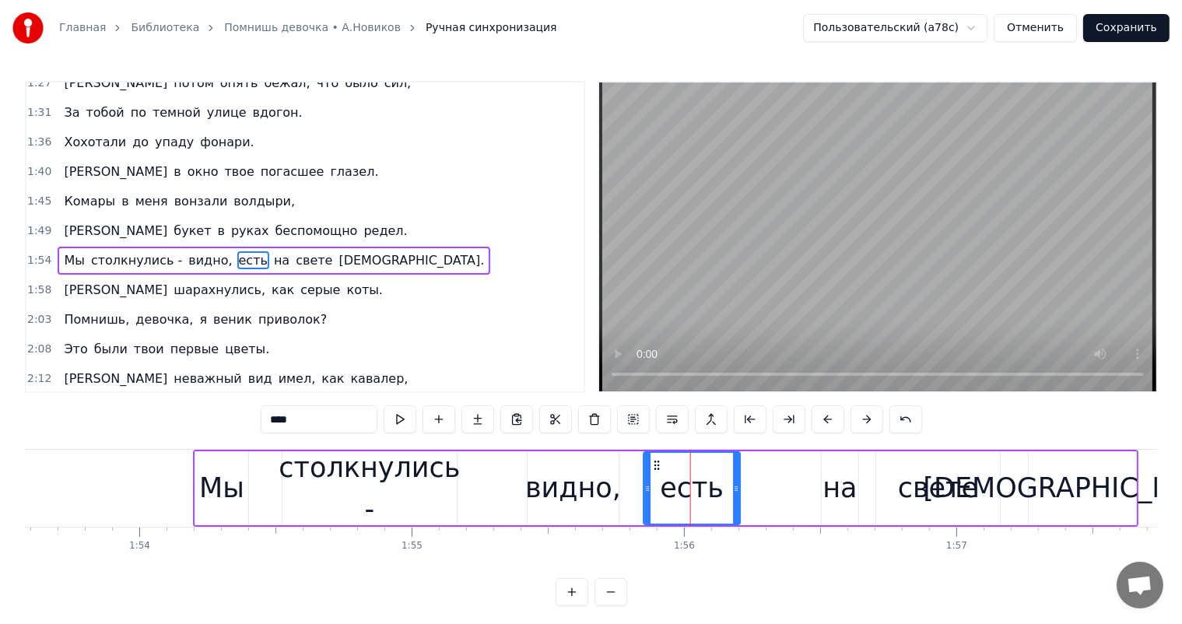
drag, startPoint x: 673, startPoint y: 464, endPoint x: 291, endPoint y: 494, distance: 382.6
click at [652, 478] on div "есть" at bounding box center [692, 488] width 95 height 71
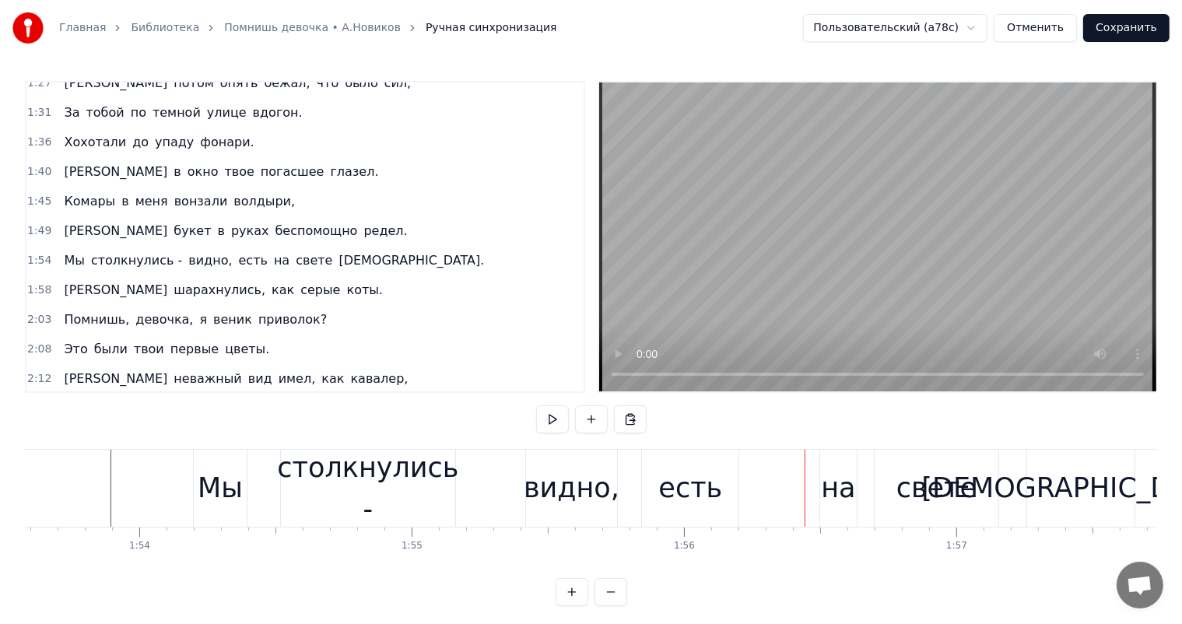
click at [566, 498] on div "видно," at bounding box center [572, 488] width 96 height 41
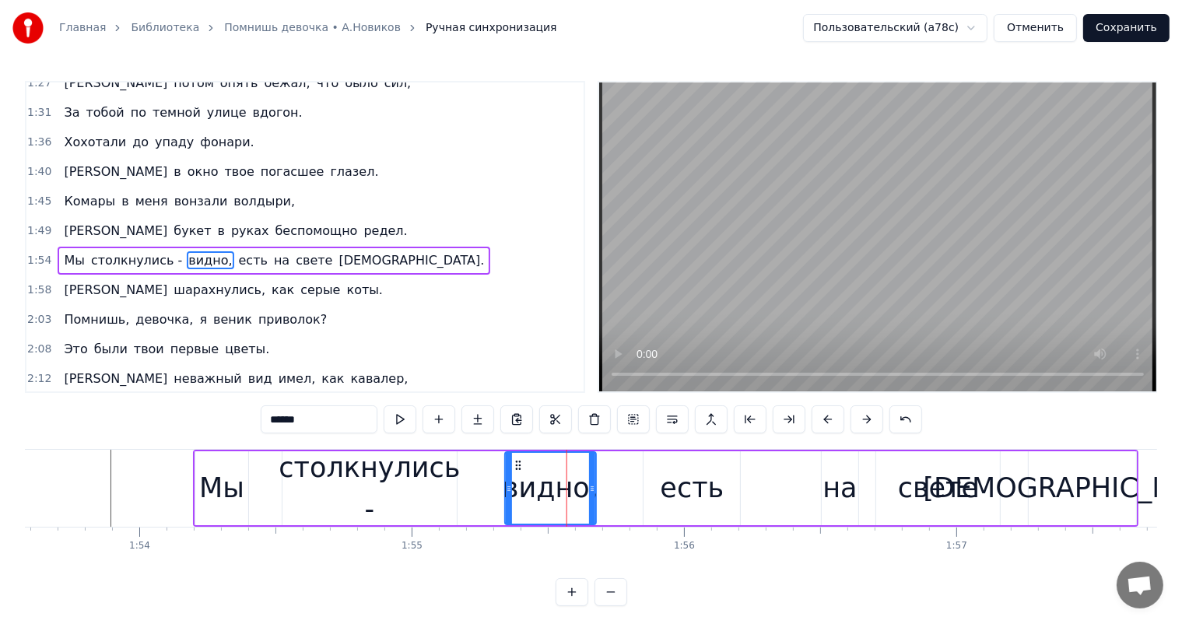
drag, startPoint x: 532, startPoint y: 466, endPoint x: 520, endPoint y: 467, distance: 11.7
click at [520, 467] on icon at bounding box center [518, 465] width 12 height 12
click at [588, 490] on icon at bounding box center [589, 489] width 6 height 12
click at [40, 473] on div at bounding box center [398, 488] width 62634 height 77
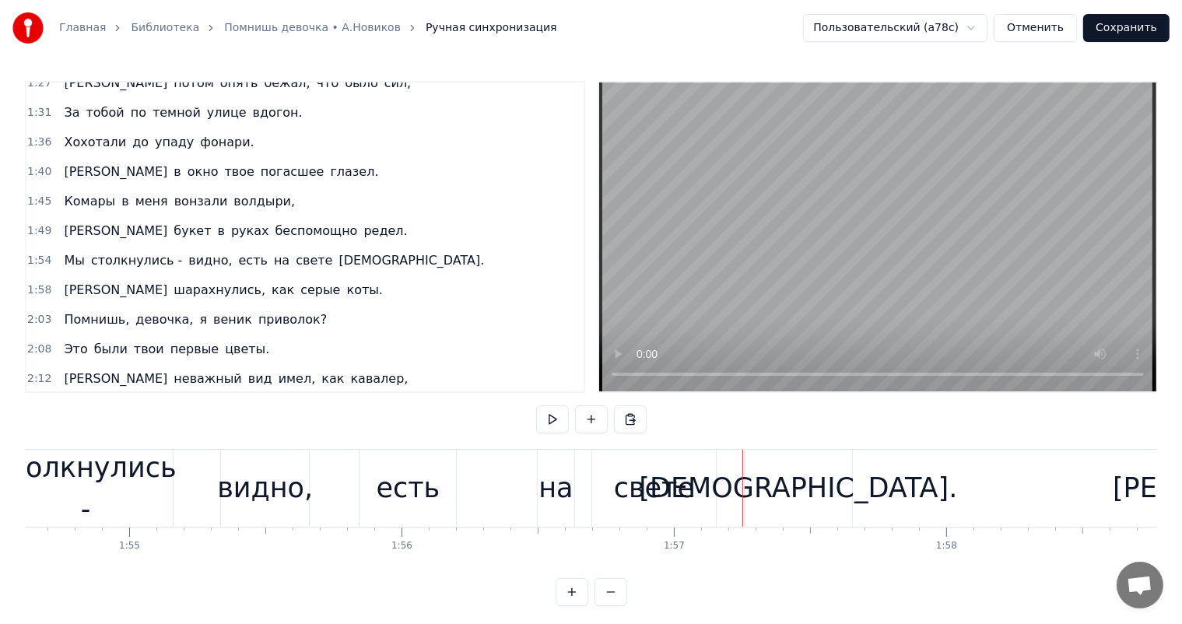
scroll to position [0, 31085]
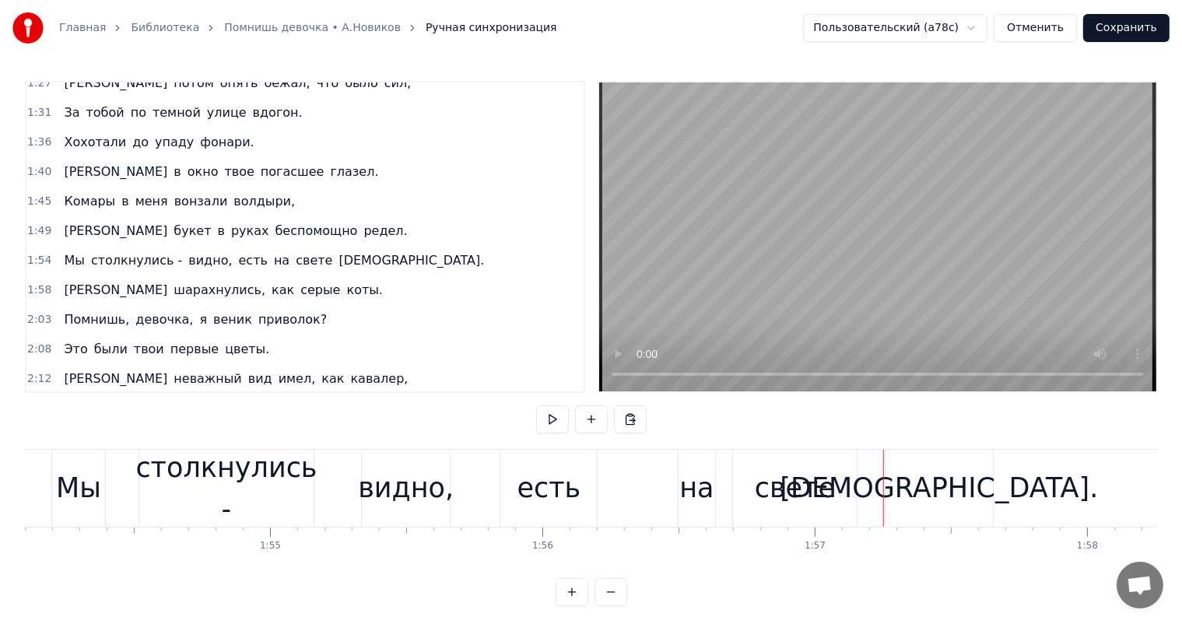
click at [523, 469] on div "есть" at bounding box center [549, 488] width 64 height 41
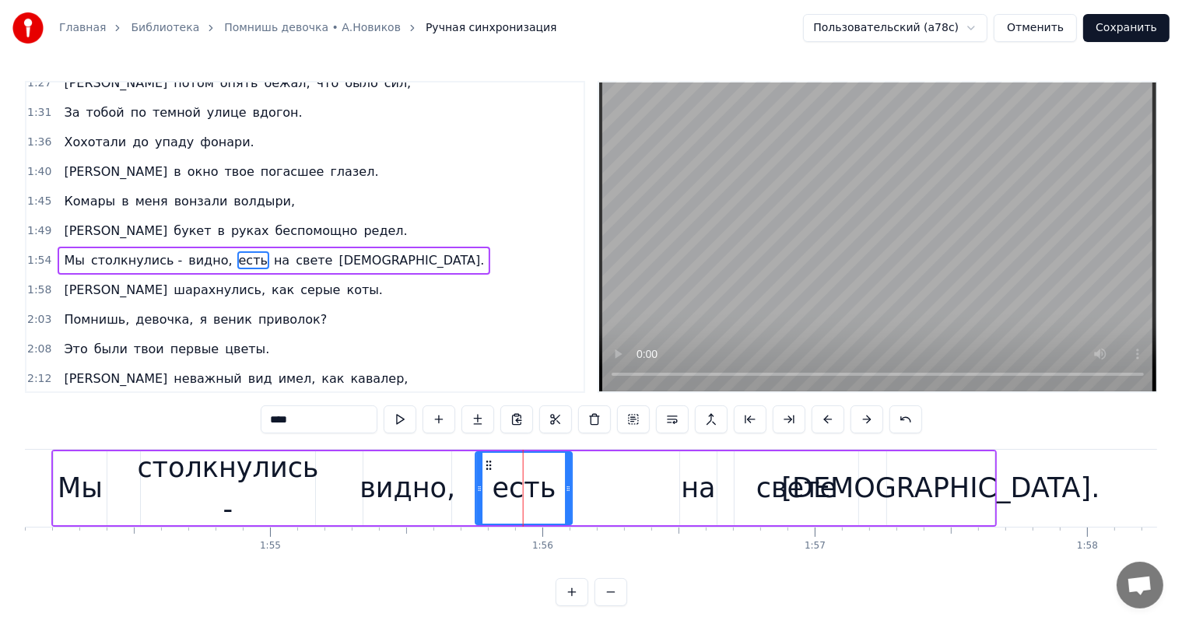
drag, startPoint x: 516, startPoint y: 465, endPoint x: 490, endPoint y: 469, distance: 26.8
click at [490, 469] on icon at bounding box center [489, 465] width 12 height 12
click at [704, 496] on div "на" at bounding box center [698, 488] width 34 height 41
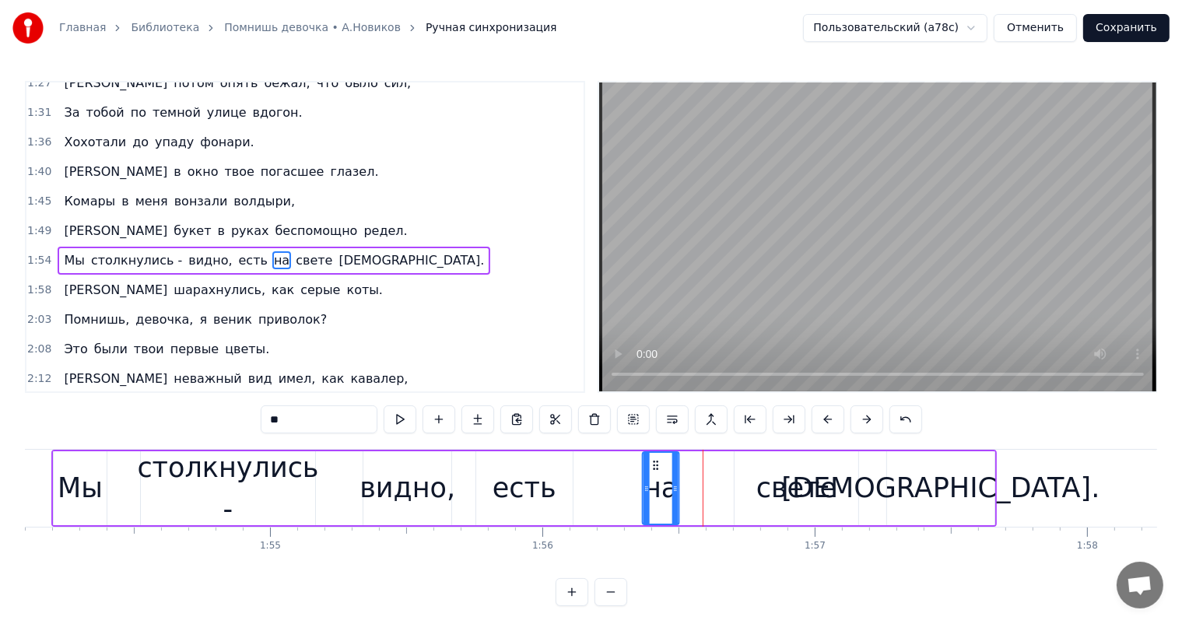
drag, startPoint x: 691, startPoint y: 464, endPoint x: 654, endPoint y: 464, distance: 37.4
click at [654, 465] on circle at bounding box center [654, 465] width 1 height 1
drag, startPoint x: 748, startPoint y: 470, endPoint x: 739, endPoint y: 464, distance: 11.2
click at [746, 472] on div "свете" at bounding box center [797, 488] width 124 height 74
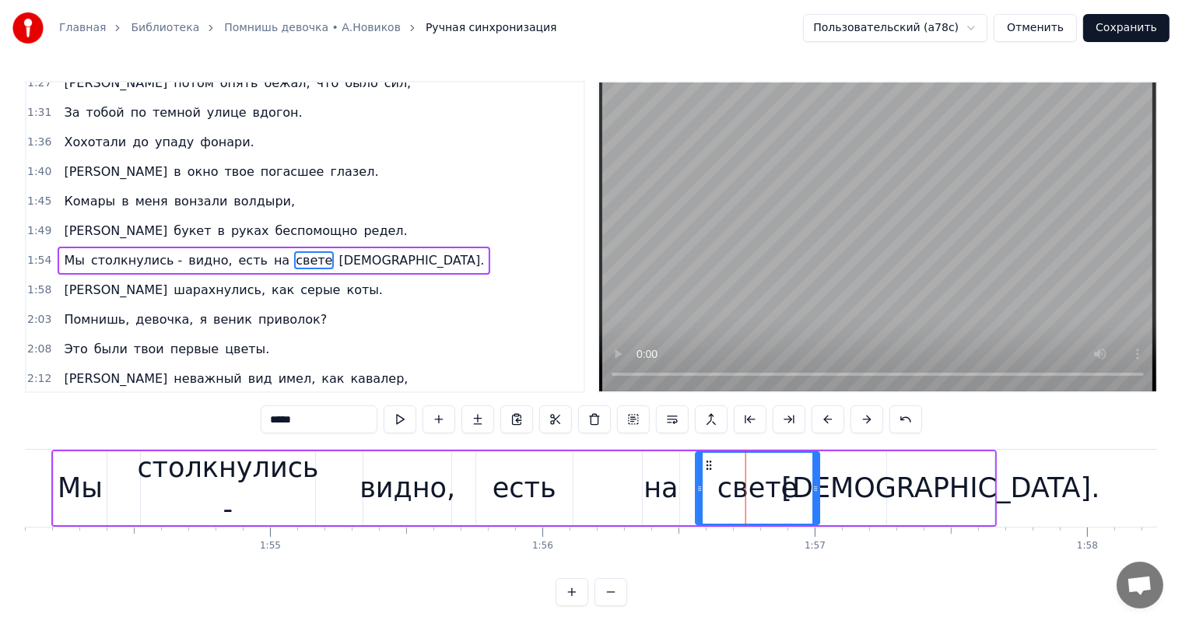
drag, startPoint x: 749, startPoint y: 463, endPoint x: 710, endPoint y: 464, distance: 38.9
click at [710, 464] on icon at bounding box center [709, 465] width 12 height 12
drag, startPoint x: 817, startPoint y: 486, endPoint x: 789, endPoint y: 494, distance: 29.1
click at [789, 494] on icon at bounding box center [788, 489] width 6 height 12
click at [953, 495] on div "[DEMOGRAPHIC_DATA]." at bounding box center [941, 488] width 318 height 41
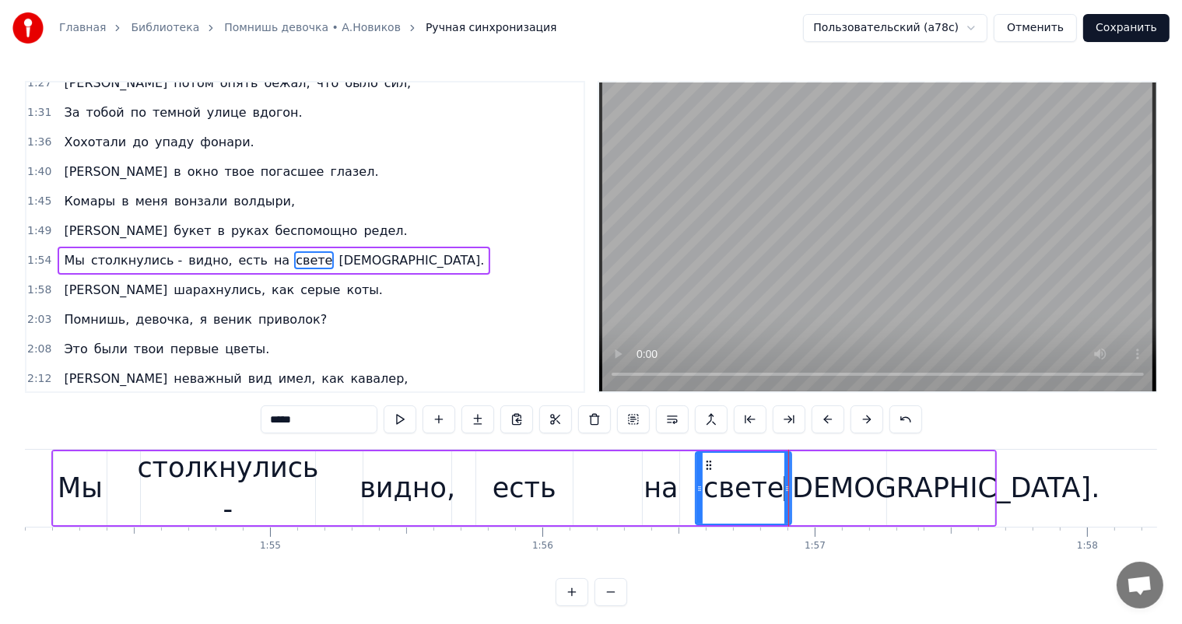
type input "****"
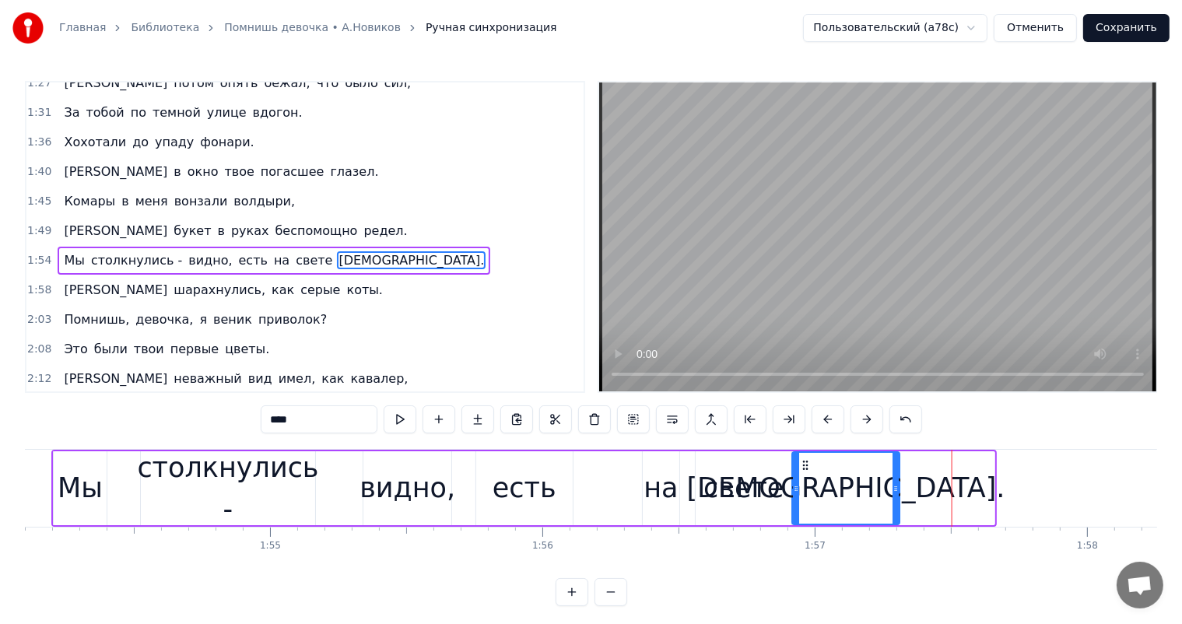
drag, startPoint x: 902, startPoint y: 467, endPoint x: 807, endPoint y: 474, distance: 95.2
click at [807, 474] on div "[DEMOGRAPHIC_DATA]." at bounding box center [846, 488] width 106 height 71
drag, startPoint x: 897, startPoint y: 488, endPoint x: 887, endPoint y: 492, distance: 11.6
click at [887, 492] on icon at bounding box center [885, 489] width 6 height 12
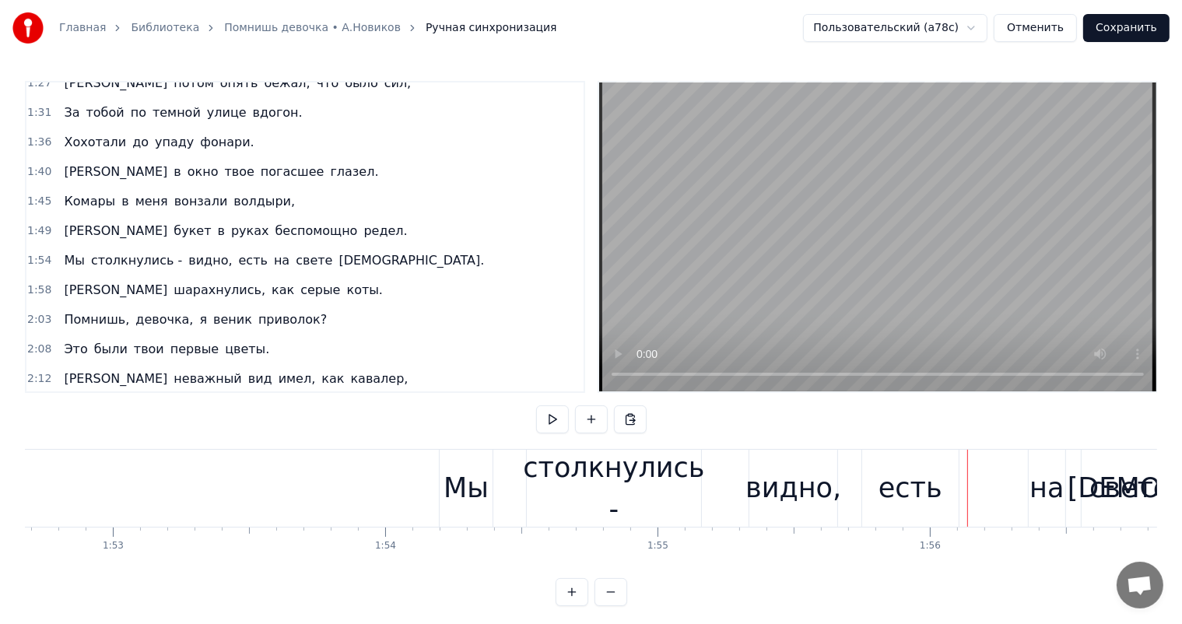
scroll to position [0, 30626]
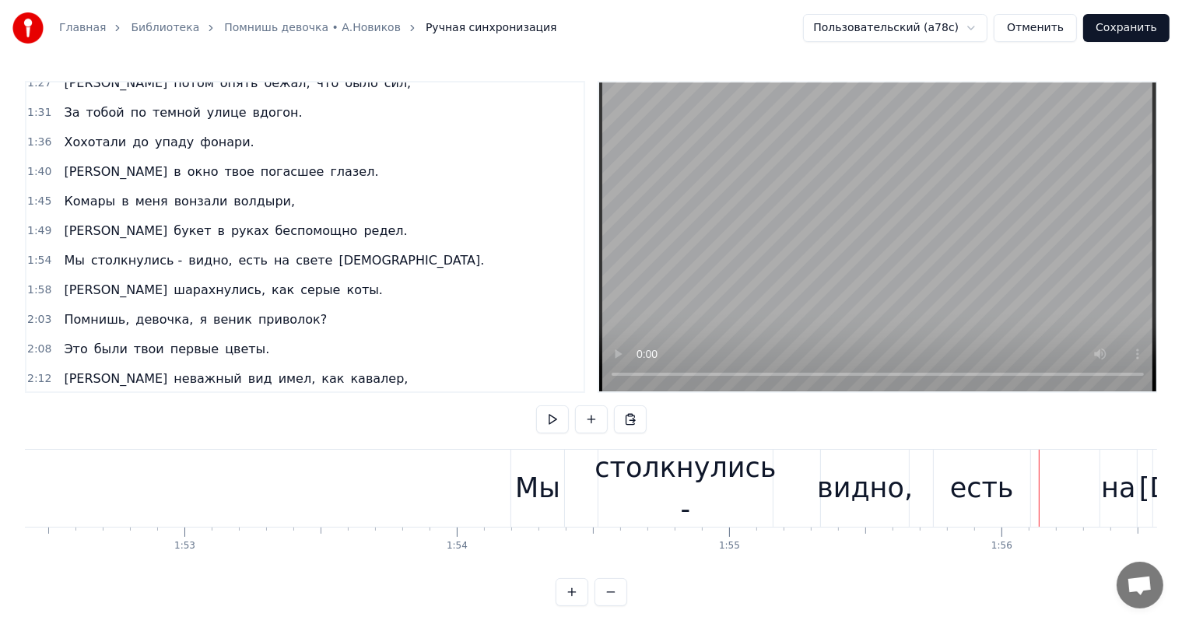
click at [621, 539] on div "0 0:01 0:02 0:03 0:04 0:05 0:06 0:07 0:08 0:09 0:10 0:11 0:12 0:13 0:14 0:15 0:…" at bounding box center [716, 539] width 62634 height 25
click at [646, 508] on div "столкнулись -" at bounding box center [685, 489] width 181 height 82
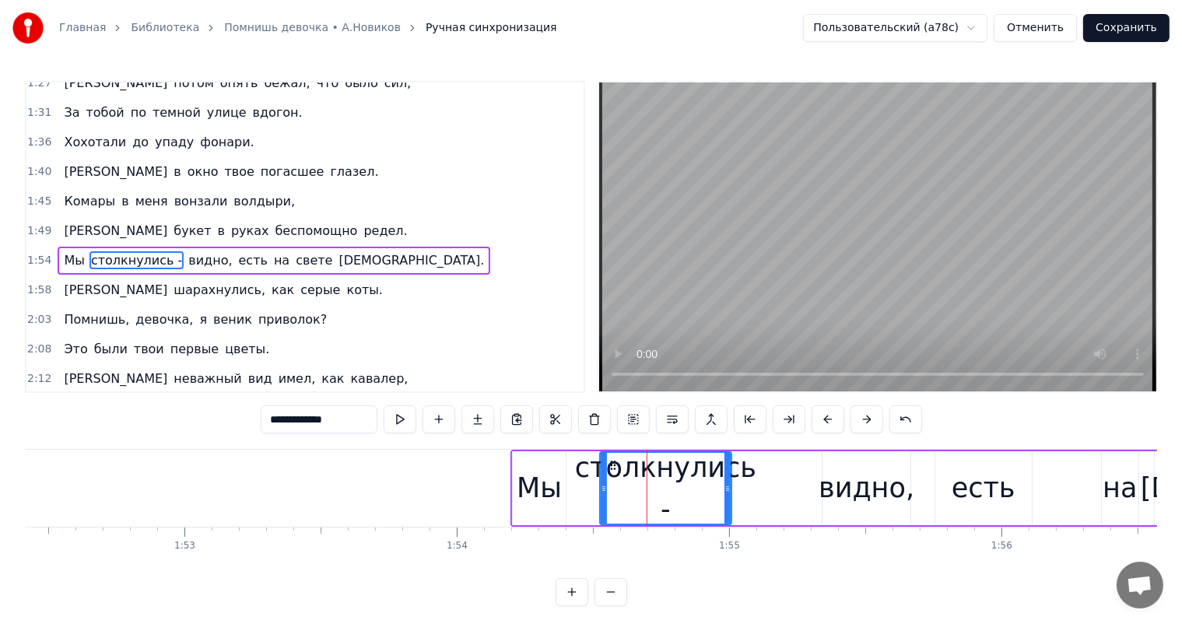
drag, startPoint x: 770, startPoint y: 482, endPoint x: 727, endPoint y: 498, distance: 45.8
click at [727, 498] on div at bounding box center [728, 488] width 6 height 71
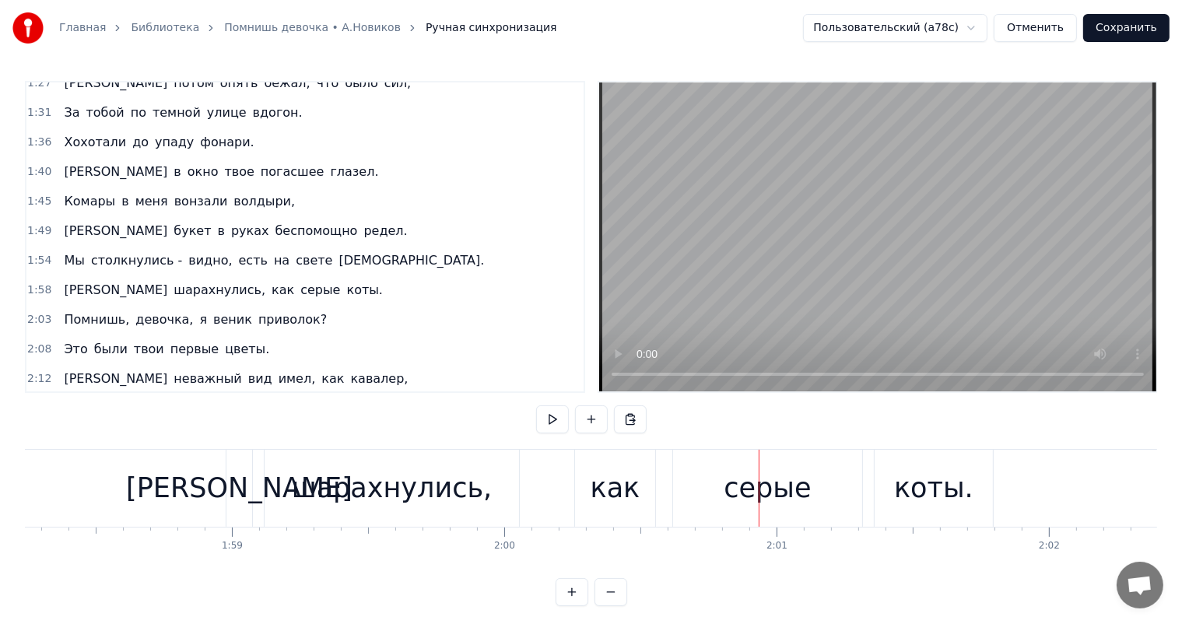
scroll to position [0, 32178]
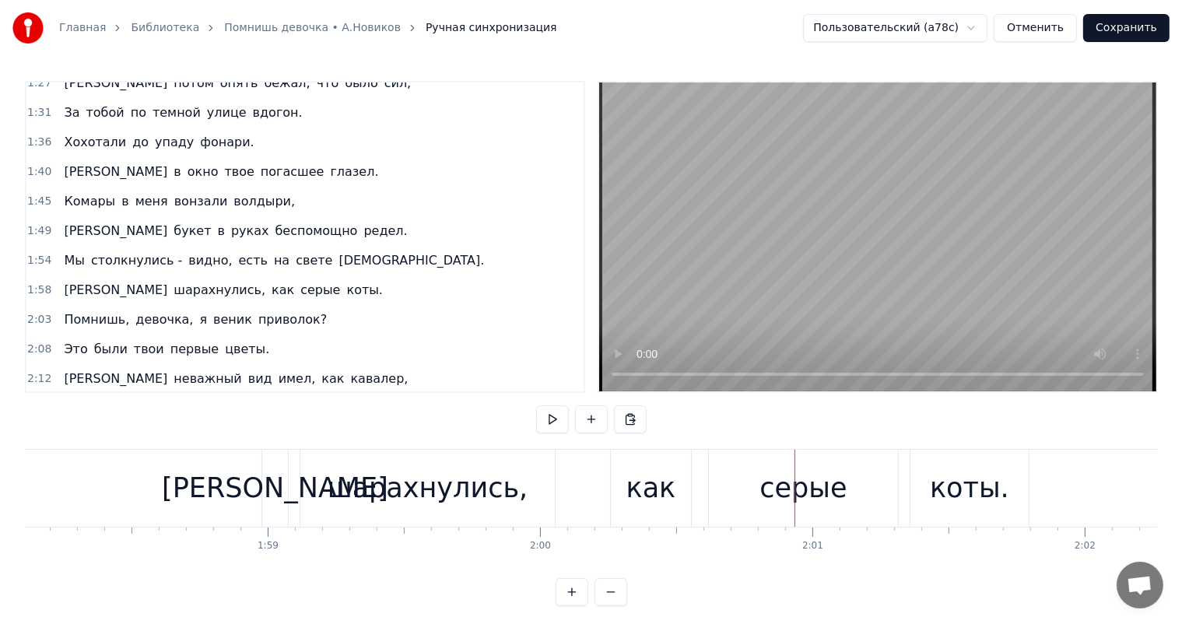
click at [428, 458] on div "шарахнулись," at bounding box center [427, 488] width 255 height 77
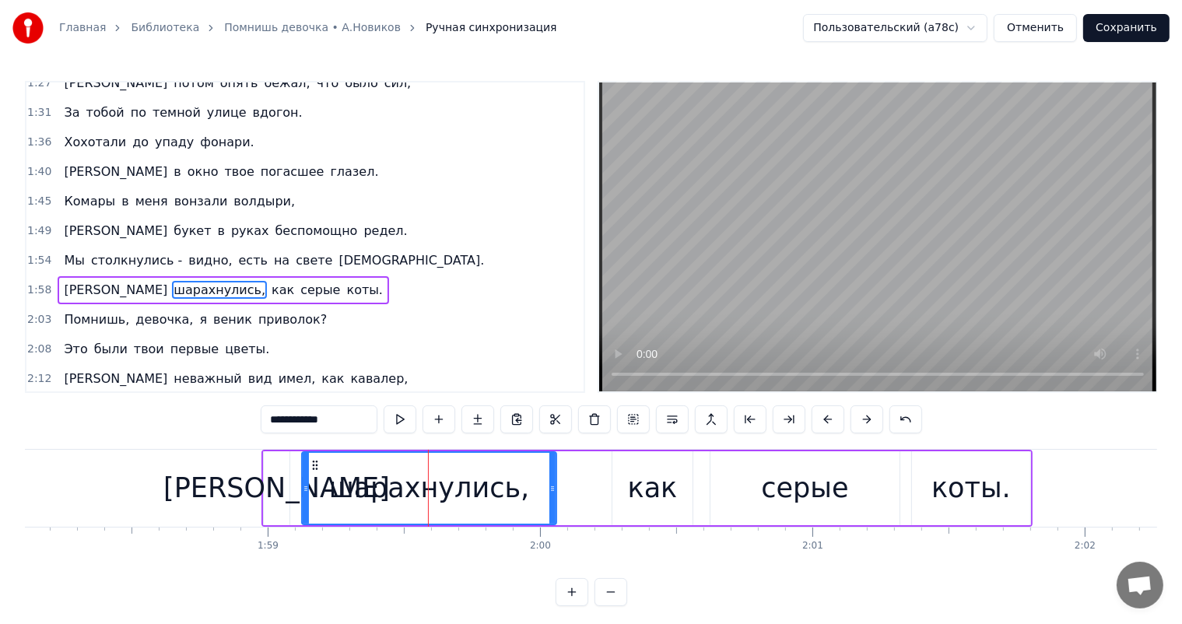
scroll to position [575, 0]
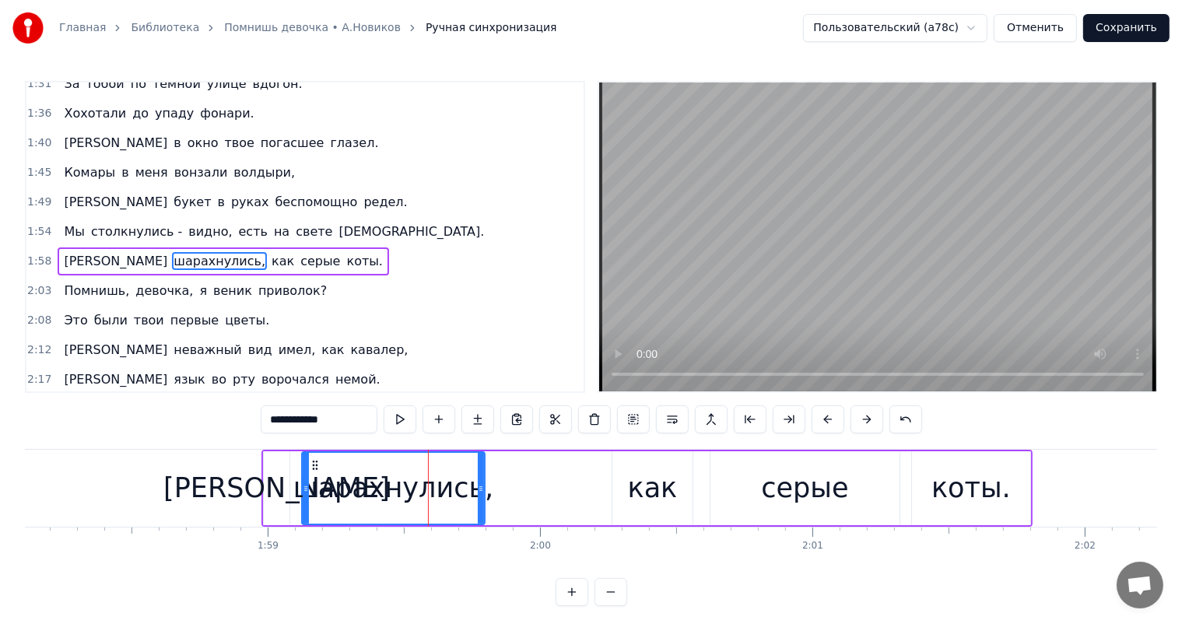
drag, startPoint x: 554, startPoint y: 483, endPoint x: 483, endPoint y: 496, distance: 72.8
click at [483, 496] on div at bounding box center [481, 488] width 6 height 71
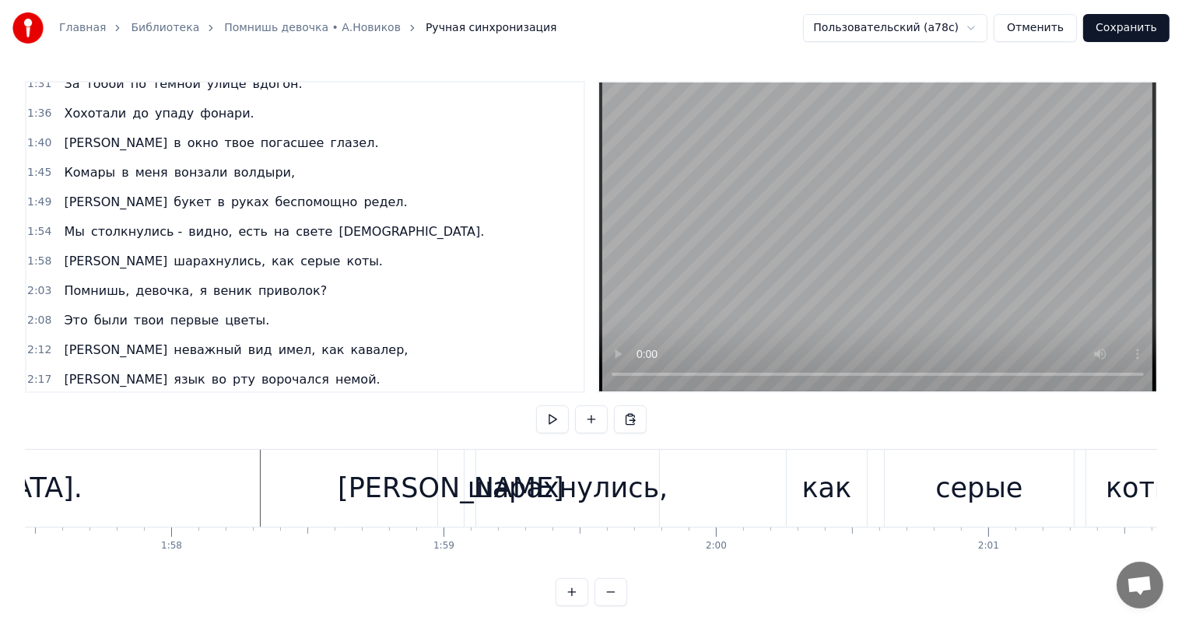
scroll to position [0, 31931]
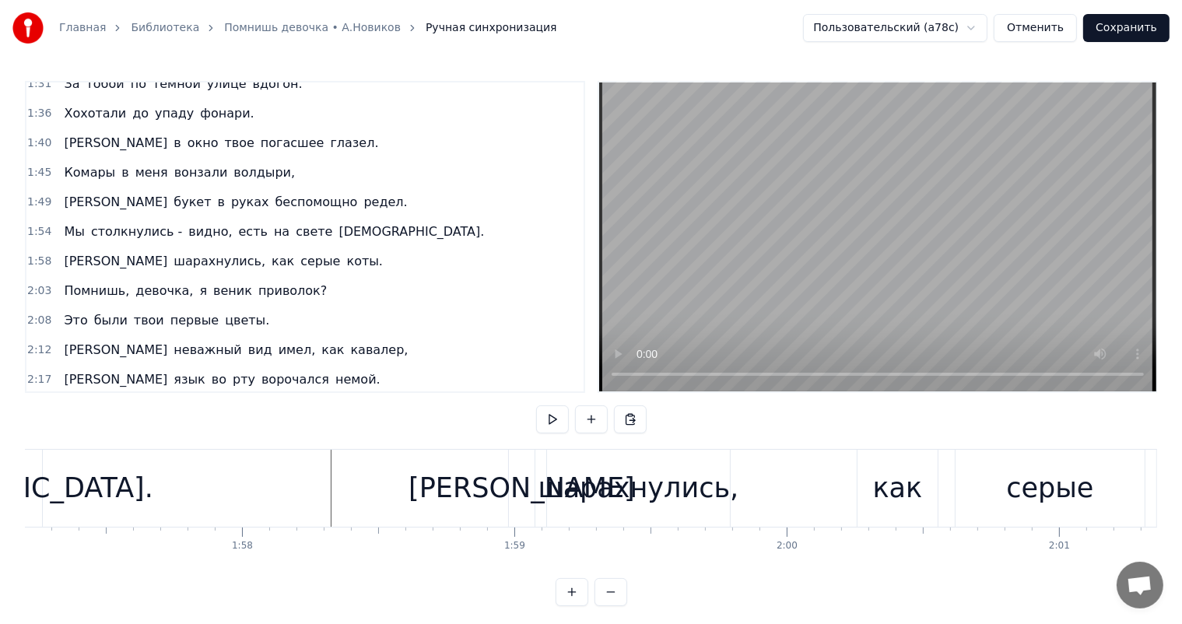
click at [897, 486] on div "как" at bounding box center [898, 488] width 50 height 41
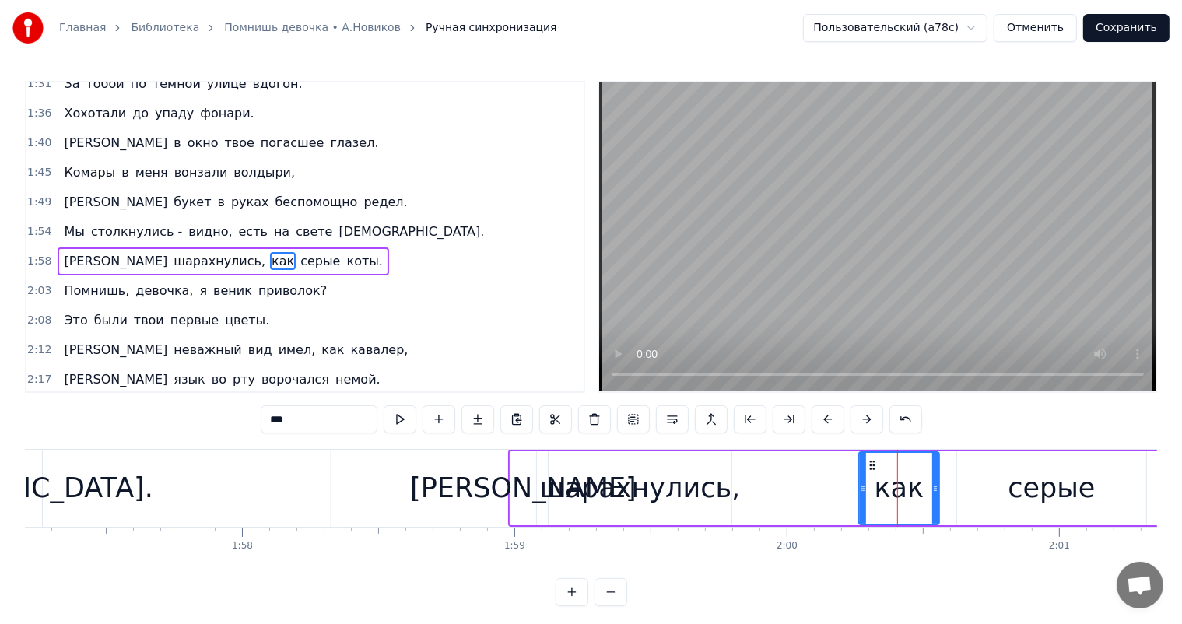
click at [1037, 508] on div "серые" at bounding box center [1051, 488] width 87 height 41
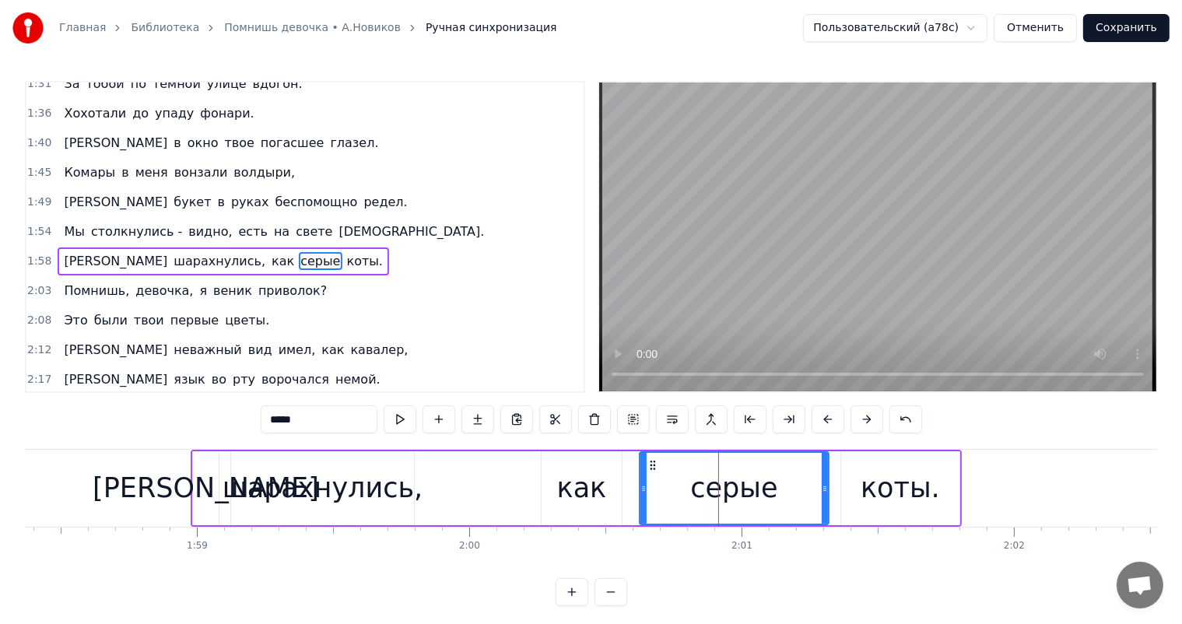
scroll to position [0, 32389]
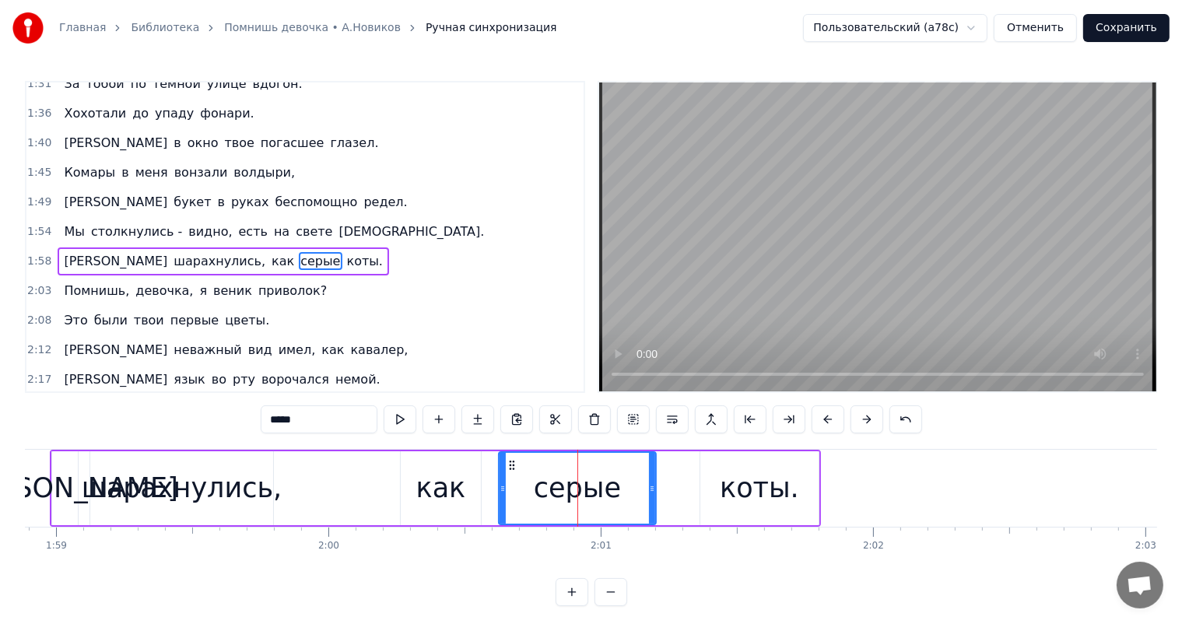
drag, startPoint x: 684, startPoint y: 486, endPoint x: 668, endPoint y: 499, distance: 21.0
click at [653, 495] on div at bounding box center [652, 488] width 6 height 71
drag, startPoint x: 800, startPoint y: 493, endPoint x: 789, endPoint y: 493, distance: 11.7
click at [789, 493] on div "коты." at bounding box center [760, 488] width 118 height 74
type input "*****"
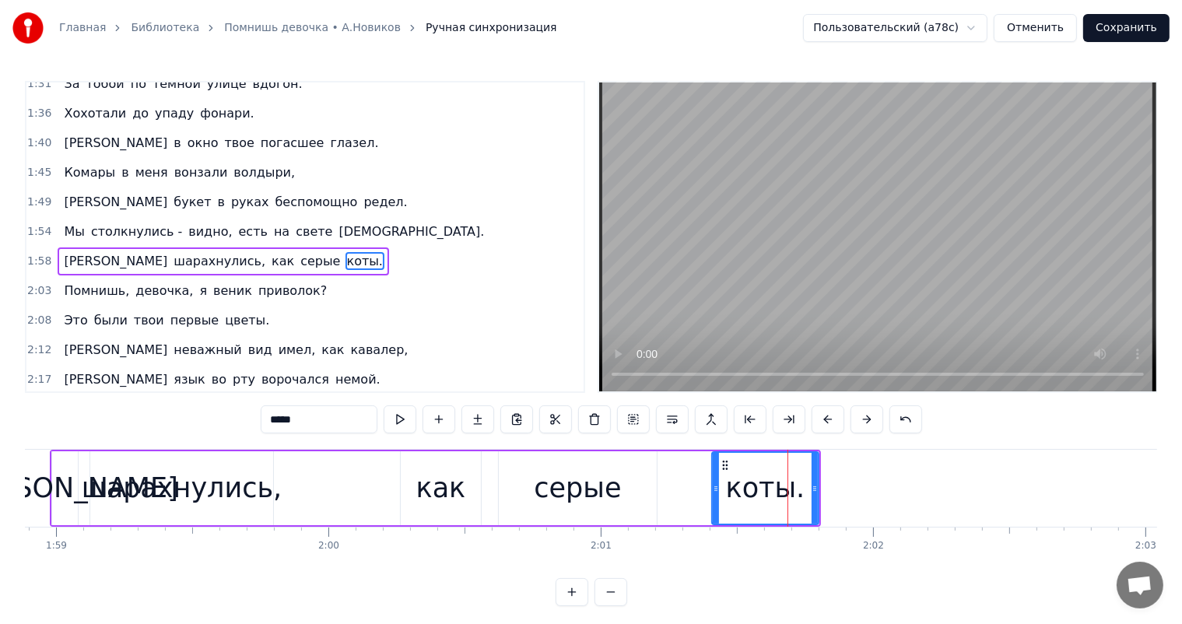
drag, startPoint x: 704, startPoint y: 487, endPoint x: 716, endPoint y: 488, distance: 12.6
click at [716, 488] on icon at bounding box center [716, 489] width 6 height 12
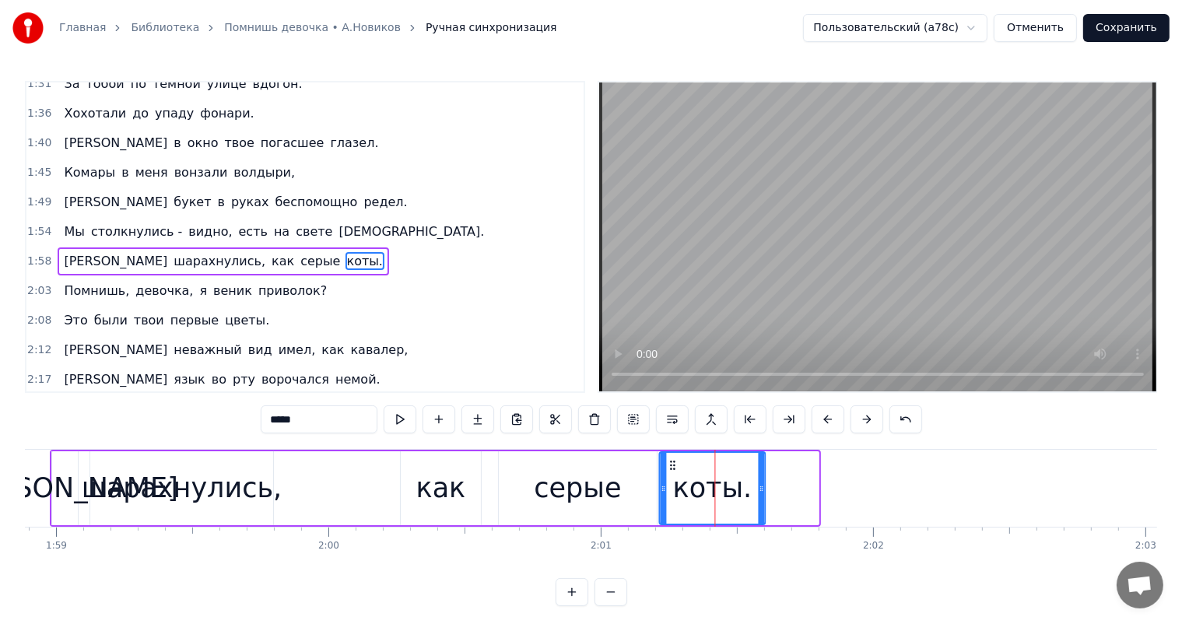
drag, startPoint x: 729, startPoint y: 462, endPoint x: 676, endPoint y: 475, distance: 54.4
click at [676, 475] on div "коты." at bounding box center [713, 488] width 104 height 71
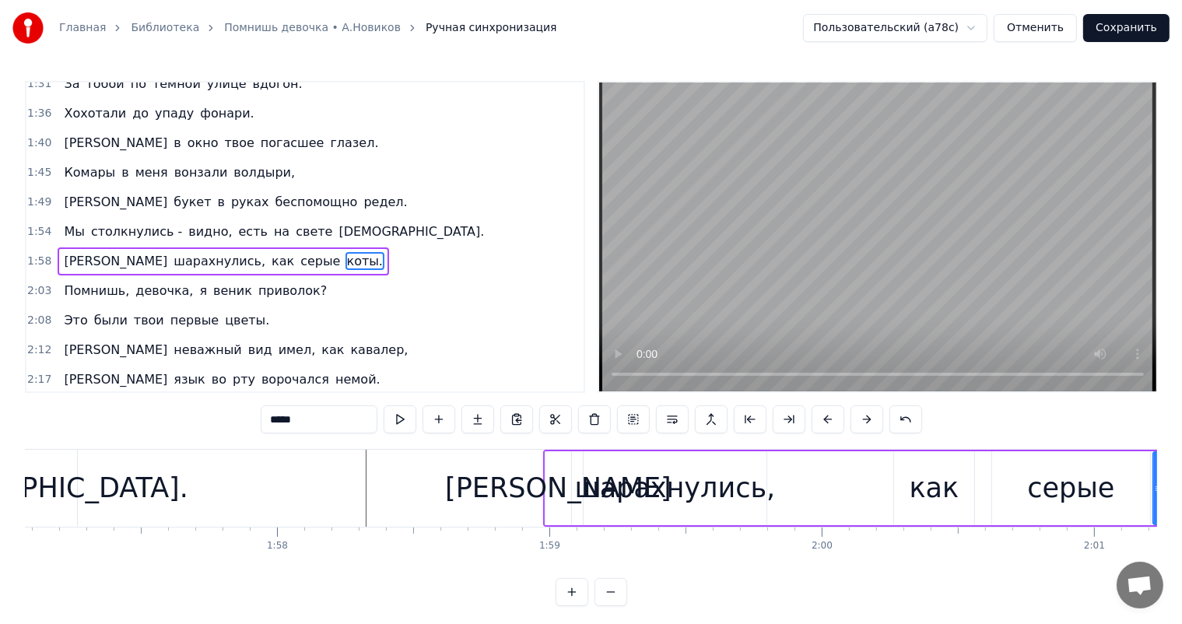
scroll to position [0, 31719]
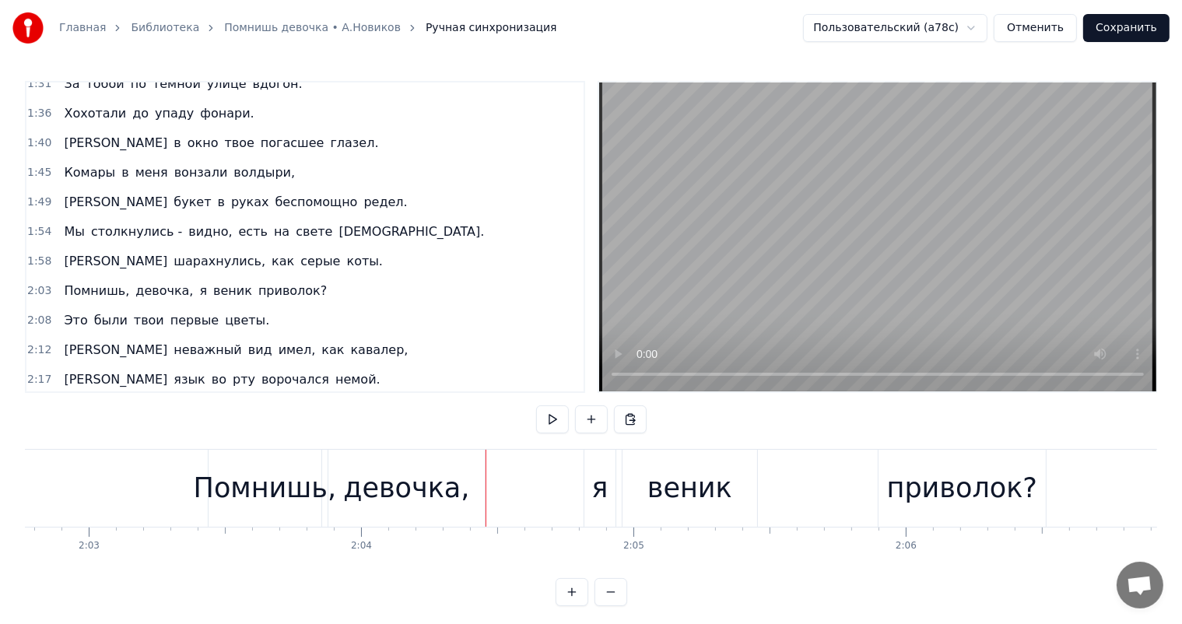
scroll to position [0, 33235]
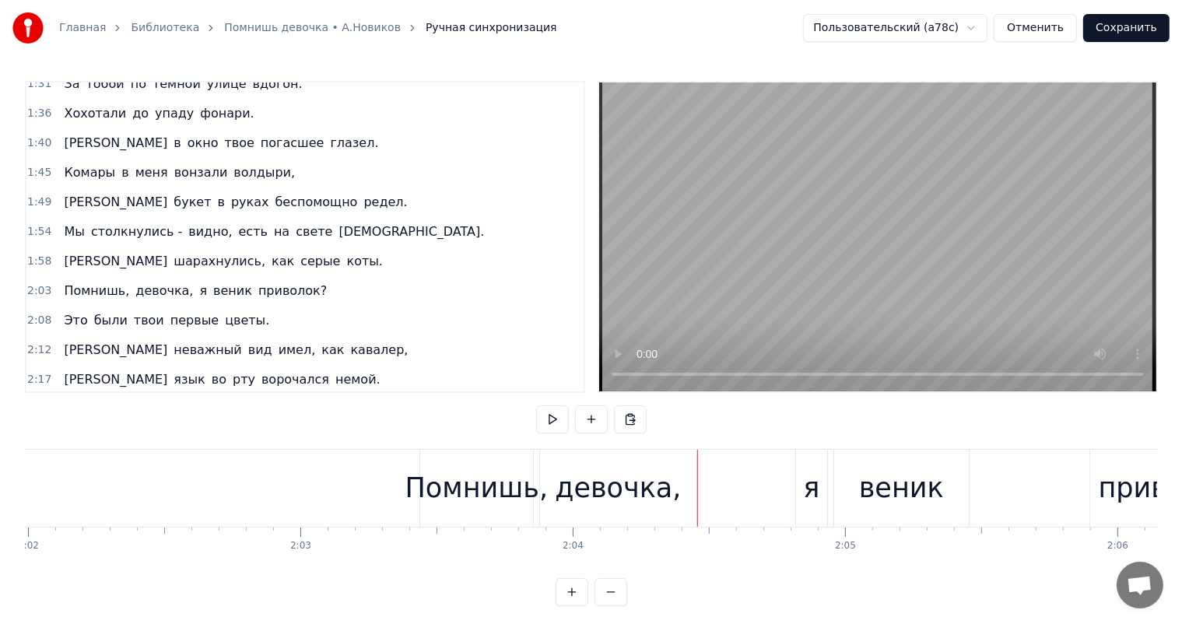
click at [464, 489] on div "Помнишь," at bounding box center [477, 488] width 143 height 41
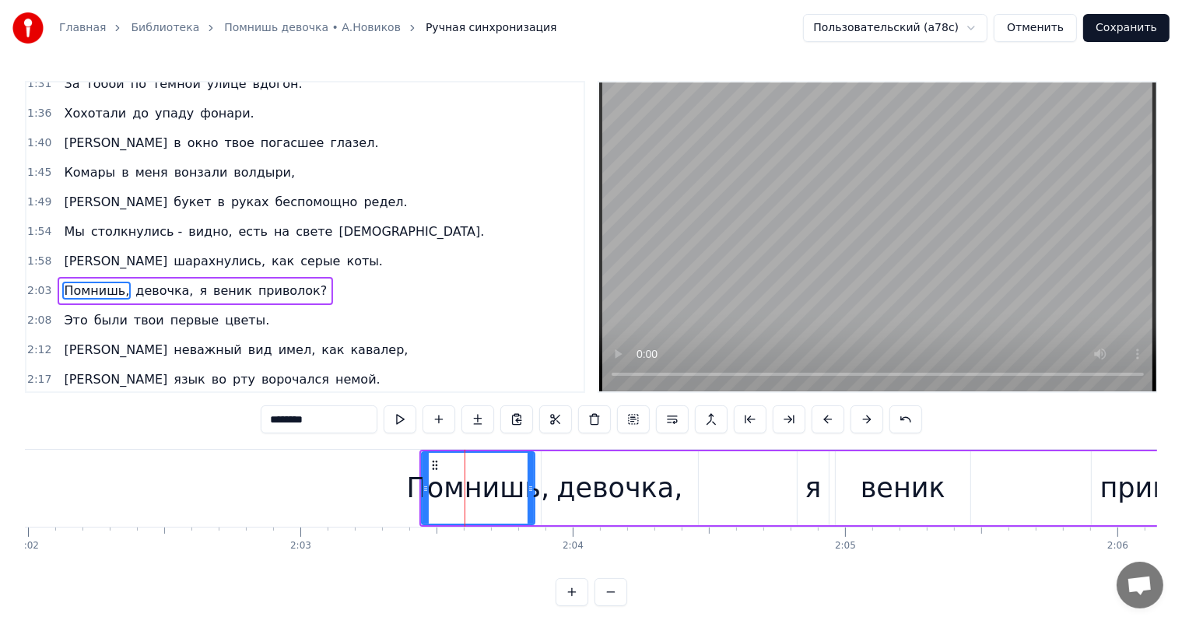
scroll to position [604, 0]
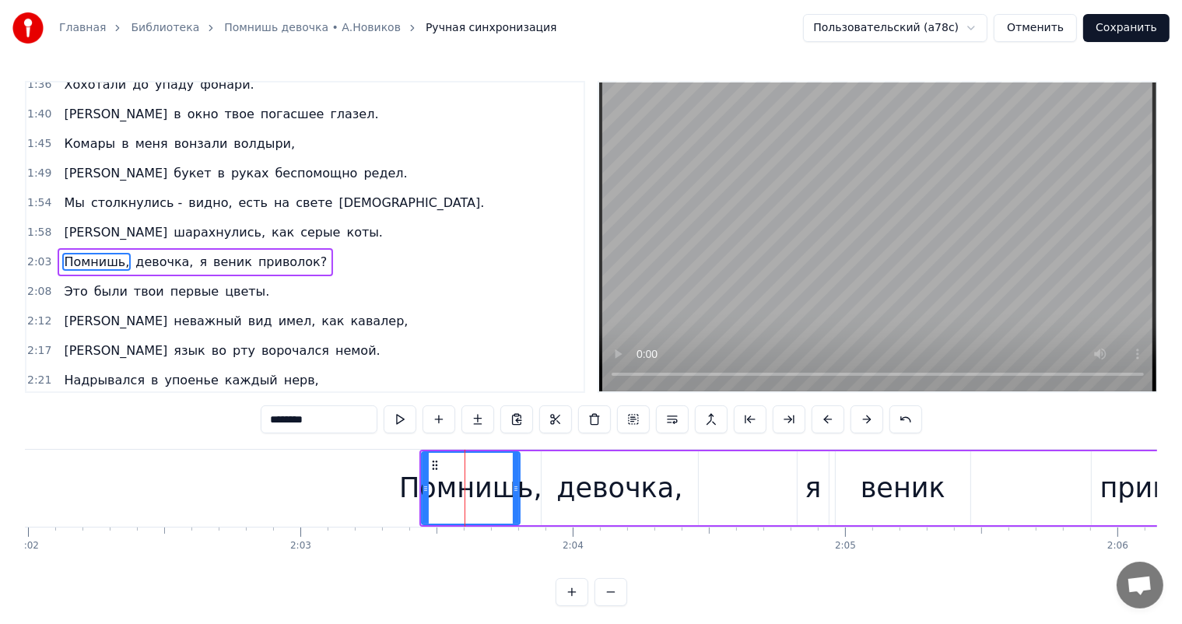
drag, startPoint x: 529, startPoint y: 481, endPoint x: 514, endPoint y: 483, distance: 14.9
click at [514, 483] on div at bounding box center [516, 488] width 6 height 71
click at [694, 521] on div "девочка," at bounding box center [620, 488] width 156 height 74
type input "********"
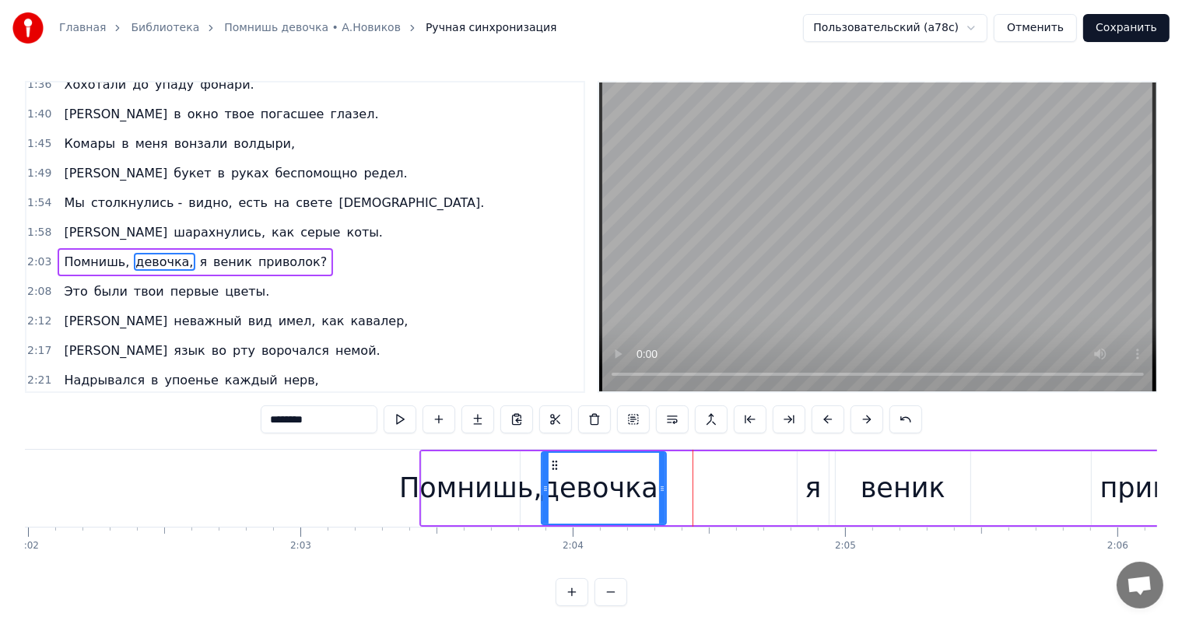
drag, startPoint x: 695, startPoint y: 488, endPoint x: 663, endPoint y: 493, distance: 32.3
click at [663, 493] on icon at bounding box center [662, 489] width 6 height 12
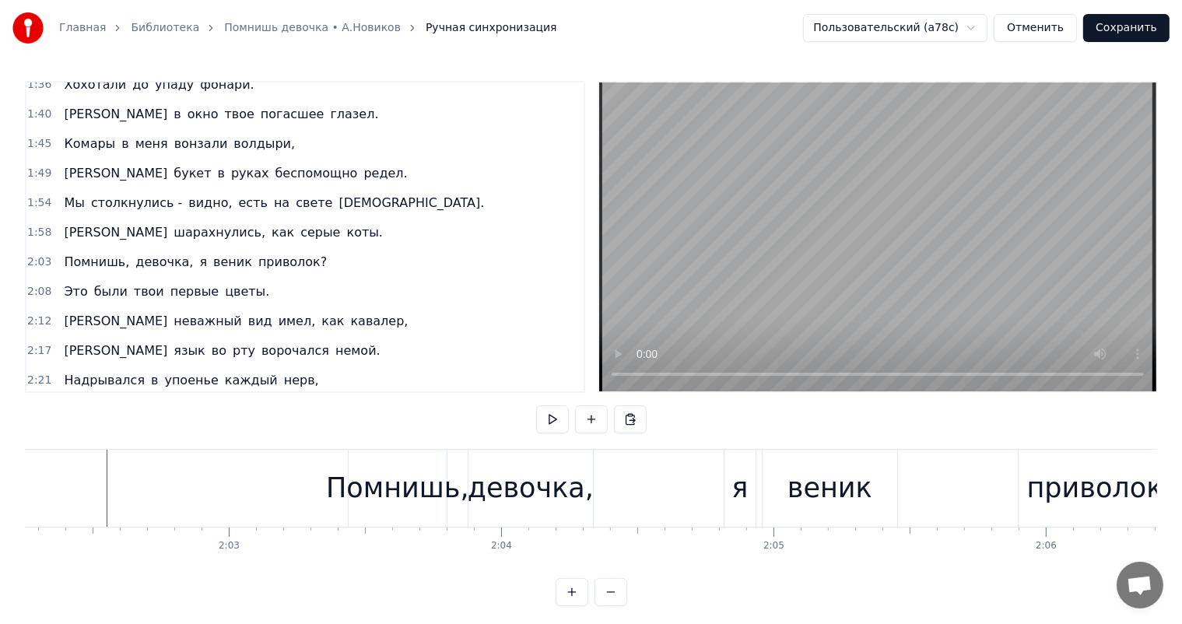
scroll to position [0, 33235]
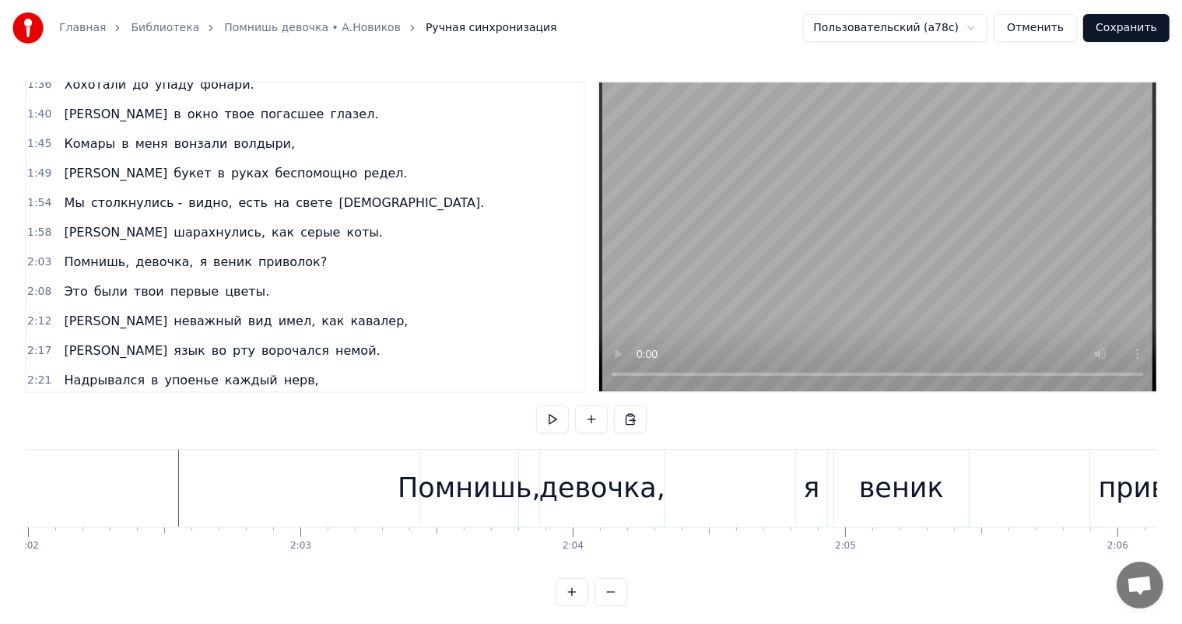
click at [414, 487] on div "Помнишь," at bounding box center [469, 488] width 143 height 41
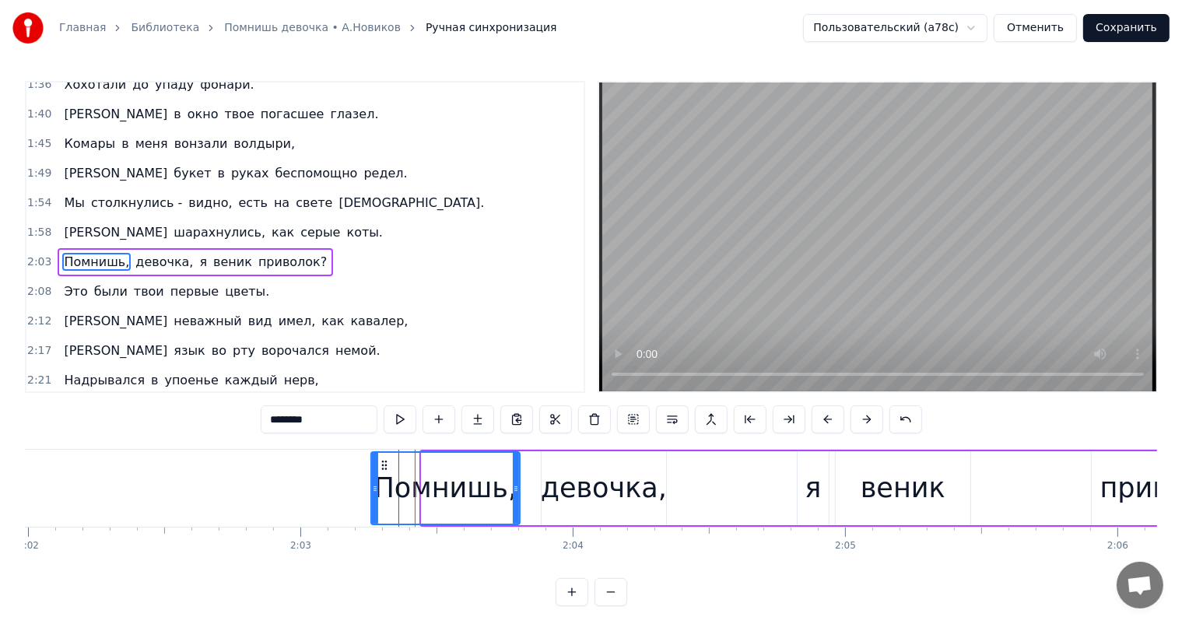
drag, startPoint x: 422, startPoint y: 472, endPoint x: 371, endPoint y: 490, distance: 53.4
click at [372, 490] on div at bounding box center [375, 488] width 6 height 71
drag, startPoint x: 182, startPoint y: 493, endPoint x: 381, endPoint y: 479, distance: 199.7
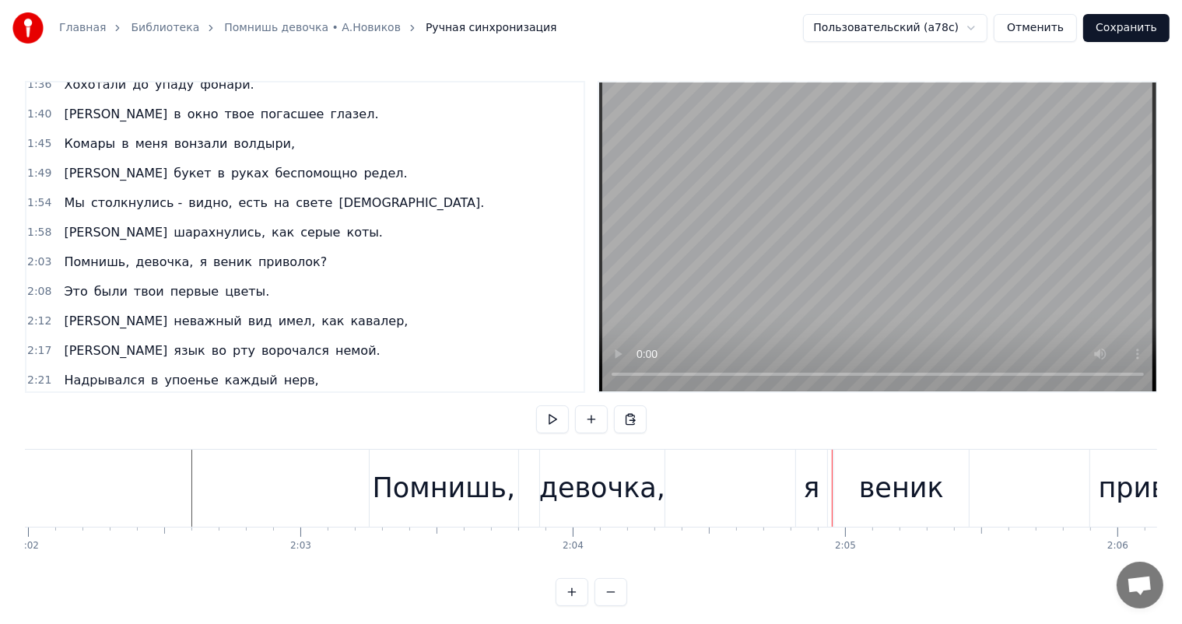
drag, startPoint x: 576, startPoint y: 496, endPoint x: 534, endPoint y: 499, distance: 42.1
click at [573, 497] on div "девочка," at bounding box center [602, 488] width 126 height 41
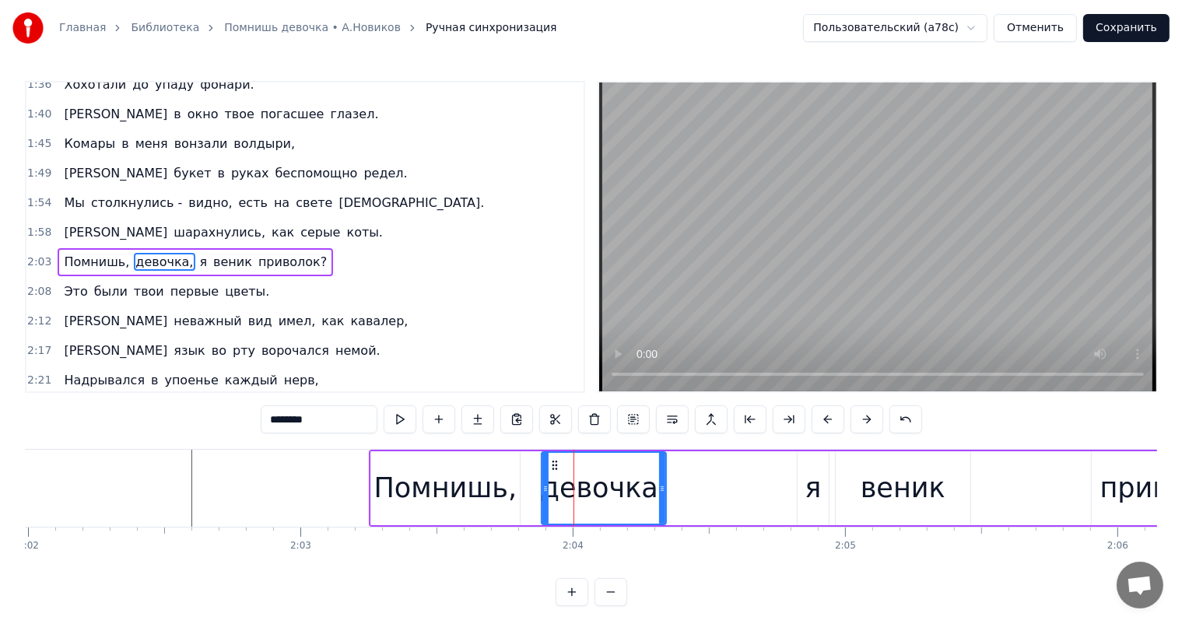
click at [508, 487] on div "Помнишь," at bounding box center [445, 488] width 149 height 74
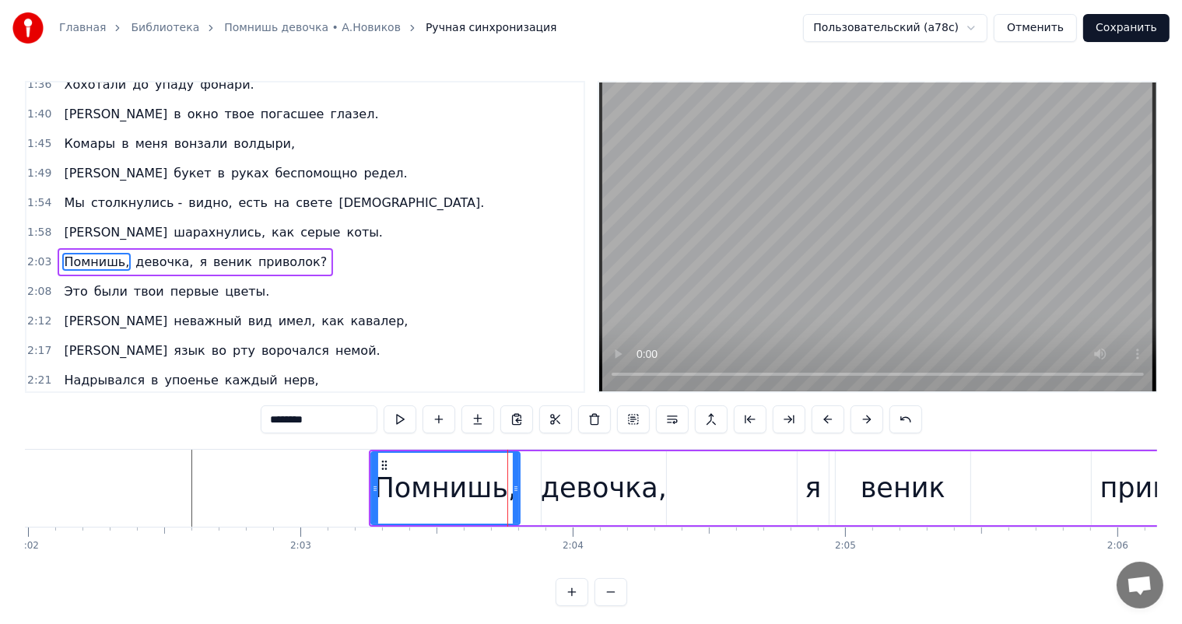
click at [560, 478] on div "девочка," at bounding box center [604, 488] width 126 height 41
type input "********"
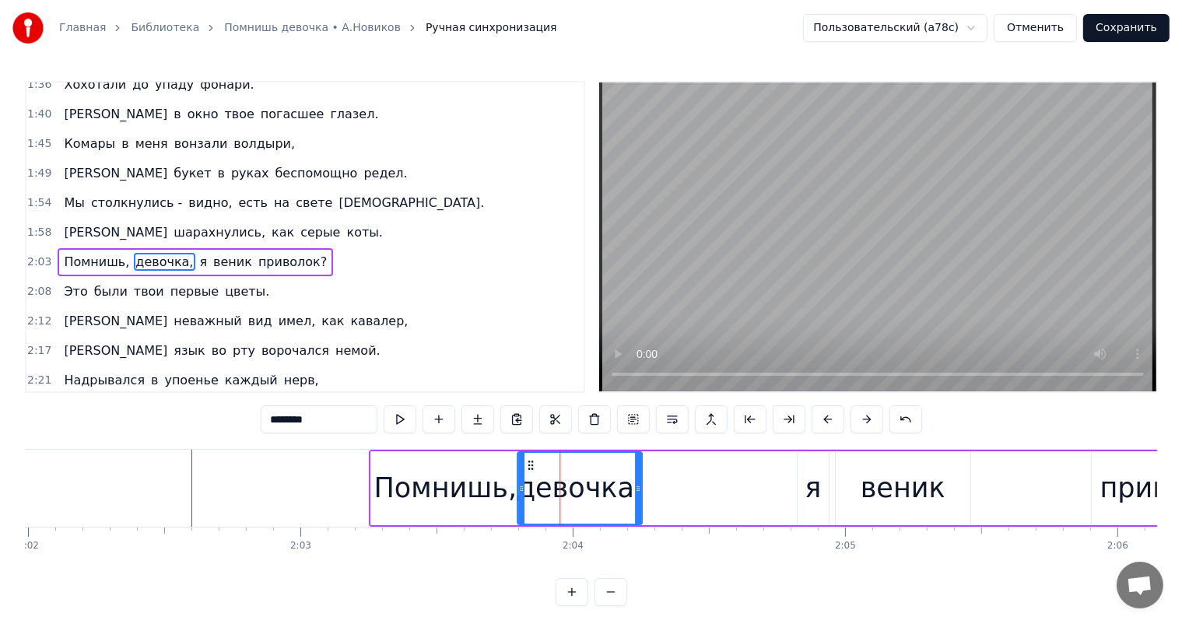
drag, startPoint x: 553, startPoint y: 458, endPoint x: 529, endPoint y: 472, distance: 27.5
click at [529, 472] on div "девочка," at bounding box center [579, 488] width 123 height 71
drag, startPoint x: 638, startPoint y: 488, endPoint x: 505, endPoint y: 504, distance: 133.2
click at [620, 492] on icon at bounding box center [620, 489] width 6 height 12
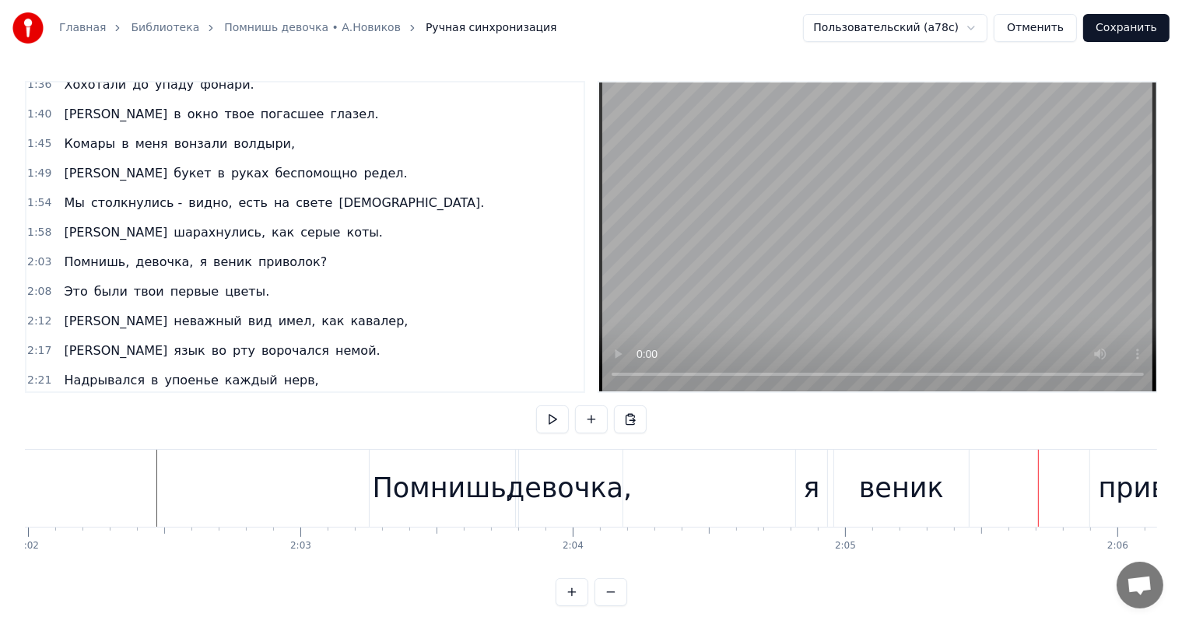
click at [817, 495] on div "я" at bounding box center [811, 488] width 16 height 41
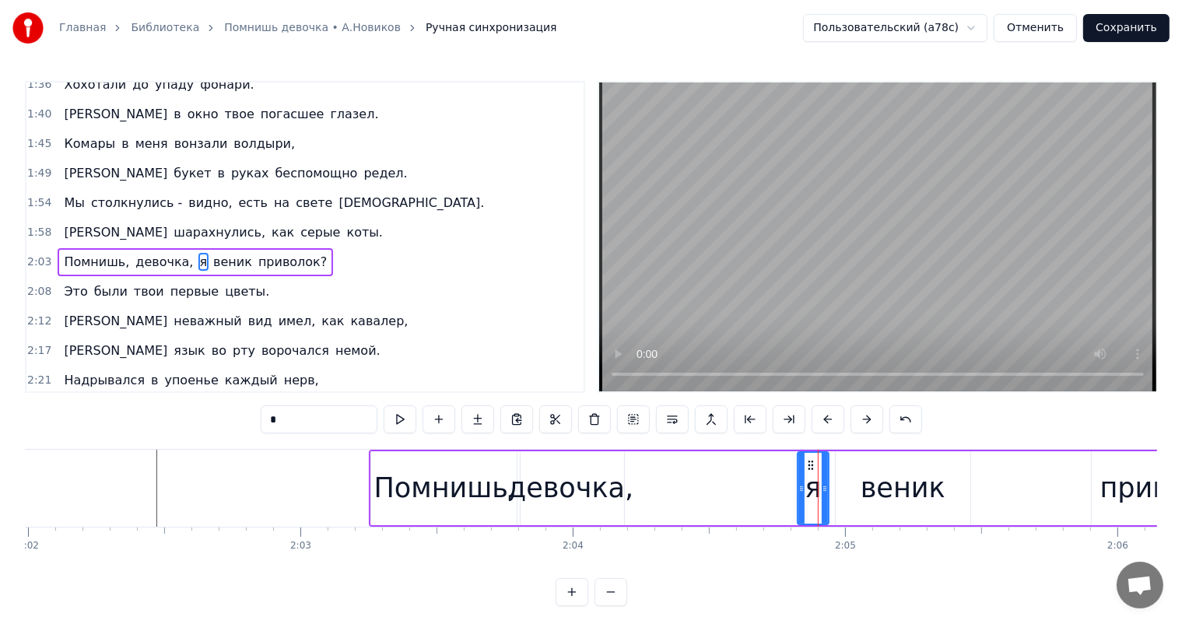
click at [956, 498] on div "веник" at bounding box center [903, 488] width 135 height 74
type input "*****"
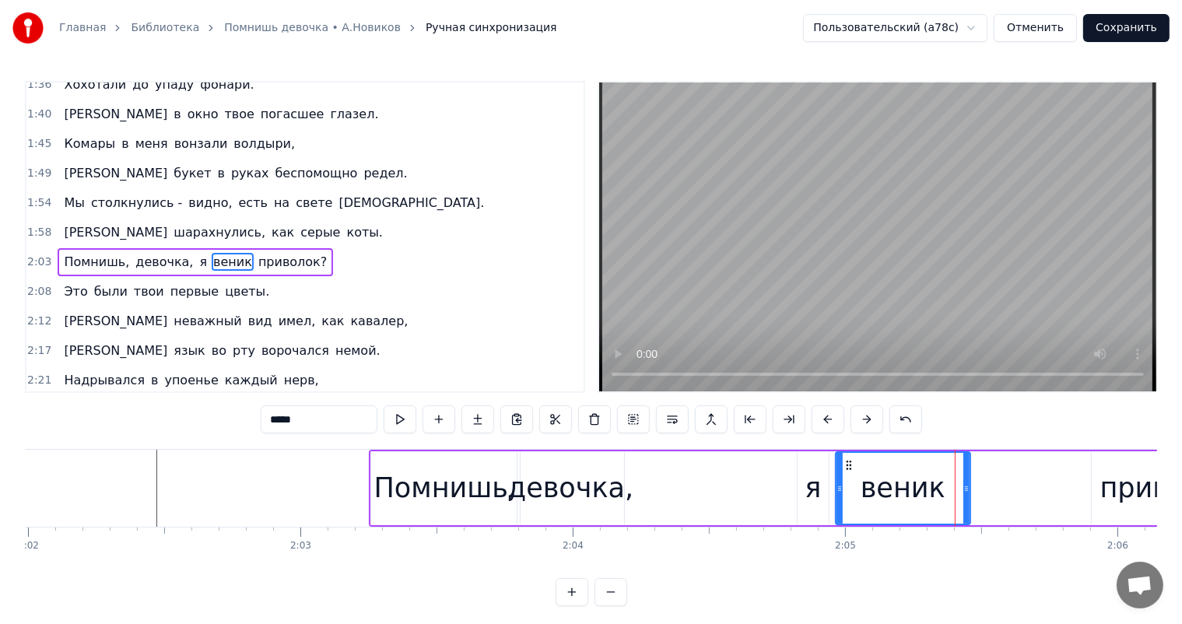
click at [969, 490] on div "веник" at bounding box center [903, 488] width 136 height 74
drag, startPoint x: 967, startPoint y: 492, endPoint x: 925, endPoint y: 499, distance: 42.6
click at [925, 499] on div at bounding box center [925, 488] width 6 height 71
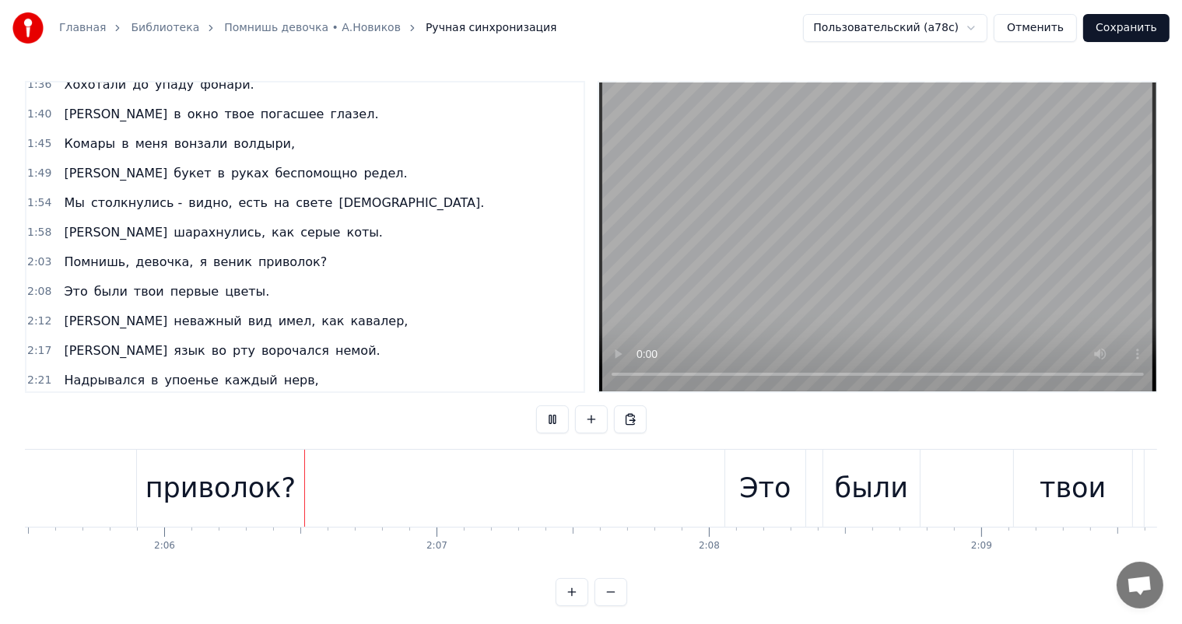
scroll to position [0, 34215]
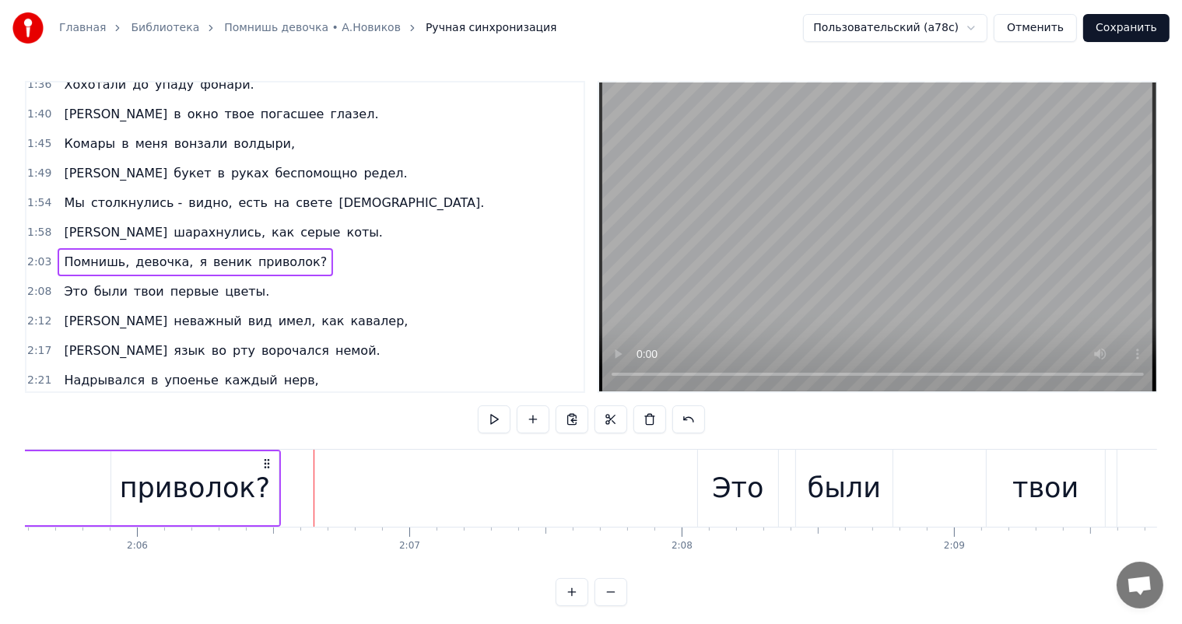
click at [213, 494] on div "приволок?" at bounding box center [195, 488] width 150 height 41
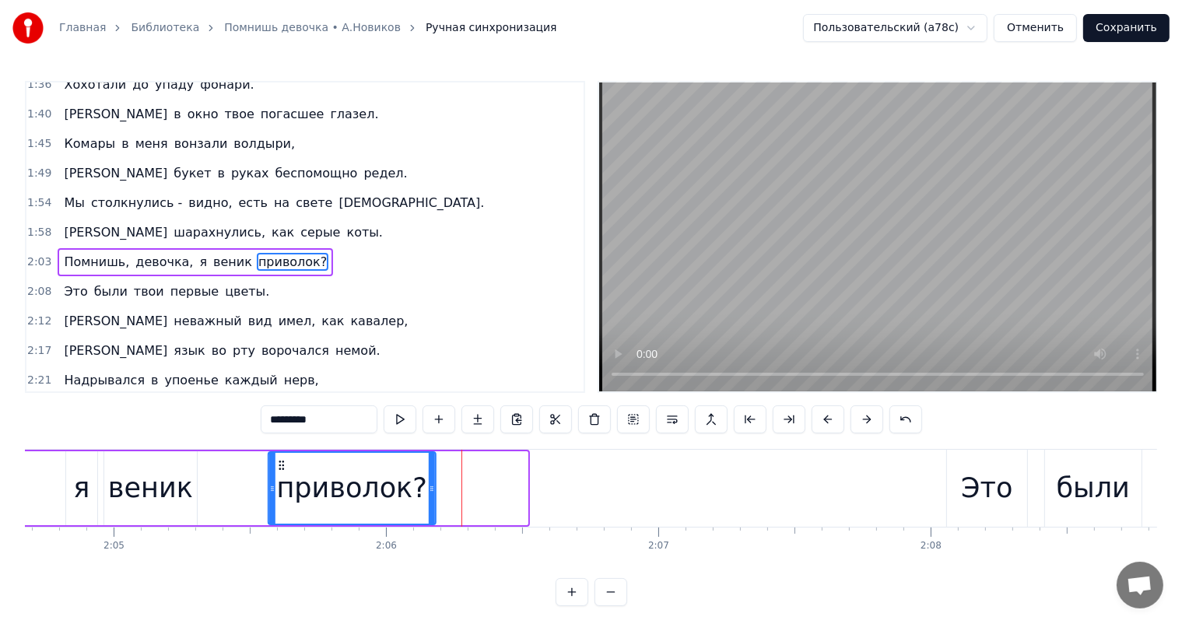
scroll to position [0, 33956]
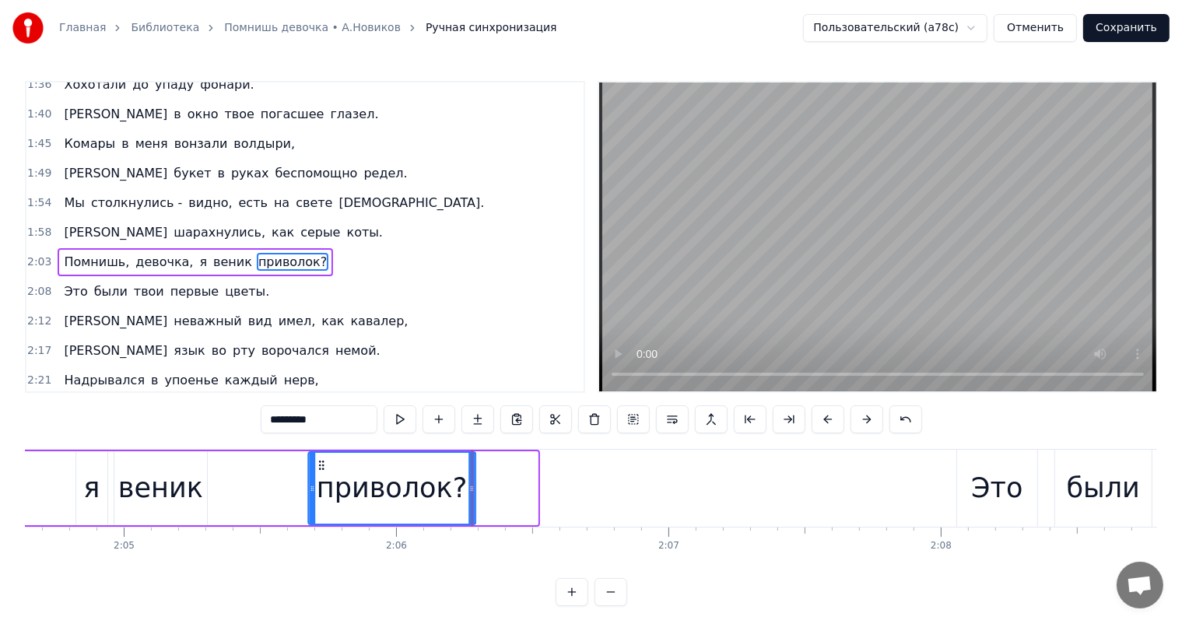
drag, startPoint x: 125, startPoint y: 466, endPoint x: 321, endPoint y: 473, distance: 197.1
click at [321, 473] on div "приволок?" at bounding box center [392, 488] width 166 height 71
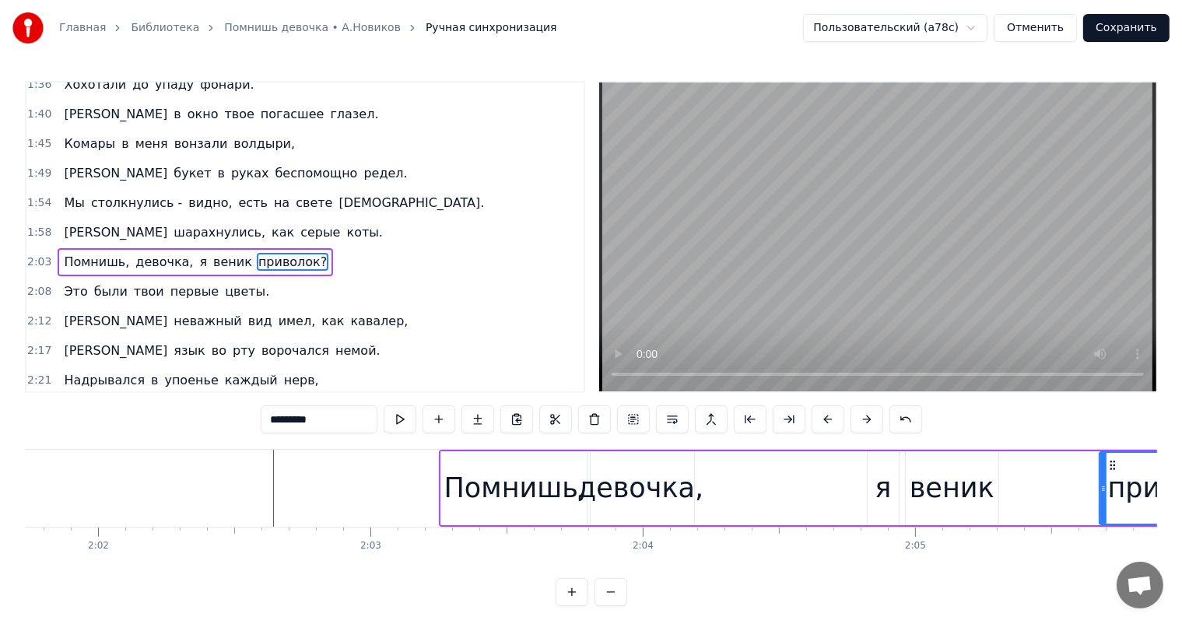
scroll to position [0, 33130]
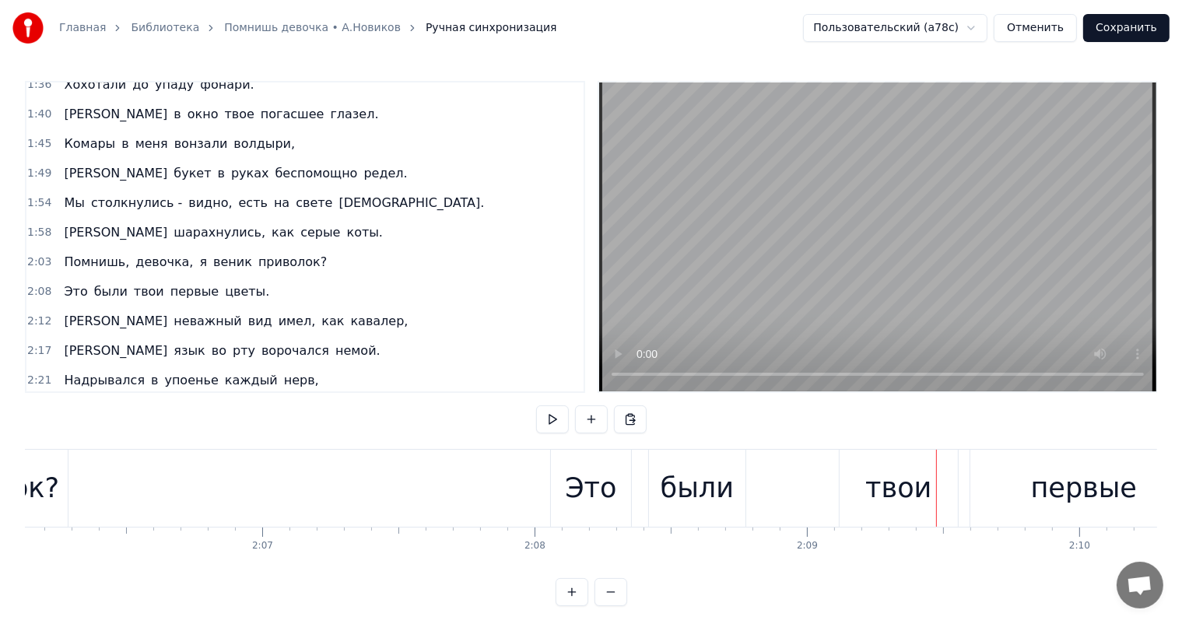
scroll to position [0, 34363]
click at [659, 487] on div "были" at bounding box center [696, 488] width 97 height 77
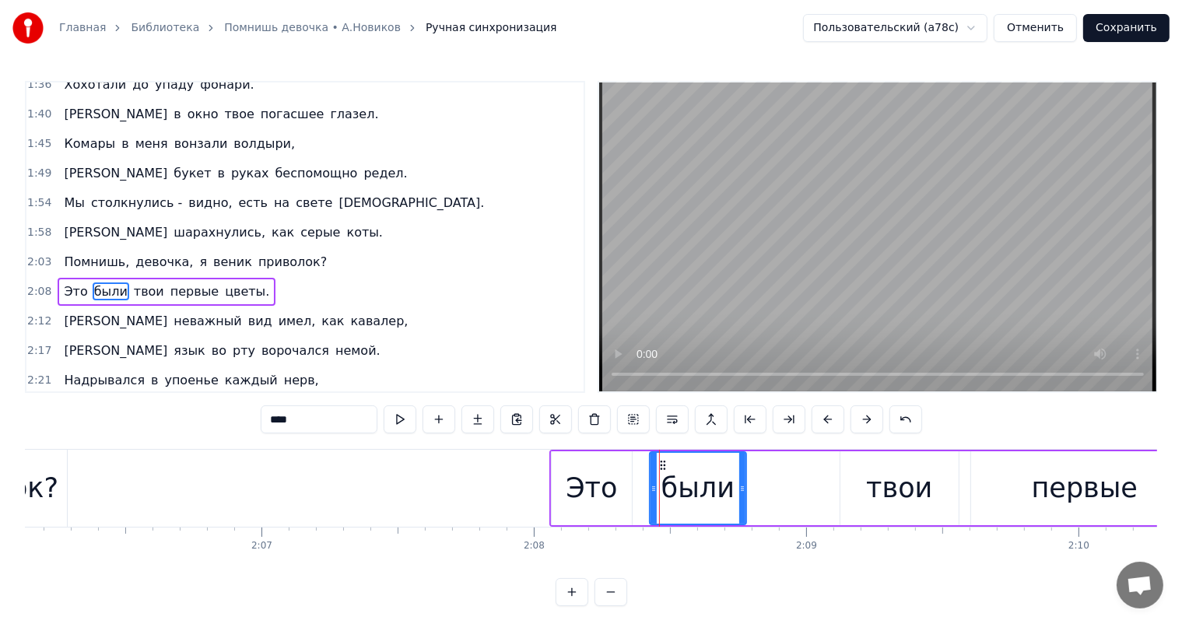
scroll to position [632, 0]
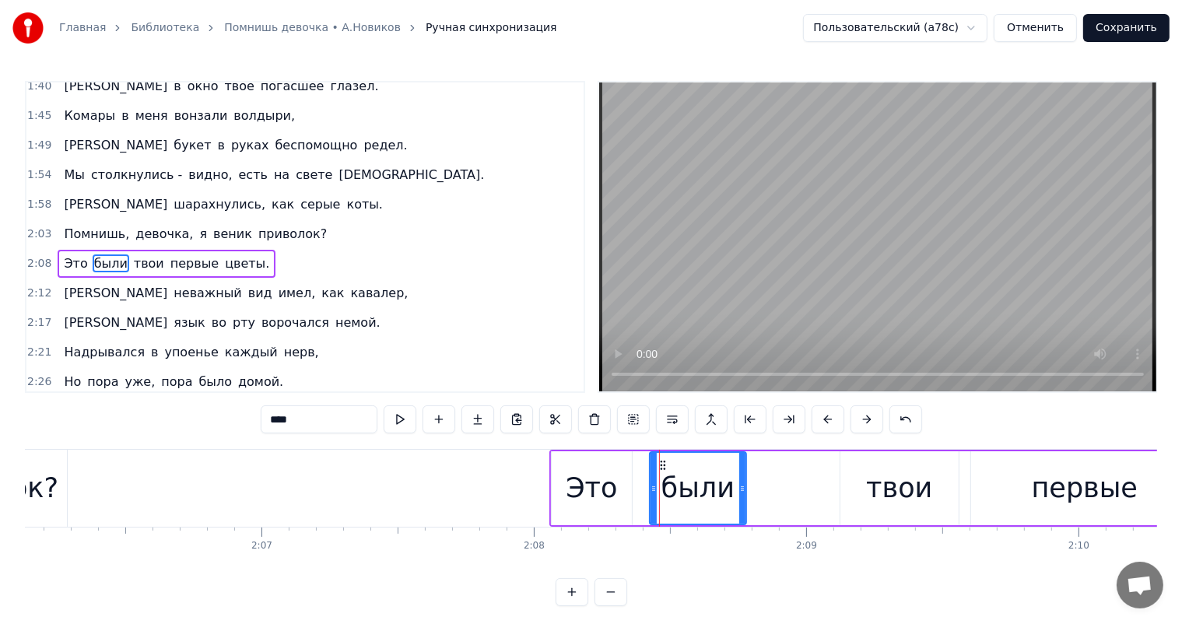
click at [560, 479] on div "Это" at bounding box center [592, 488] width 80 height 74
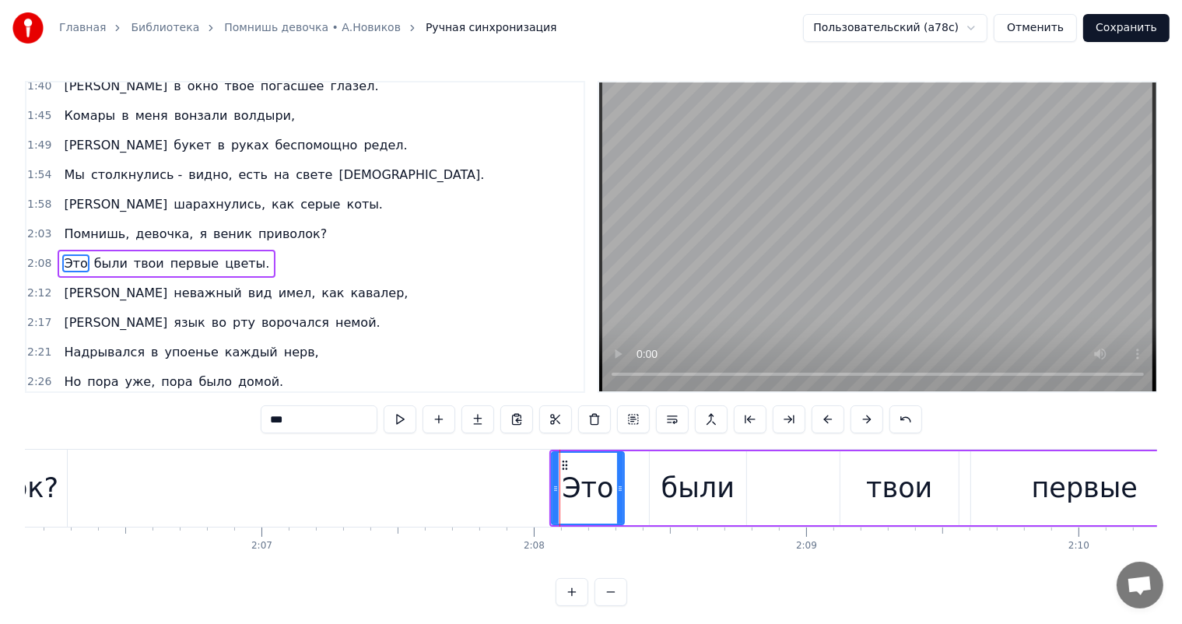
drag, startPoint x: 627, startPoint y: 483, endPoint x: 636, endPoint y: 481, distance: 8.7
click at [620, 487] on icon at bounding box center [620, 489] width 6 height 12
click at [697, 480] on div "были" at bounding box center [698, 488] width 73 height 41
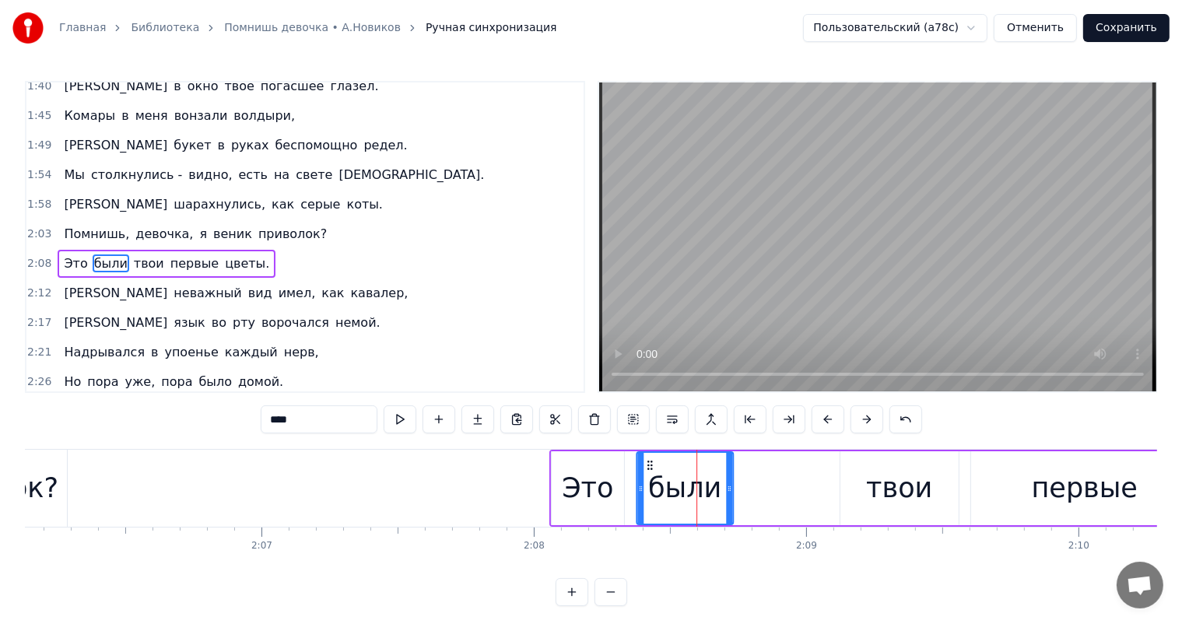
drag, startPoint x: 660, startPoint y: 465, endPoint x: 648, endPoint y: 467, distance: 12.6
click at [648, 467] on icon at bounding box center [650, 465] width 12 height 12
drag, startPoint x: 729, startPoint y: 491, endPoint x: 859, endPoint y: 498, distance: 131.0
click at [713, 495] on div at bounding box center [713, 488] width 6 height 71
click at [884, 498] on div "твои" at bounding box center [899, 488] width 66 height 41
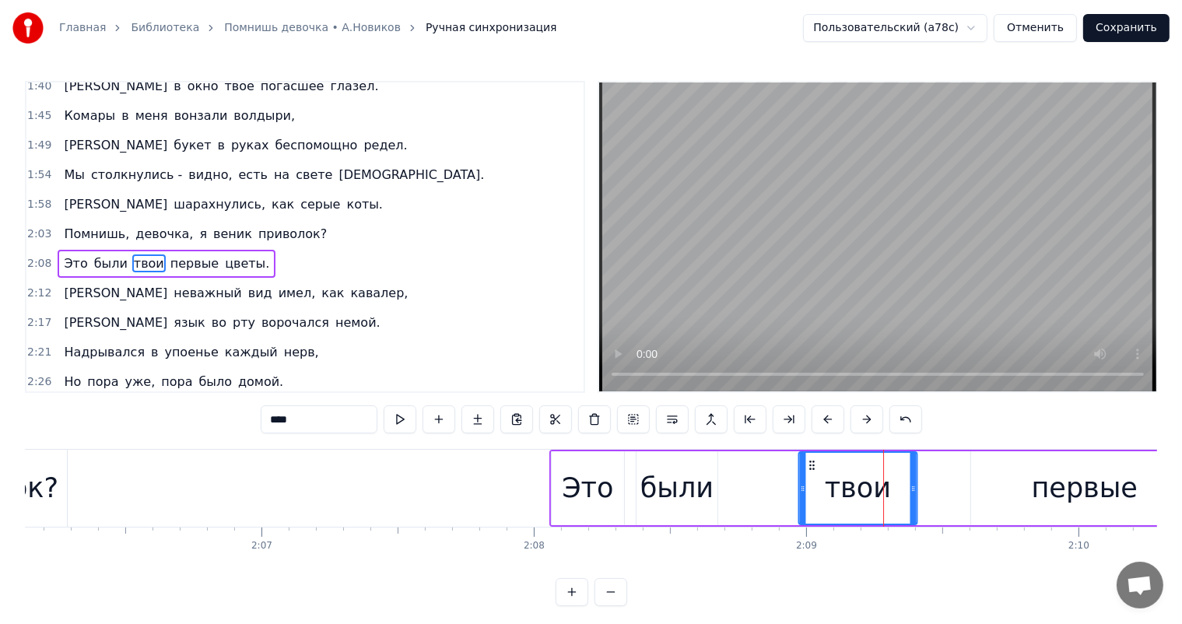
drag, startPoint x: 853, startPoint y: 464, endPoint x: 811, endPoint y: 470, distance: 42.5
click at [811, 470] on icon at bounding box center [812, 465] width 12 height 12
click at [571, 467] on div "Это" at bounding box center [588, 488] width 72 height 74
type input "***"
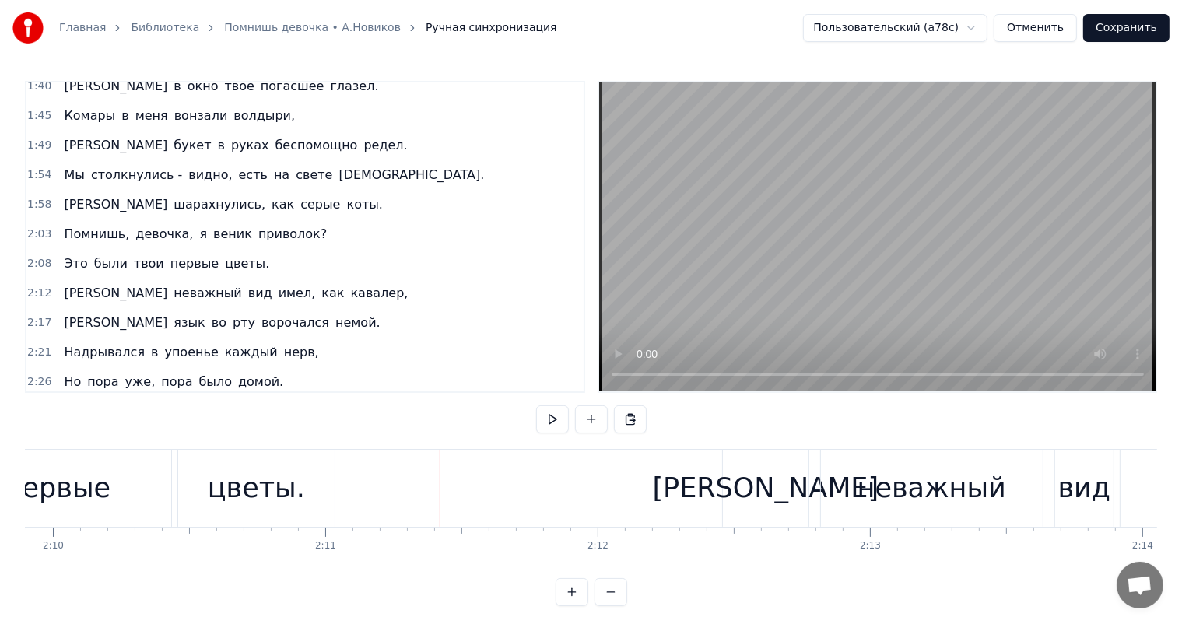
scroll to position [0, 35174]
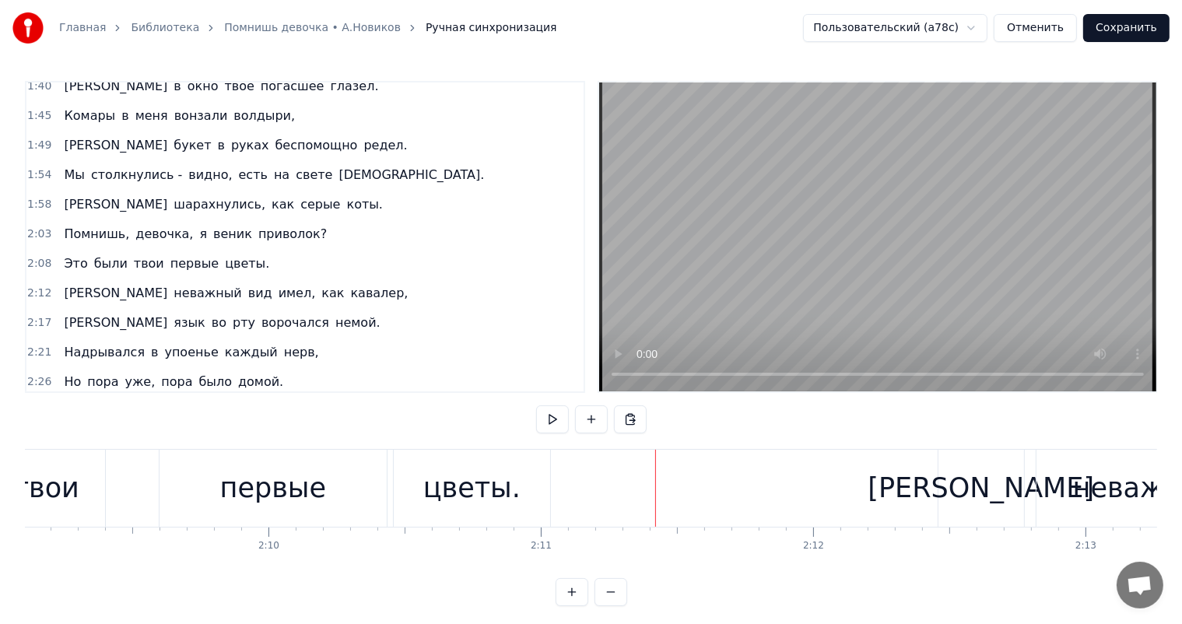
click at [243, 494] on div "первые" at bounding box center [273, 488] width 106 height 41
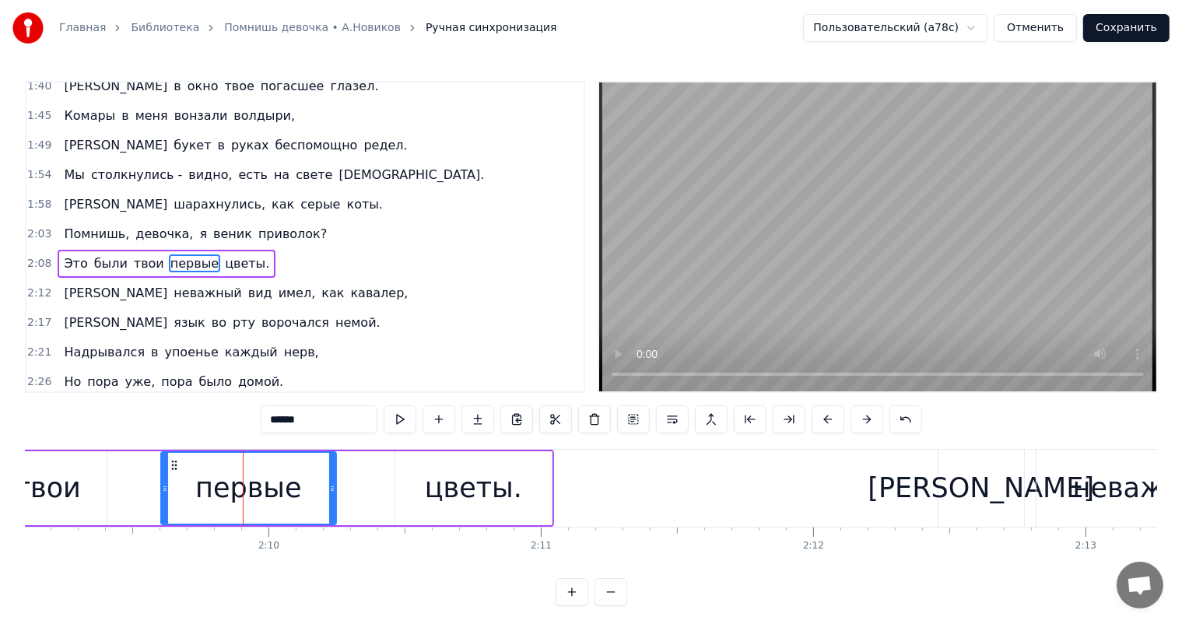
drag, startPoint x: 386, startPoint y: 484, endPoint x: 334, endPoint y: 504, distance: 55.9
click at [334, 504] on div at bounding box center [332, 488] width 6 height 71
click at [480, 495] on div "цветы." at bounding box center [473, 488] width 97 height 41
type input "******"
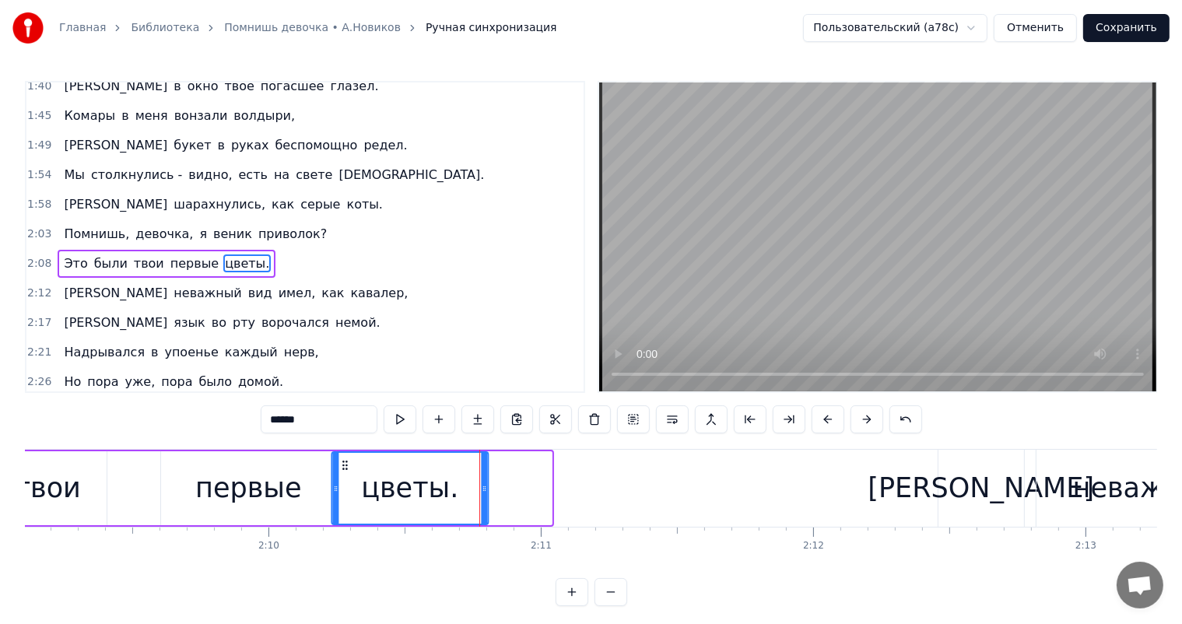
drag, startPoint x: 406, startPoint y: 464, endPoint x: 346, endPoint y: 472, distance: 60.5
click at [346, 472] on div "цветы." at bounding box center [409, 488] width 155 height 71
drag, startPoint x: 668, startPoint y: 579, endPoint x: 651, endPoint y: 578, distance: 17.1
click at [638, 579] on div "0:05 Помнишь, девочка, гуляли мы в саду, 0:09 Я бессовестно нарвал букет из роз…" at bounding box center [591, 343] width 1133 height 525
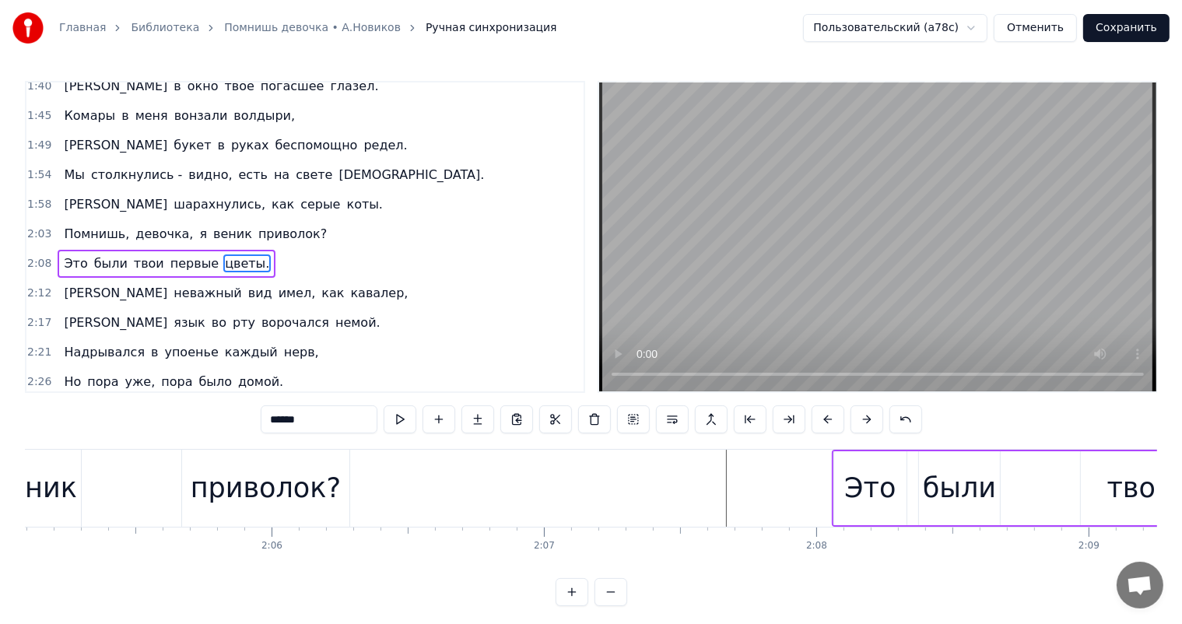
scroll to position [0, 34152]
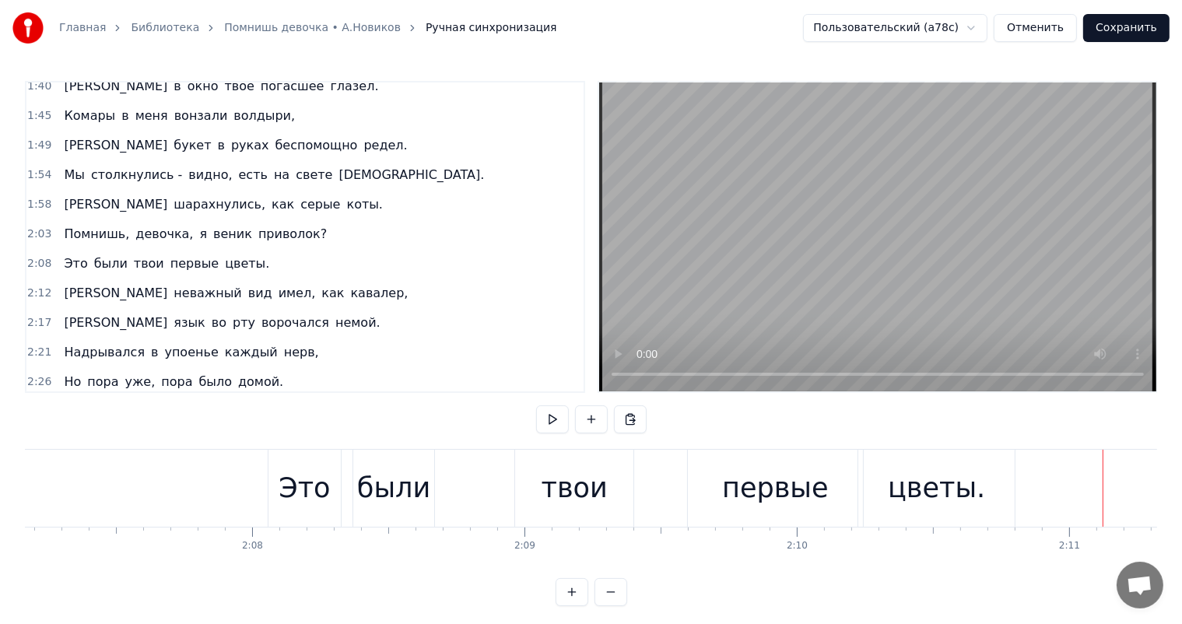
scroll to position [0, 34574]
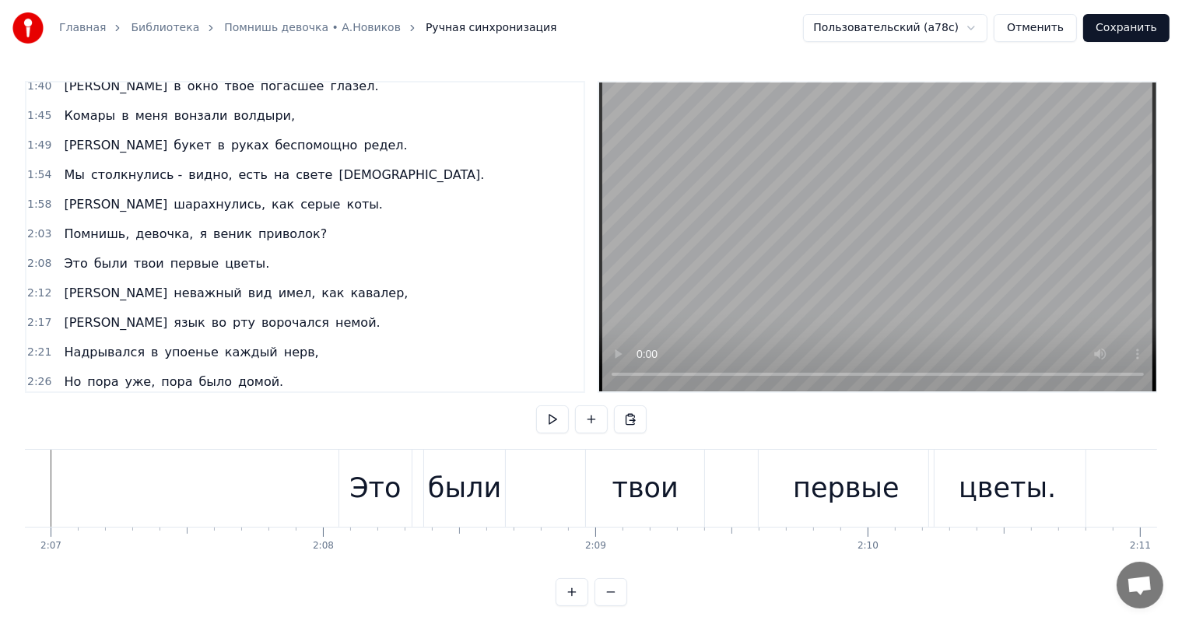
click at [479, 475] on div "были" at bounding box center [464, 488] width 73 height 41
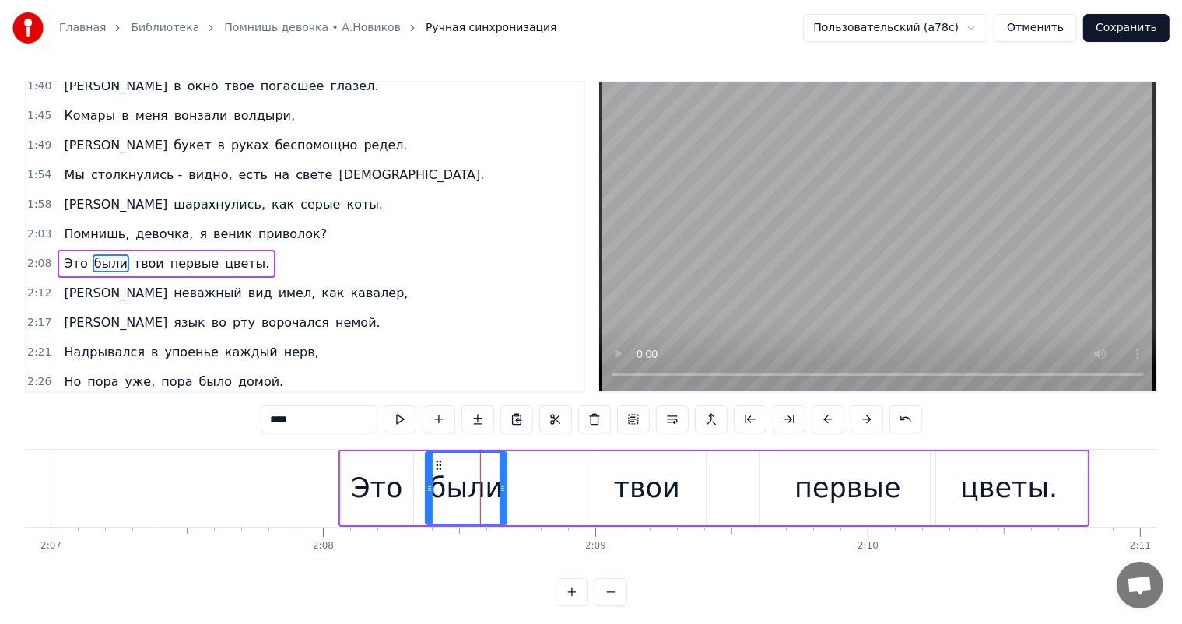
click at [399, 487] on div "Это" at bounding box center [377, 488] width 72 height 74
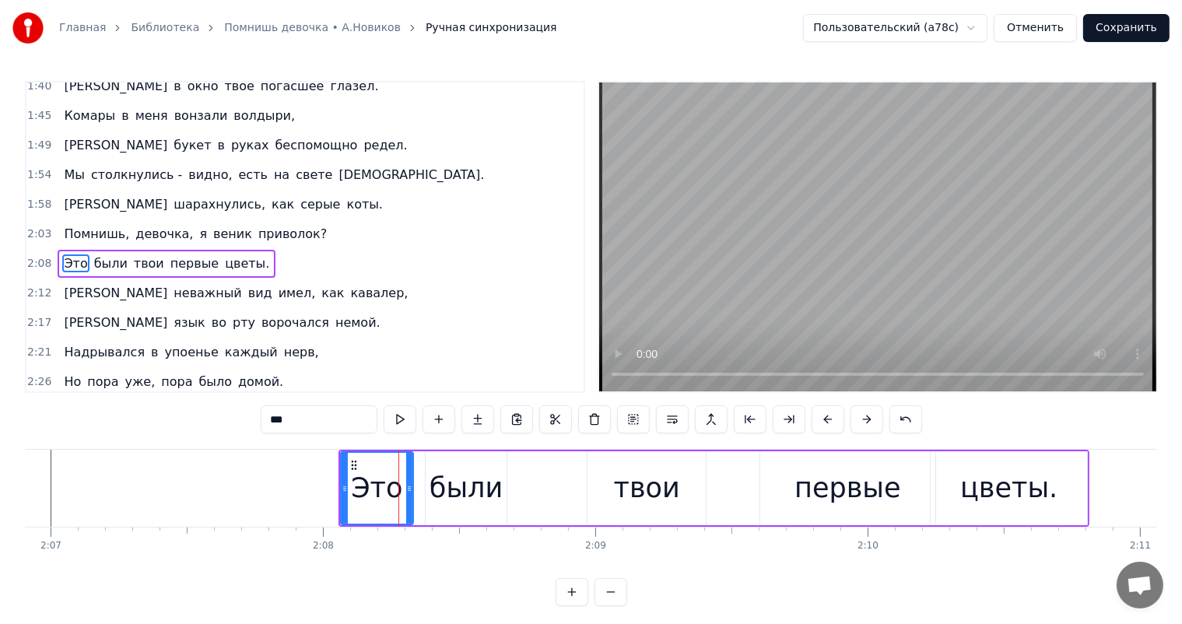
click at [448, 486] on div "были" at bounding box center [466, 488] width 73 height 41
type input "****"
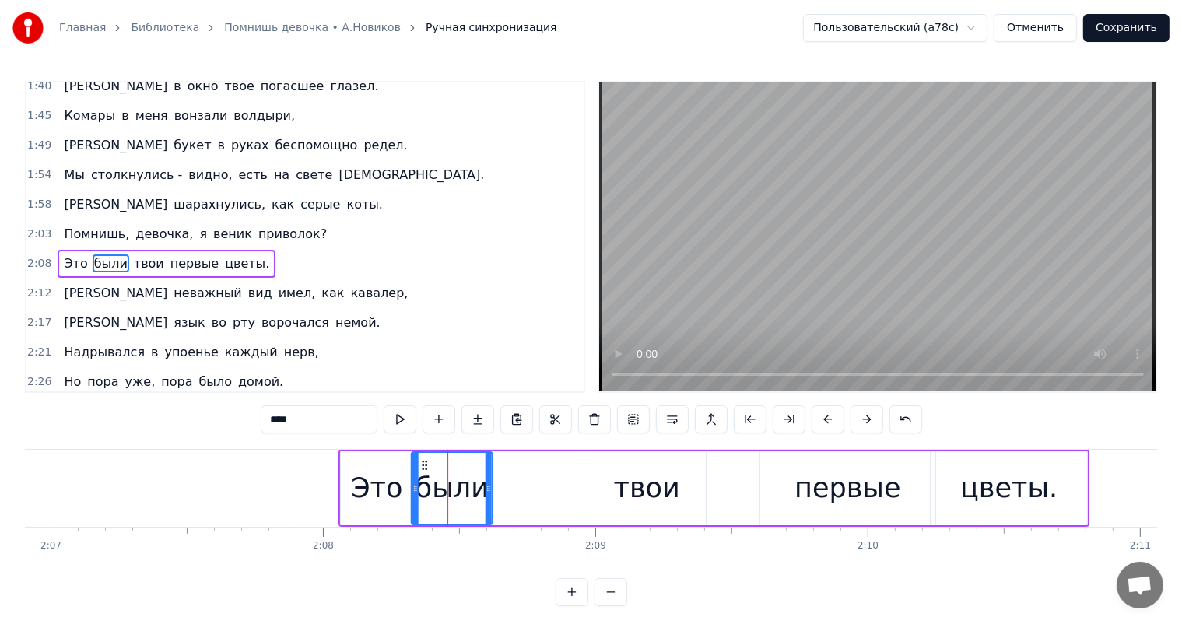
drag, startPoint x: 437, startPoint y: 463, endPoint x: 423, endPoint y: 467, distance: 14.5
click at [423, 467] on icon at bounding box center [425, 465] width 12 height 12
drag, startPoint x: 487, startPoint y: 483, endPoint x: 476, endPoint y: 483, distance: 10.9
click at [476, 483] on icon at bounding box center [478, 489] width 6 height 12
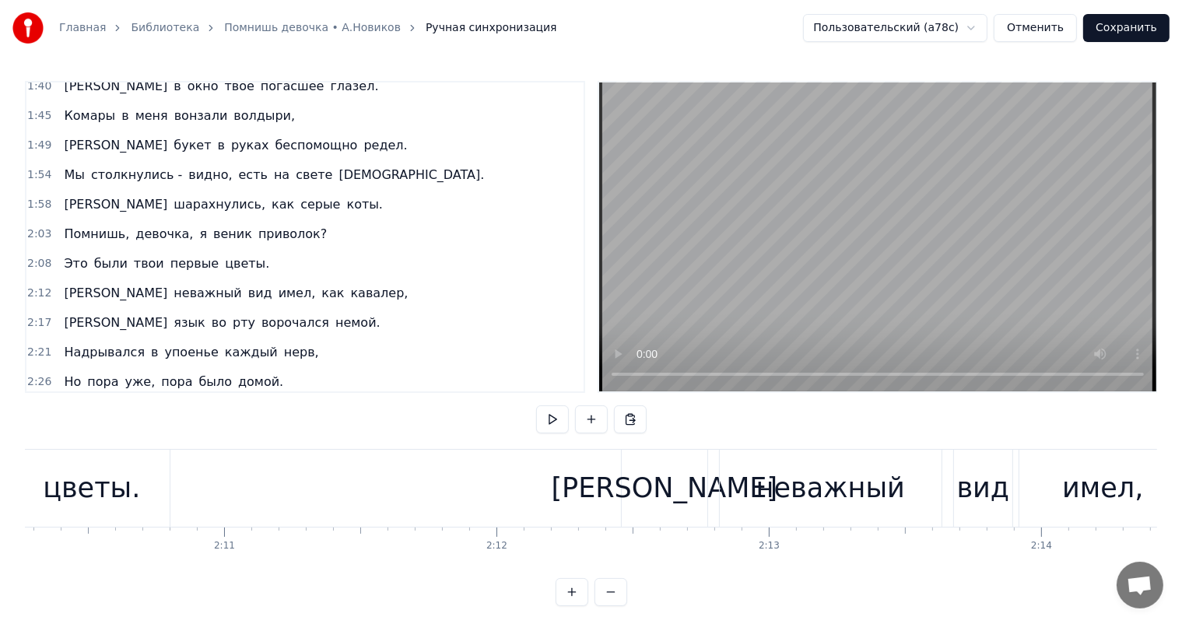
scroll to position [0, 35666]
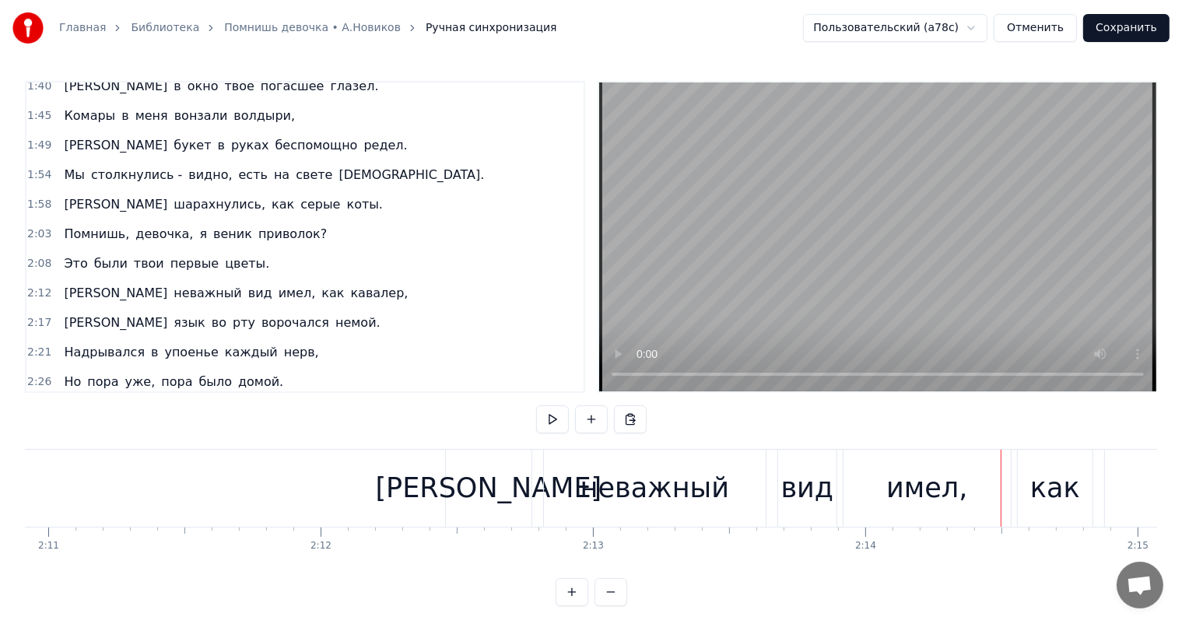
click at [482, 490] on div "[PERSON_NAME]" at bounding box center [489, 488] width 227 height 41
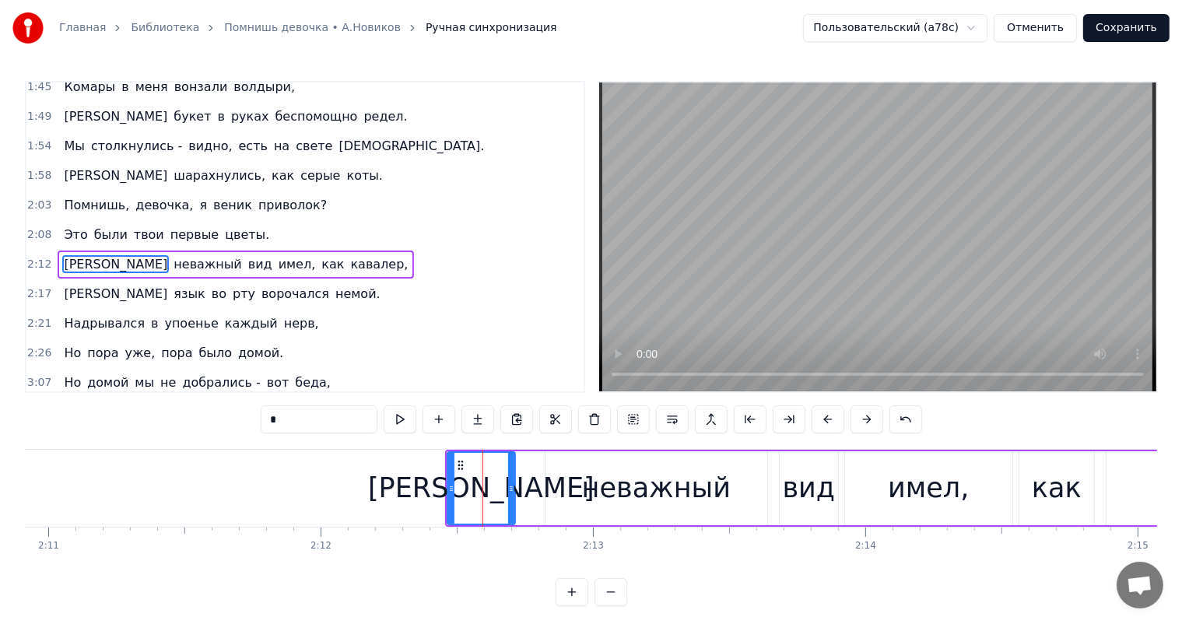
drag, startPoint x: 529, startPoint y: 491, endPoint x: 719, endPoint y: 501, distance: 190.2
click at [512, 493] on icon at bounding box center [511, 489] width 6 height 12
click at [659, 487] on div "неважный" at bounding box center [656, 488] width 149 height 41
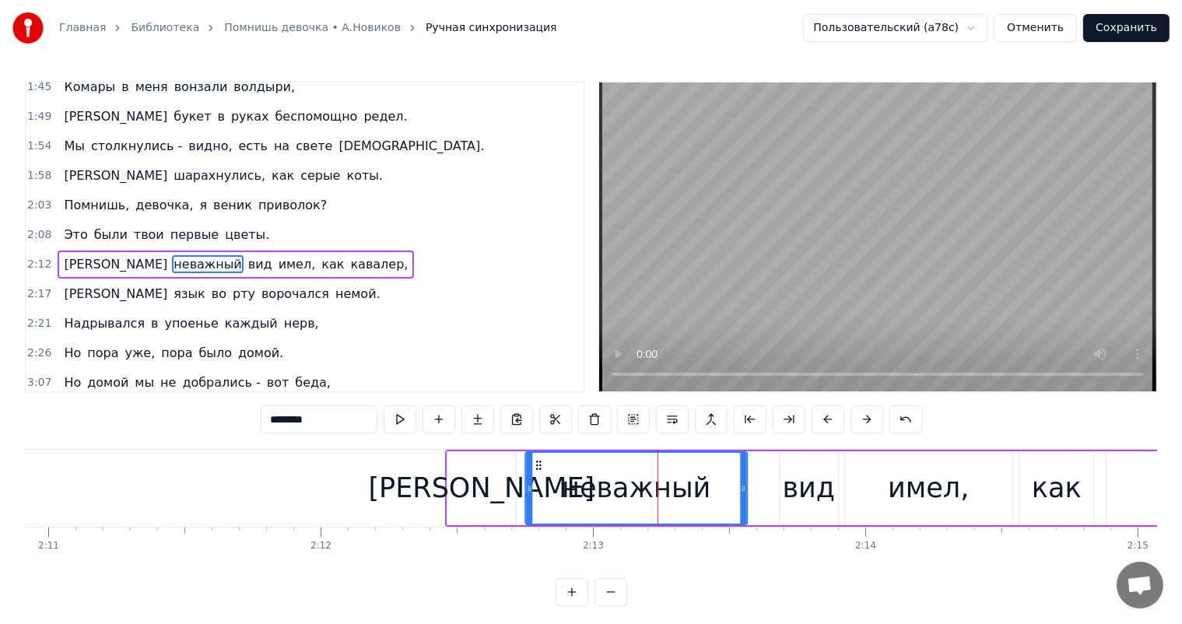
drag, startPoint x: 556, startPoint y: 462, endPoint x: 652, endPoint y: 472, distance: 96.3
click at [536, 464] on icon at bounding box center [538, 465] width 12 height 12
drag, startPoint x: 742, startPoint y: 483, endPoint x: 709, endPoint y: 490, distance: 33.4
click at [709, 490] on icon at bounding box center [711, 489] width 6 height 12
click at [814, 486] on div "вид" at bounding box center [809, 488] width 53 height 41
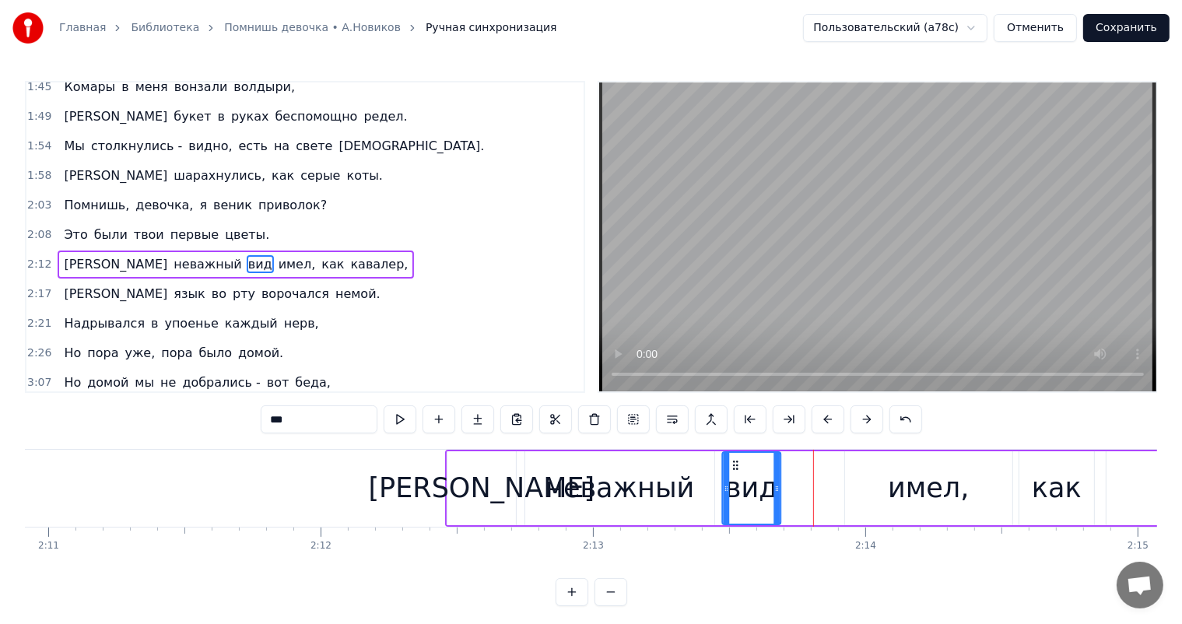
drag, startPoint x: 792, startPoint y: 461, endPoint x: 809, endPoint y: 478, distance: 24.2
click at [735, 470] on icon at bounding box center [735, 465] width 12 height 12
click at [906, 479] on div "имел," at bounding box center [928, 488] width 81 height 41
type input "*****"
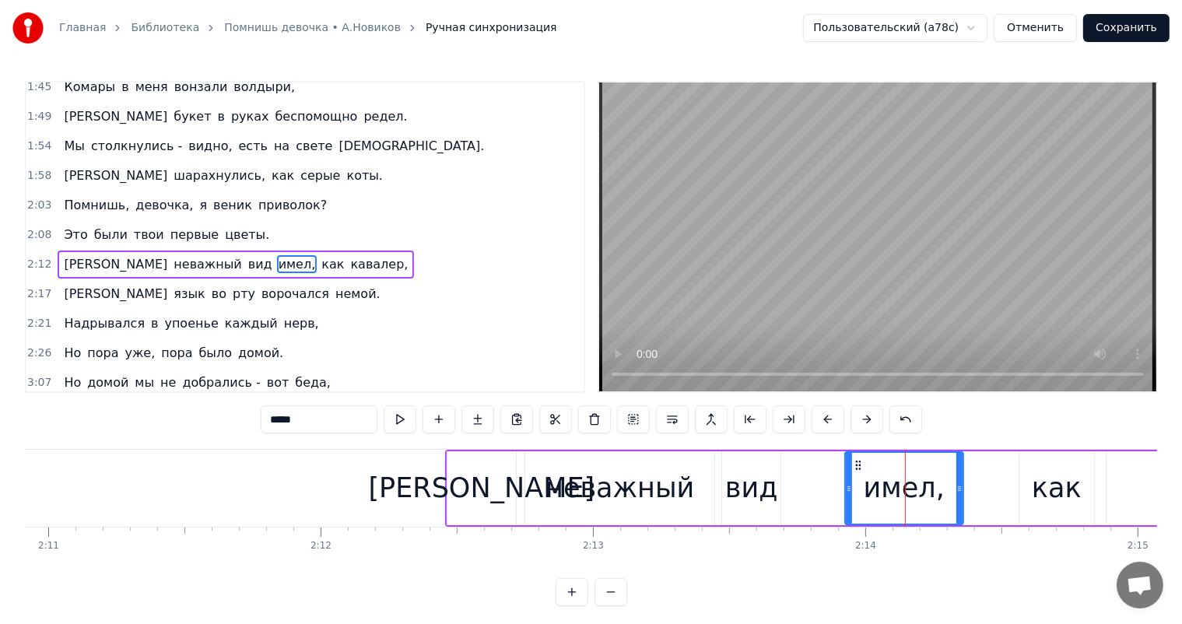
drag, startPoint x: 1006, startPoint y: 484, endPoint x: 845, endPoint y: 465, distance: 161.4
click at [957, 497] on div at bounding box center [960, 488] width 6 height 71
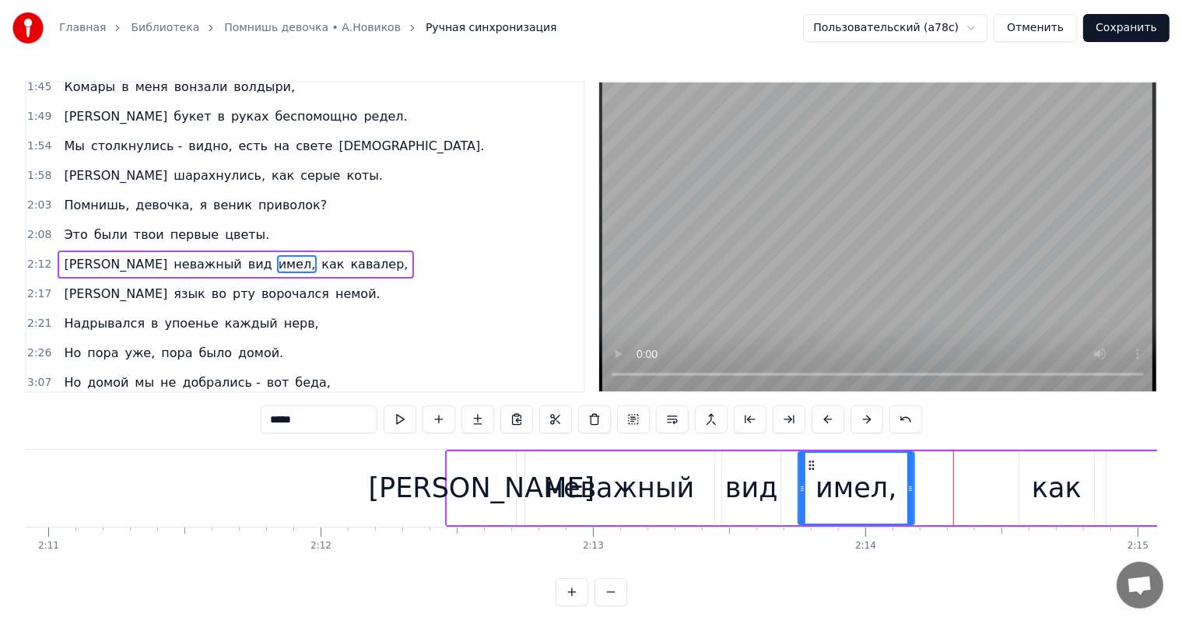
drag, startPoint x: 837, startPoint y: 471, endPoint x: 753, endPoint y: 487, distance: 85.6
click at [809, 474] on div "имел," at bounding box center [856, 488] width 114 height 71
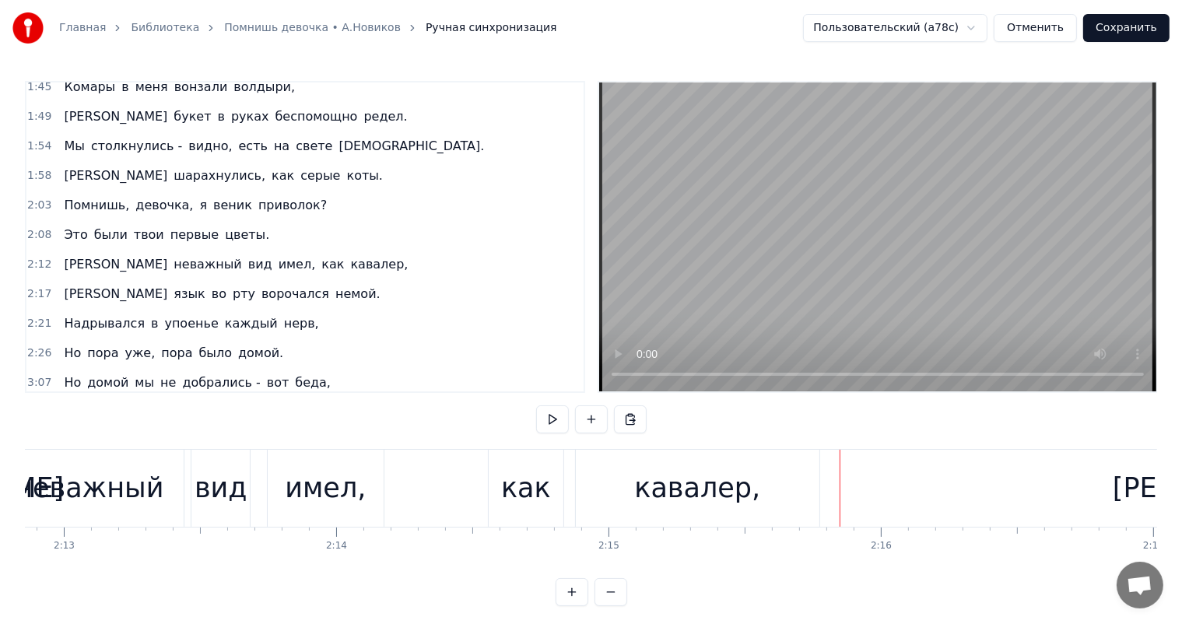
scroll to position [0, 35808]
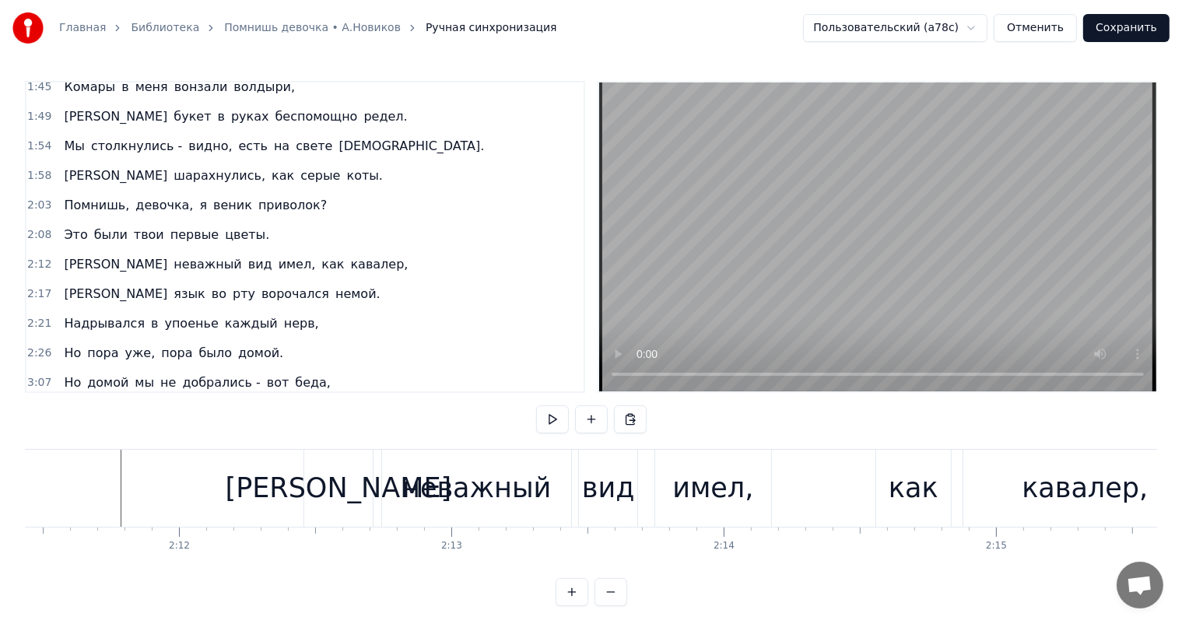
click at [929, 501] on div "как" at bounding box center [914, 488] width 50 height 41
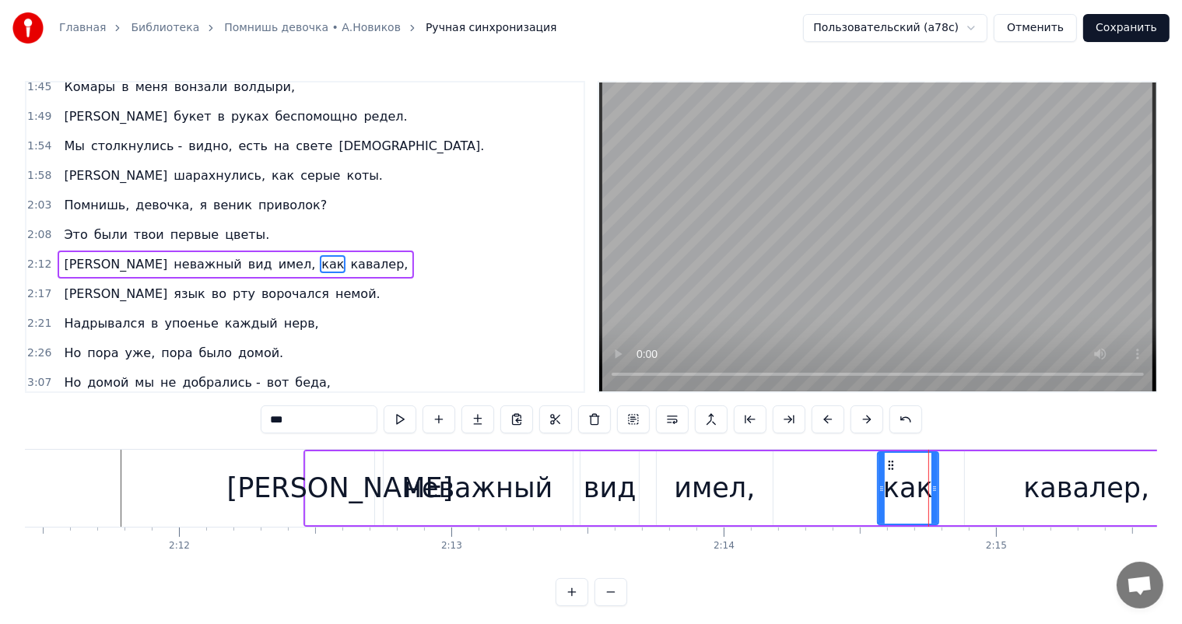
drag, startPoint x: 948, startPoint y: 481, endPoint x: 934, endPoint y: 489, distance: 16.0
click at [934, 489] on div at bounding box center [935, 488] width 6 height 71
drag, startPoint x: 1125, startPoint y: 483, endPoint x: 978, endPoint y: 489, distance: 146.5
click at [1118, 484] on div "кавалер," at bounding box center [1087, 488] width 126 height 41
type input "********"
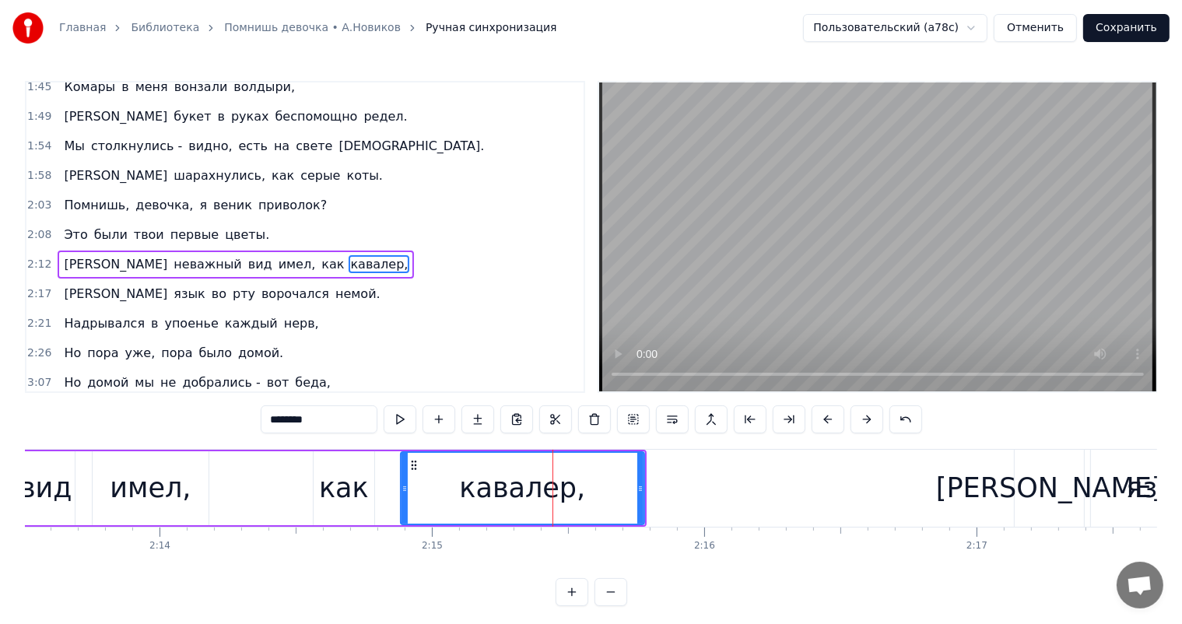
scroll to position [0, 36302]
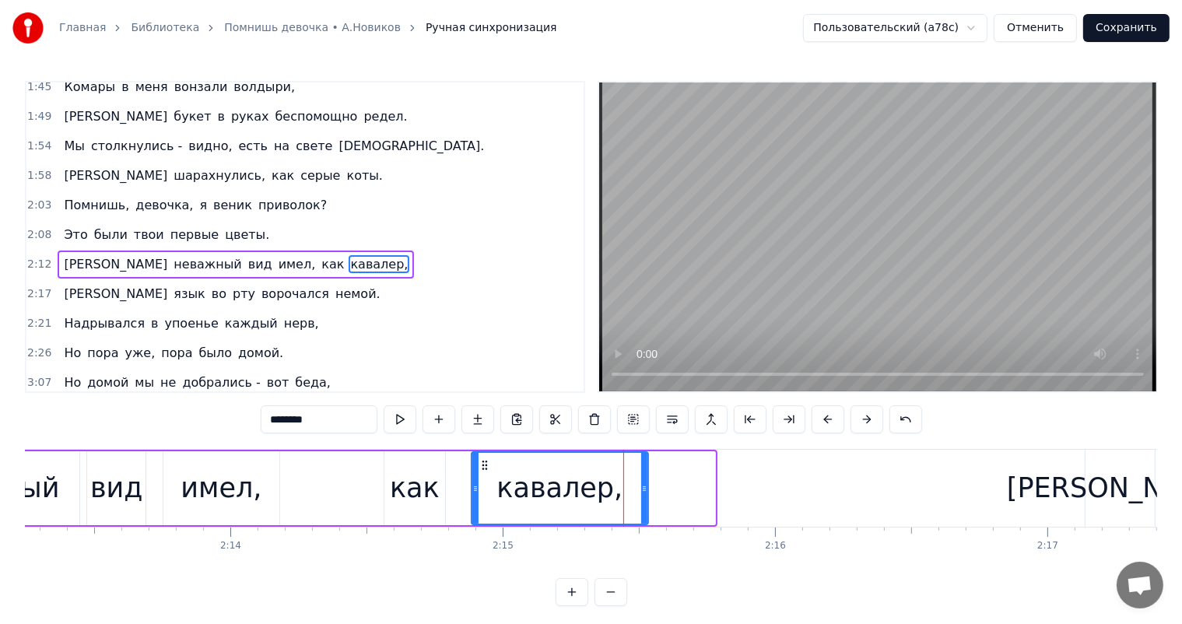
drag, startPoint x: 708, startPoint y: 486, endPoint x: 641, endPoint y: 507, distance: 70.2
click at [641, 507] on div at bounding box center [644, 488] width 6 height 71
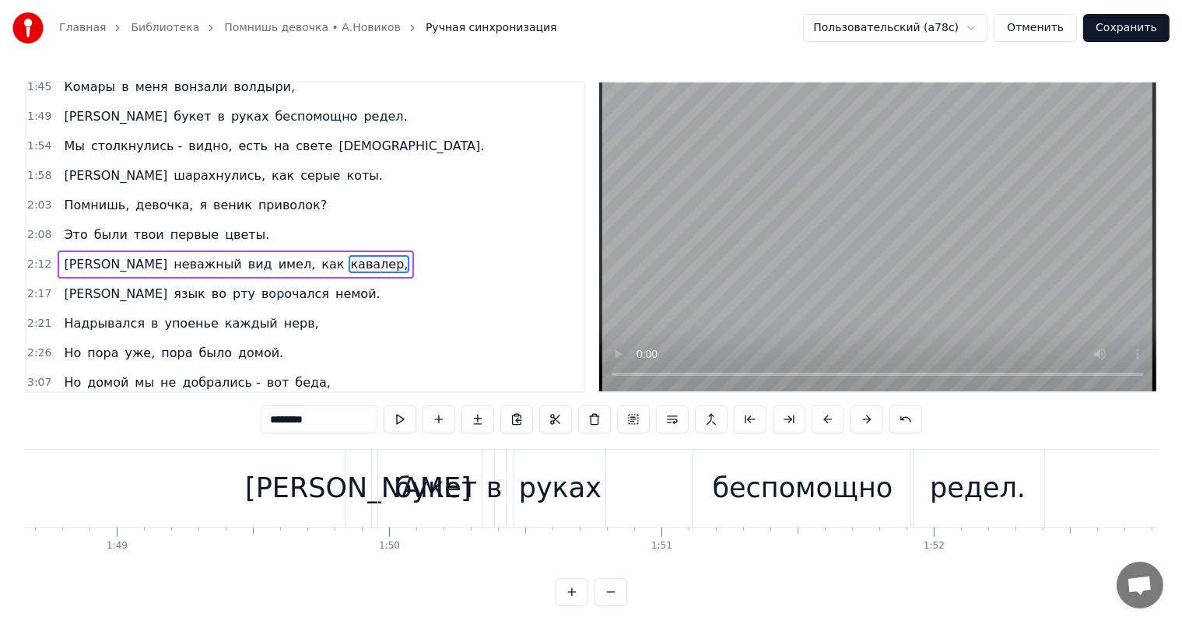
scroll to position [0, 29922]
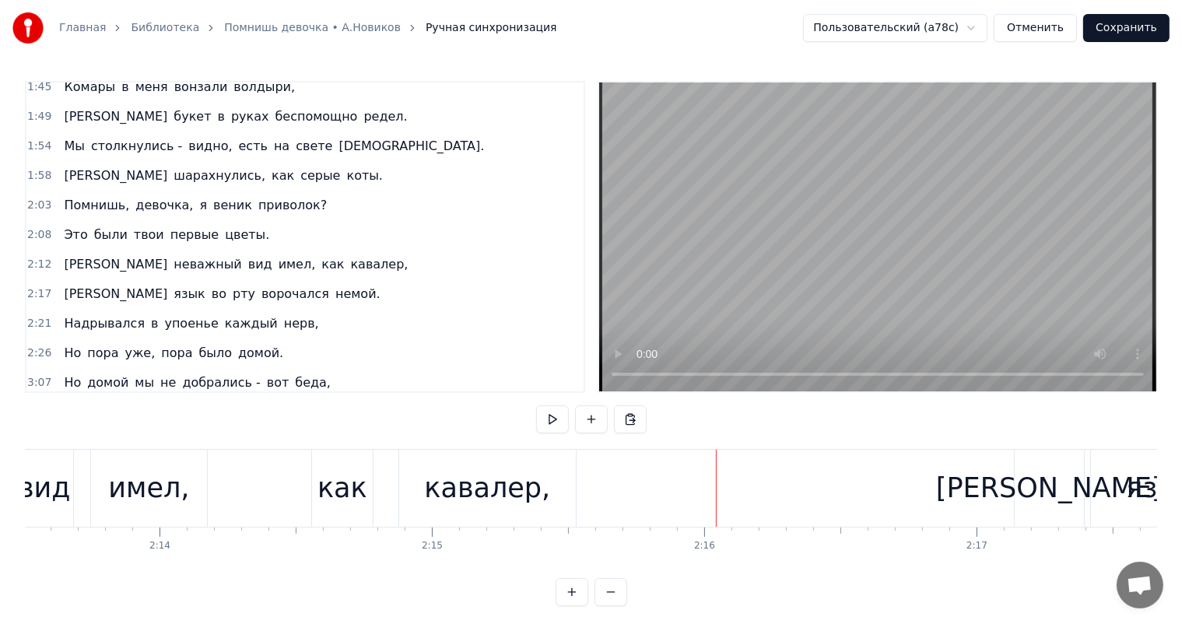
scroll to position [0, 36302]
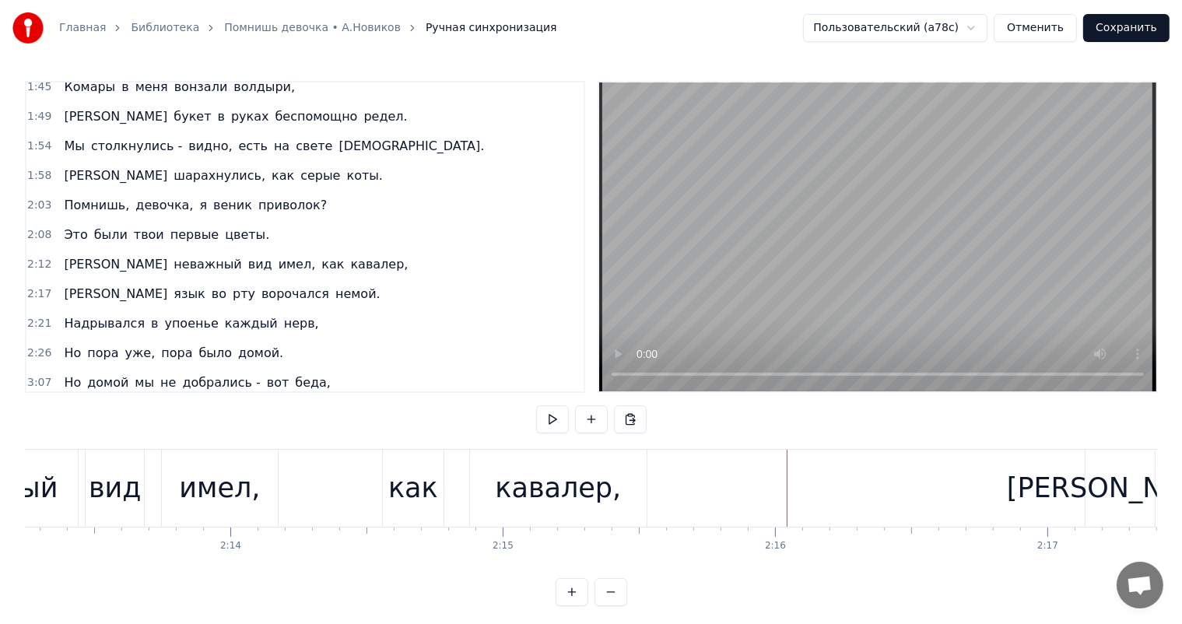
click at [497, 477] on div "кавалер," at bounding box center [558, 488] width 177 height 77
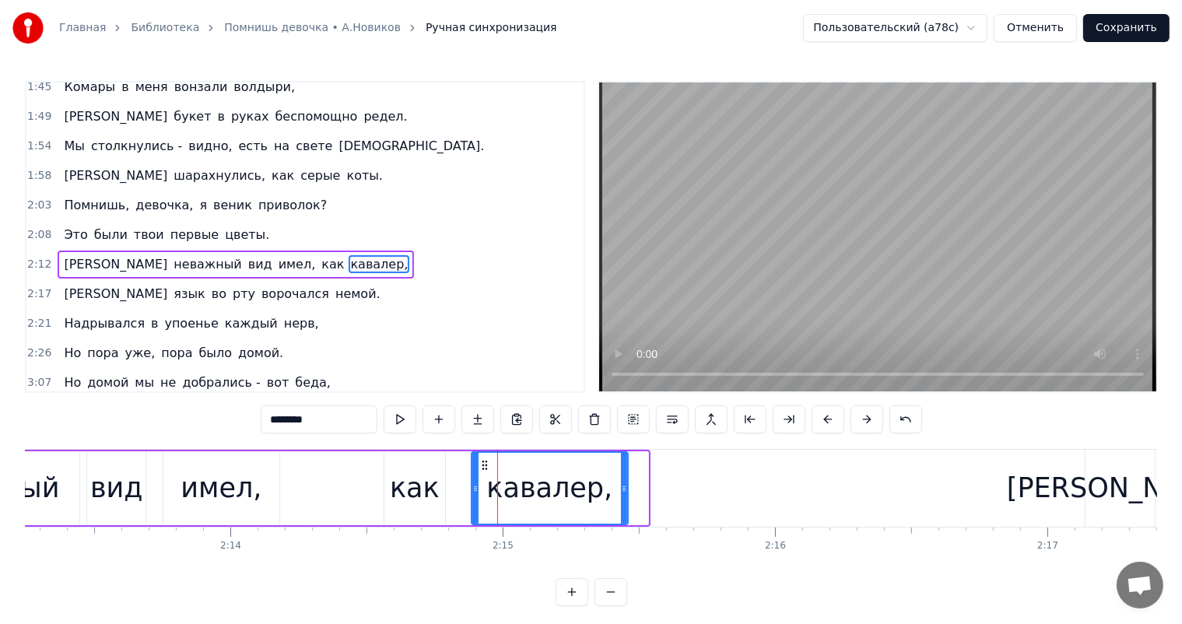
drag, startPoint x: 642, startPoint y: 489, endPoint x: 622, endPoint y: 496, distance: 21.4
click at [622, 496] on div at bounding box center [624, 488] width 6 height 71
click at [455, 489] on div "Я неважный вид имел, как кавалер," at bounding box center [220, 488] width 820 height 77
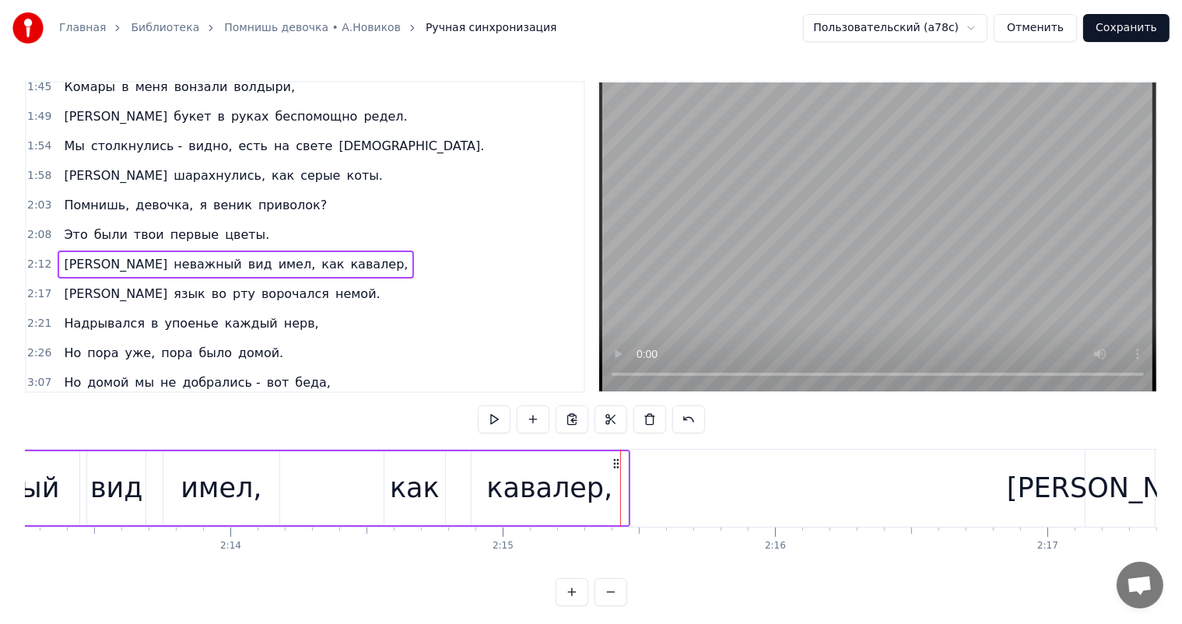
click at [392, 480] on div "как" at bounding box center [415, 488] width 61 height 74
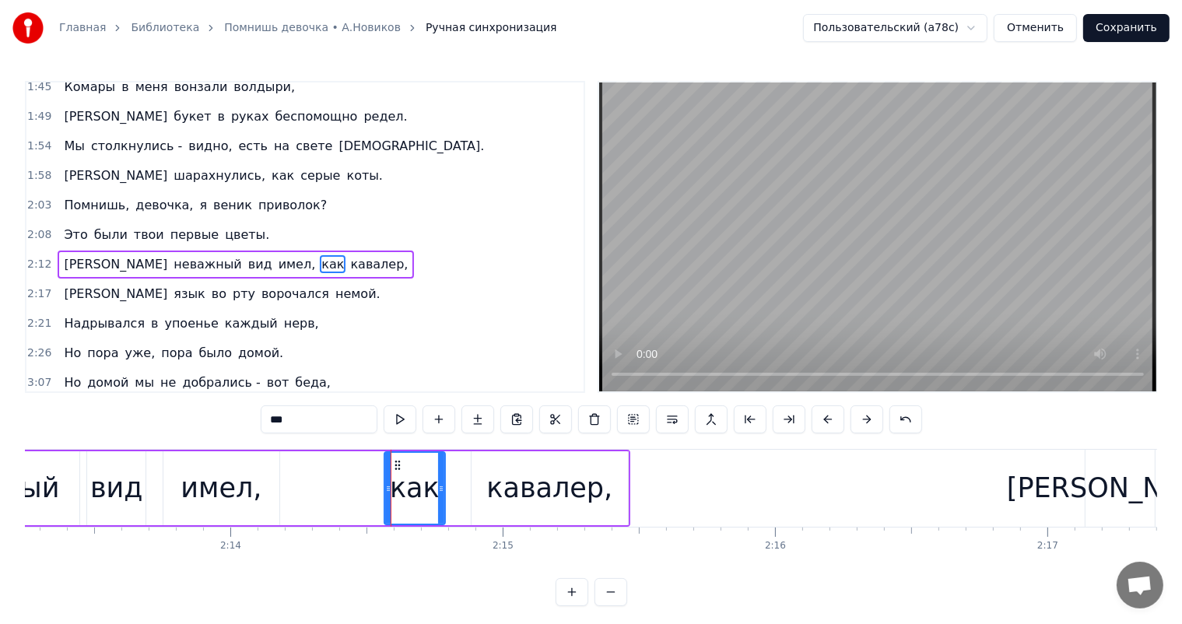
click at [511, 472] on div "кавалер," at bounding box center [550, 488] width 126 height 41
type input "********"
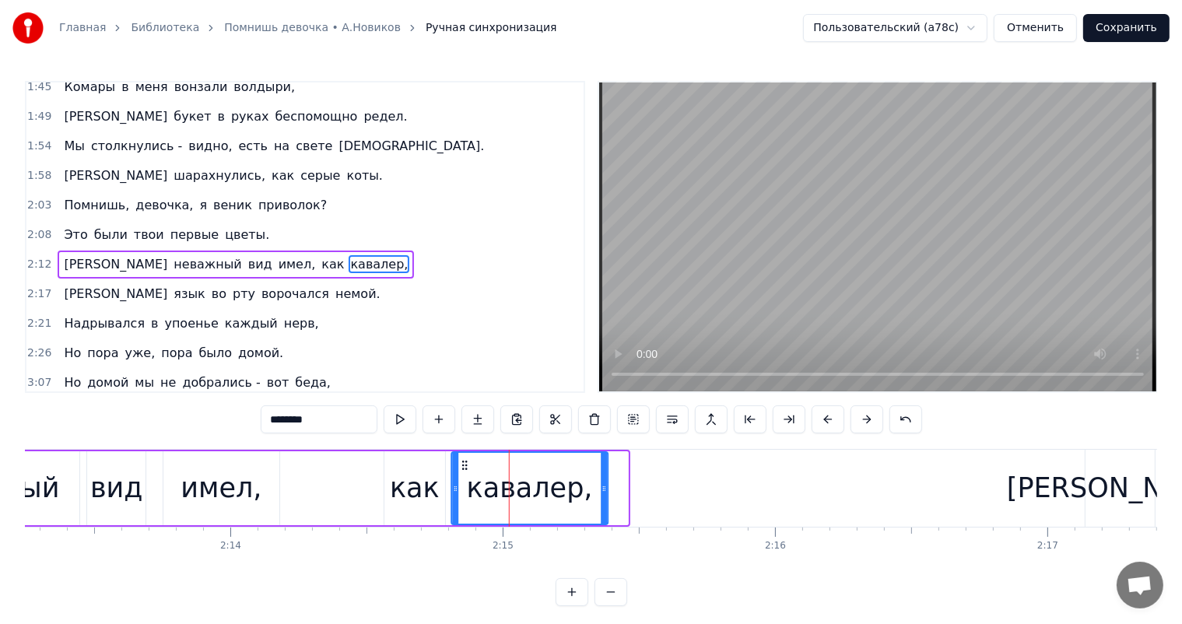
drag, startPoint x: 478, startPoint y: 470, endPoint x: 495, endPoint y: 497, distance: 31.5
click at [461, 467] on icon at bounding box center [464, 465] width 12 height 12
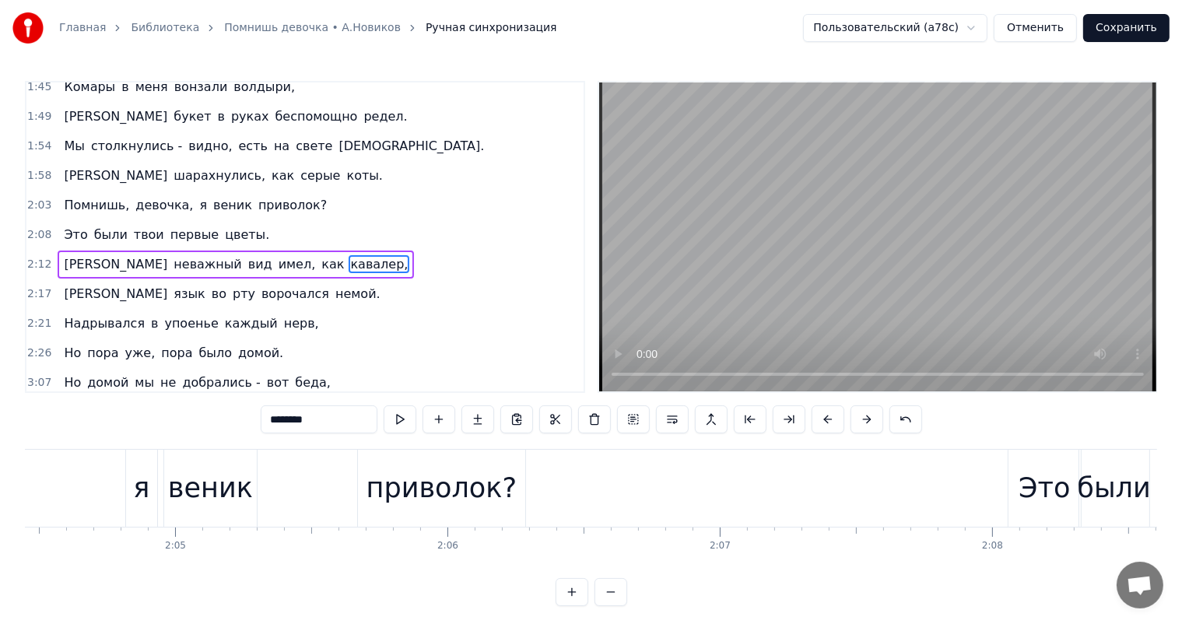
scroll to position [0, 34363]
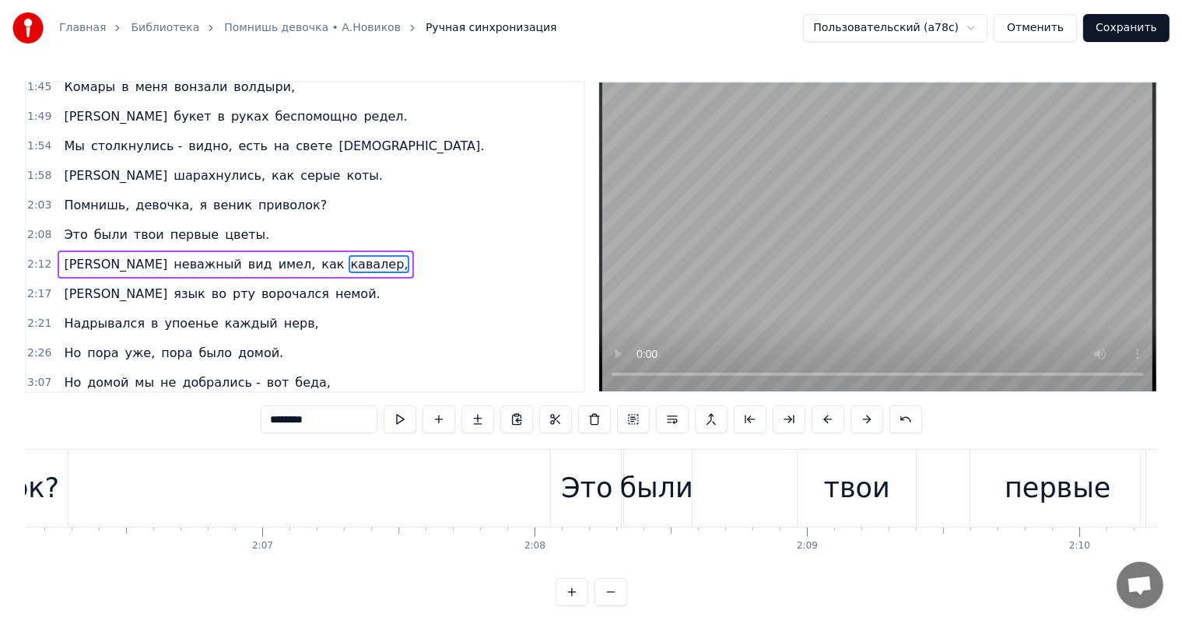
click at [711, 495] on div "Это были твои первые цветы." at bounding box center [925, 488] width 751 height 77
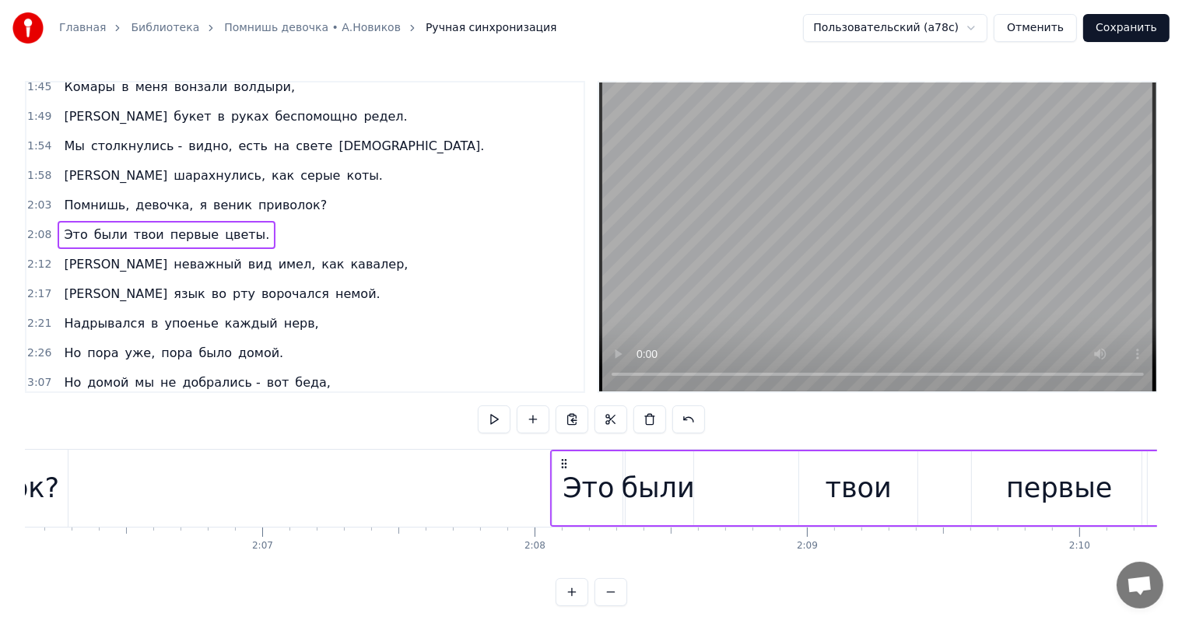
click at [736, 469] on div "Это были твои первые цветы." at bounding box center [925, 488] width 751 height 77
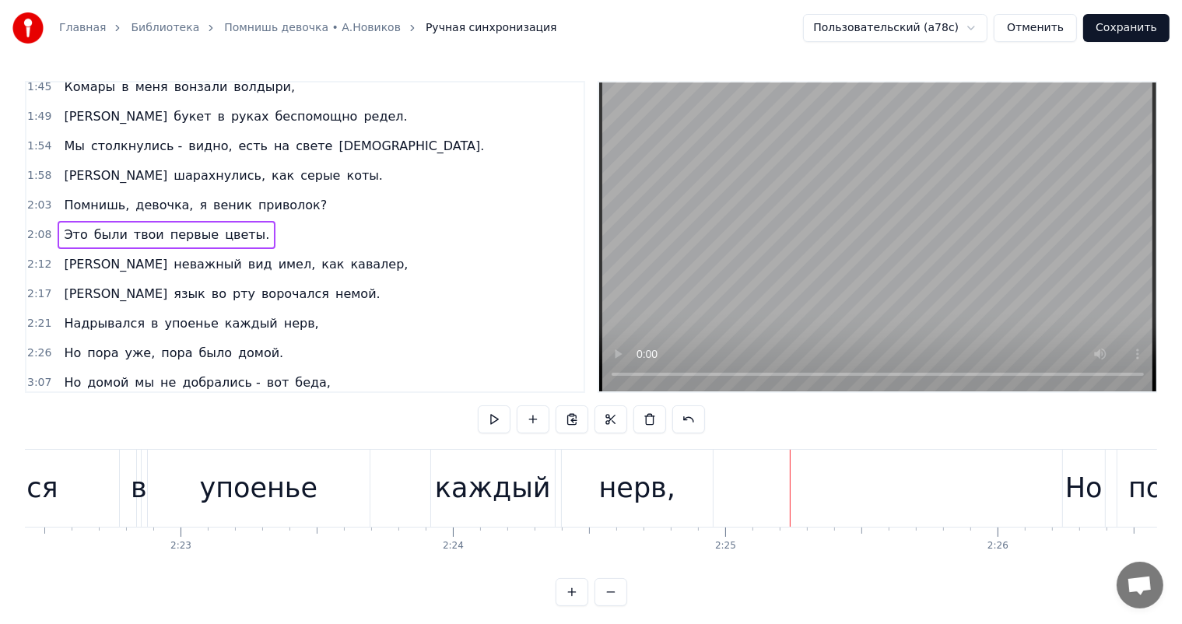
scroll to position [0, 38662]
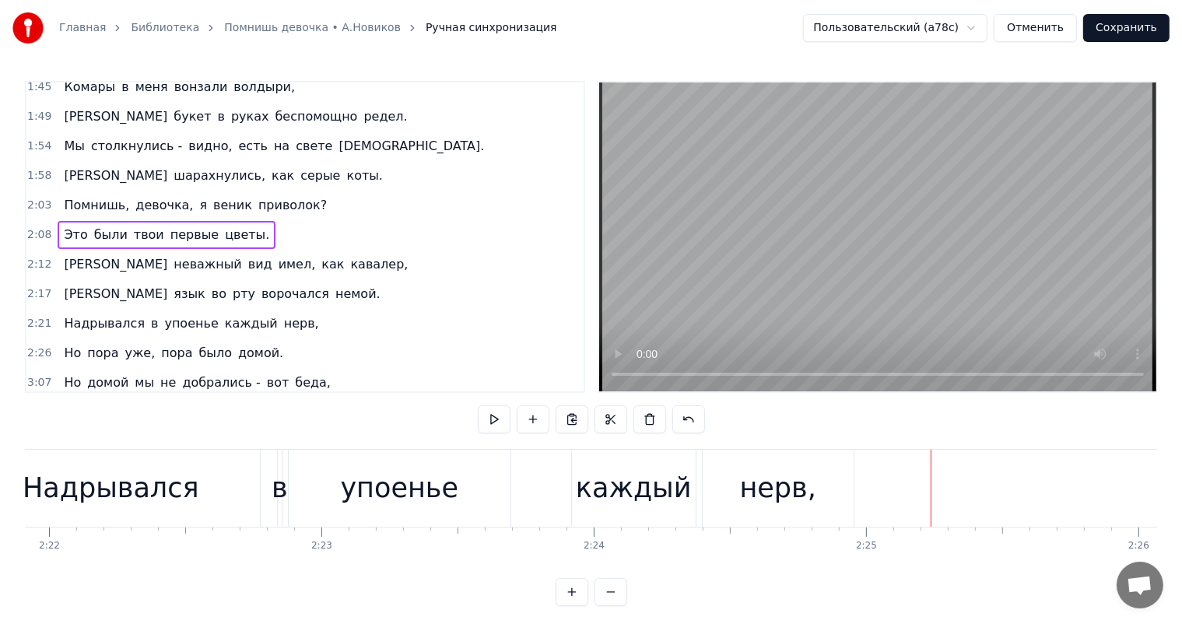
click at [658, 506] on div "каждый" at bounding box center [634, 488] width 116 height 41
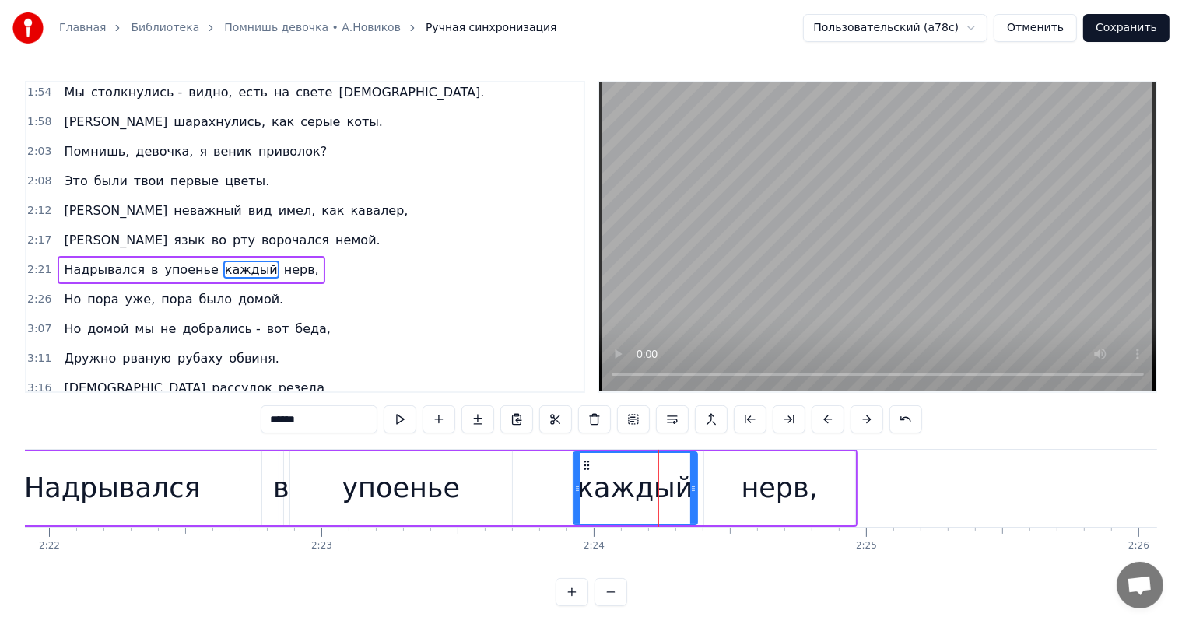
scroll to position [718, 0]
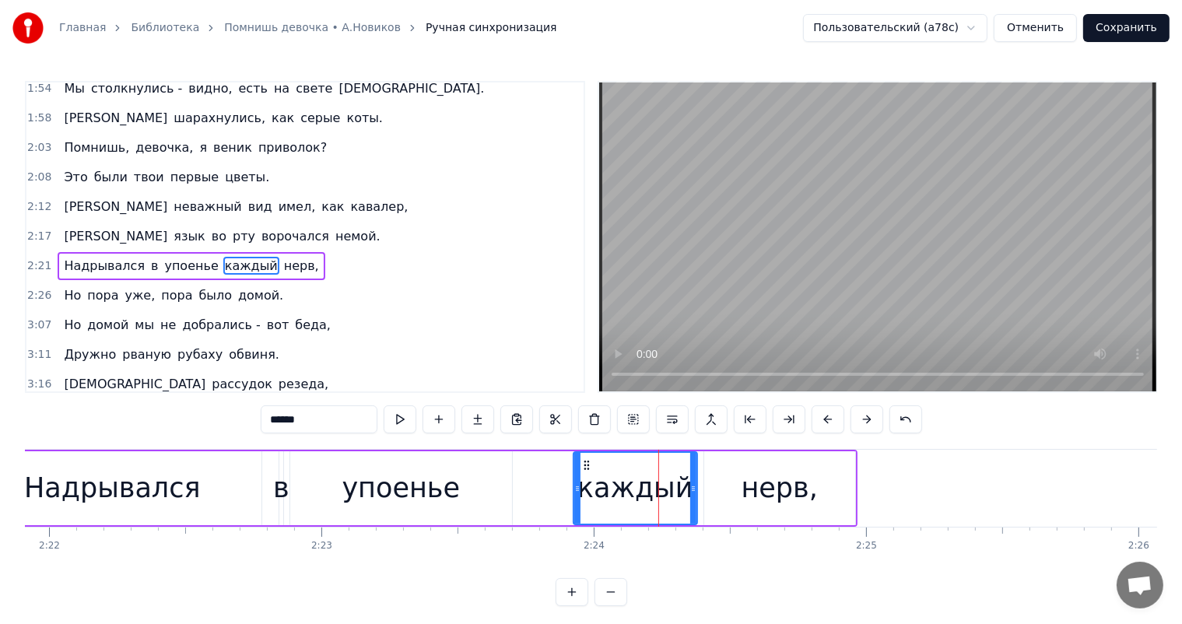
click at [759, 476] on div "нерв," at bounding box center [780, 488] width 76 height 41
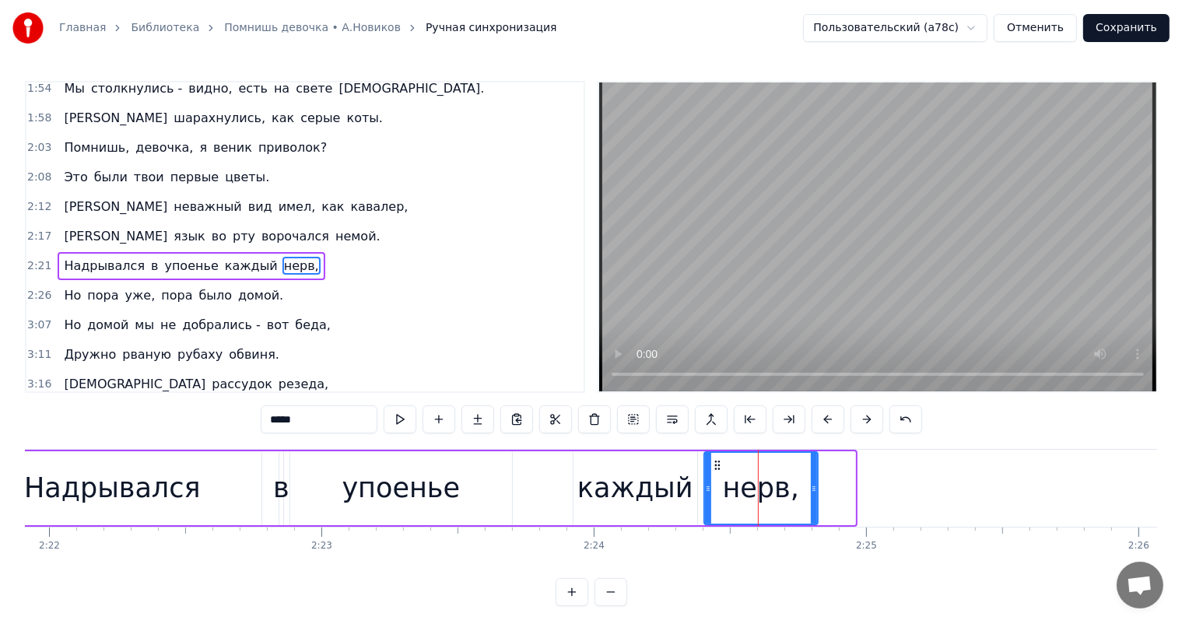
drag, startPoint x: 852, startPoint y: 492, endPoint x: 715, endPoint y: 482, distance: 138.1
click at [815, 502] on div at bounding box center [814, 488] width 6 height 71
click at [212, 485] on div "Надрывался" at bounding box center [112, 488] width 298 height 74
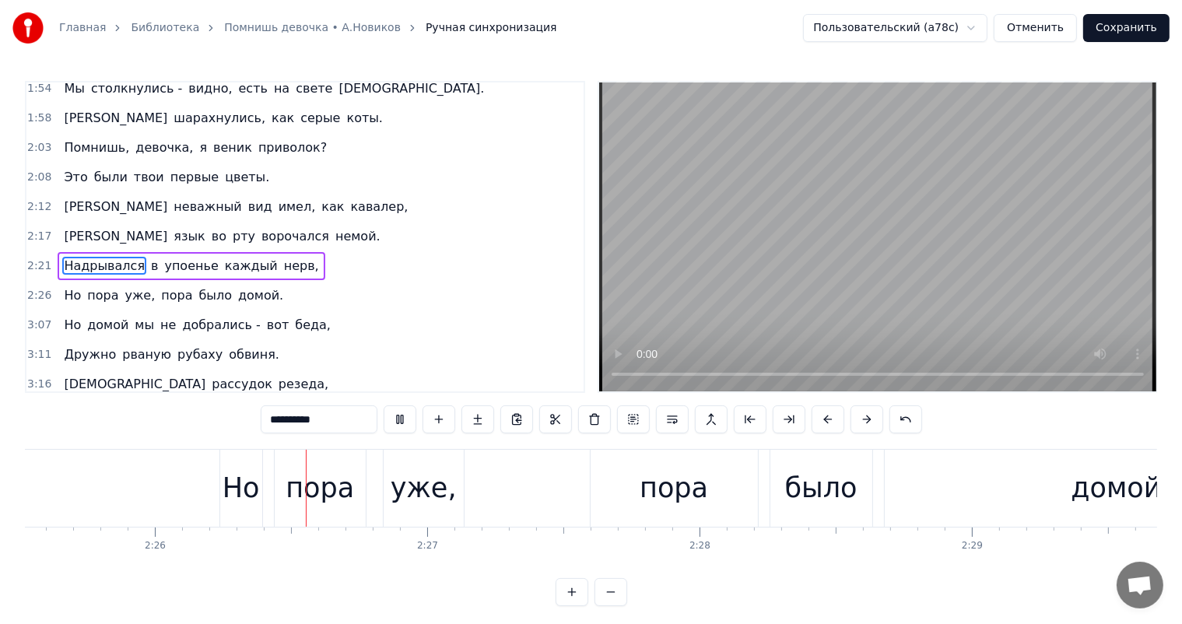
scroll to position [0, 39651]
click at [458, 514] on div "уже," at bounding box center [419, 488] width 80 height 77
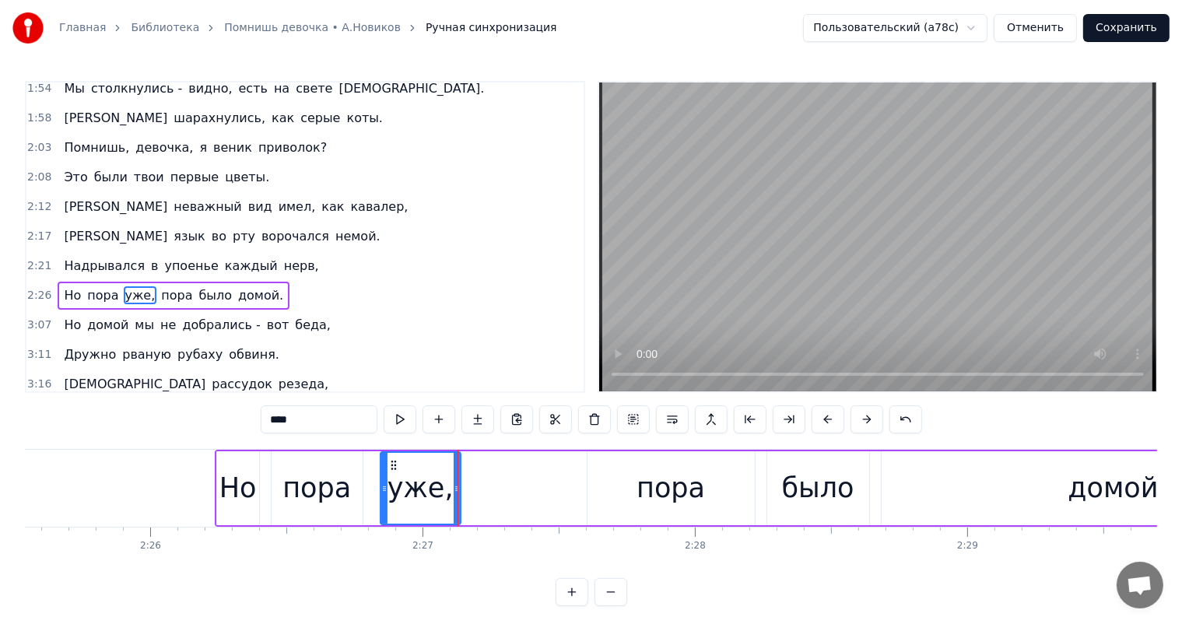
scroll to position [747, 0]
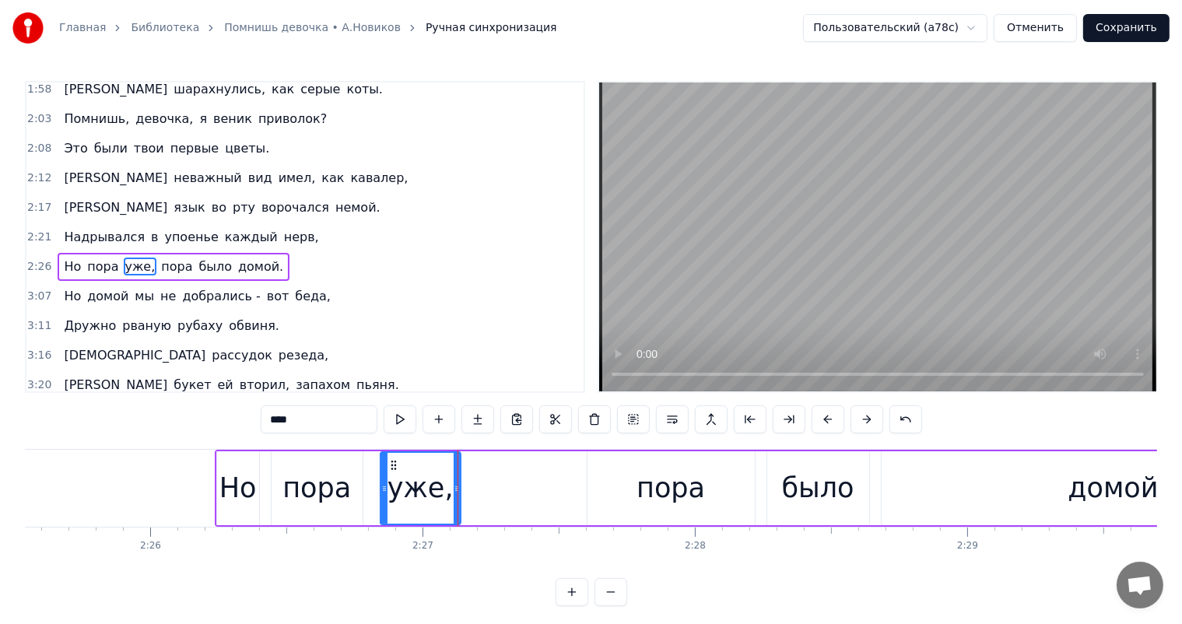
click at [329, 501] on div "пора" at bounding box center [317, 488] width 68 height 41
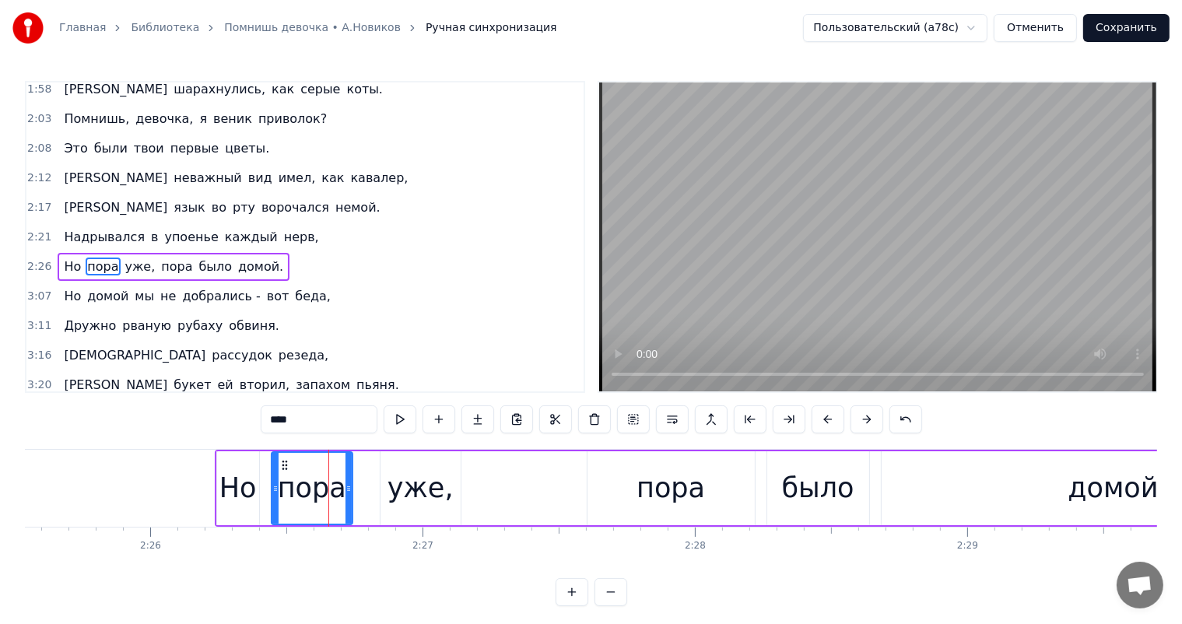
drag, startPoint x: 359, startPoint y: 477, endPoint x: 400, endPoint y: 478, distance: 41.3
click at [349, 483] on div at bounding box center [349, 488] width 6 height 71
click at [400, 478] on div "уже," at bounding box center [421, 488] width 66 height 41
type input "****"
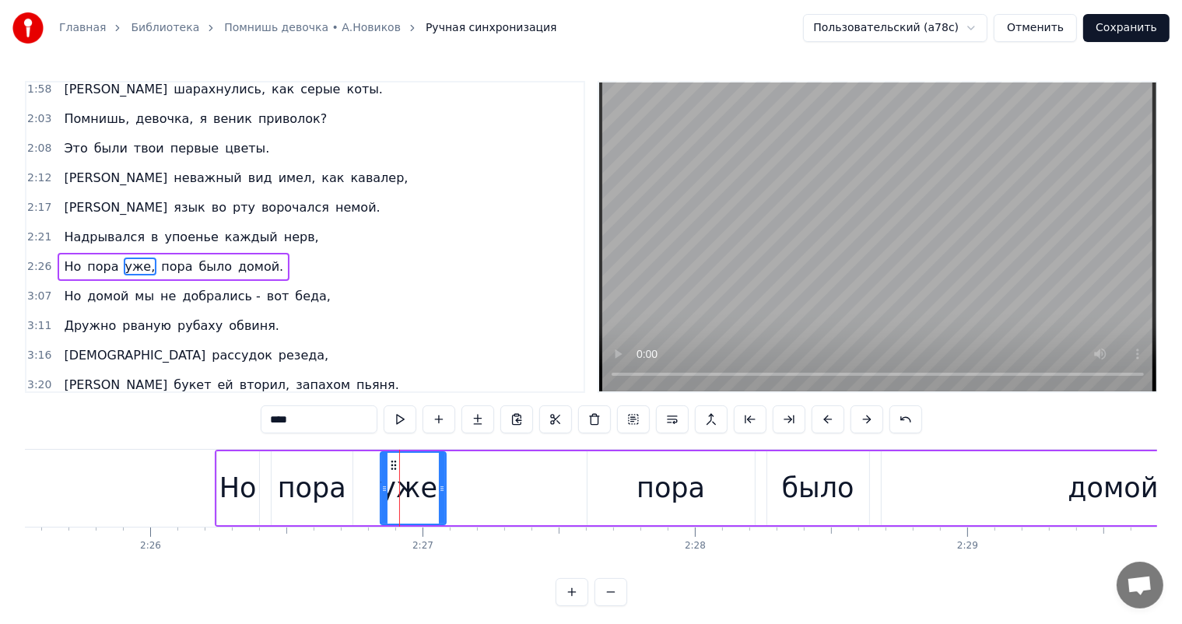
drag, startPoint x: 458, startPoint y: 483, endPoint x: 443, endPoint y: 492, distance: 17.1
click at [443, 492] on icon at bounding box center [442, 489] width 6 height 12
drag, startPoint x: 388, startPoint y: 463, endPoint x: 378, endPoint y: 467, distance: 11.6
click at [378, 467] on icon at bounding box center [383, 465] width 12 height 12
drag, startPoint x: 381, startPoint y: 463, endPoint x: 367, endPoint y: 473, distance: 17.3
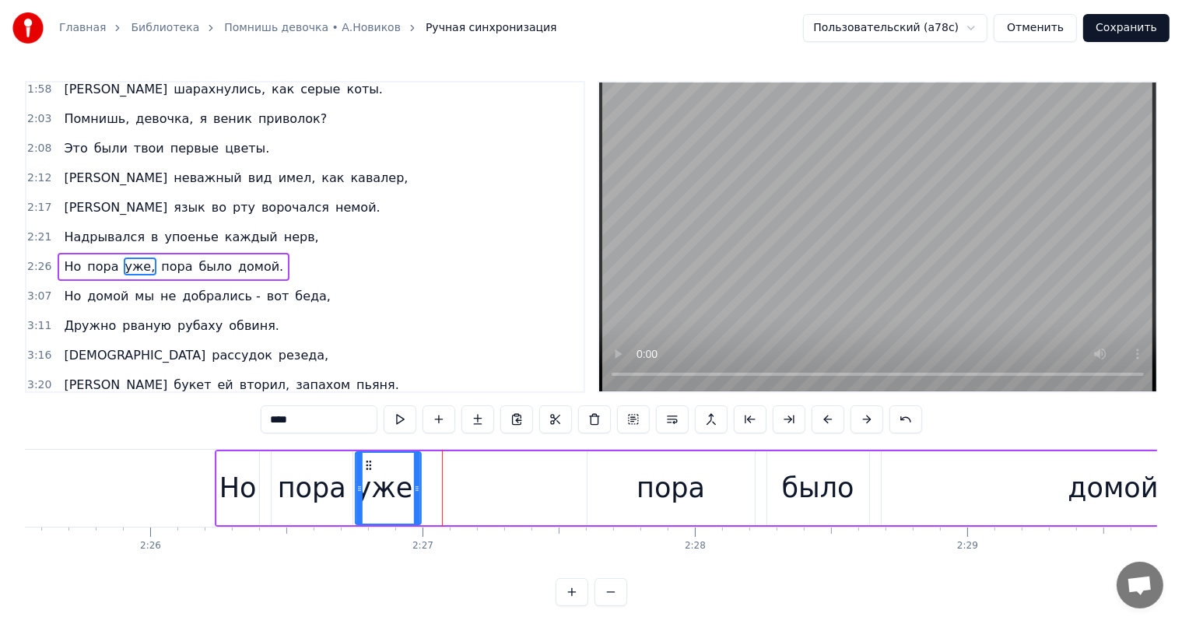
click at [367, 473] on div "уже," at bounding box center [389, 488] width 64 height 71
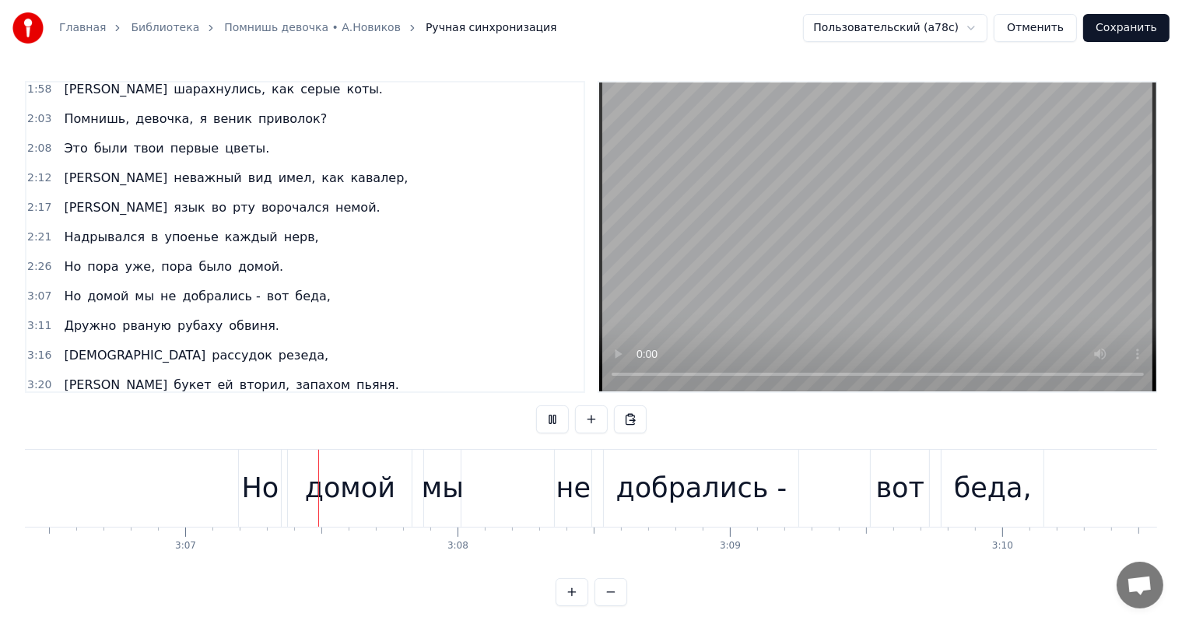
scroll to position [0, 50813]
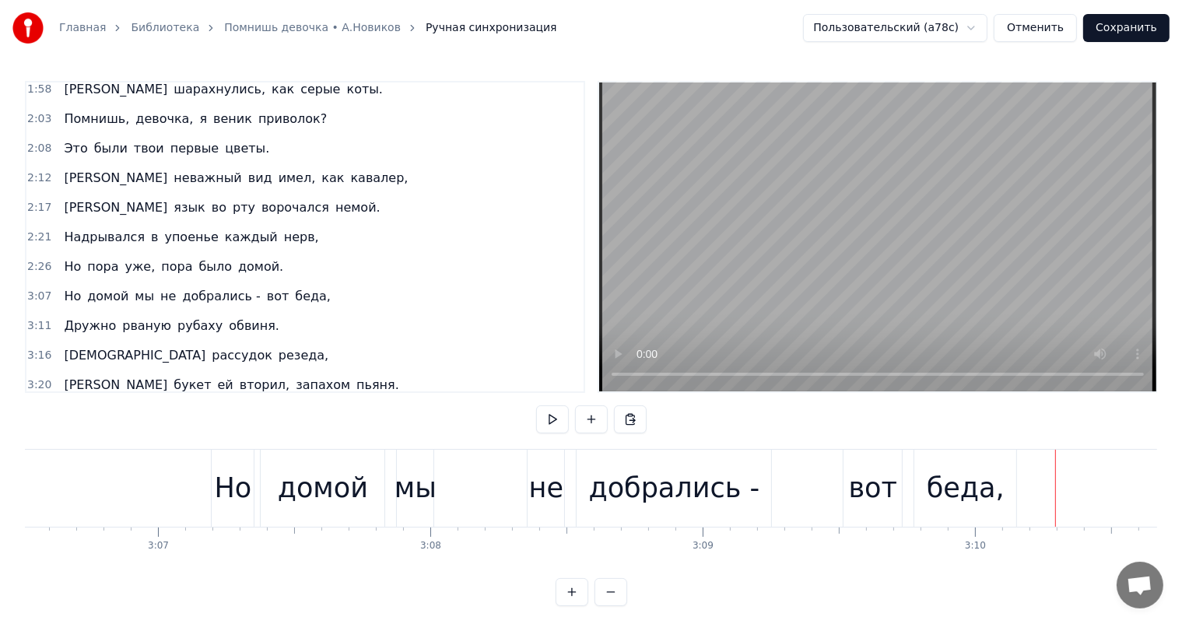
drag, startPoint x: 318, startPoint y: 453, endPoint x: 322, endPoint y: 462, distance: 10.1
click at [318, 456] on div "домой" at bounding box center [323, 488] width 124 height 77
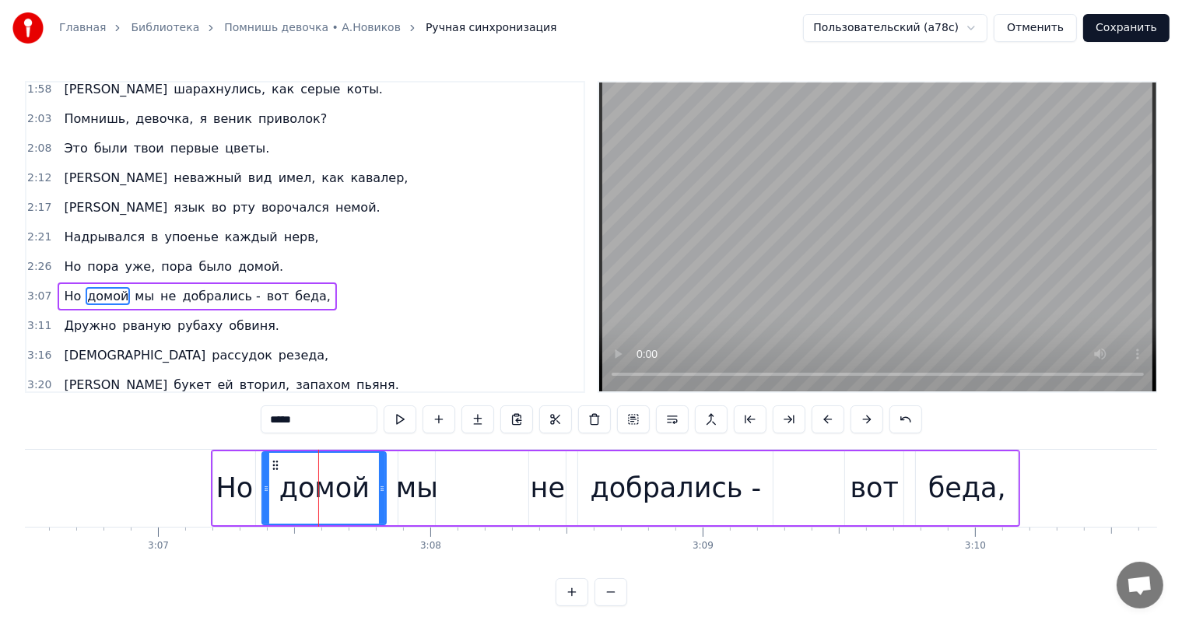
scroll to position [775, 0]
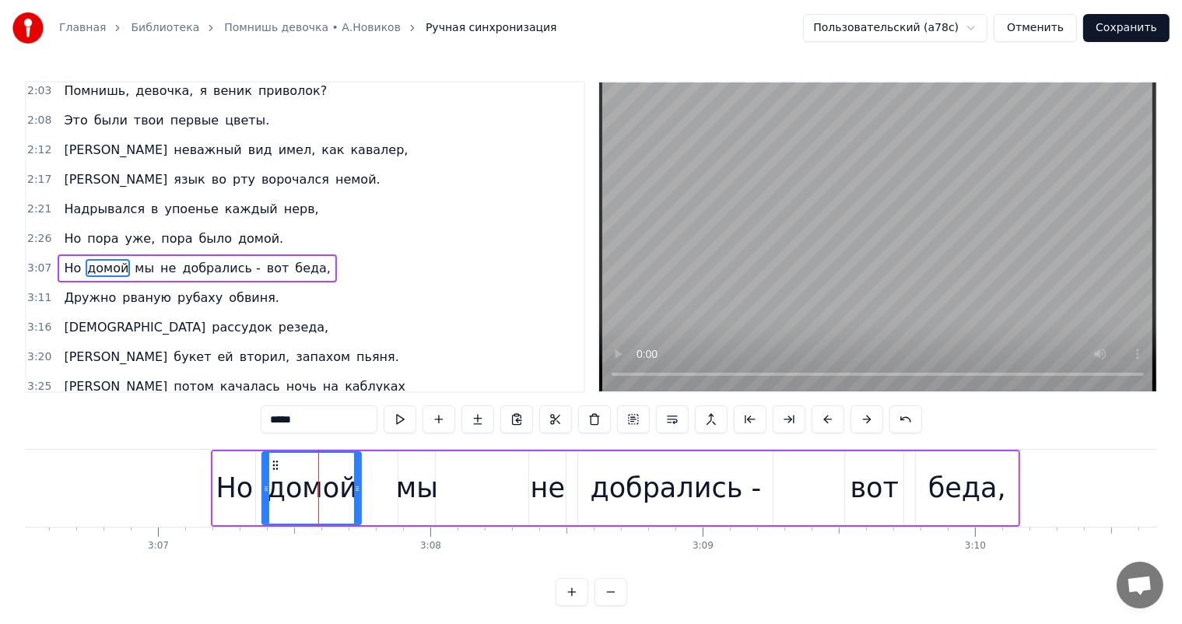
drag, startPoint x: 383, startPoint y: 492, endPoint x: 358, endPoint y: 498, distance: 25.7
click at [358, 498] on div at bounding box center [357, 488] width 6 height 71
click at [428, 487] on div "мы" at bounding box center [417, 488] width 42 height 41
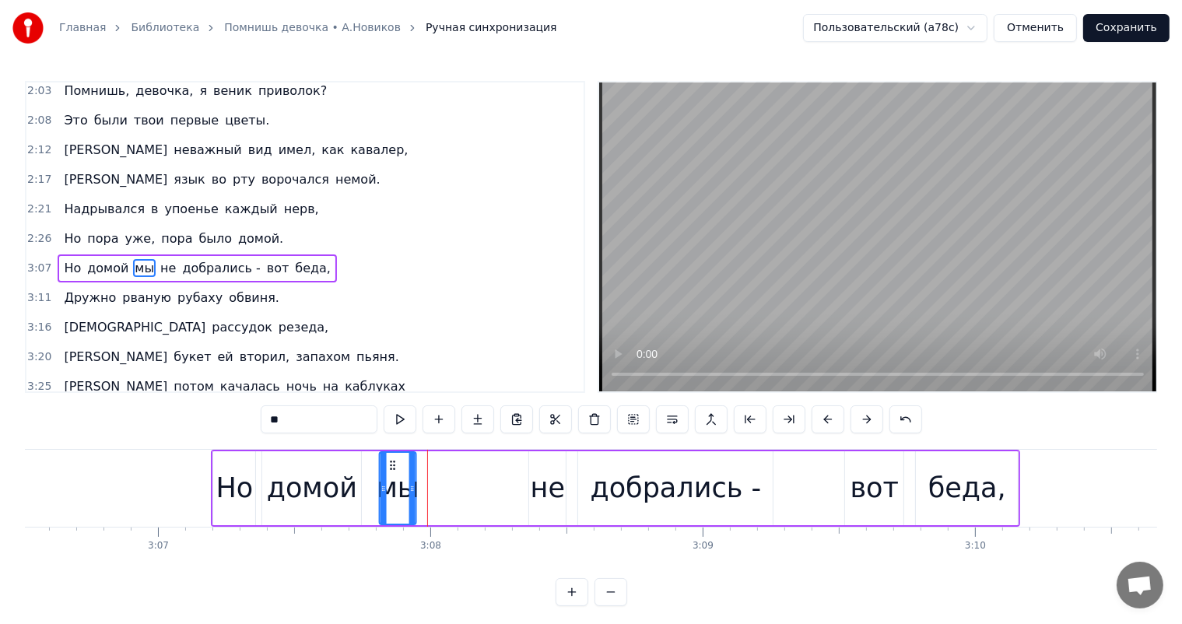
drag, startPoint x: 408, startPoint y: 465, endPoint x: 388, endPoint y: 470, distance: 20.2
click at [388, 470] on div "мы" at bounding box center [398, 488] width 35 height 71
click at [548, 492] on div "не" at bounding box center [548, 488] width 34 height 41
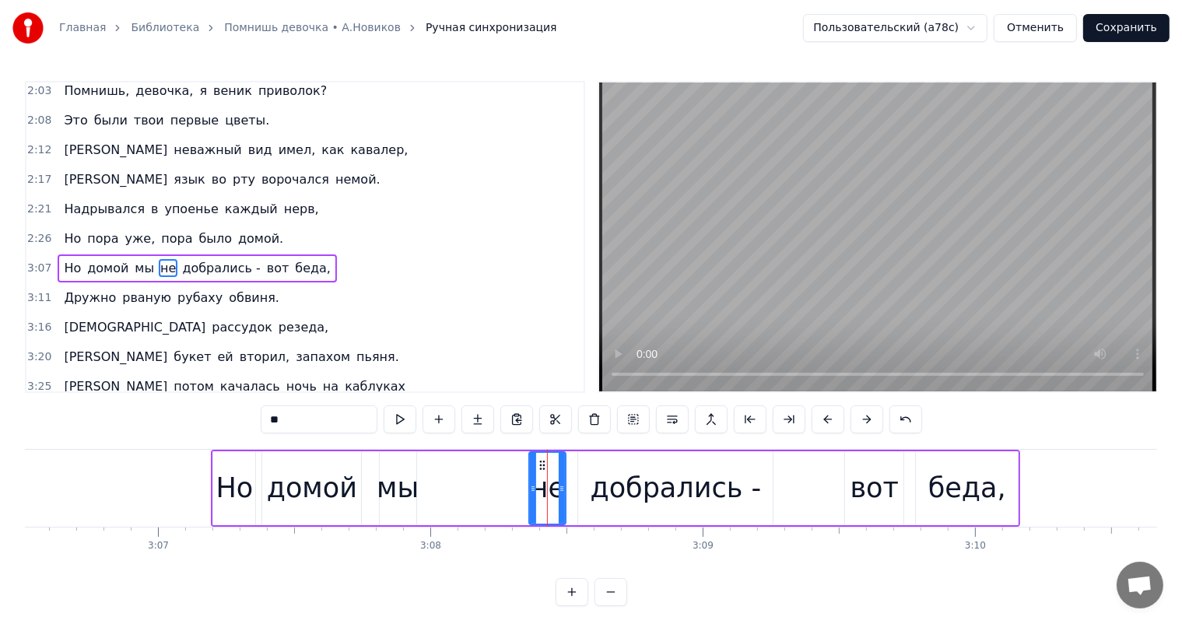
click at [616, 472] on div "добрались -" at bounding box center [676, 488] width 171 height 41
type input "**********"
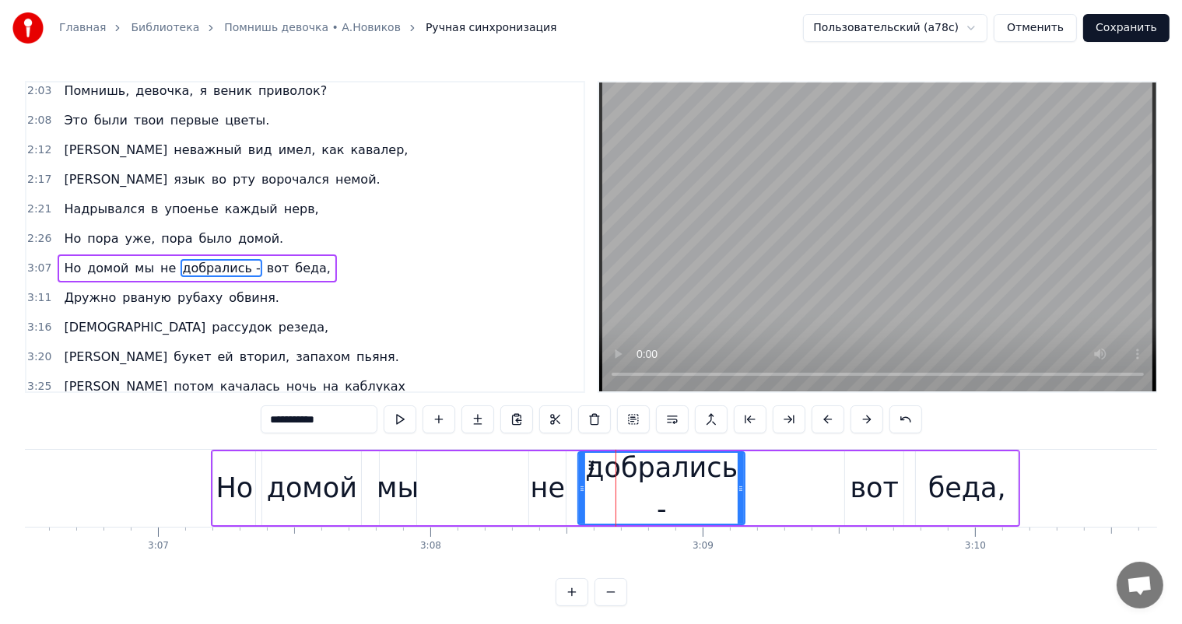
drag, startPoint x: 768, startPoint y: 489, endPoint x: 740, endPoint y: 495, distance: 28.7
click at [740, 495] on div at bounding box center [741, 488] width 6 height 71
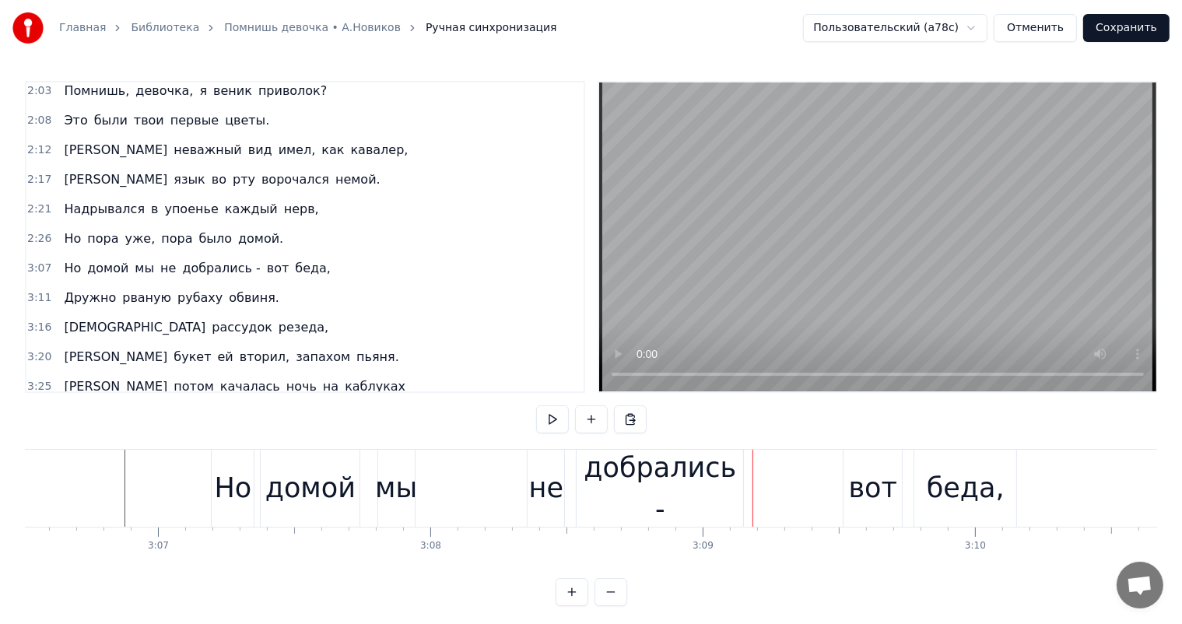
click at [395, 491] on div "мы" at bounding box center [396, 488] width 42 height 41
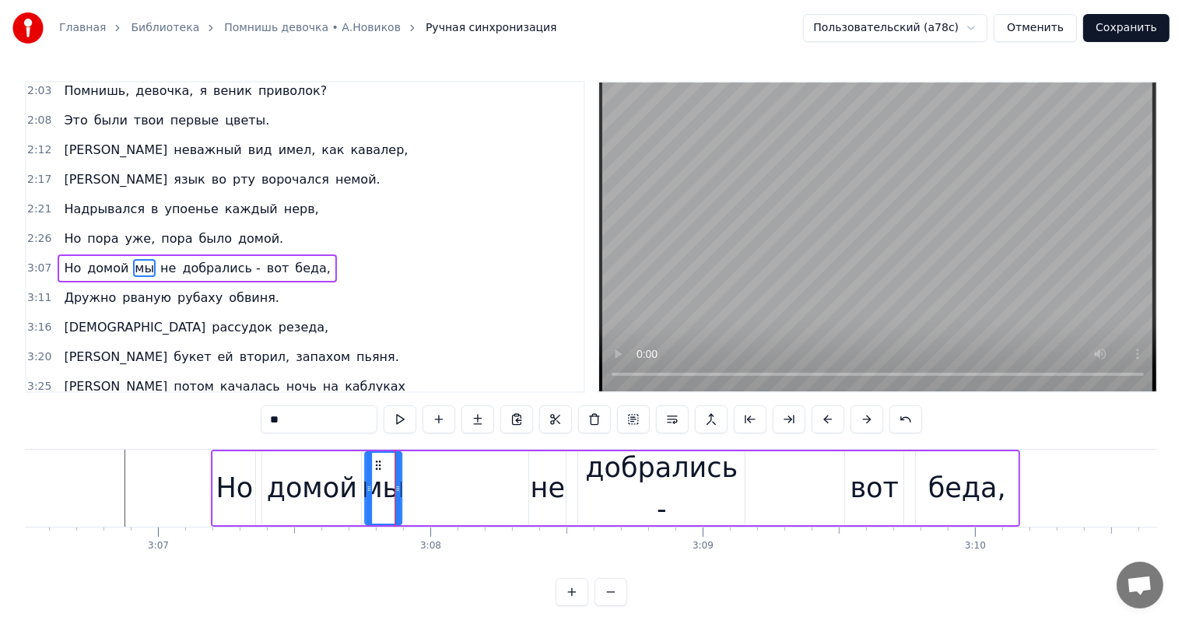
drag, startPoint x: 392, startPoint y: 465, endPoint x: 378, endPoint y: 465, distance: 14.8
click at [378, 465] on icon at bounding box center [377, 465] width 12 height 12
drag, startPoint x: 63, startPoint y: 485, endPoint x: 224, endPoint y: 466, distance: 162.2
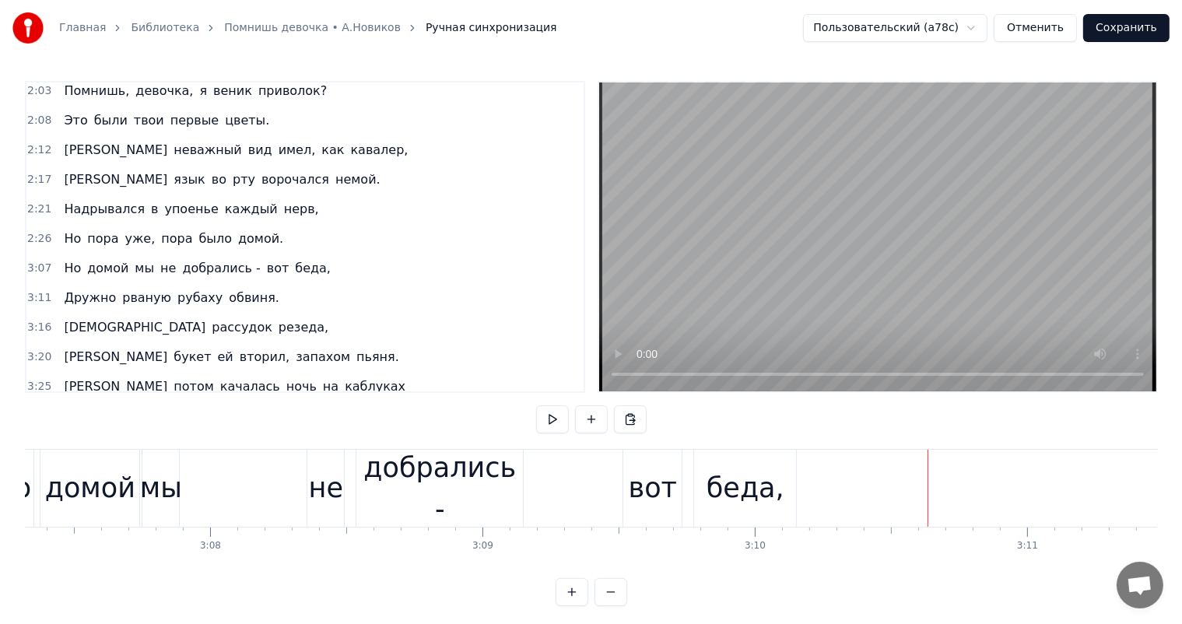
scroll to position [0, 50927]
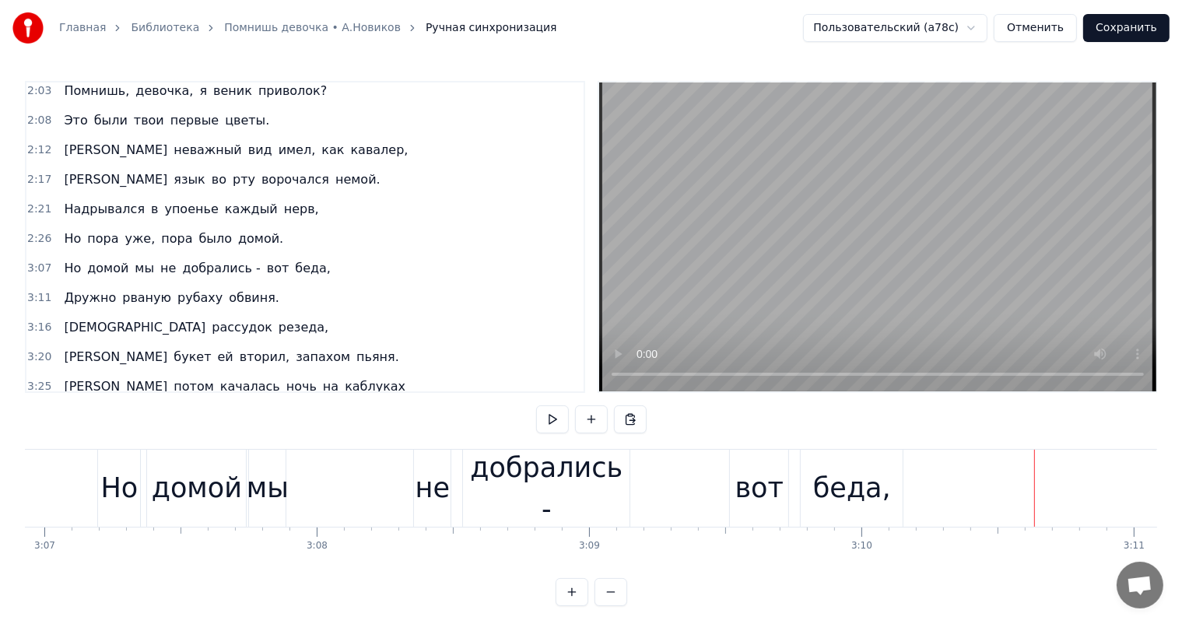
click at [776, 492] on div "вот" at bounding box center [760, 488] width 48 height 41
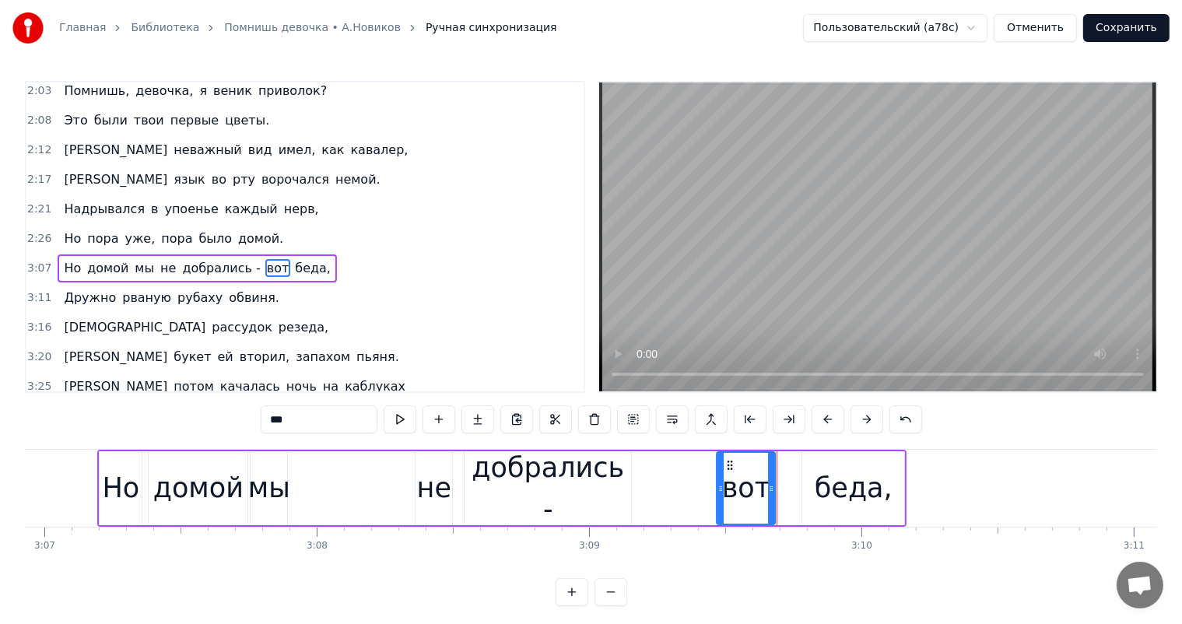
drag, startPoint x: 744, startPoint y: 464, endPoint x: 729, endPoint y: 467, distance: 15.1
click at [729, 467] on icon at bounding box center [730, 465] width 12 height 12
click at [832, 468] on div "беда," at bounding box center [854, 488] width 78 height 41
type input "*****"
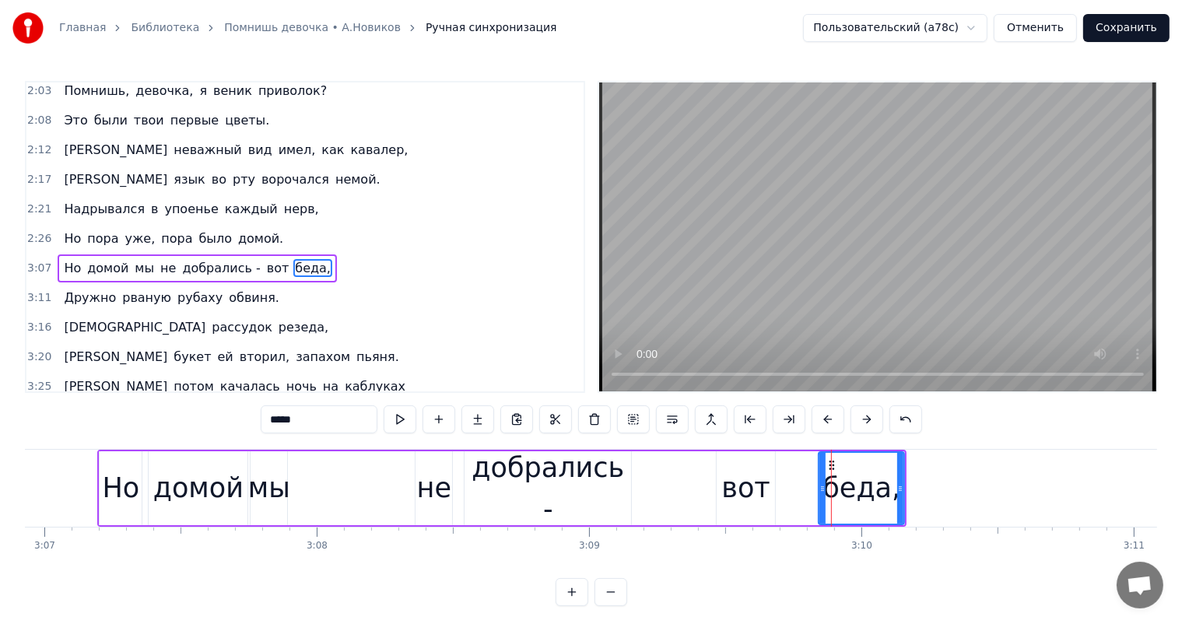
drag, startPoint x: 806, startPoint y: 491, endPoint x: 822, endPoint y: 494, distance: 16.5
click at [822, 494] on icon at bounding box center [823, 489] width 6 height 12
drag, startPoint x: 831, startPoint y: 462, endPoint x: 798, endPoint y: 470, distance: 33.8
click at [798, 470] on icon at bounding box center [800, 465] width 12 height 12
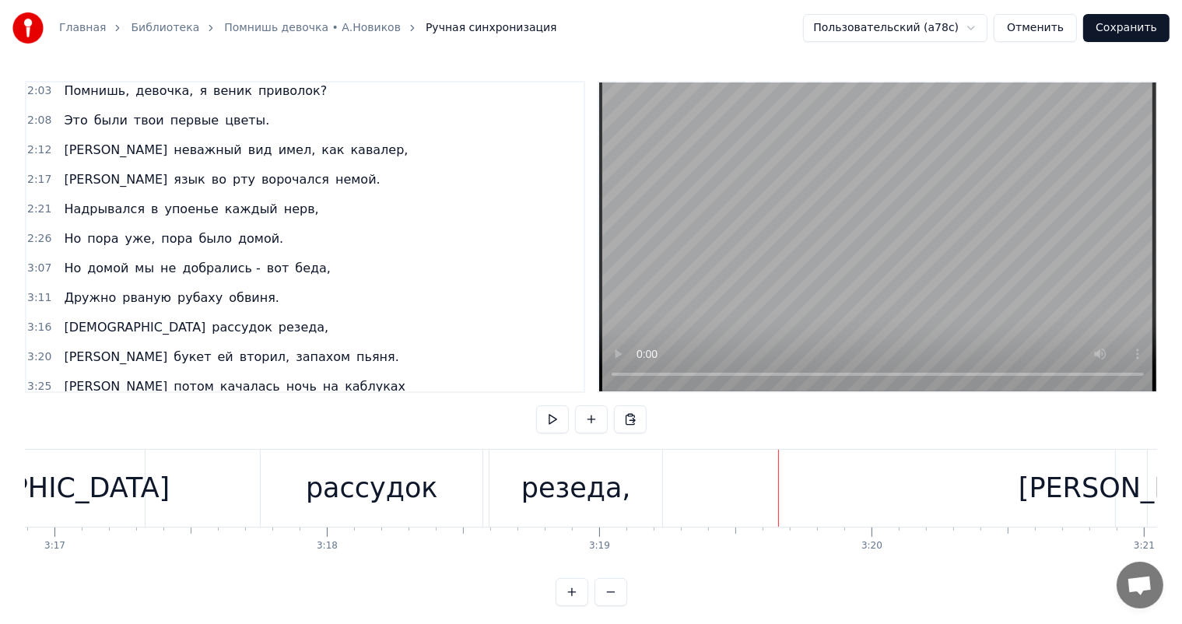
scroll to position [0, 53535]
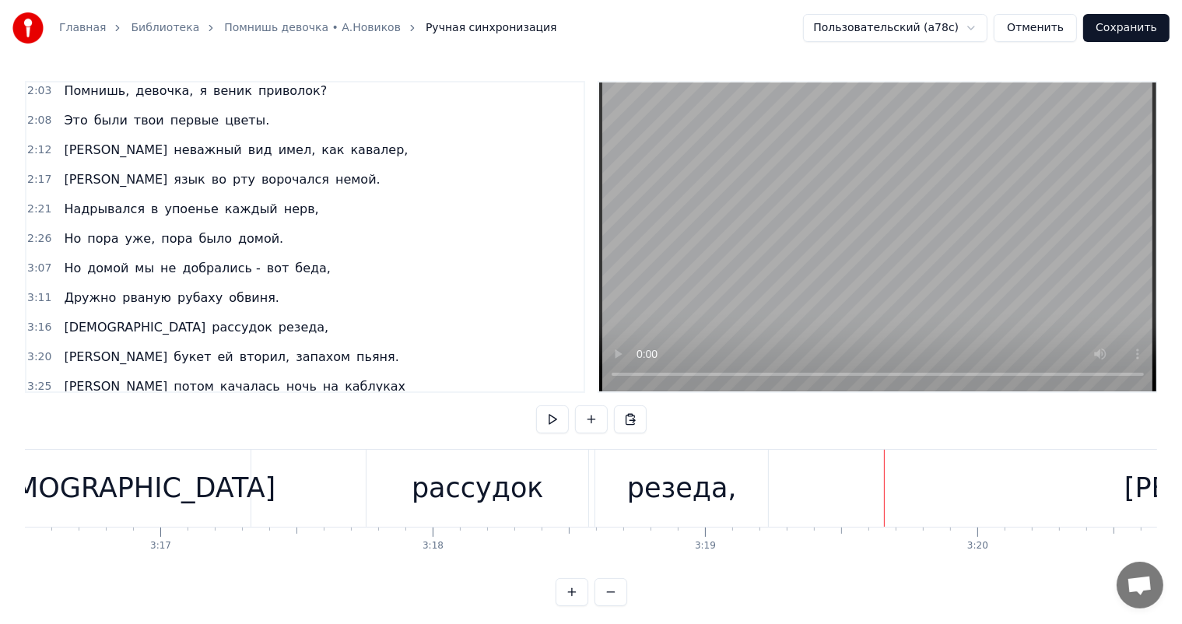
click at [472, 492] on div "рассудок" at bounding box center [478, 488] width 132 height 41
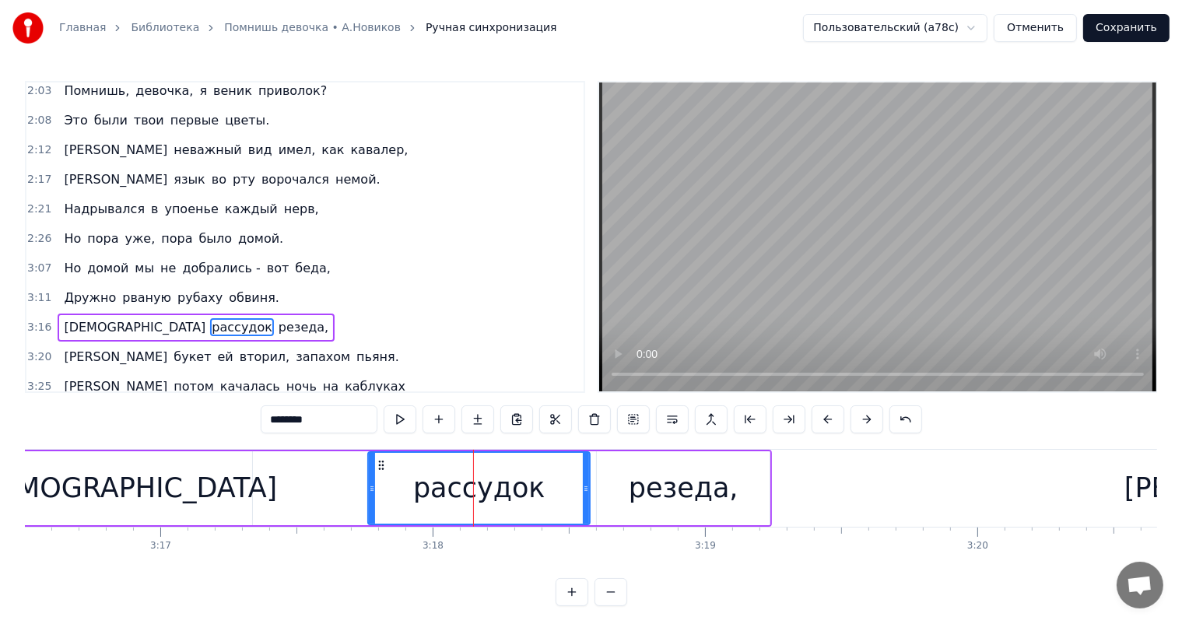
scroll to position [833, 0]
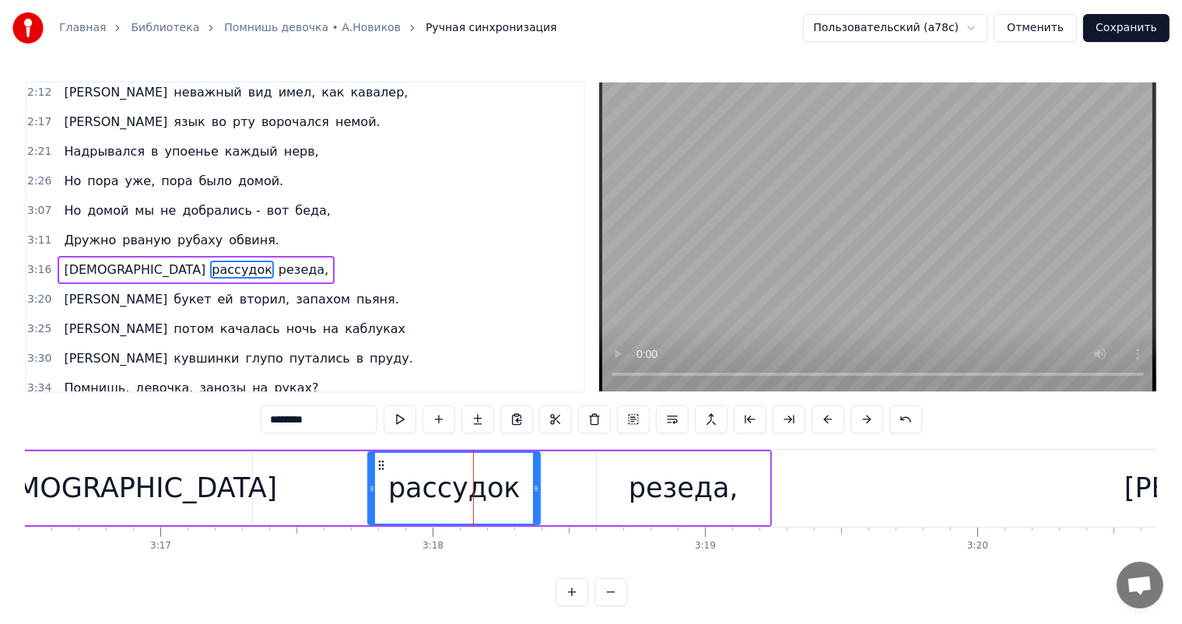
drag, startPoint x: 587, startPoint y: 483, endPoint x: 532, endPoint y: 483, distance: 54.5
click at [533, 483] on icon at bounding box center [536, 489] width 6 height 12
click at [631, 458] on div "резеда," at bounding box center [683, 488] width 173 height 74
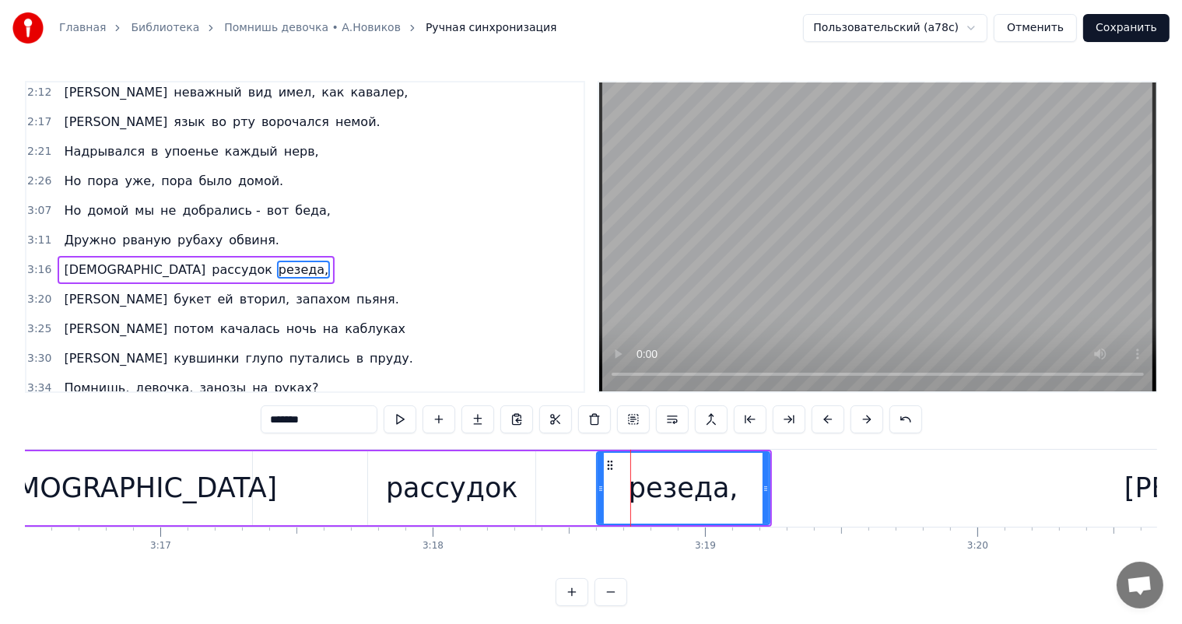
type input "*******"
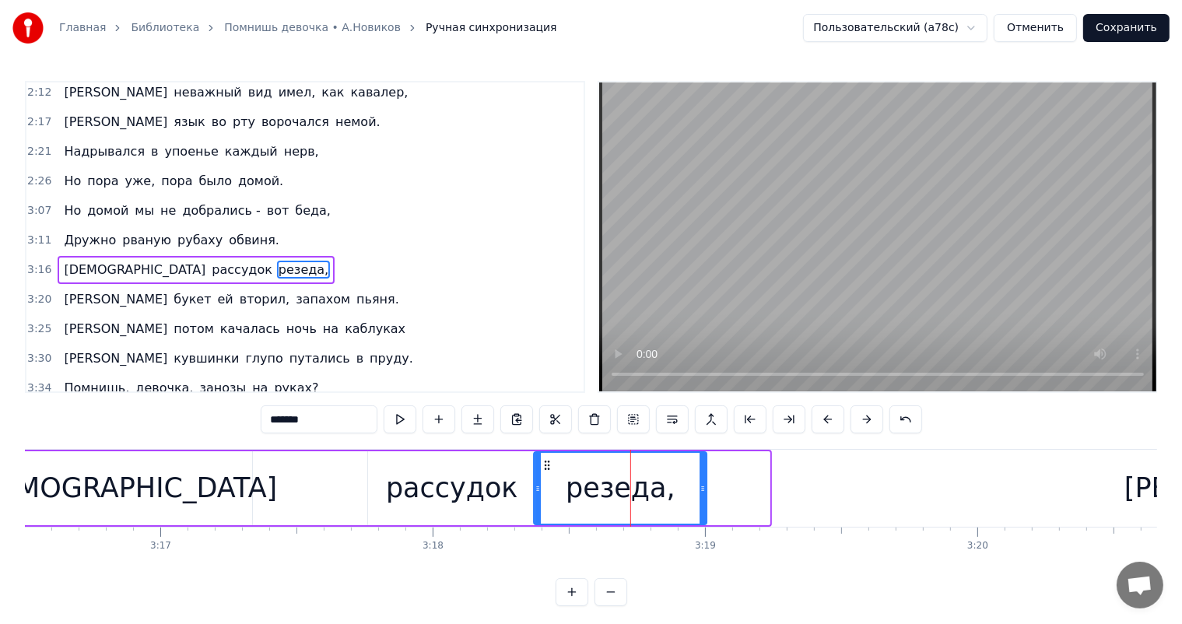
drag, startPoint x: 608, startPoint y: 465, endPoint x: 545, endPoint y: 475, distance: 63.9
click at [545, 475] on div "резеда," at bounding box center [620, 488] width 171 height 71
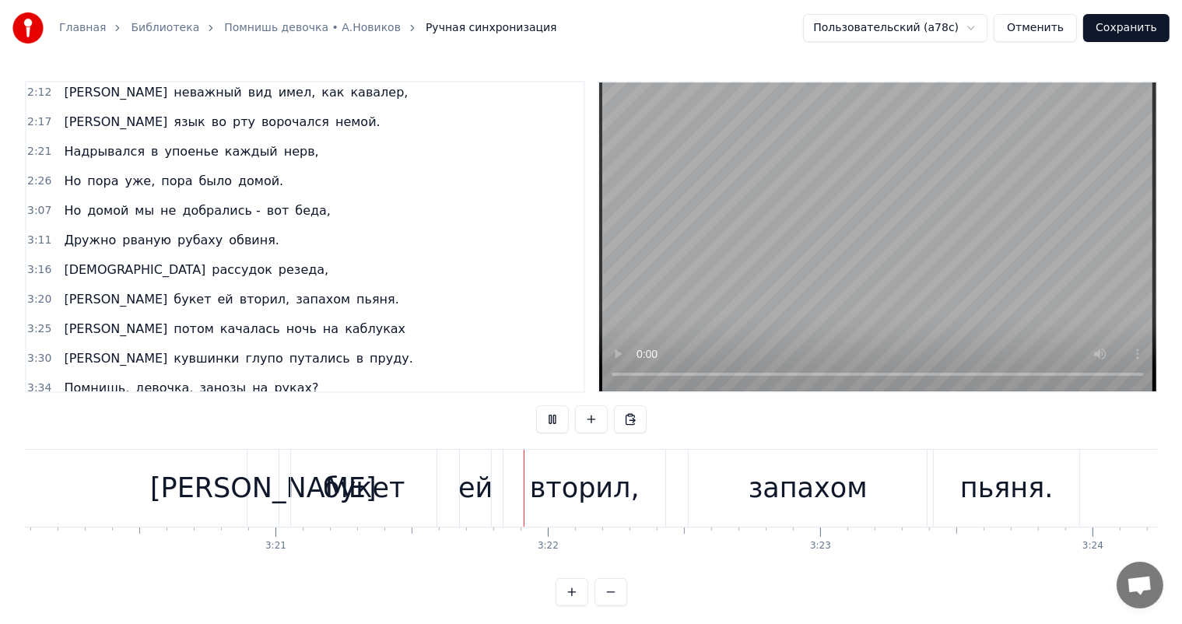
scroll to position [0, 54767]
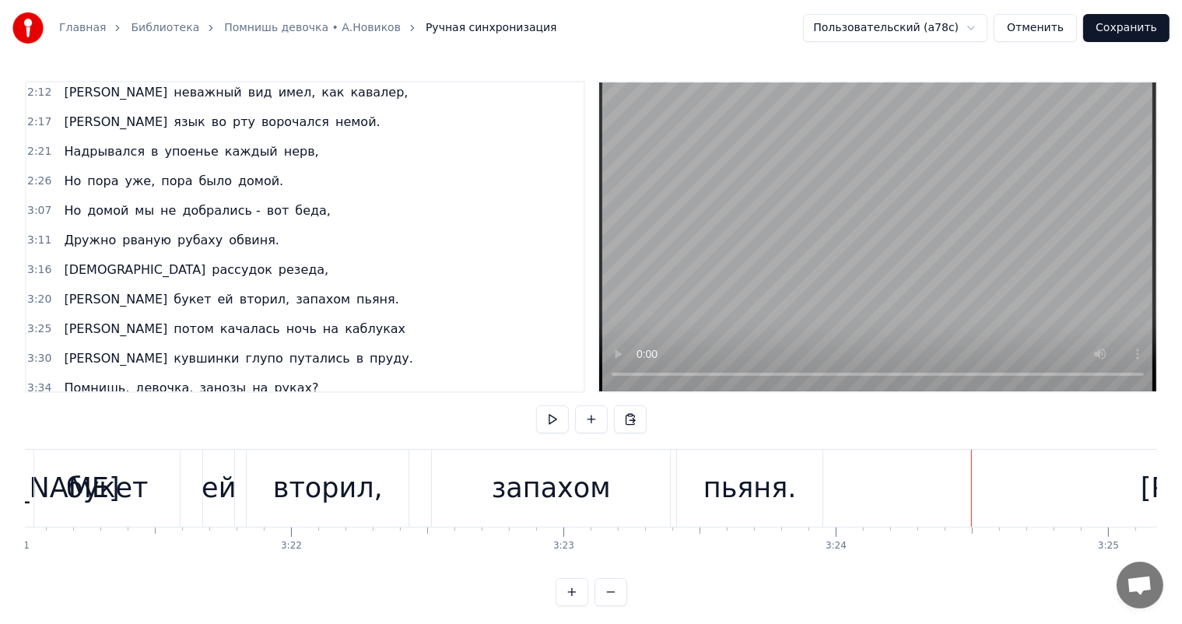
click at [205, 477] on div "ей" at bounding box center [219, 488] width 34 height 41
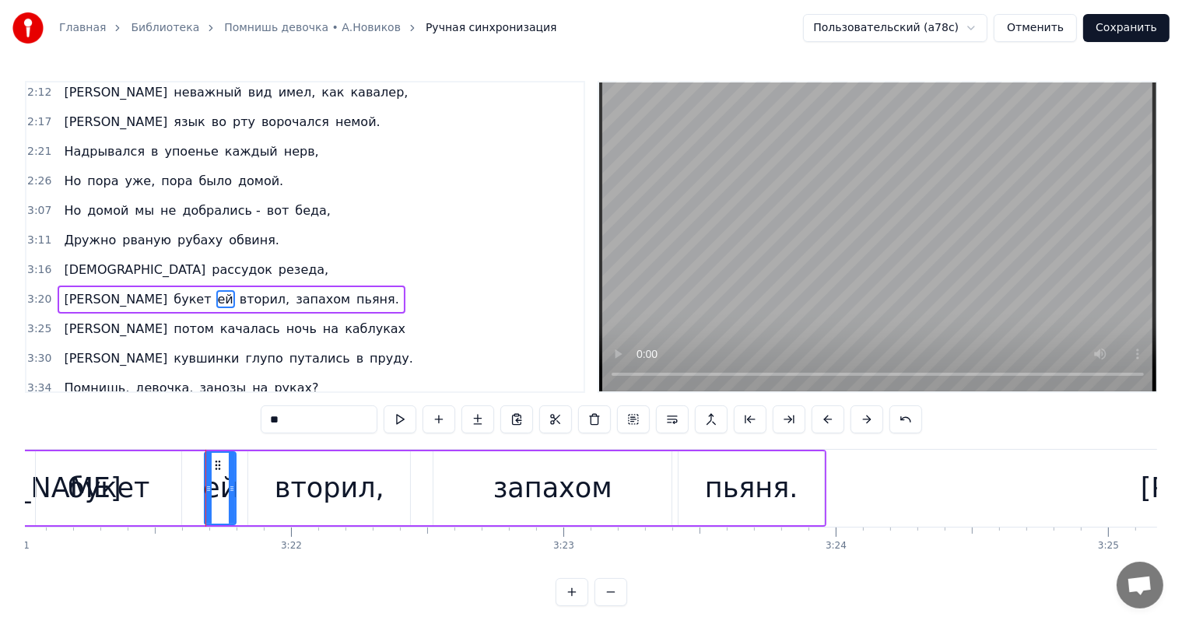
scroll to position [836, 0]
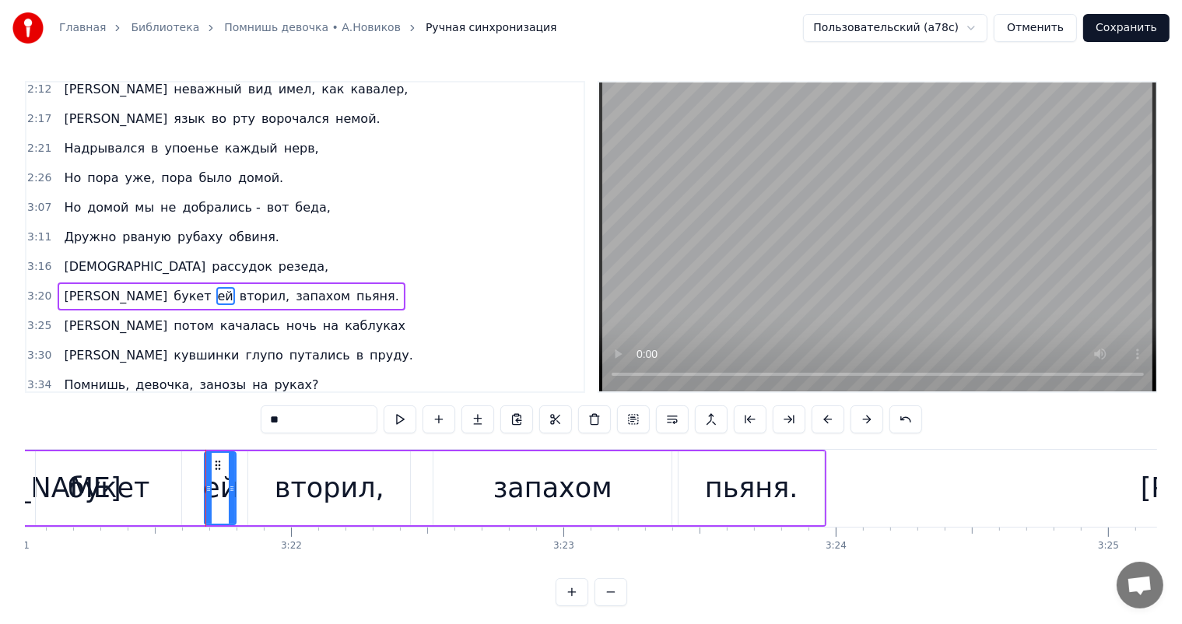
drag, startPoint x: 125, startPoint y: 489, endPoint x: 186, endPoint y: 467, distance: 64.5
click at [126, 489] on div "букет" at bounding box center [109, 488] width 82 height 41
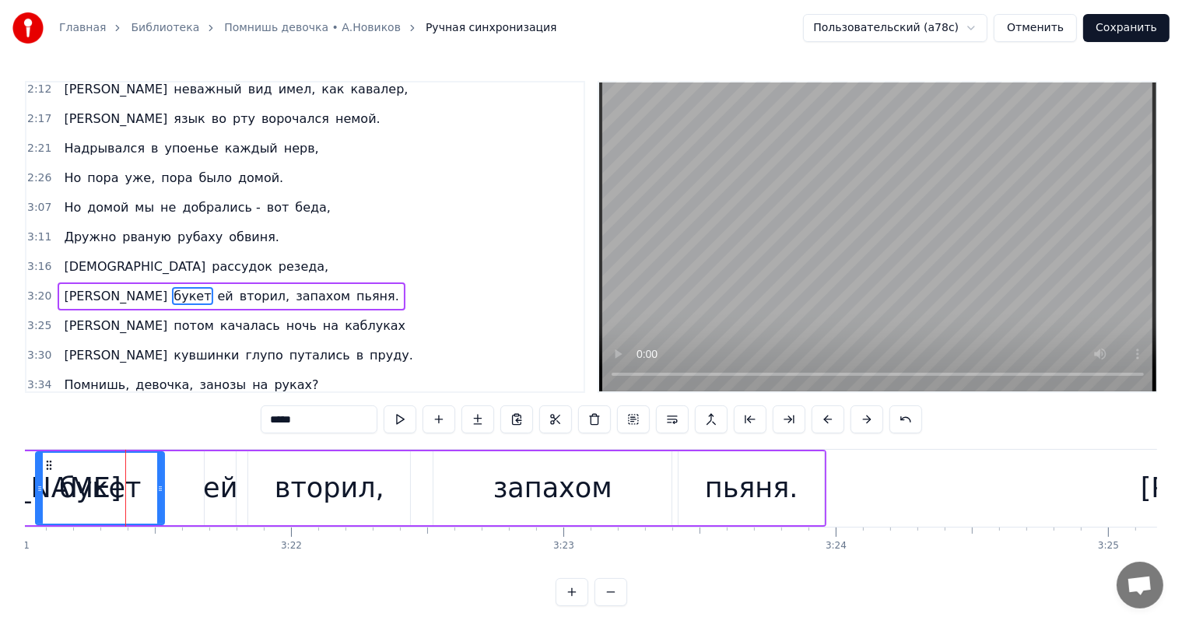
drag, startPoint x: 175, startPoint y: 479, endPoint x: 164, endPoint y: 482, distance: 11.1
click at [158, 488] on div at bounding box center [160, 488] width 6 height 71
click at [220, 480] on div "ей" at bounding box center [220, 488] width 34 height 41
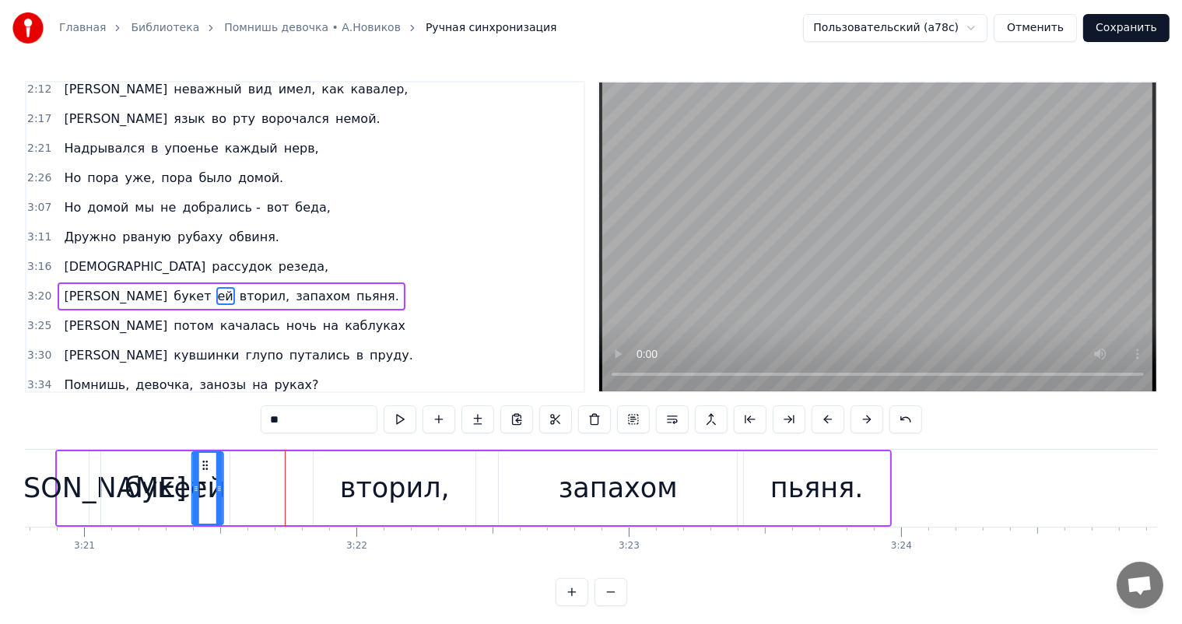
scroll to position [0, 54696]
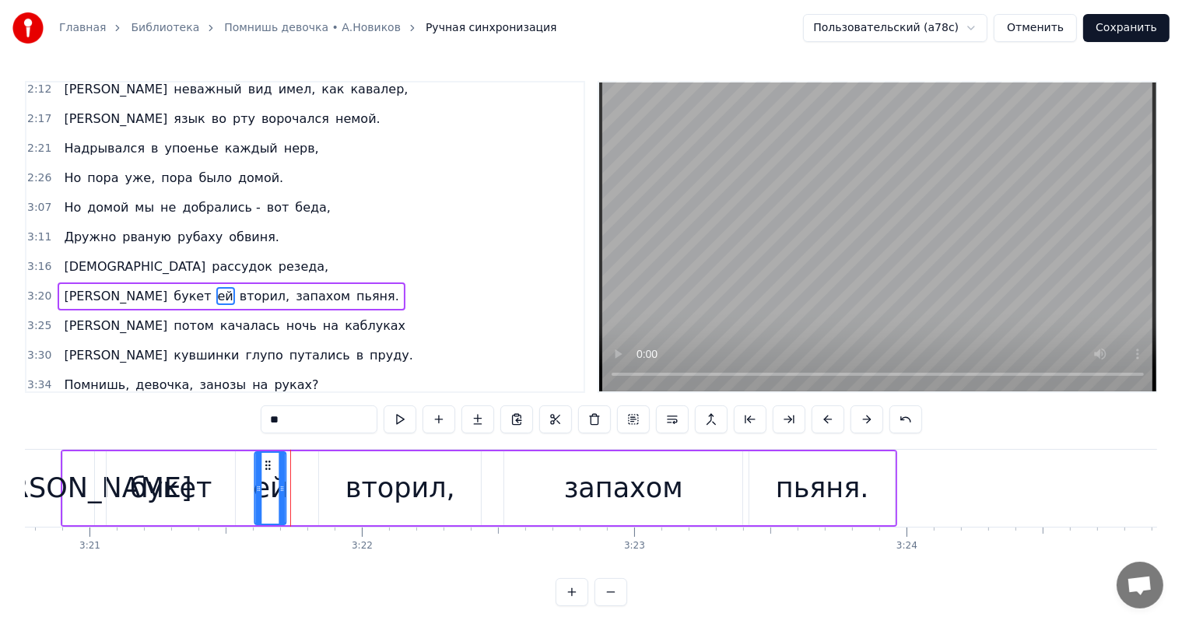
drag, startPoint x: 215, startPoint y: 461, endPoint x: 434, endPoint y: 525, distance: 227.9
click at [265, 472] on div "ей" at bounding box center [271, 488] width 30 height 71
click at [393, 491] on div "вторил," at bounding box center [401, 488] width 110 height 41
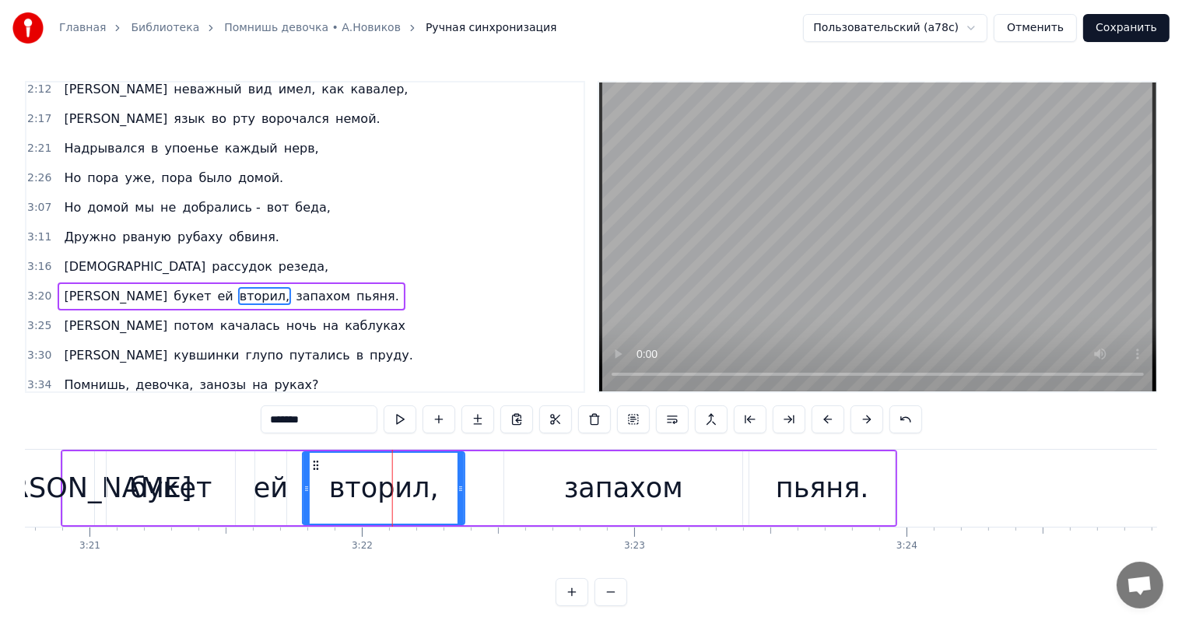
click at [316, 466] on icon at bounding box center [316, 465] width 12 height 12
drag, startPoint x: 458, startPoint y: 479, endPoint x: 433, endPoint y: 492, distance: 28.5
click at [435, 492] on div at bounding box center [438, 488] width 6 height 71
click at [605, 482] on div "запахом" at bounding box center [623, 488] width 119 height 41
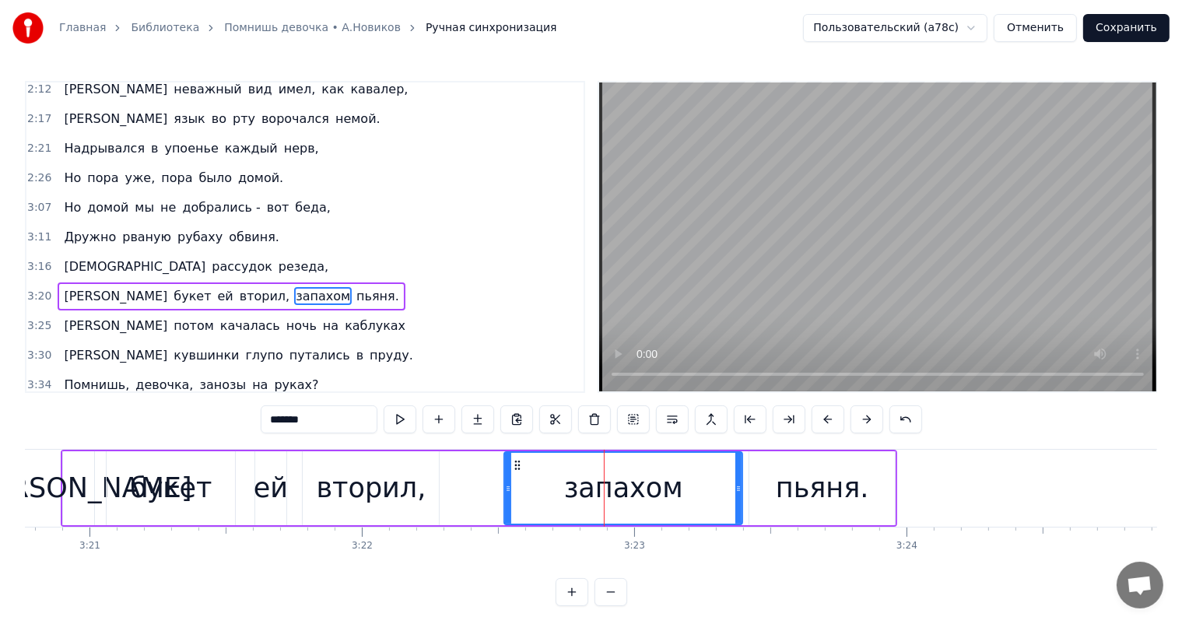
drag, startPoint x: 735, startPoint y: 487, endPoint x: 707, endPoint y: 489, distance: 28.1
click at [701, 490] on div "запахом" at bounding box center [623, 488] width 237 height 71
drag, startPoint x: 738, startPoint y: 490, endPoint x: 705, endPoint y: 493, distance: 32.8
click at [705, 493] on icon at bounding box center [706, 489] width 6 height 12
click at [784, 479] on div "пьяня." at bounding box center [822, 488] width 93 height 41
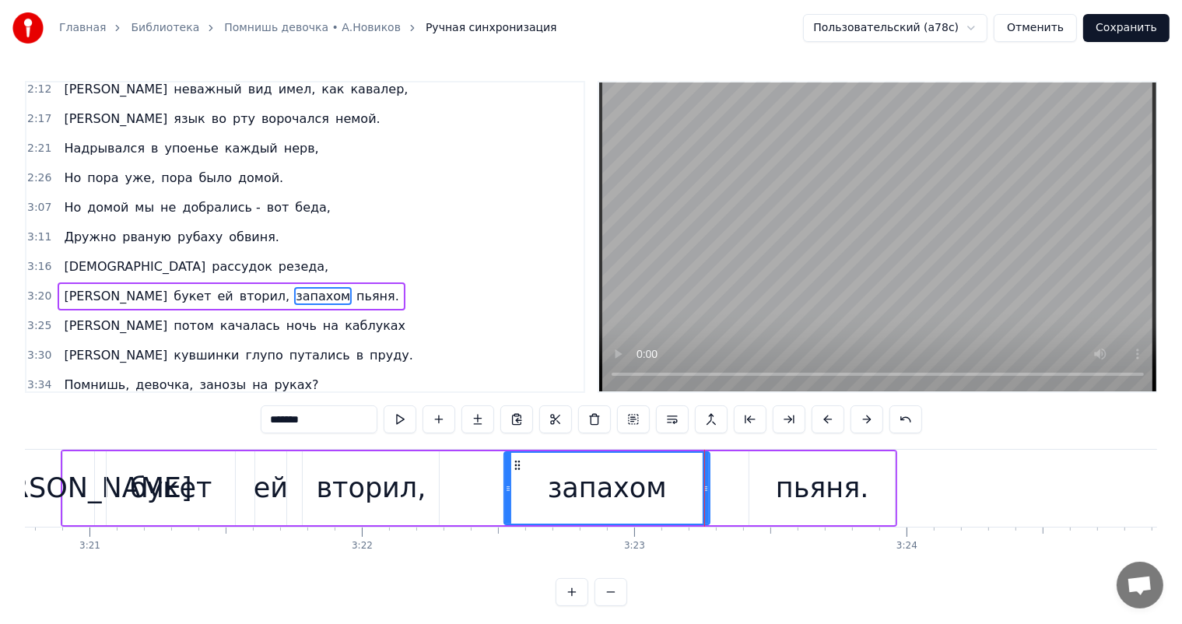
type input "******"
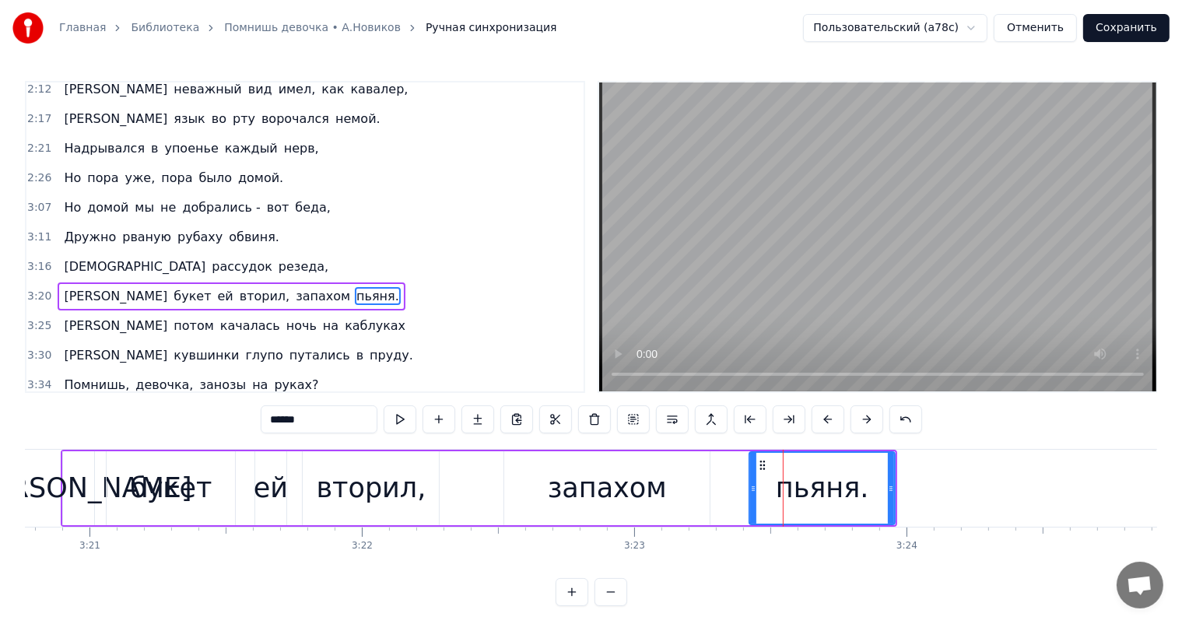
click at [757, 464] on icon at bounding box center [763, 465] width 12 height 12
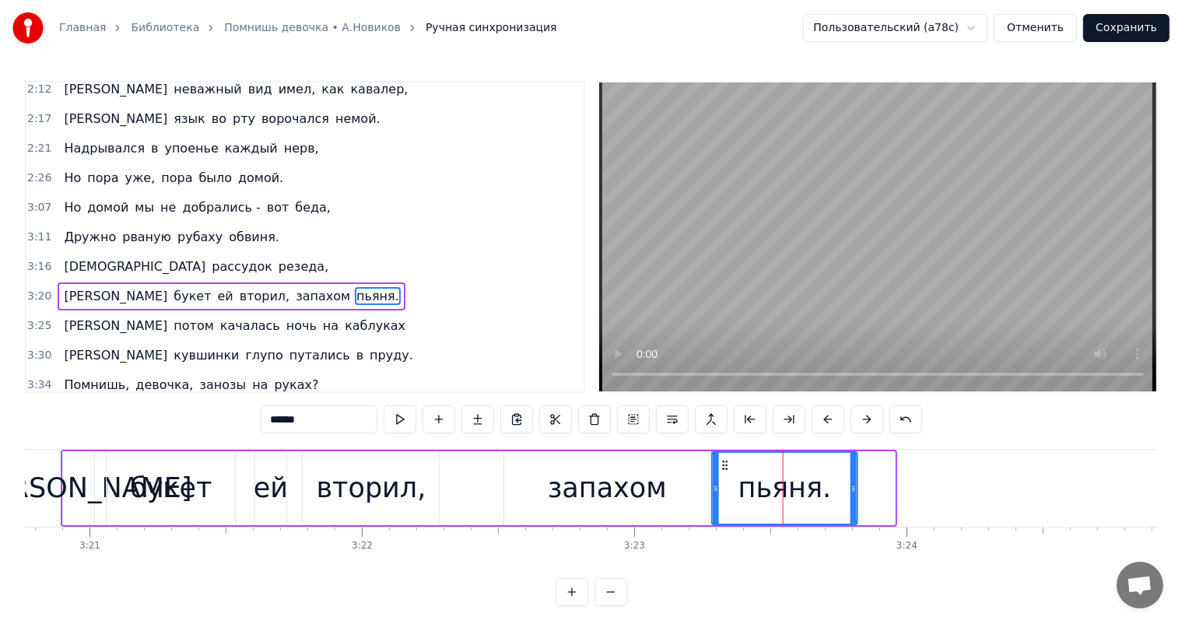
drag, startPoint x: 763, startPoint y: 464, endPoint x: 725, endPoint y: 465, distance: 37.4
click at [725, 465] on icon at bounding box center [725, 465] width 12 height 12
drag, startPoint x: 855, startPoint y: 489, endPoint x: 827, endPoint y: 492, distance: 28.2
click at [827, 492] on icon at bounding box center [826, 489] width 6 height 12
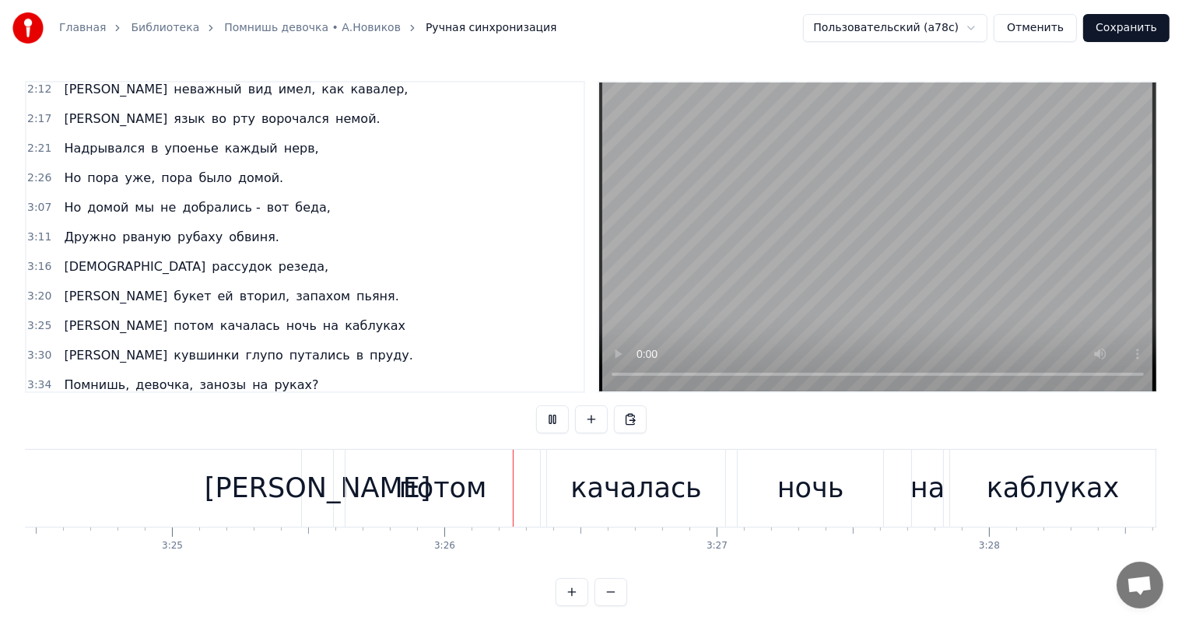
scroll to position [0, 55948]
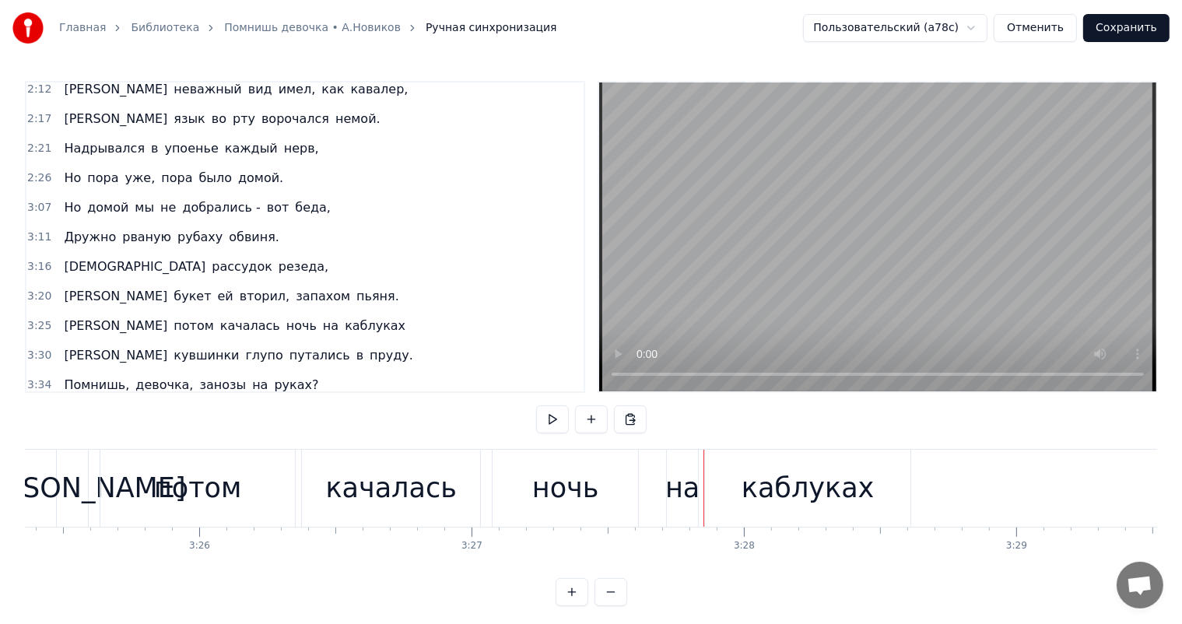
click at [420, 511] on div "качалась" at bounding box center [391, 488] width 178 height 77
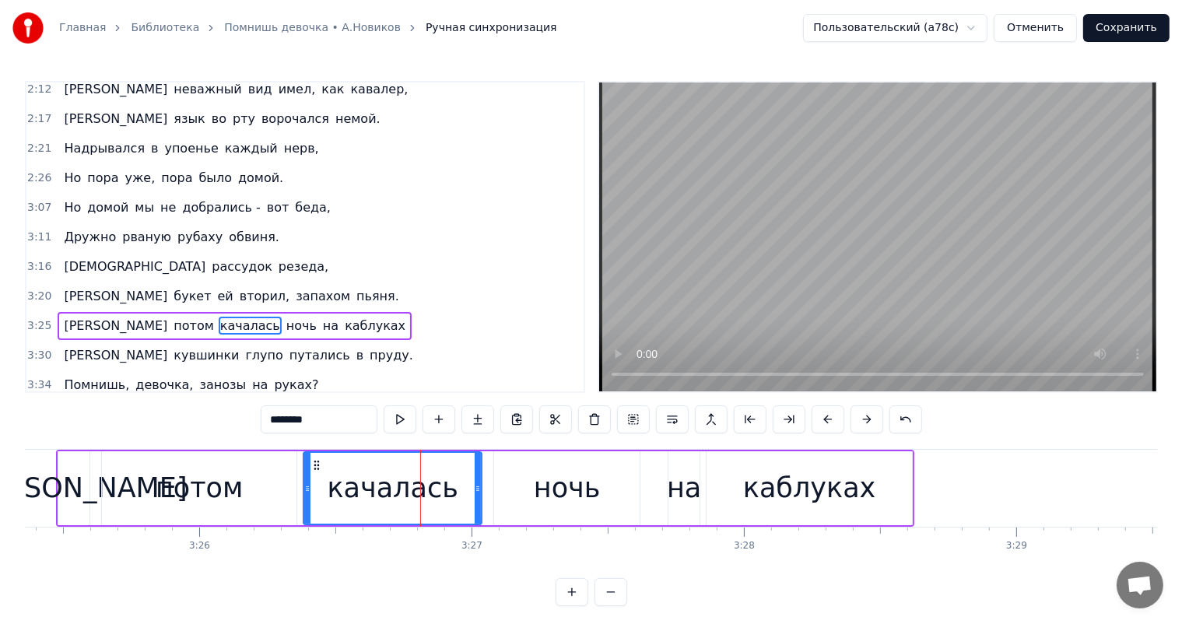
click at [195, 493] on div "потом" at bounding box center [200, 488] width 88 height 41
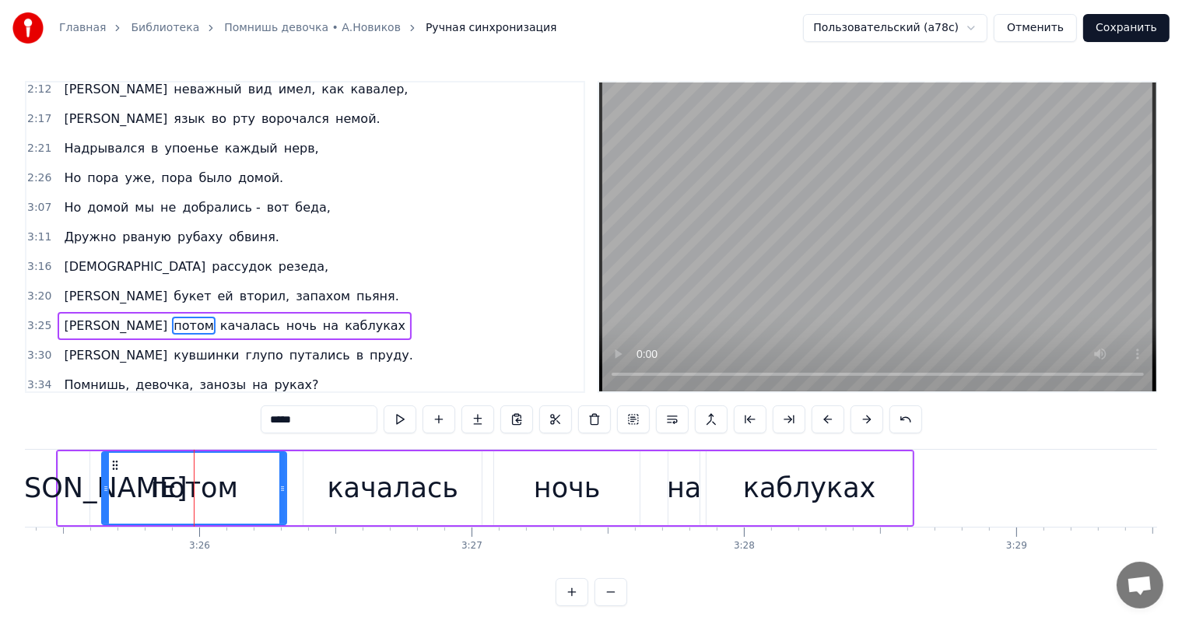
drag, startPoint x: 291, startPoint y: 487, endPoint x: 281, endPoint y: 486, distance: 10.1
click at [281, 486] on icon at bounding box center [282, 489] width 6 height 12
click at [389, 487] on div "качалась" at bounding box center [392, 488] width 131 height 41
type input "********"
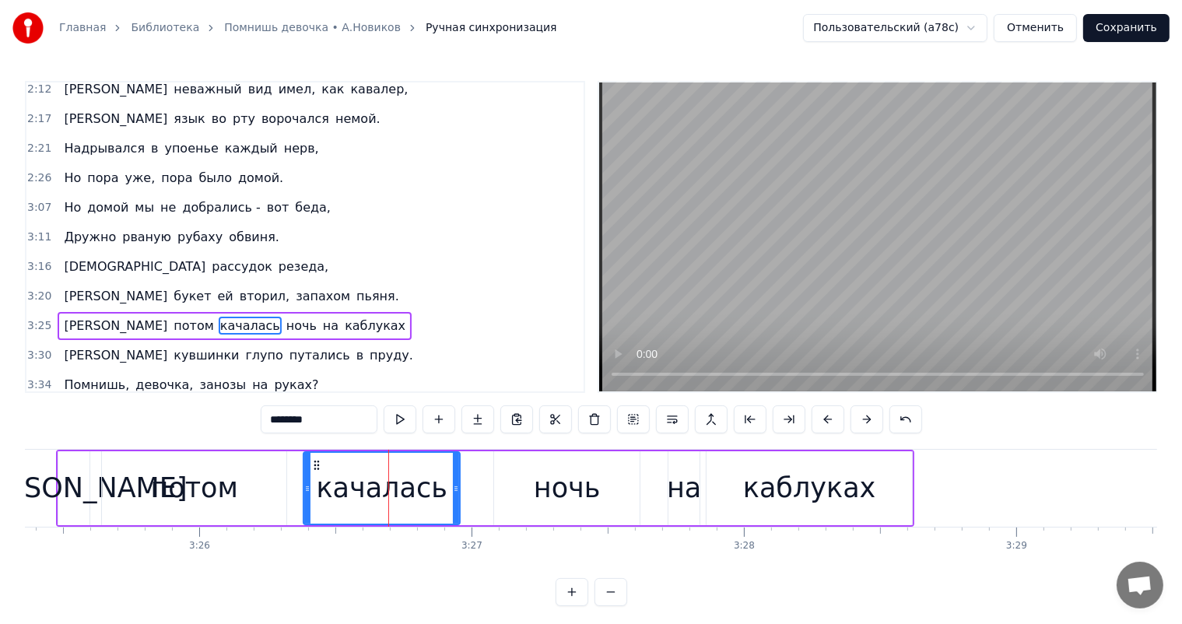
drag, startPoint x: 475, startPoint y: 484, endPoint x: 451, endPoint y: 495, distance: 25.8
click at [453, 495] on div at bounding box center [456, 488] width 6 height 71
drag, startPoint x: 315, startPoint y: 462, endPoint x: 0, endPoint y: 507, distance: 318.5
click at [307, 471] on div "качалась" at bounding box center [372, 488] width 153 height 71
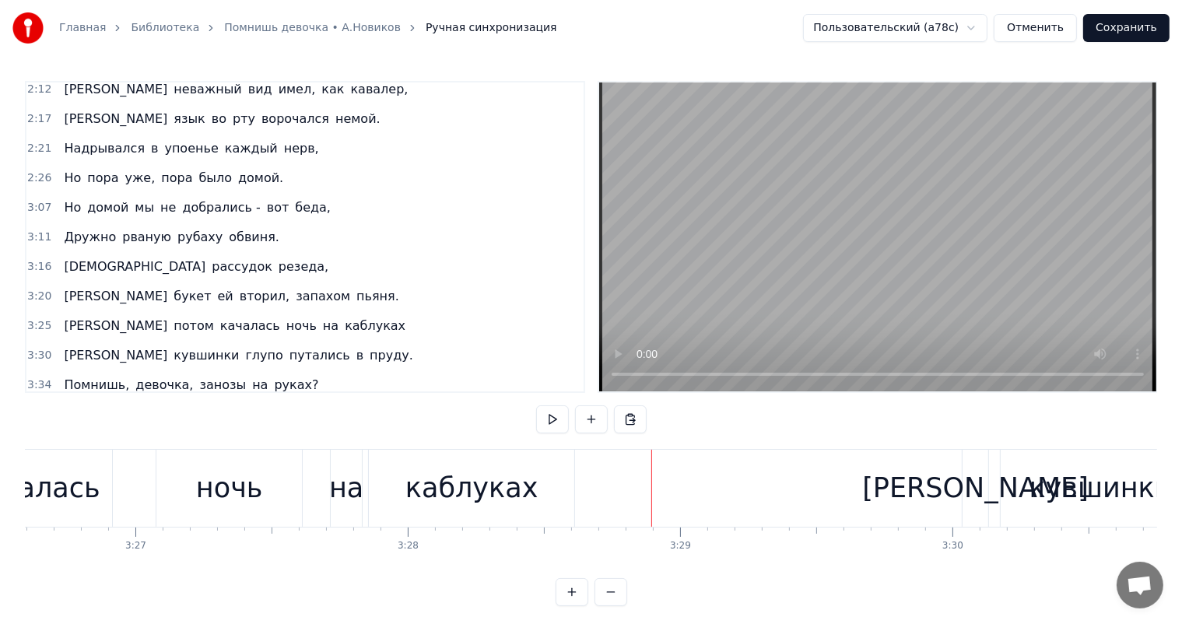
scroll to position [0, 55897]
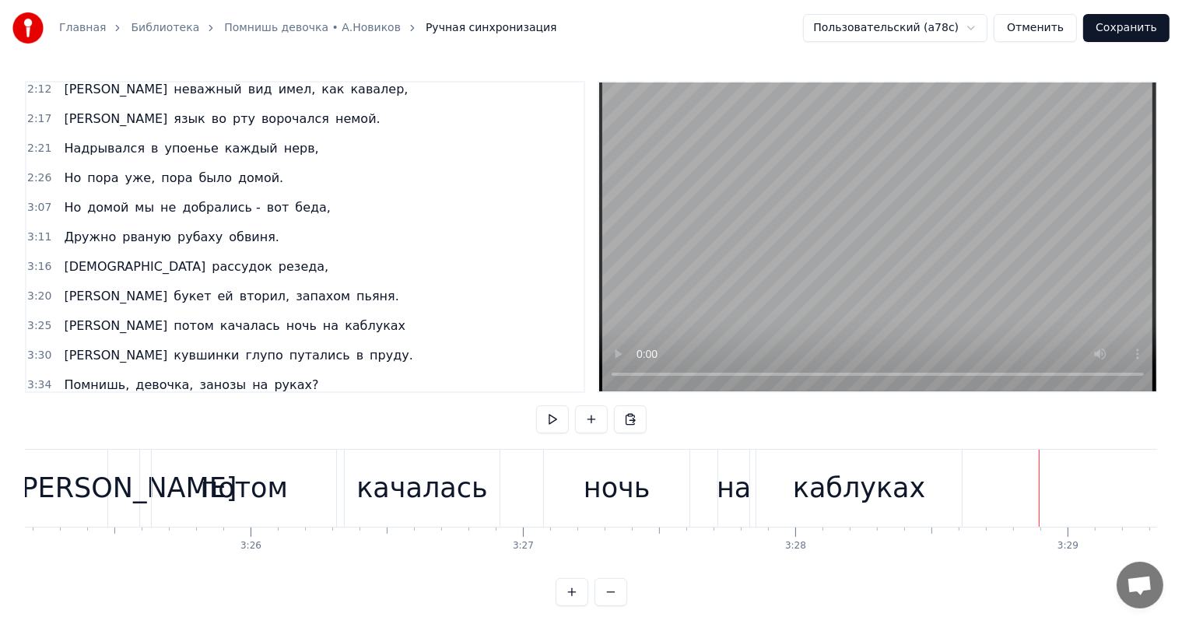
drag, startPoint x: 867, startPoint y: 476, endPoint x: 934, endPoint y: 483, distance: 67.2
click at [869, 476] on div "каблуках" at bounding box center [859, 488] width 133 height 41
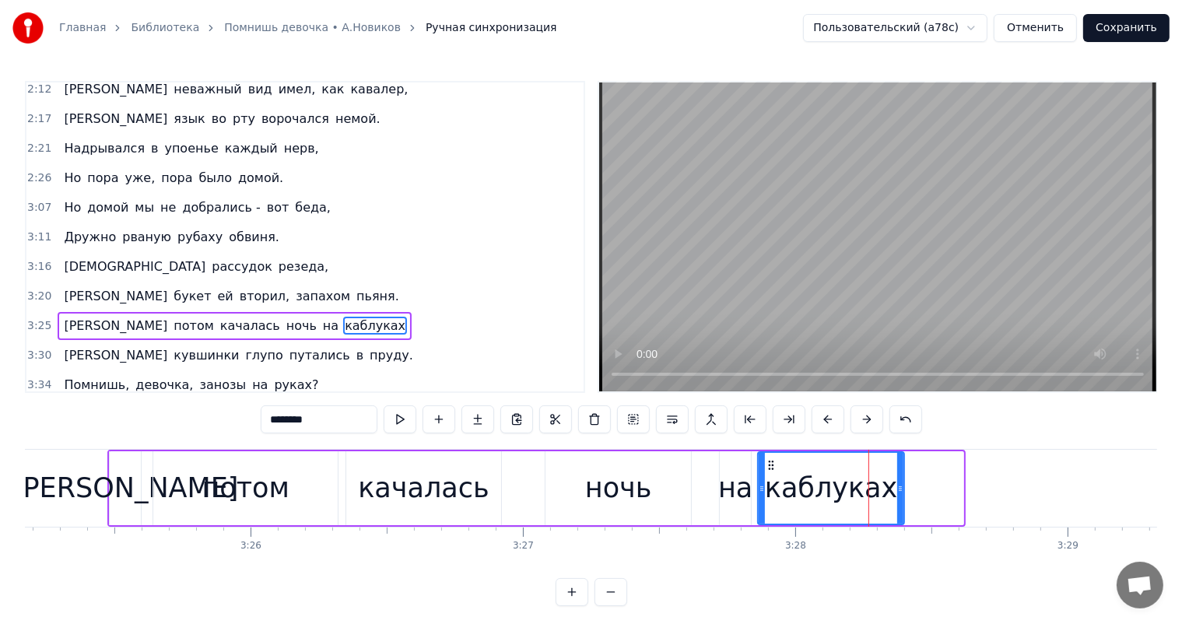
drag, startPoint x: 959, startPoint y: 486, endPoint x: 900, endPoint y: 502, distance: 61.4
click at [900, 502] on div at bounding box center [900, 488] width 6 height 71
click at [727, 494] on div "на" at bounding box center [735, 488] width 34 height 41
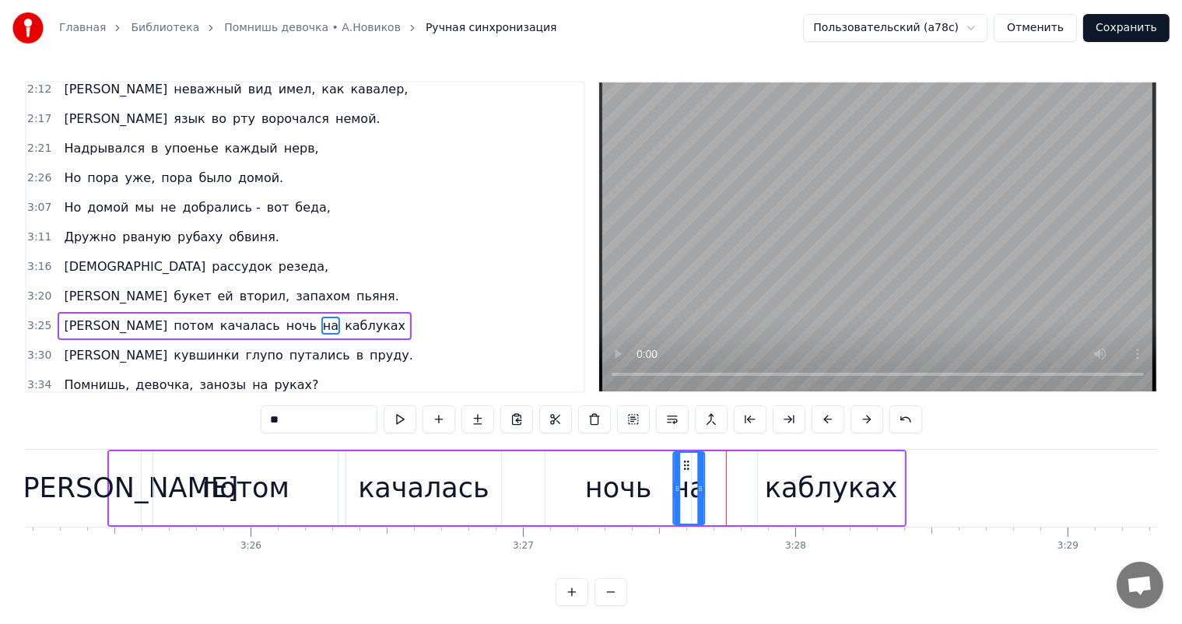
drag, startPoint x: 732, startPoint y: 463, endPoint x: 687, endPoint y: 464, distance: 45.9
click at [687, 464] on icon at bounding box center [687, 465] width 12 height 12
click at [171, 467] on div "потом" at bounding box center [245, 488] width 184 height 74
type input "*****"
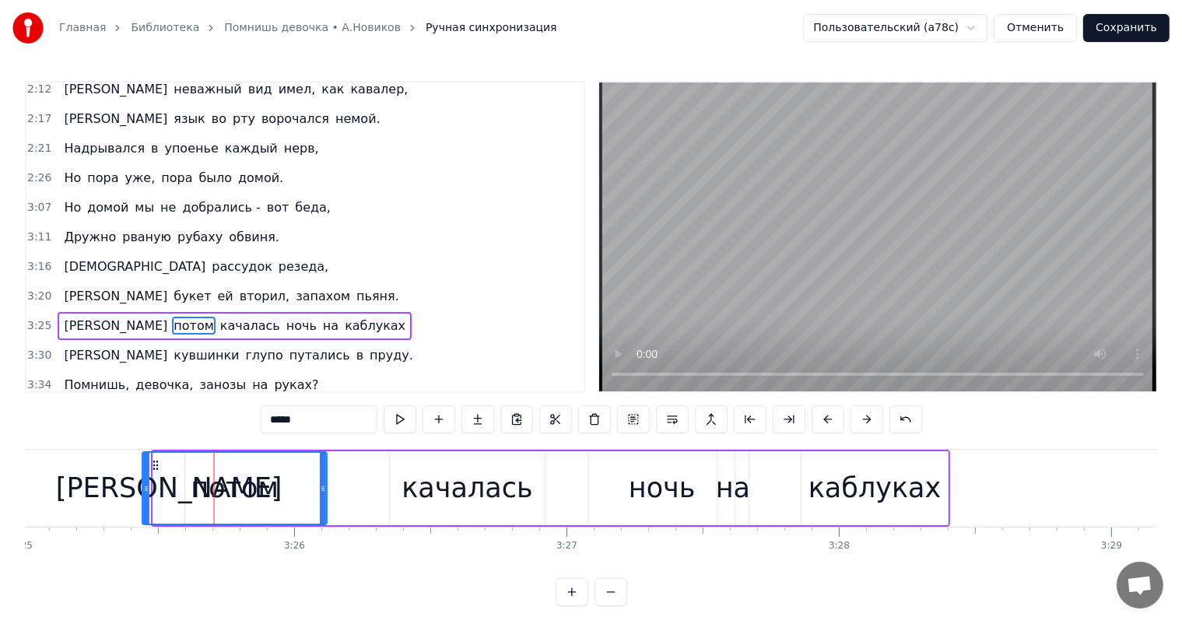
click at [163, 467] on icon at bounding box center [156, 465] width 12 height 12
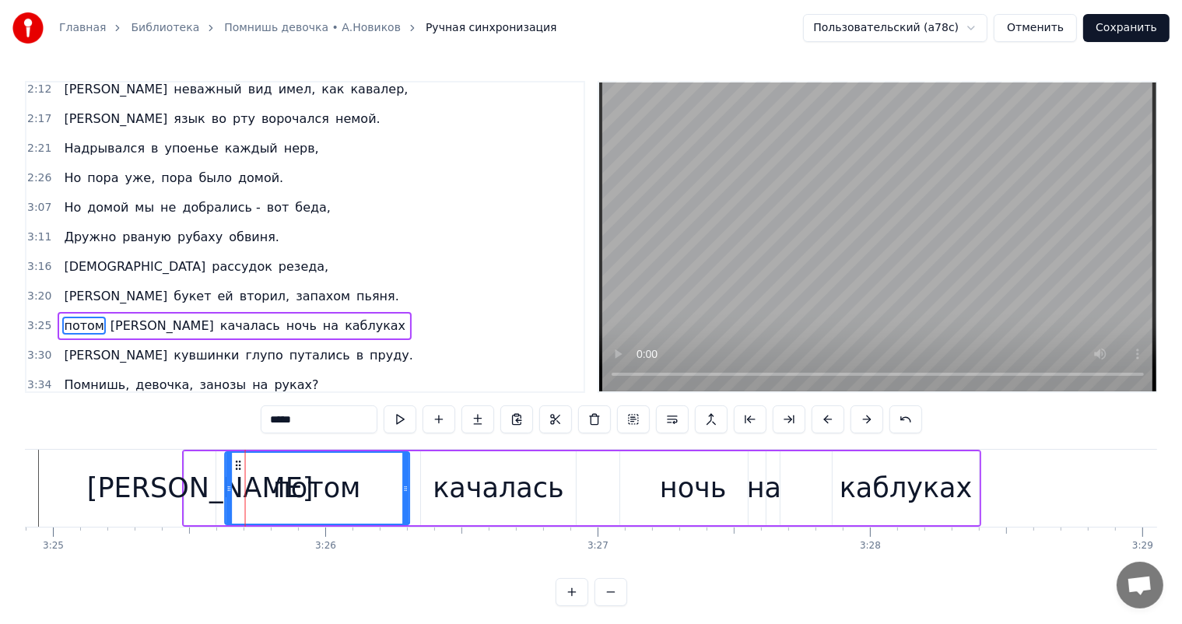
drag, startPoint x: 342, startPoint y: 470, endPoint x: 320, endPoint y: 479, distance: 24.4
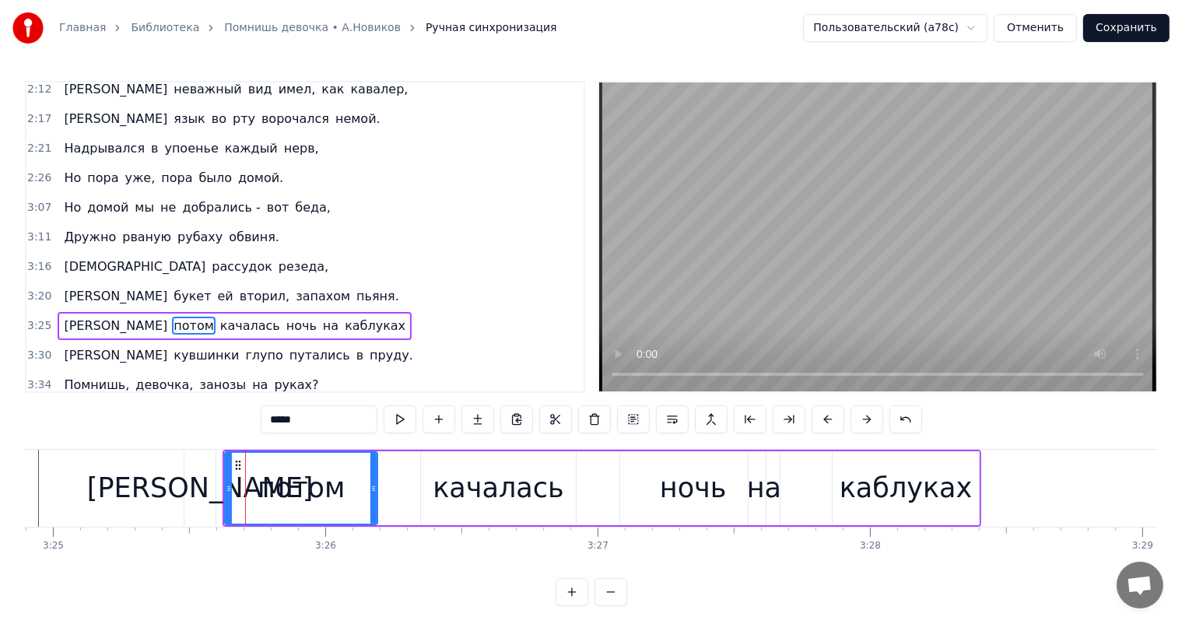
drag, startPoint x: 406, startPoint y: 487, endPoint x: 374, endPoint y: 498, distance: 34.0
click at [374, 498] on div at bounding box center [374, 488] width 6 height 71
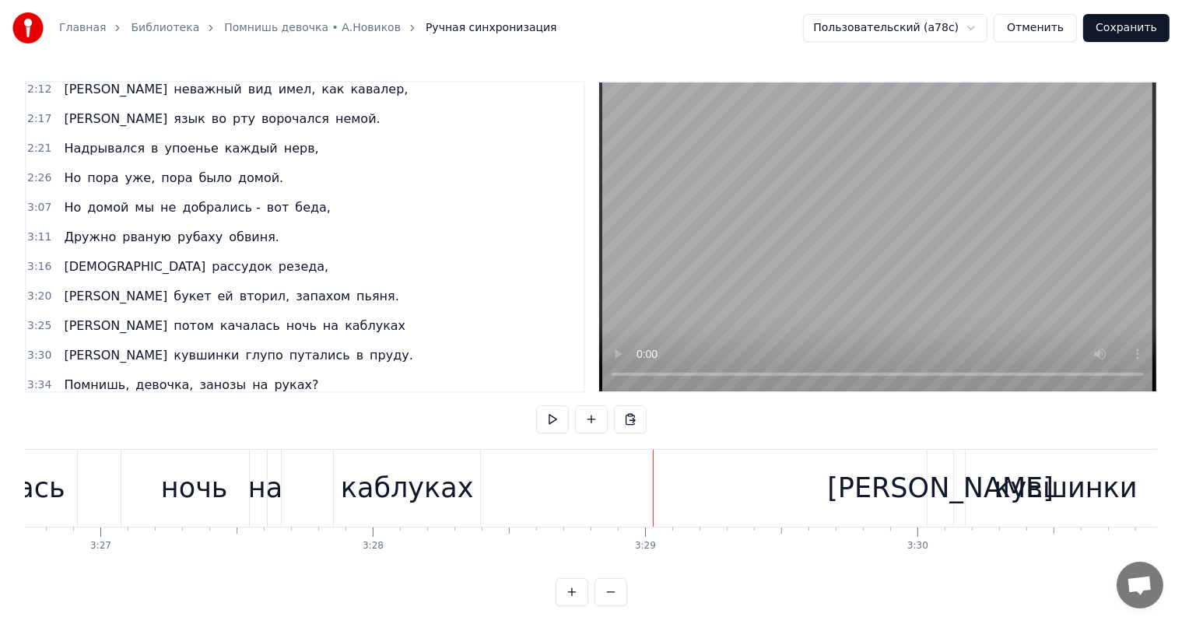
scroll to position [0, 56144]
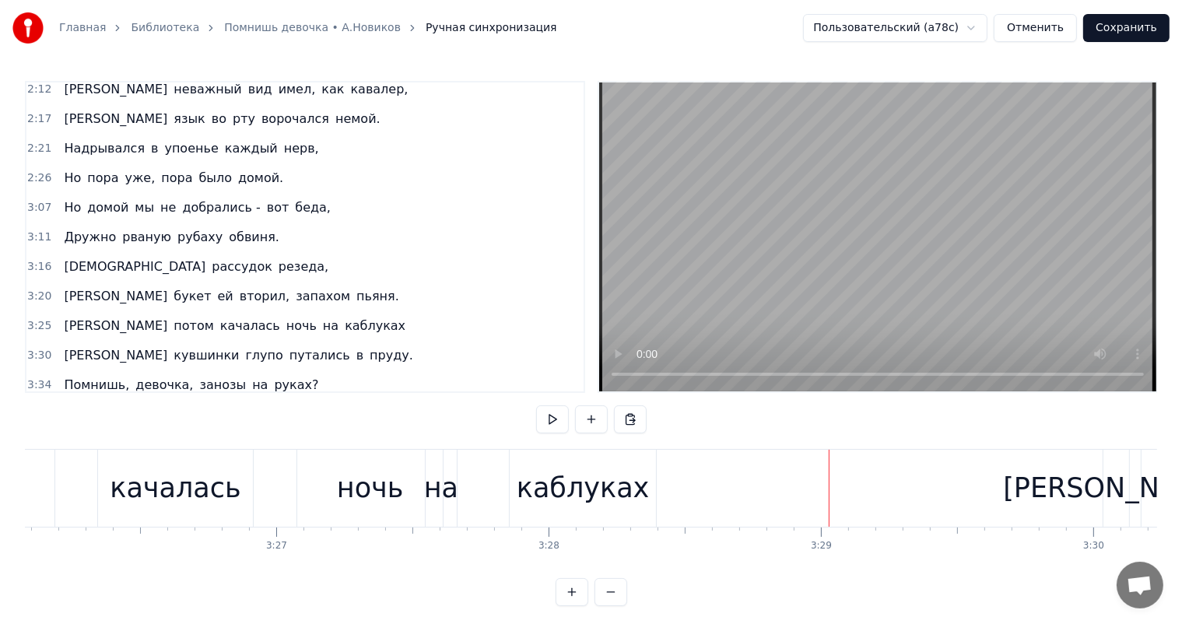
click at [536, 495] on div "каблуках" at bounding box center [583, 488] width 133 height 41
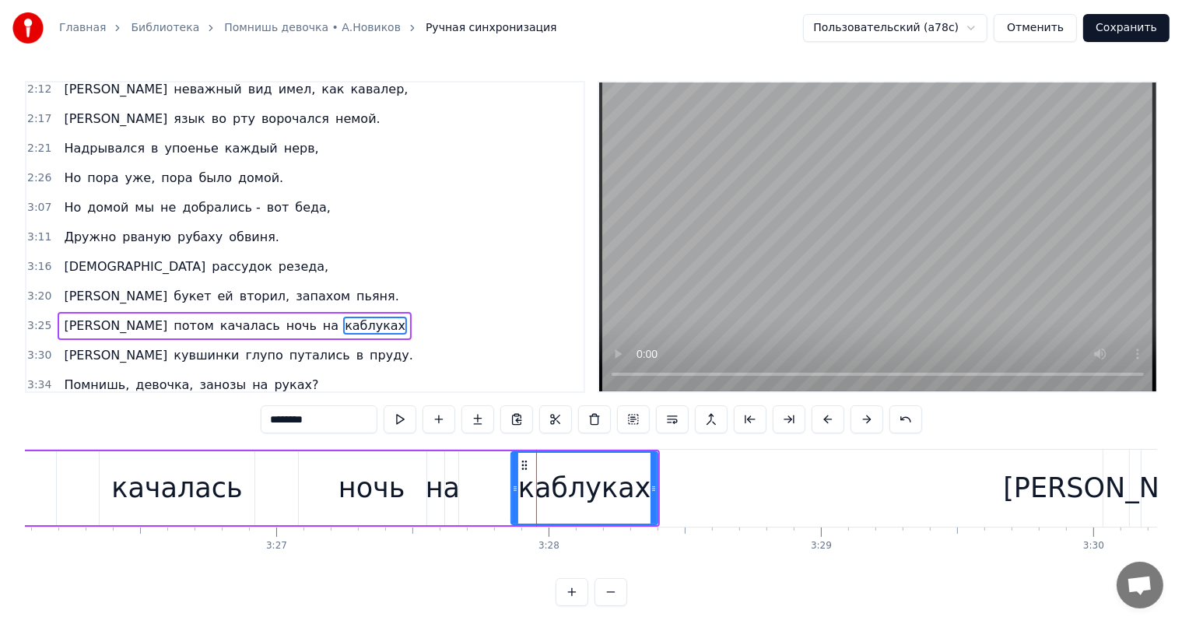
click at [479, 487] on div "А потом качалась ночь на каблуках" at bounding box center [260, 488] width 799 height 77
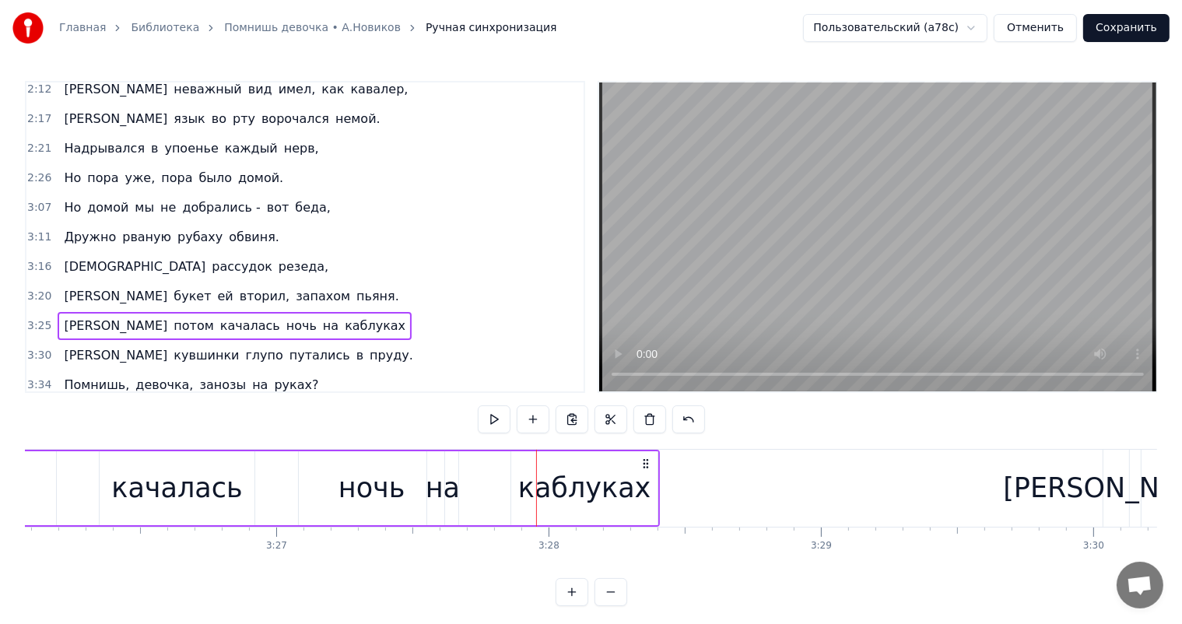
click at [429, 495] on div "на" at bounding box center [443, 488] width 34 height 41
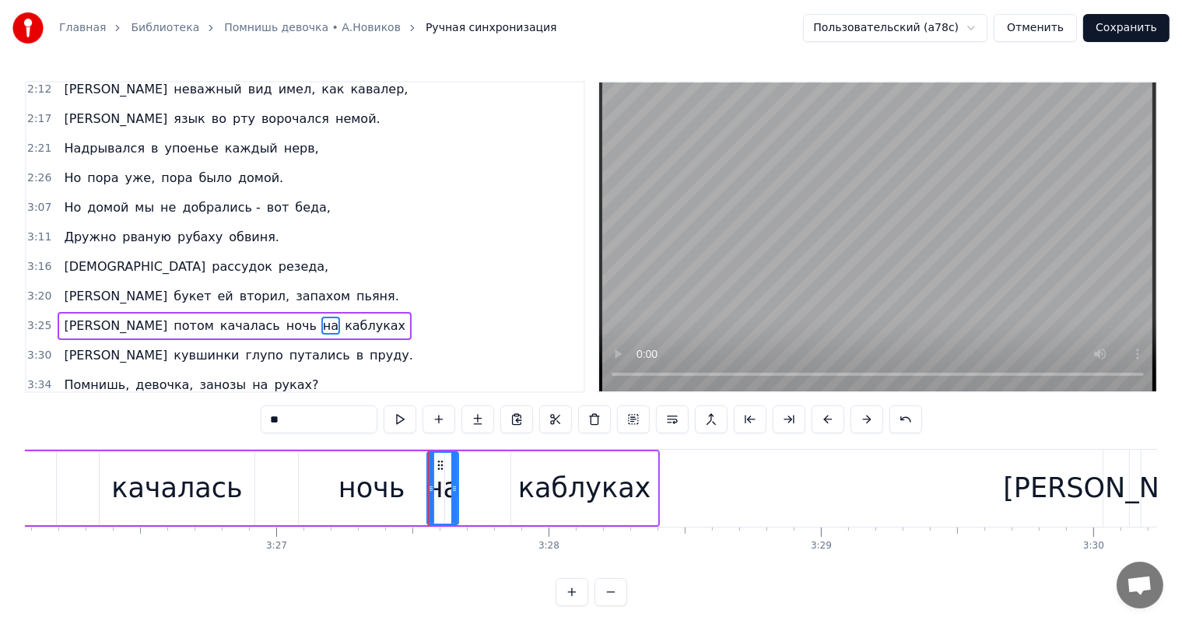
click at [576, 495] on div "каблуках" at bounding box center [584, 488] width 133 height 41
type input "********"
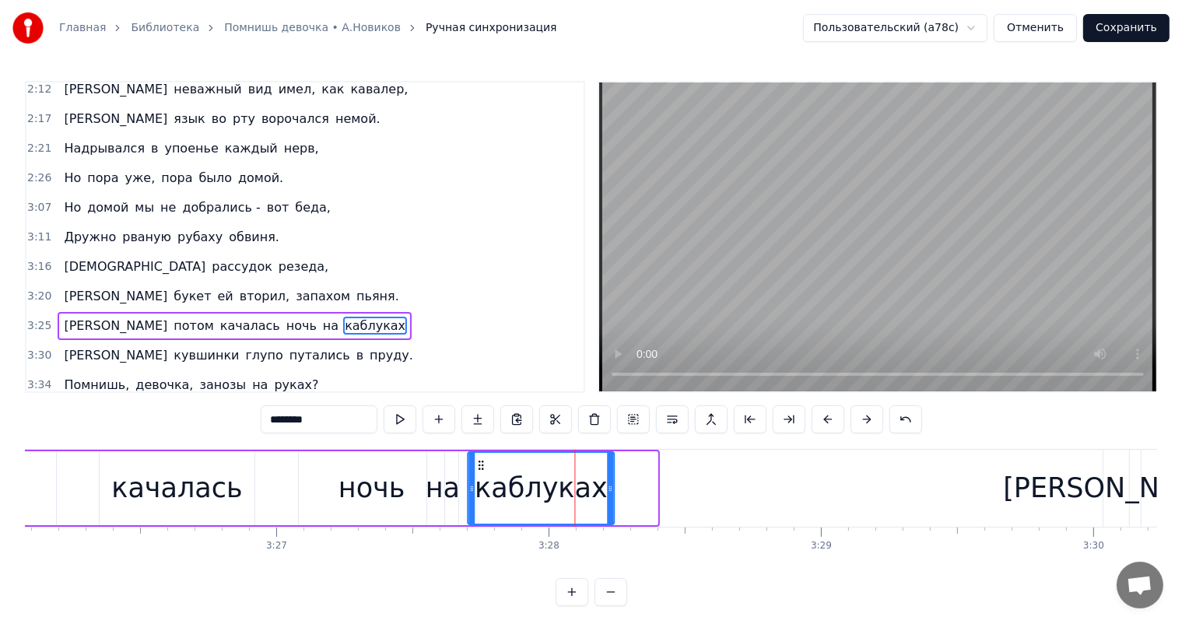
drag, startPoint x: 526, startPoint y: 467, endPoint x: 483, endPoint y: 476, distance: 43.7
click at [483, 476] on div "каблуках" at bounding box center [541, 488] width 145 height 71
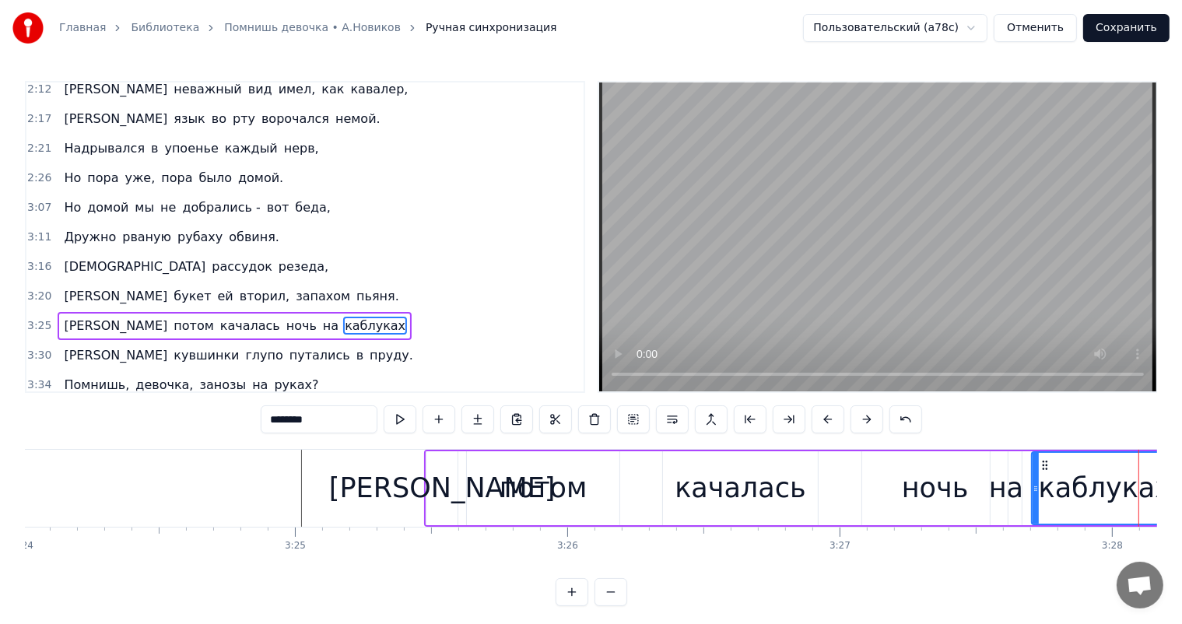
scroll to position [0, 55509]
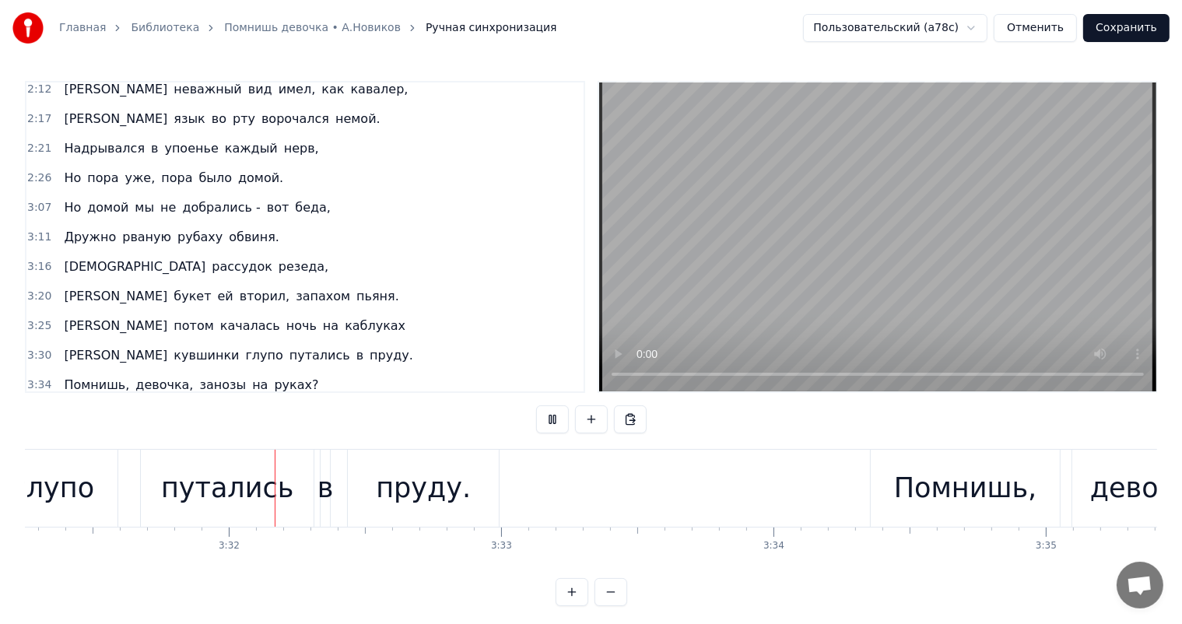
scroll to position [0, 57561]
click at [401, 486] on div "пруду." at bounding box center [415, 488] width 95 height 41
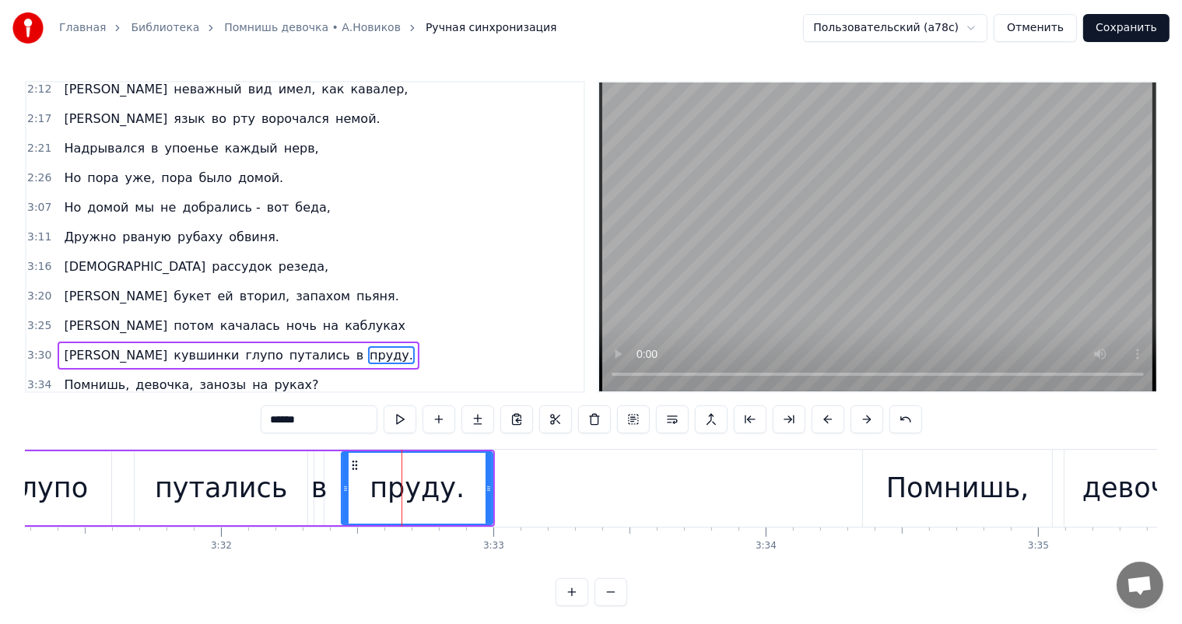
scroll to position [7, 0]
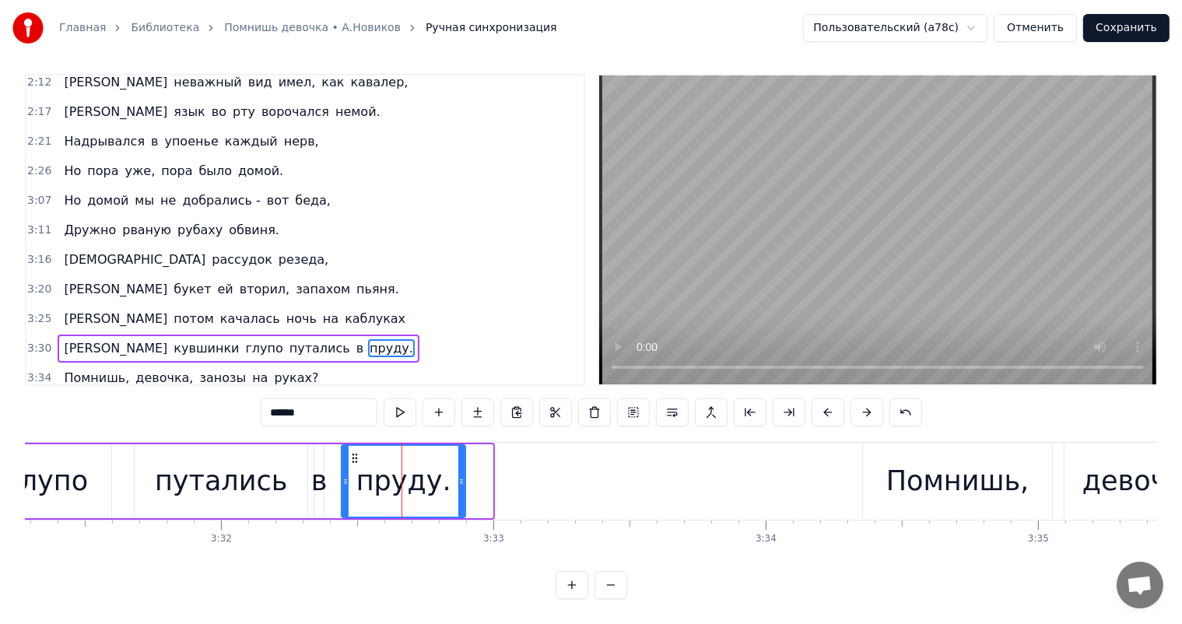
drag, startPoint x: 488, startPoint y: 478, endPoint x: 461, endPoint y: 489, distance: 29.3
click at [461, 489] on div at bounding box center [461, 481] width 6 height 71
drag, startPoint x: 234, startPoint y: 446, endPoint x: 255, endPoint y: 458, distance: 24.7
click at [237, 446] on div "путались" at bounding box center [221, 481] width 173 height 74
type input "********"
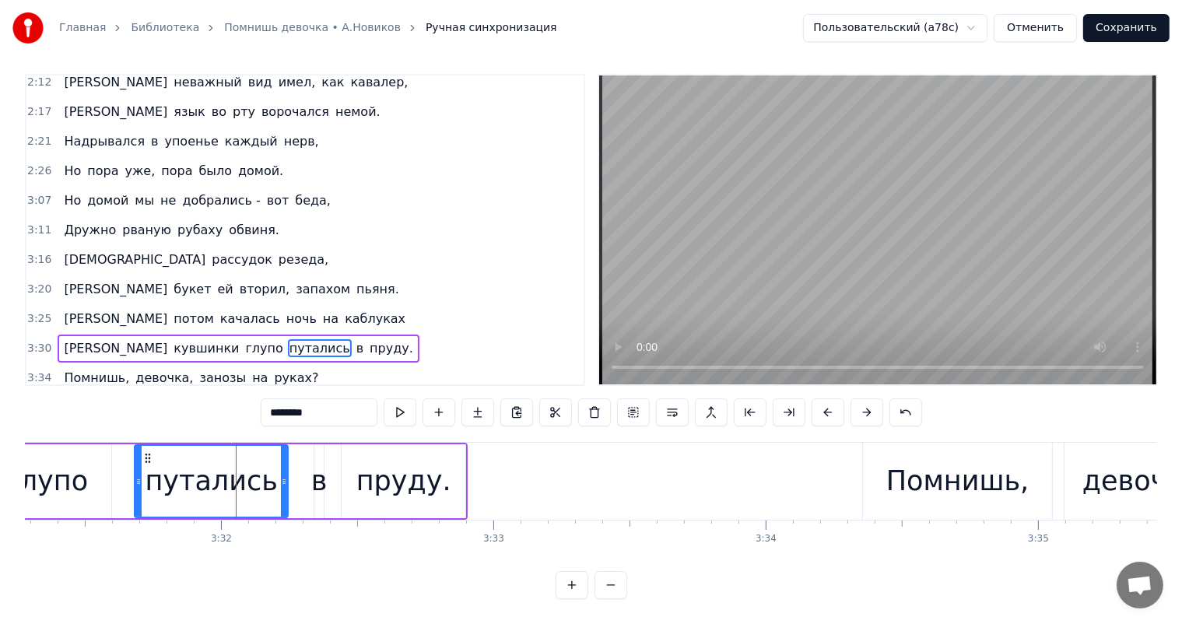
drag, startPoint x: 303, startPoint y: 478, endPoint x: 283, endPoint y: 482, distance: 19.8
click at [283, 482] on icon at bounding box center [284, 482] width 6 height 12
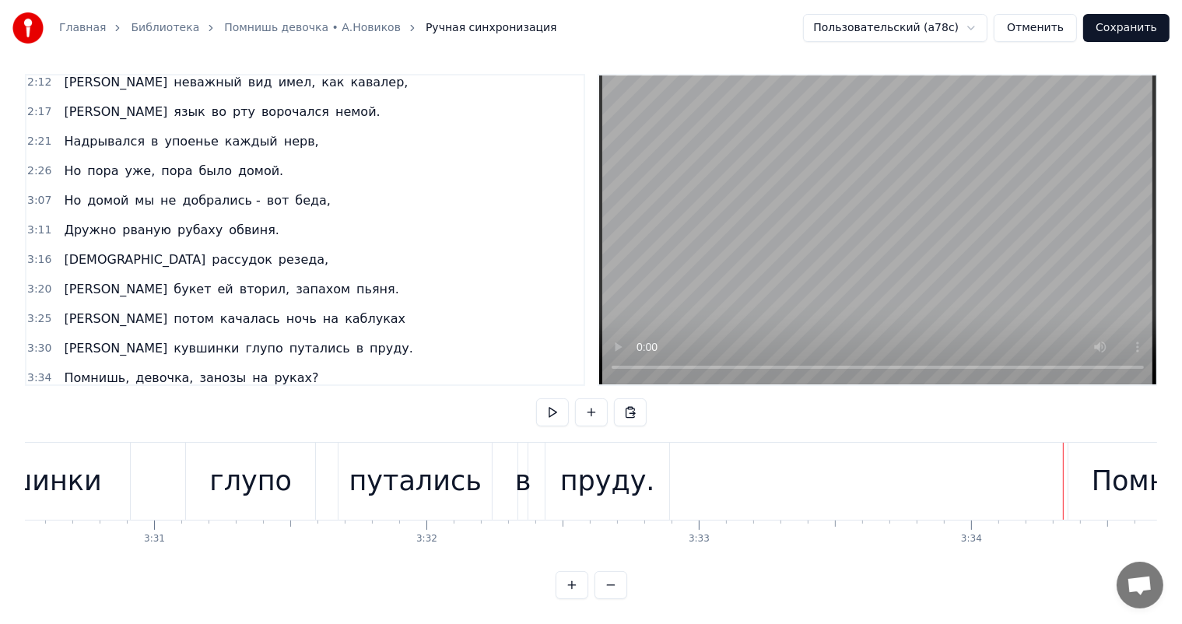
scroll to position [0, 56320]
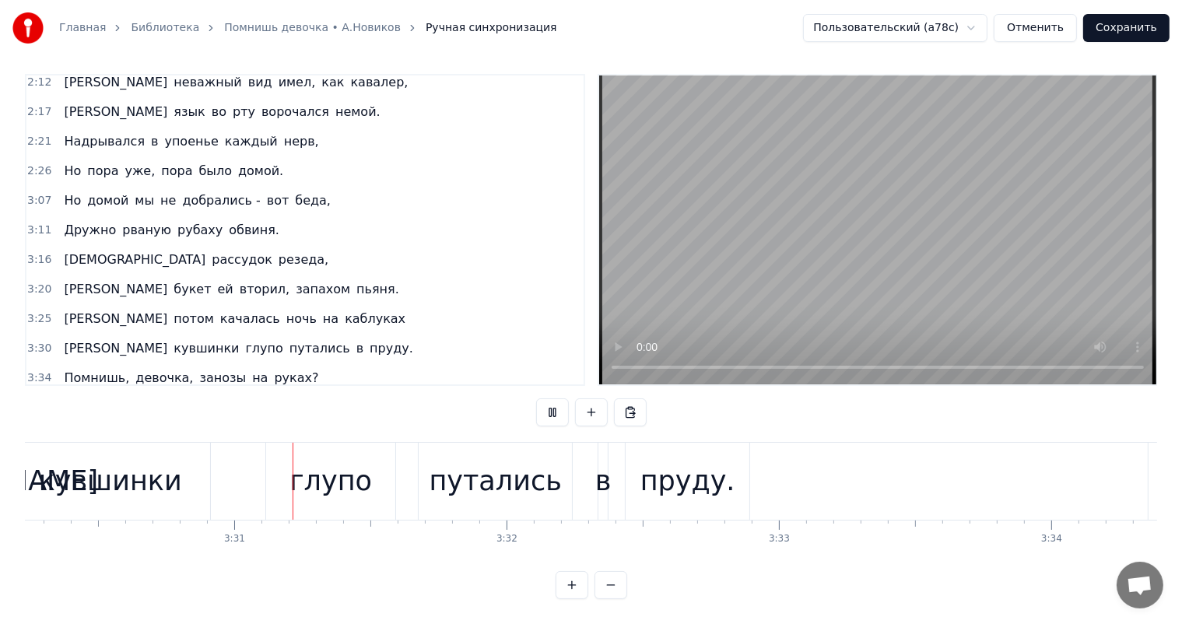
scroll to position [0, 57325]
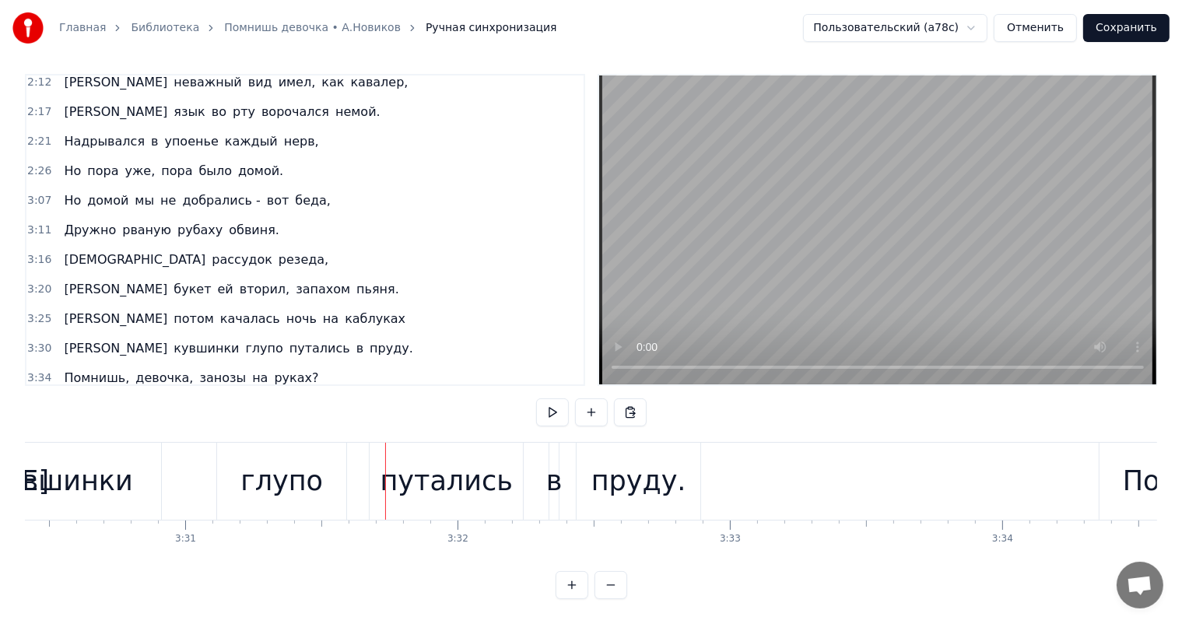
click at [66, 497] on div "кувшинки" at bounding box center [61, 481] width 143 height 41
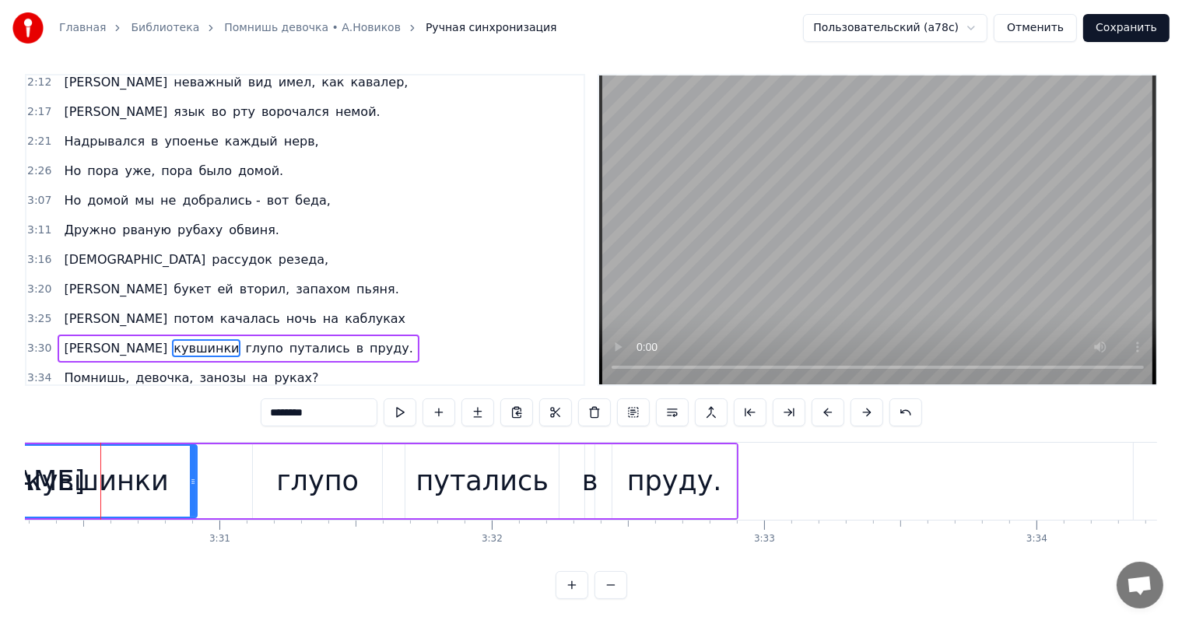
scroll to position [0, 57287]
drag, startPoint x: 198, startPoint y: 481, endPoint x: 147, endPoint y: 488, distance: 51.1
click at [147, 488] on div at bounding box center [145, 481] width 6 height 71
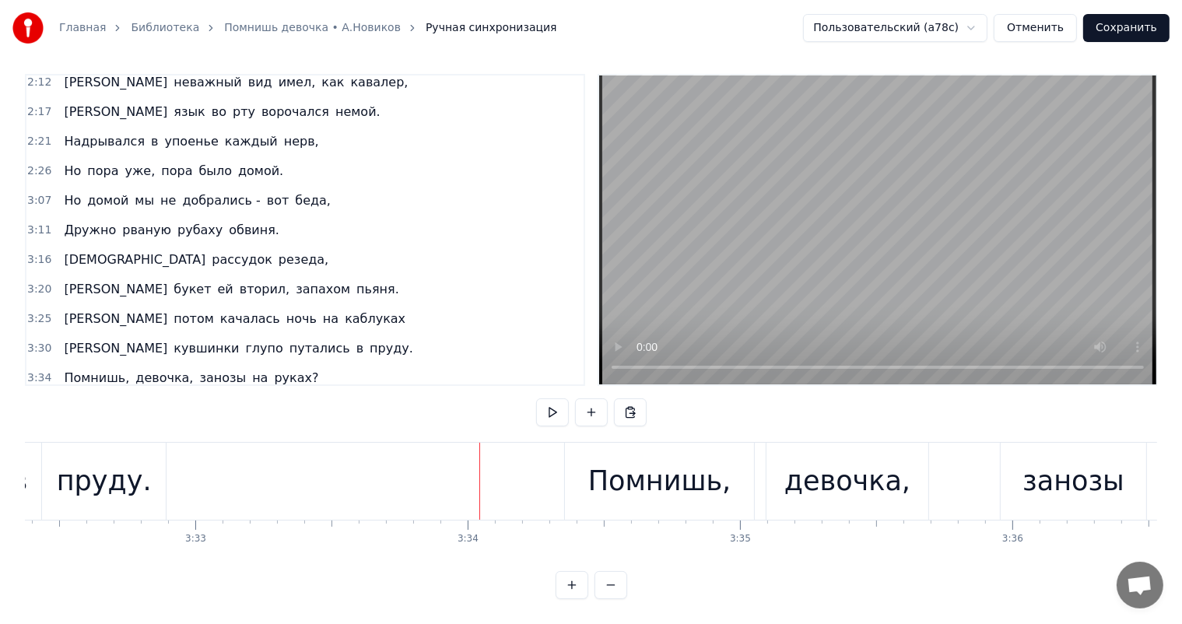
scroll to position [0, 57342]
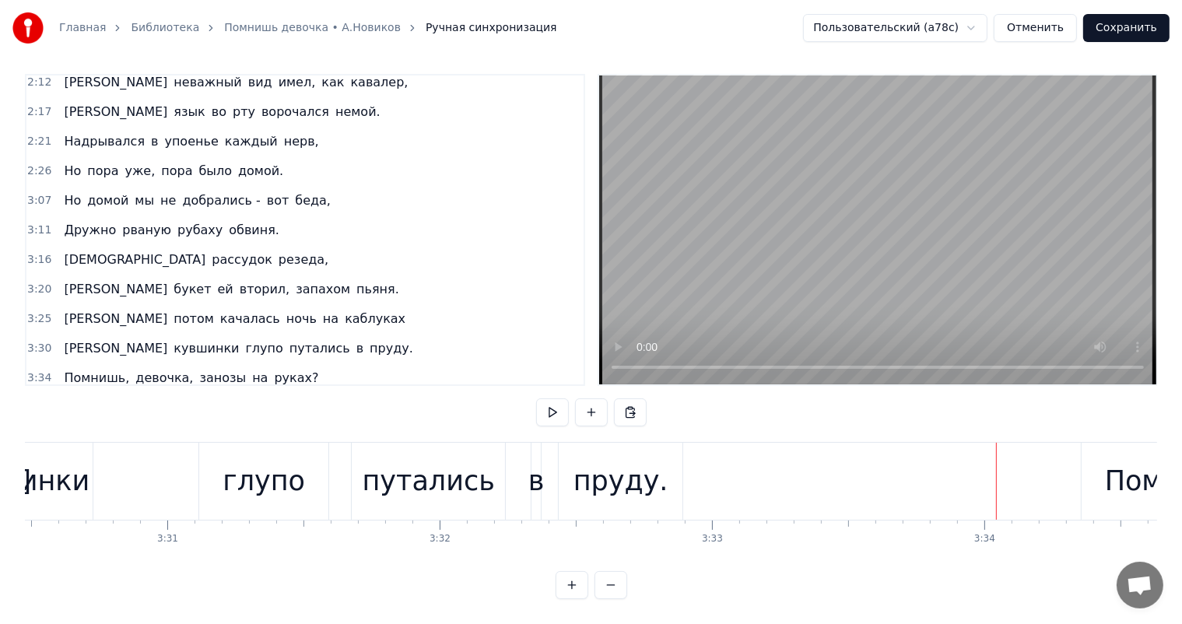
click at [625, 468] on div "пруду." at bounding box center [621, 481] width 95 height 41
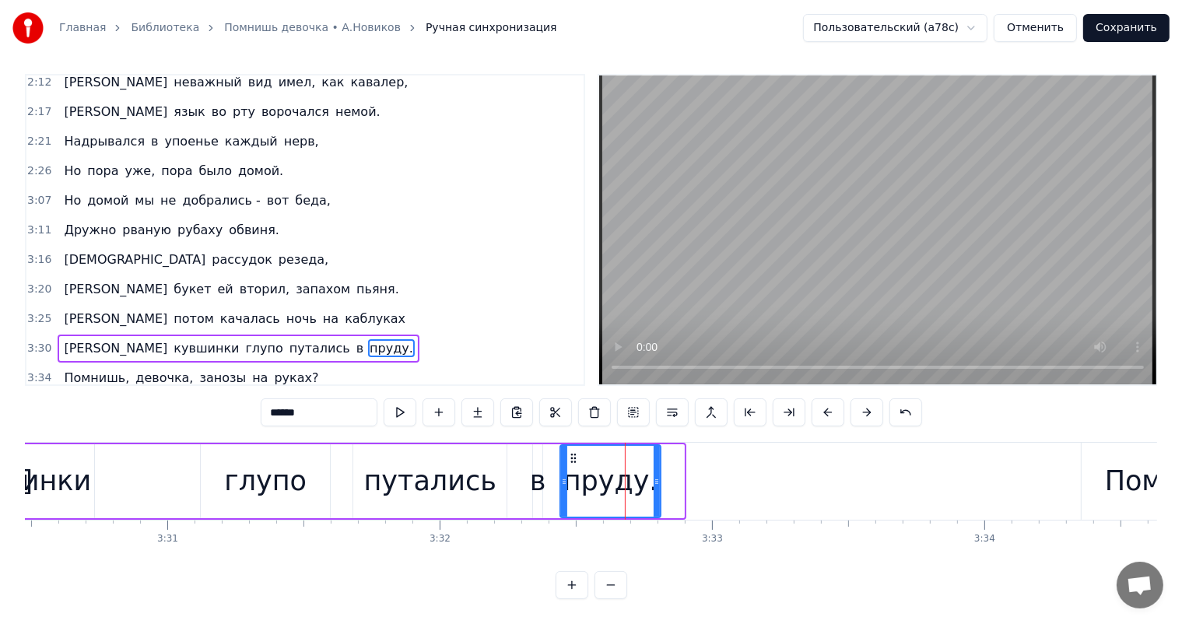
drag, startPoint x: 679, startPoint y: 479, endPoint x: 654, endPoint y: 485, distance: 25.5
click at [654, 485] on icon at bounding box center [657, 482] width 6 height 12
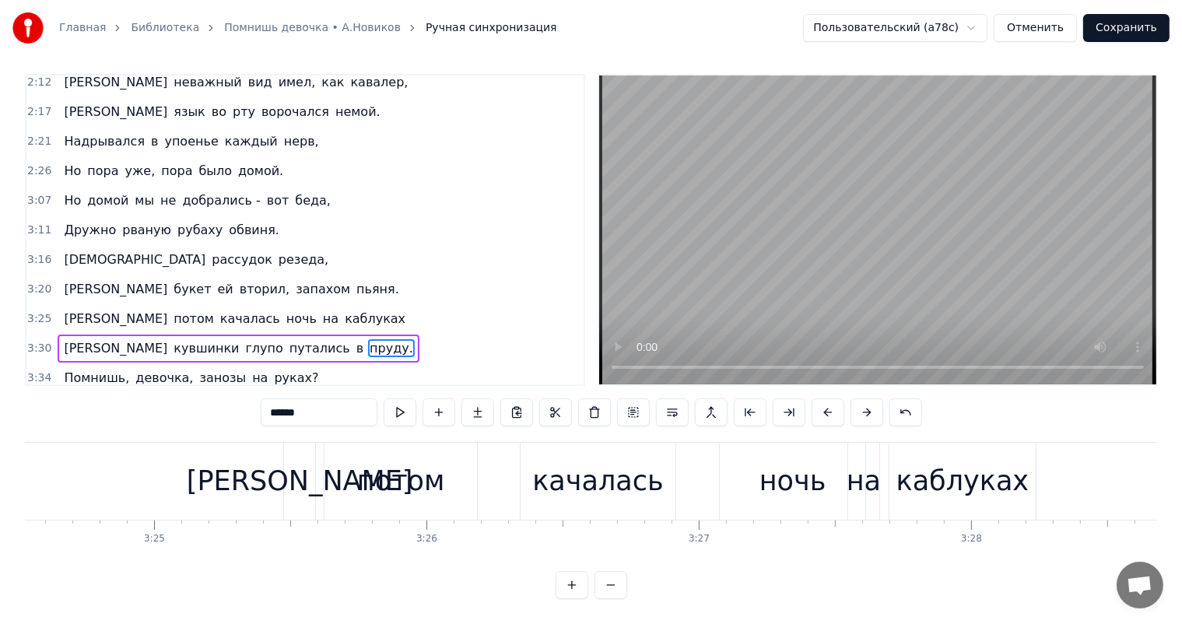
drag, startPoint x: 212, startPoint y: 469, endPoint x: 298, endPoint y: 445, distance: 89.5
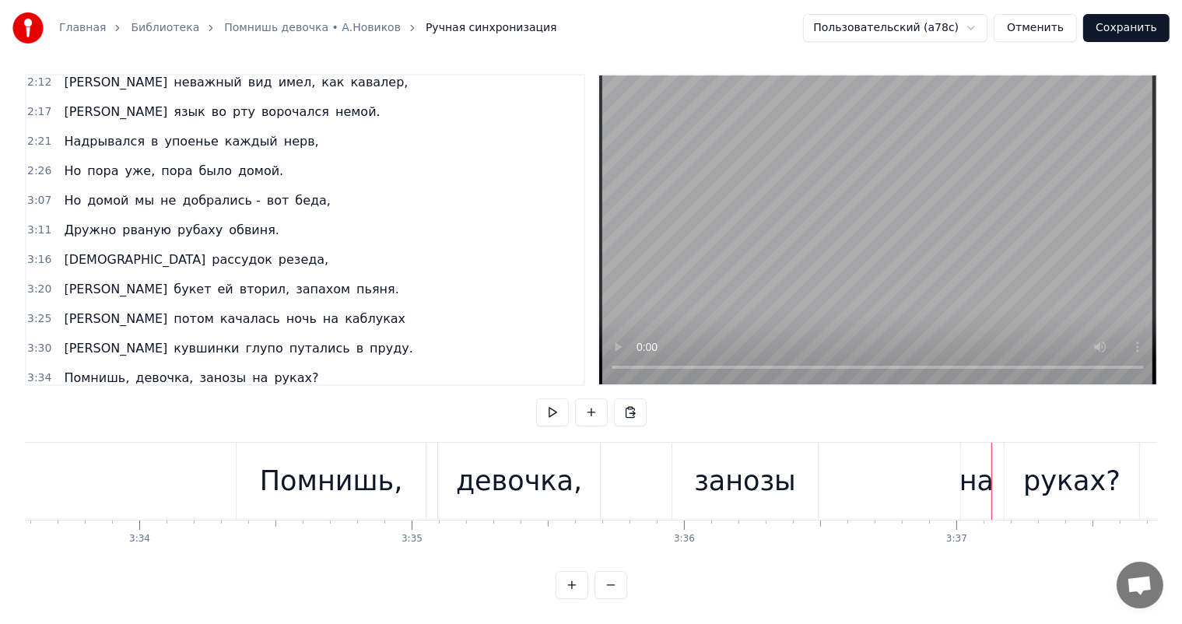
scroll to position [0, 58117]
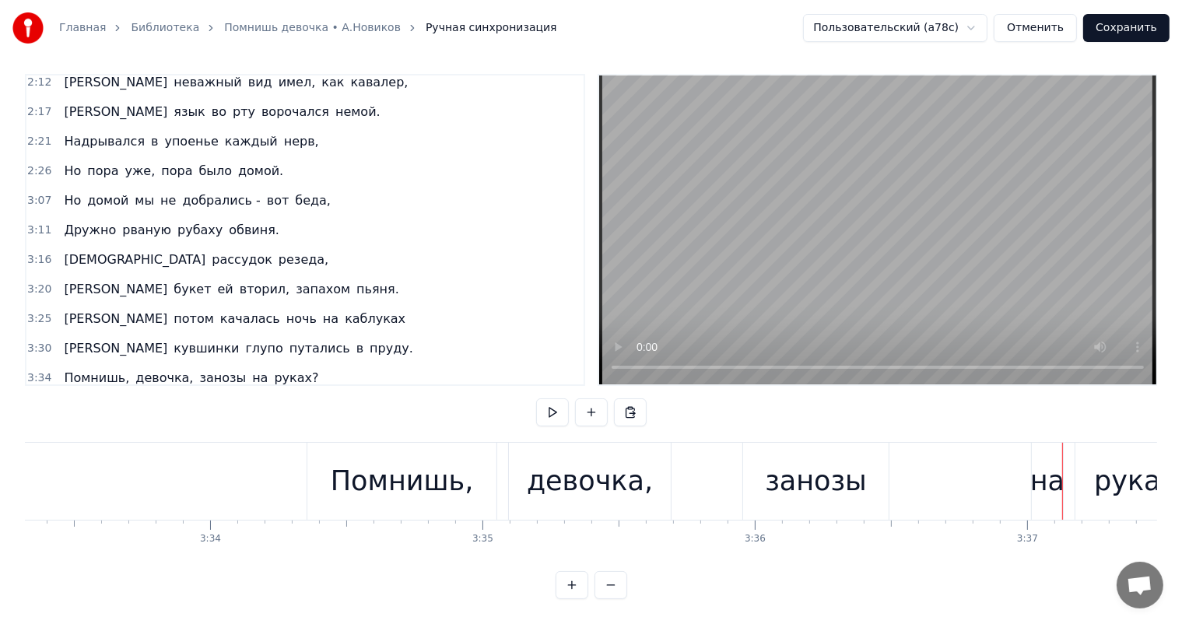
click at [383, 470] on div "Помнишь," at bounding box center [402, 481] width 143 height 41
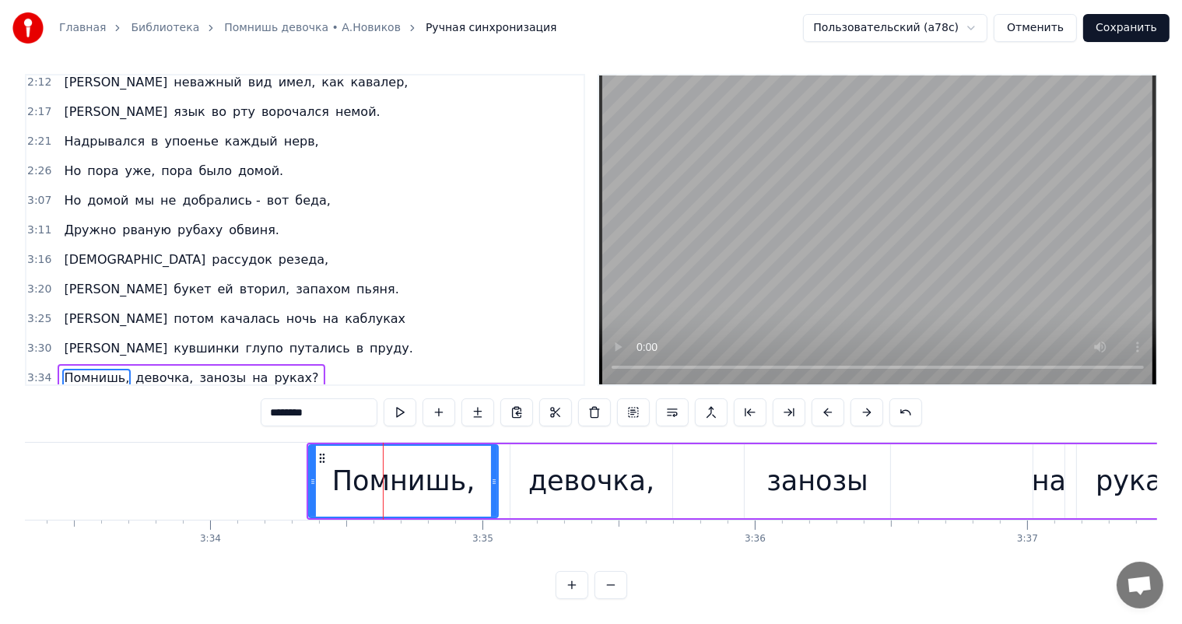
scroll to position [20, 0]
drag, startPoint x: 493, startPoint y: 467, endPoint x: 519, endPoint y: 463, distance: 26.8
click at [459, 476] on div at bounding box center [459, 481] width 6 height 71
click at [544, 462] on div "девочка," at bounding box center [592, 481] width 126 height 41
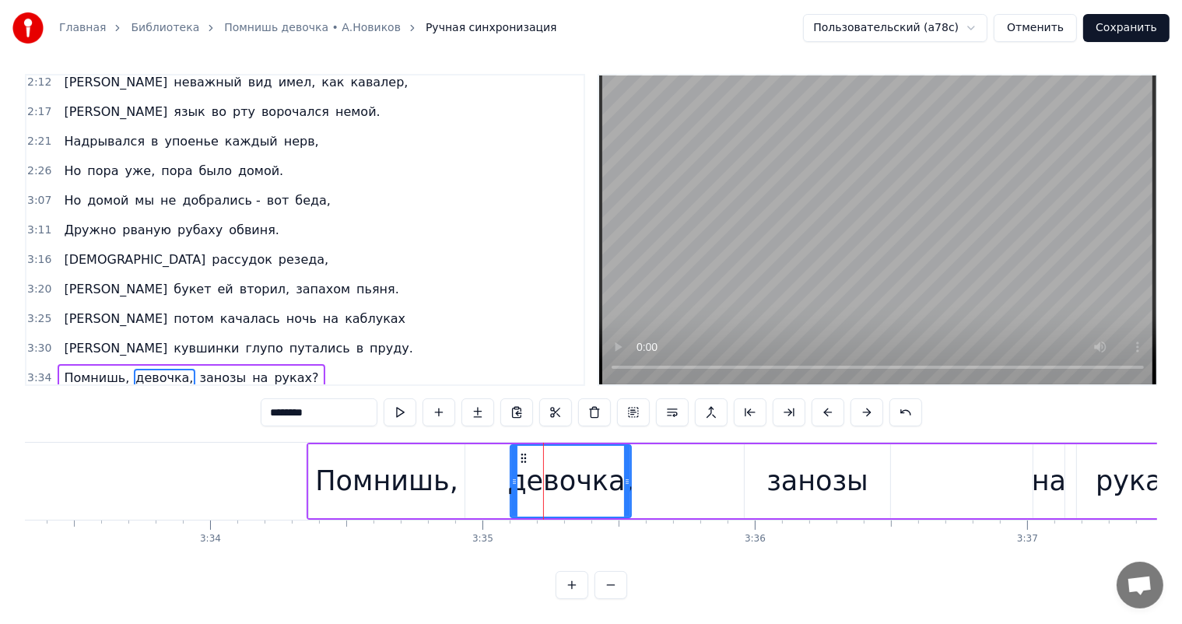
drag, startPoint x: 666, startPoint y: 467, endPoint x: 623, endPoint y: 476, distance: 43.8
click at [624, 476] on div at bounding box center [627, 481] width 6 height 71
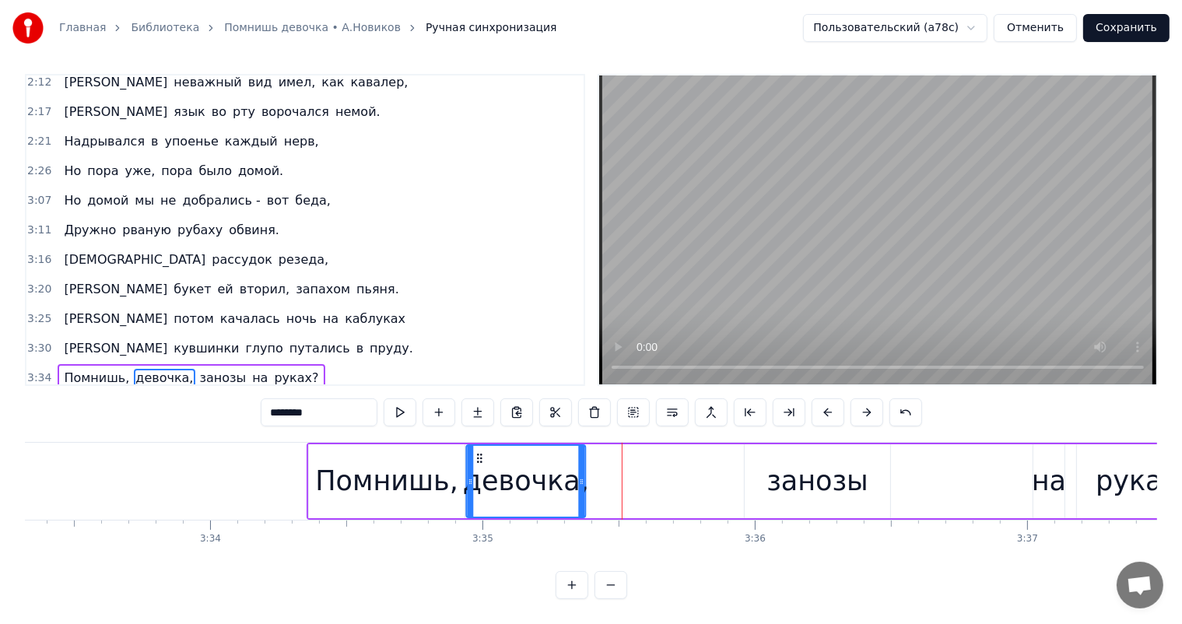
drag, startPoint x: 523, startPoint y: 442, endPoint x: 479, endPoint y: 448, distance: 44.8
click at [479, 452] on icon at bounding box center [479, 458] width 12 height 12
click at [808, 476] on div "занозы" at bounding box center [818, 481] width 102 height 41
type input "******"
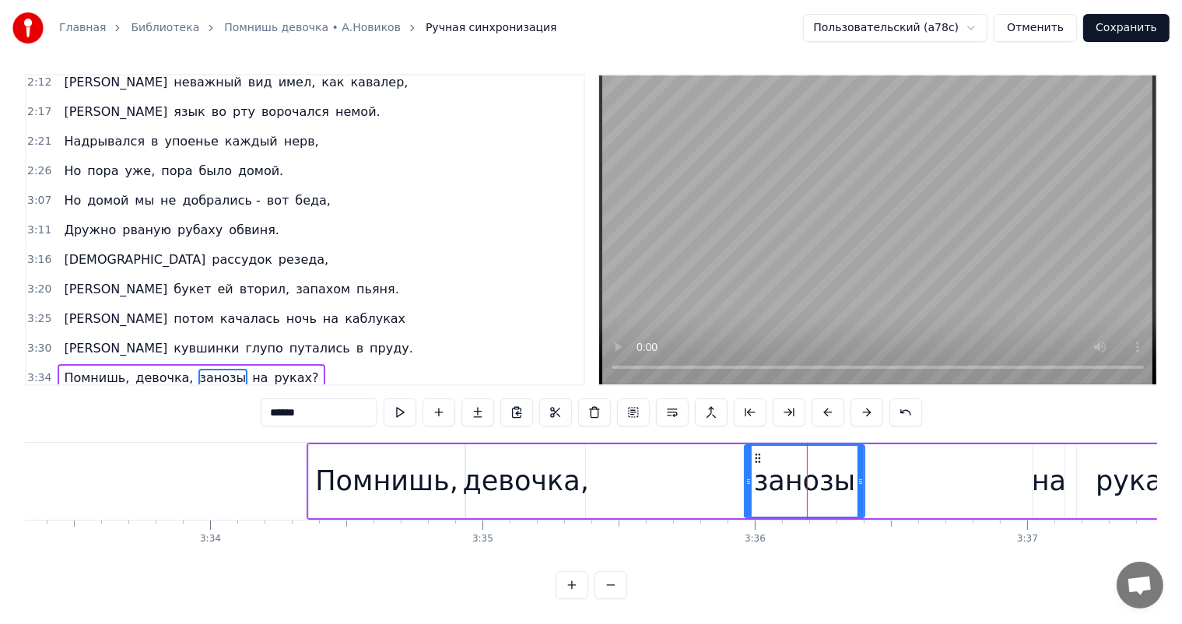
drag, startPoint x: 885, startPoint y: 470, endPoint x: 859, endPoint y: 486, distance: 30.0
click at [859, 486] on div at bounding box center [861, 481] width 6 height 71
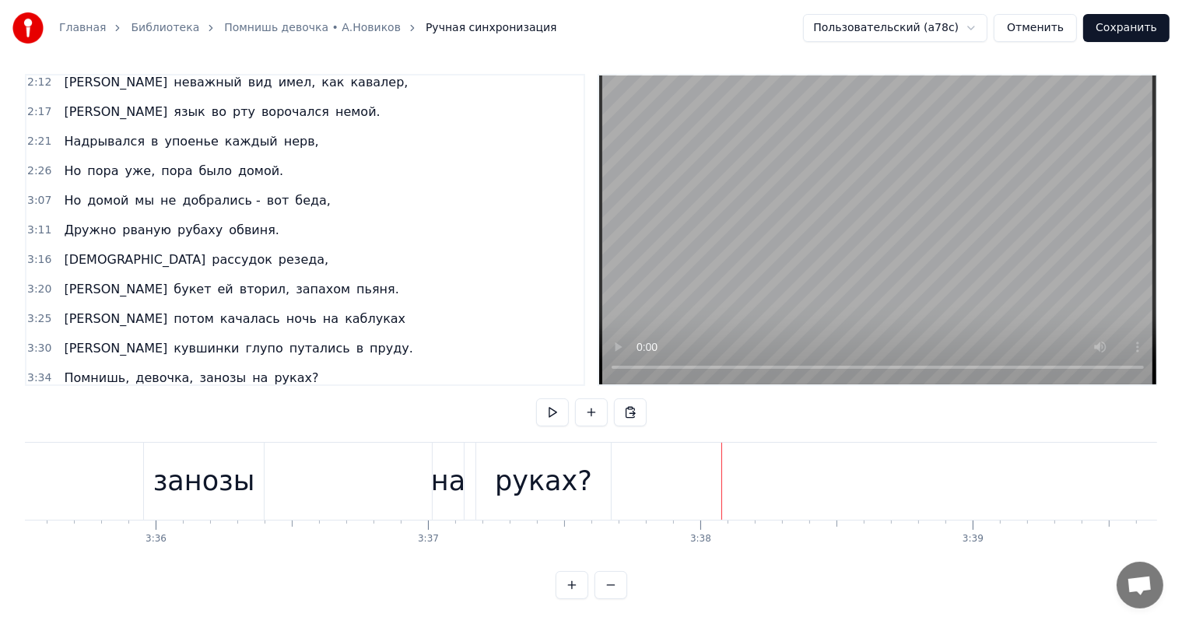
scroll to position [0, 58540]
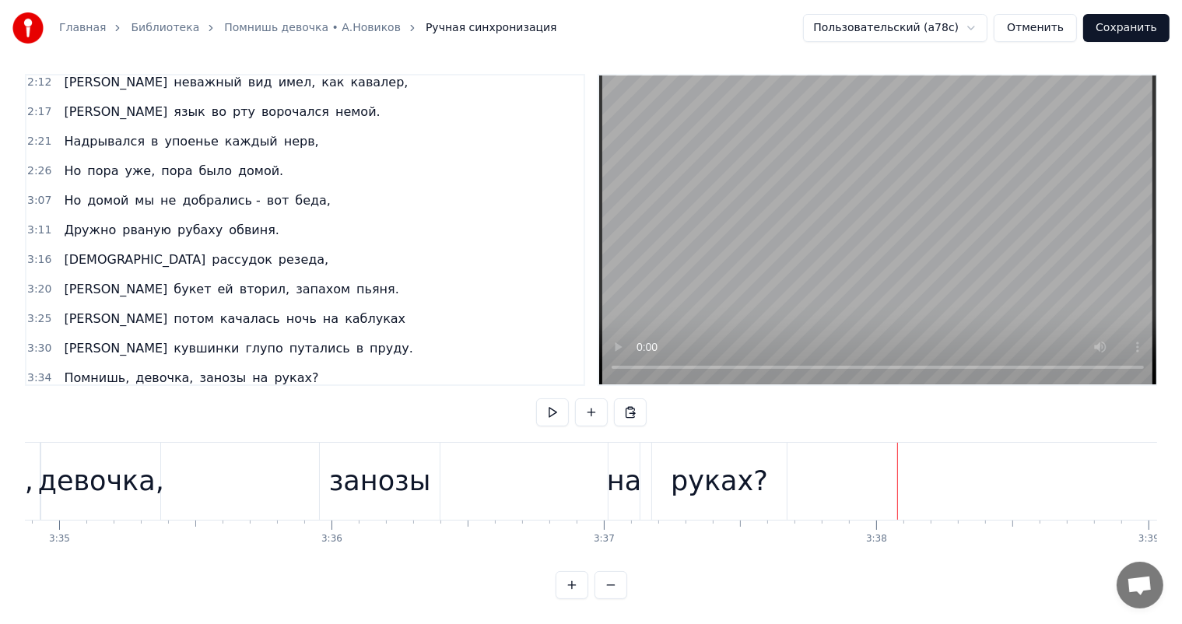
click at [704, 461] on div "руках?" at bounding box center [719, 481] width 97 height 41
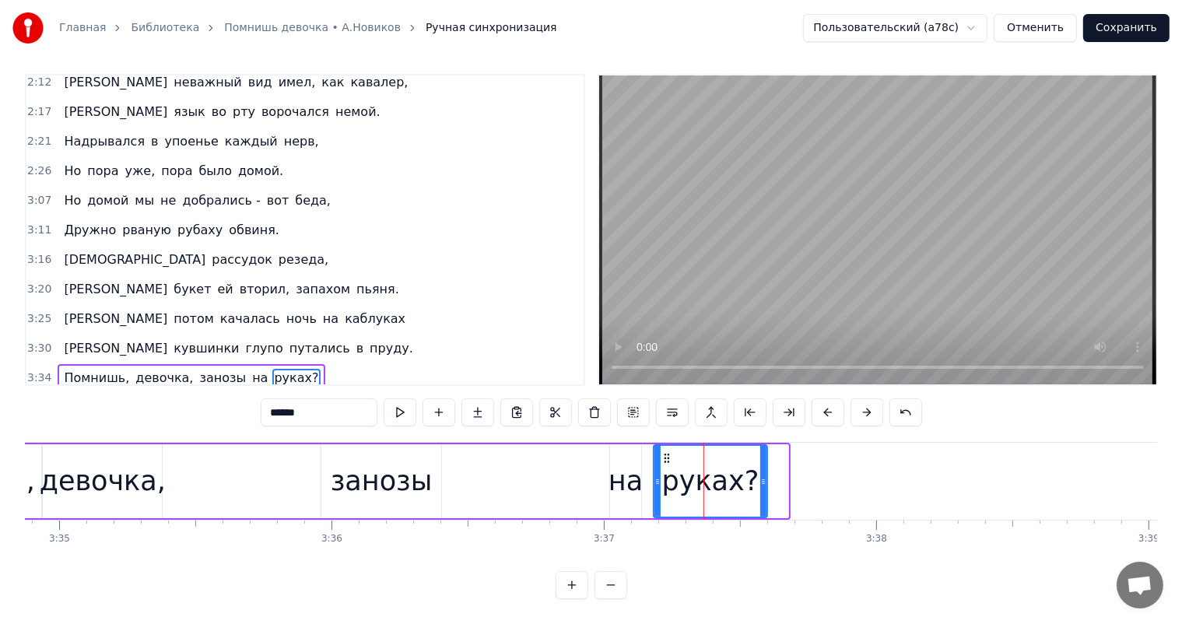
drag, startPoint x: 785, startPoint y: 468, endPoint x: 764, endPoint y: 476, distance: 22.4
click at [764, 476] on div at bounding box center [763, 481] width 6 height 71
click at [622, 472] on div "на" at bounding box center [626, 481] width 34 height 41
type input "**"
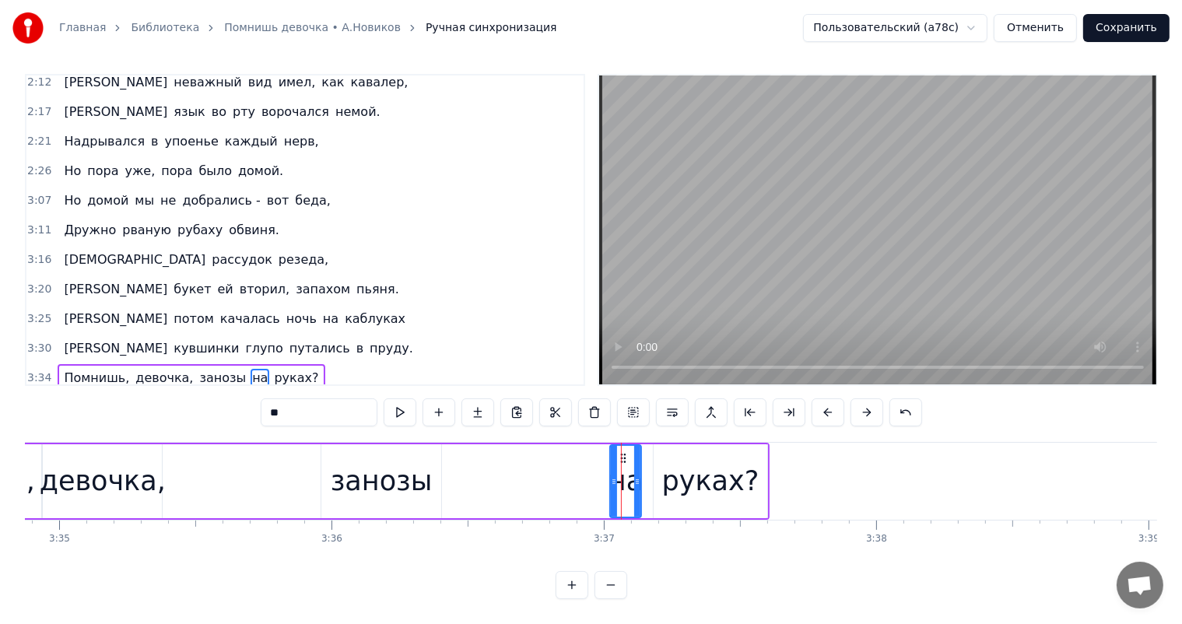
drag, startPoint x: 620, startPoint y: 440, endPoint x: 611, endPoint y: 447, distance: 11.7
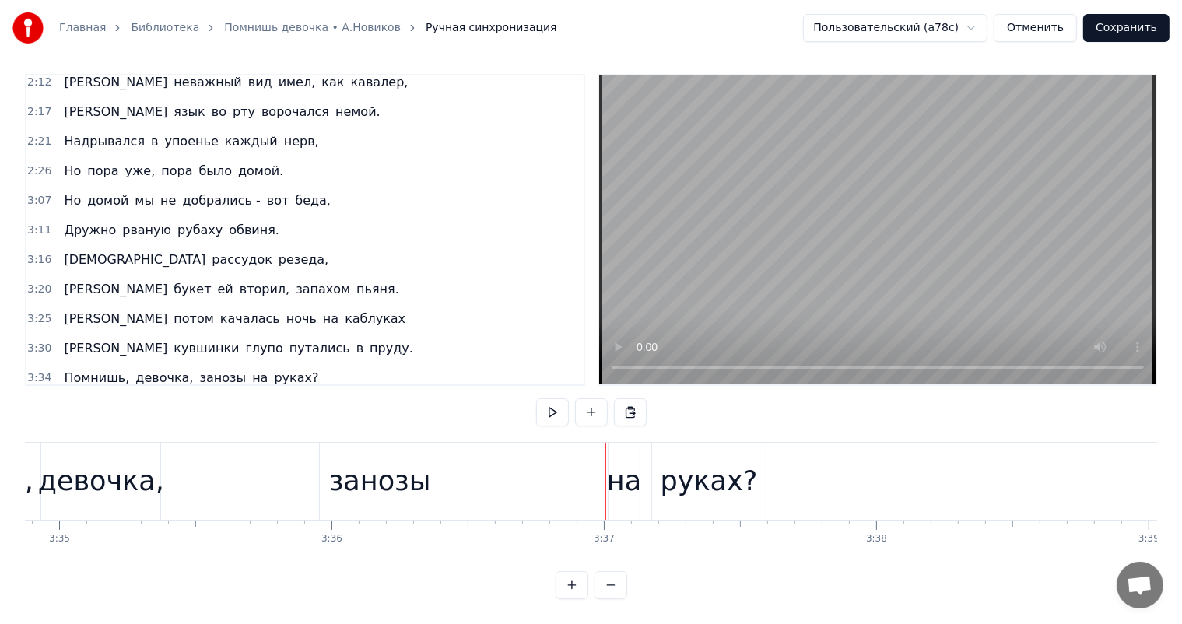
click at [635, 461] on div "на" at bounding box center [624, 481] width 34 height 41
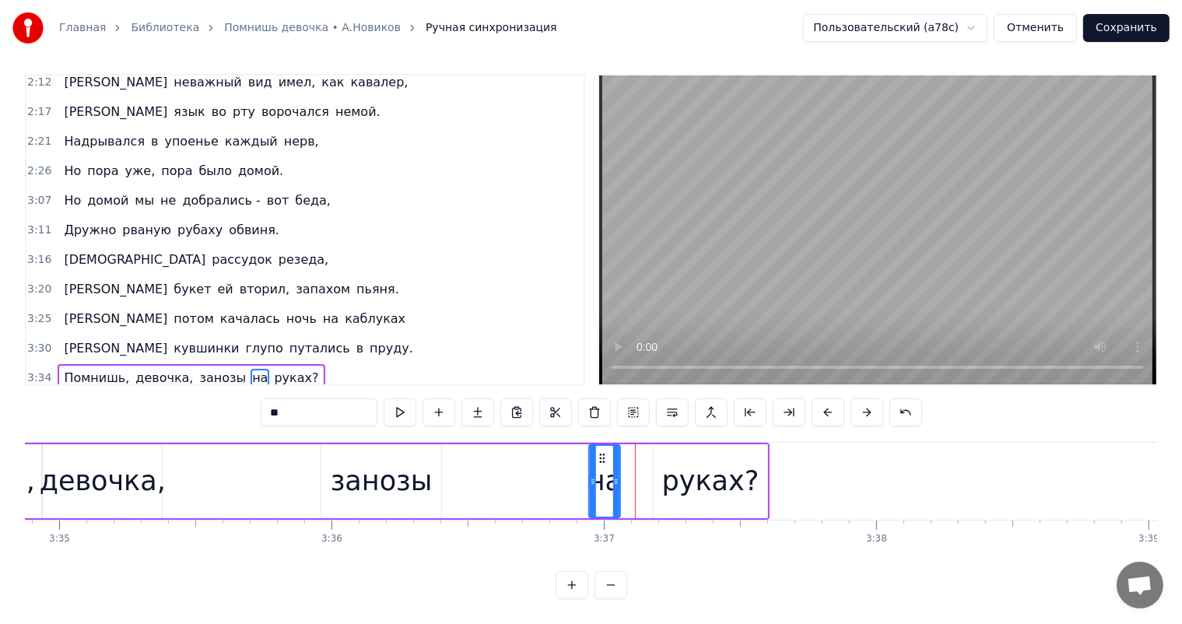
drag, startPoint x: 622, startPoint y: 442, endPoint x: 601, endPoint y: 441, distance: 21.1
click at [601, 452] on icon at bounding box center [602, 458] width 12 height 12
click at [692, 461] on div "руках?" at bounding box center [710, 481] width 97 height 41
type input "******"
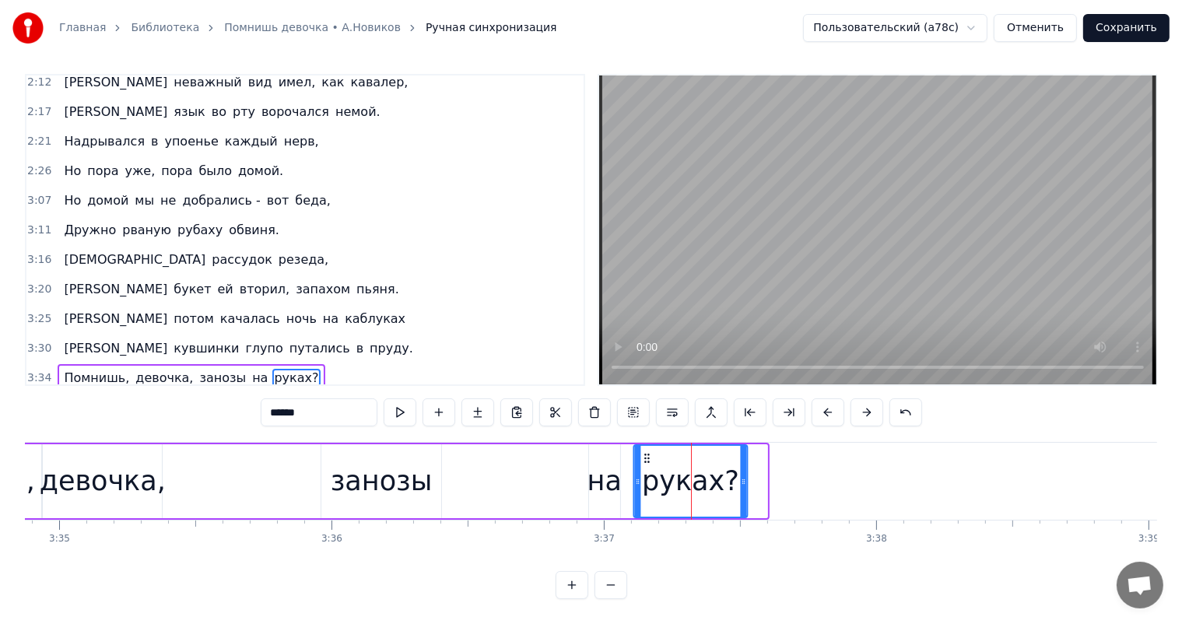
drag, startPoint x: 666, startPoint y: 444, endPoint x: 669, endPoint y: 462, distance: 17.6
click at [641, 452] on icon at bounding box center [647, 458] width 12 height 12
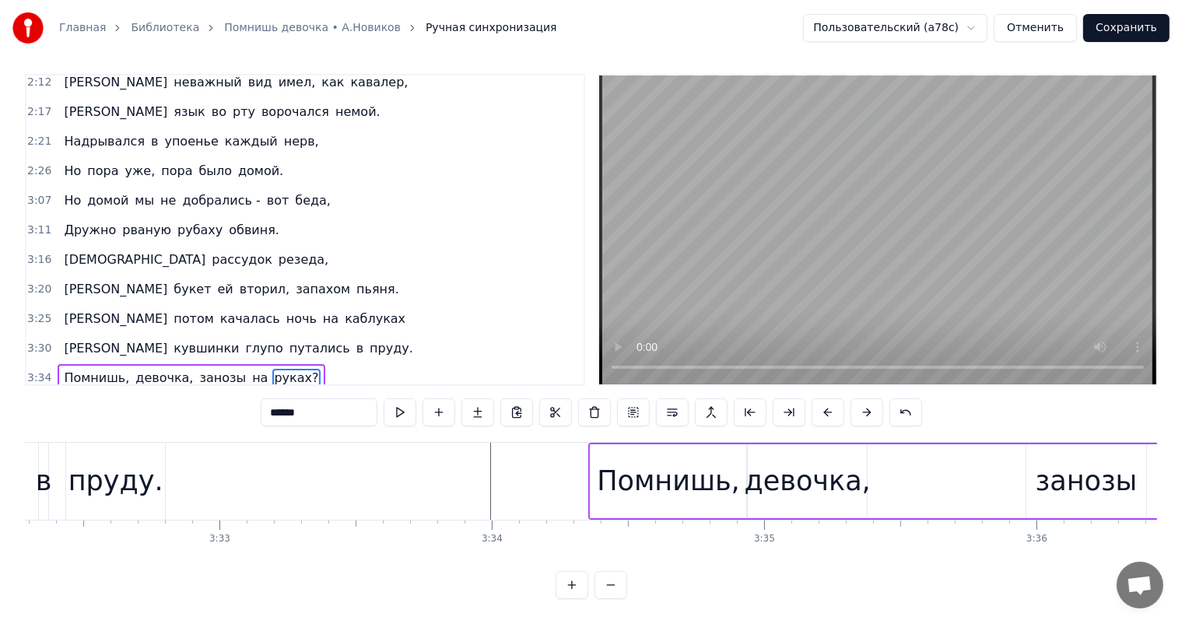
scroll to position [0, 57623]
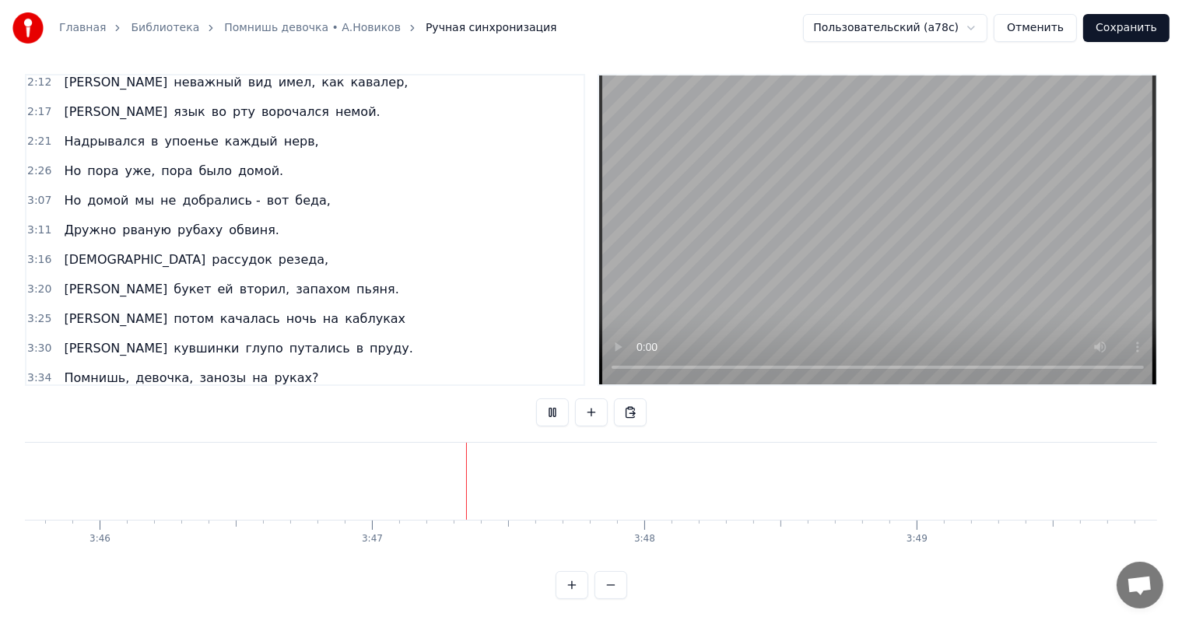
scroll to position [0, 61501]
click at [1154, 26] on button "Сохранить" at bounding box center [1127, 28] width 86 height 28
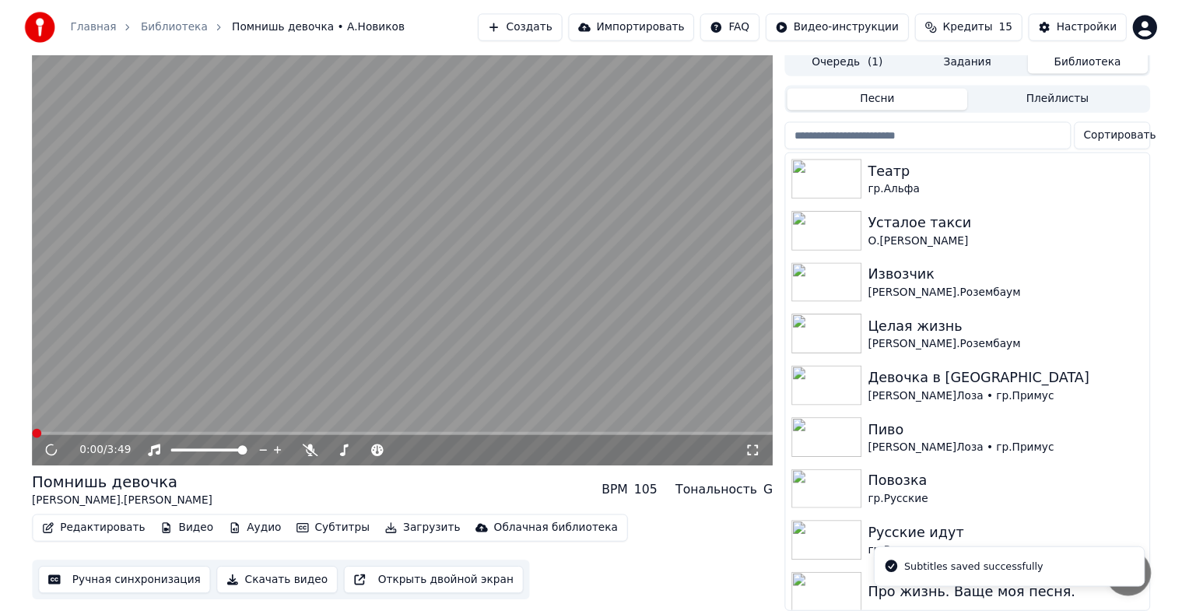
scroll to position [19, 0]
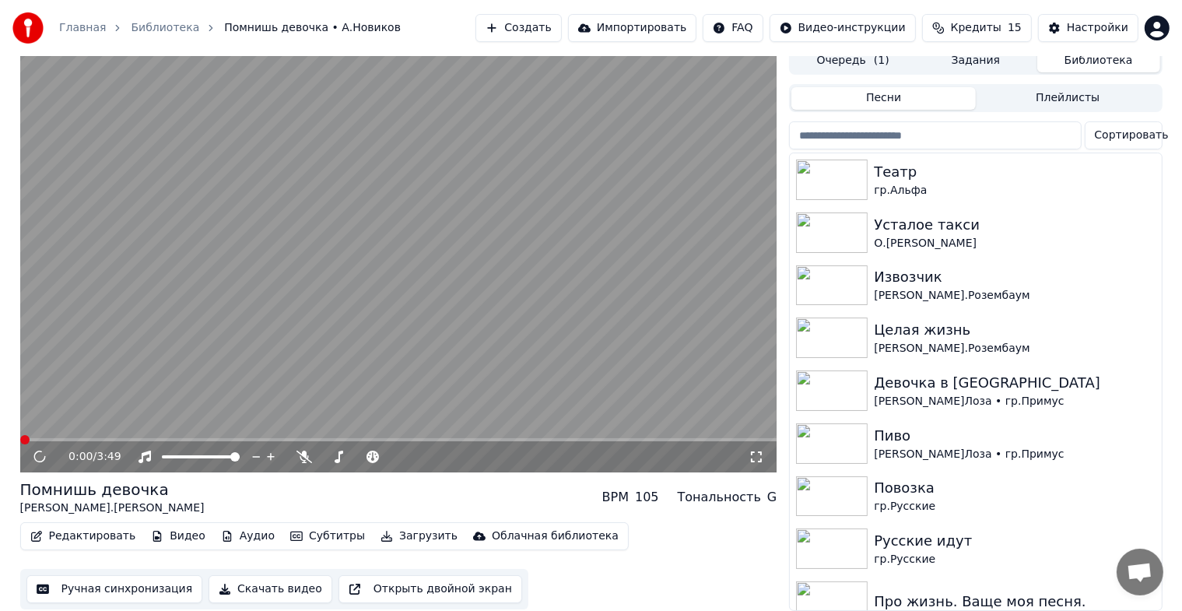
click at [38, 449] on icon at bounding box center [40, 457] width 15 height 16
click at [40, 451] on icon at bounding box center [51, 457] width 37 height 12
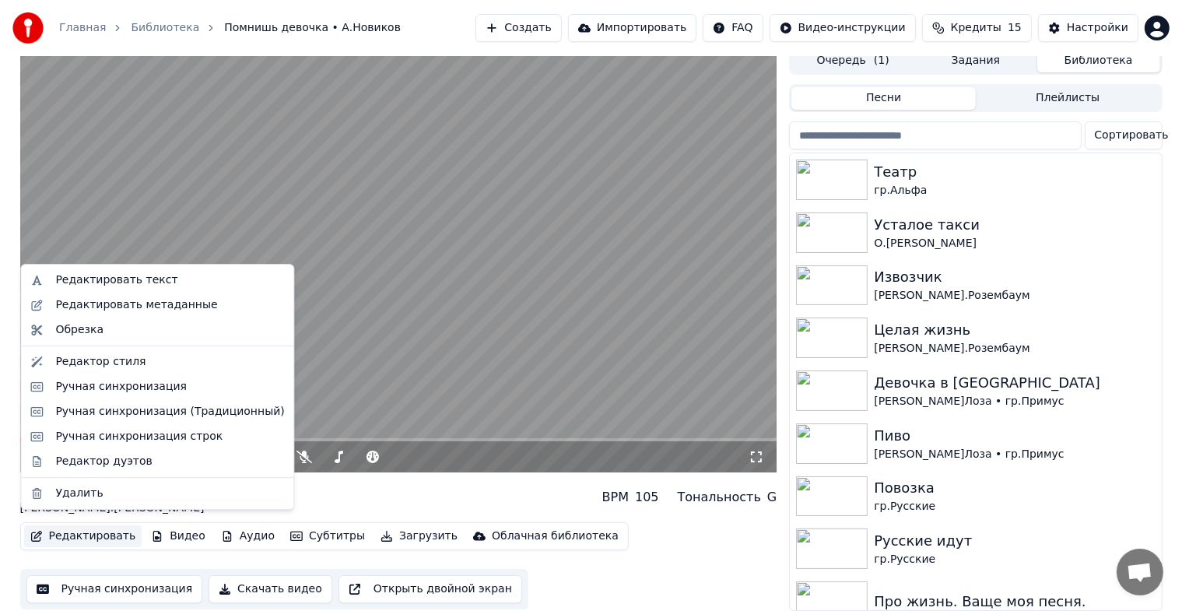
click at [106, 525] on button "Редактировать" at bounding box center [83, 536] width 118 height 22
click at [125, 311] on div "Редактировать метаданные" at bounding box center [136, 305] width 162 height 16
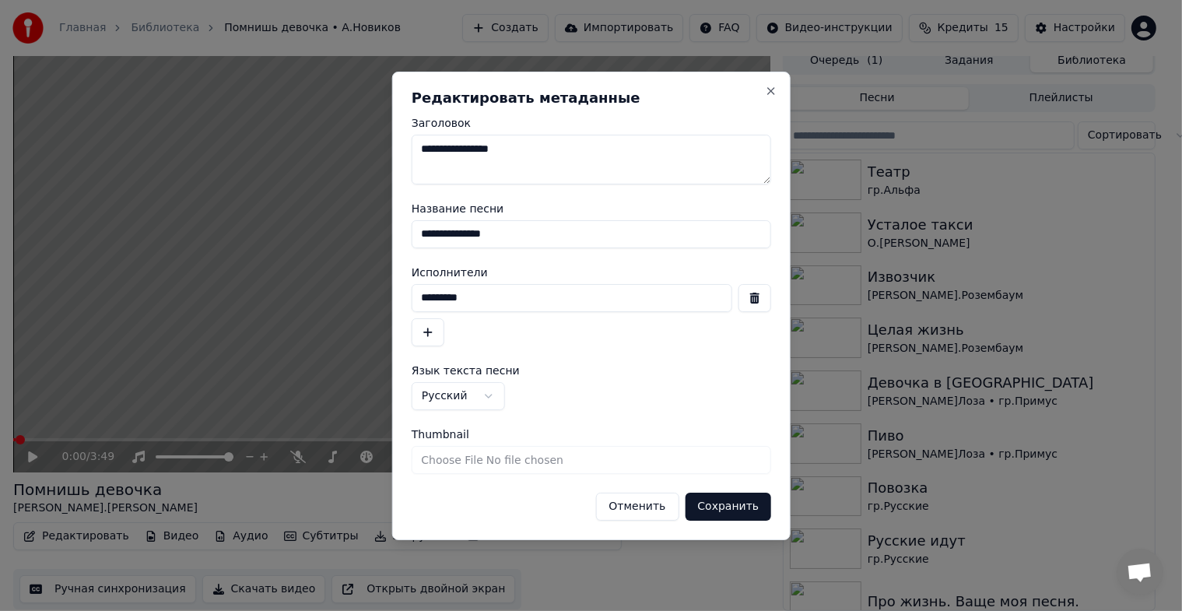
scroll to position [6, 0]
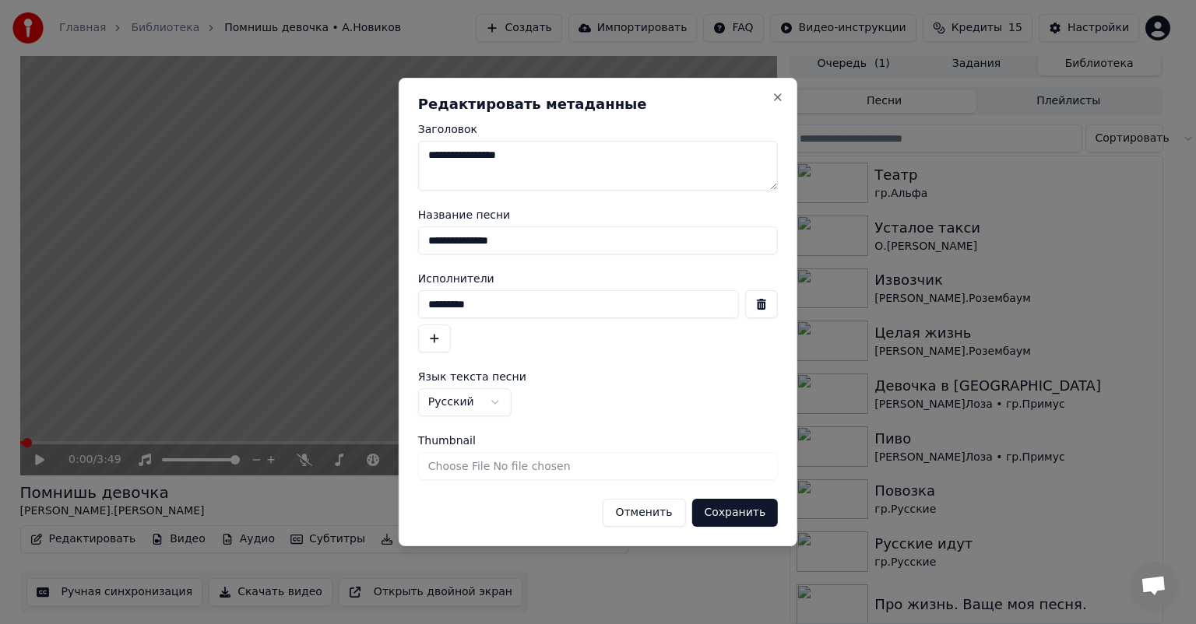
click at [455, 458] on input "Thumbnail" at bounding box center [598, 466] width 360 height 28
type input "**********"
click at [750, 497] on form "**********" at bounding box center [598, 325] width 360 height 403
drag, startPoint x: 750, startPoint y: 497, endPoint x: 747, endPoint y: 506, distance: 9.8
click at [750, 501] on form "**********" at bounding box center [598, 325] width 360 height 403
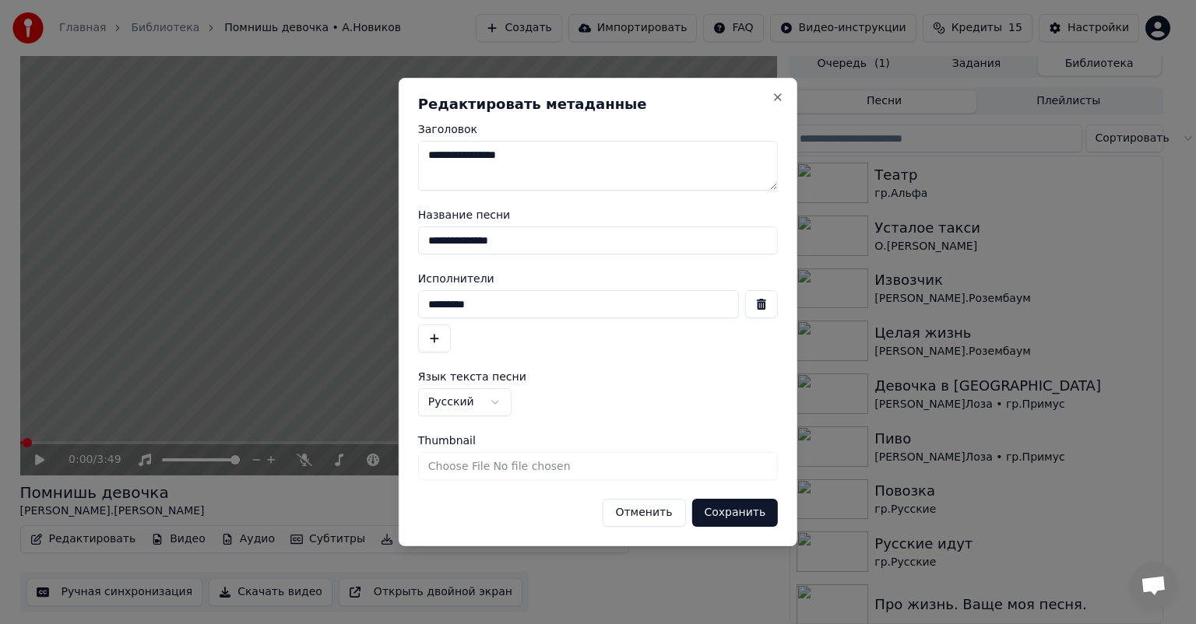
click at [747, 506] on button "Сохранить" at bounding box center [734, 513] width 86 height 28
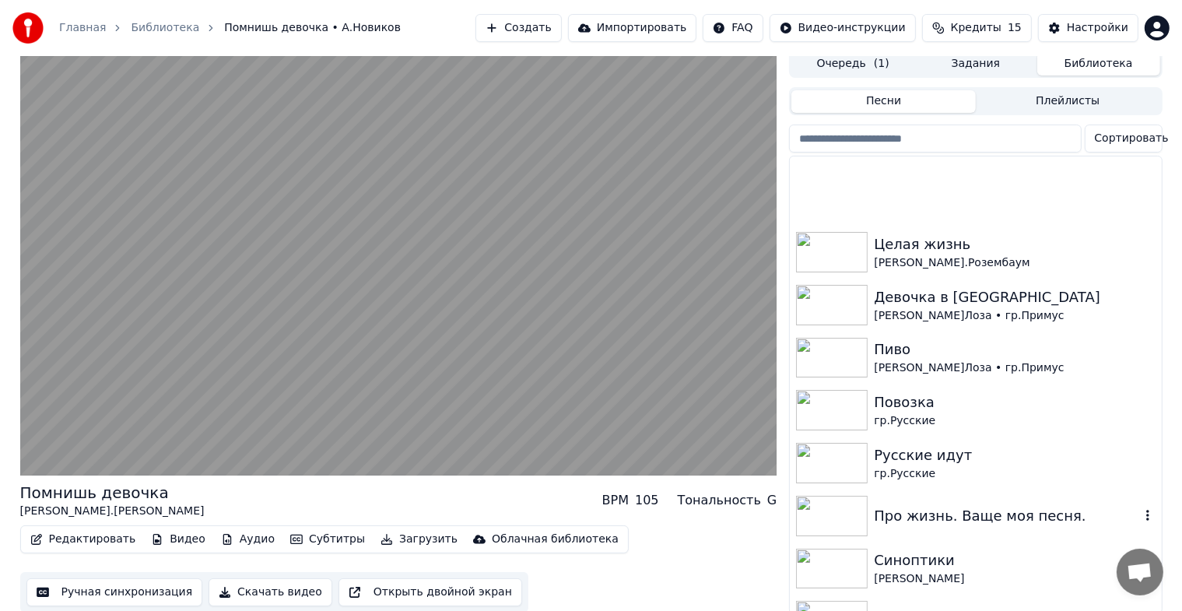
scroll to position [234, 0]
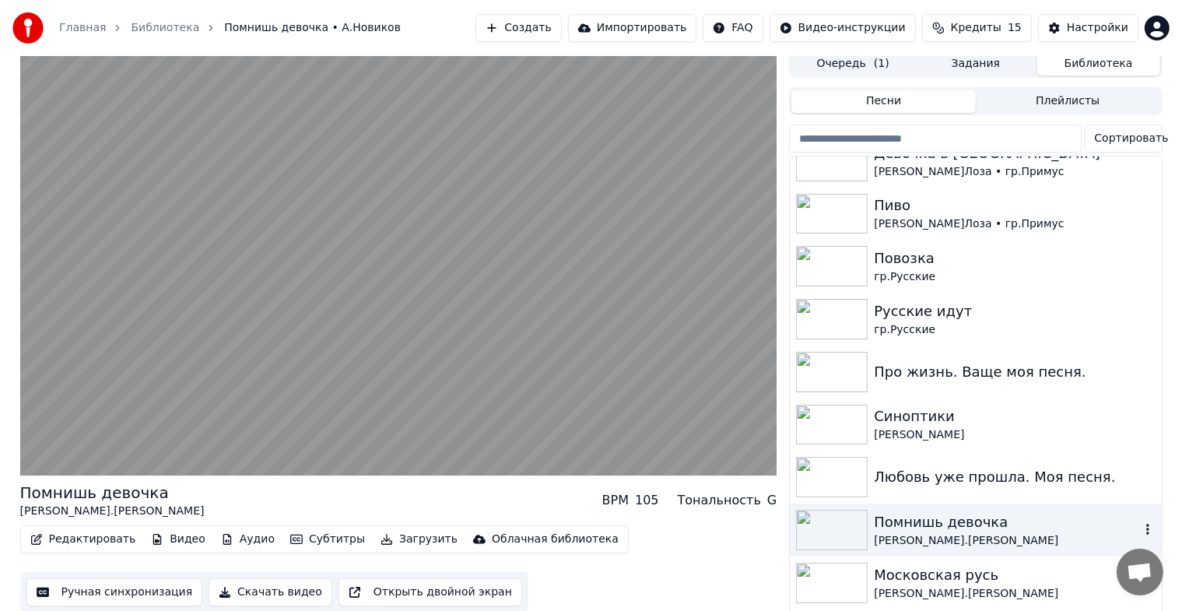
click at [818, 525] on img at bounding box center [832, 530] width 72 height 40
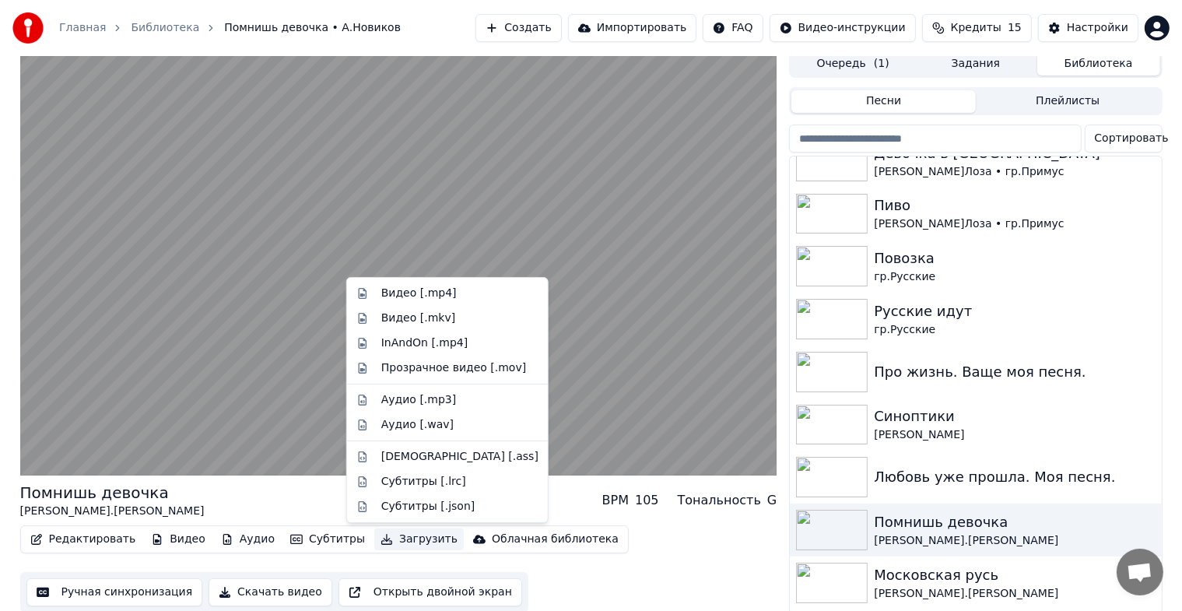
click at [385, 542] on button "Загрузить" at bounding box center [419, 540] width 90 height 22
click at [400, 288] on div "Видео [.mp4]" at bounding box center [419, 294] width 76 height 16
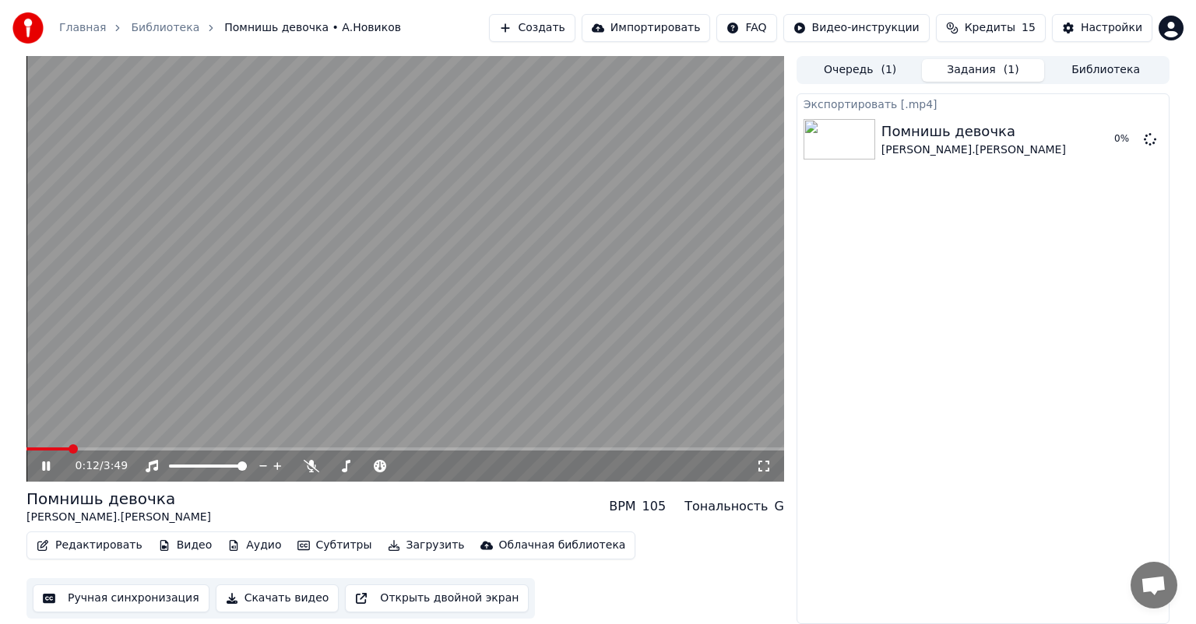
click at [44, 465] on icon at bounding box center [46, 466] width 8 height 9
click at [361, 402] on video at bounding box center [404, 269] width 757 height 426
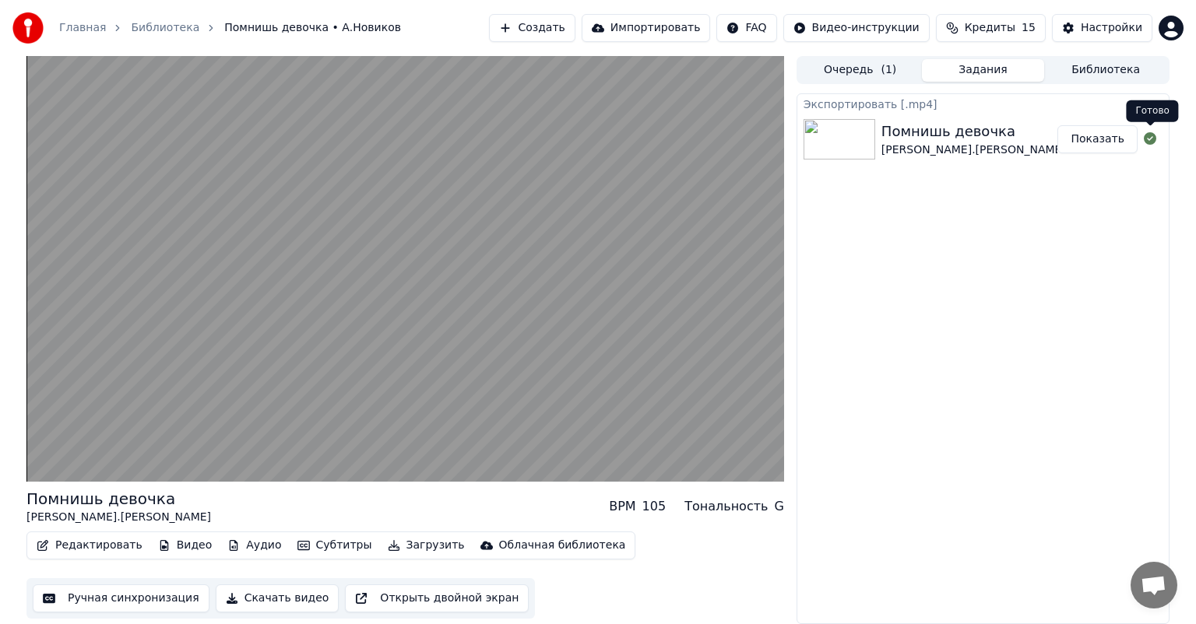
click at [1087, 137] on button "Показать" at bounding box center [1097, 139] width 80 height 28
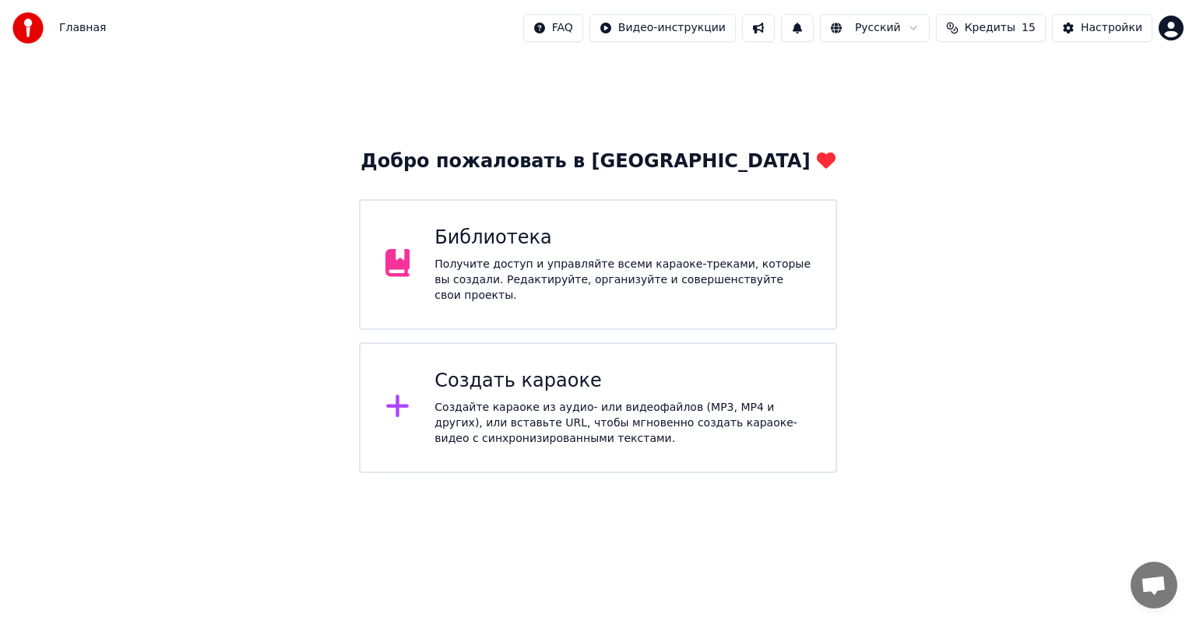
click at [579, 266] on div "Получите доступ и управляйте всеми караоке-треками, которые вы создали. Редакти…" at bounding box center [622, 280] width 376 height 47
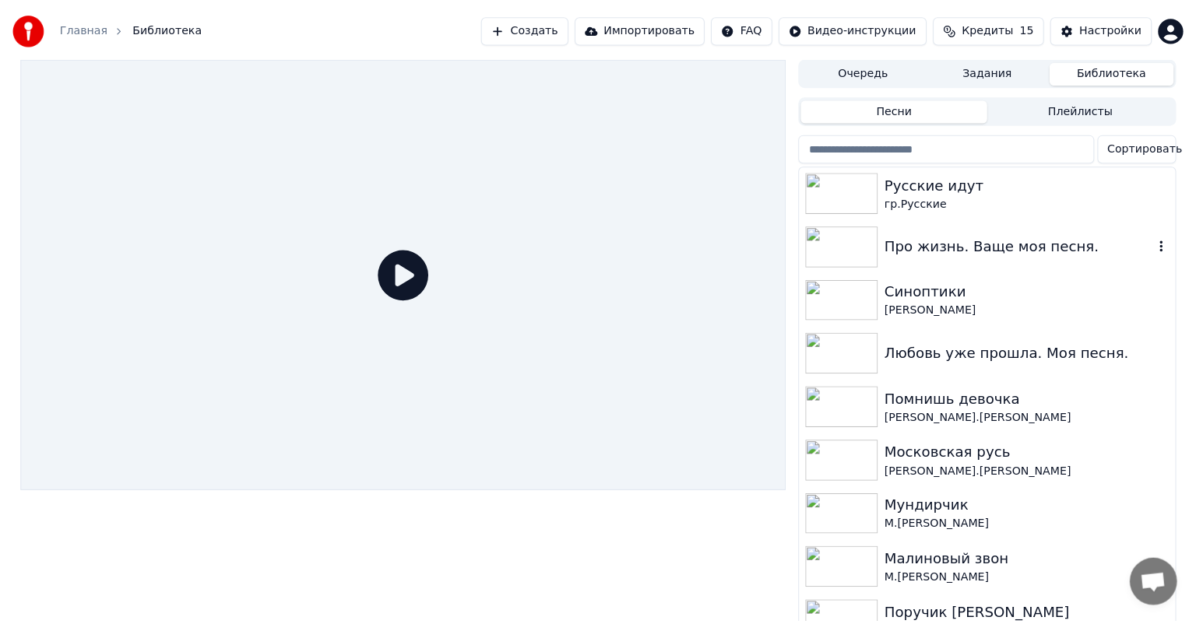
scroll to position [389, 0]
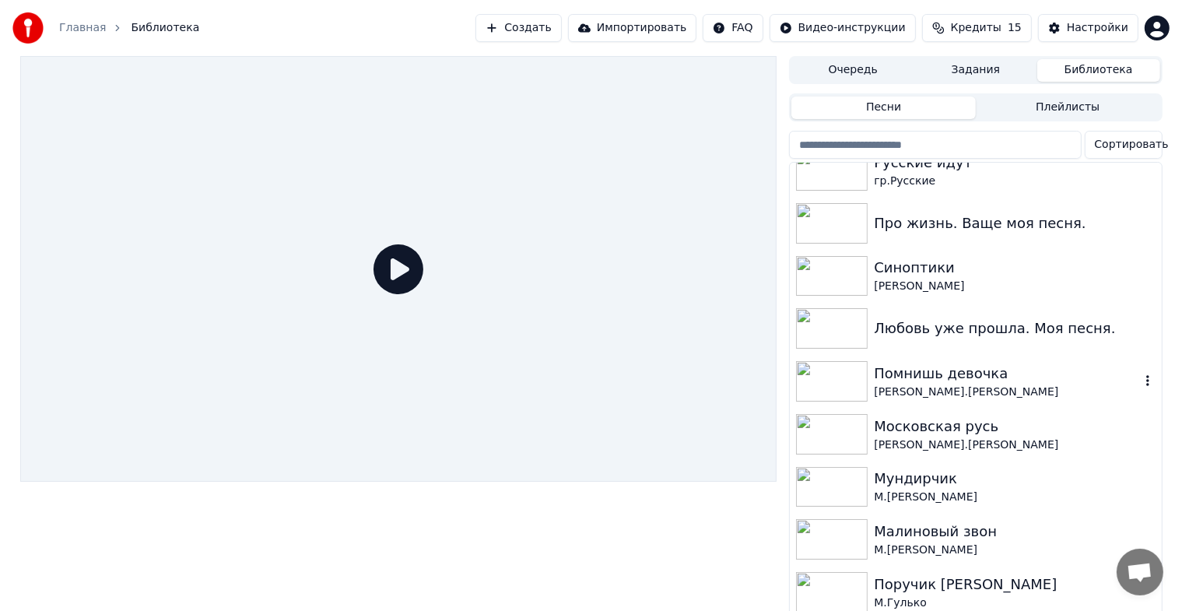
click at [815, 392] on img at bounding box center [832, 381] width 72 height 40
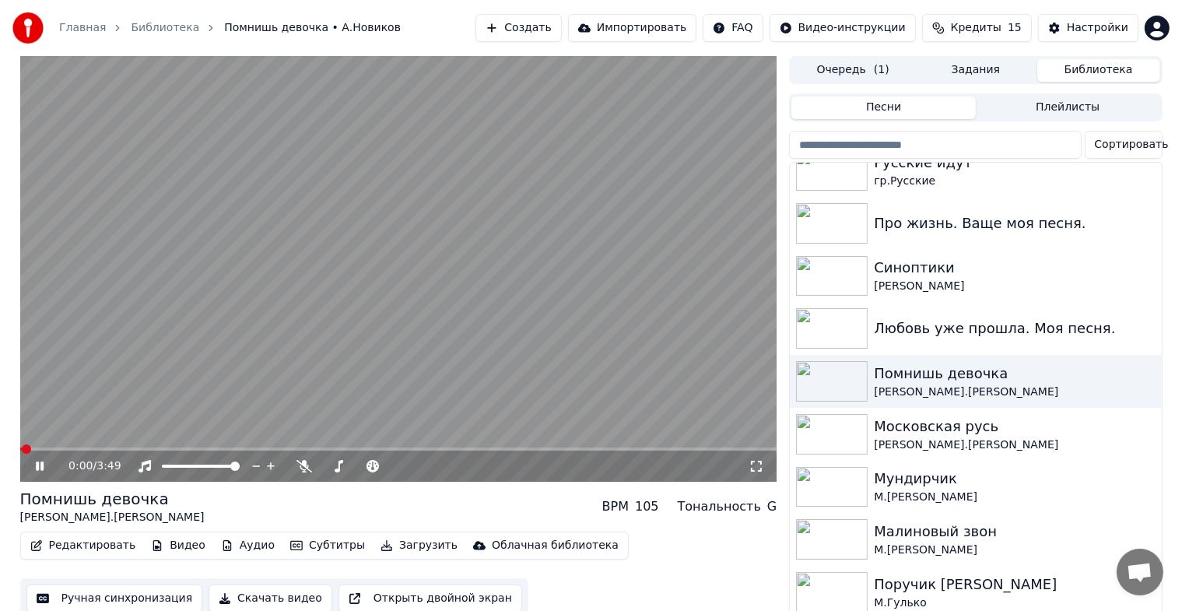
click at [38, 468] on icon at bounding box center [40, 466] width 8 height 9
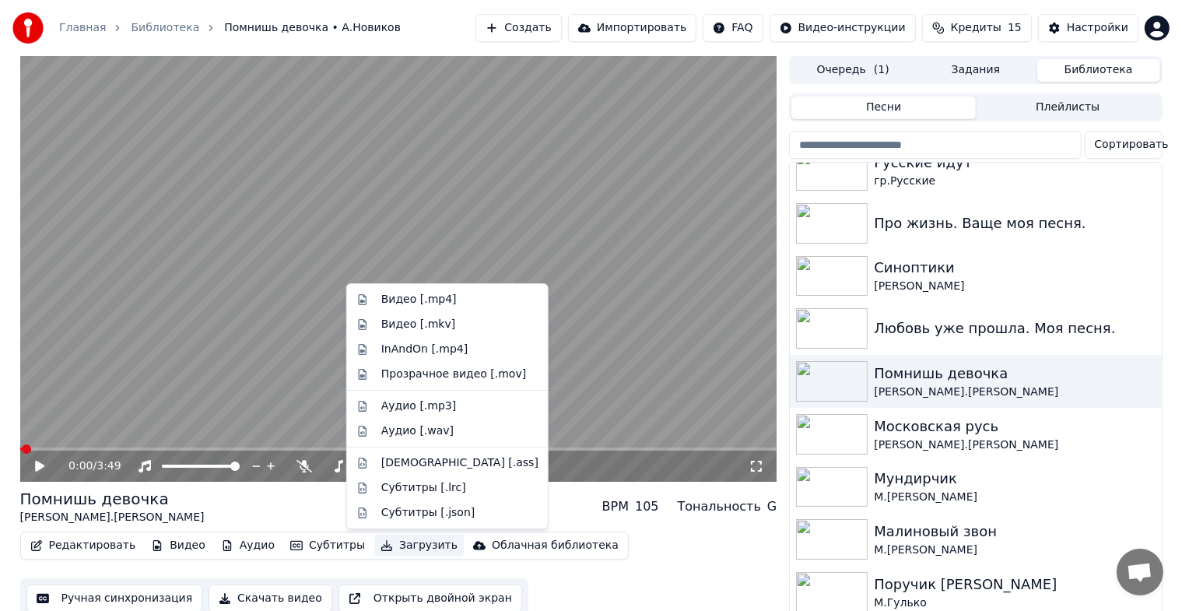
click at [406, 542] on button "Загрузить" at bounding box center [419, 546] width 90 height 22
click at [412, 304] on div "Видео [.mp4]" at bounding box center [419, 300] width 76 height 16
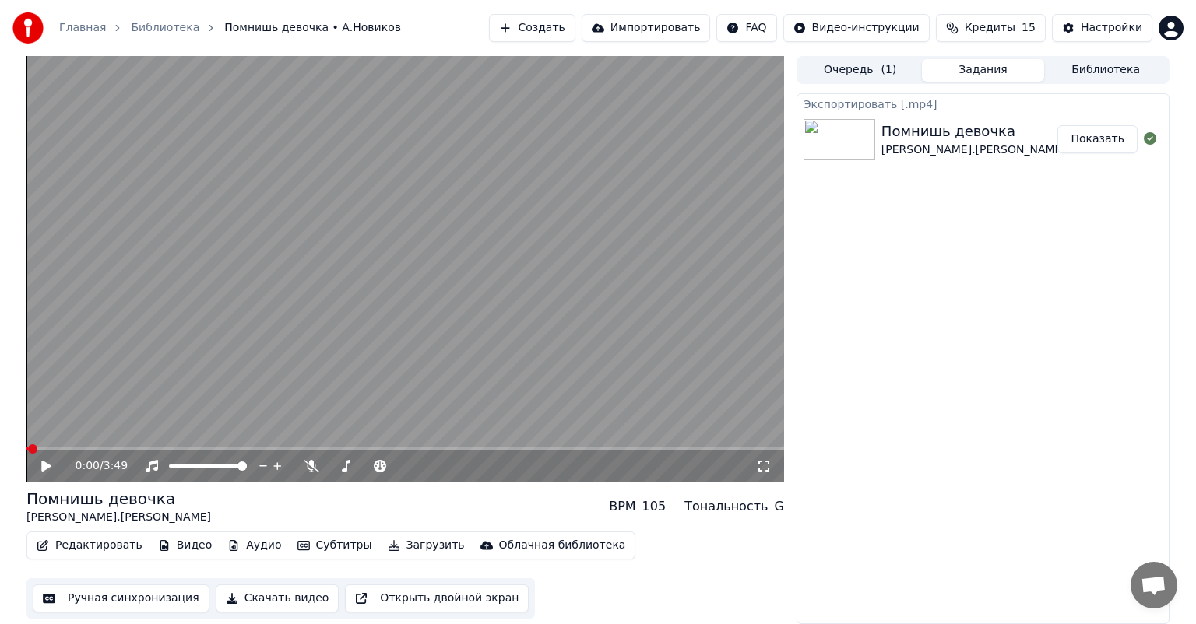
drag, startPoint x: 669, startPoint y: 350, endPoint x: 930, endPoint y: 276, distance: 272.0
click at [666, 346] on video at bounding box center [404, 269] width 757 height 426
click at [1092, 140] on button "Показать" at bounding box center [1097, 139] width 80 height 28
